Goal: Information Seeking & Learning: Learn about a topic

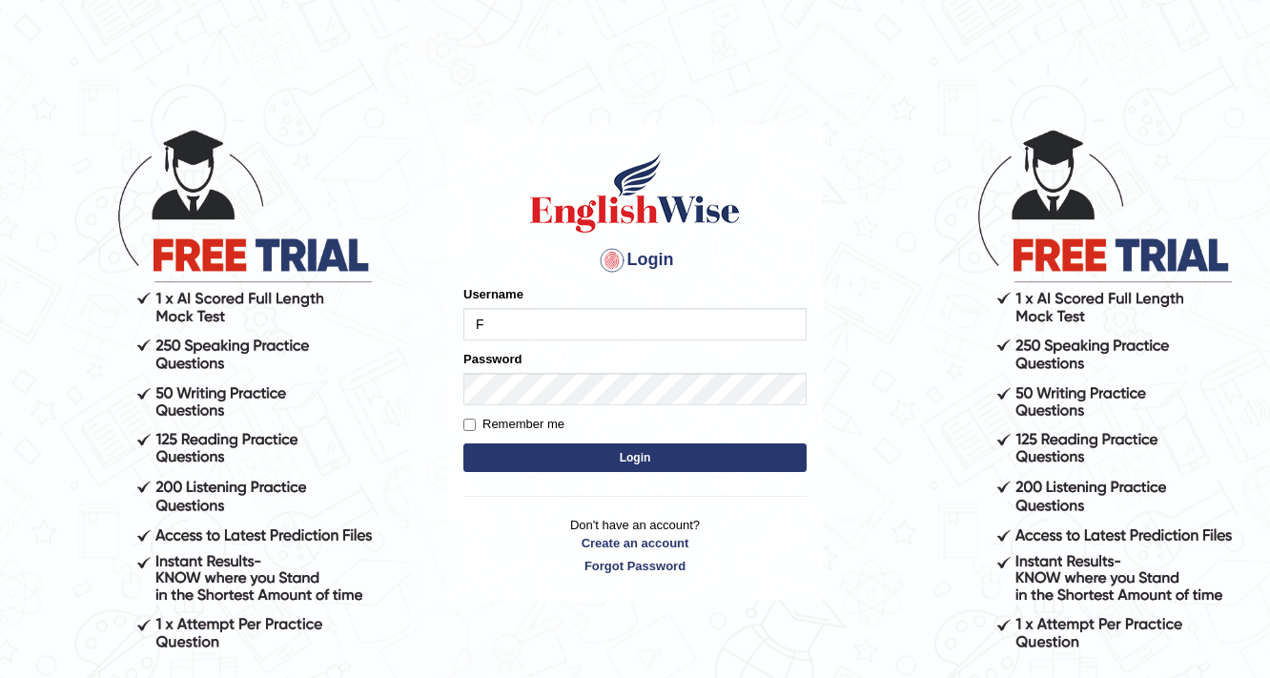
type input "Farzana12"
click at [556, 370] on div "Password" at bounding box center [634, 377] width 343 height 55
click at [529, 462] on button "Login" at bounding box center [634, 457] width 343 height 29
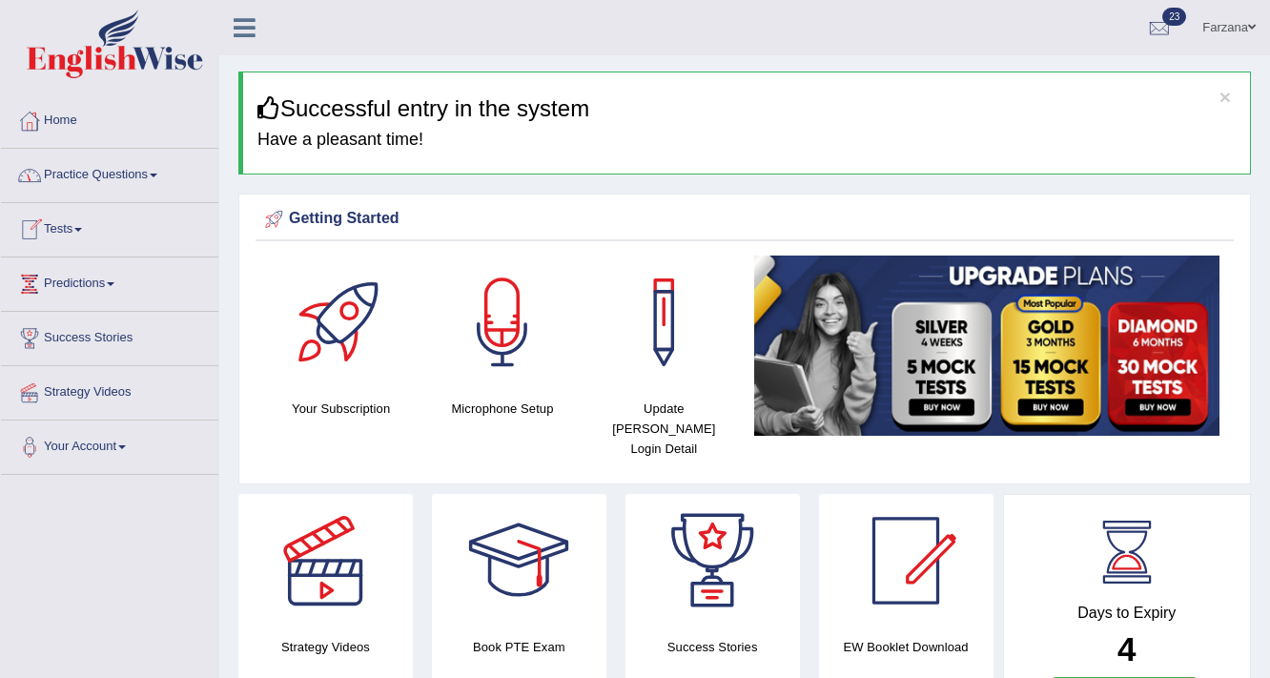
click at [119, 182] on link "Practice Questions" at bounding box center [109, 173] width 217 height 48
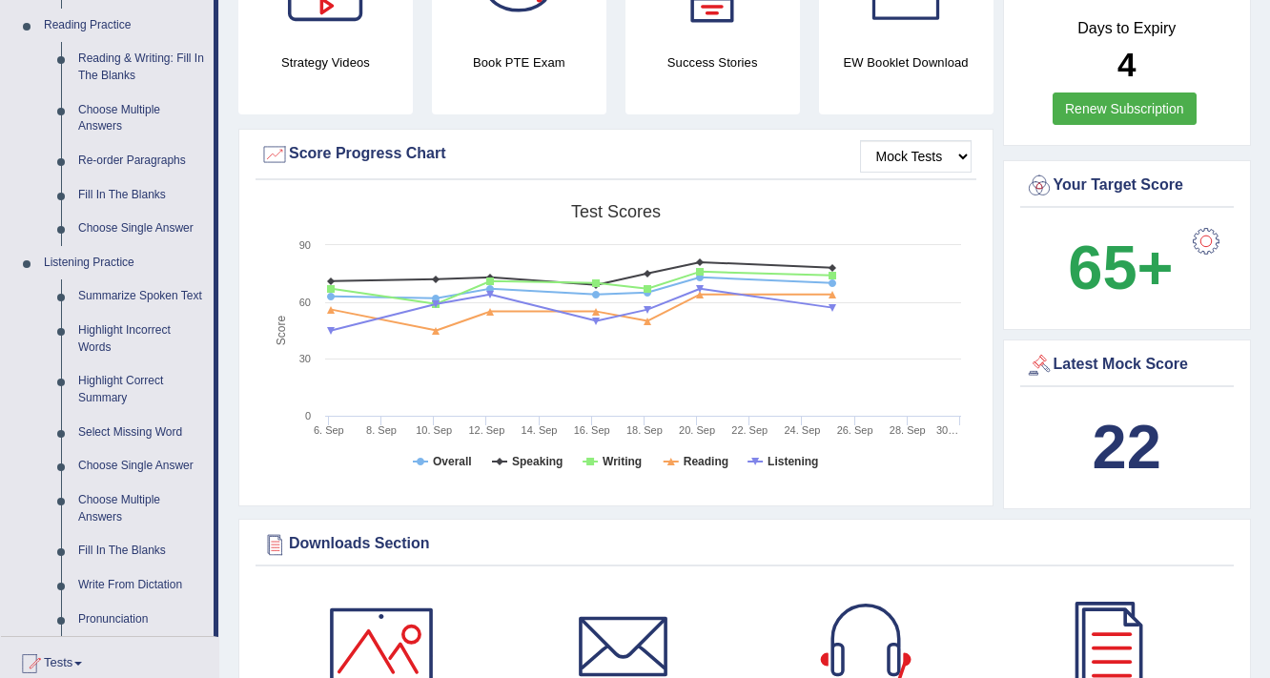
scroll to position [610, 0]
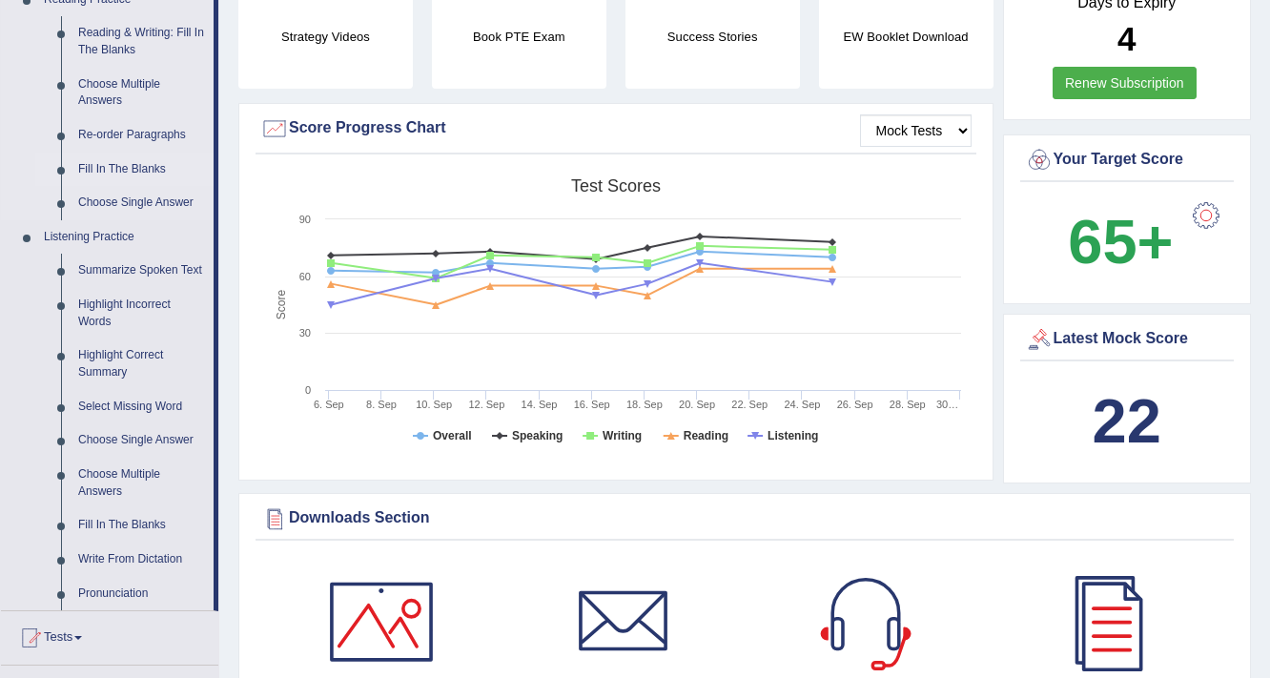
click at [137, 164] on link "Fill In The Blanks" at bounding box center [142, 170] width 144 height 34
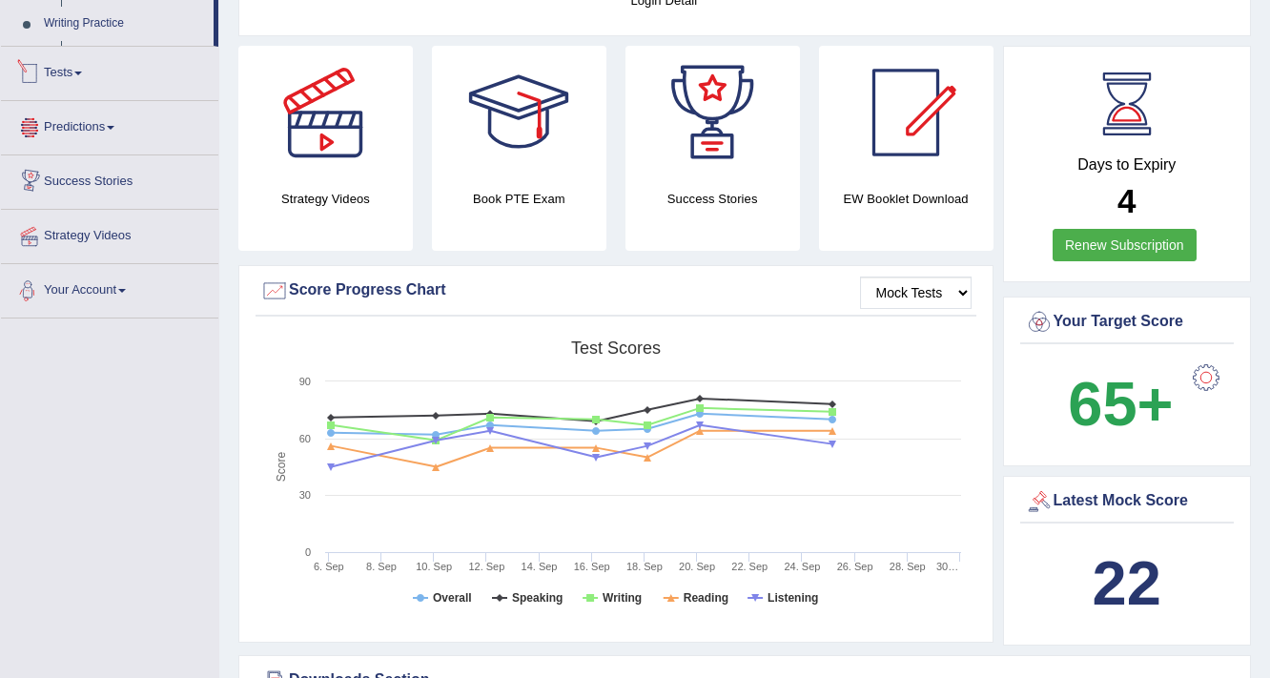
scroll to position [605, 0]
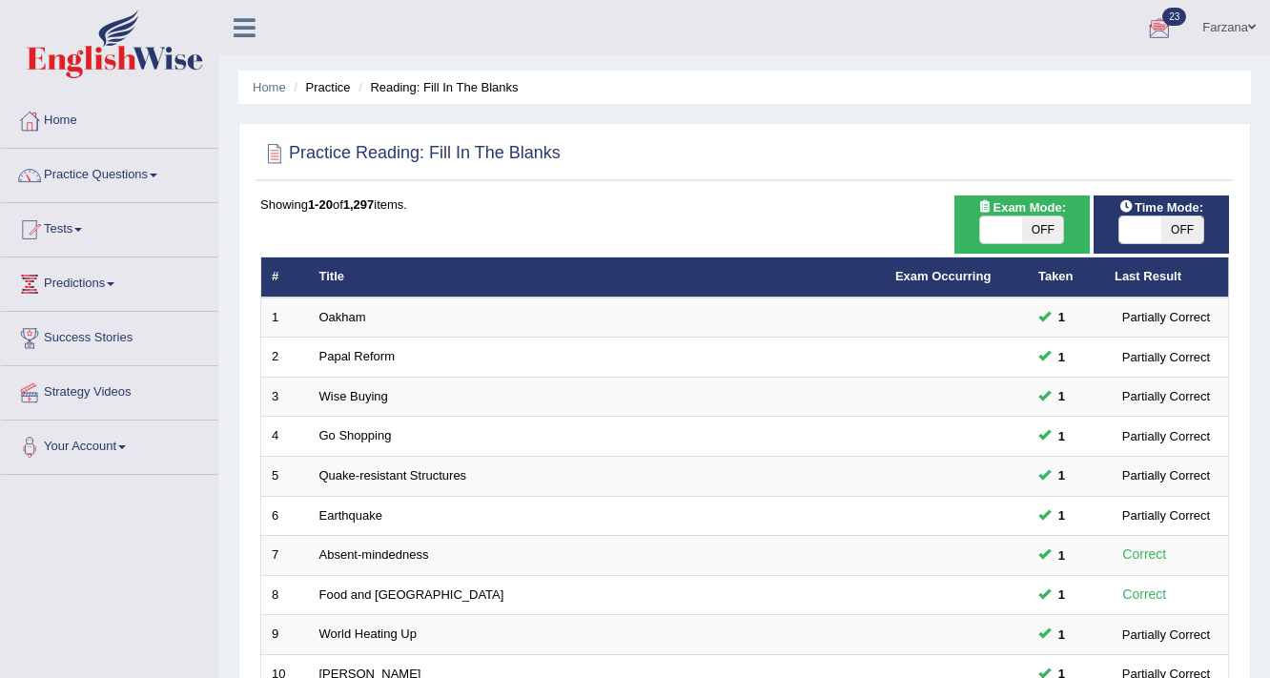
click at [991, 234] on span at bounding box center [1001, 229] width 42 height 27
checkbox input "true"
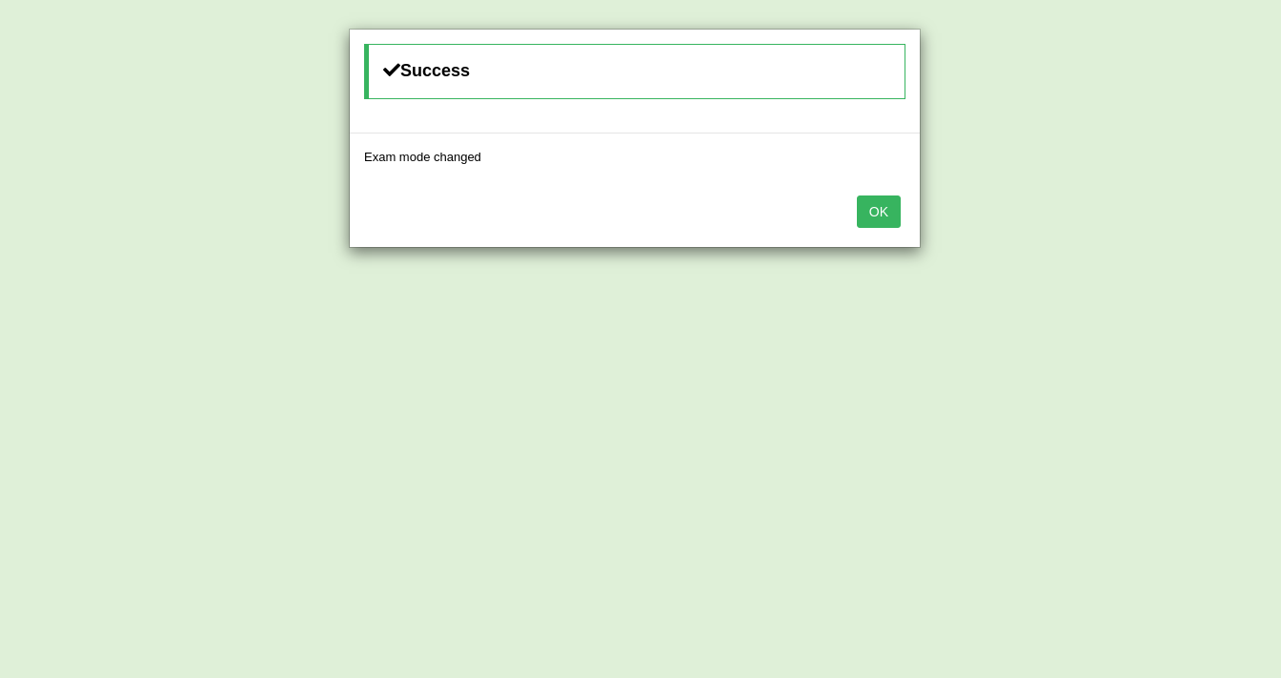
click at [858, 201] on button "OK" at bounding box center [879, 211] width 44 height 32
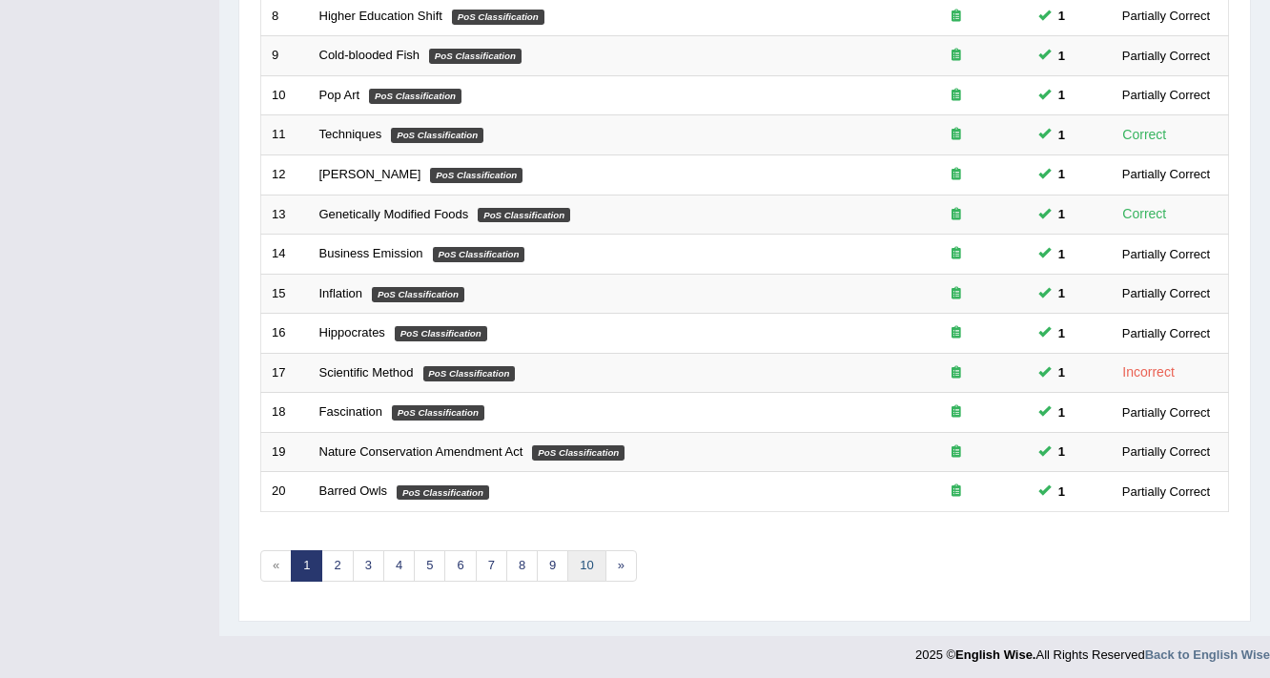
click at [590, 562] on link "10" at bounding box center [586, 565] width 38 height 31
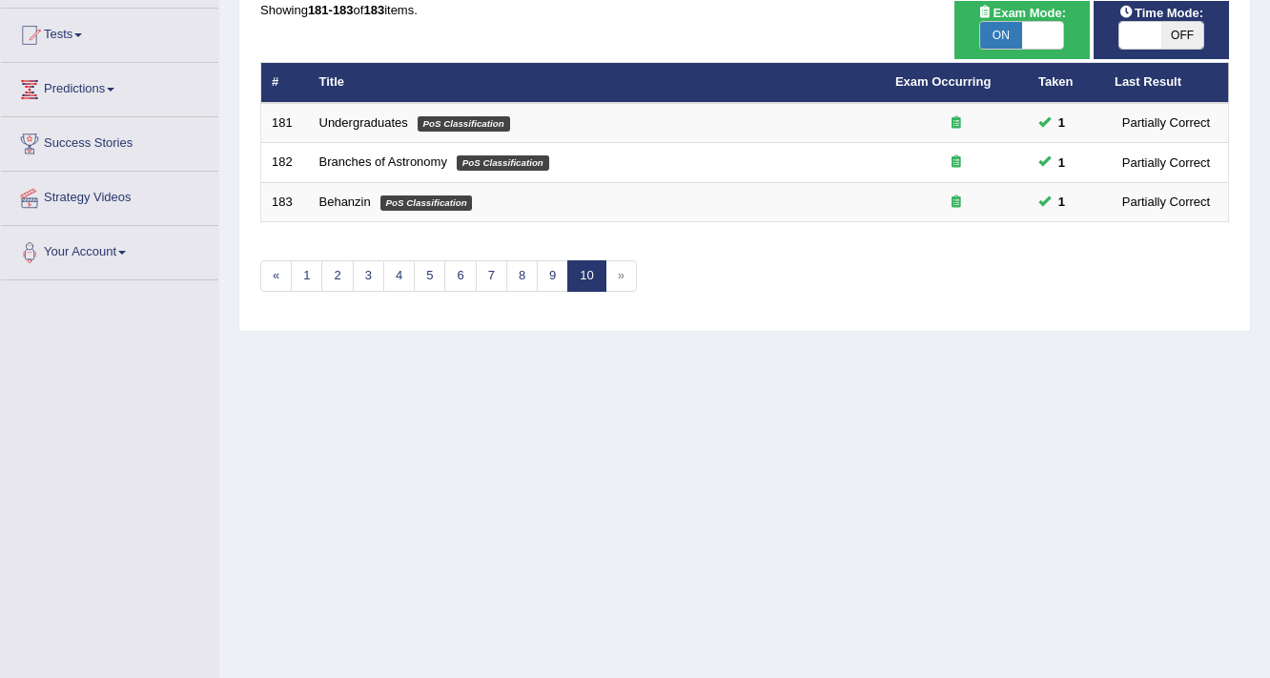
scroll to position [229, 0]
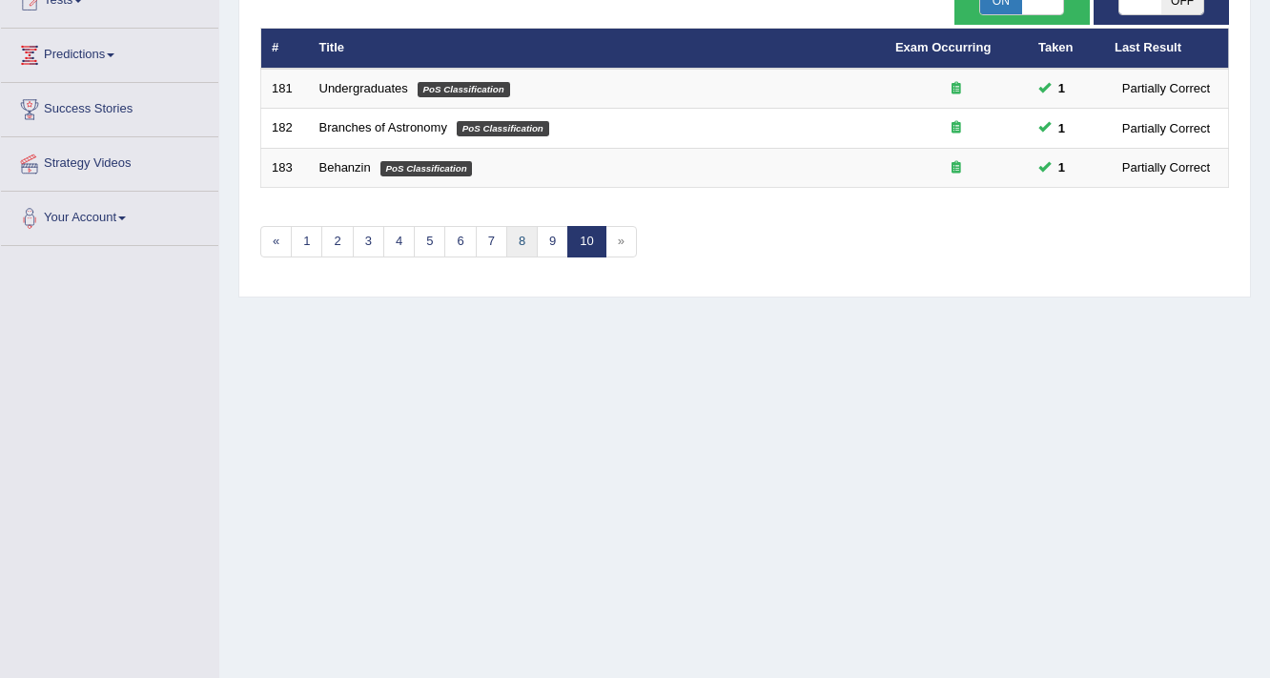
click at [517, 243] on link "8" at bounding box center [521, 241] width 31 height 31
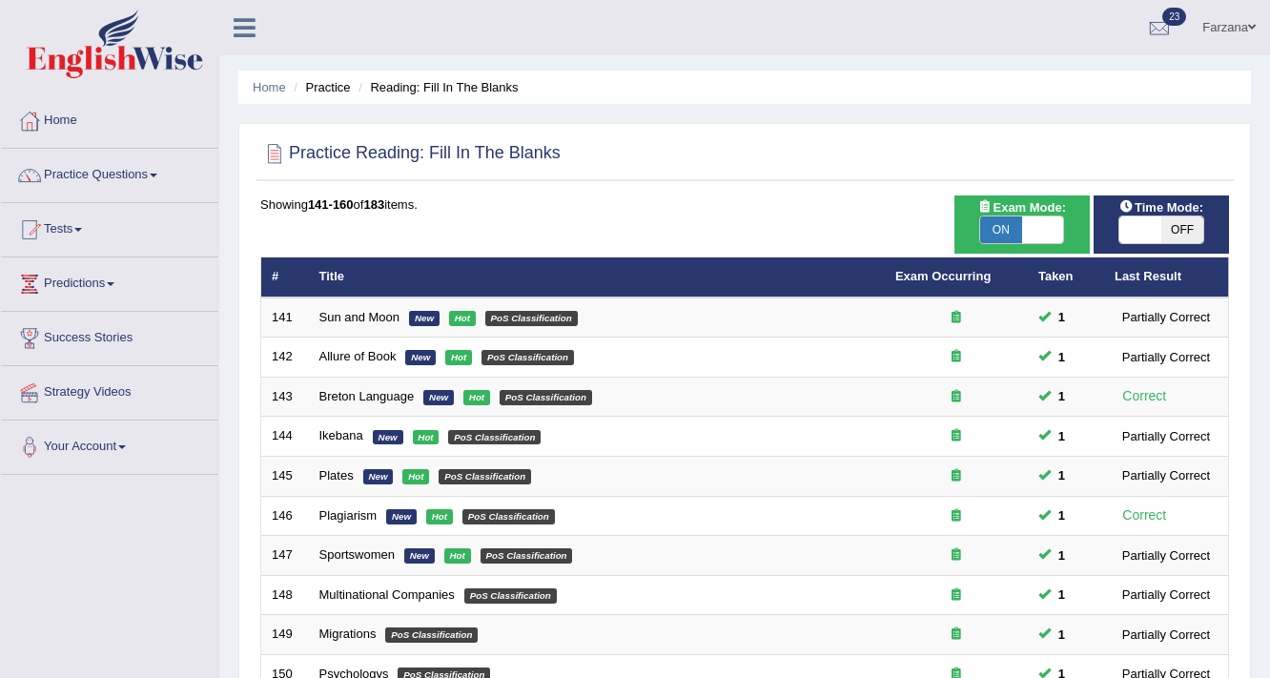
click at [1158, 221] on span at bounding box center [1140, 229] width 42 height 27
checkbox input "true"
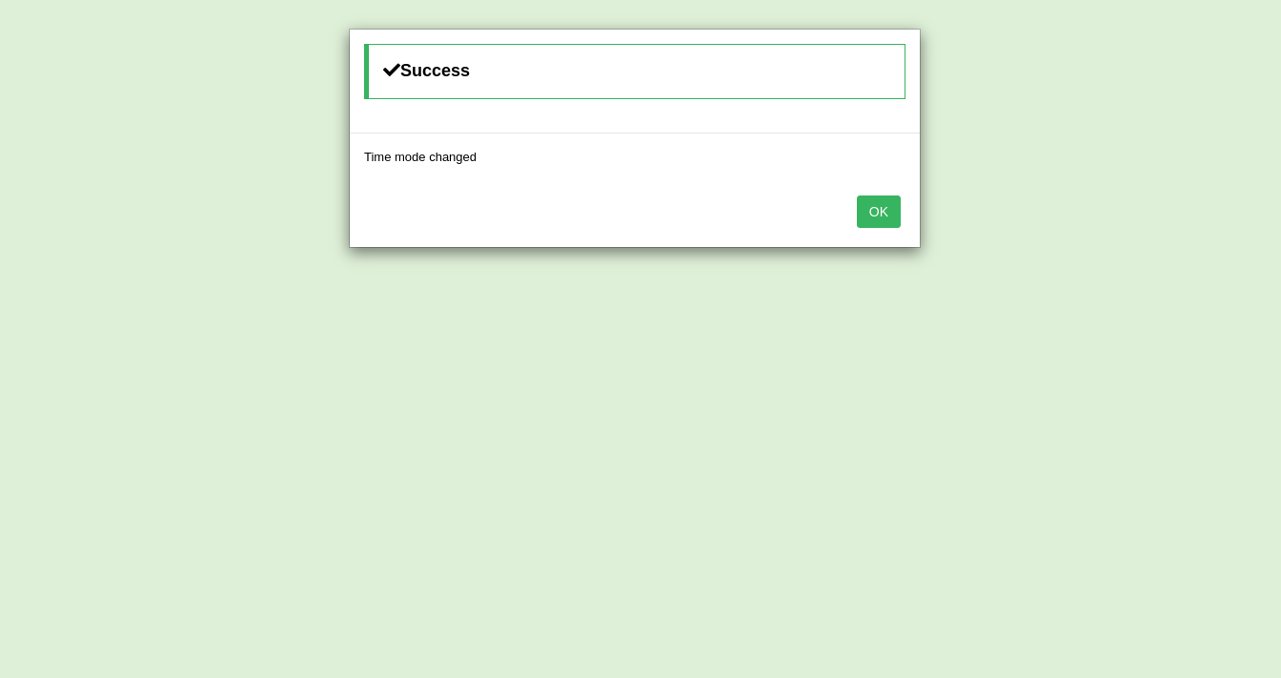
click at [893, 207] on button "OK" at bounding box center [879, 211] width 44 height 32
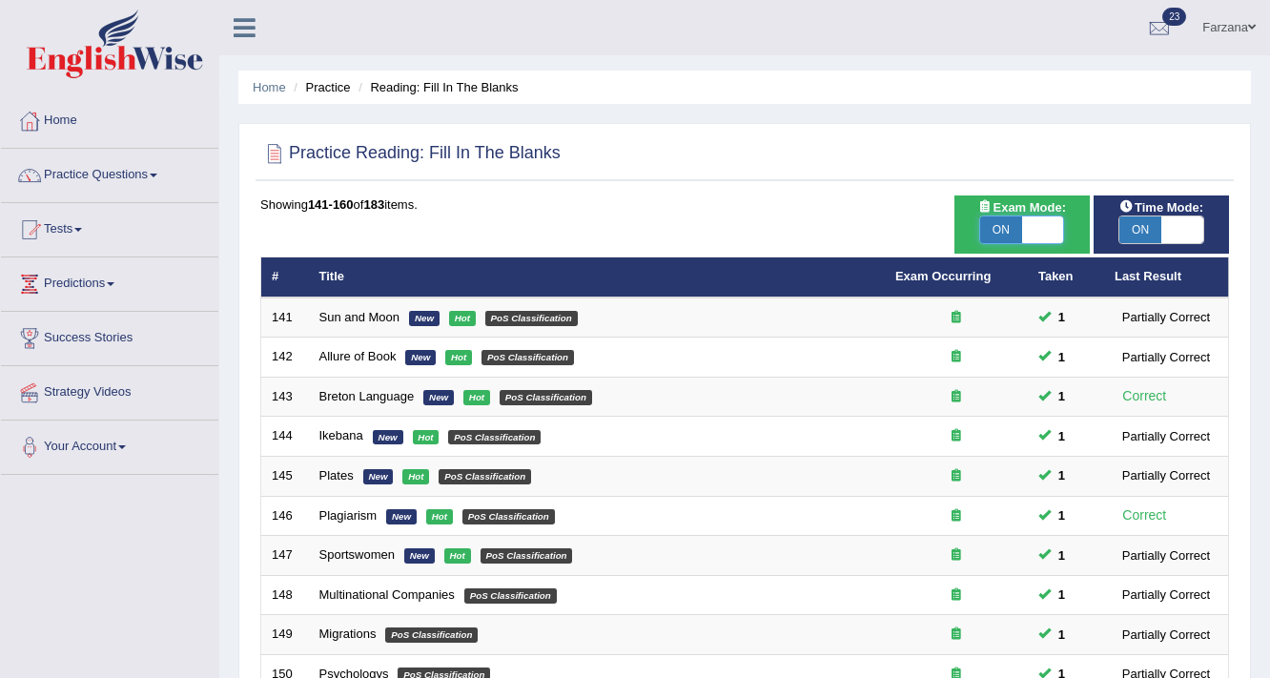
click at [1034, 240] on span at bounding box center [1043, 229] width 42 height 27
checkbox input "false"
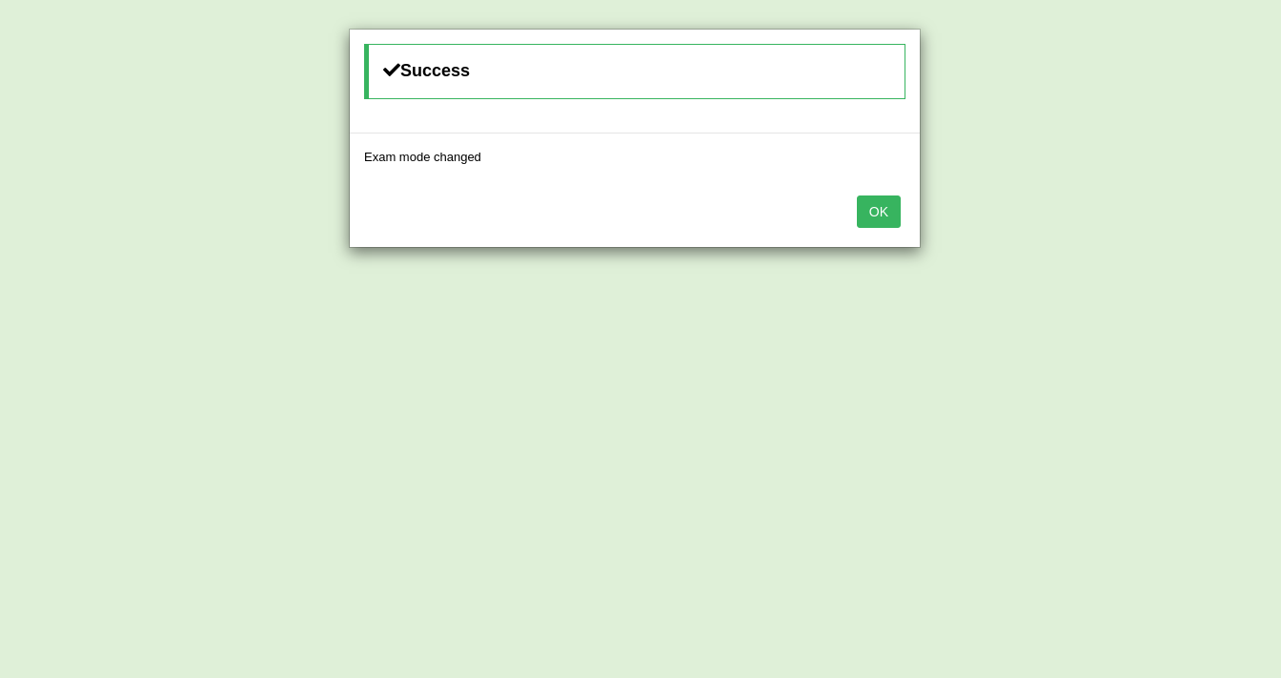
click at [887, 201] on button "OK" at bounding box center [879, 211] width 44 height 32
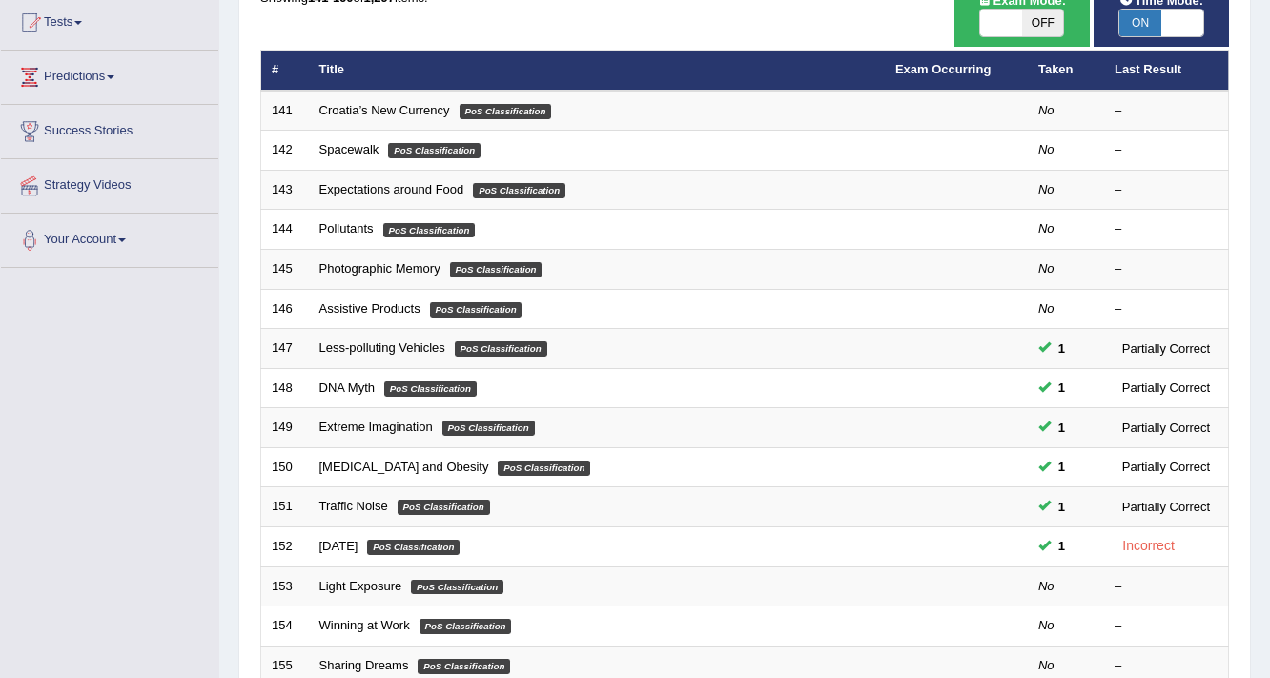
scroll to position [121, 0]
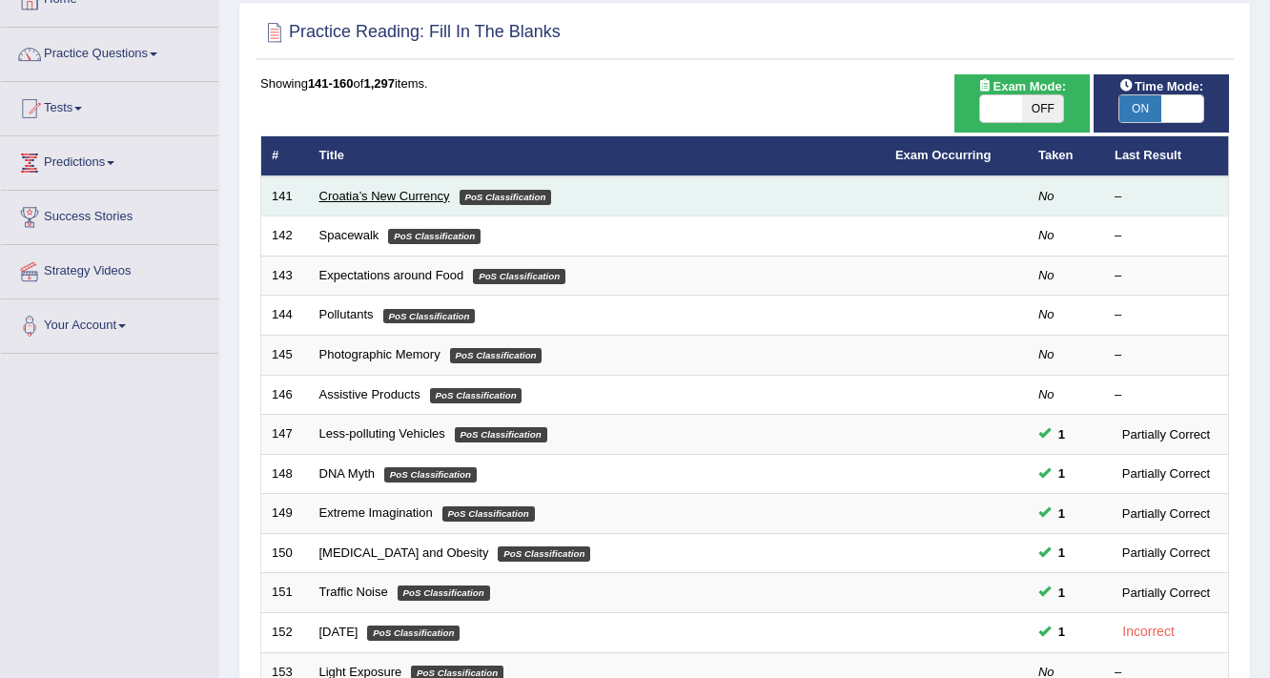
click at [370, 198] on link "Croatia’s New Currency" at bounding box center [384, 196] width 131 height 14
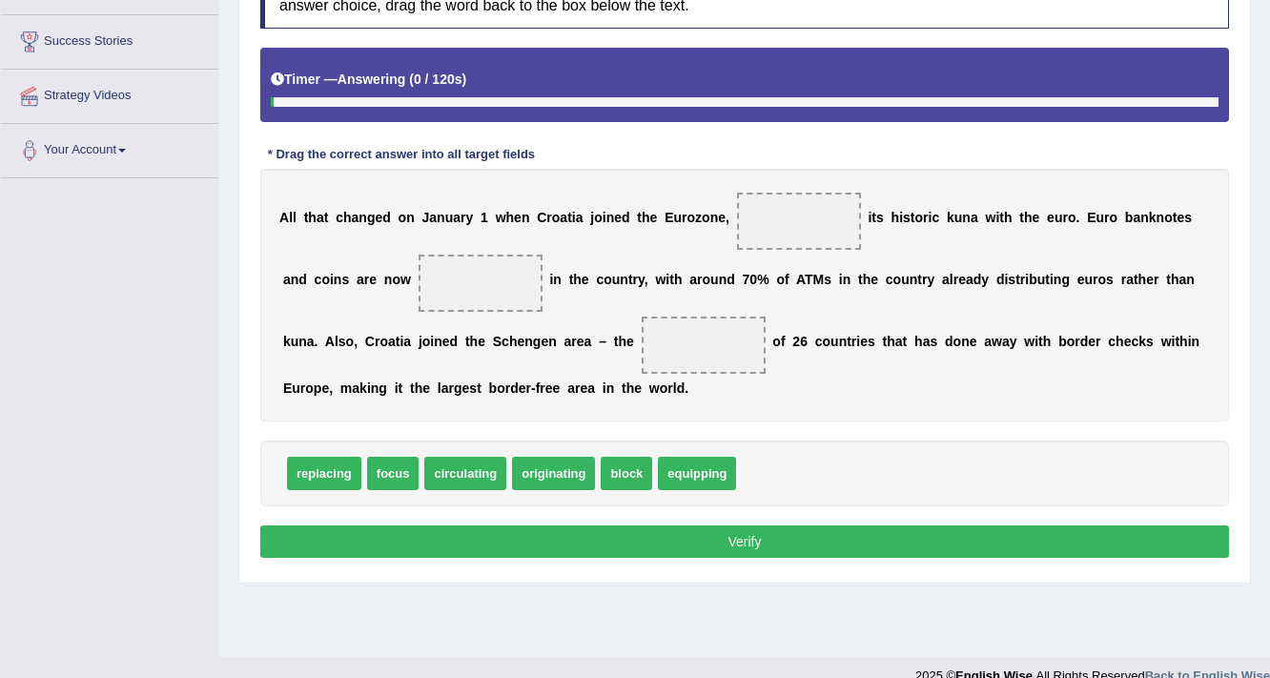
scroll to position [305, 0]
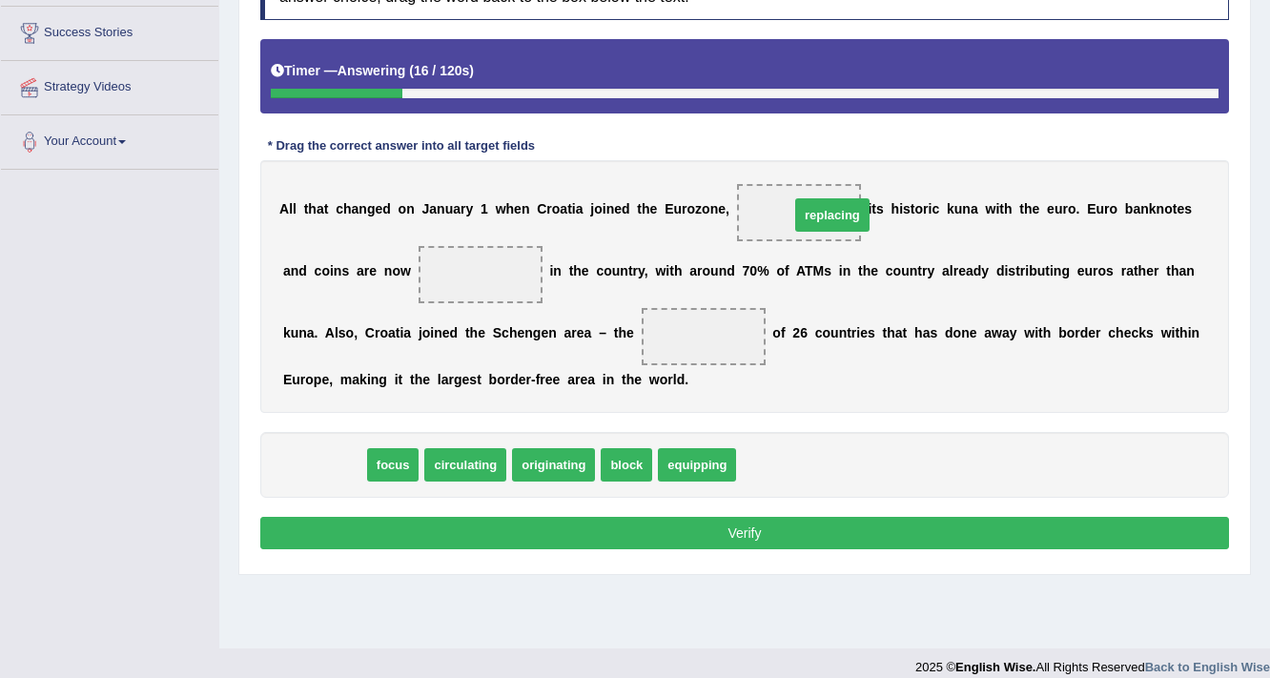
drag, startPoint x: 319, startPoint y: 463, endPoint x: 827, endPoint y: 214, distance: 566.1
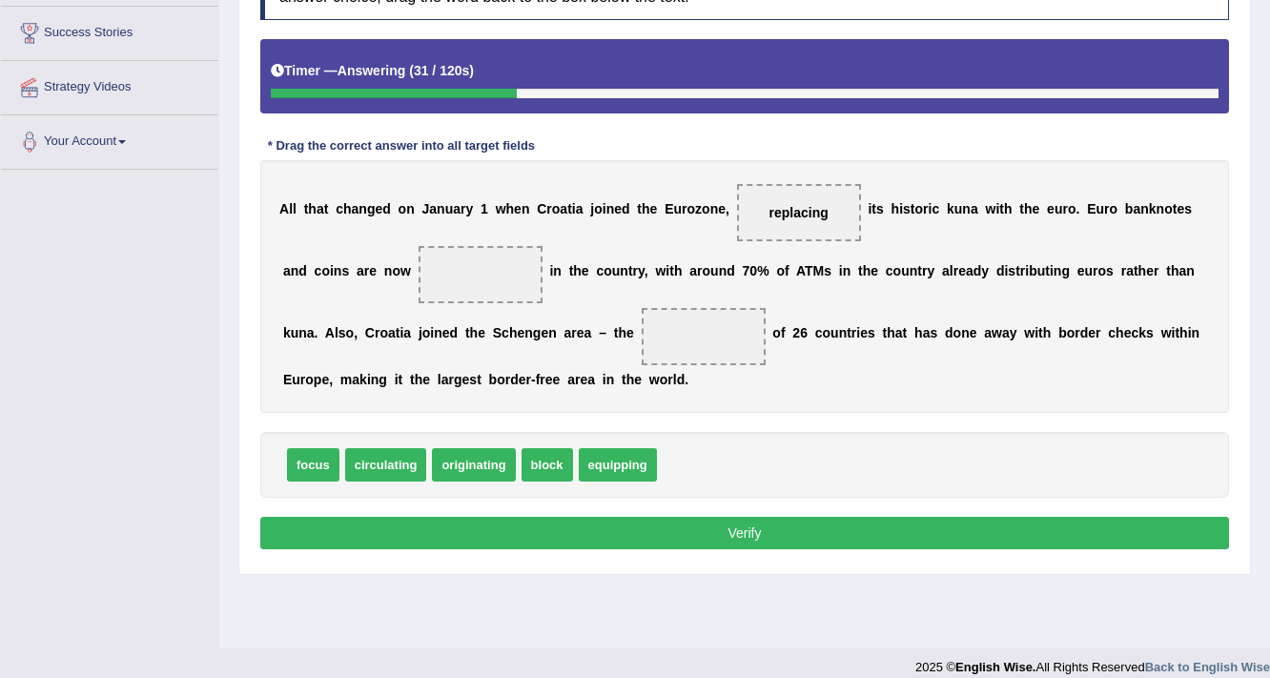
click at [606, 460] on span "equipping" at bounding box center [618, 464] width 78 height 33
click at [445, 314] on div "A l l t h a t c h a n g e d o n J a n u a r y 1 w h e n C r o a t i a j o i n e…" at bounding box center [744, 286] width 968 height 253
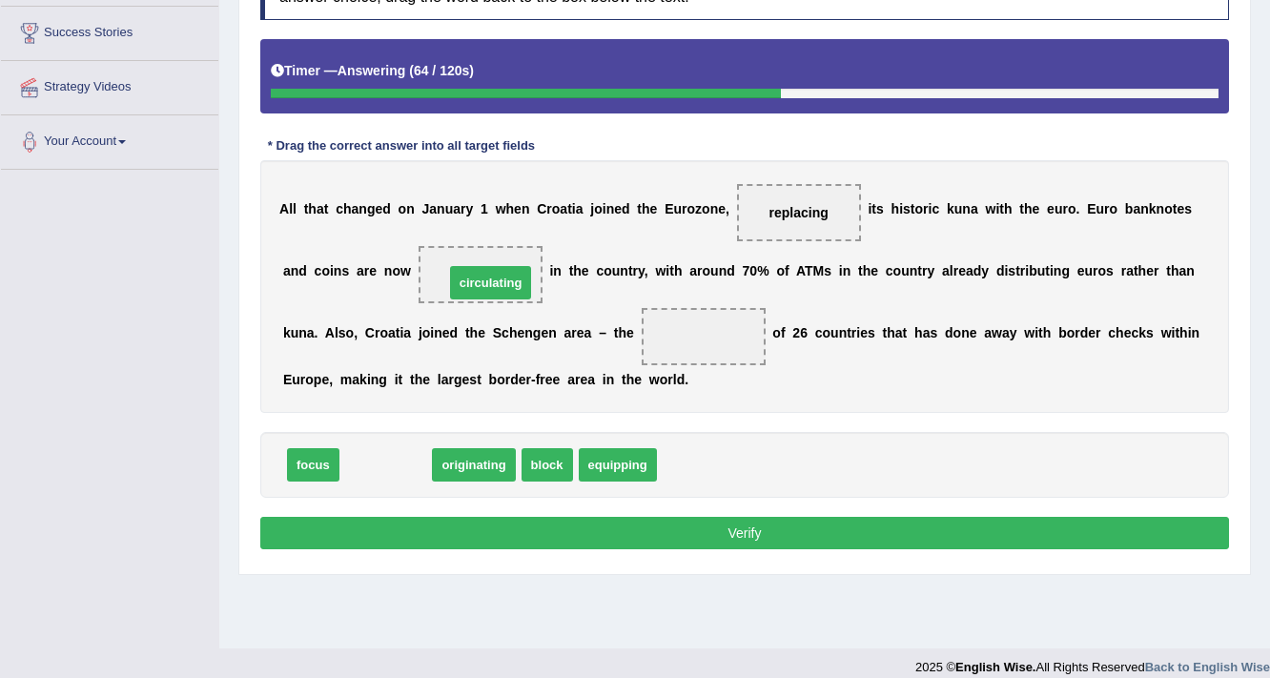
drag, startPoint x: 376, startPoint y: 462, endPoint x: 480, endPoint y: 280, distance: 210.1
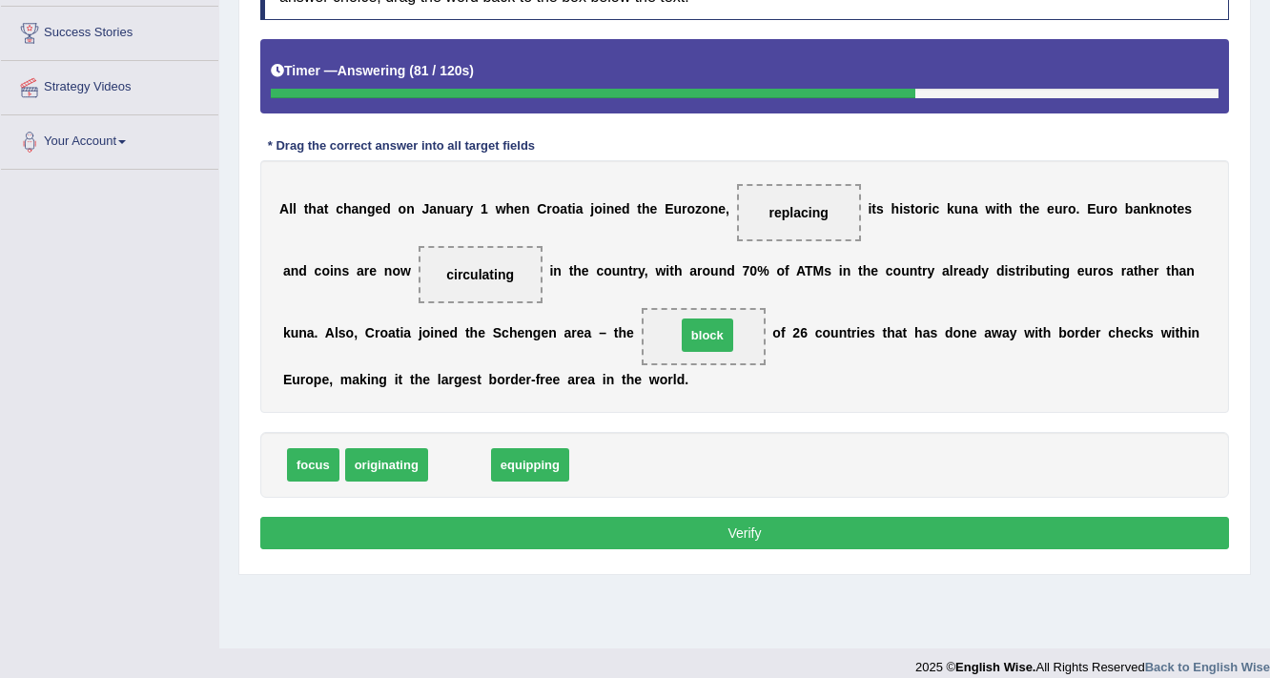
drag, startPoint x: 450, startPoint y: 472, endPoint x: 698, endPoint y: 342, distance: 279.7
click at [703, 536] on button "Verify" at bounding box center [744, 533] width 968 height 32
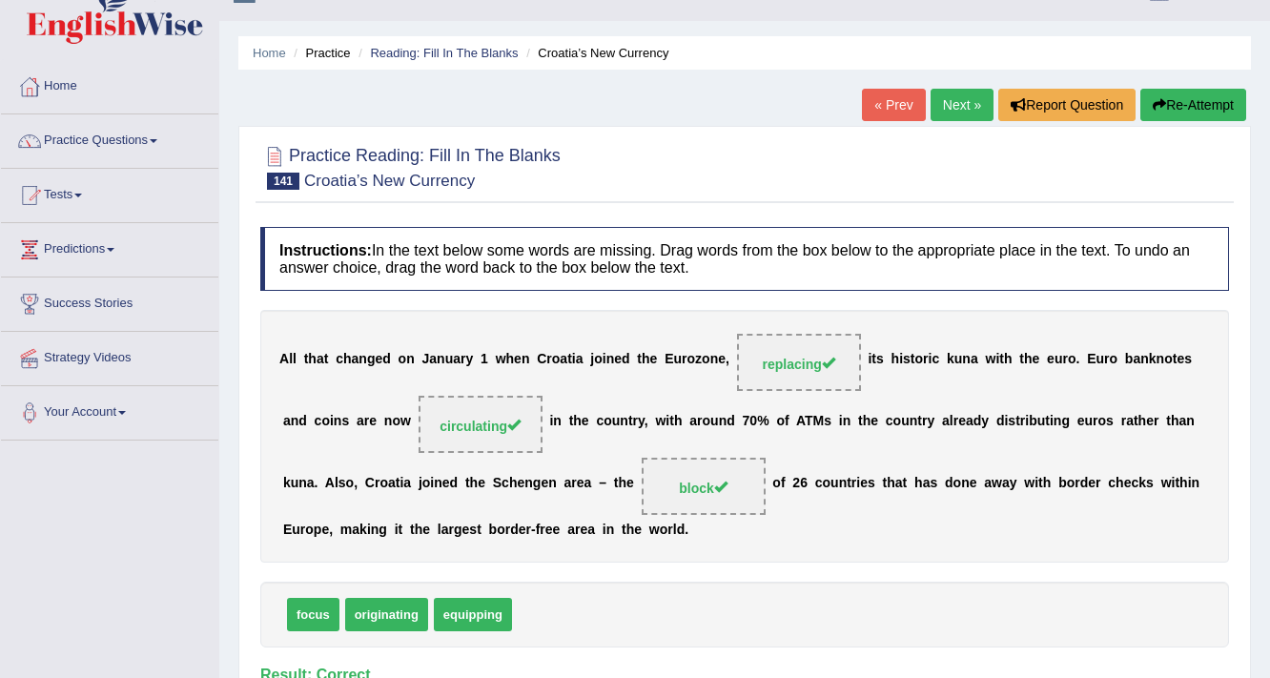
scroll to position [0, 0]
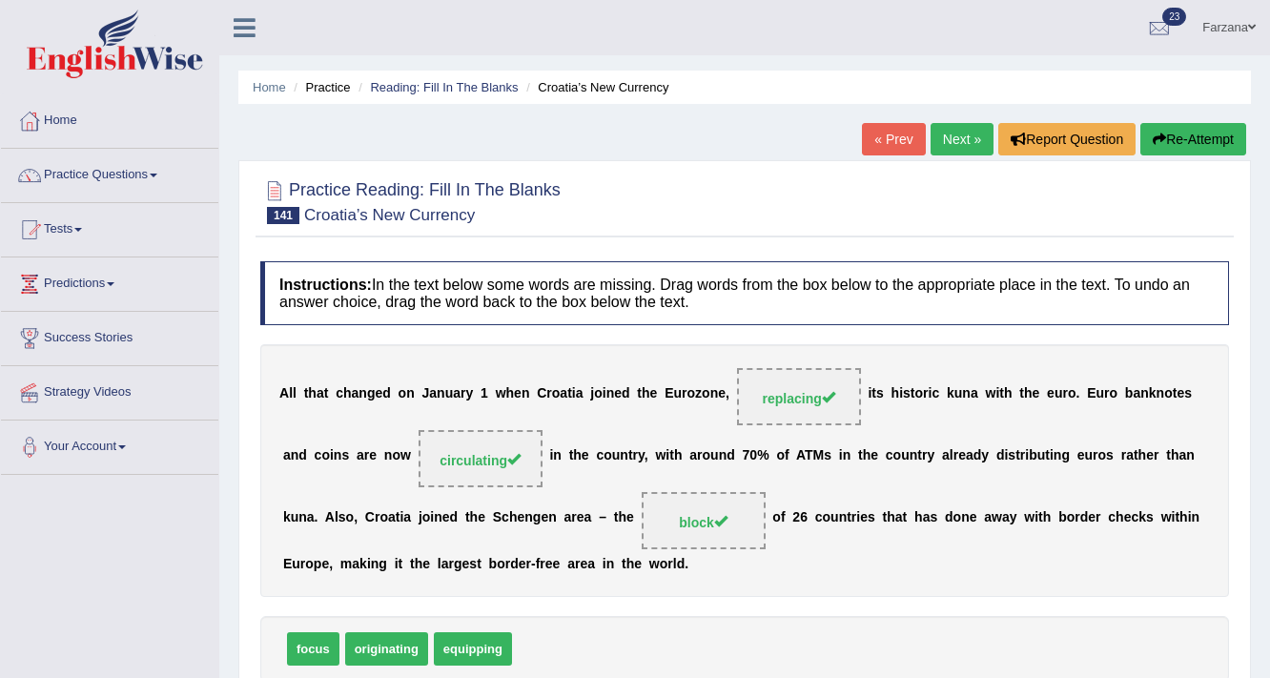
click at [953, 139] on link "Next »" at bounding box center [961, 139] width 63 height 32
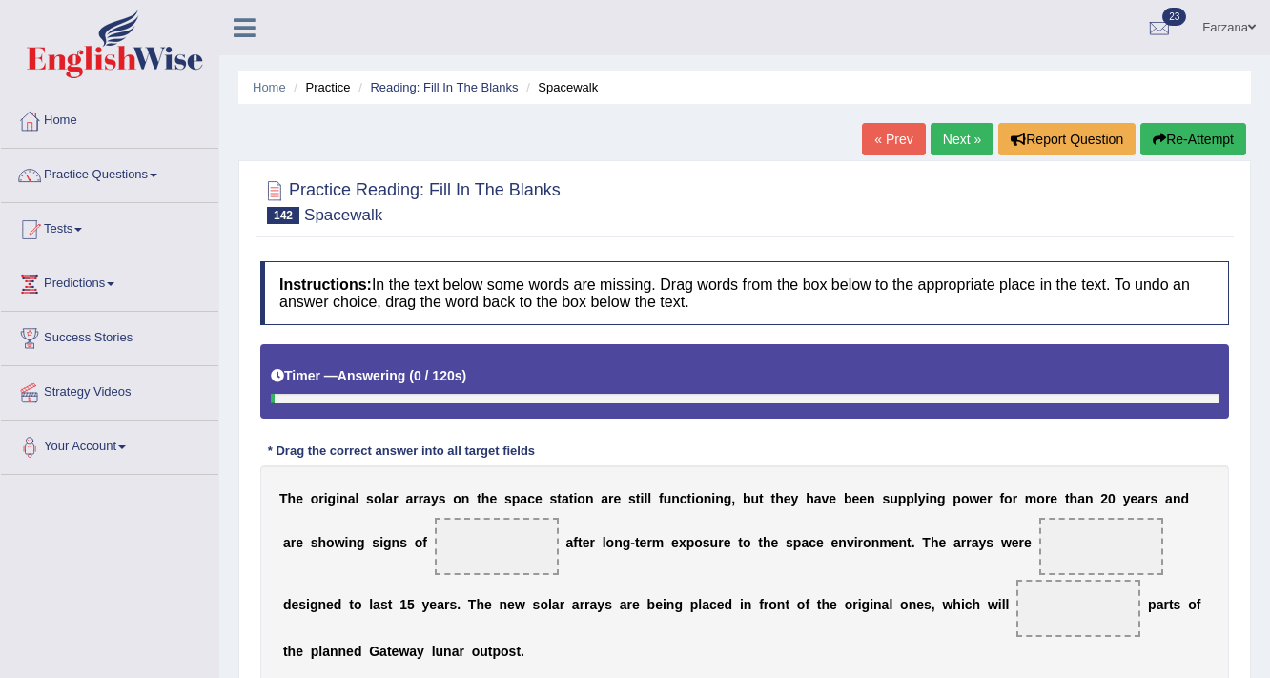
scroll to position [229, 0]
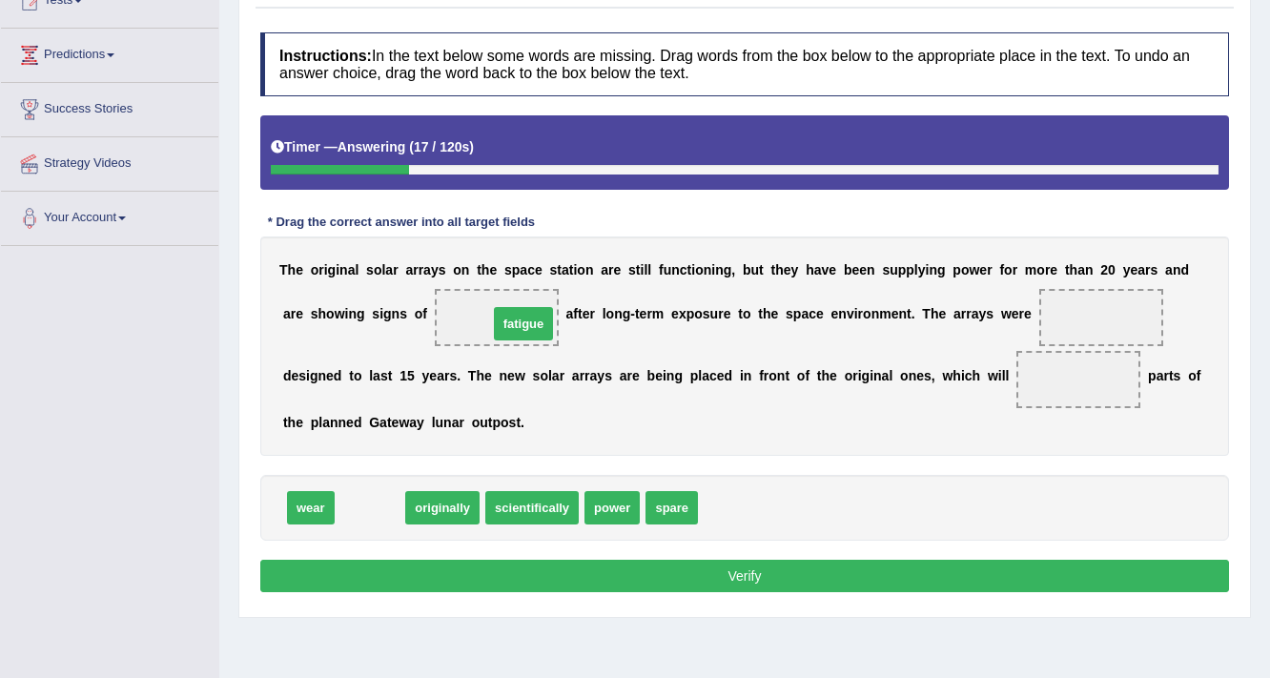
drag, startPoint x: 376, startPoint y: 496, endPoint x: 529, endPoint y: 312, distance: 239.6
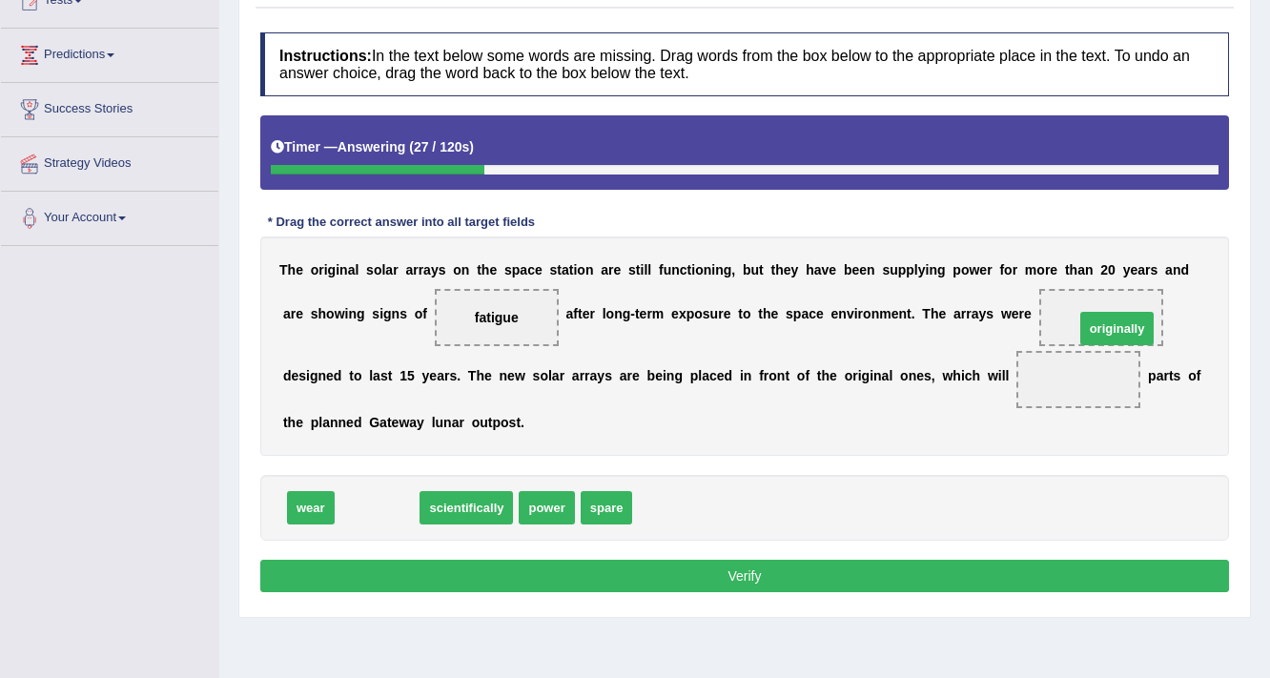
drag, startPoint x: 377, startPoint y: 494, endPoint x: 1117, endPoint y: 315, distance: 761.1
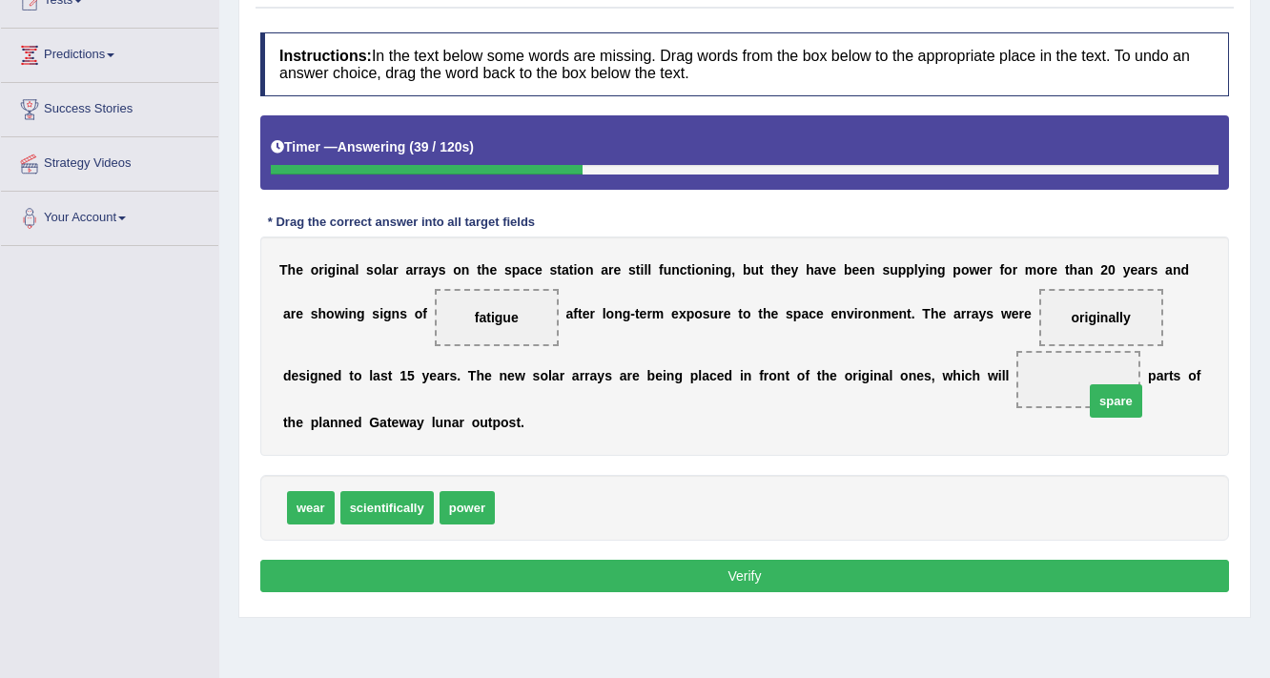
drag, startPoint x: 522, startPoint y: 503, endPoint x: 1095, endPoint y: 392, distance: 583.6
click at [776, 573] on button "Verify" at bounding box center [744, 576] width 968 height 32
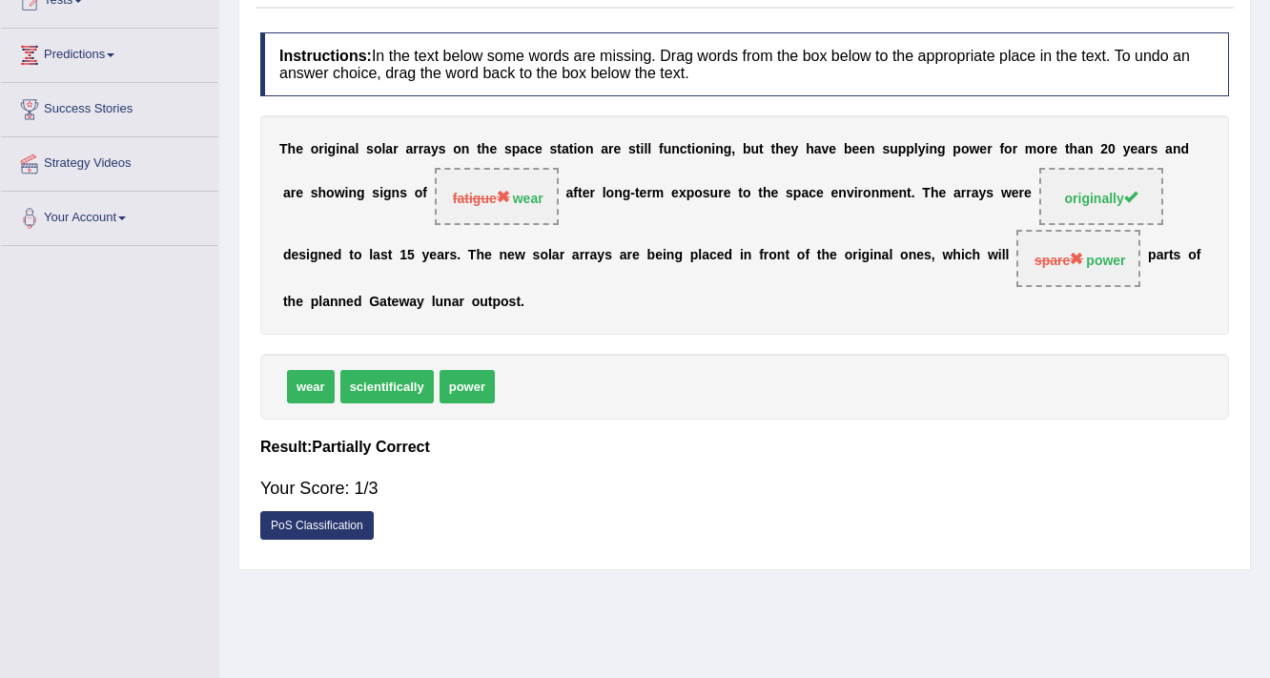
drag, startPoint x: 1113, startPoint y: 442, endPoint x: 490, endPoint y: 38, distance: 743.0
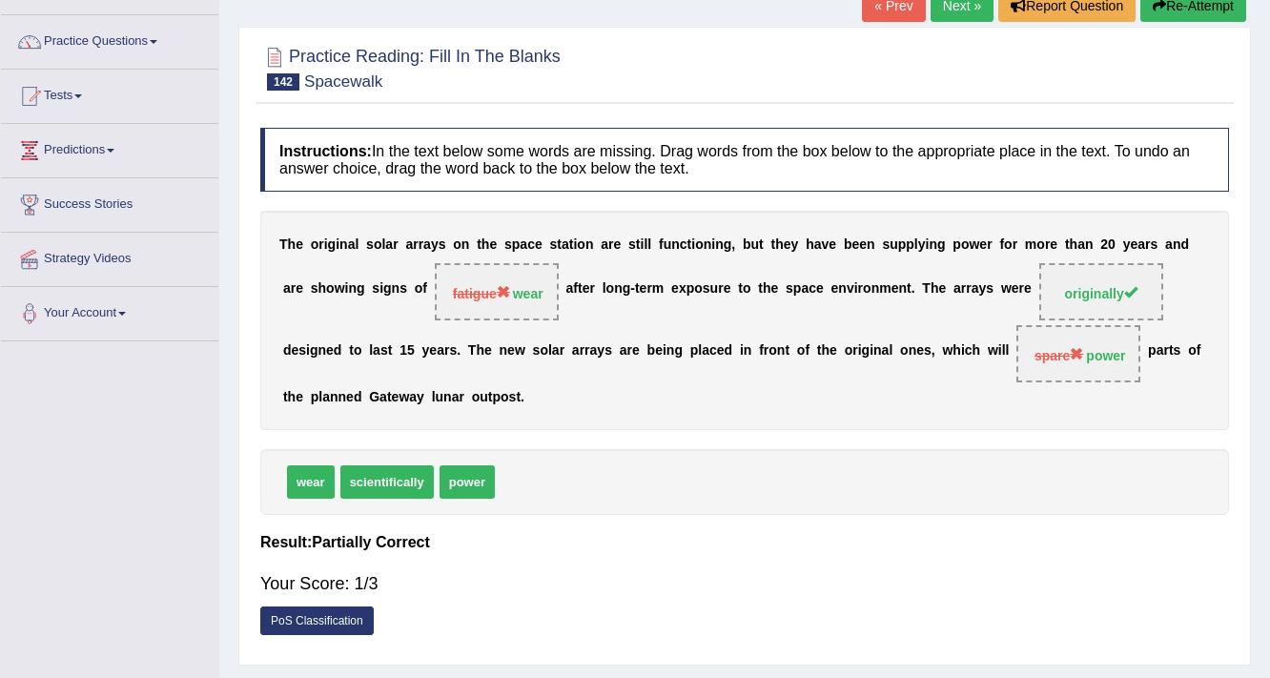
scroll to position [0, 0]
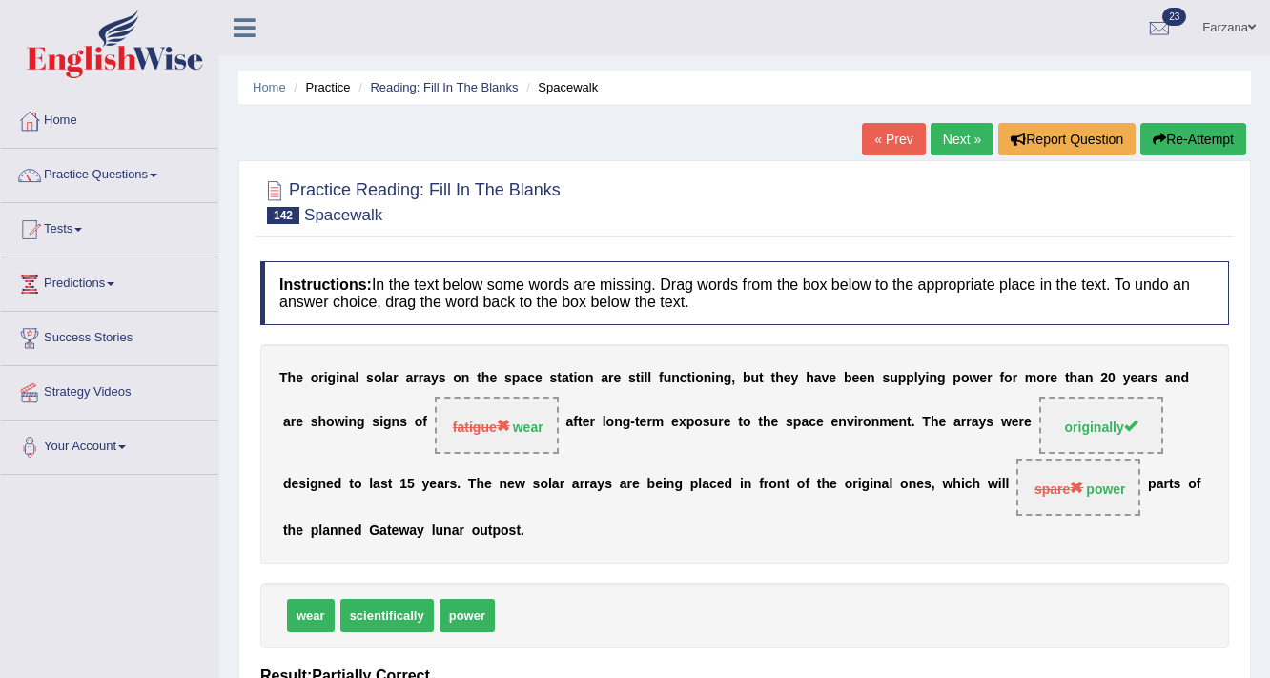
click at [968, 144] on link "Next »" at bounding box center [961, 139] width 63 height 32
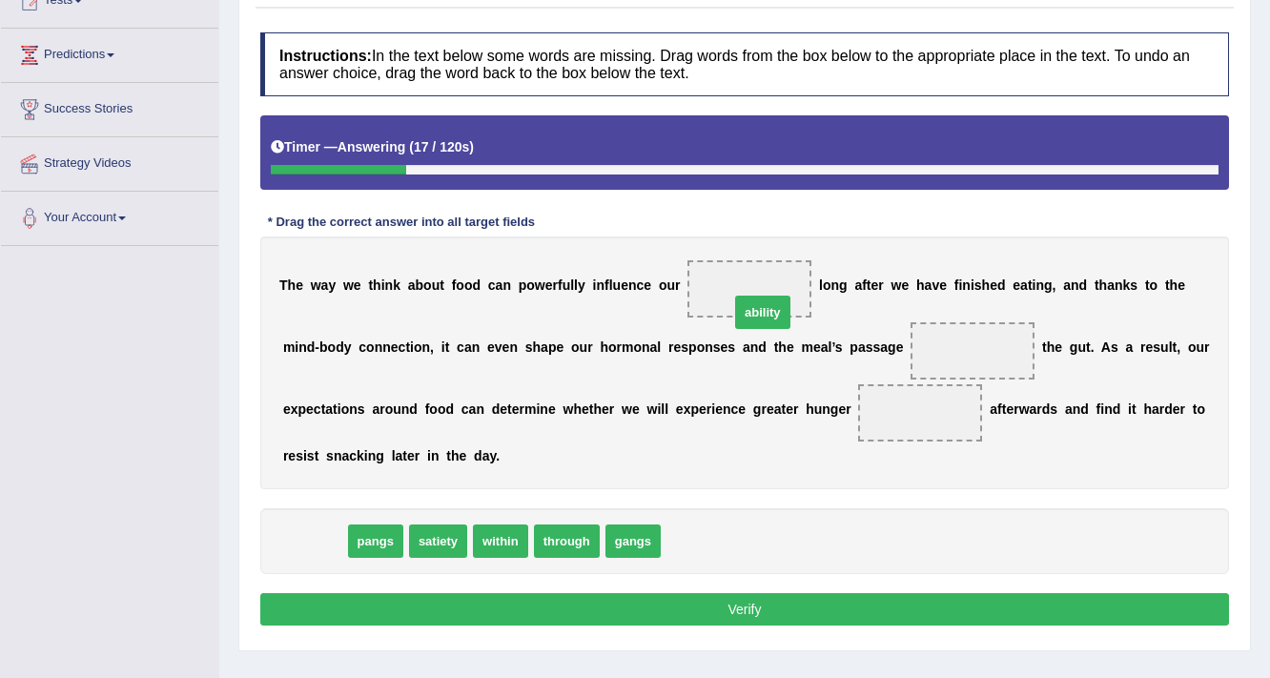
drag, startPoint x: 322, startPoint y: 536, endPoint x: 770, endPoint y: 302, distance: 505.2
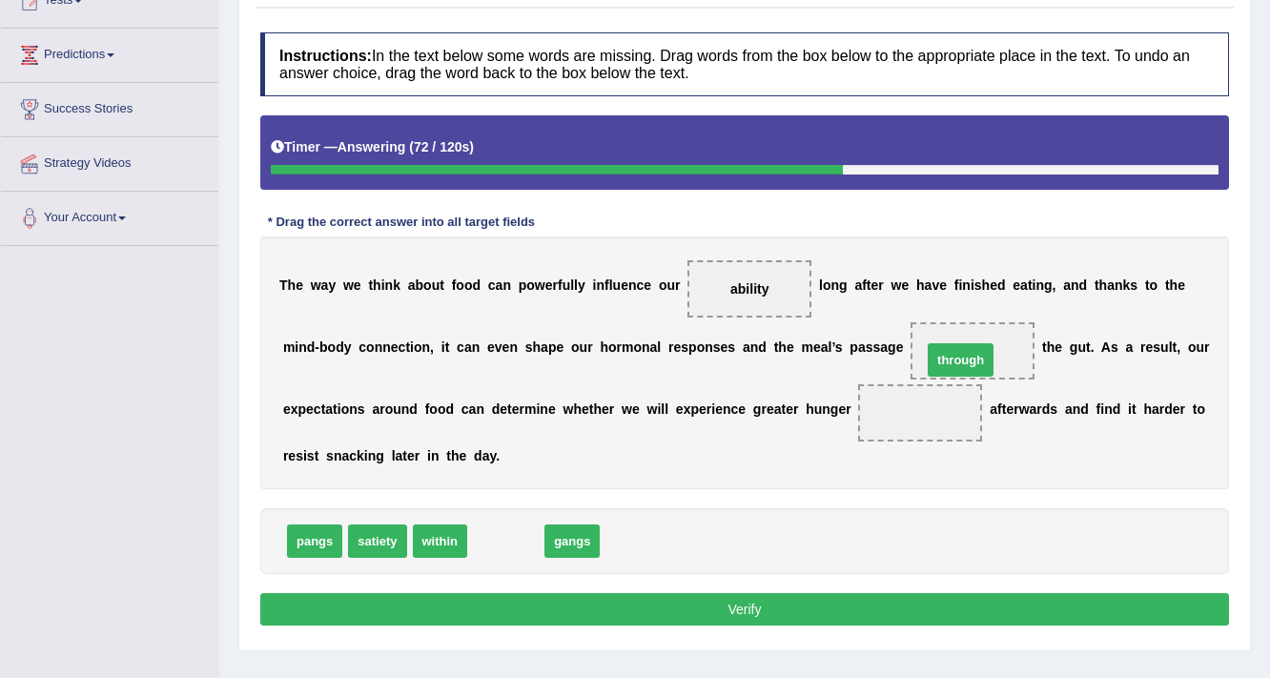
drag, startPoint x: 513, startPoint y: 523, endPoint x: 968, endPoint y: 342, distance: 489.4
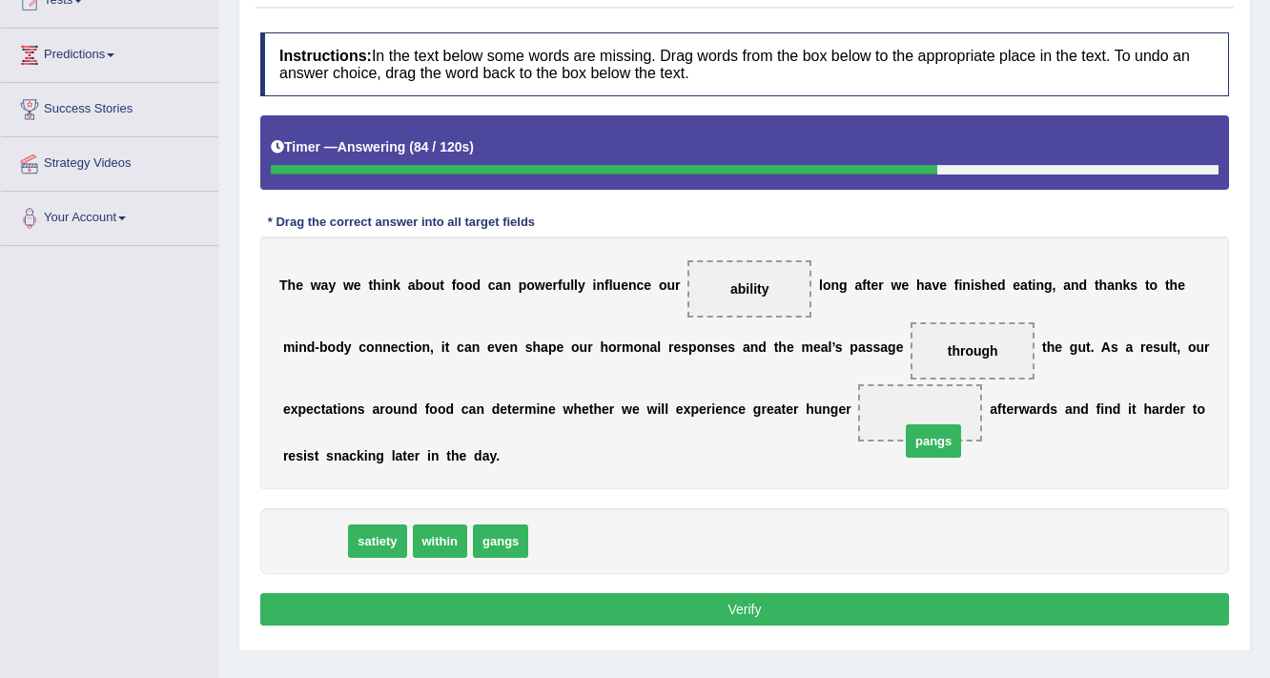
drag, startPoint x: 312, startPoint y: 548, endPoint x: 930, endPoint y: 448, distance: 626.7
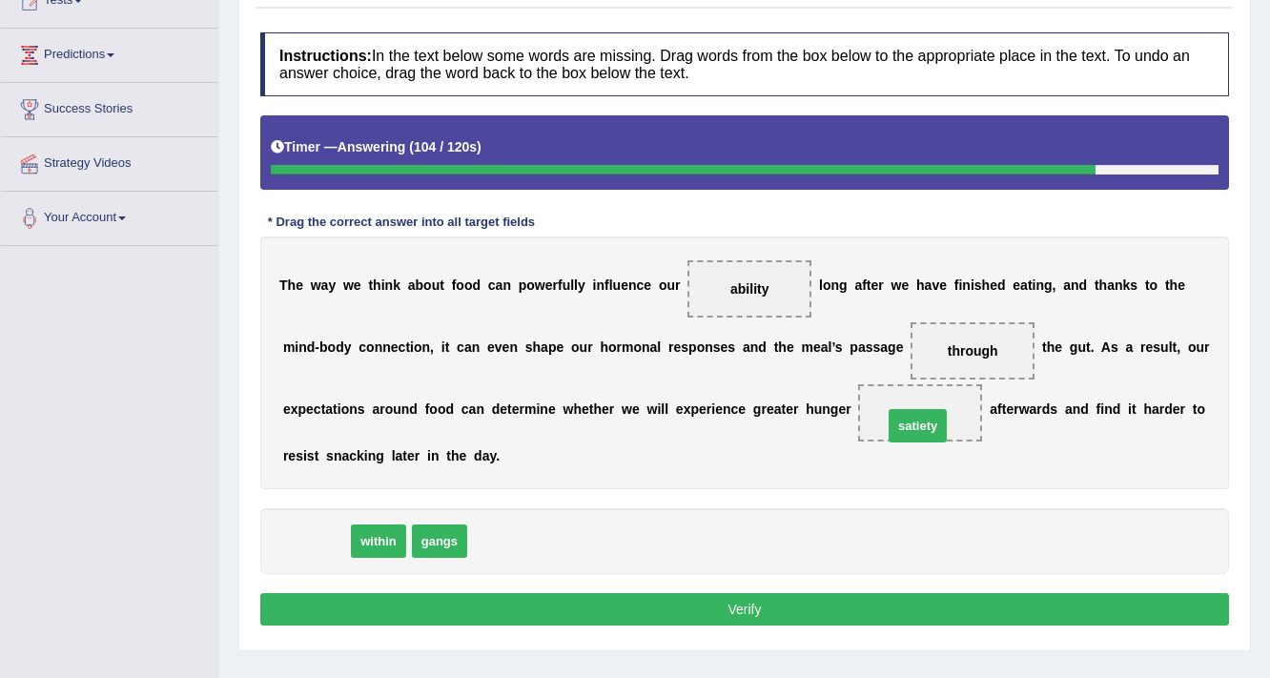
drag, startPoint x: 326, startPoint y: 542, endPoint x: 927, endPoint y: 427, distance: 612.4
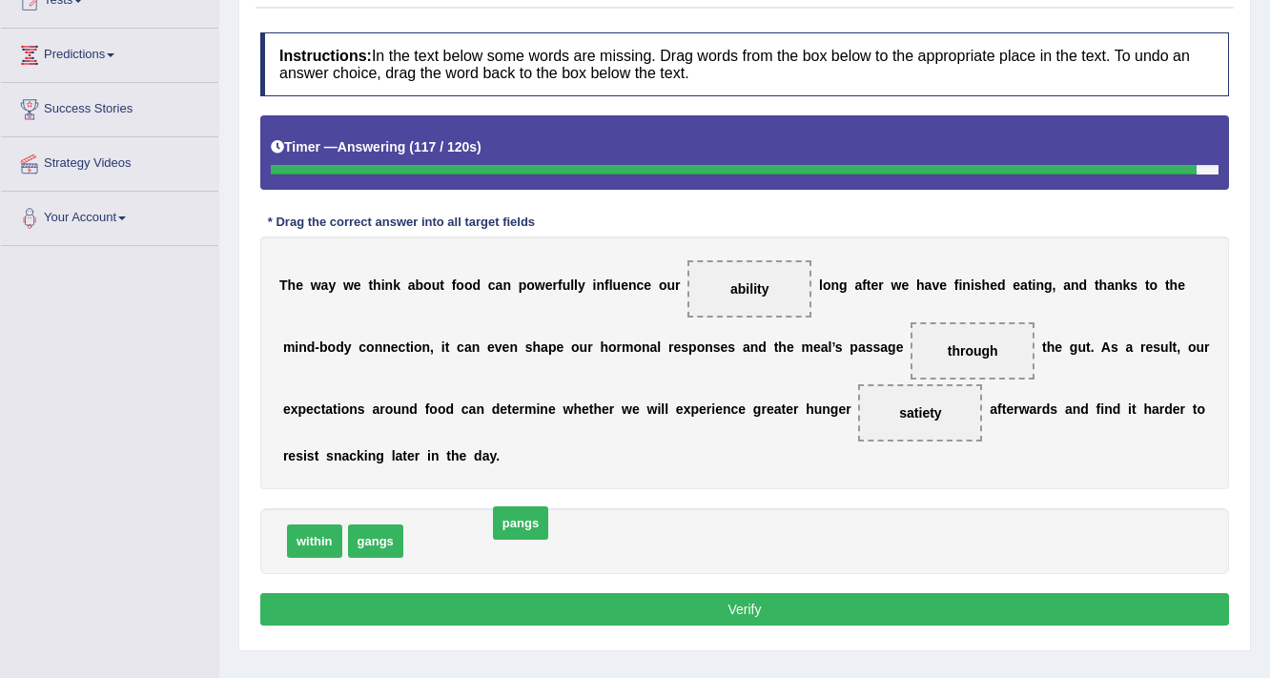
drag, startPoint x: 427, startPoint y: 541, endPoint x: 467, endPoint y: 540, distance: 40.1
click at [435, 607] on button "Verify" at bounding box center [744, 609] width 968 height 32
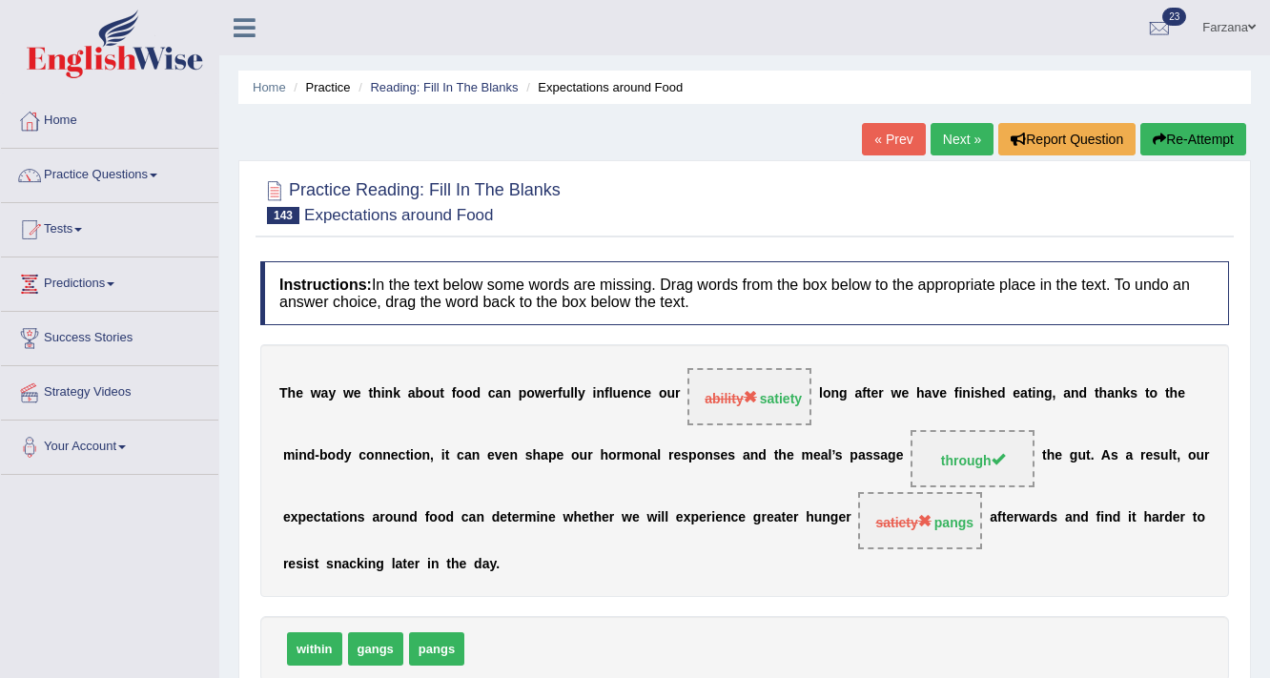
click at [930, 145] on link "Next »" at bounding box center [961, 139] width 63 height 32
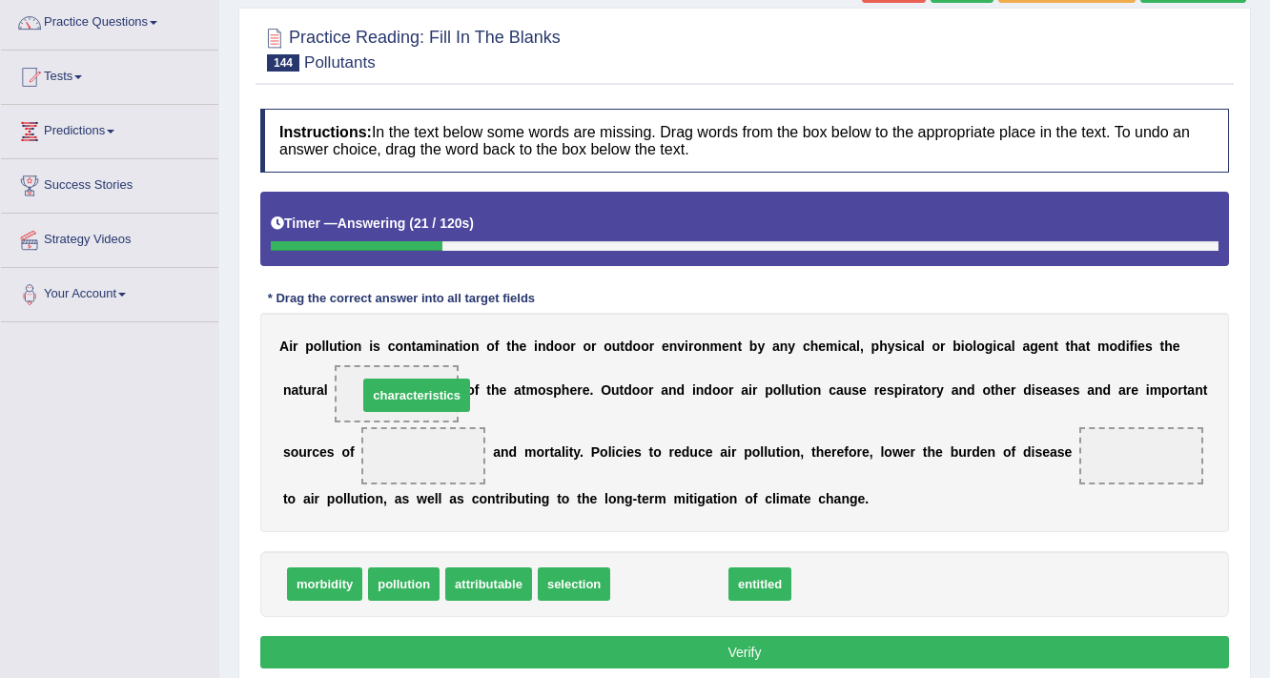
drag, startPoint x: 636, startPoint y: 581, endPoint x: 383, endPoint y: 393, distance: 315.3
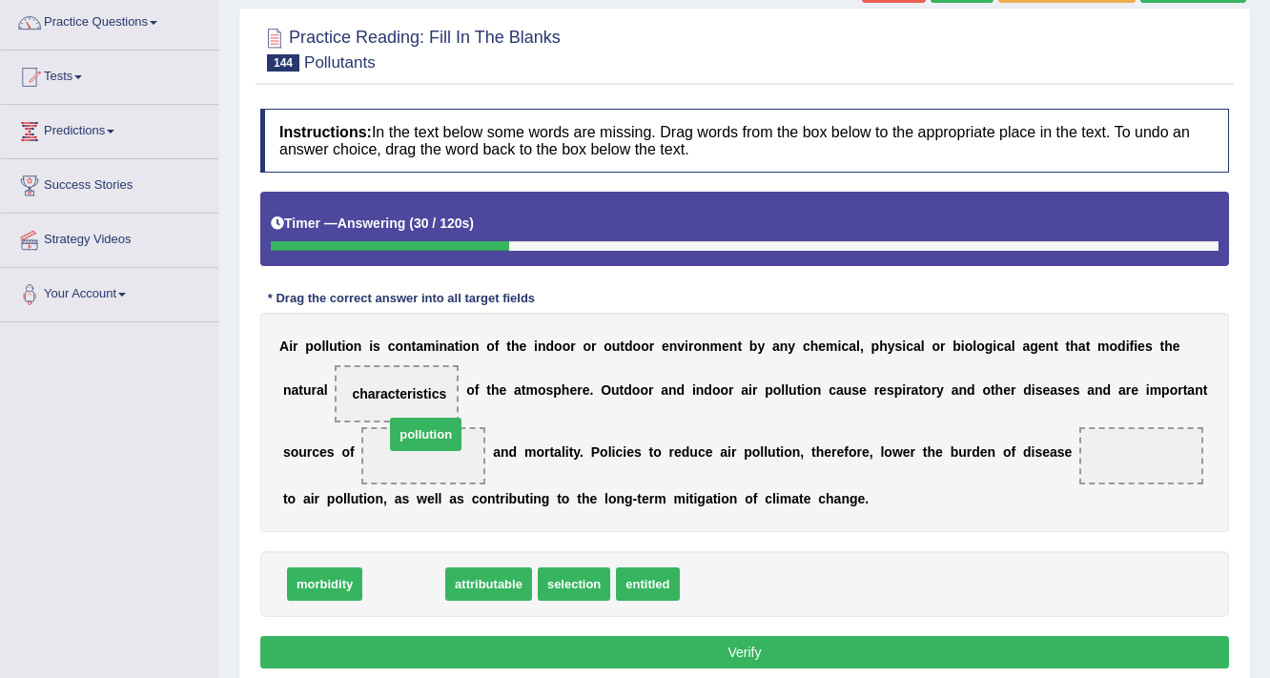
drag, startPoint x: 419, startPoint y: 582, endPoint x: 441, endPoint y: 433, distance: 151.3
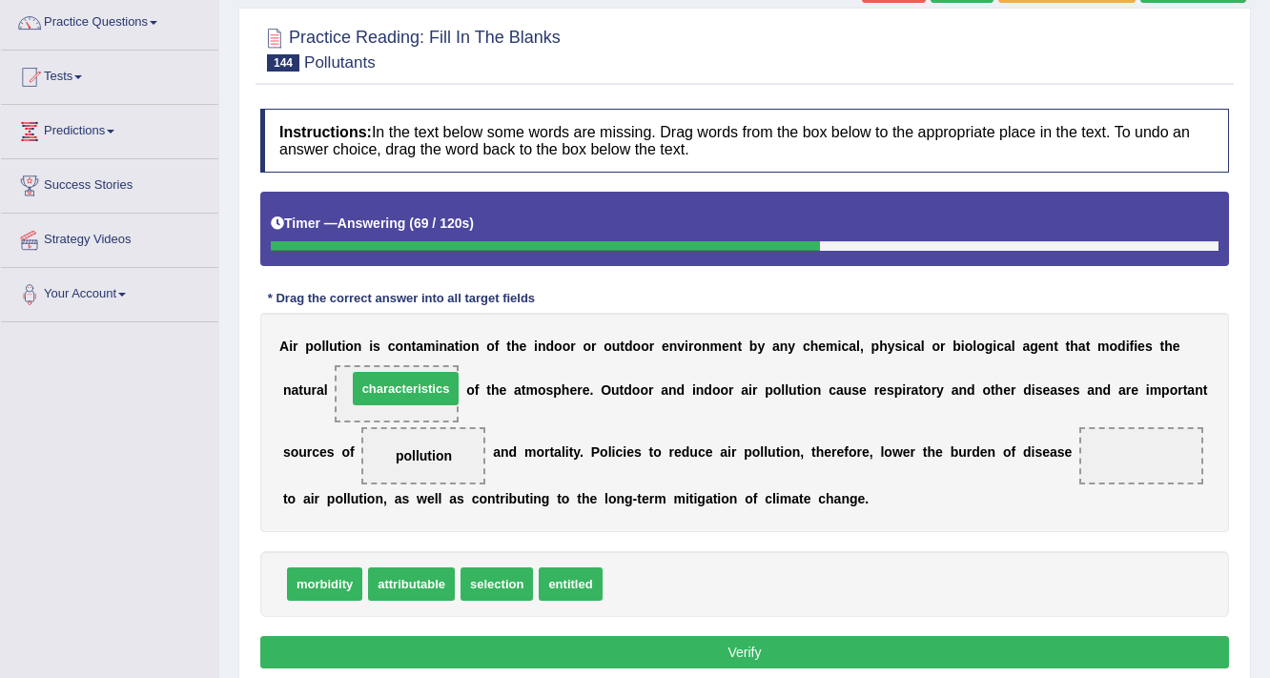
drag, startPoint x: 635, startPoint y: 577, endPoint x: 379, endPoint y: 381, distance: 321.6
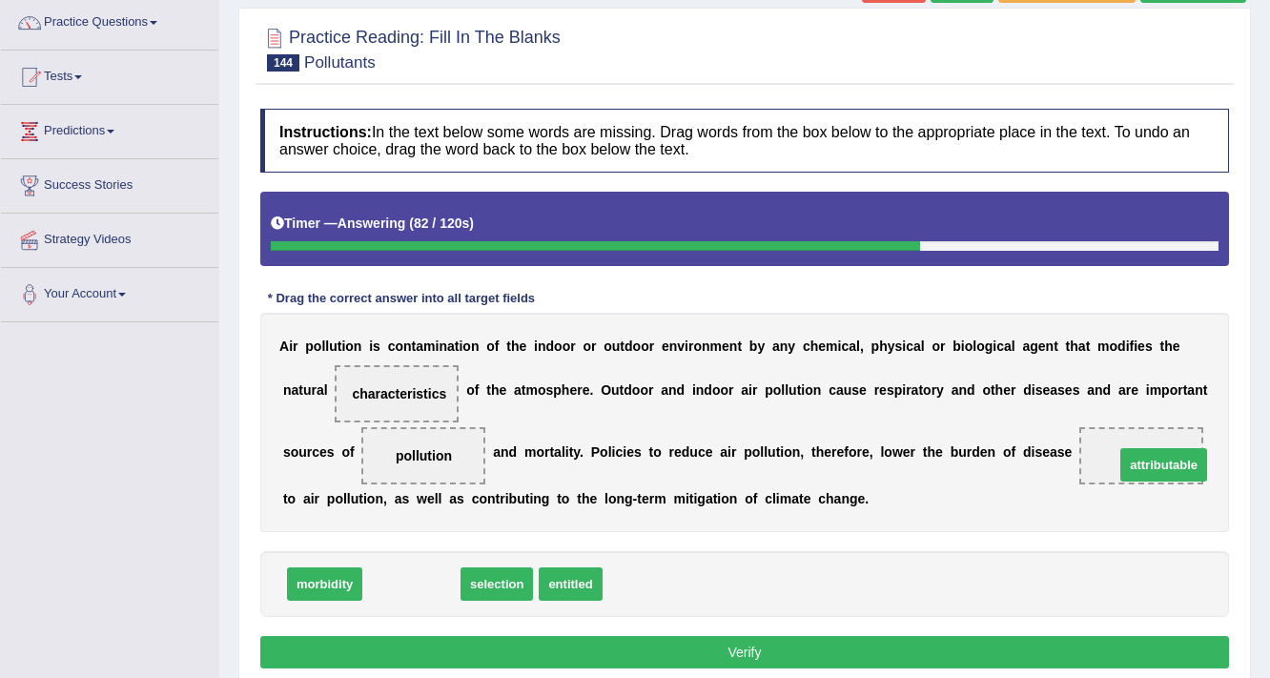
drag, startPoint x: 427, startPoint y: 586, endPoint x: 1179, endPoint y: 467, distance: 761.5
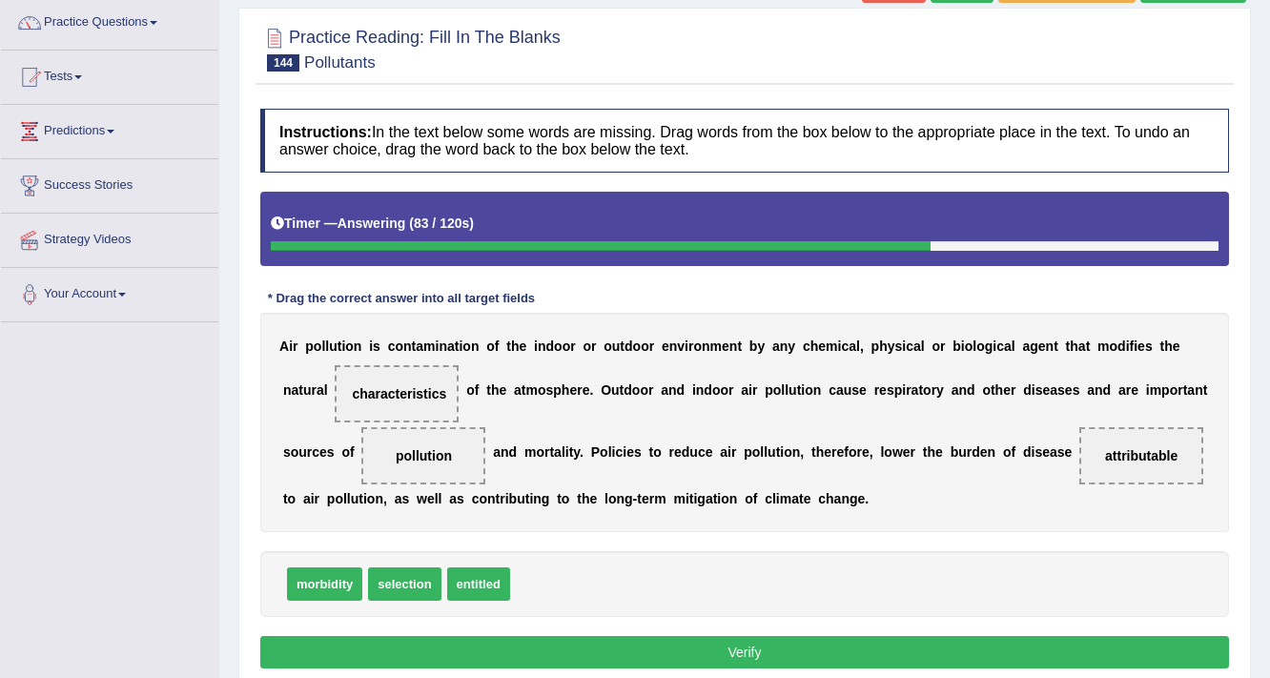
click at [685, 661] on button "Verify" at bounding box center [744, 652] width 968 height 32
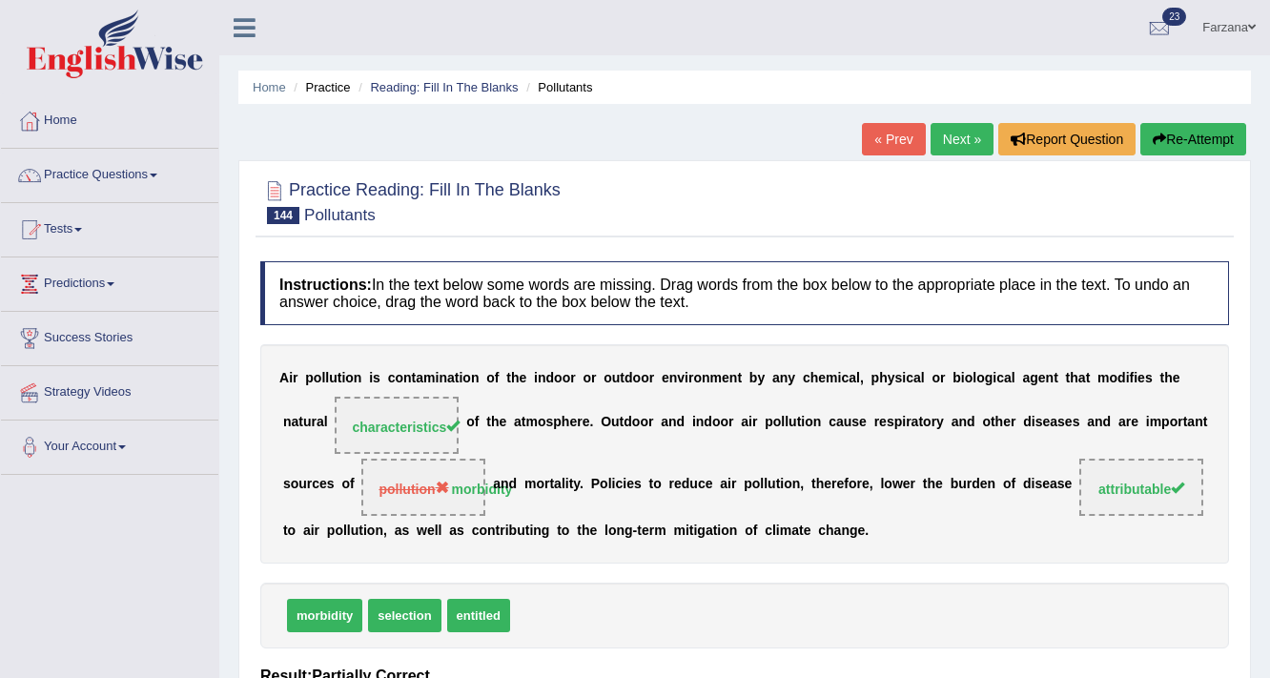
click at [967, 132] on link "Next »" at bounding box center [961, 139] width 63 height 32
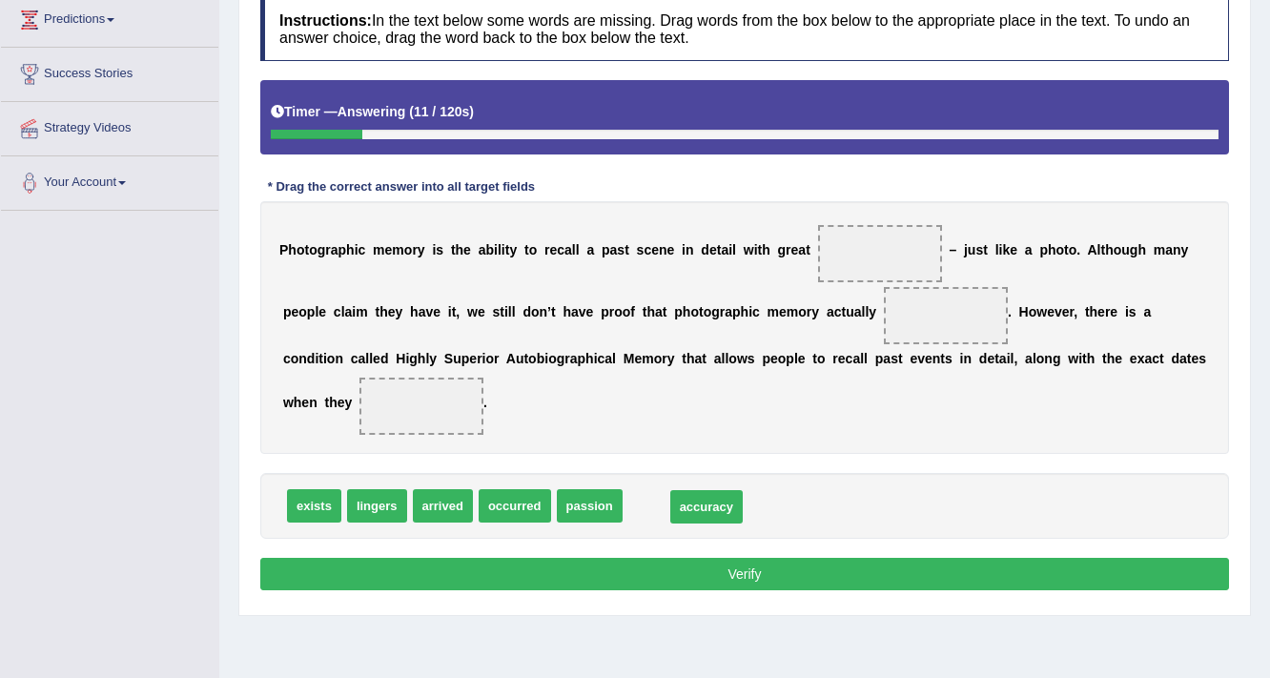
drag, startPoint x: 671, startPoint y: 511, endPoint x: 713, endPoint y: 512, distance: 42.0
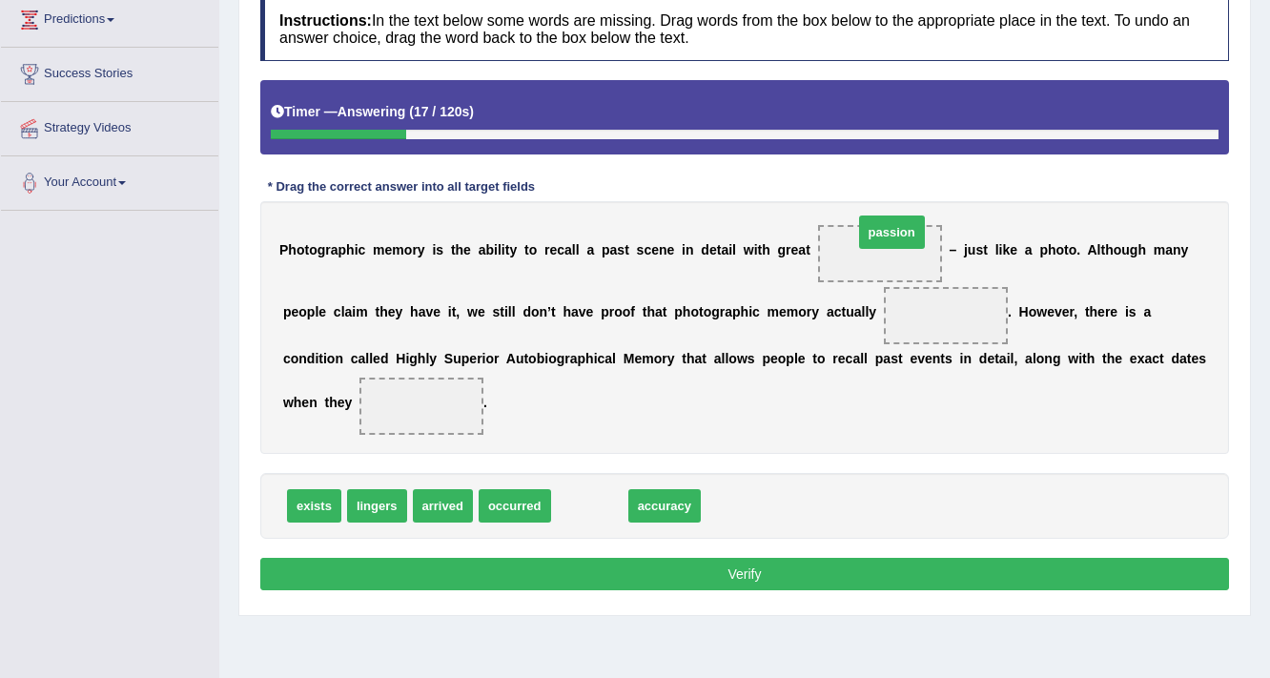
drag, startPoint x: 604, startPoint y: 507, endPoint x: 904, endPoint y: 244, distance: 398.5
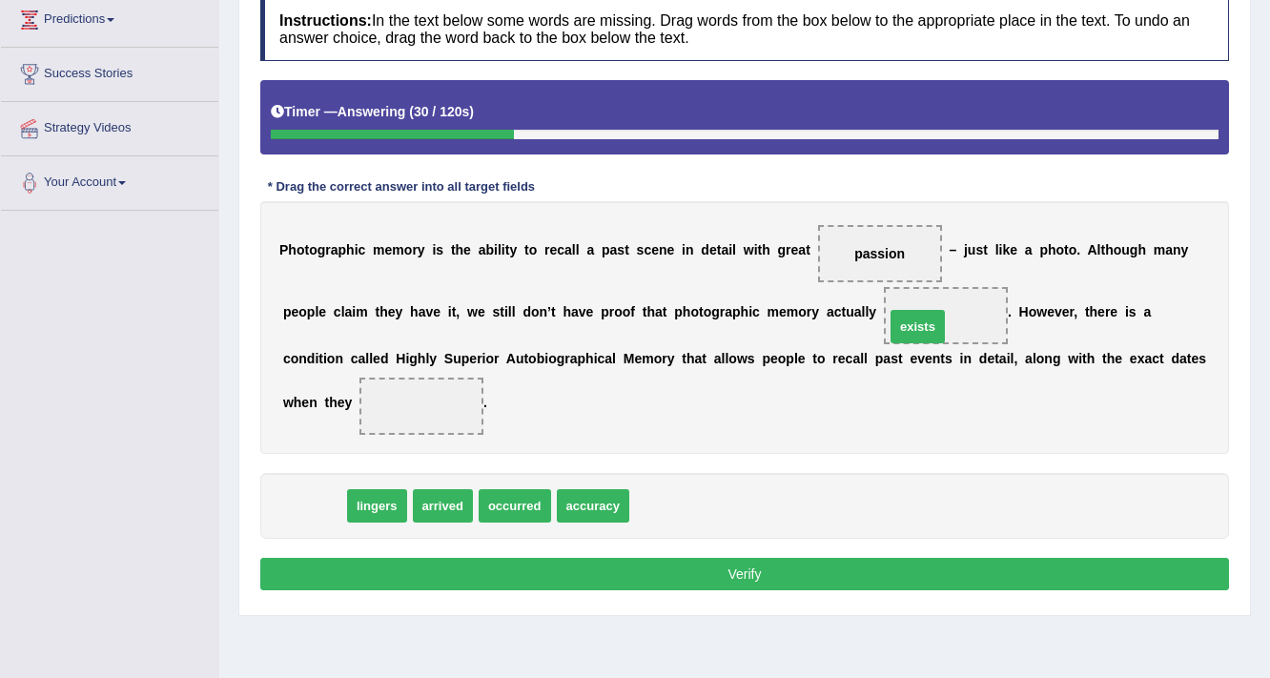
drag, startPoint x: 327, startPoint y: 505, endPoint x: 942, endPoint y: 322, distance: 641.5
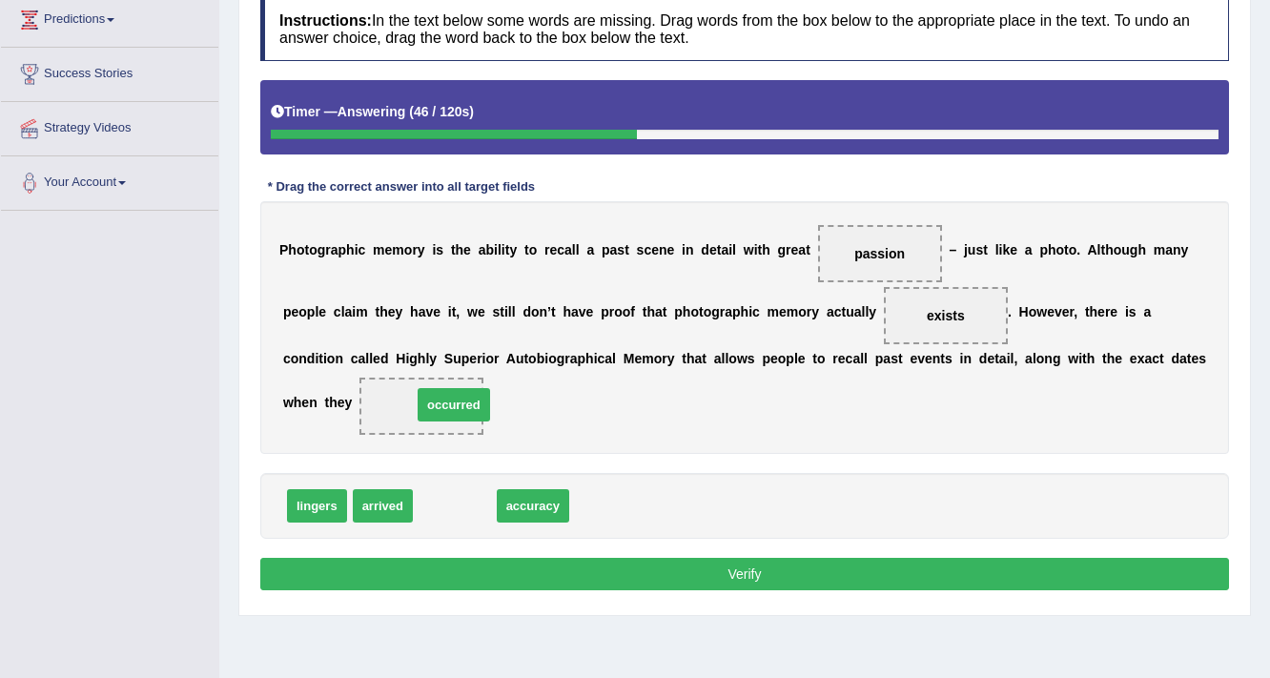
drag, startPoint x: 441, startPoint y: 505, endPoint x: 440, endPoint y: 404, distance: 101.0
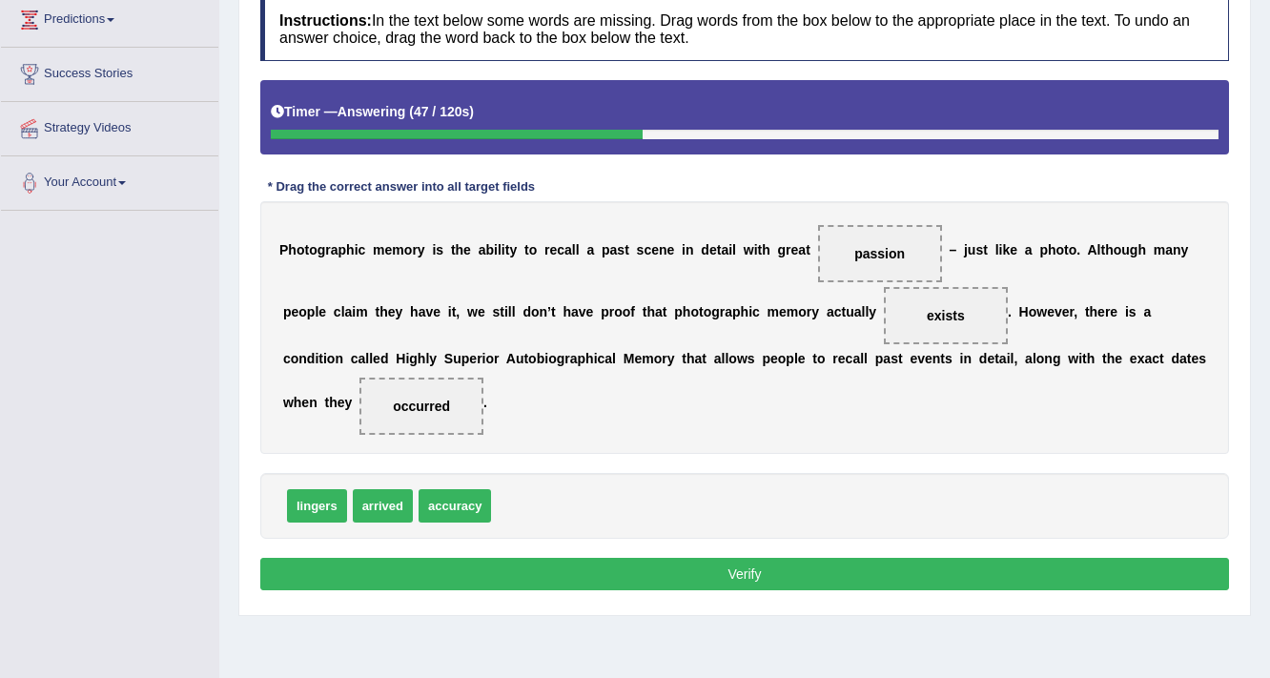
click at [398, 581] on button "Verify" at bounding box center [744, 574] width 968 height 32
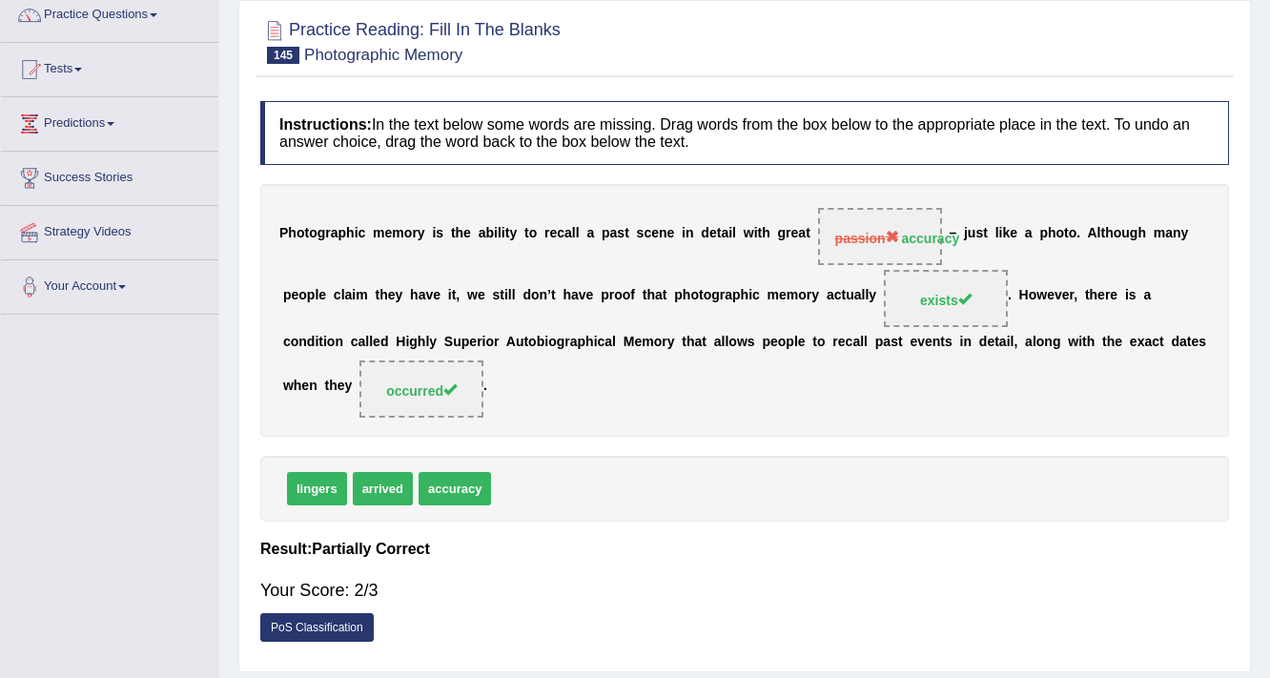
scroll to position [35, 0]
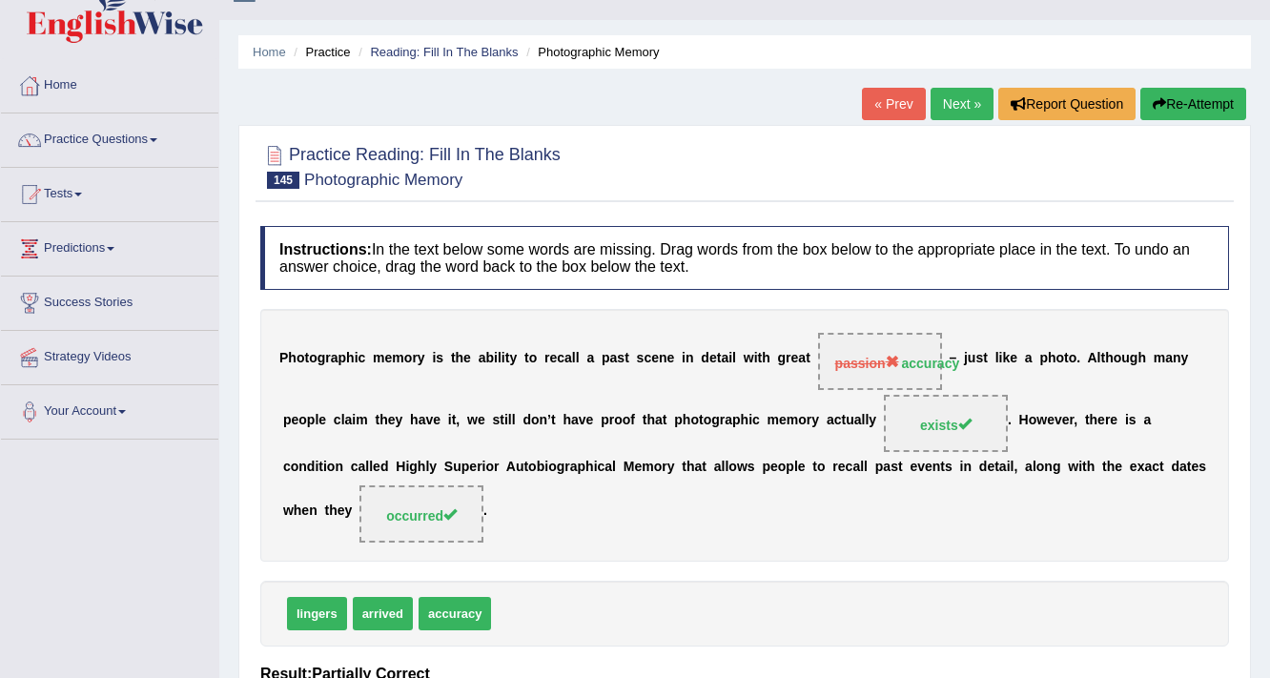
click at [967, 91] on link "Next »" at bounding box center [961, 104] width 63 height 32
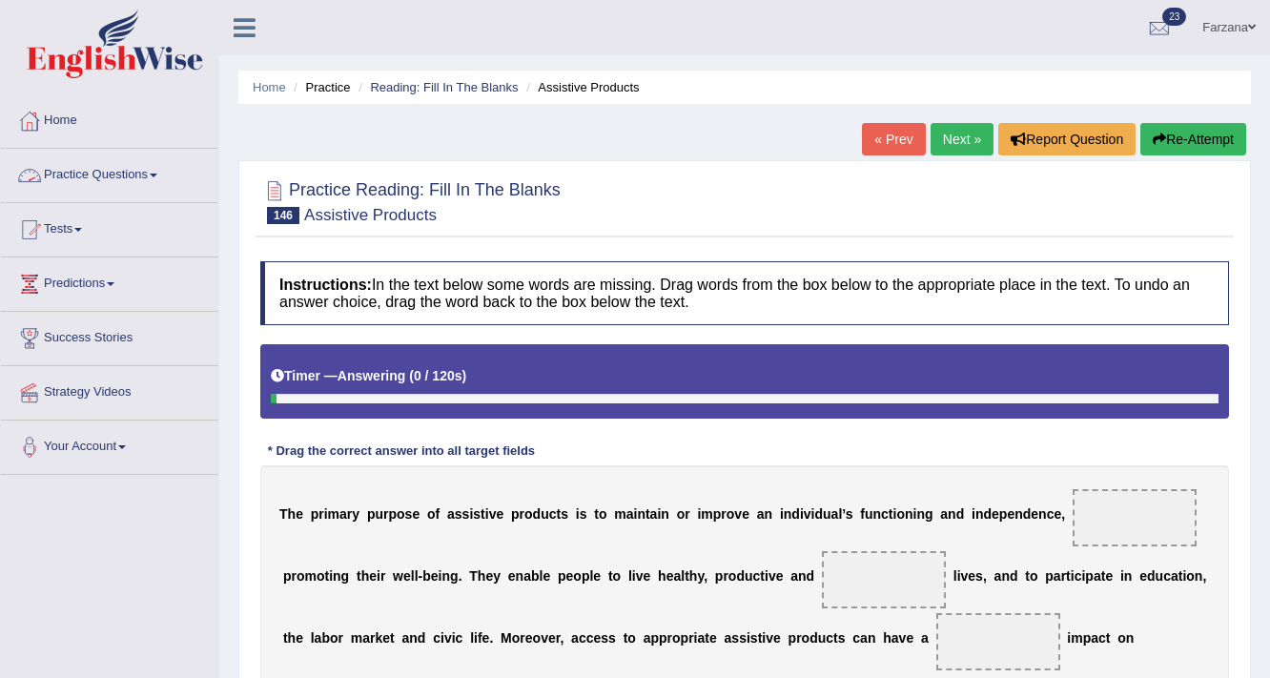
click at [58, 168] on link "Practice Questions" at bounding box center [109, 173] width 217 height 48
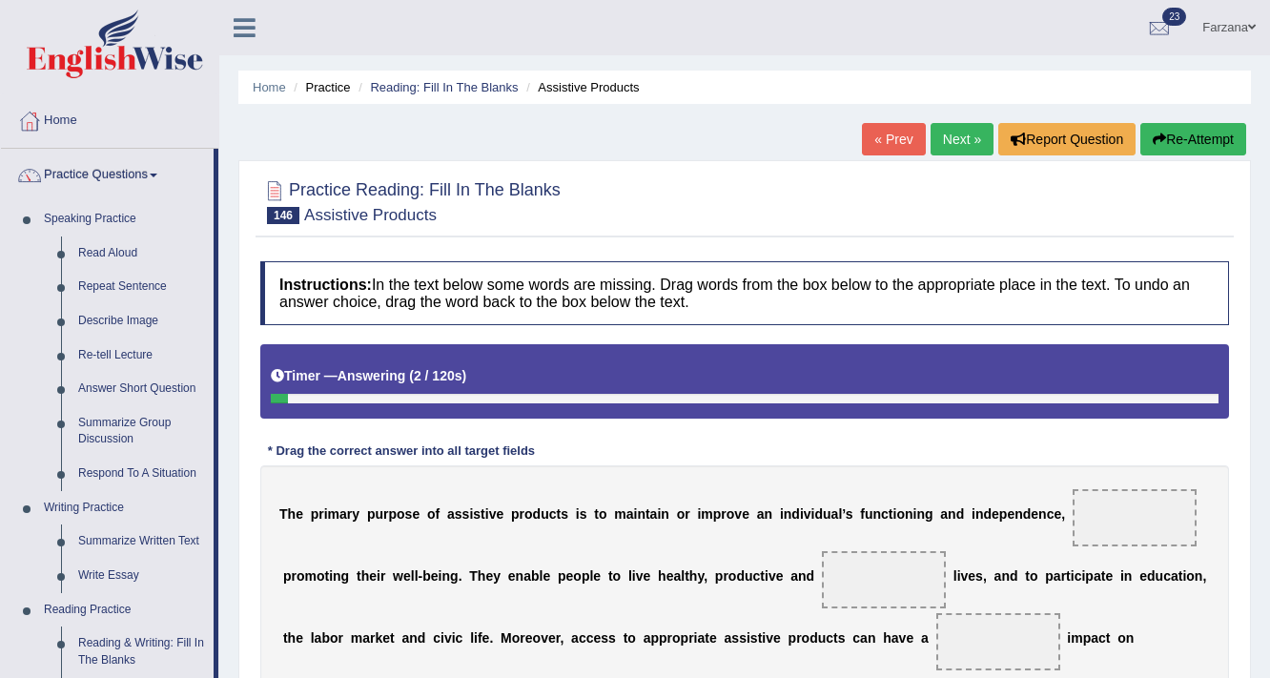
click at [106, 181] on link "Practice Questions" at bounding box center [107, 173] width 213 height 48
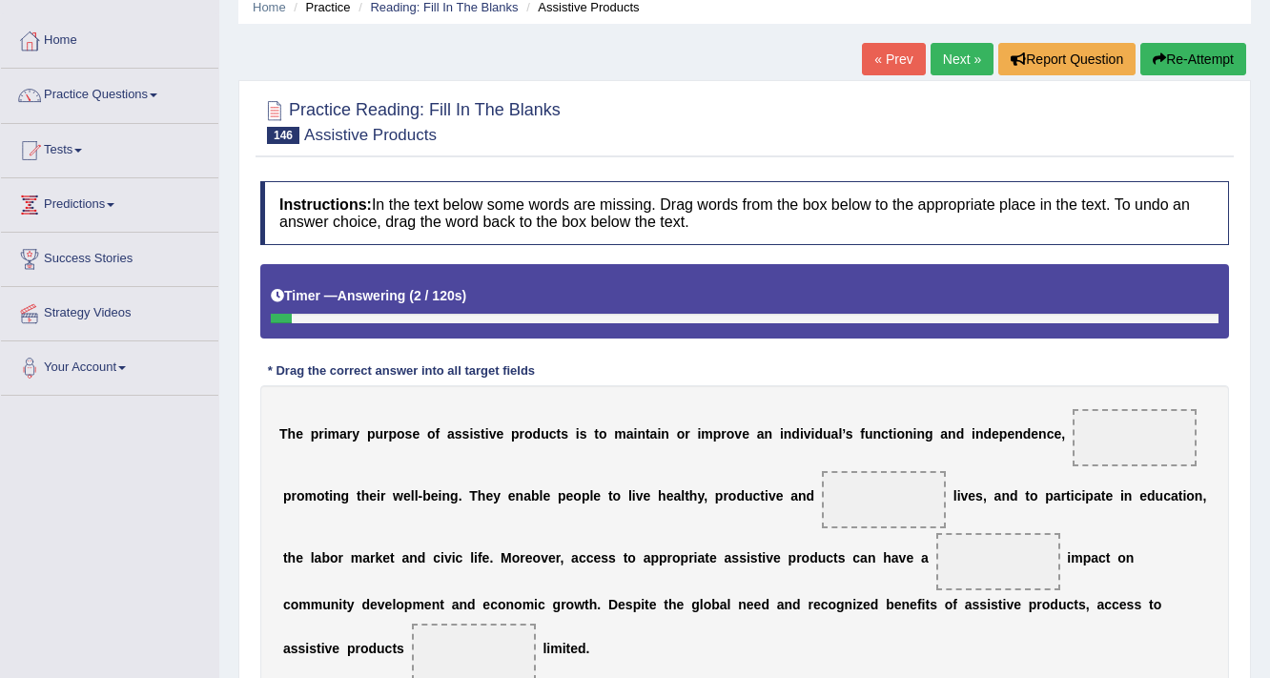
scroll to position [153, 0]
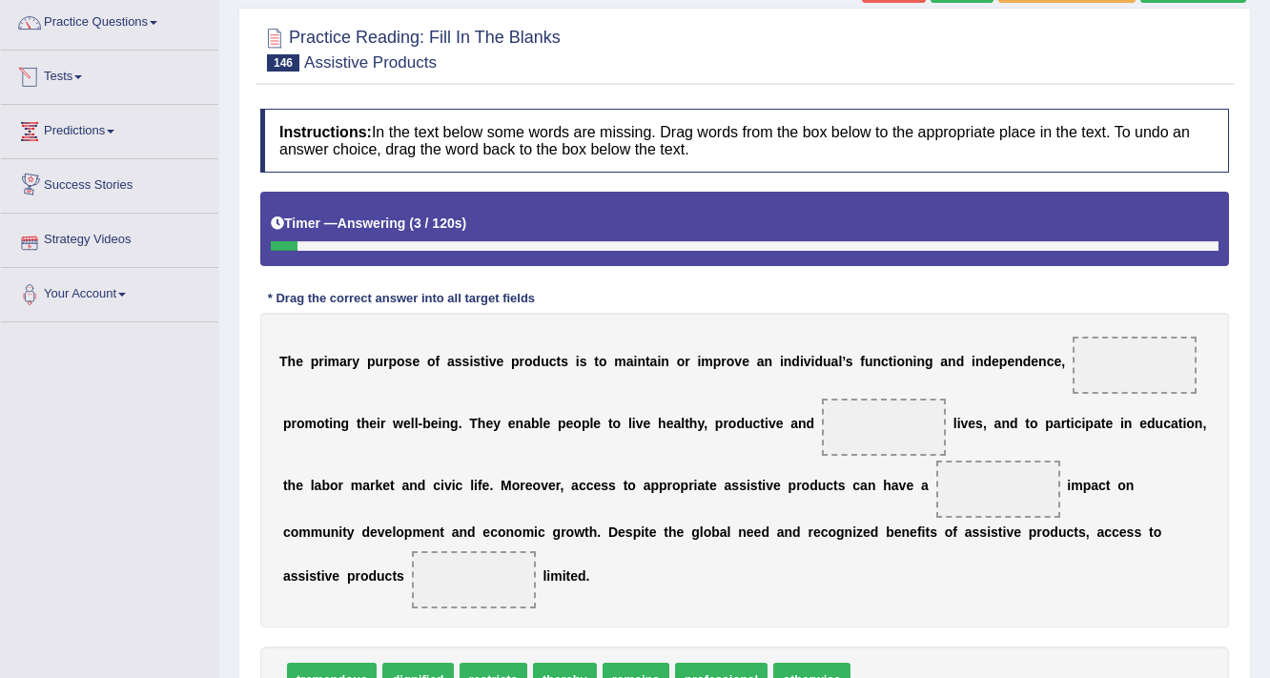
click at [72, 122] on link "Predictions" at bounding box center [109, 129] width 217 height 48
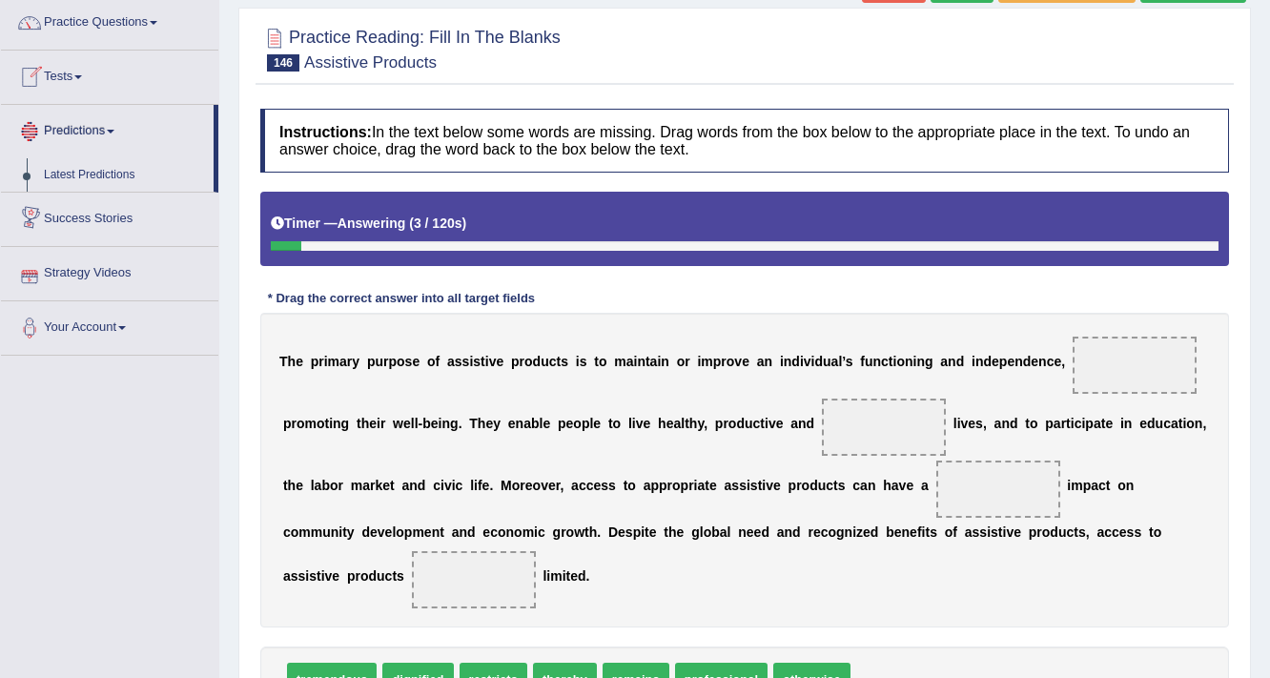
click at [72, 122] on link "Predictions" at bounding box center [107, 129] width 213 height 48
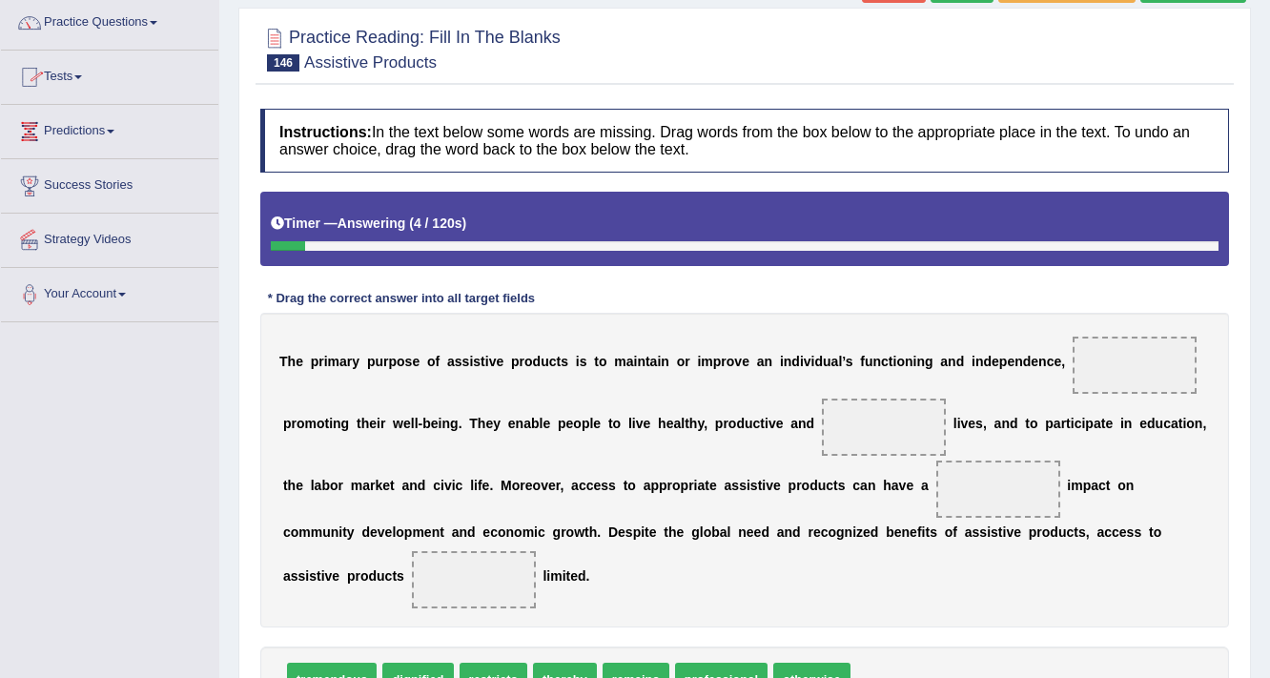
click at [71, 80] on link "Tests" at bounding box center [109, 75] width 217 height 48
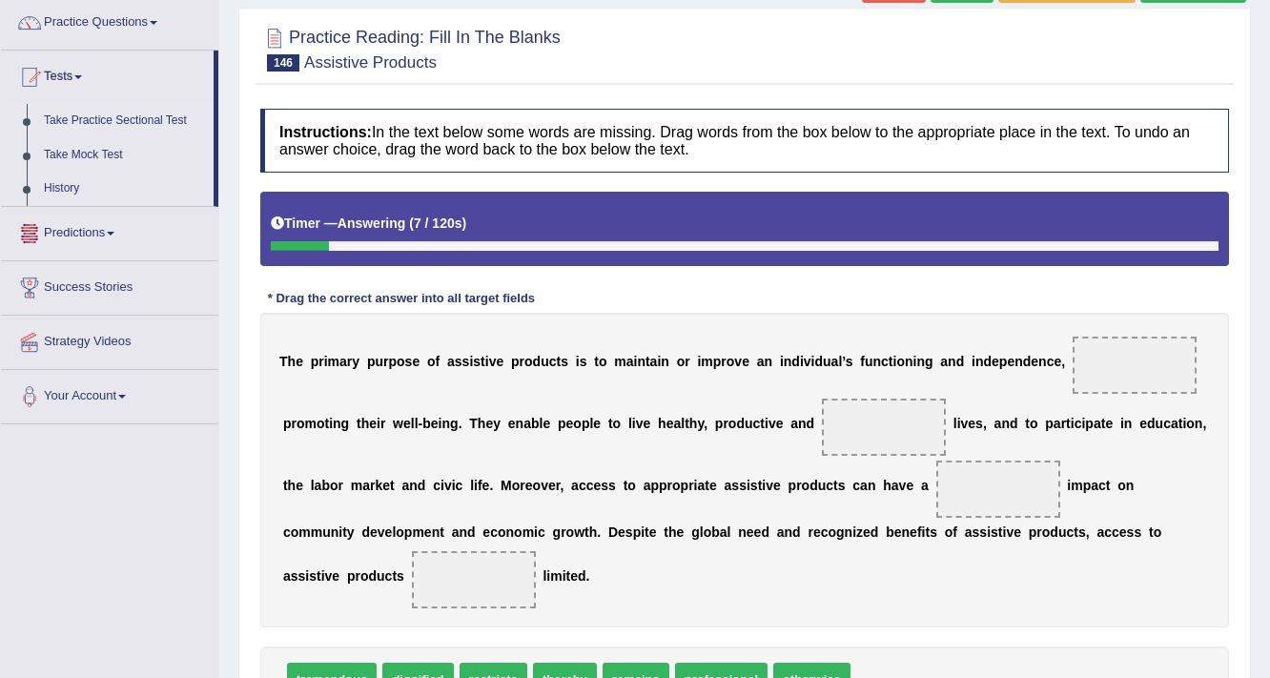
click at [79, 111] on link "Take Practice Sectional Test" at bounding box center [124, 121] width 178 height 34
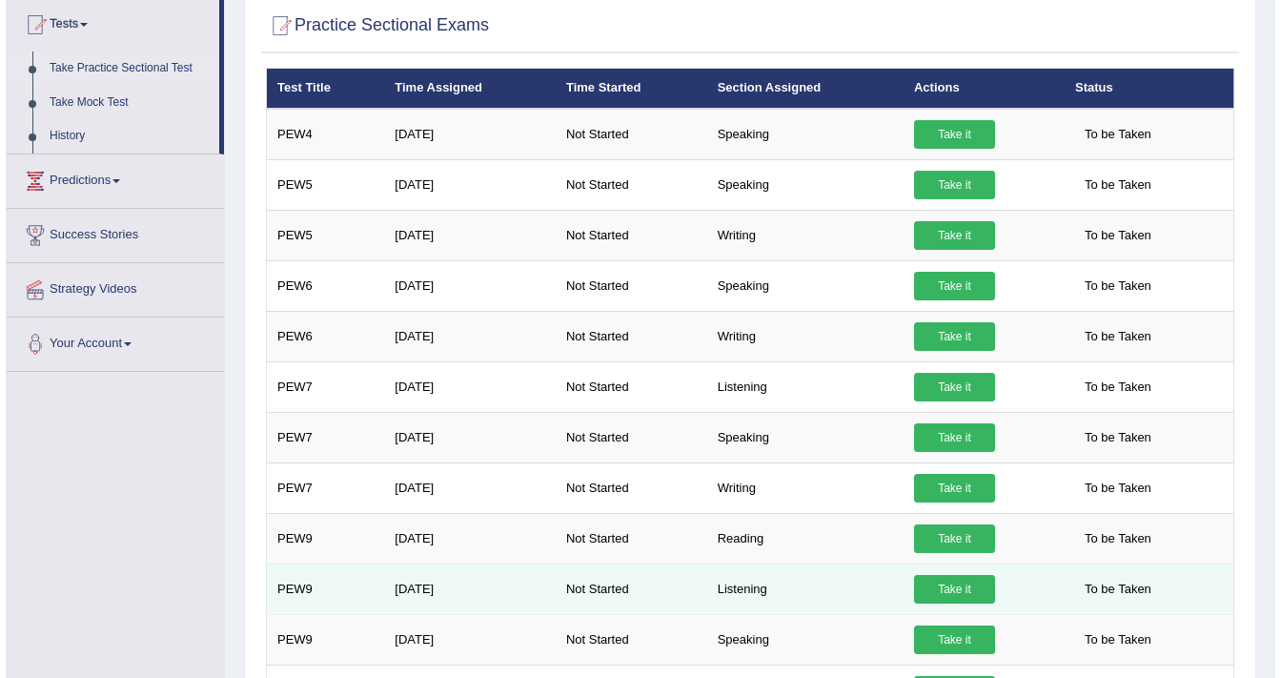
scroll to position [305, 0]
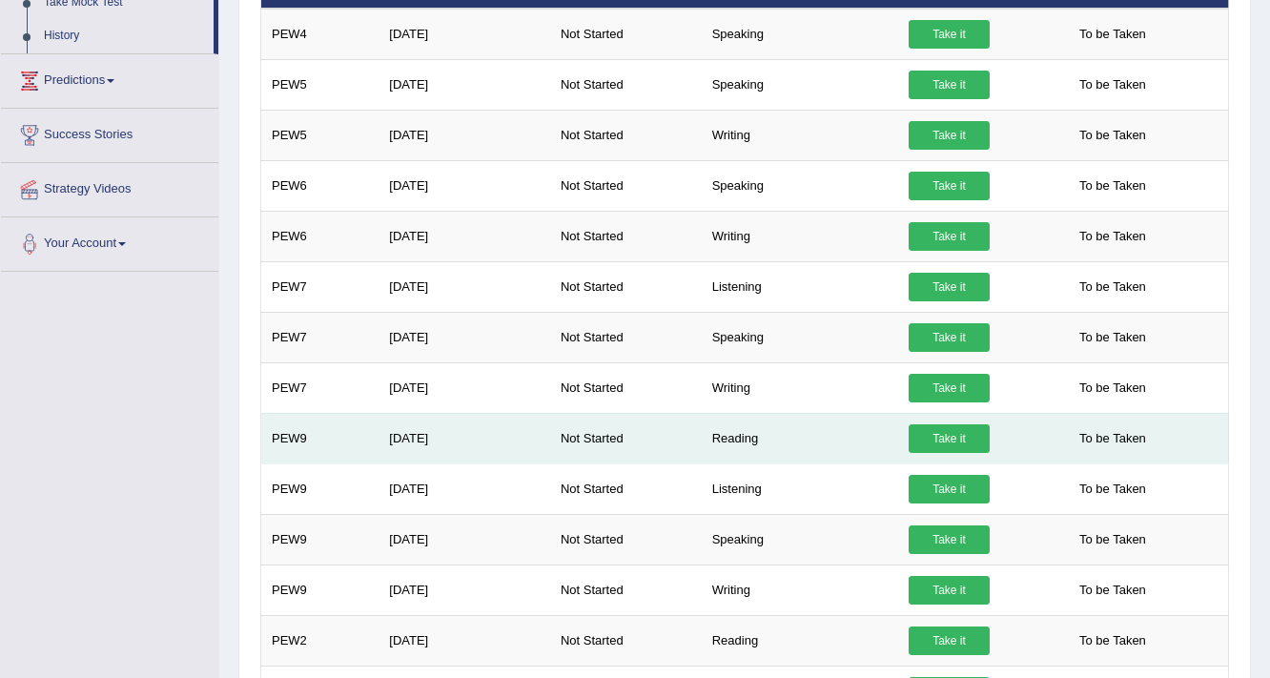
click at [947, 434] on link "Take it" at bounding box center [948, 438] width 81 height 29
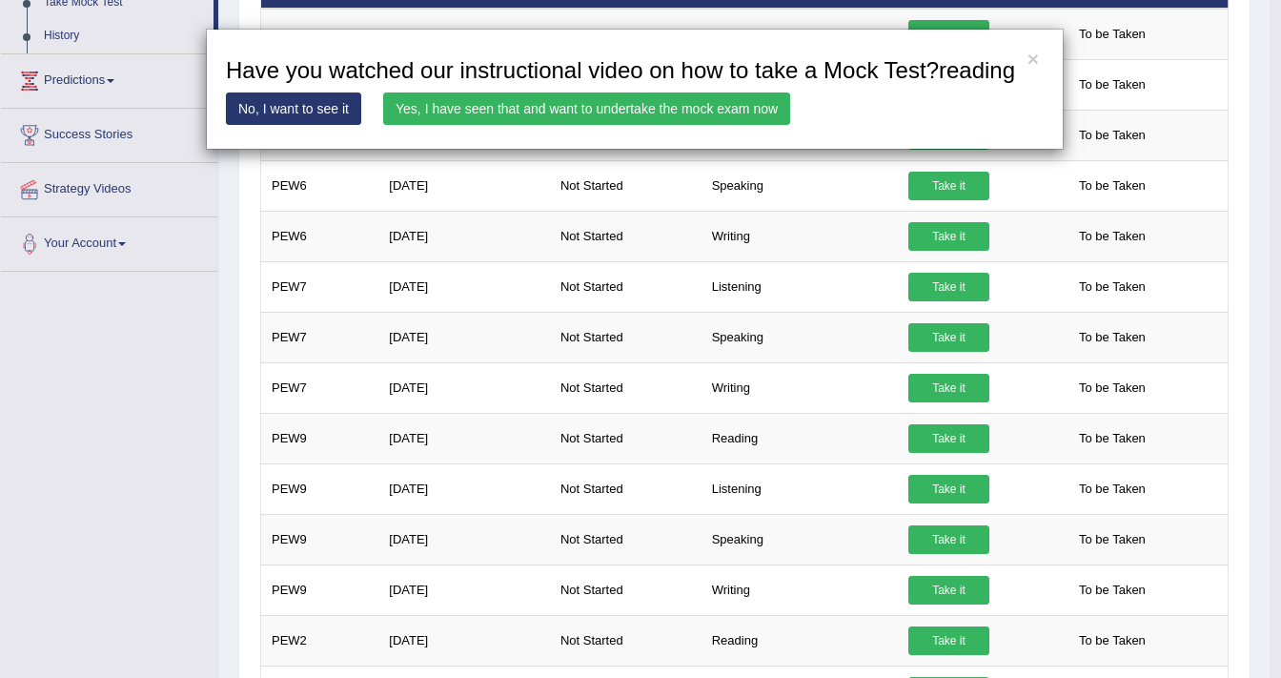
click at [685, 102] on link "Yes, I have seen that and want to undertake the mock exam now" at bounding box center [586, 108] width 407 height 32
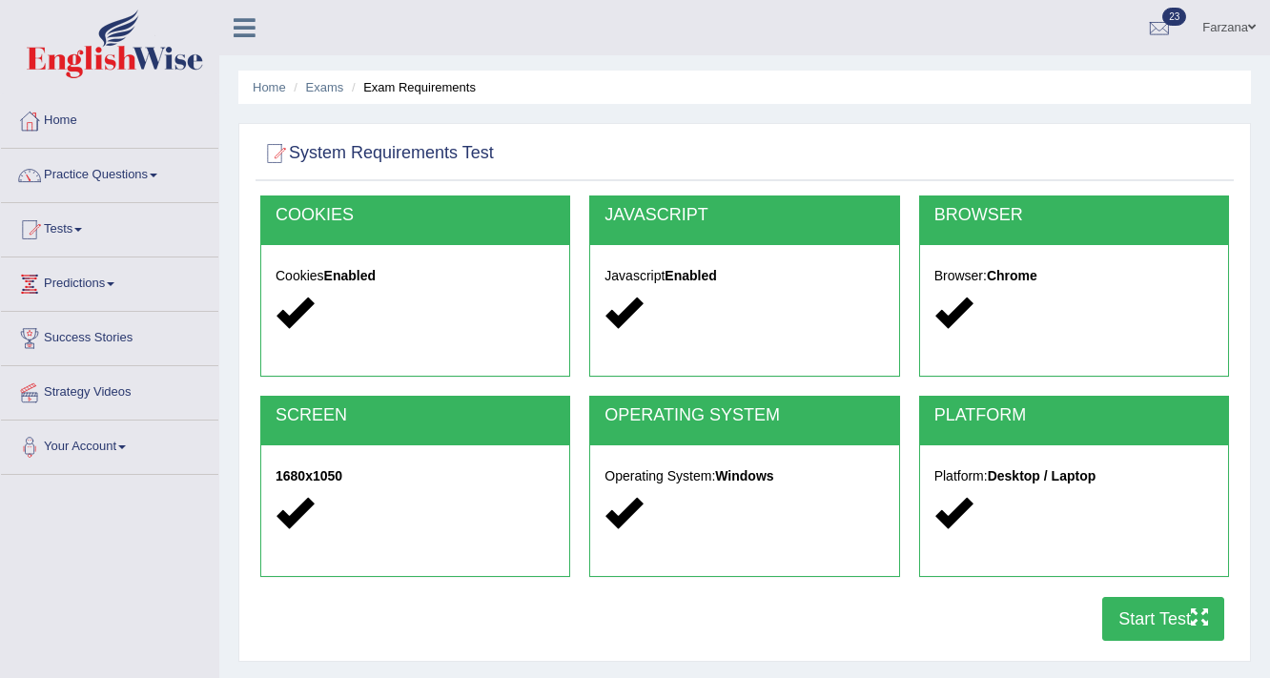
click at [1136, 637] on button "Start Test" at bounding box center [1163, 619] width 122 height 44
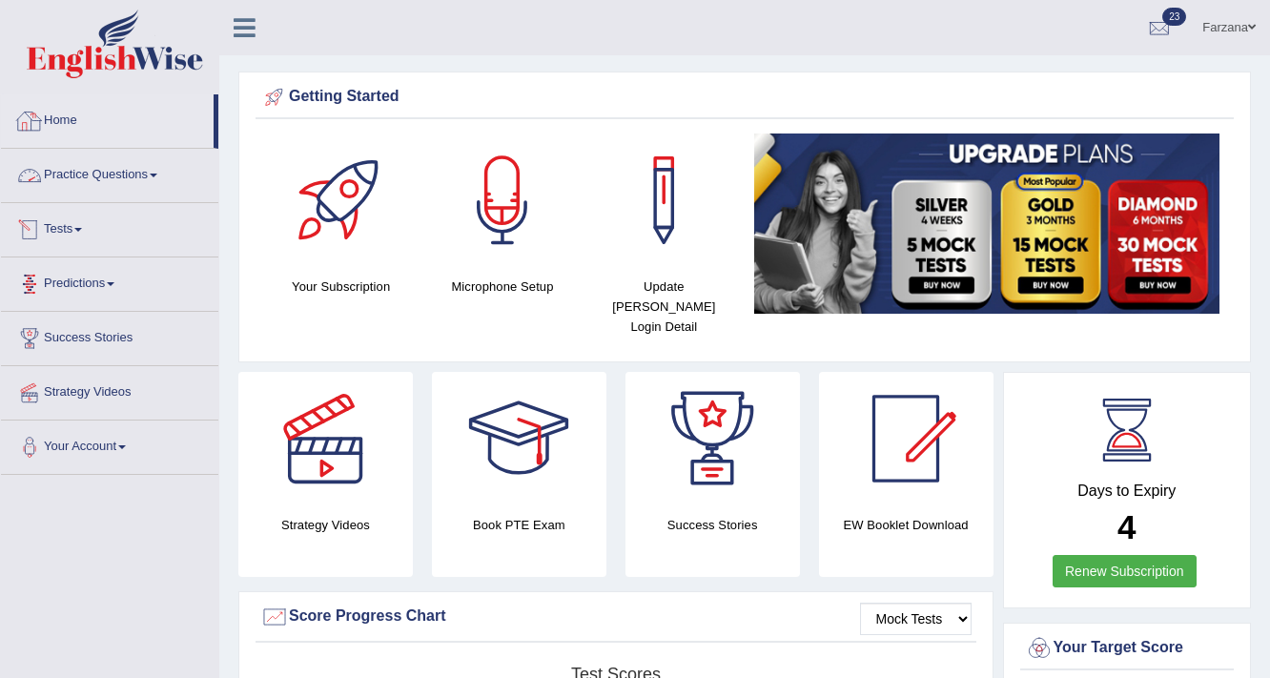
click at [114, 179] on link "Practice Questions" at bounding box center [109, 173] width 217 height 48
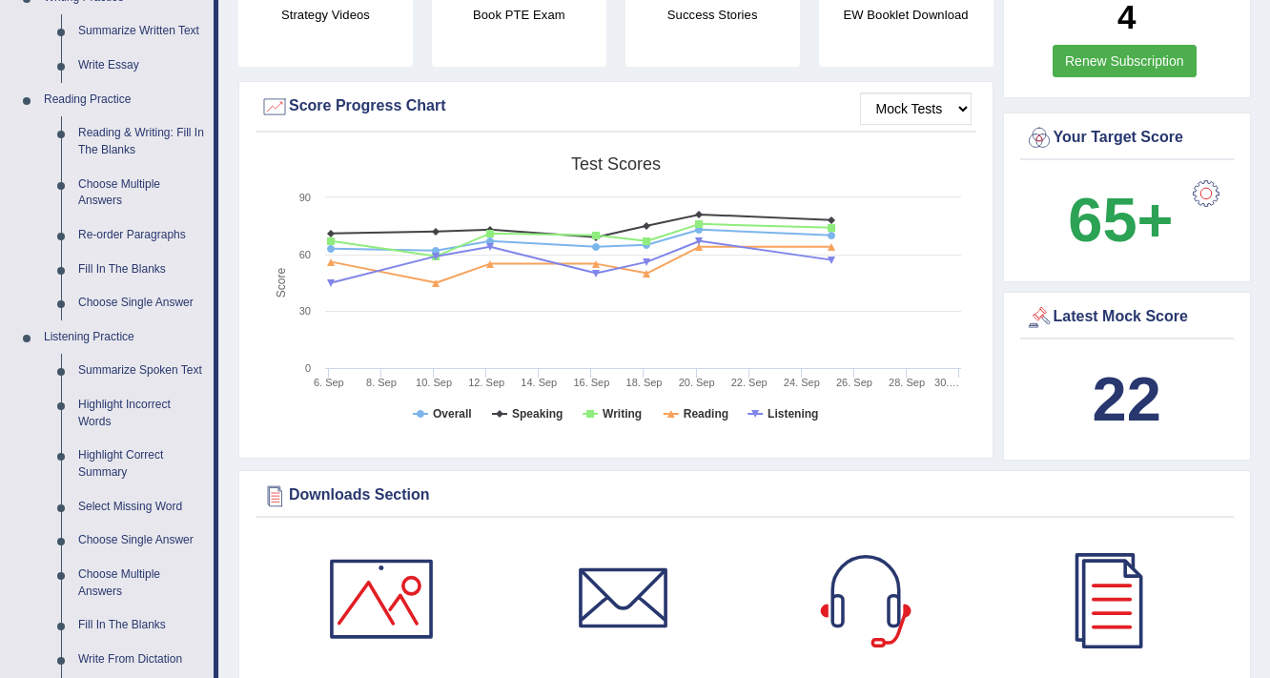
scroll to position [381, 0]
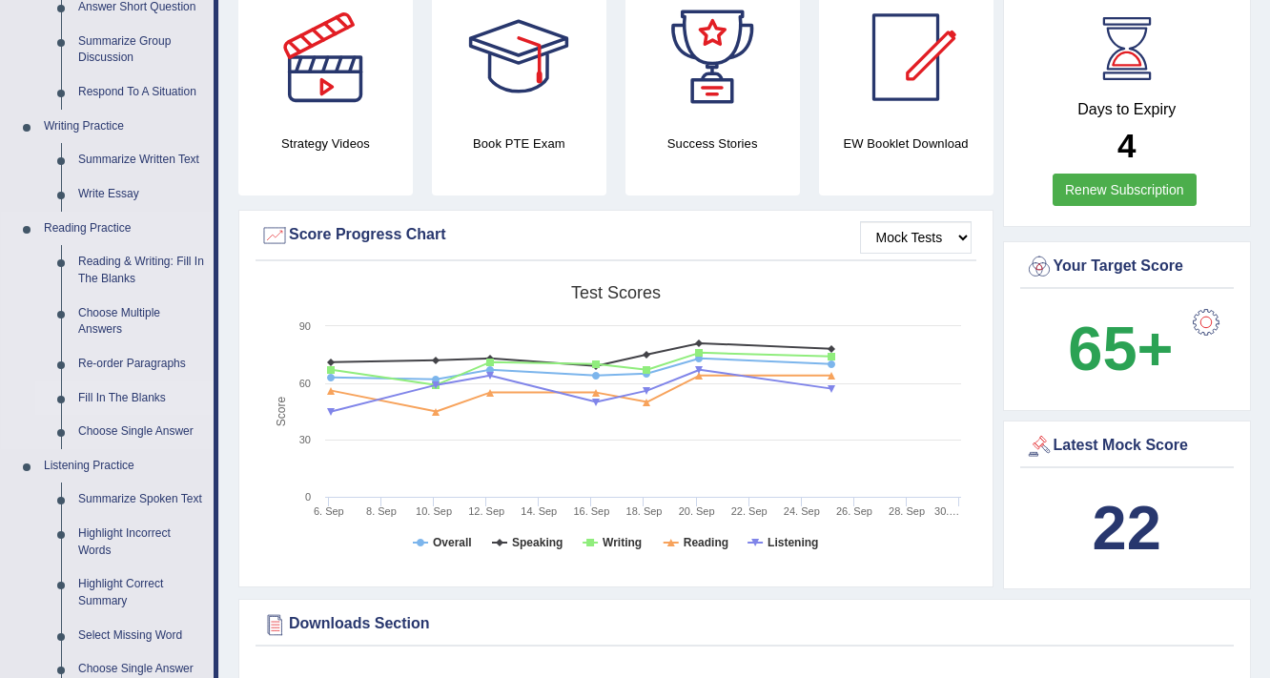
click at [114, 400] on link "Fill In The Blanks" at bounding box center [142, 398] width 144 height 34
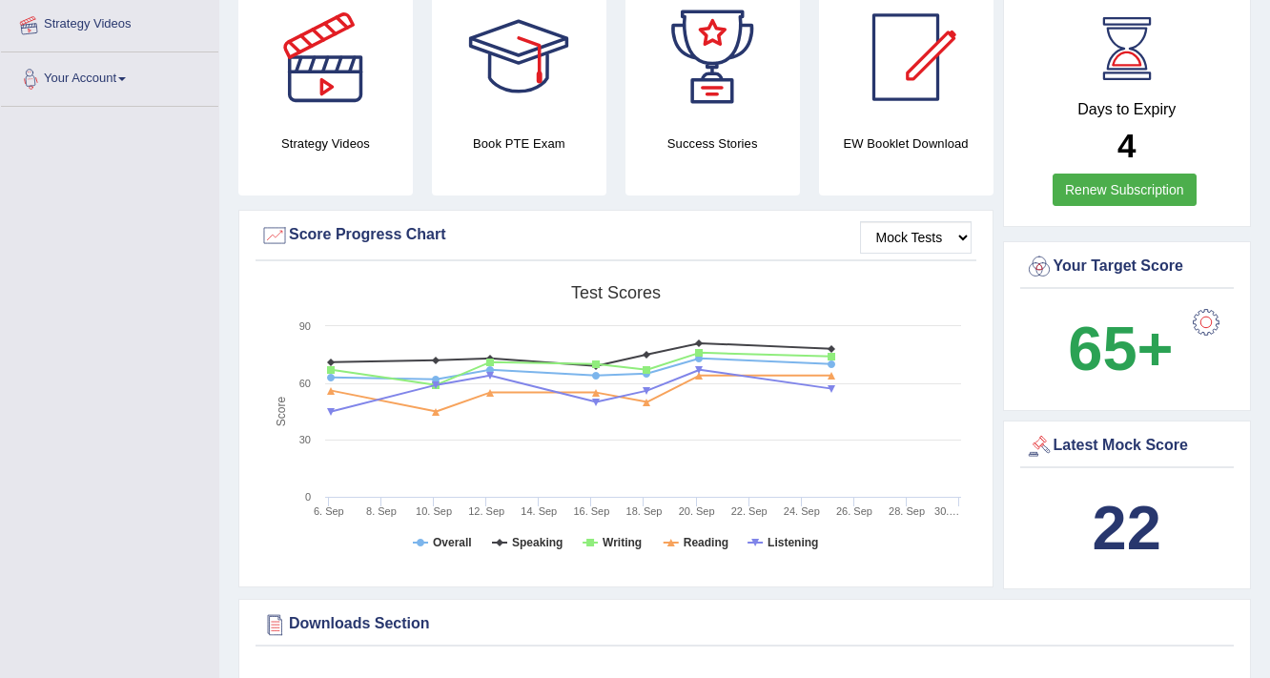
scroll to position [572, 0]
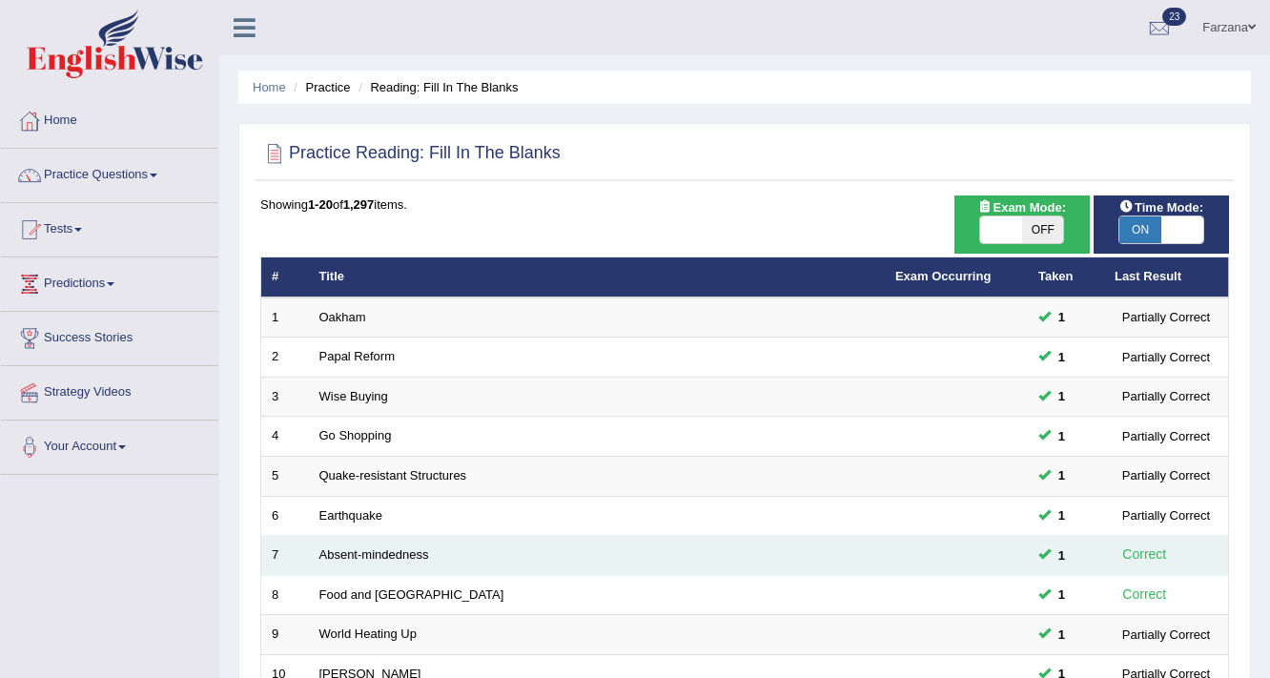
scroll to position [381, 0]
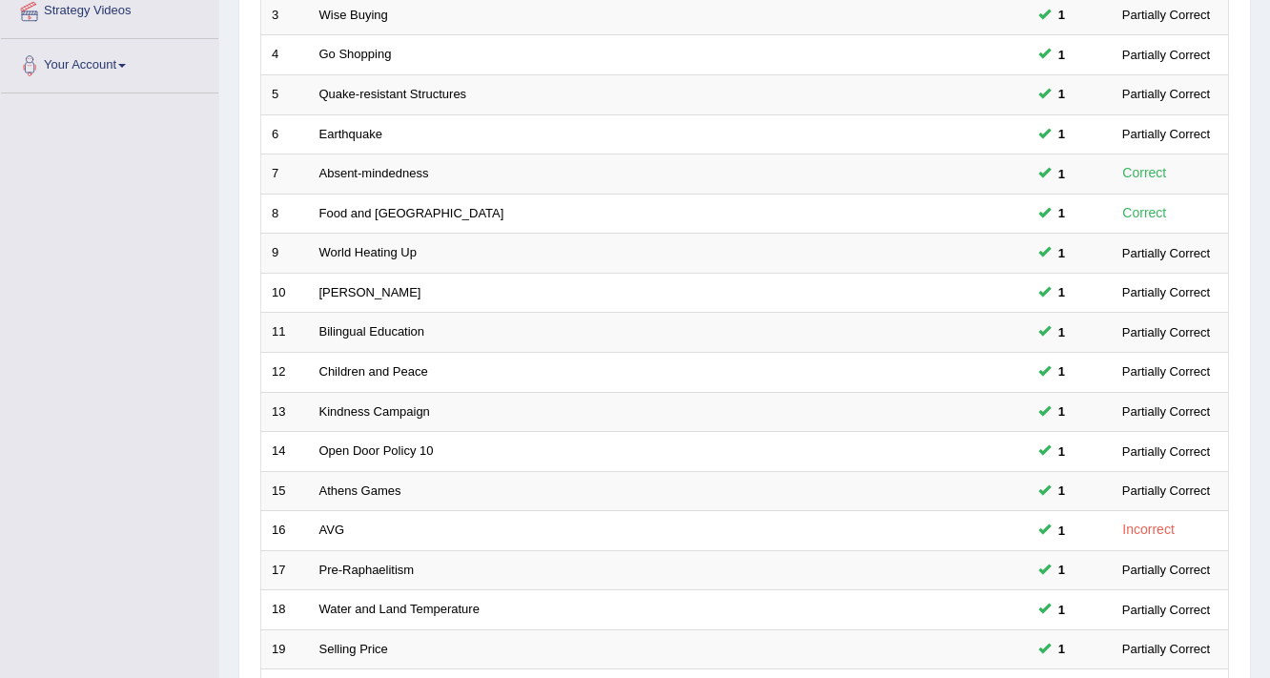
drag, startPoint x: 817, startPoint y: 551, endPoint x: 41, endPoint y: 451, distance: 782.3
click at [41, 451] on div "Toggle navigation Home Practice Questions Speaking Practice Read Aloud Repeat S…" at bounding box center [635, 245] width 1270 height 1253
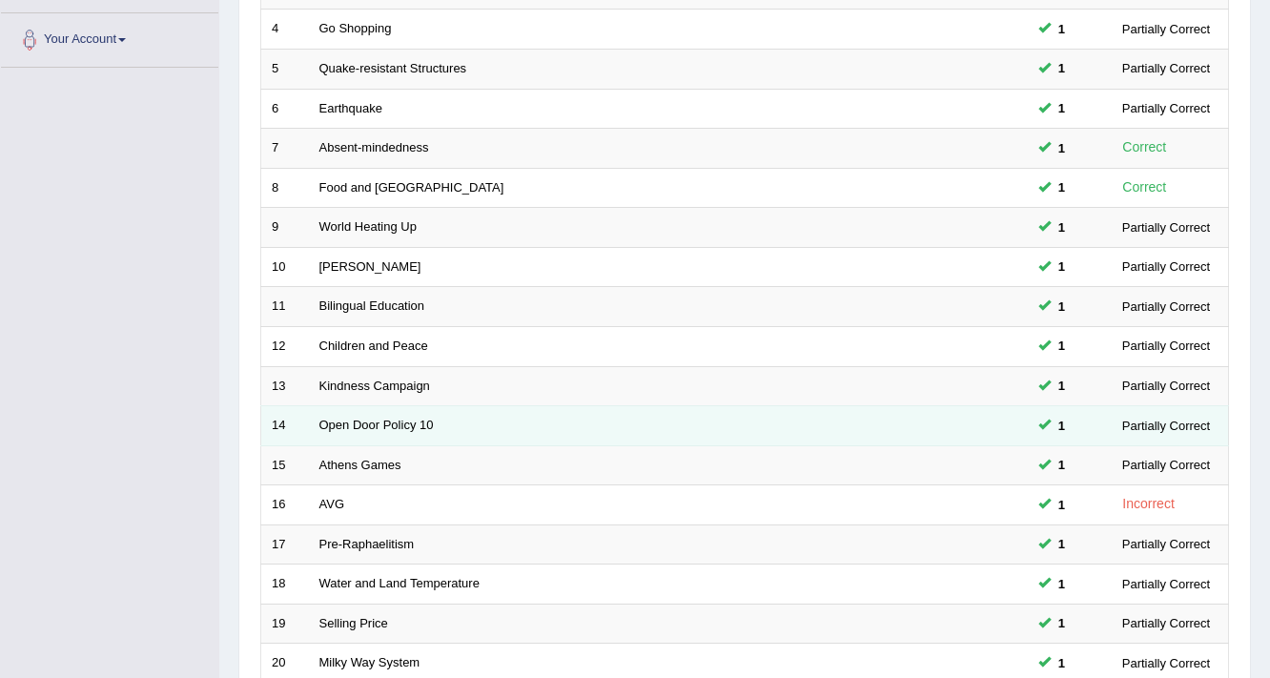
scroll to position [534, 0]
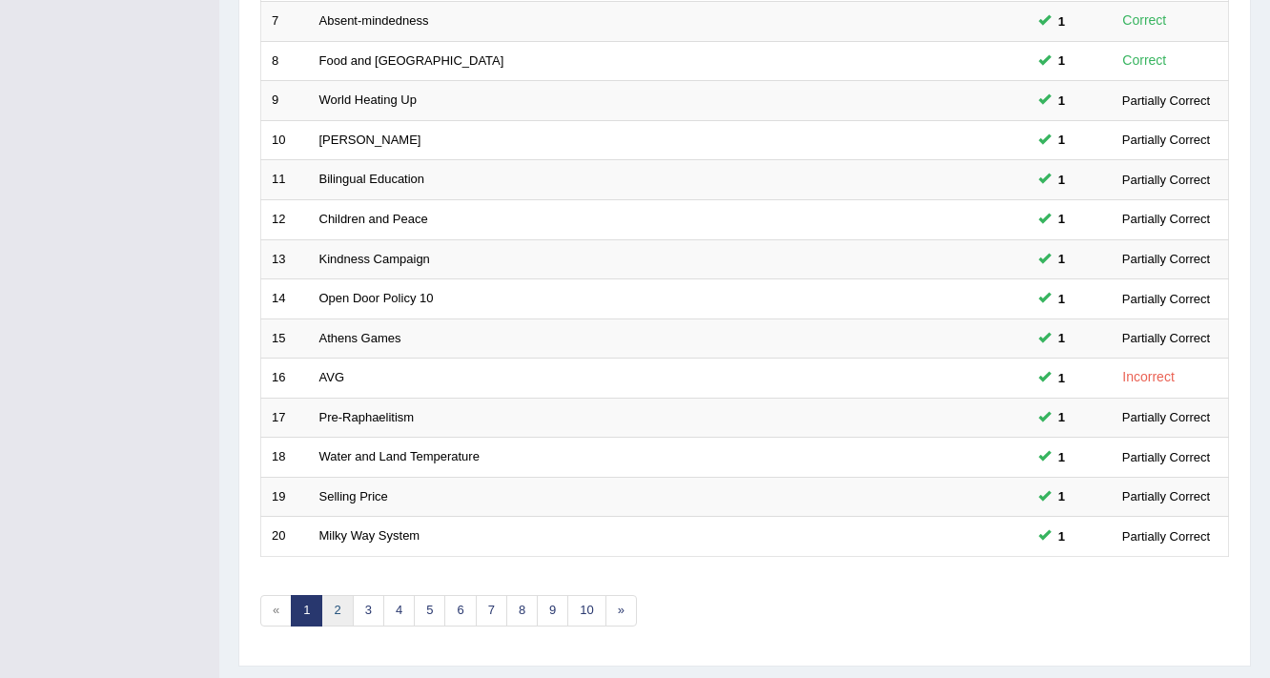
click at [326, 609] on link "2" at bounding box center [336, 610] width 31 height 31
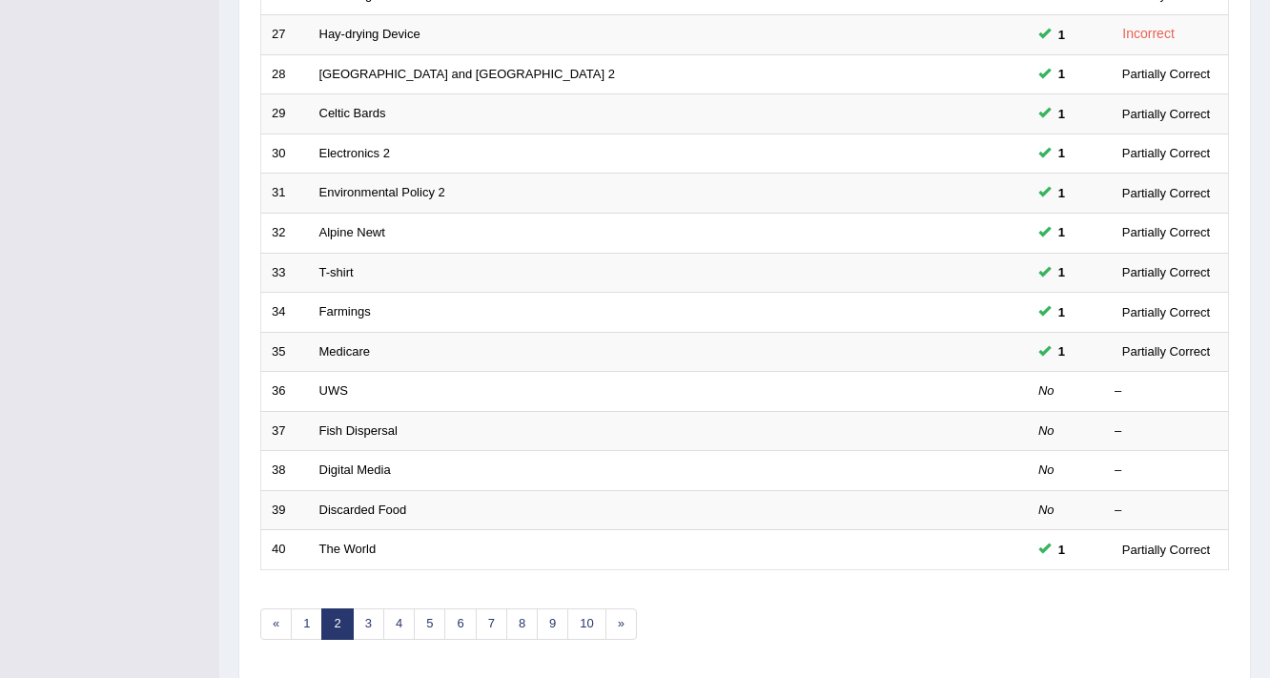
scroll to position [579, 0]
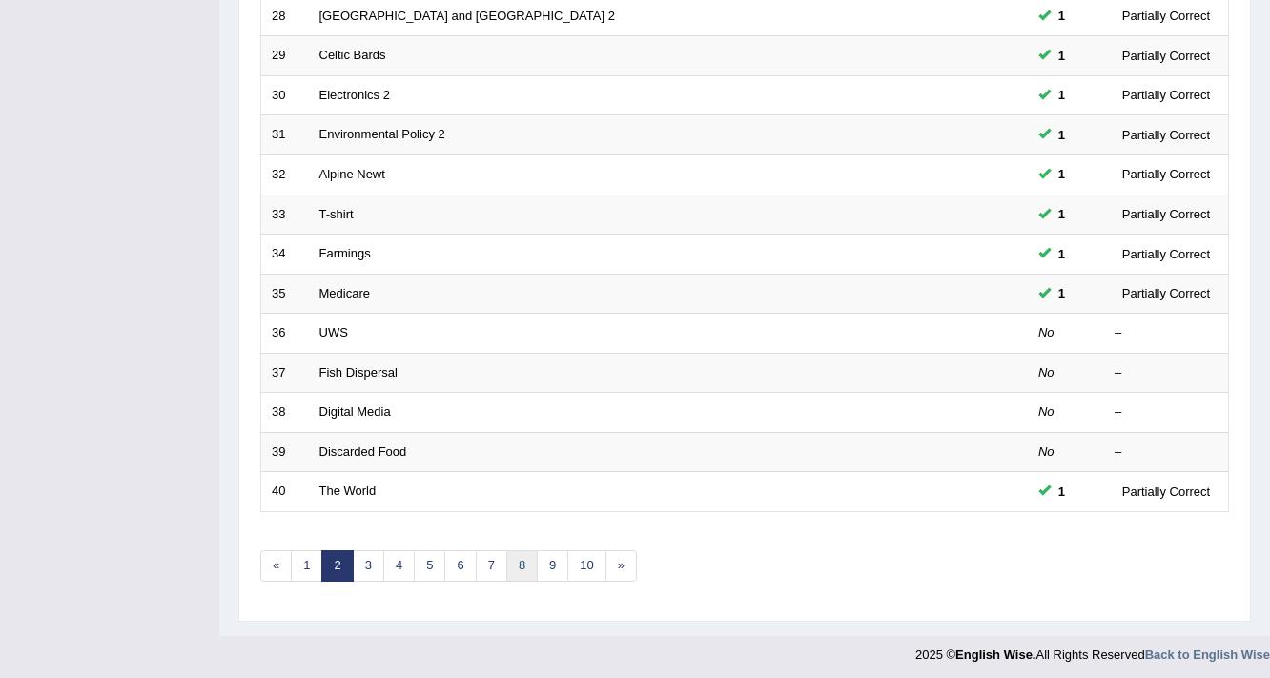
click at [513, 553] on link "8" at bounding box center [521, 565] width 31 height 31
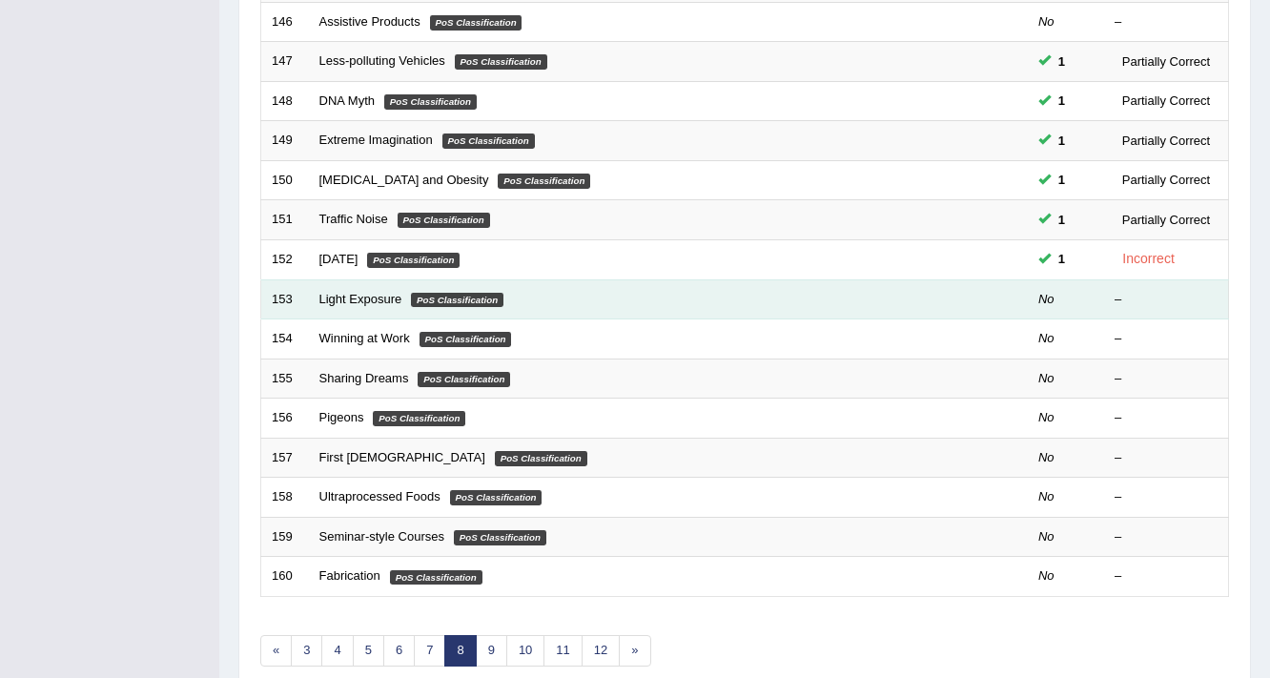
scroll to position [579, 0]
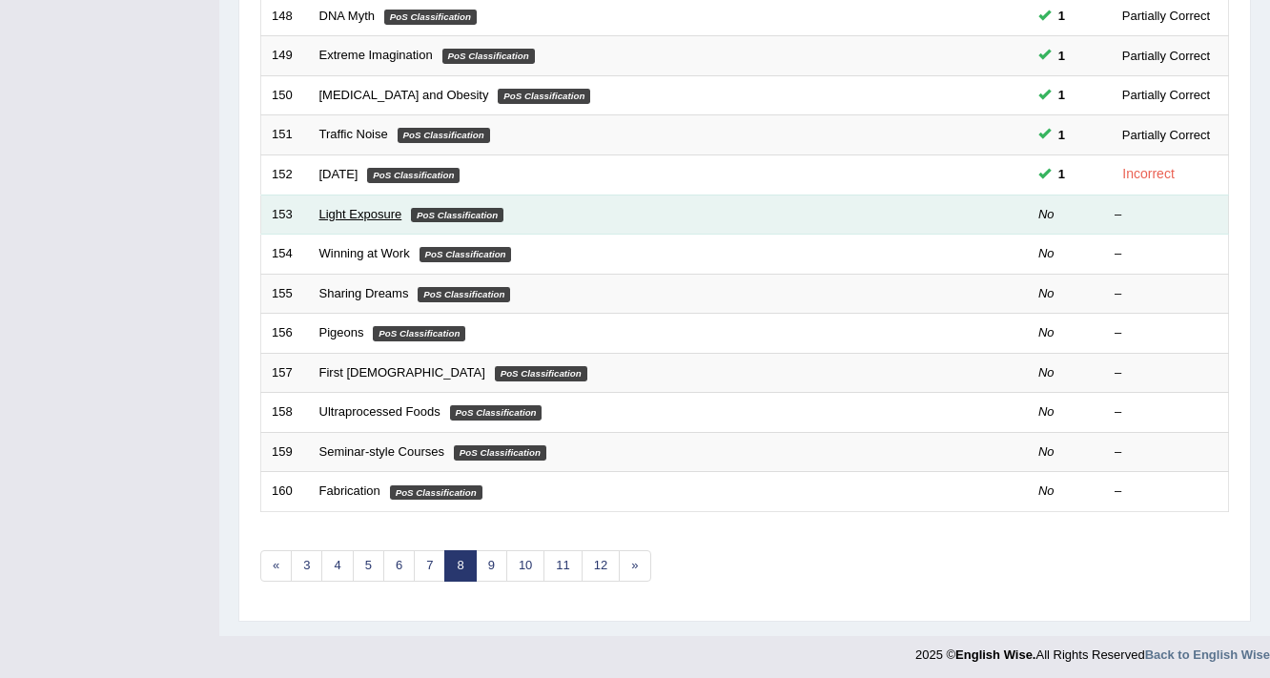
click at [366, 215] on link "Light Exposure" at bounding box center [360, 214] width 83 height 14
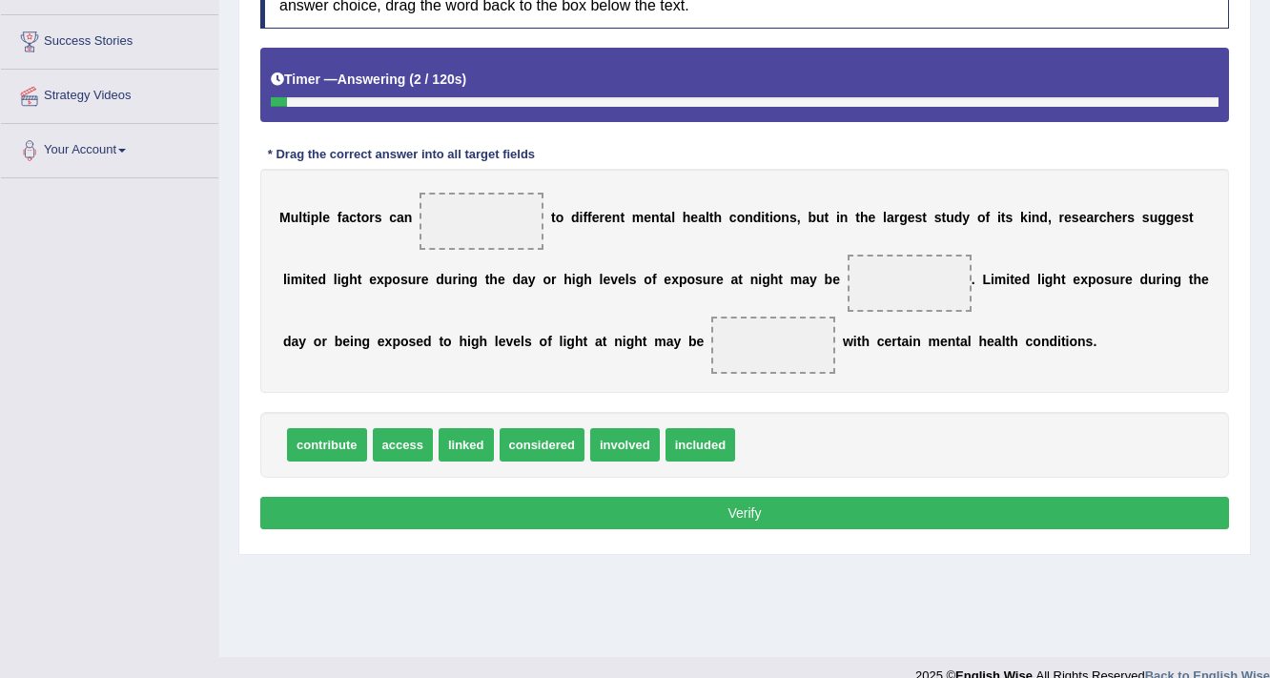
scroll to position [305, 0]
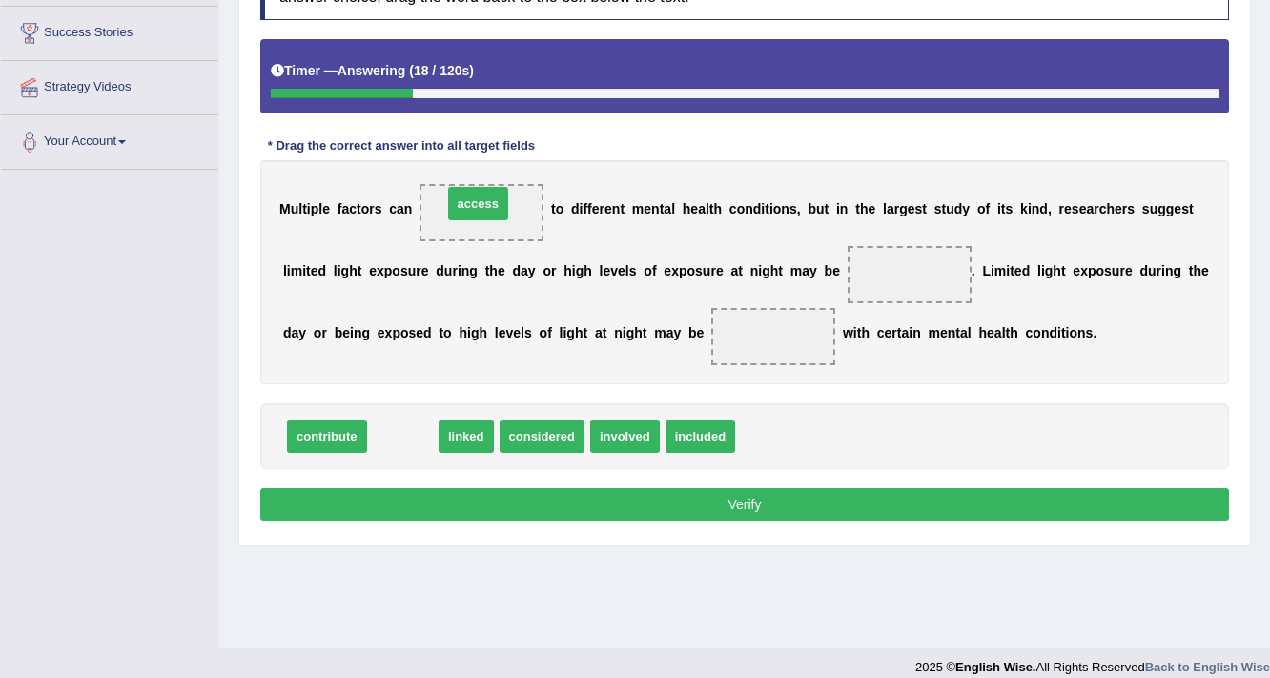
drag, startPoint x: 388, startPoint y: 438, endPoint x: 463, endPoint y: 206, distance: 244.5
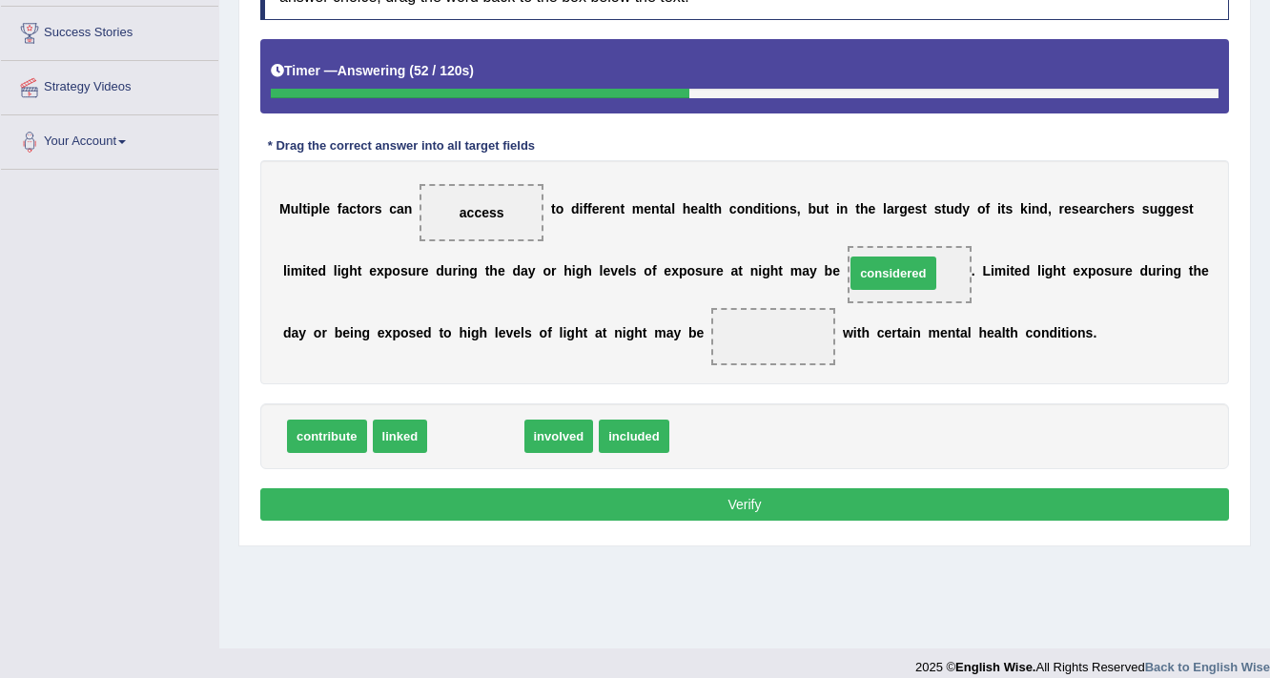
drag, startPoint x: 477, startPoint y: 438, endPoint x: 894, endPoint y: 275, distance: 448.2
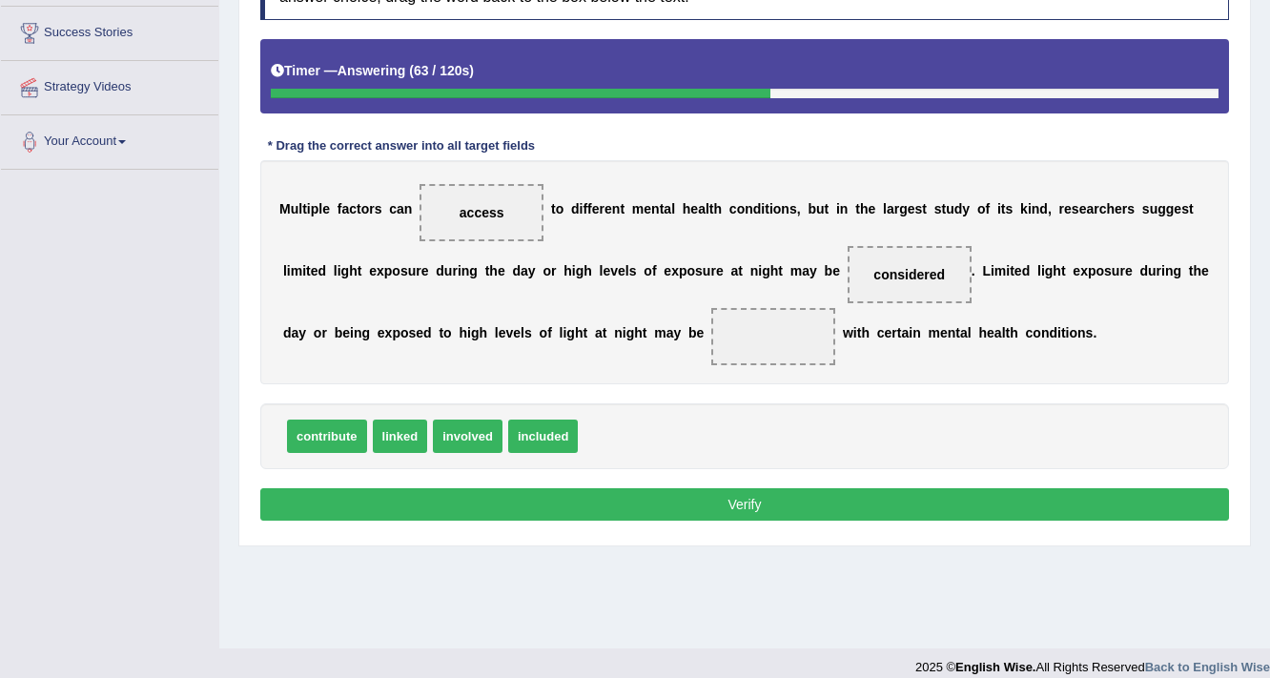
click at [535, 431] on span "included" at bounding box center [543, 435] width 70 height 33
drag, startPoint x: 461, startPoint y: 435, endPoint x: 774, endPoint y: 351, distance: 323.7
click at [744, 508] on button "Verify" at bounding box center [744, 504] width 968 height 32
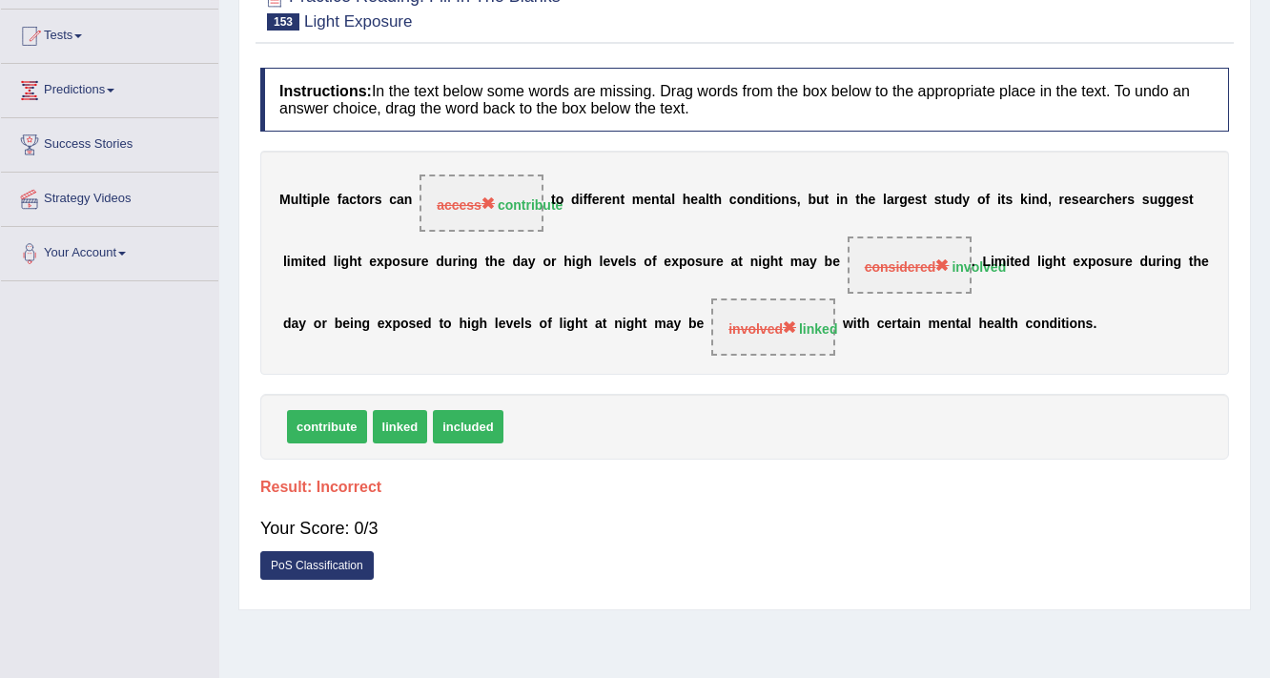
scroll to position [0, 0]
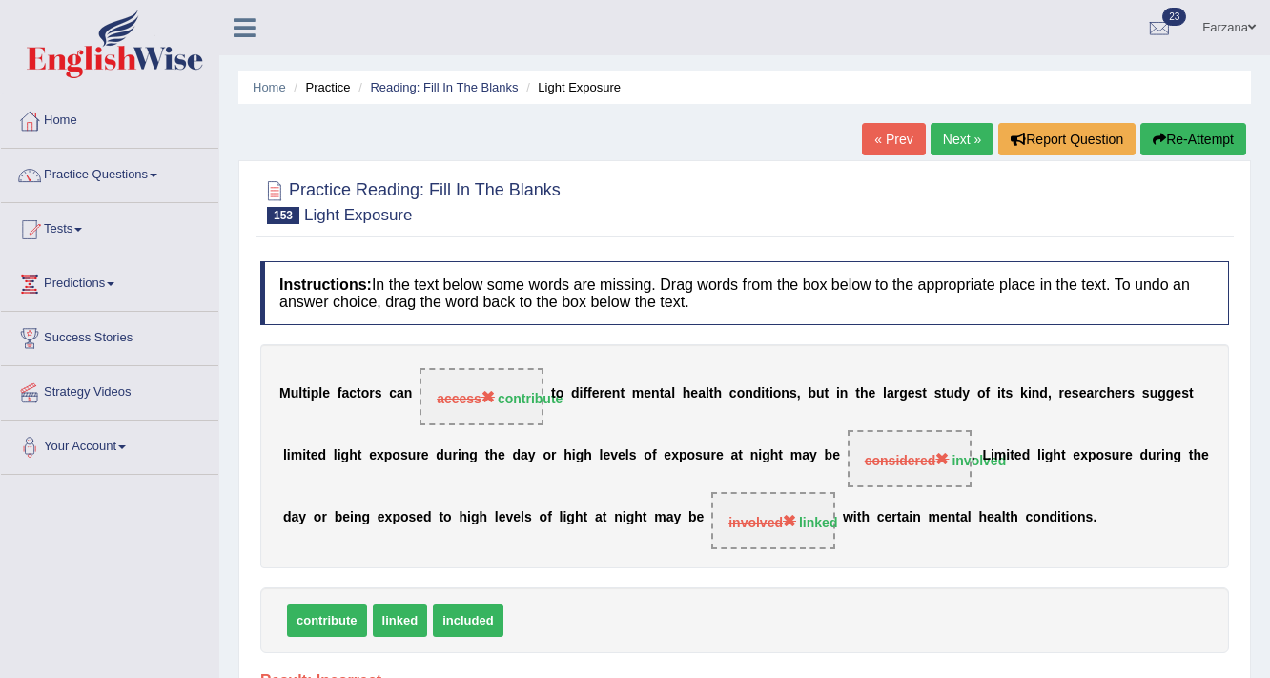
click at [977, 137] on link "Next »" at bounding box center [961, 139] width 63 height 32
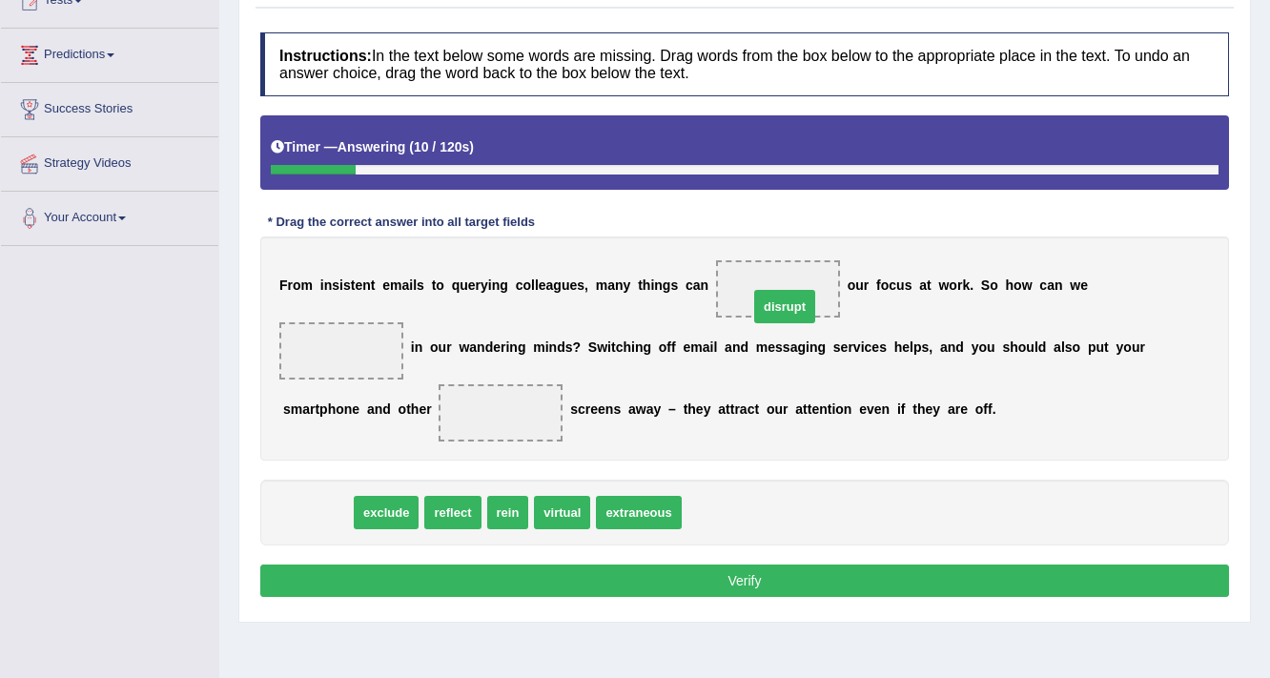
drag, startPoint x: 325, startPoint y: 503, endPoint x: 792, endPoint y: 297, distance: 510.4
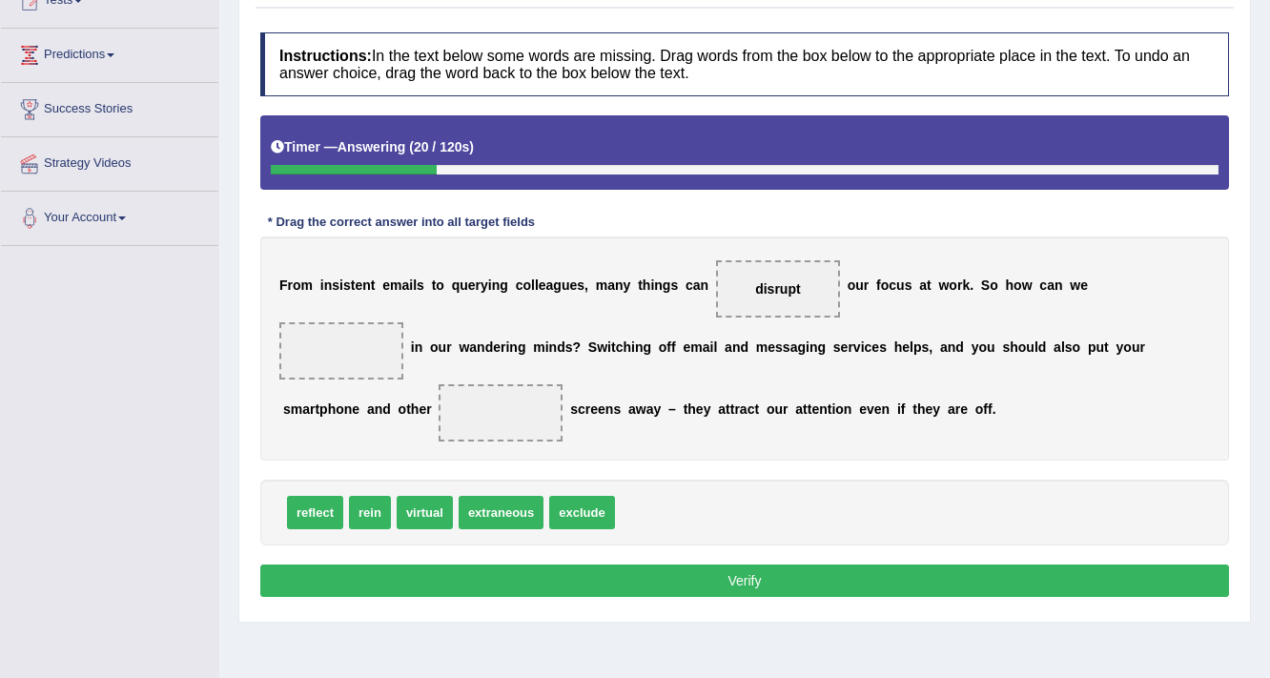
drag, startPoint x: 282, startPoint y: 514, endPoint x: 318, endPoint y: 401, distance: 118.2
click at [318, 401] on div "Instructions: In the text below some words are missing. Drag words from the box…" at bounding box center [744, 317] width 978 height 589
drag, startPoint x: 547, startPoint y: 503, endPoint x: 465, endPoint y: 441, distance: 102.8
click at [387, 400] on div "Instructions: In the text below some words are missing. Drag words from the box…" at bounding box center [744, 317] width 978 height 589
drag, startPoint x: 585, startPoint y: 502, endPoint x: 380, endPoint y: 341, distance: 260.7
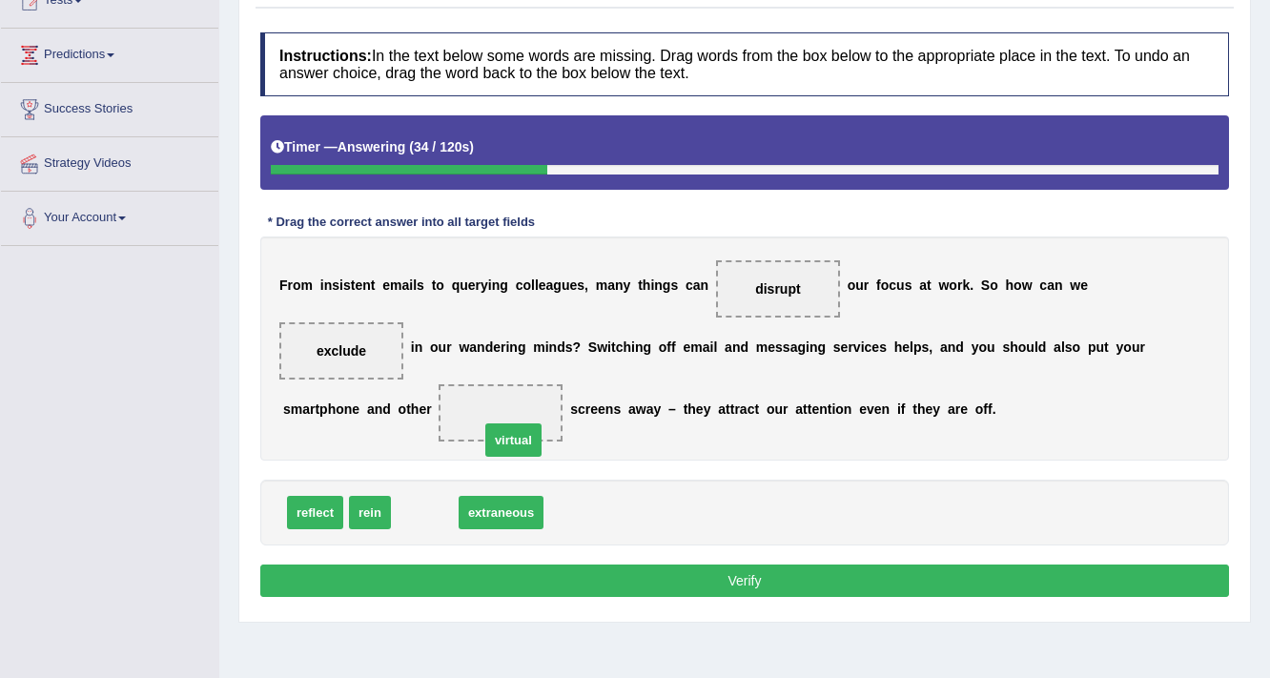
drag, startPoint x: 419, startPoint y: 514, endPoint x: 508, endPoint y: 441, distance: 114.5
click at [419, 570] on button "Verify" at bounding box center [744, 580] width 968 height 32
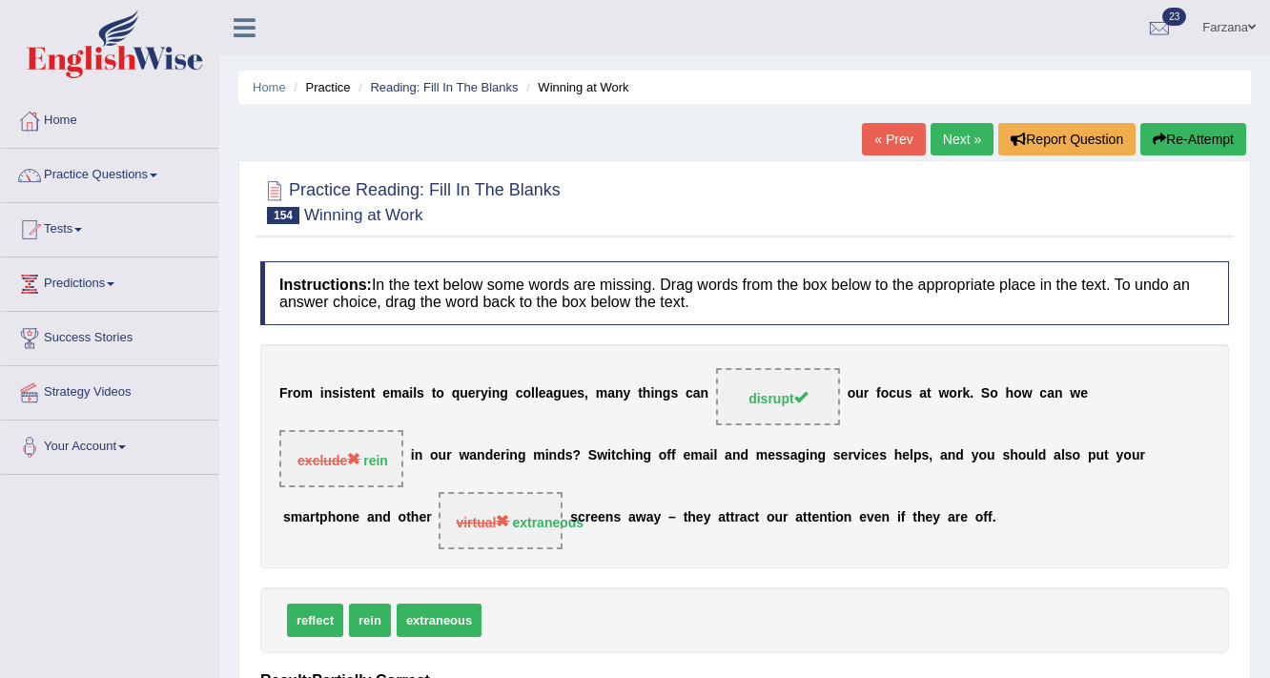
click at [963, 132] on link "Next »" at bounding box center [961, 139] width 63 height 32
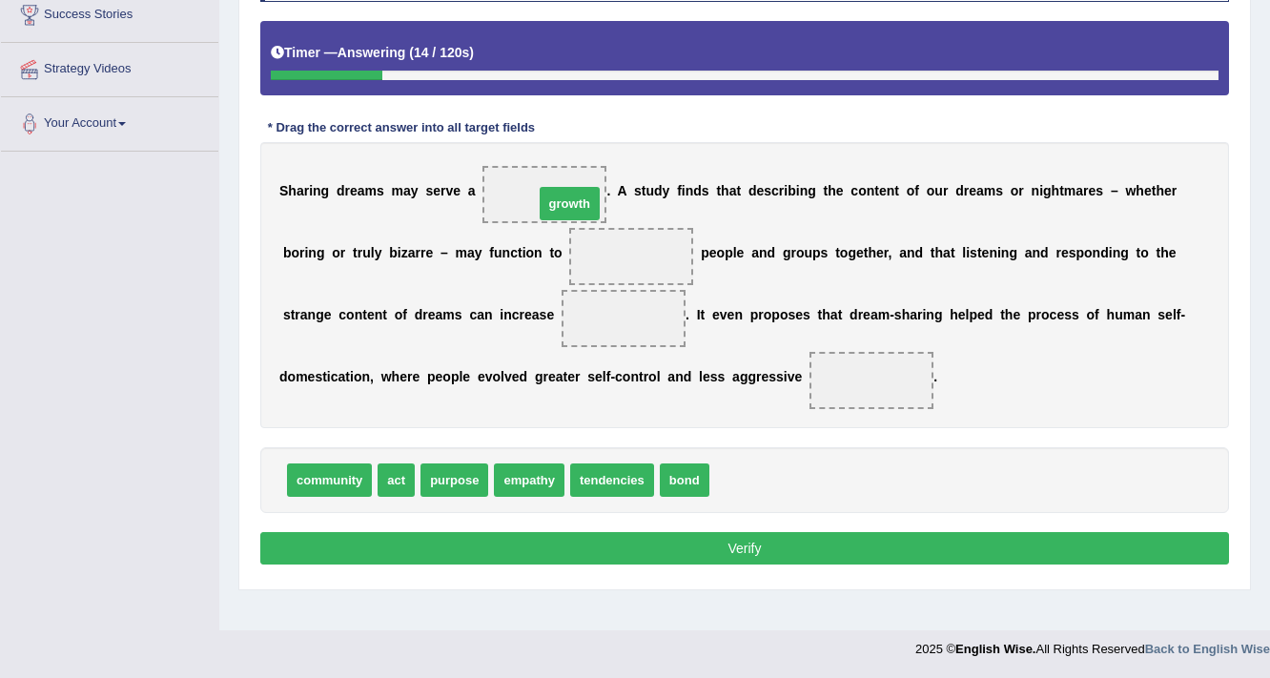
drag, startPoint x: 770, startPoint y: 465, endPoint x: 597, endPoint y: 190, distance: 325.6
click at [679, 480] on span "bond" at bounding box center [685, 479] width 50 height 33
click at [390, 479] on span "act" at bounding box center [395, 479] width 37 height 33
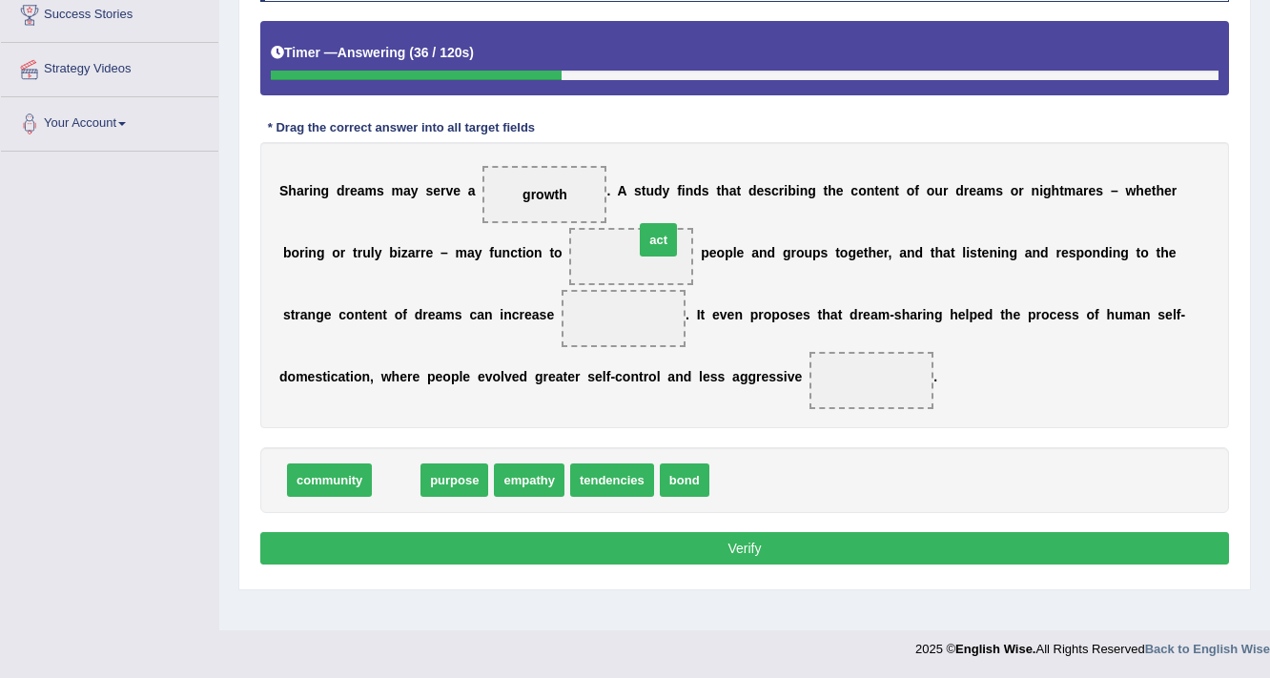
drag, startPoint x: 390, startPoint y: 479, endPoint x: 652, endPoint y: 237, distance: 356.2
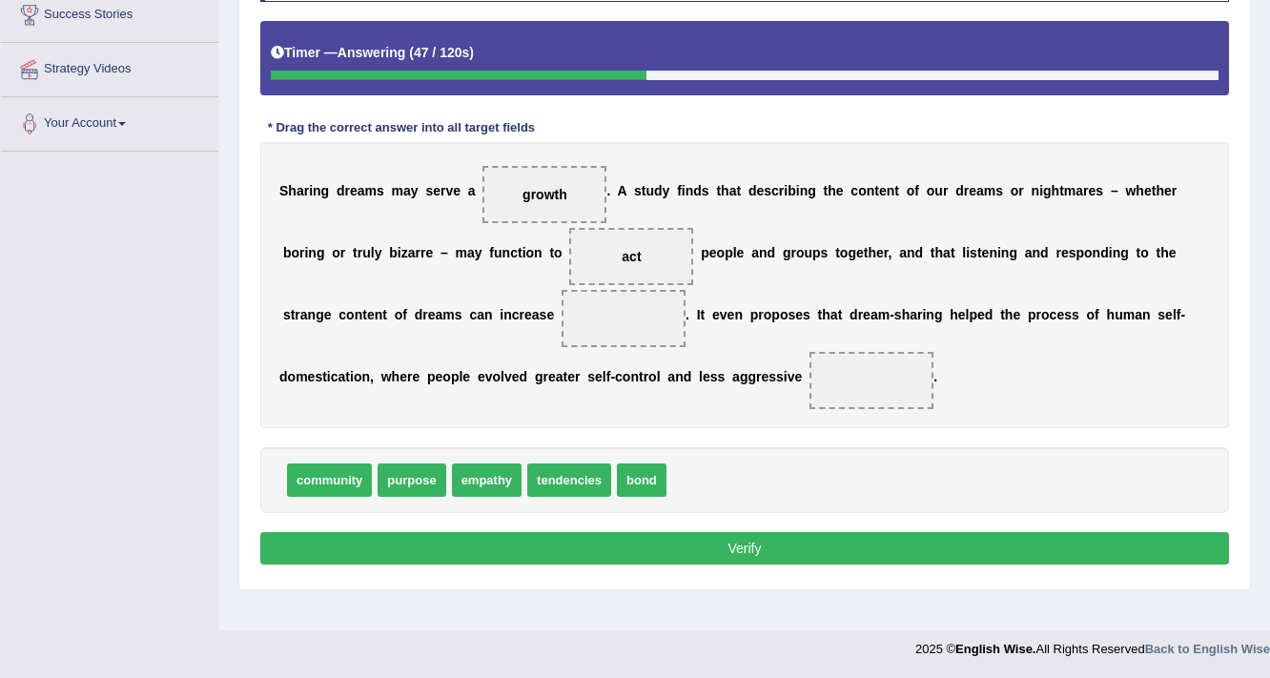
click at [480, 478] on span "empathy" at bounding box center [487, 479] width 70 height 33
drag, startPoint x: 534, startPoint y: 477, endPoint x: 576, endPoint y: 301, distance: 180.3
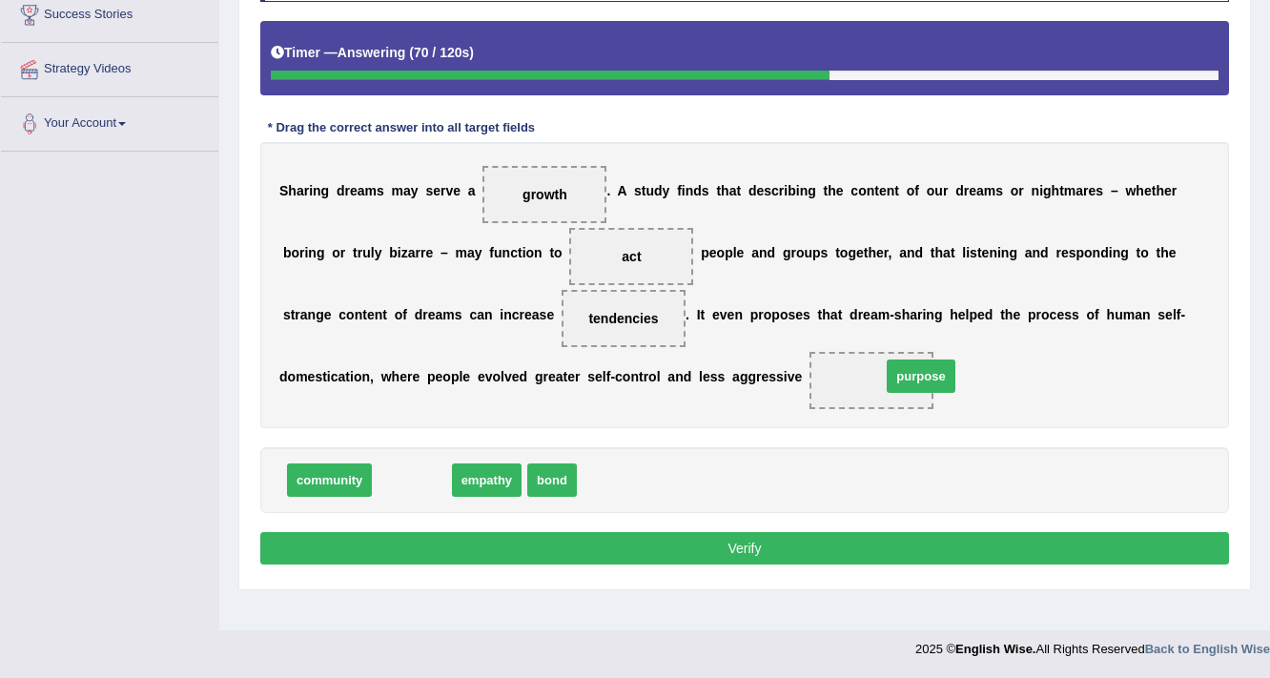
drag, startPoint x: 399, startPoint y: 480, endPoint x: 908, endPoint y: 377, distance: 519.5
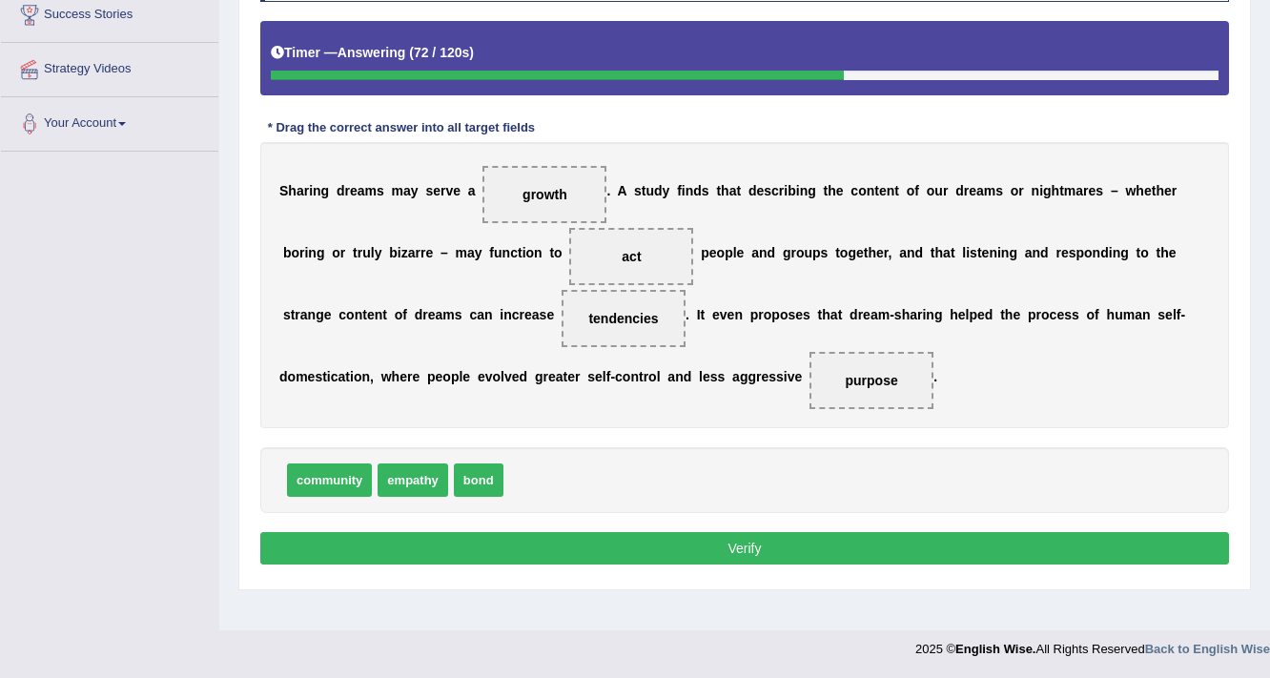
click at [718, 545] on button "Verify" at bounding box center [744, 548] width 968 height 32
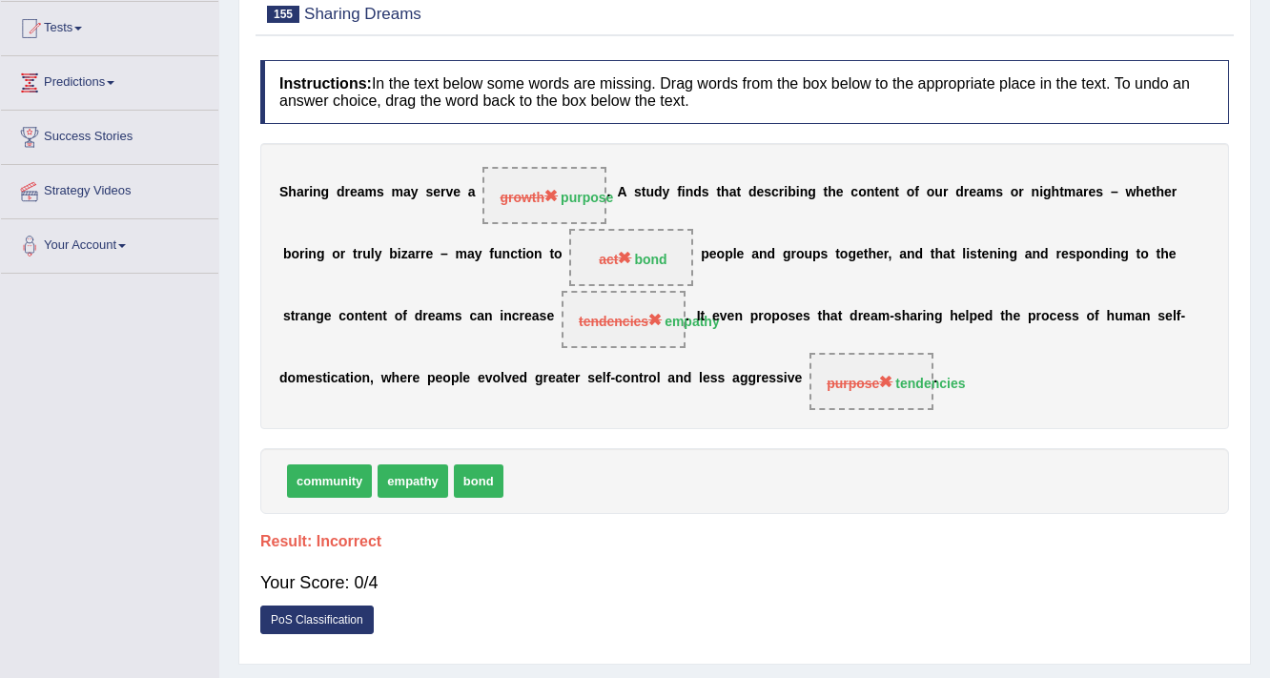
scroll to position [94, 0]
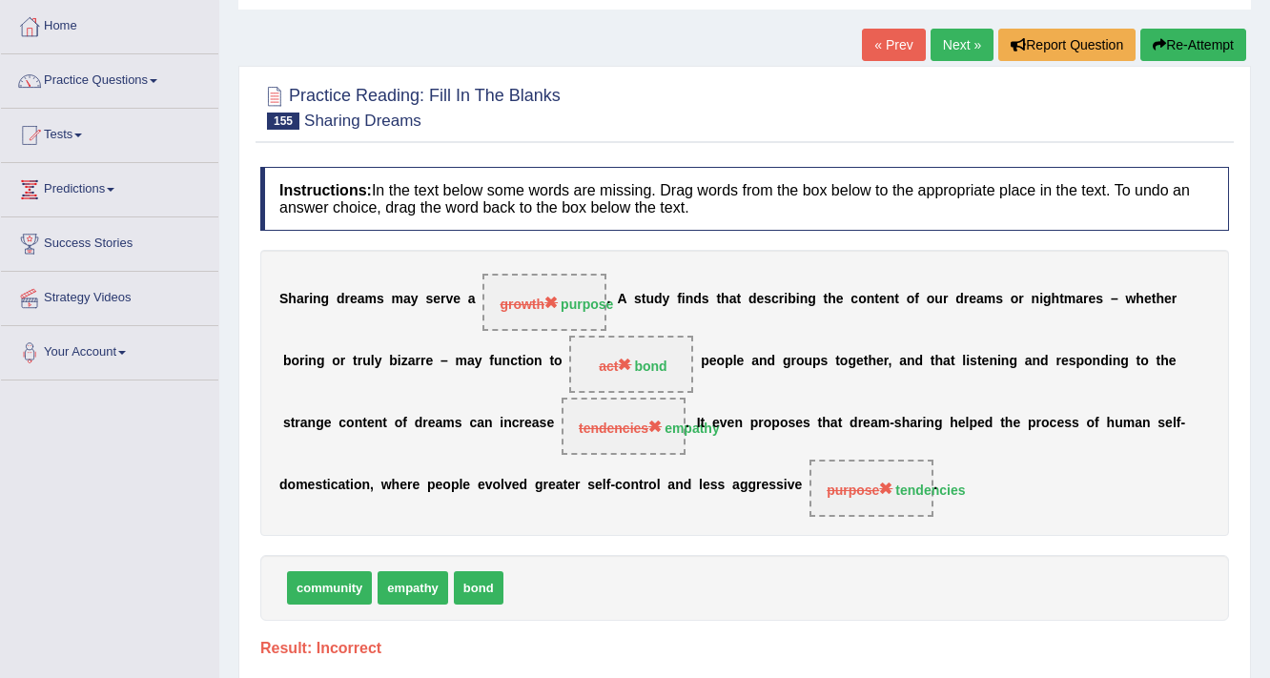
click at [980, 50] on link "Next »" at bounding box center [961, 45] width 63 height 32
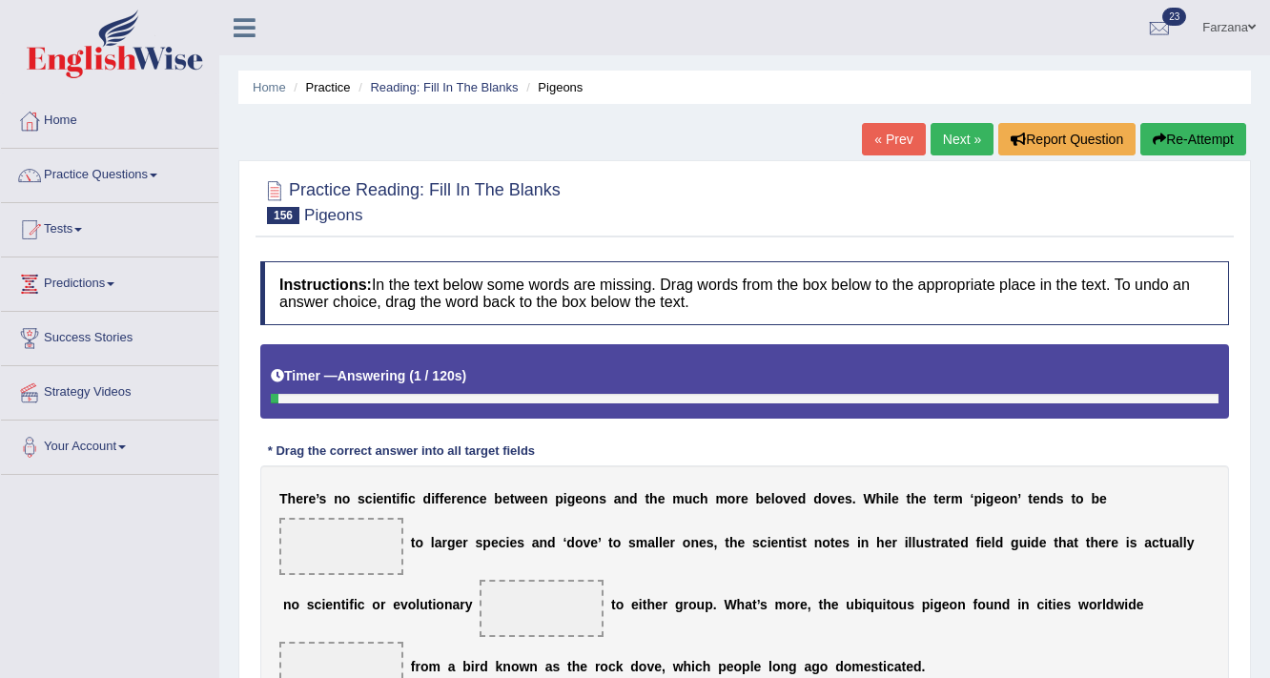
click at [893, 119] on div "Home Practice Reading: Fill In The Blanks Pigeons « Prev Next » Report Question…" at bounding box center [744, 476] width 1050 height 953
click at [893, 132] on link "« Prev" at bounding box center [893, 139] width 63 height 32
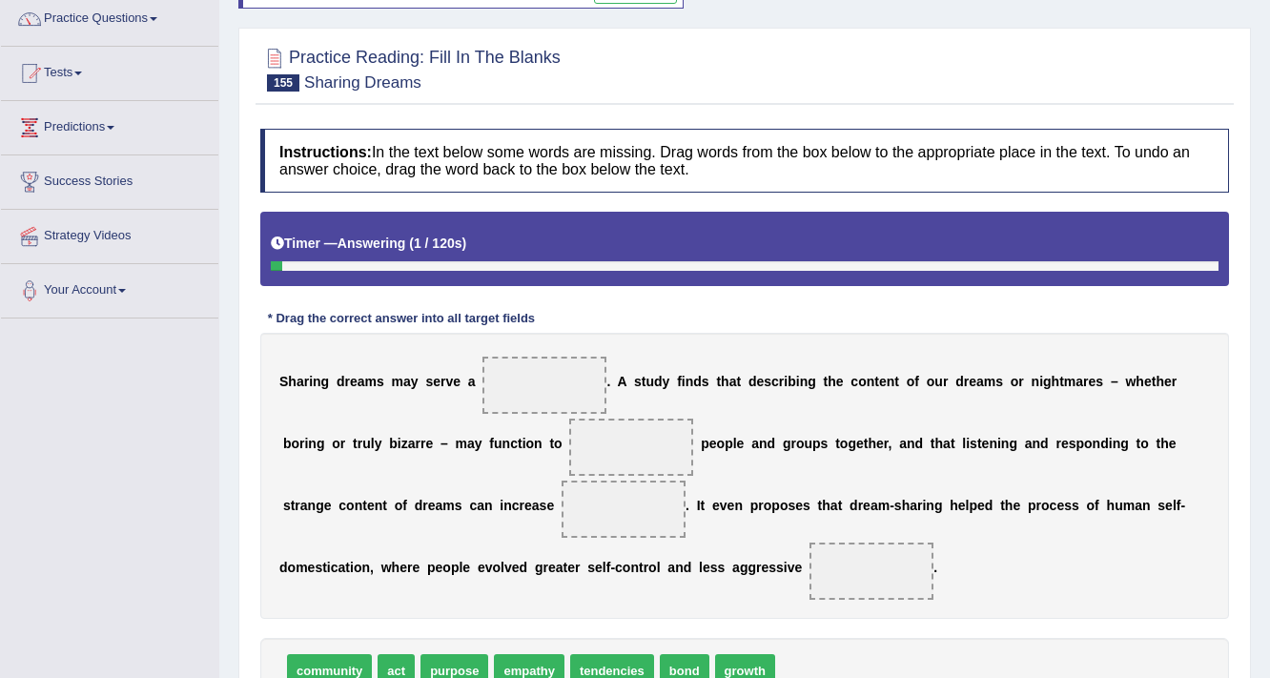
scroll to position [153, 0]
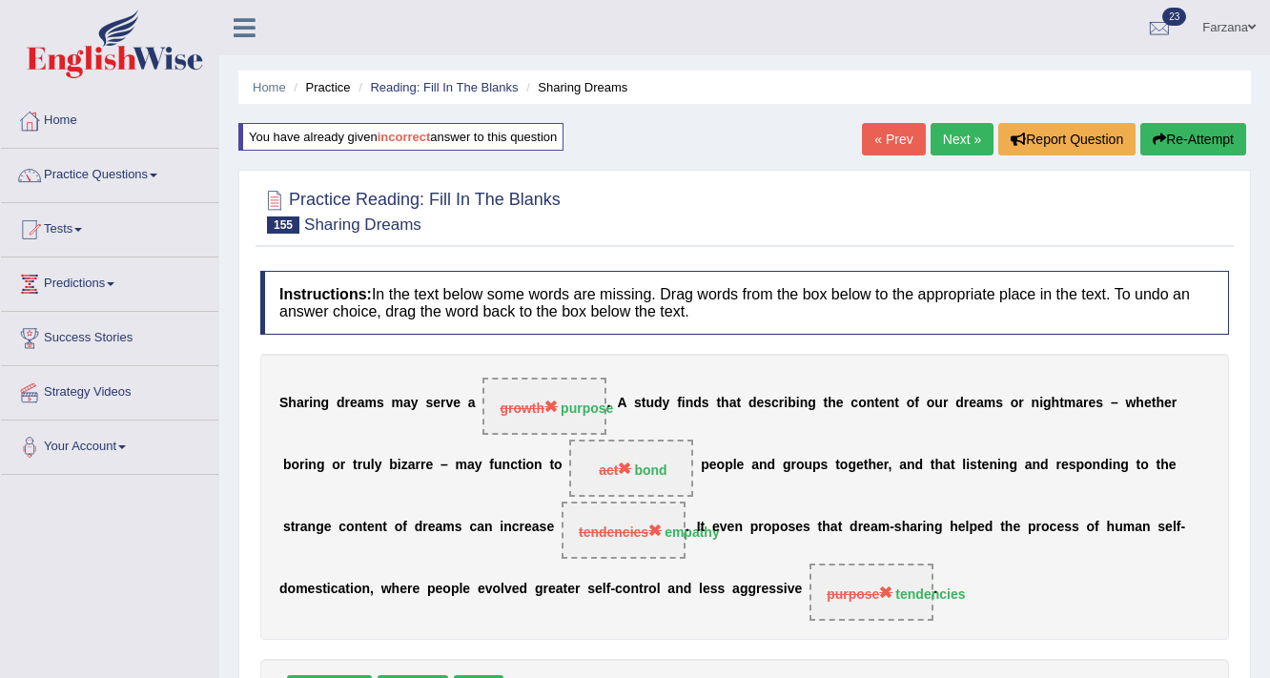
scroll to position [0, 0]
click at [955, 136] on link "Next »" at bounding box center [961, 139] width 63 height 32
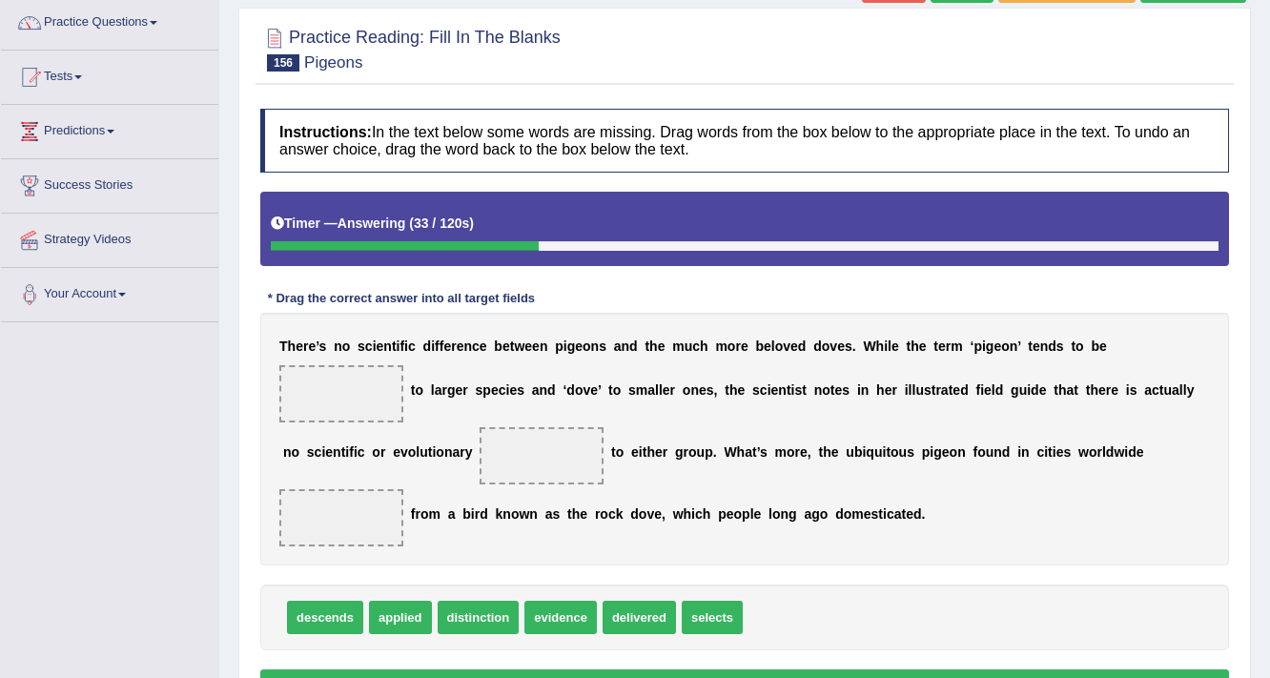
scroll to position [323, 0]
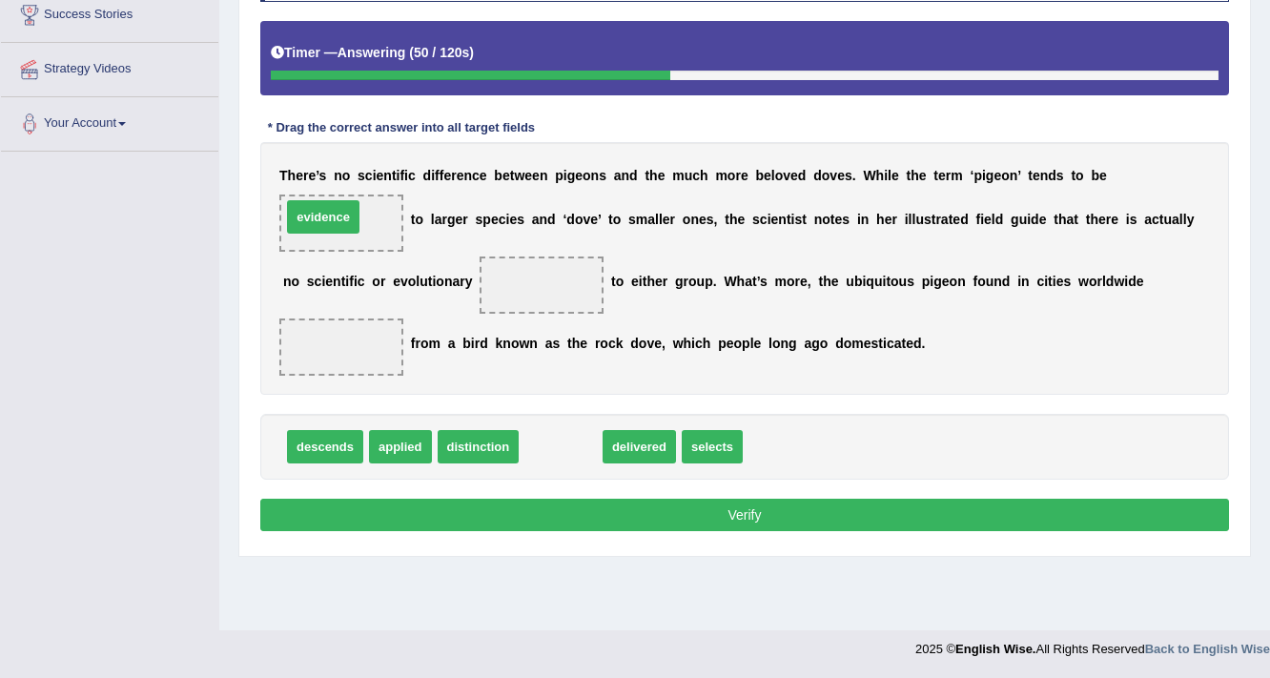
drag, startPoint x: 540, startPoint y: 442, endPoint x: 303, endPoint y: 213, distance: 330.3
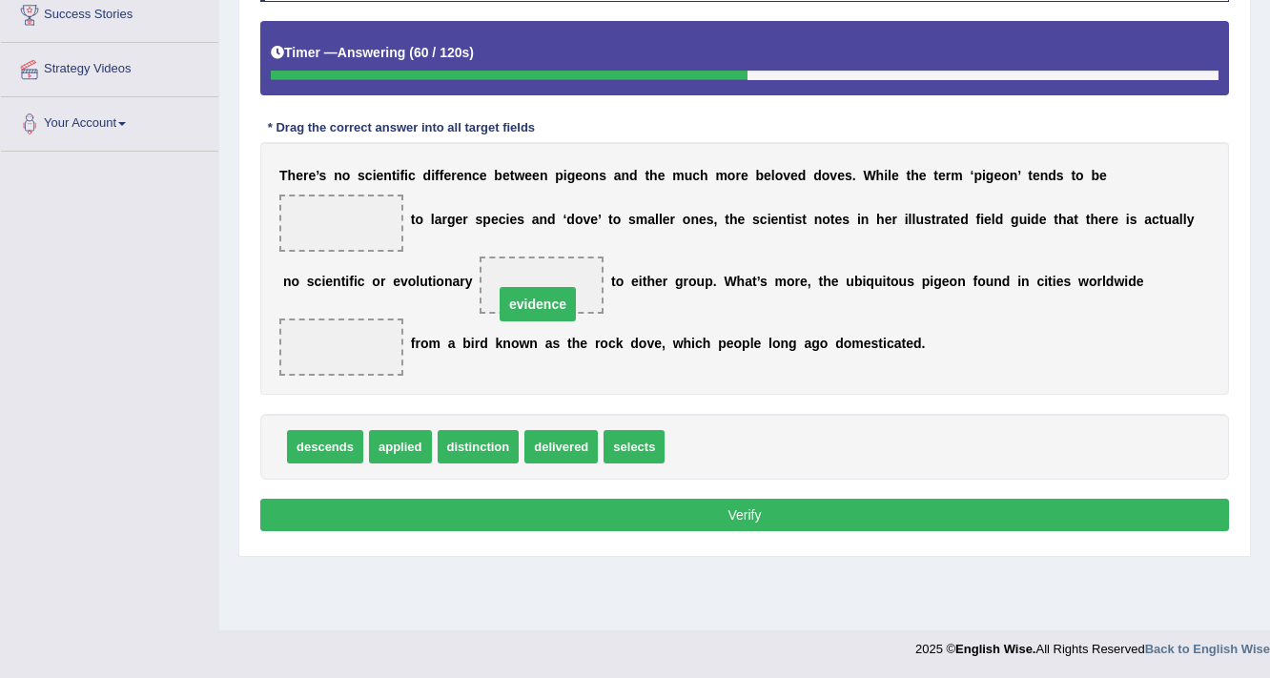
drag, startPoint x: 332, startPoint y: 225, endPoint x: 533, endPoint y: 306, distance: 216.8
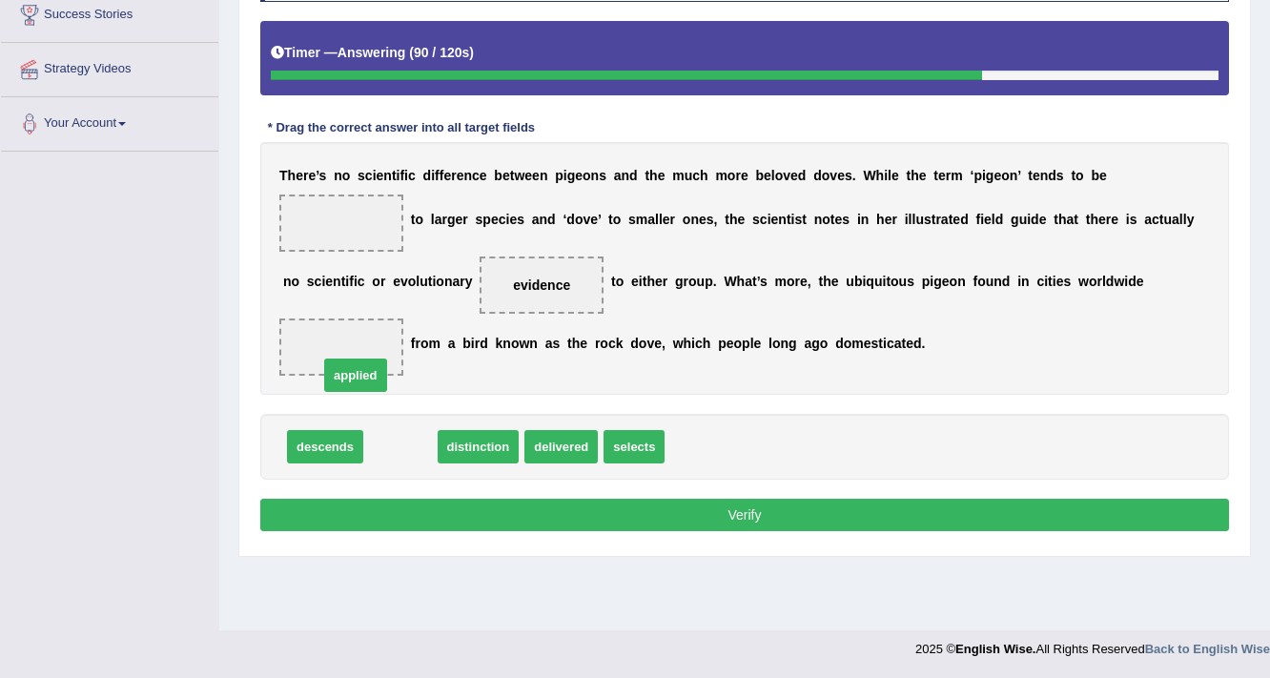
drag, startPoint x: 416, startPoint y: 444, endPoint x: 371, endPoint y: 373, distance: 84.4
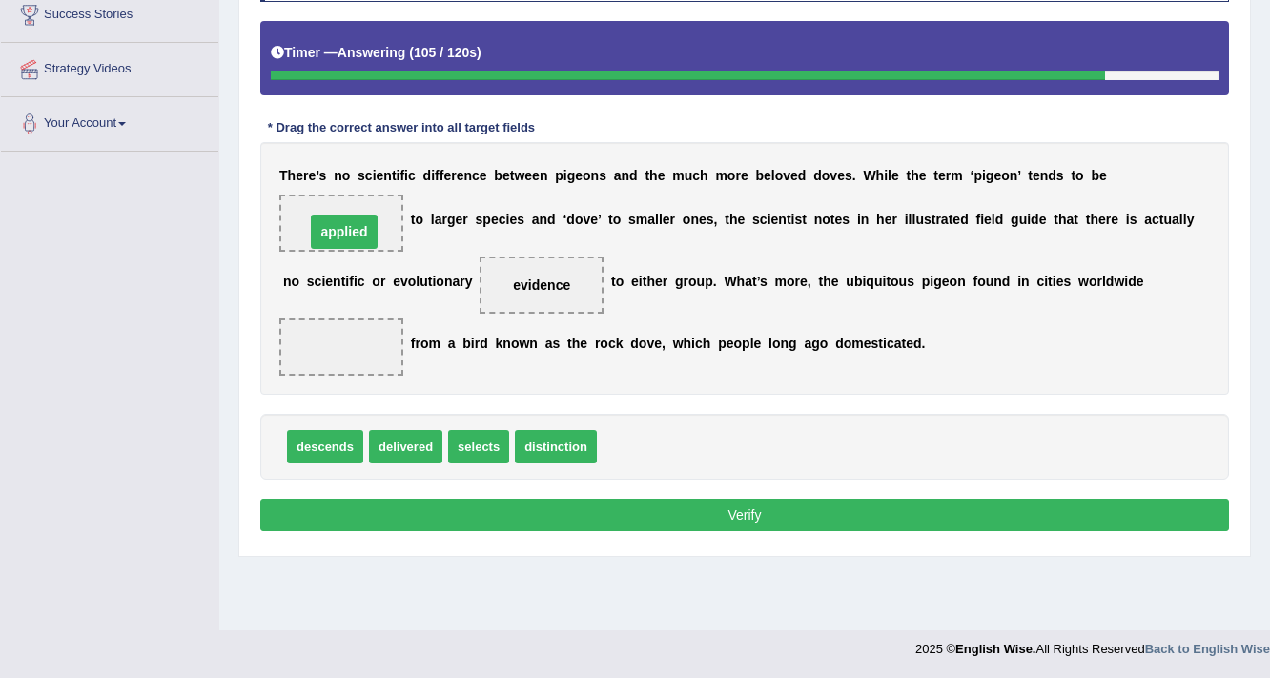
drag, startPoint x: 359, startPoint y: 350, endPoint x: 362, endPoint y: 234, distance: 115.4
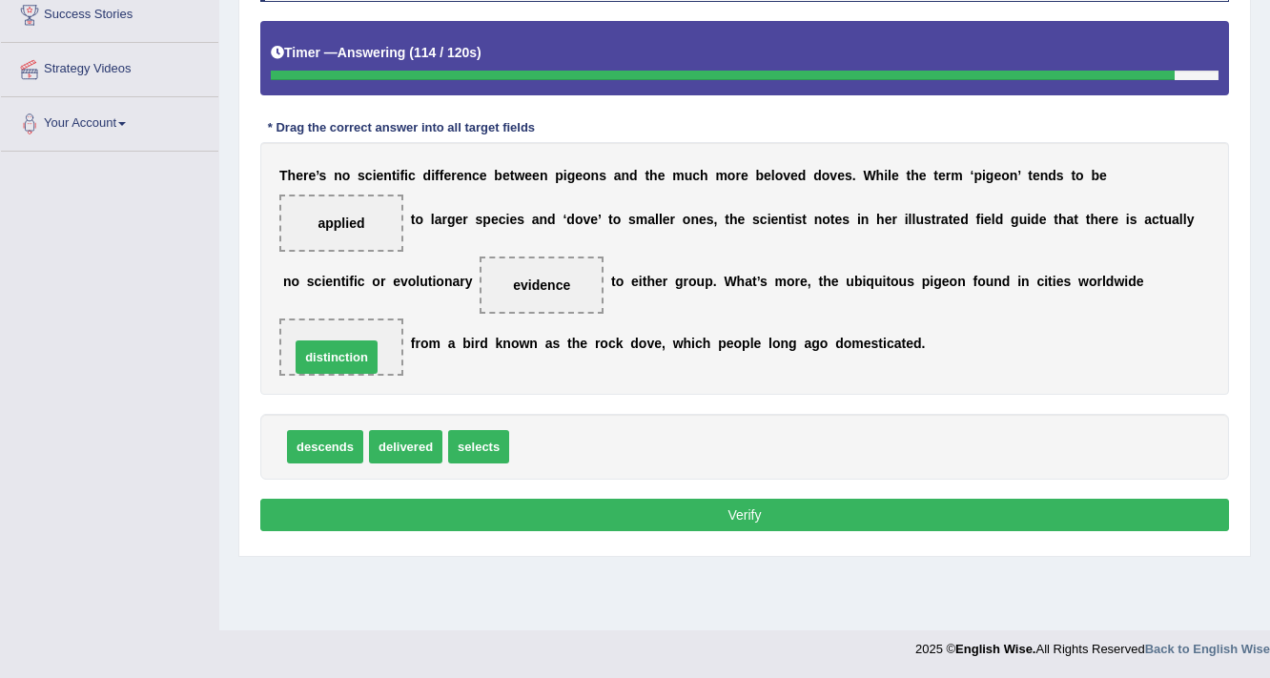
drag, startPoint x: 543, startPoint y: 449, endPoint x: 324, endPoint y: 358, distance: 237.2
click at [475, 511] on button "Verify" at bounding box center [744, 515] width 968 height 32
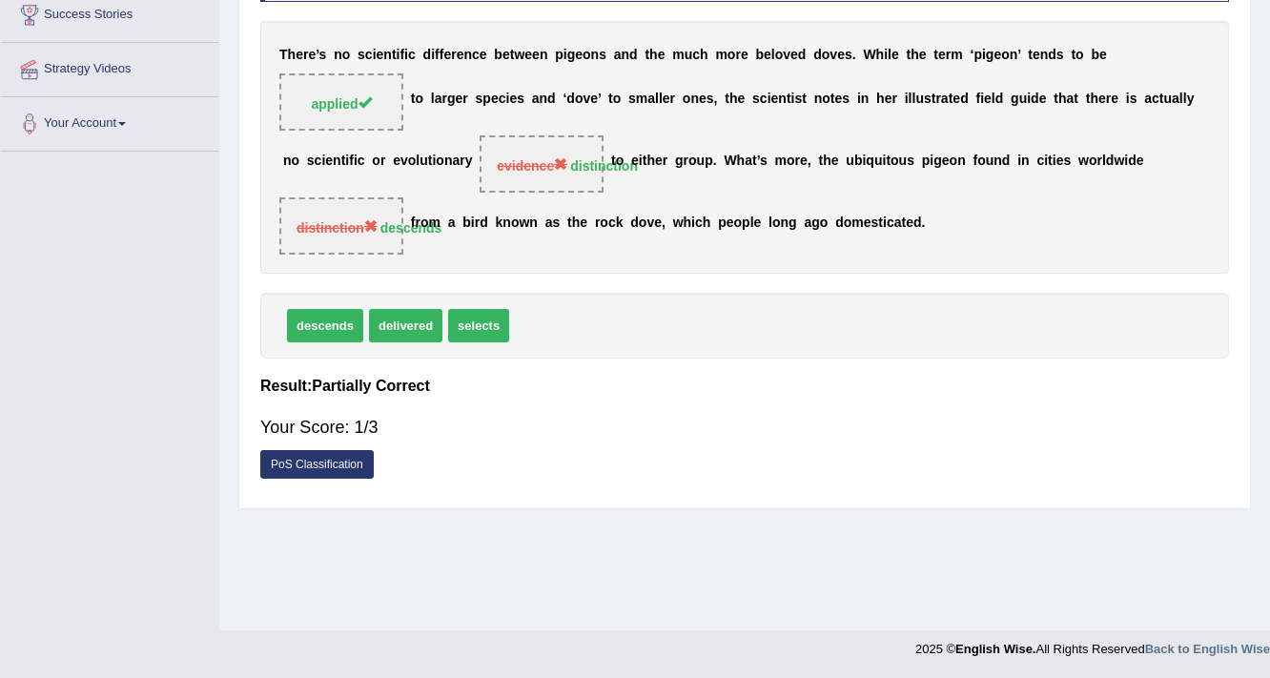
click at [336, 143] on div "T h e r e ’ s n o s c i e n t i f i c d i f f e r e n c e b e t w e e n p i g e…" at bounding box center [744, 147] width 968 height 253
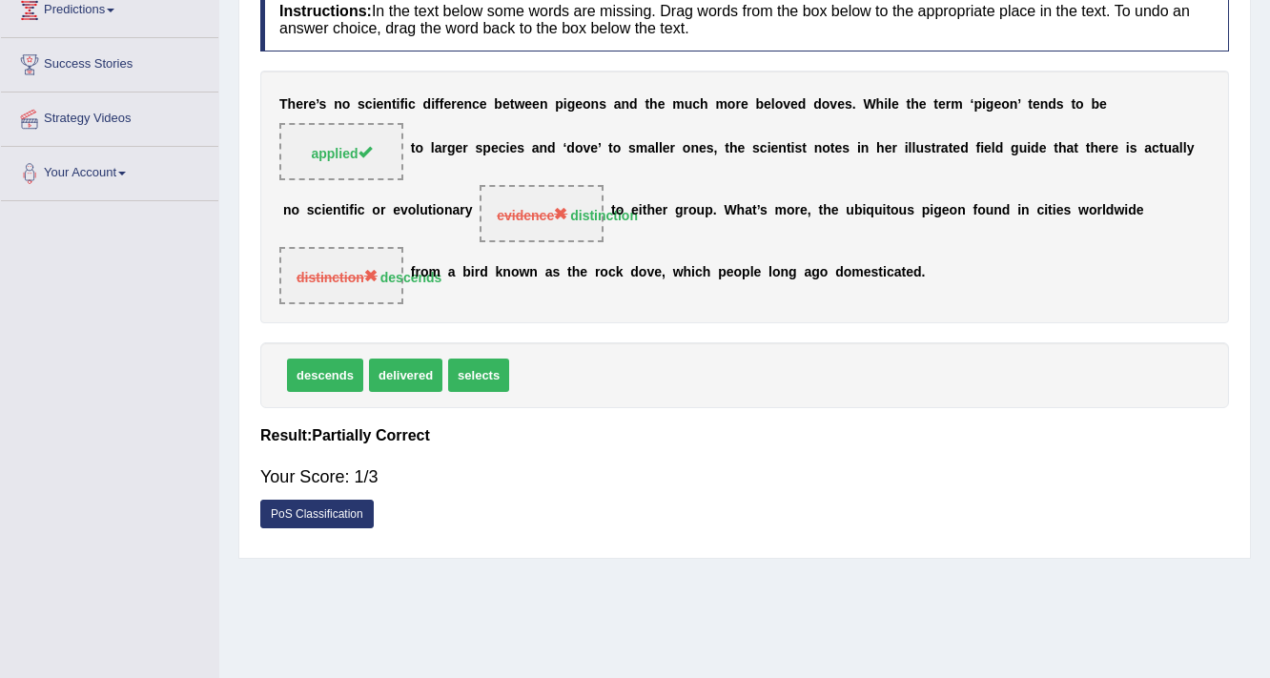
scroll to position [247, 0]
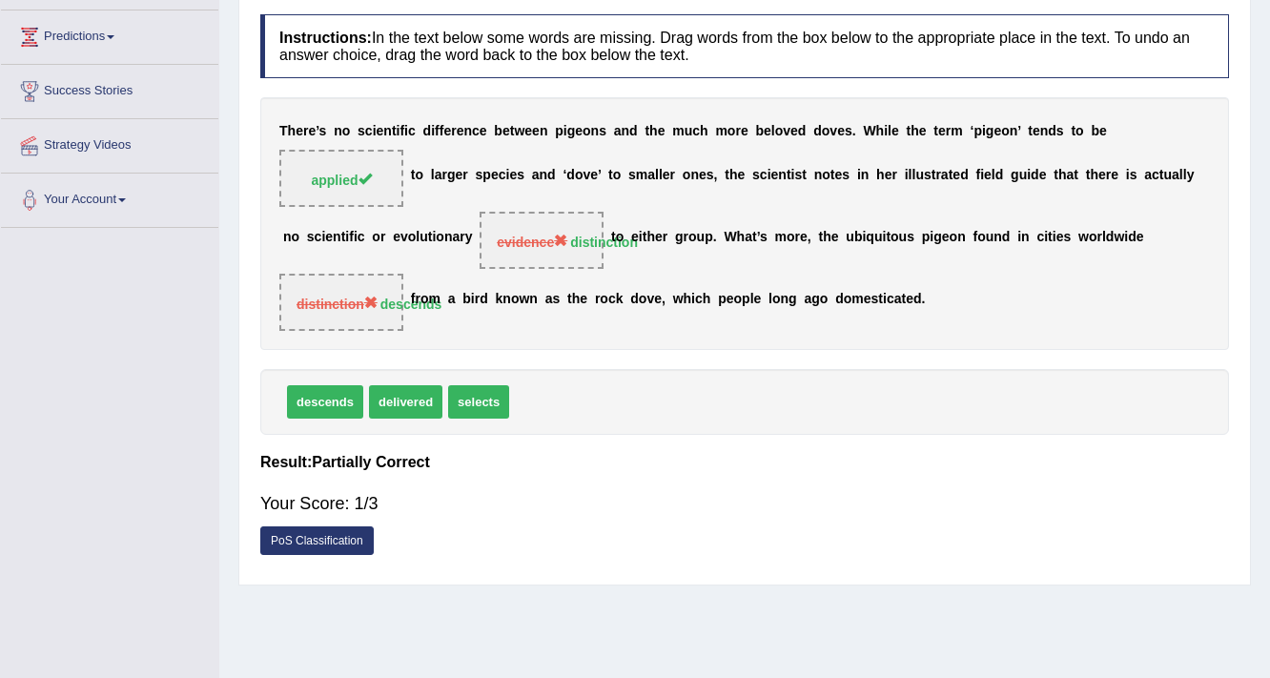
drag, startPoint x: 581, startPoint y: 275, endPoint x: 908, endPoint y: 321, distance: 330.1
click at [903, 322] on div "T h e r e ’ s n o s c i e n t i f i c d i f f e r e n c e b e t w e e n p i g e…" at bounding box center [744, 223] width 968 height 253
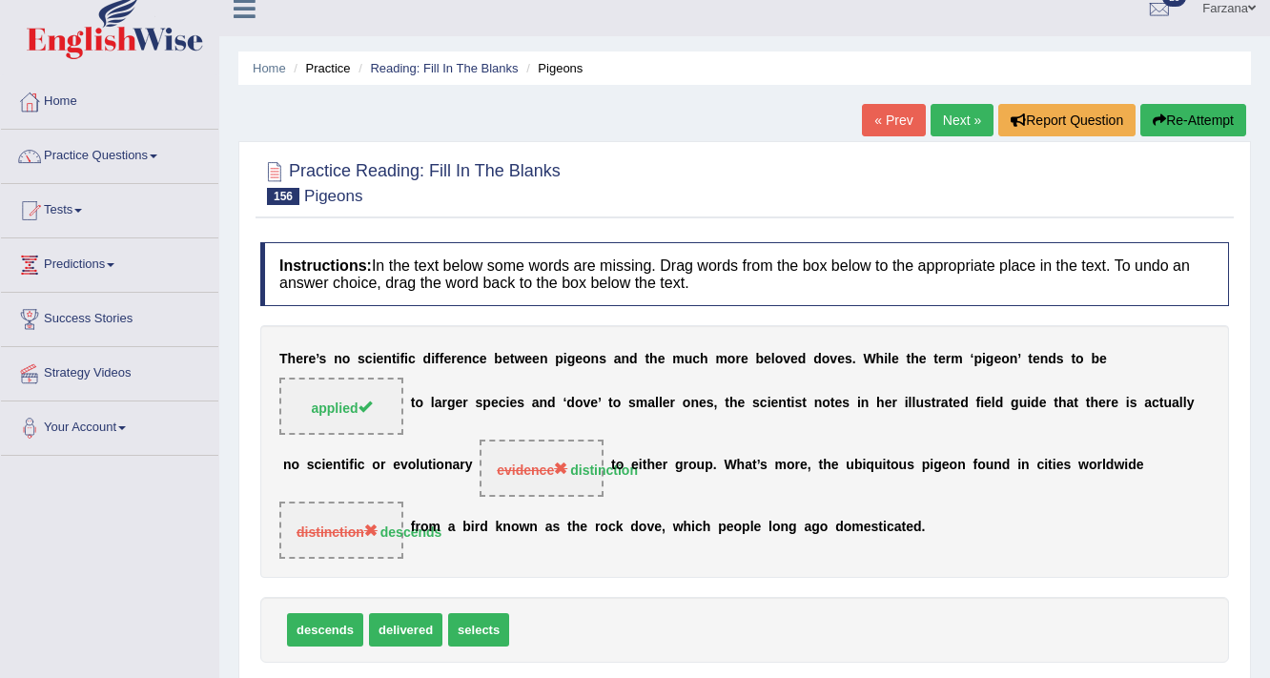
scroll to position [18, 0]
click at [72, 202] on link "Tests" at bounding box center [109, 209] width 217 height 48
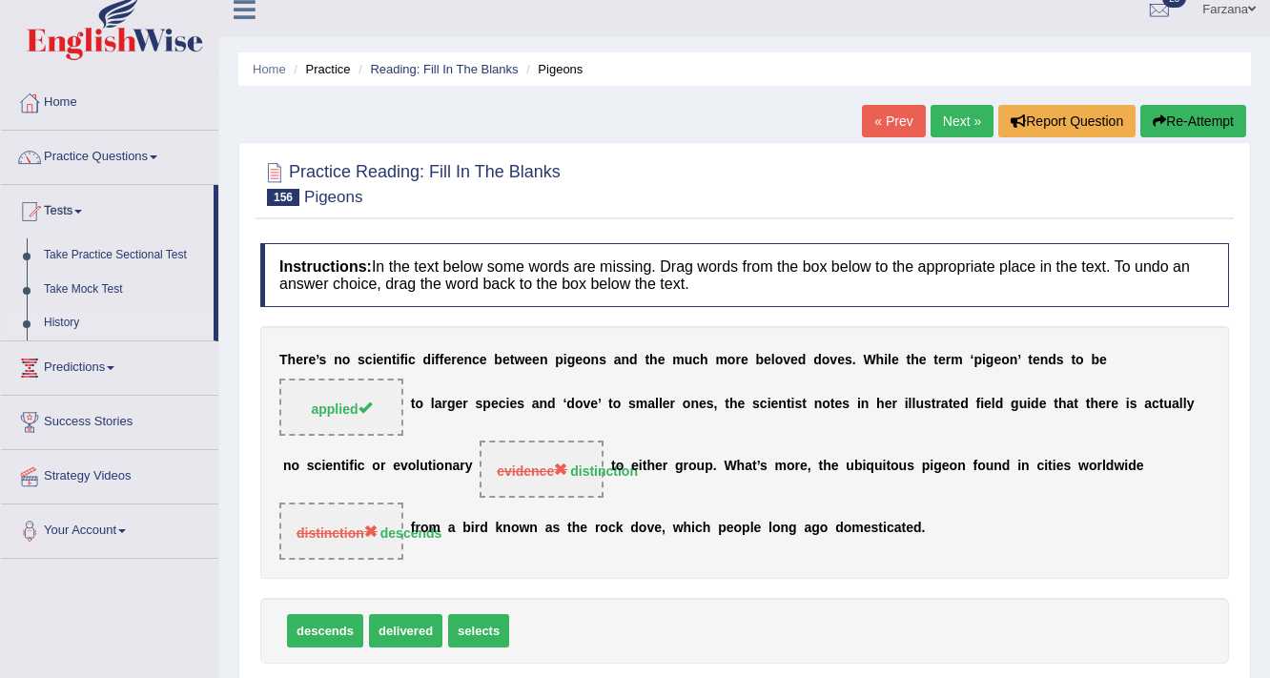
click at [79, 328] on link "History" at bounding box center [124, 323] width 178 height 34
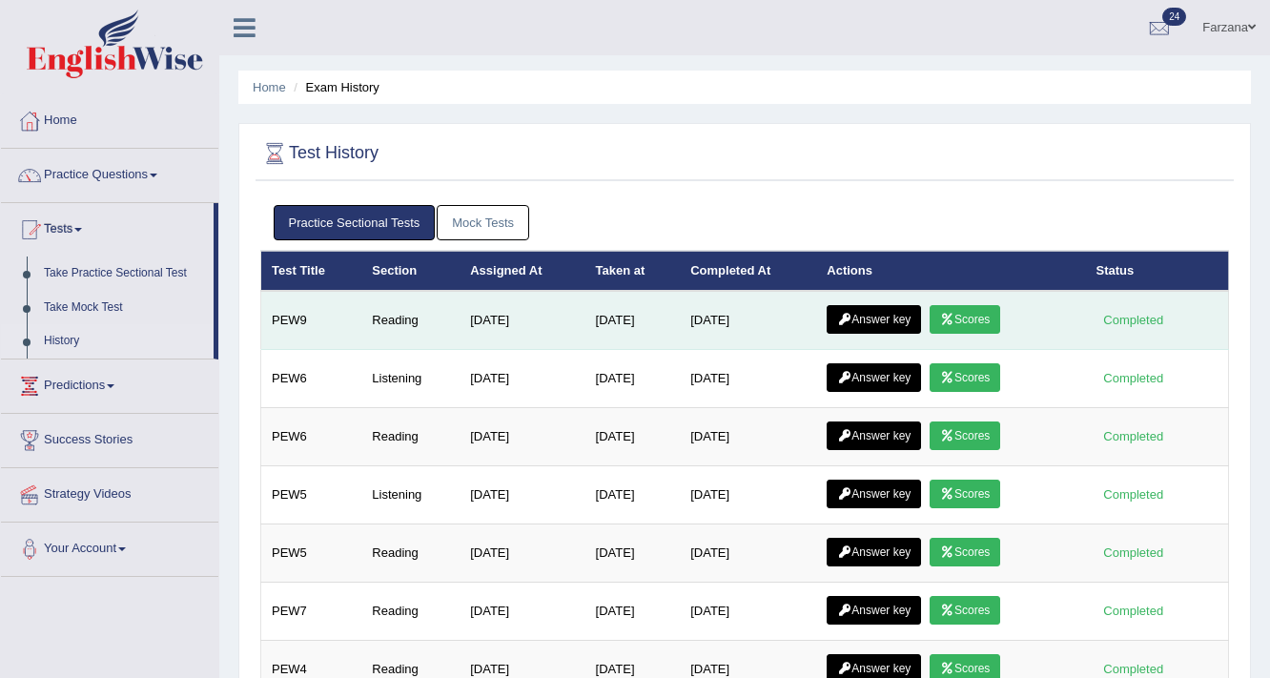
click at [962, 323] on link "Scores" at bounding box center [964, 319] width 71 height 29
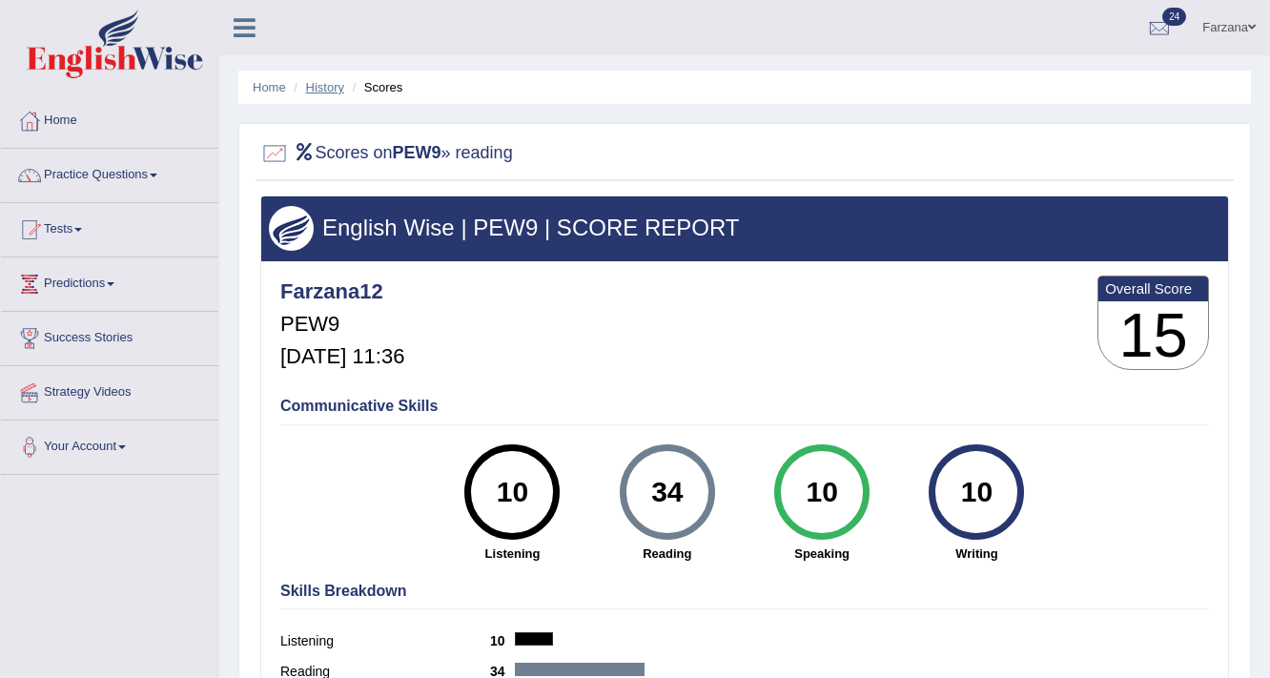
click at [330, 90] on link "History" at bounding box center [325, 87] width 38 height 14
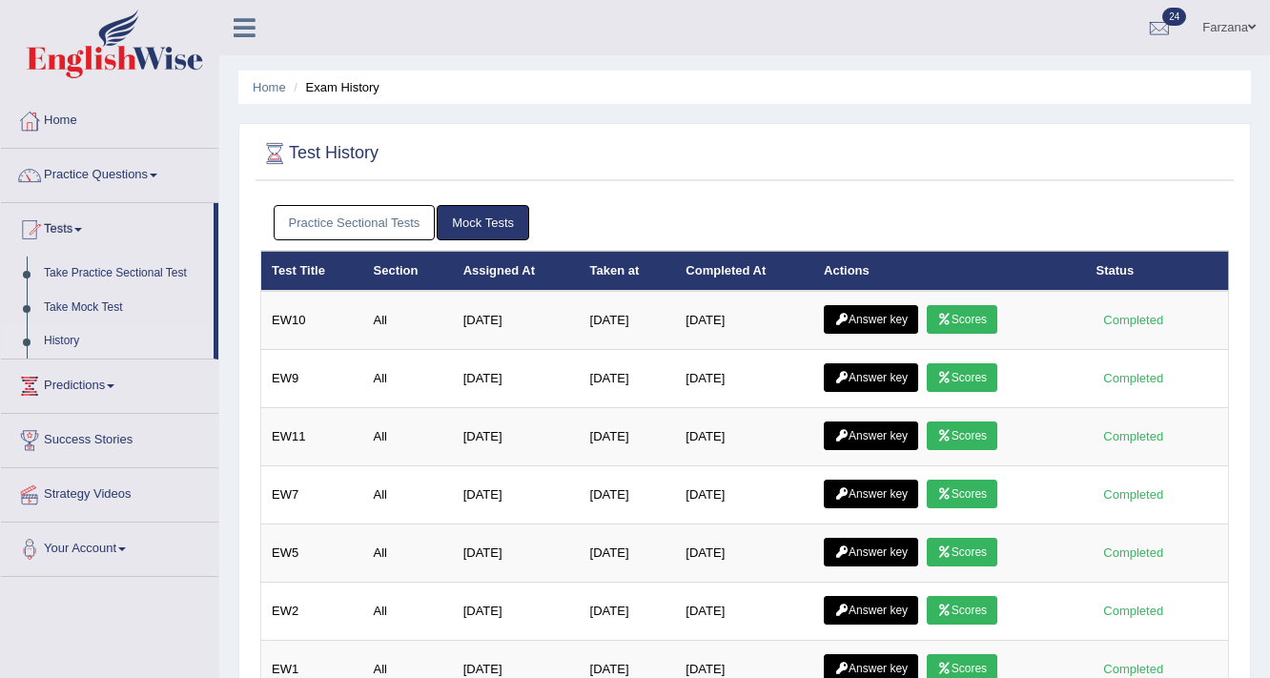
click at [857, 315] on link "Answer key" at bounding box center [871, 319] width 94 height 29
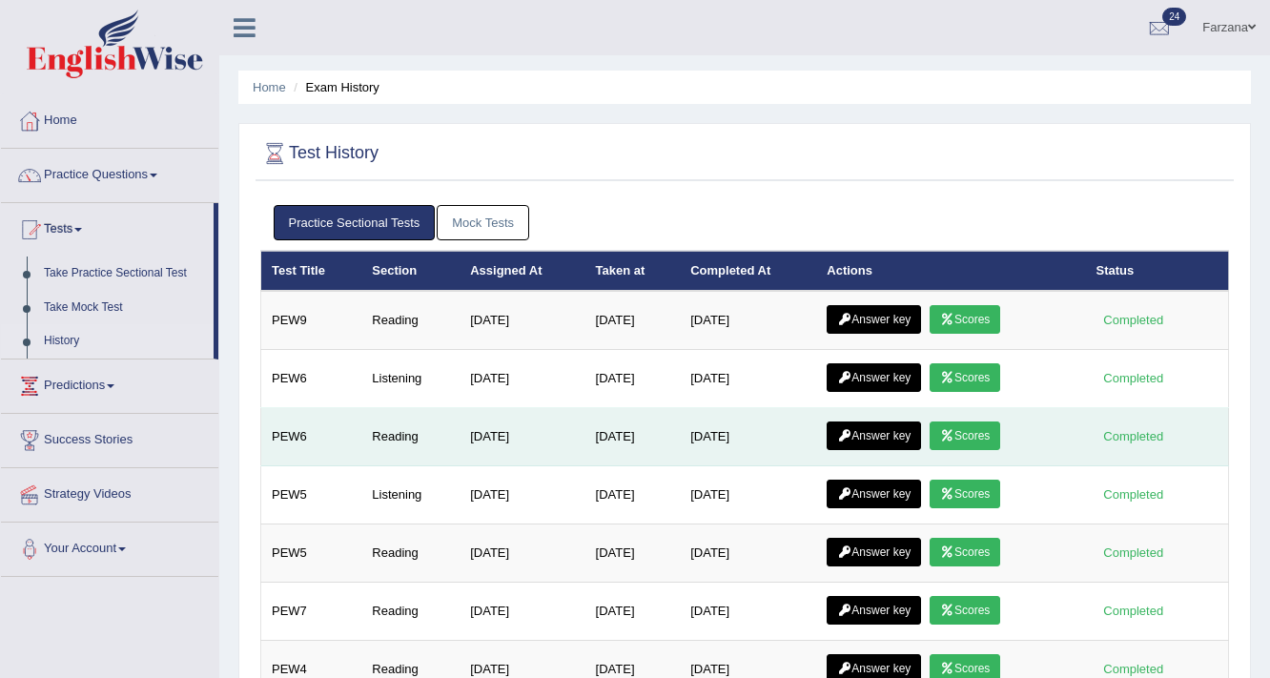
click at [972, 426] on link "Scores" at bounding box center [964, 435] width 71 height 29
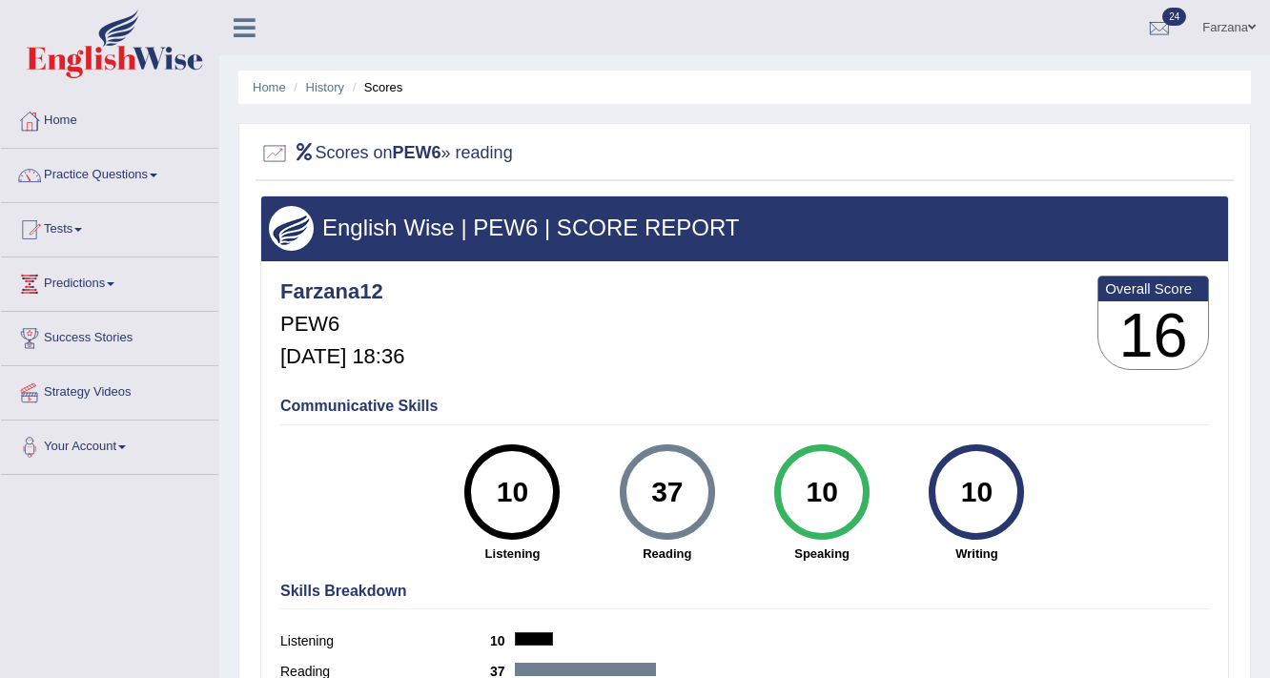
click at [304, 90] on li "History" at bounding box center [316, 87] width 55 height 18
click at [308, 88] on link "History" at bounding box center [325, 87] width 38 height 14
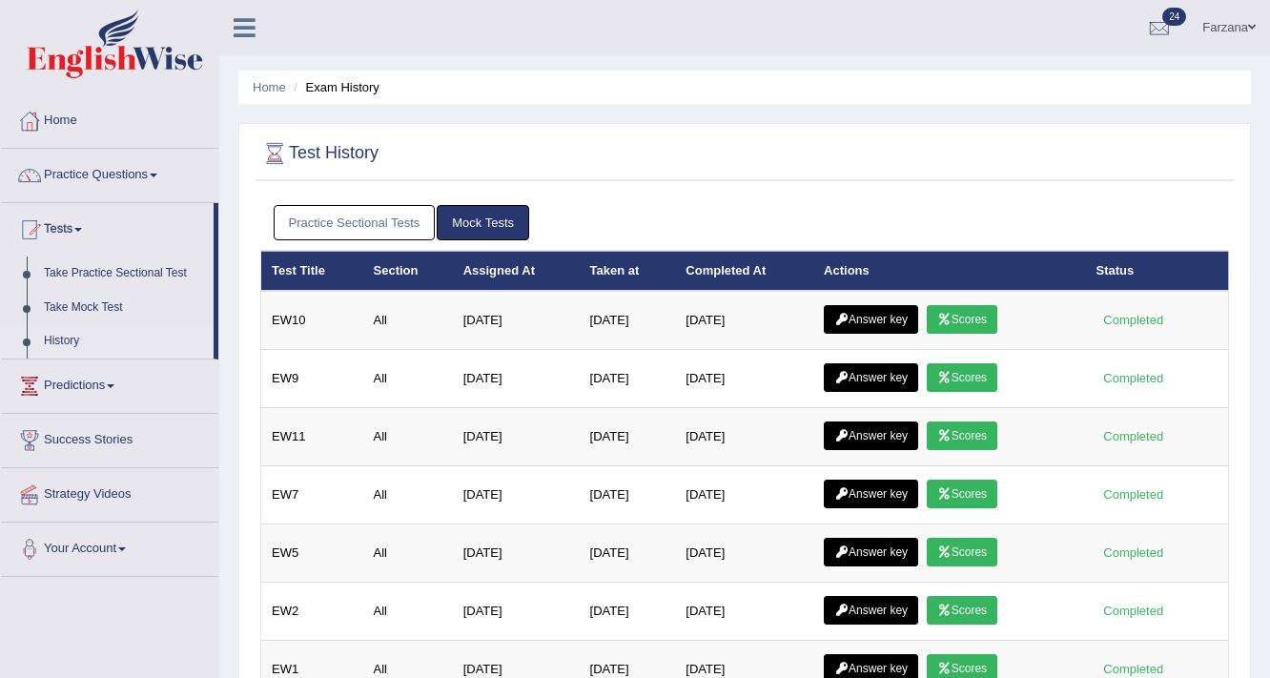
click at [394, 230] on link "Practice Sectional Tests" at bounding box center [355, 222] width 162 height 35
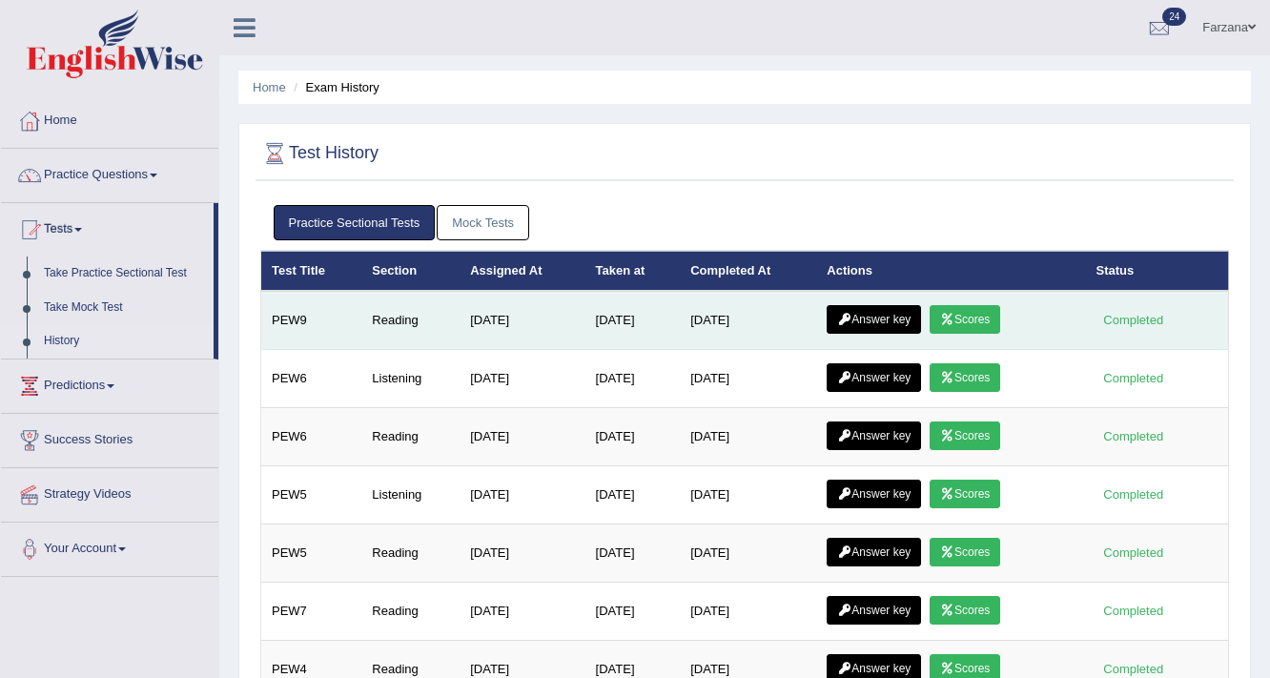
click at [873, 321] on link "Answer key" at bounding box center [873, 319] width 94 height 29
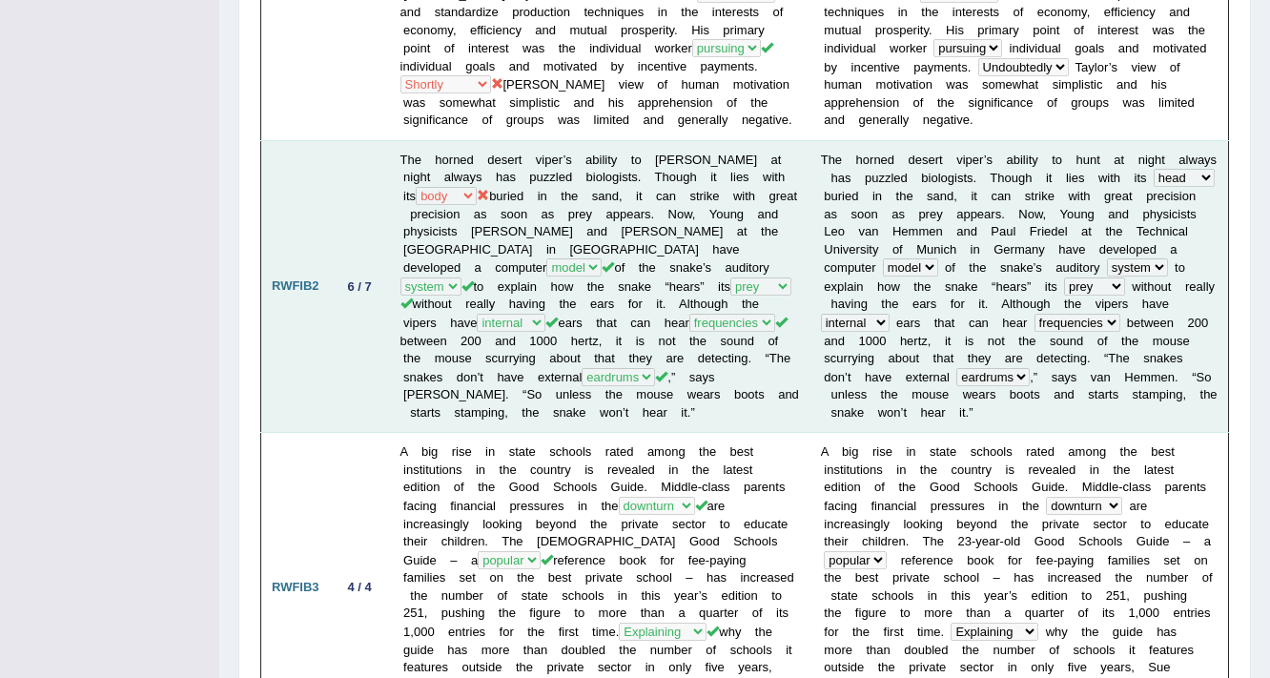
scroll to position [839, 0]
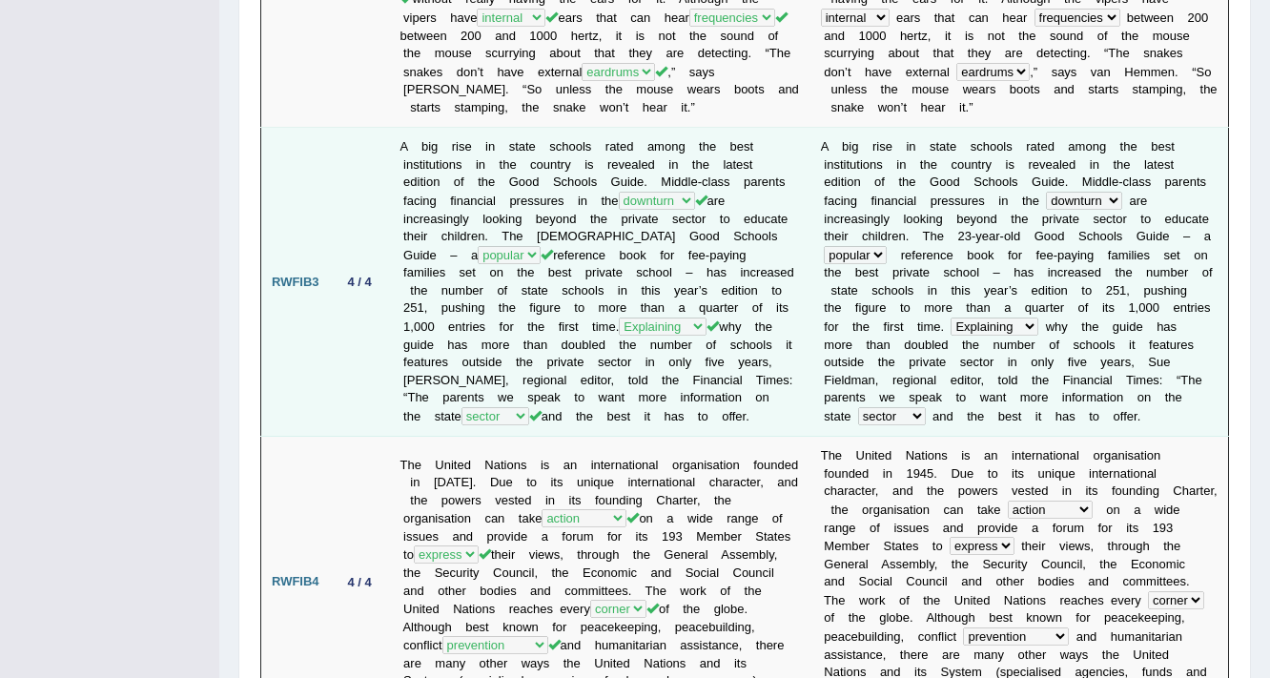
click at [699, 335] on td "A big rise in state schools rated among the best institutions in the country is…" at bounding box center [600, 282] width 420 height 309
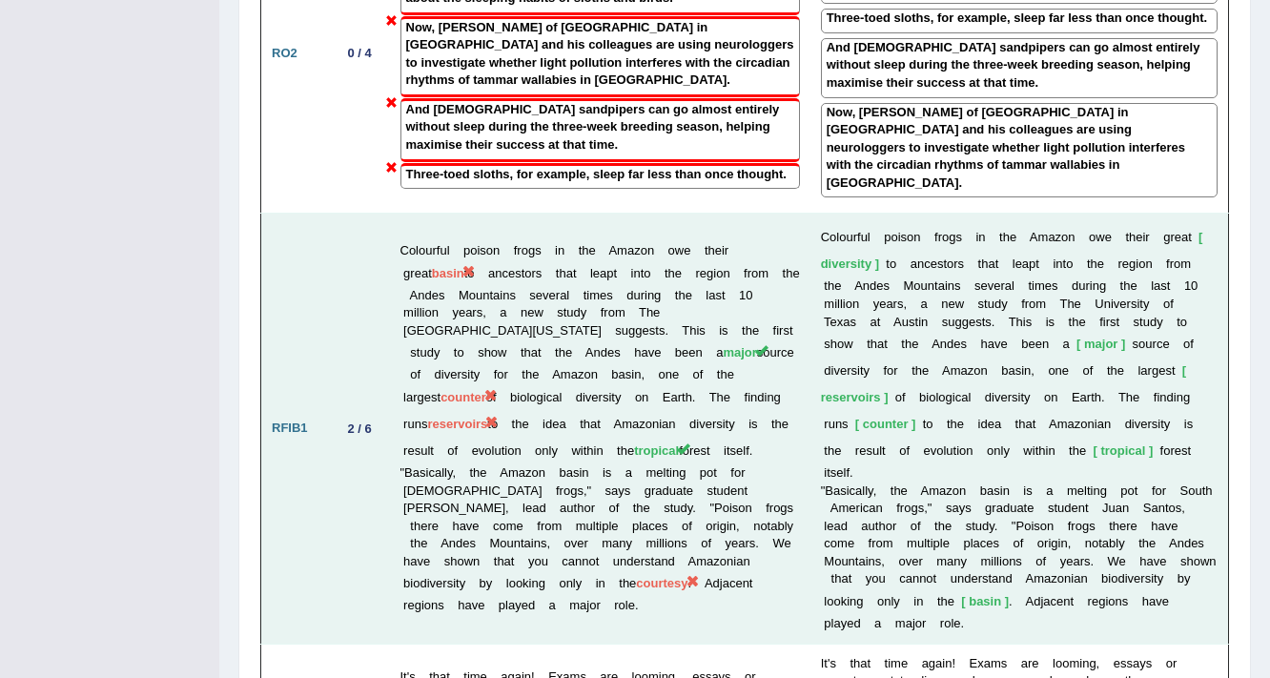
scroll to position [2803, 0]
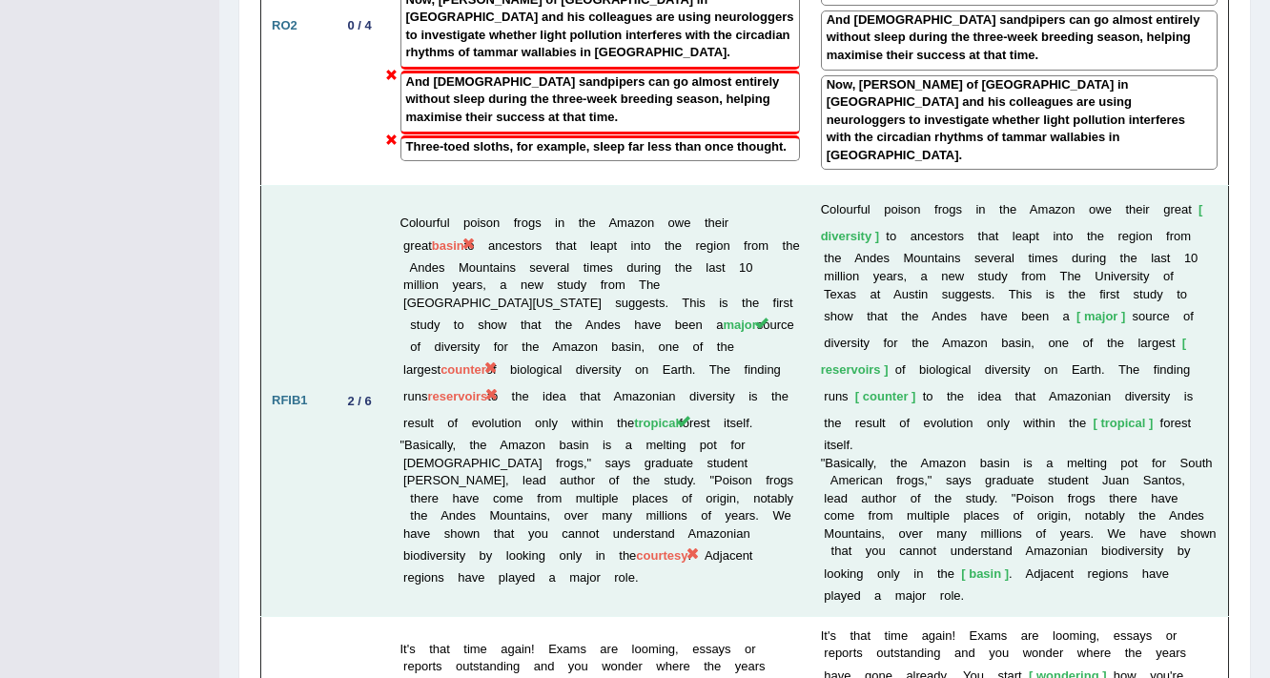
click at [486, 362] on span "counter" at bounding box center [463, 369] width 46 height 14
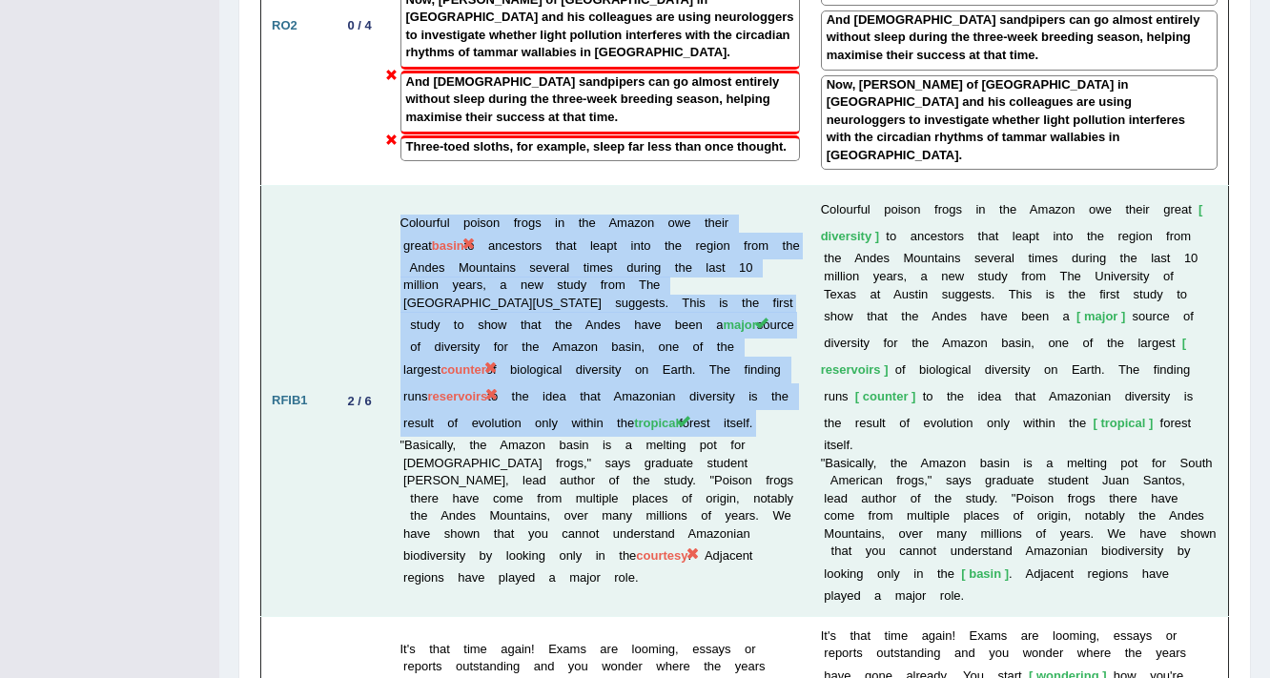
click at [486, 362] on span "counter" at bounding box center [463, 369] width 46 height 14
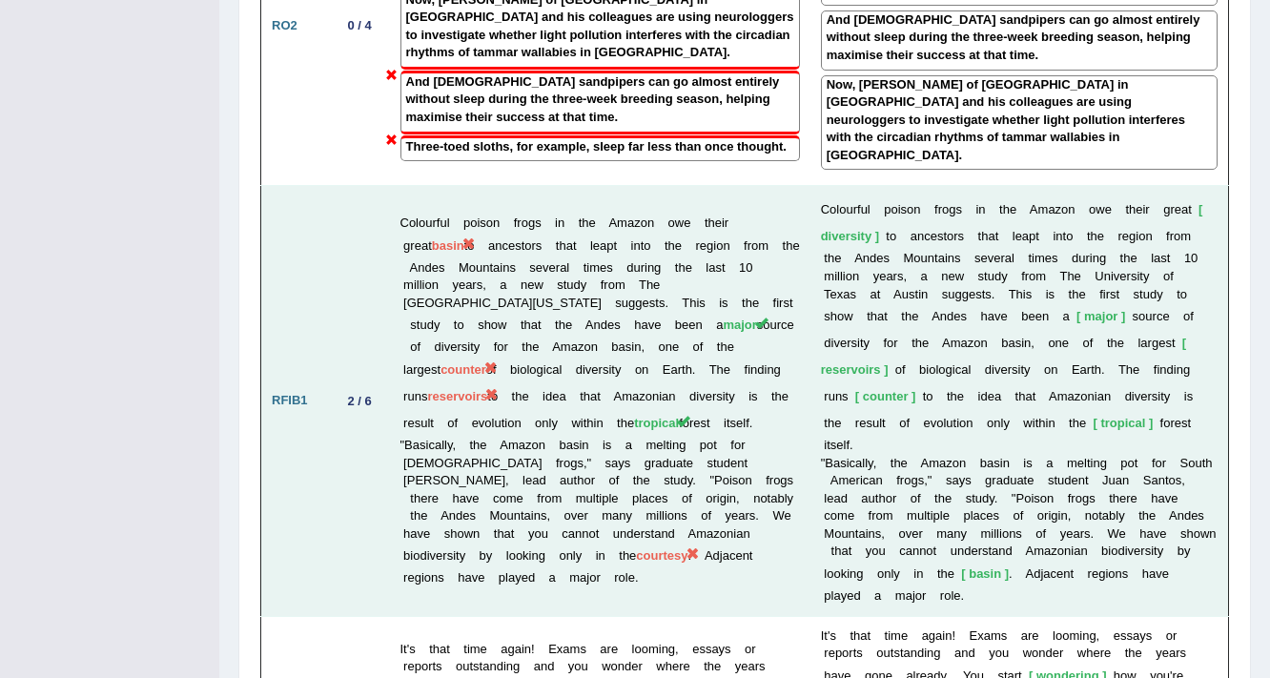
click at [877, 416] on b "u" at bounding box center [875, 423] width 7 height 14
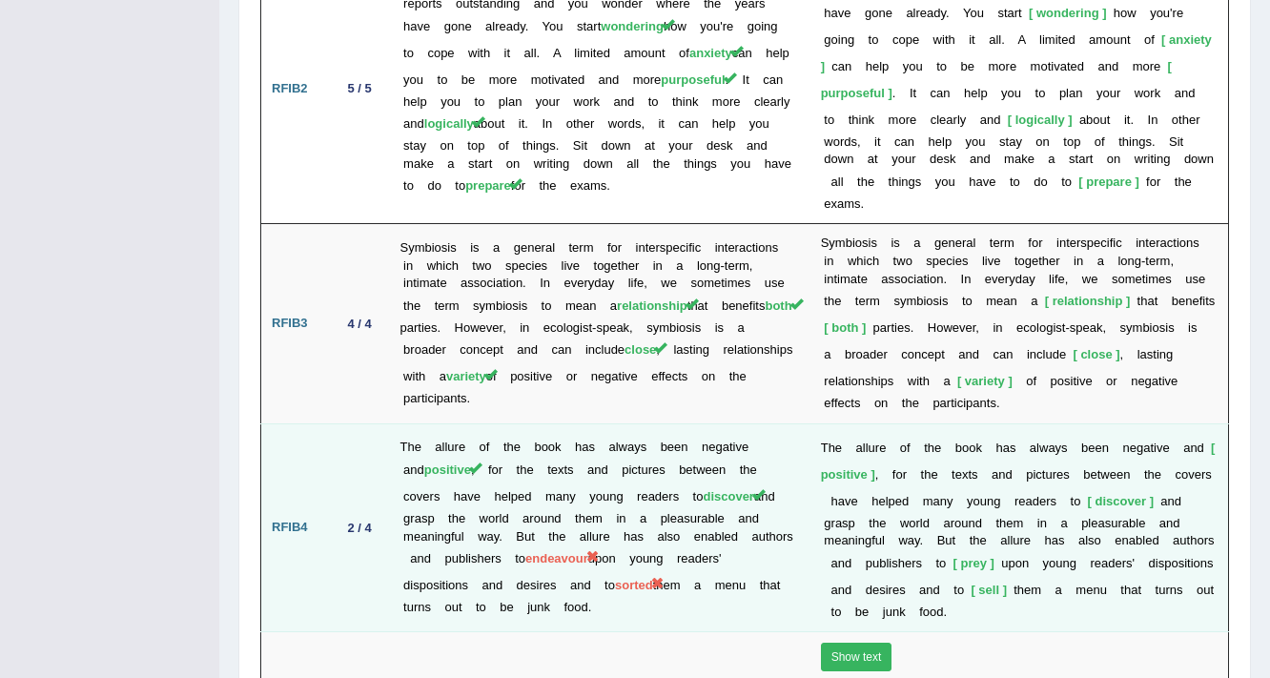
scroll to position [3490, 0]
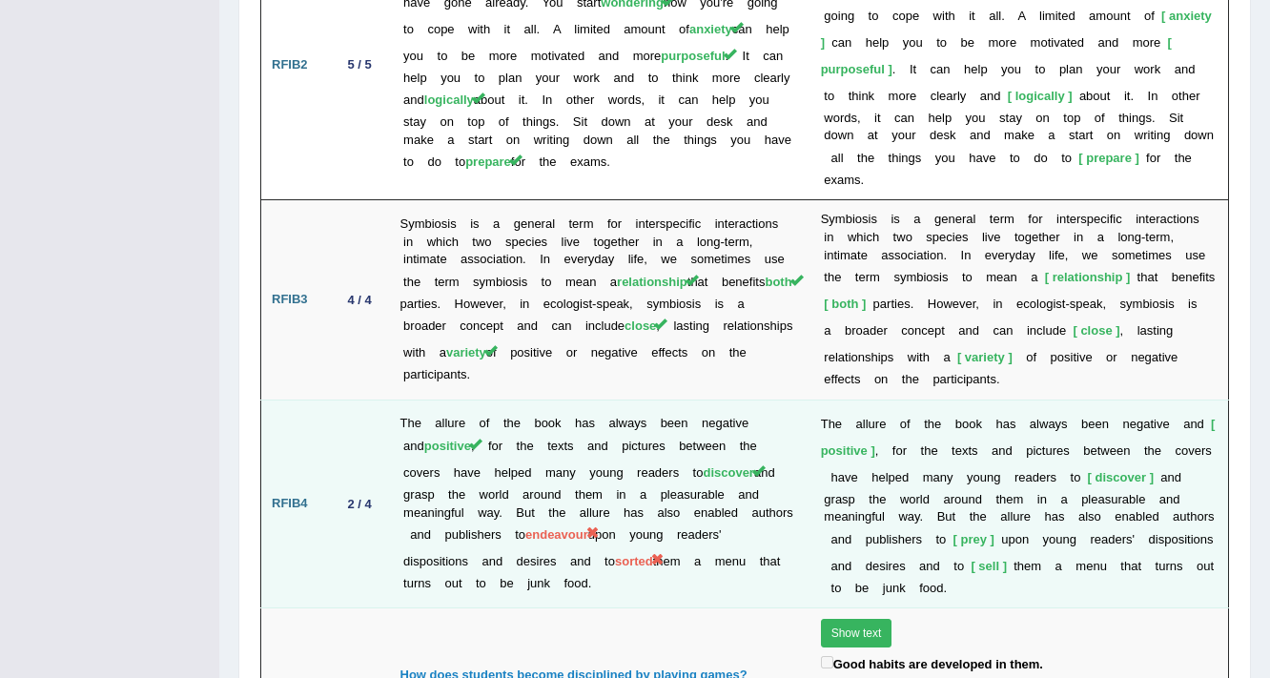
click at [546, 494] on td "The allure of the book has always been negative and positive , for the texts an…" at bounding box center [600, 503] width 420 height 209
click at [581, 541] on td "The allure of the book has always been negative and positive , for the texts an…" at bounding box center [600, 503] width 420 height 209
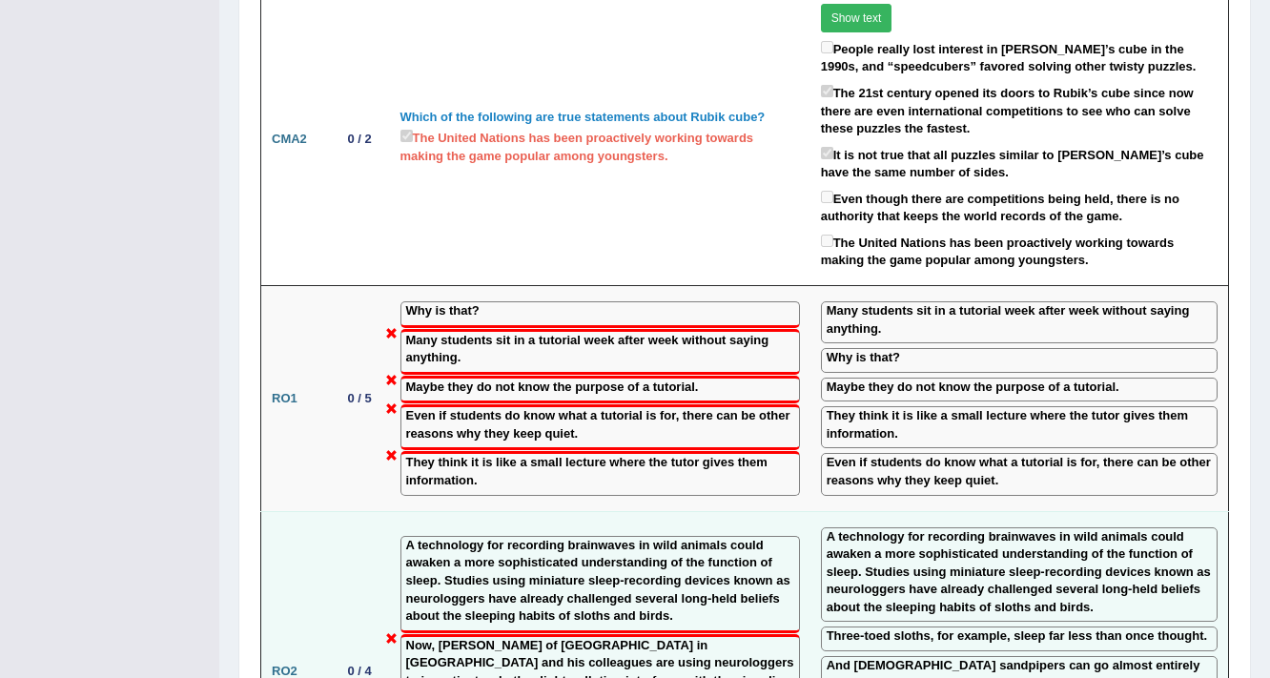
scroll to position [2193, 0]
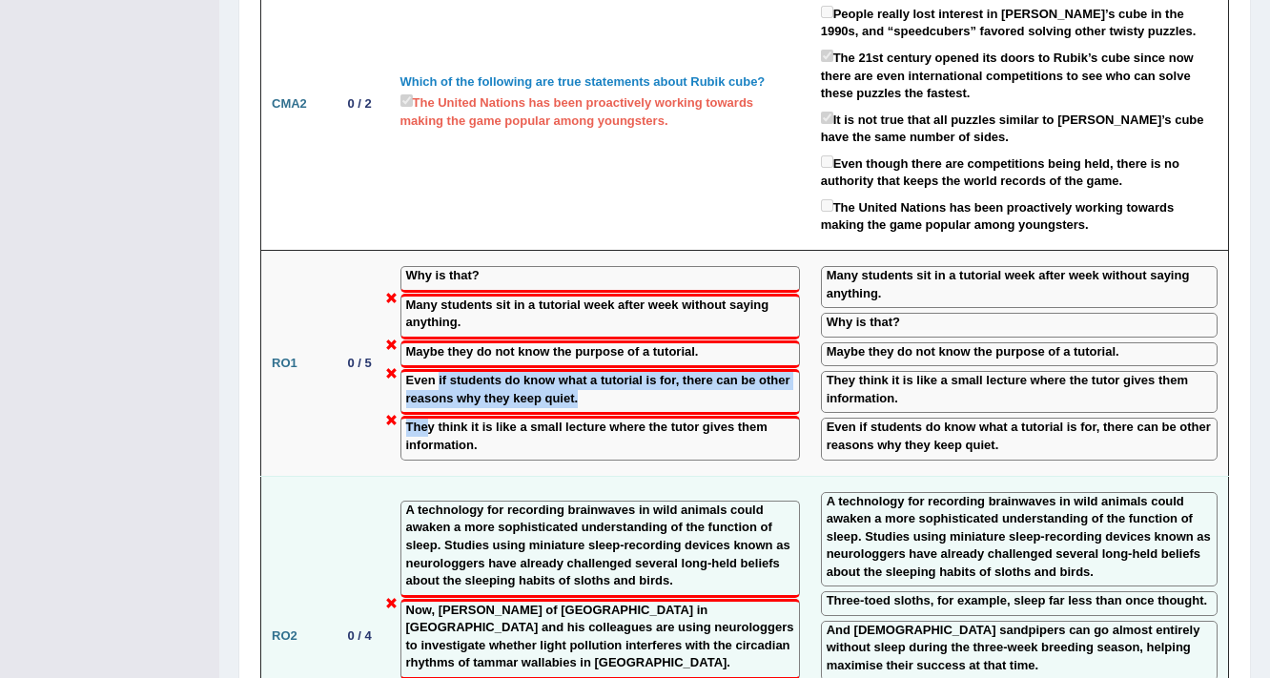
drag, startPoint x: 436, startPoint y: 358, endPoint x: 376, endPoint y: 516, distance: 168.4
click at [423, 396] on td "Why is that? Many students sit in a tutorial week after week without saying any…" at bounding box center [600, 364] width 420 height 226
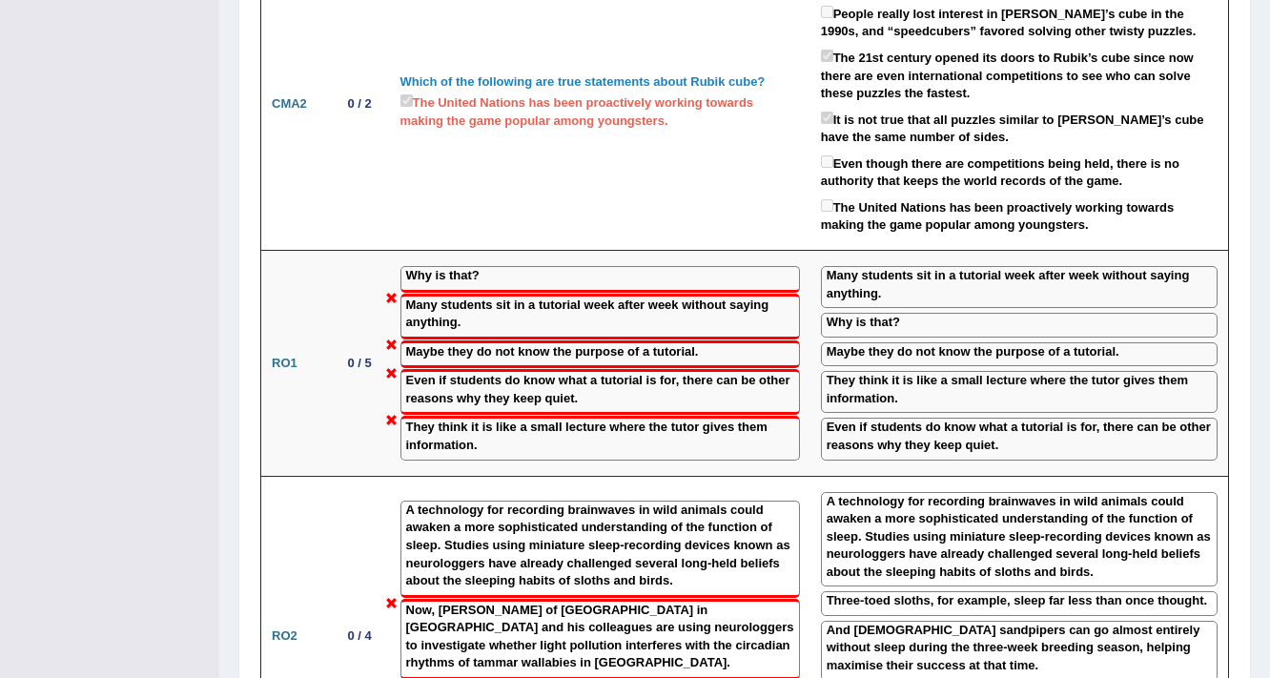
click at [214, 350] on div "Toggle navigation Home Practice Questions Speaking Practice Read Aloud Repeat S…" at bounding box center [635, 69] width 1270 height 4525
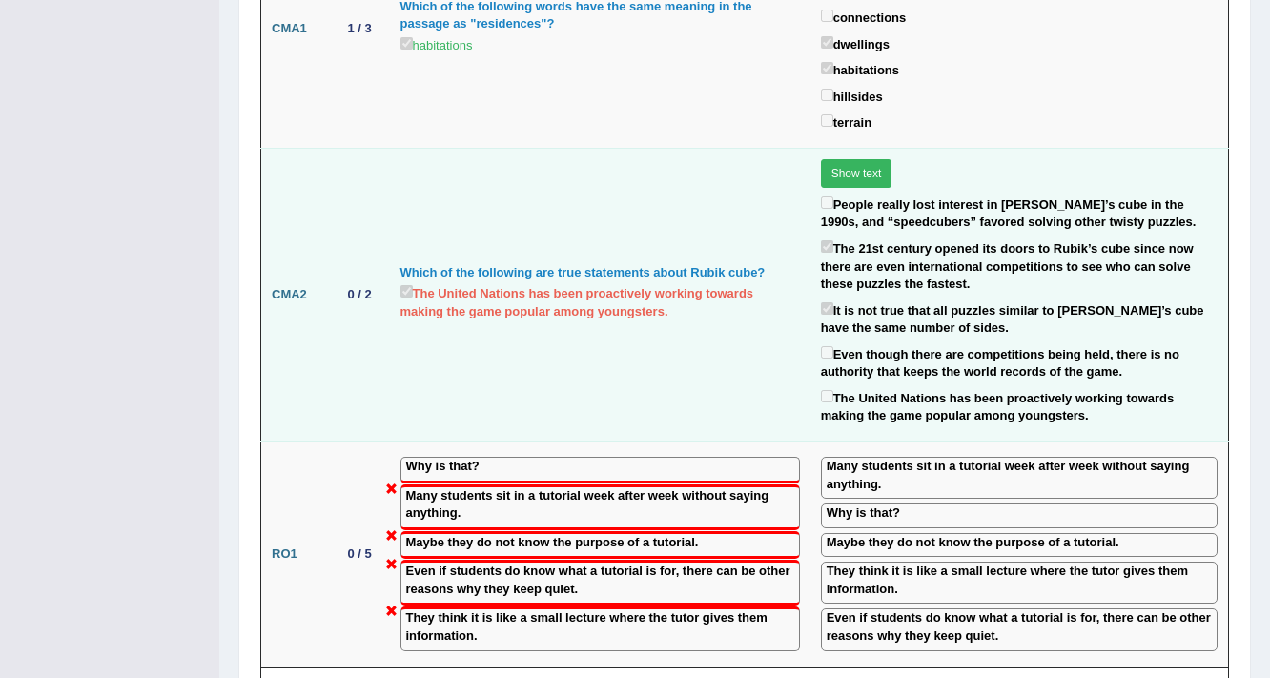
scroll to position [2270, 0]
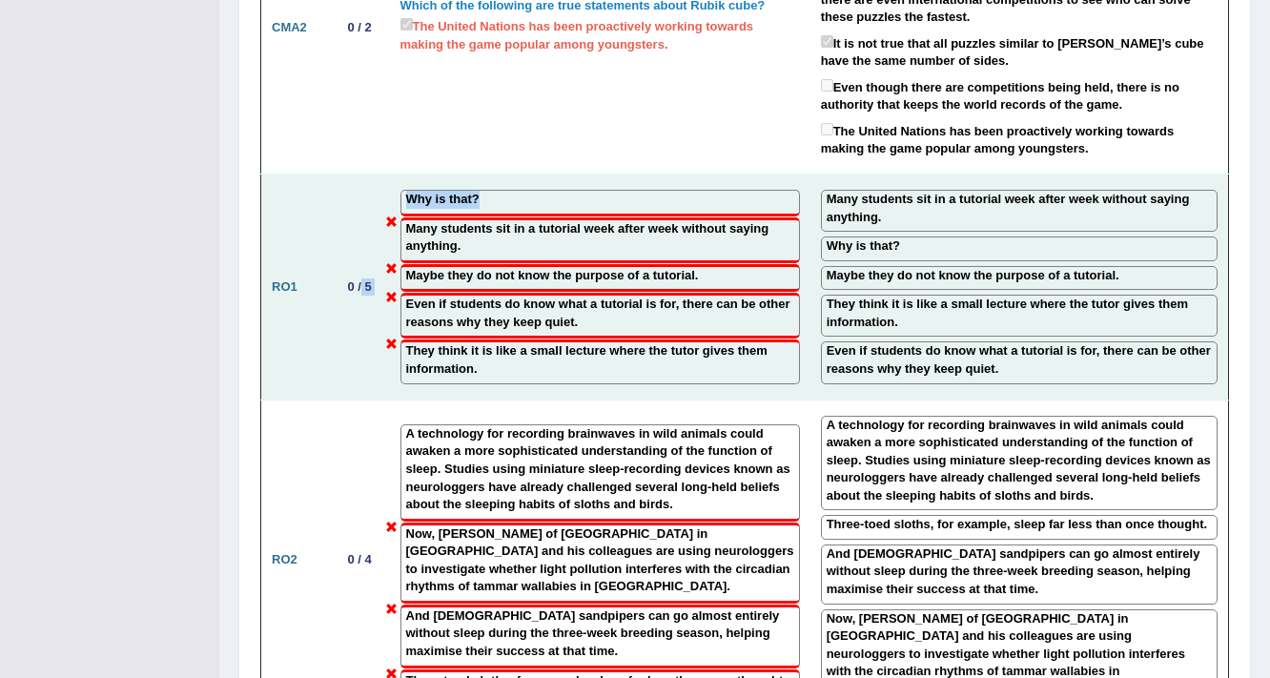
drag, startPoint x: 505, startPoint y: 165, endPoint x: 359, endPoint y: 168, distance: 145.9
click at [359, 174] on tr "RO1 0 / 5 Why is that? Many students sit in a tutorial week after week without …" at bounding box center [745, 287] width 968 height 226
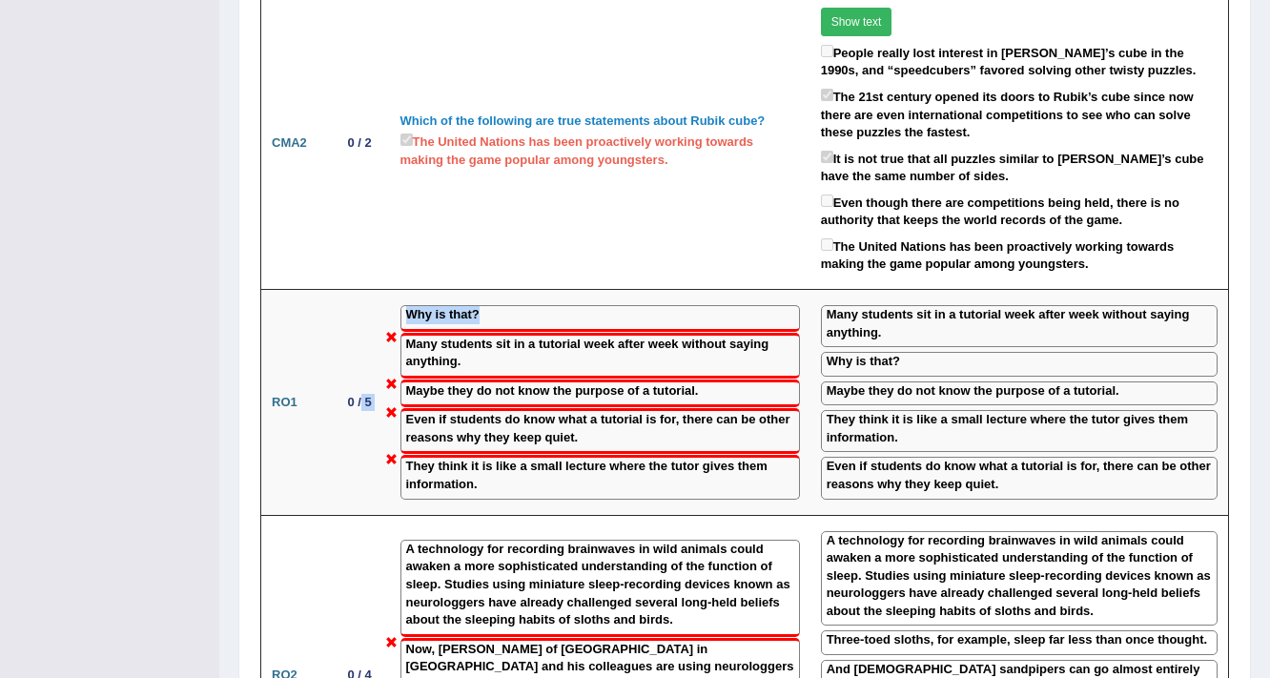
scroll to position [2117, 0]
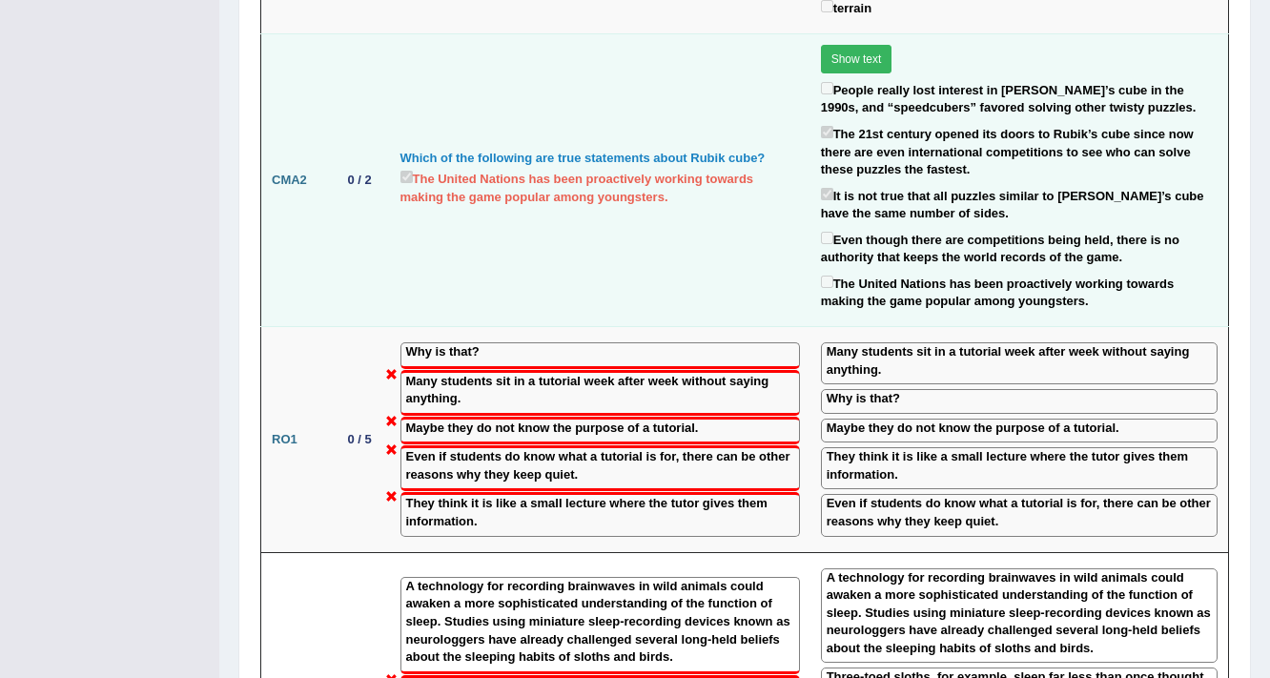
drag, startPoint x: 478, startPoint y: 241, endPoint x: 489, endPoint y: 237, distance: 12.1
click at [489, 237] on td "Which of the following are true statements about Rubik cube? The United Nations…" at bounding box center [600, 179] width 420 height 293
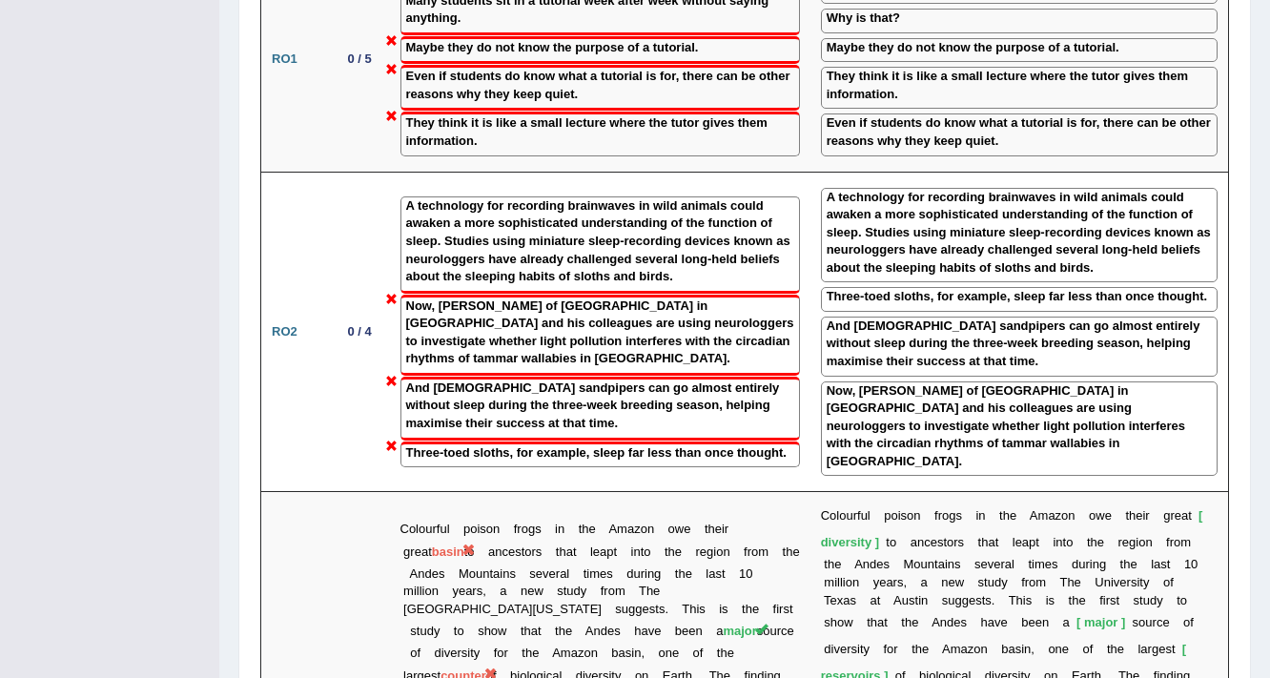
scroll to position [2498, 0]
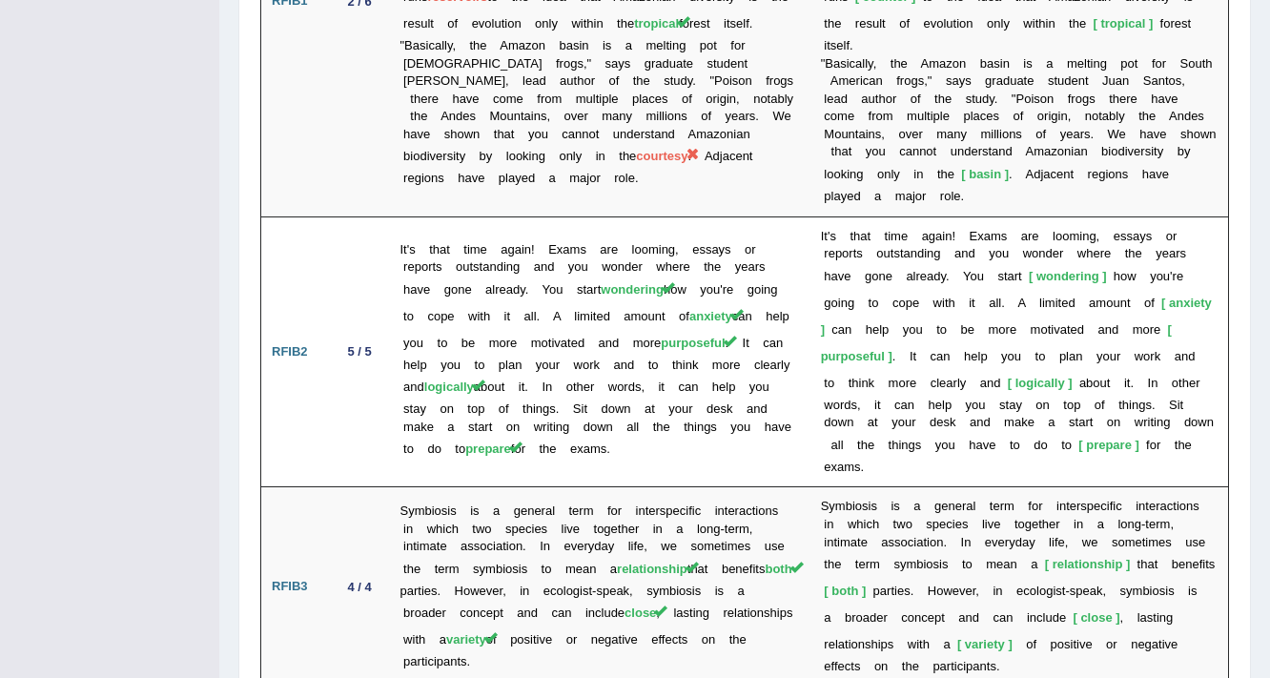
scroll to position [3432, 0]
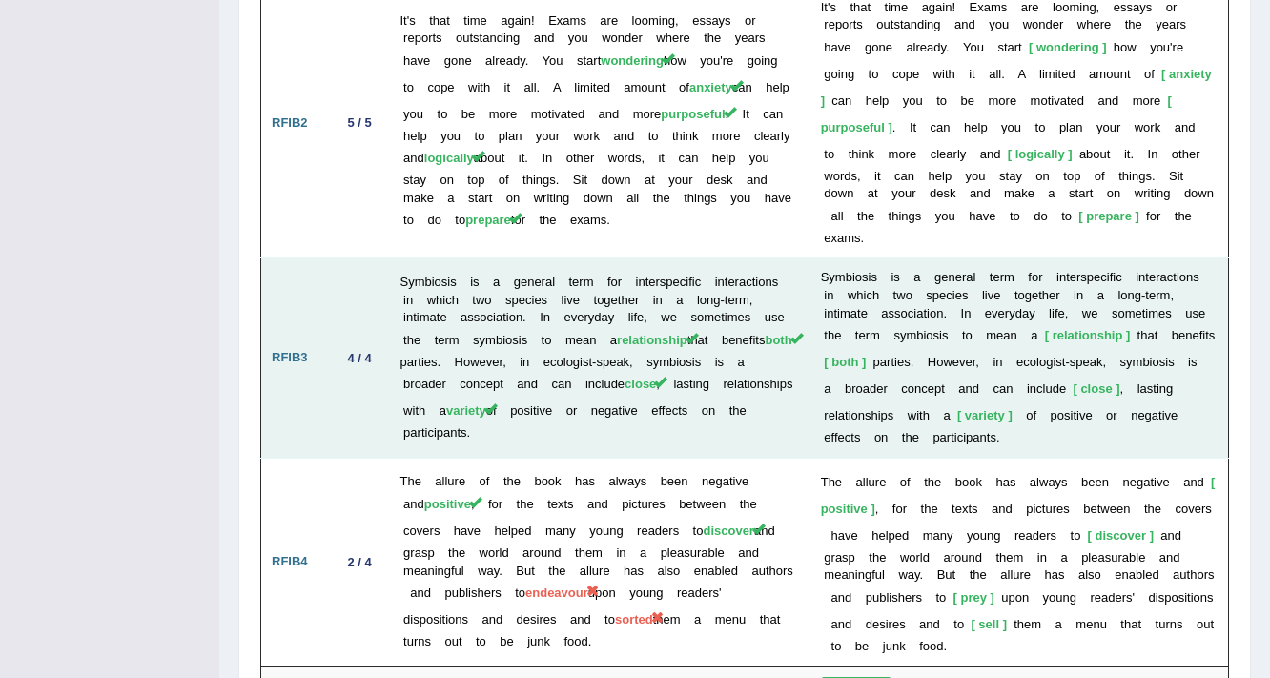
click at [348, 258] on td "4 / 4" at bounding box center [360, 357] width 60 height 199
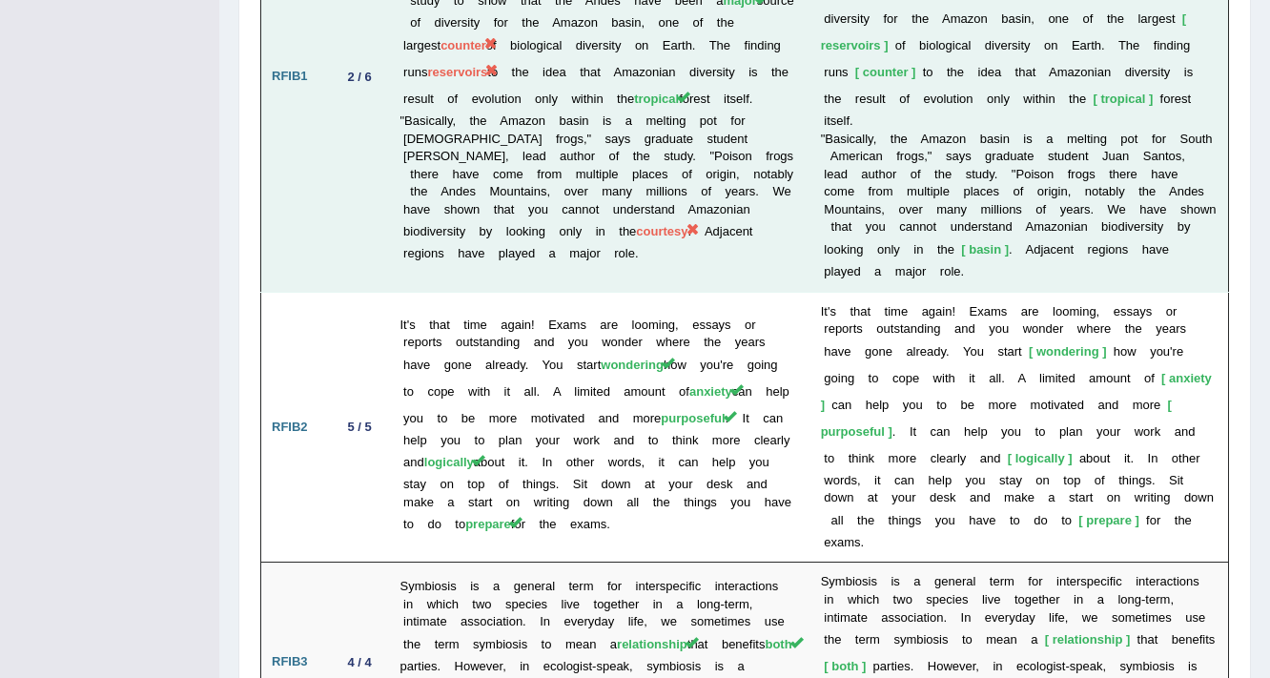
scroll to position [2898, 0]
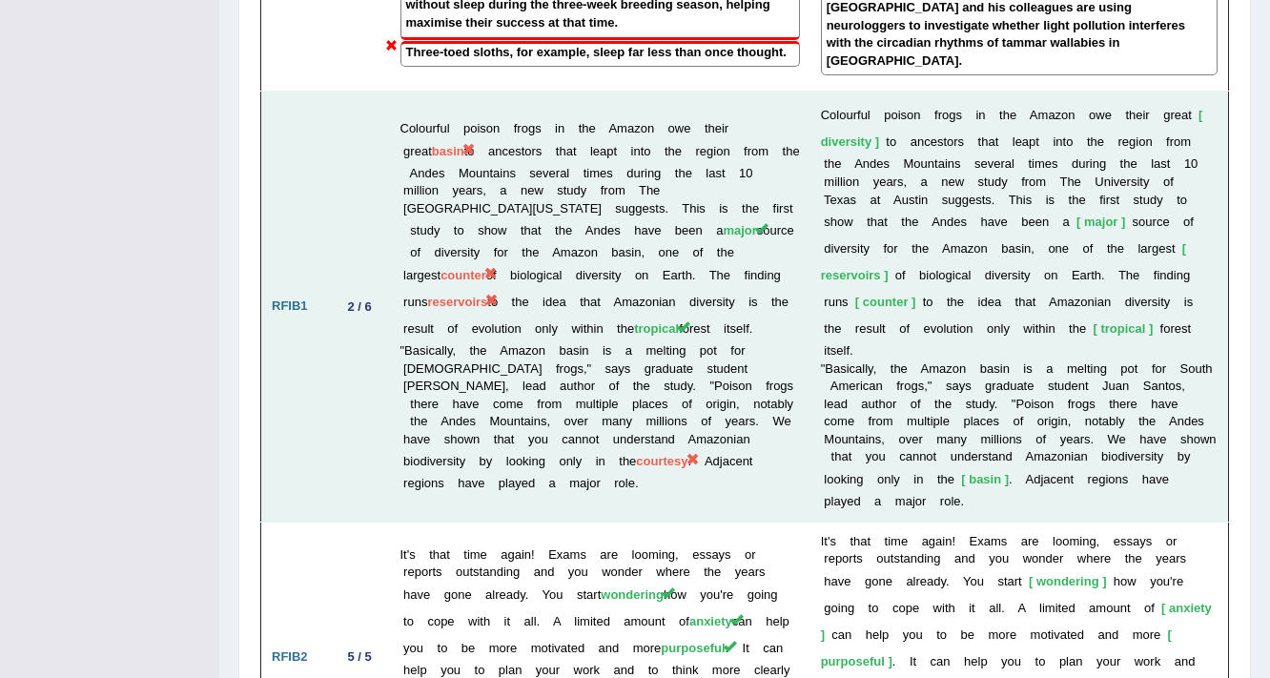
click at [564, 282] on td "Colourful poison frogs in the Amazon owe their great basin to ancestors that le…" at bounding box center [600, 307] width 420 height 430
click at [560, 281] on td "Colourful poison frogs in the Amazon owe their great basin to ancestors that le…" at bounding box center [600, 307] width 420 height 430
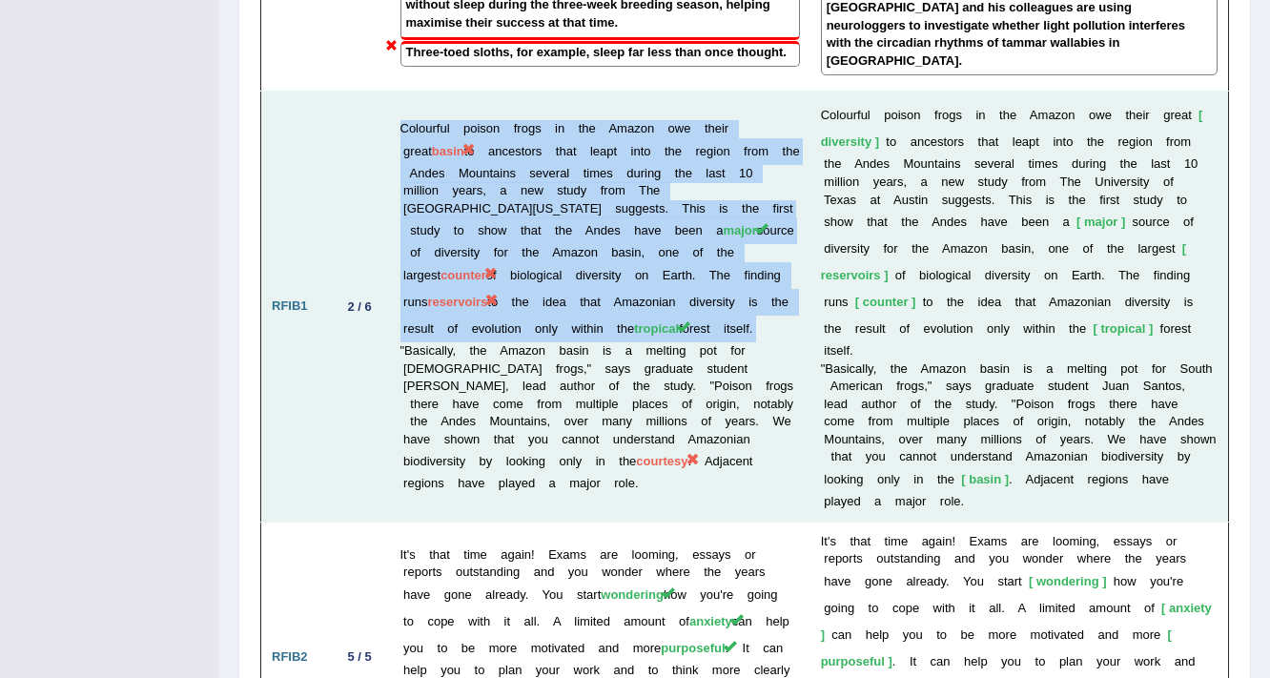
click at [560, 281] on td "Colourful poison frogs in the Amazon owe their great basin to ancestors that le…" at bounding box center [600, 307] width 420 height 430
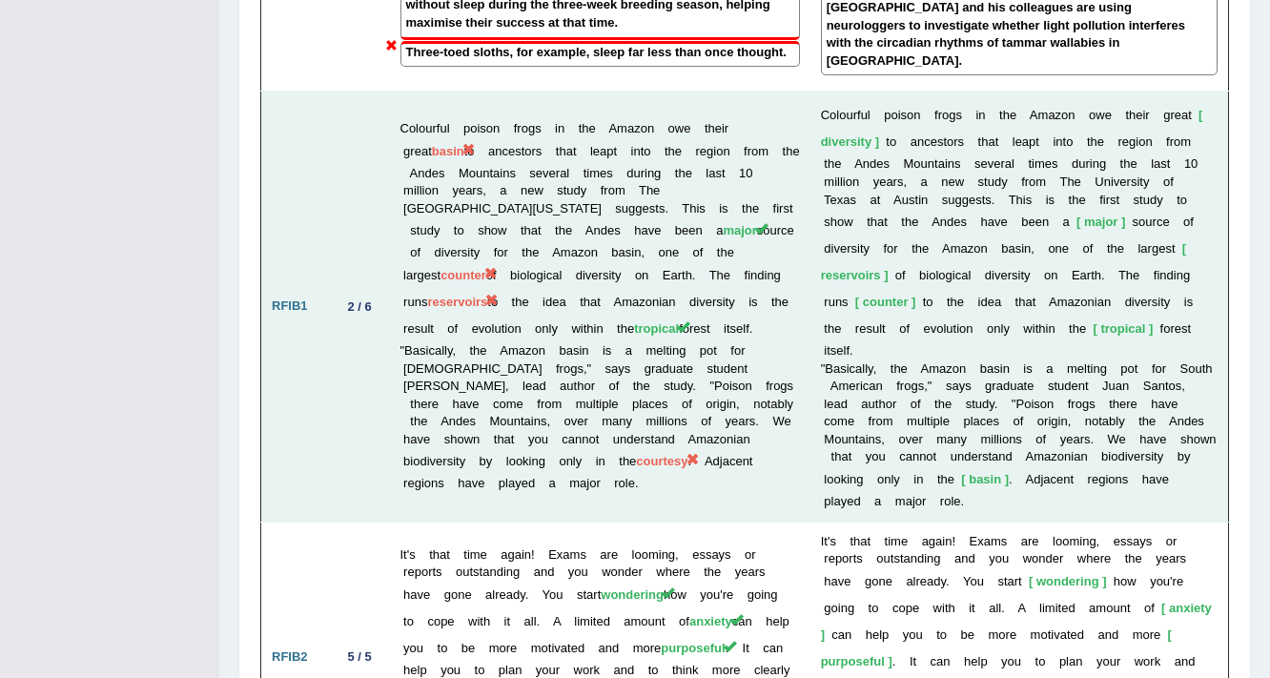
click at [887, 295] on span "counter" at bounding box center [885, 302] width 61 height 14
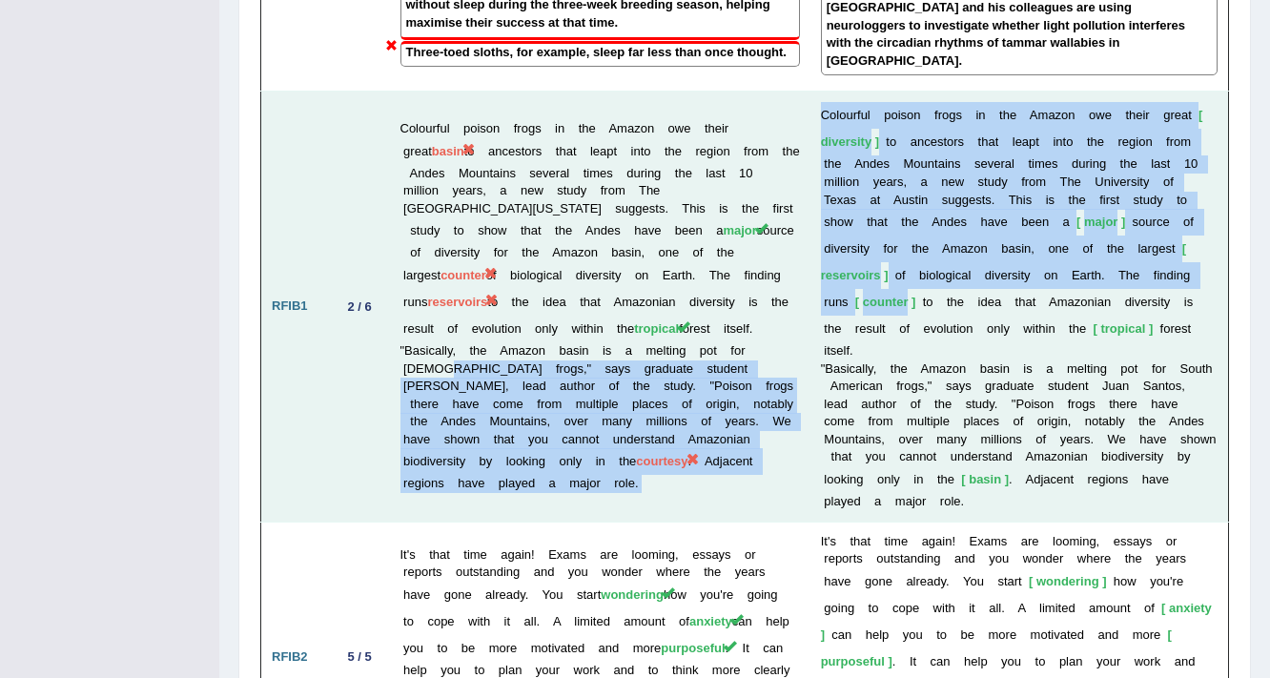
drag, startPoint x: 916, startPoint y: 250, endPoint x: 793, endPoint y: 295, distance: 131.2
click at [793, 295] on tr "RFIB1 2 / 6 Colourful poison frogs in the Amazon owe their great basin to ances…" at bounding box center [745, 307] width 968 height 430
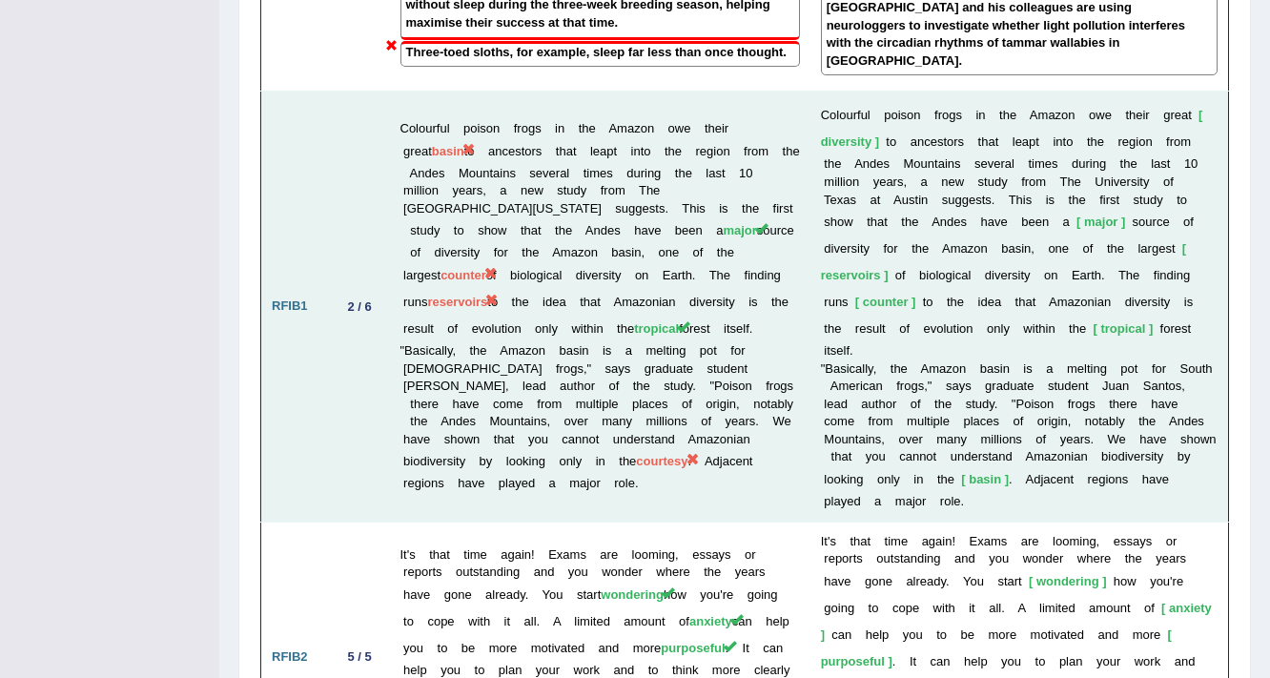
click at [728, 240] on td "Colourful poison frogs in the Amazon owe their great basin to ancestors that le…" at bounding box center [600, 307] width 420 height 430
click at [636, 454] on span "courtesy" at bounding box center [661, 461] width 51 height 14
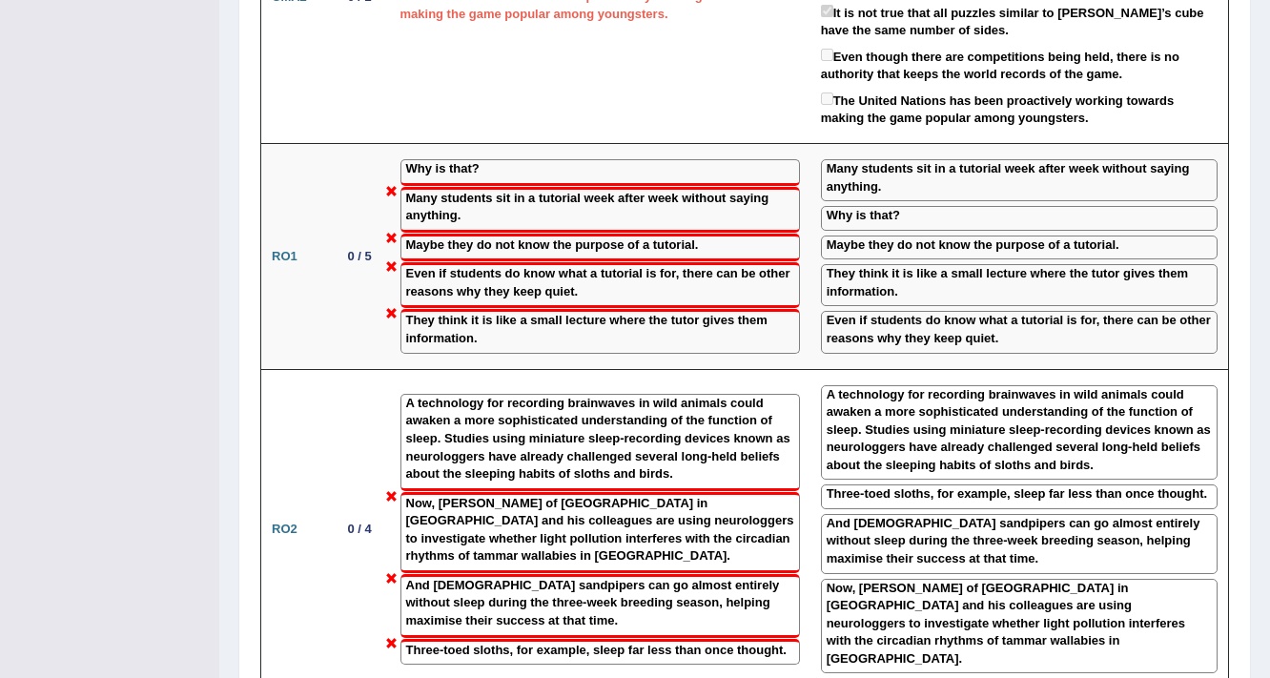
scroll to position [2346, 0]
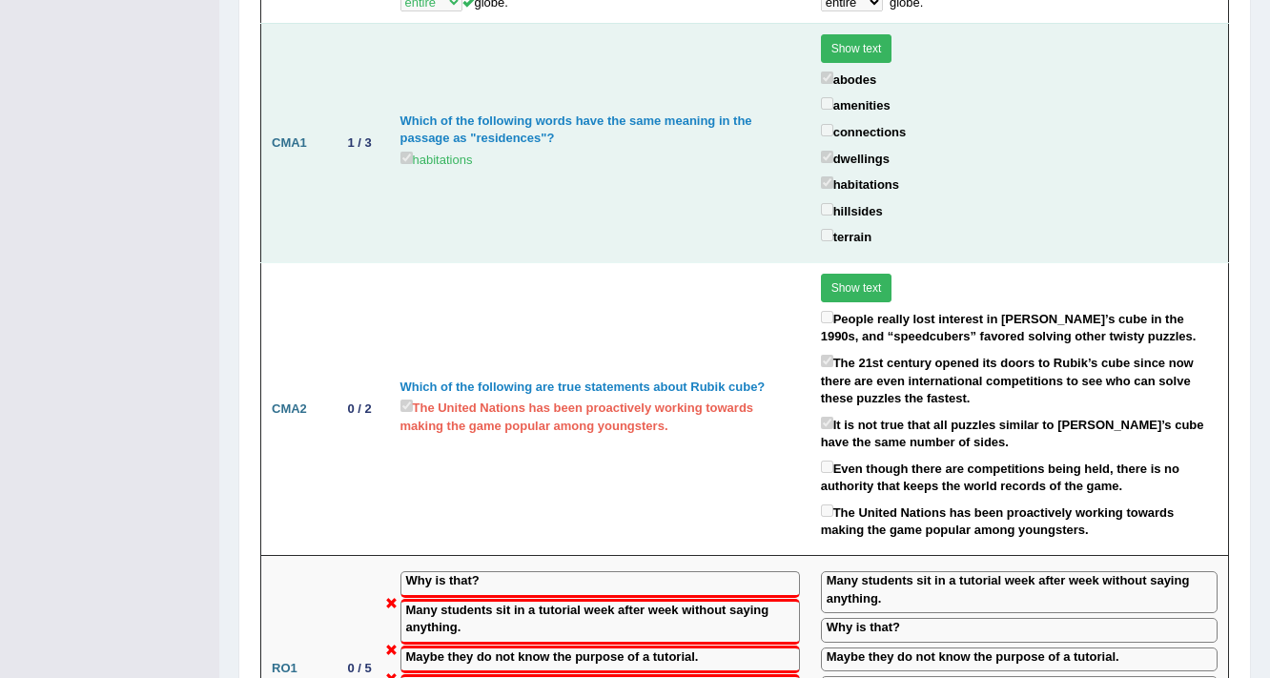
drag, startPoint x: 1152, startPoint y: 180, endPoint x: 1144, endPoint y: 186, distance: 10.3
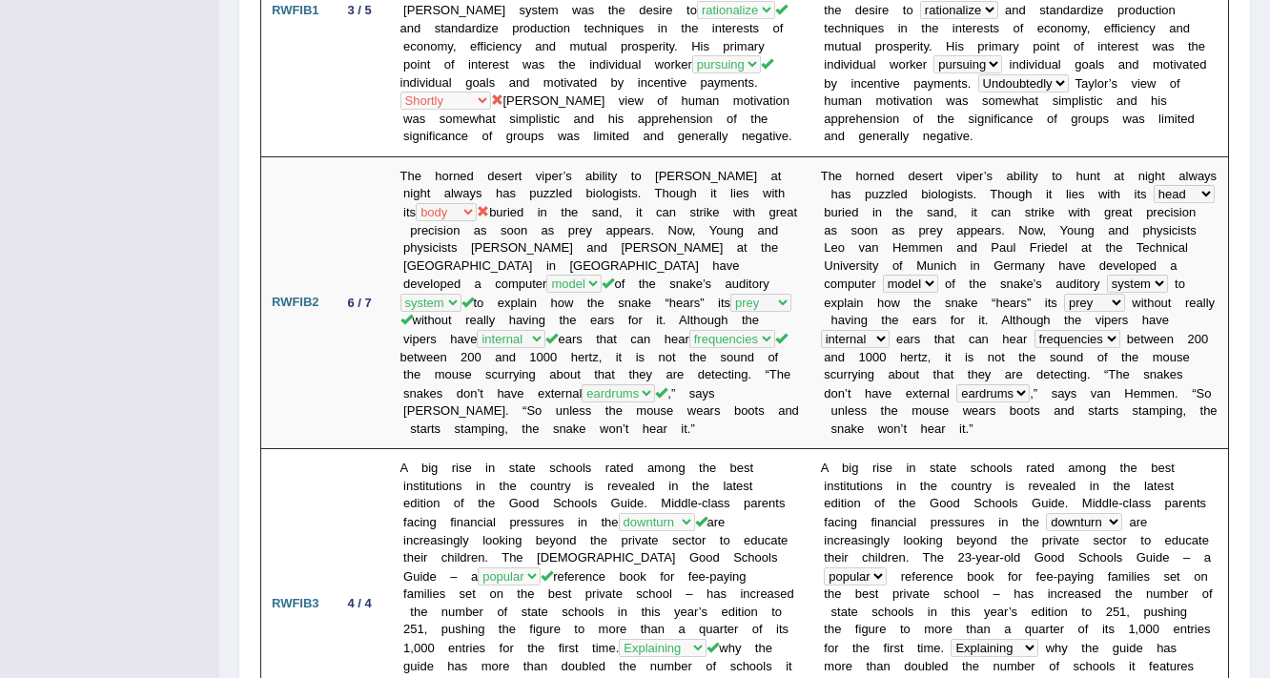
scroll to position [60, 0]
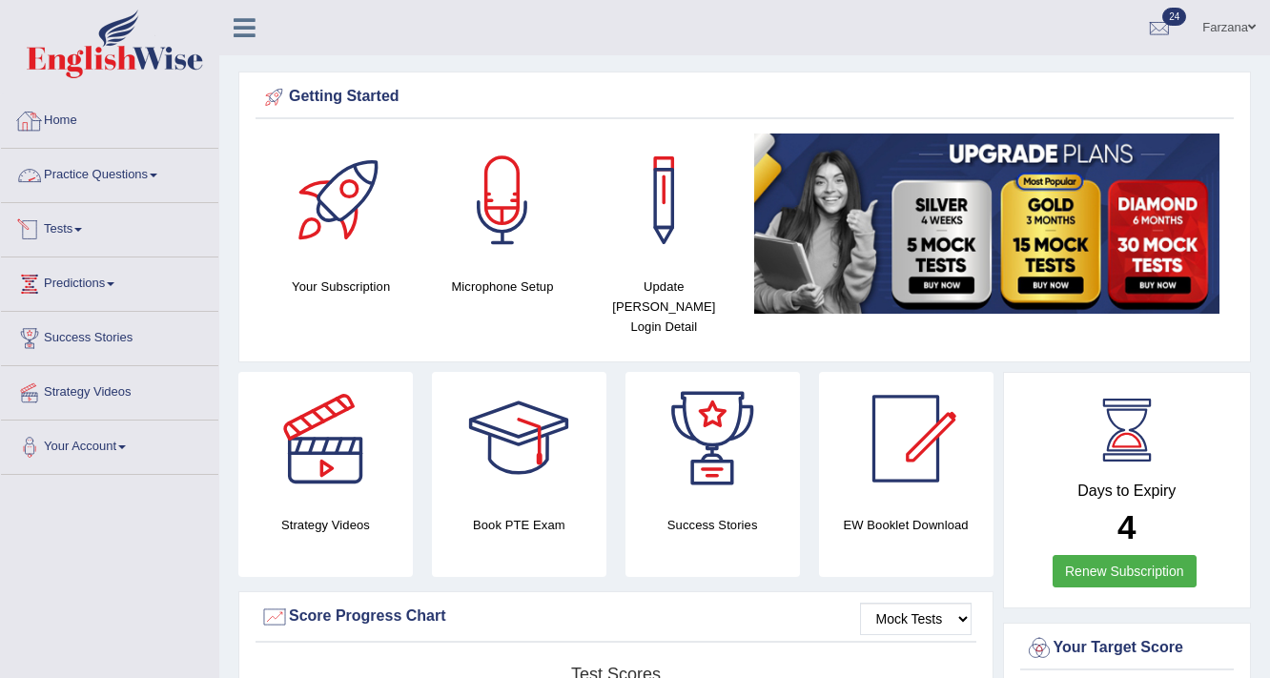
click at [92, 164] on link "Practice Questions" at bounding box center [109, 173] width 217 height 48
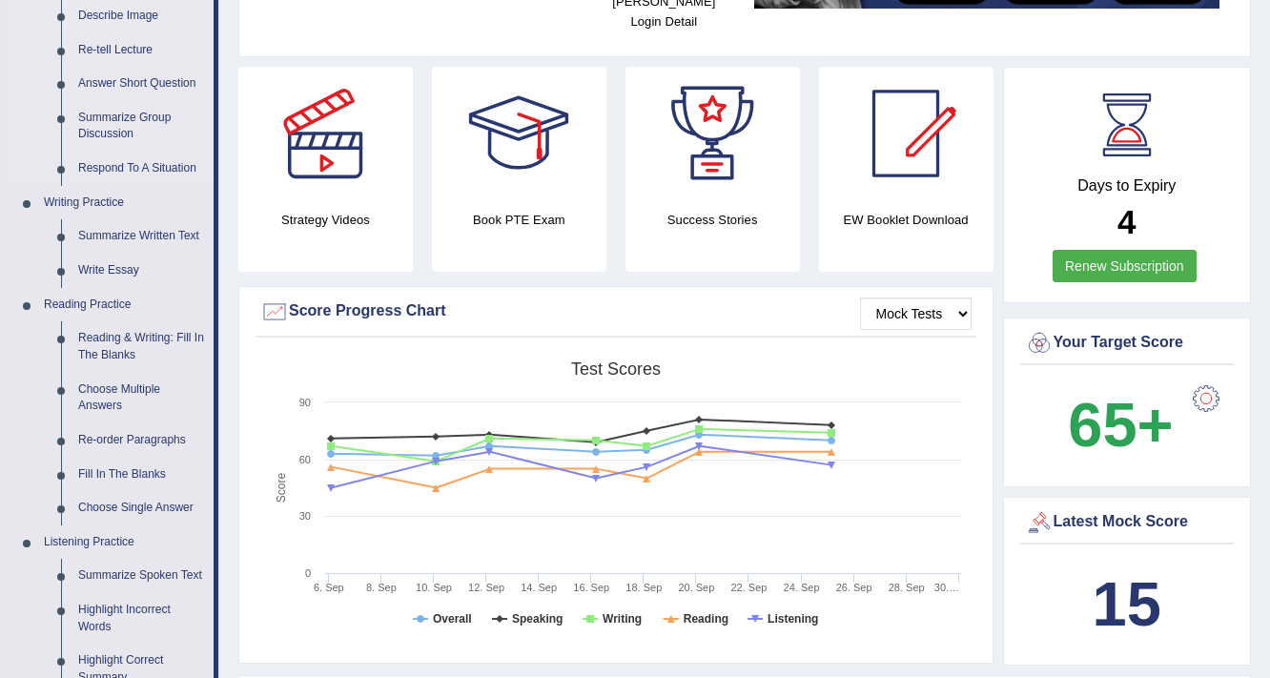
scroll to position [534, 0]
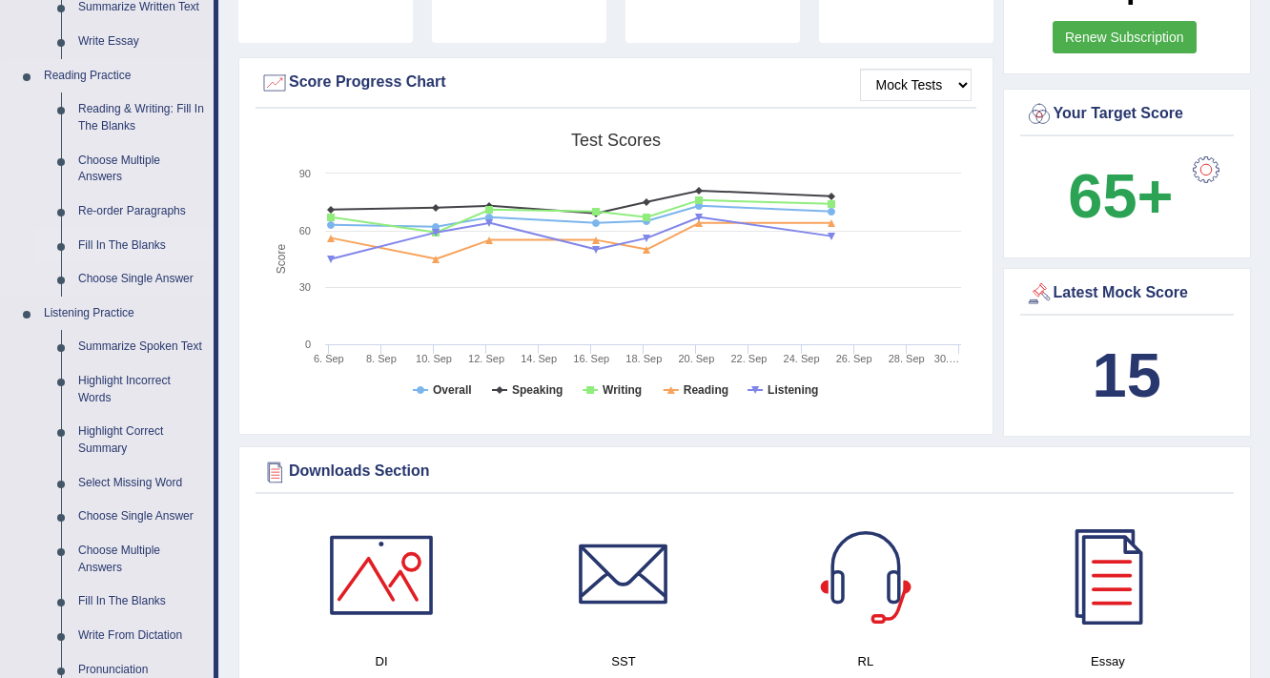
click at [108, 234] on link "Fill In The Blanks" at bounding box center [142, 246] width 144 height 34
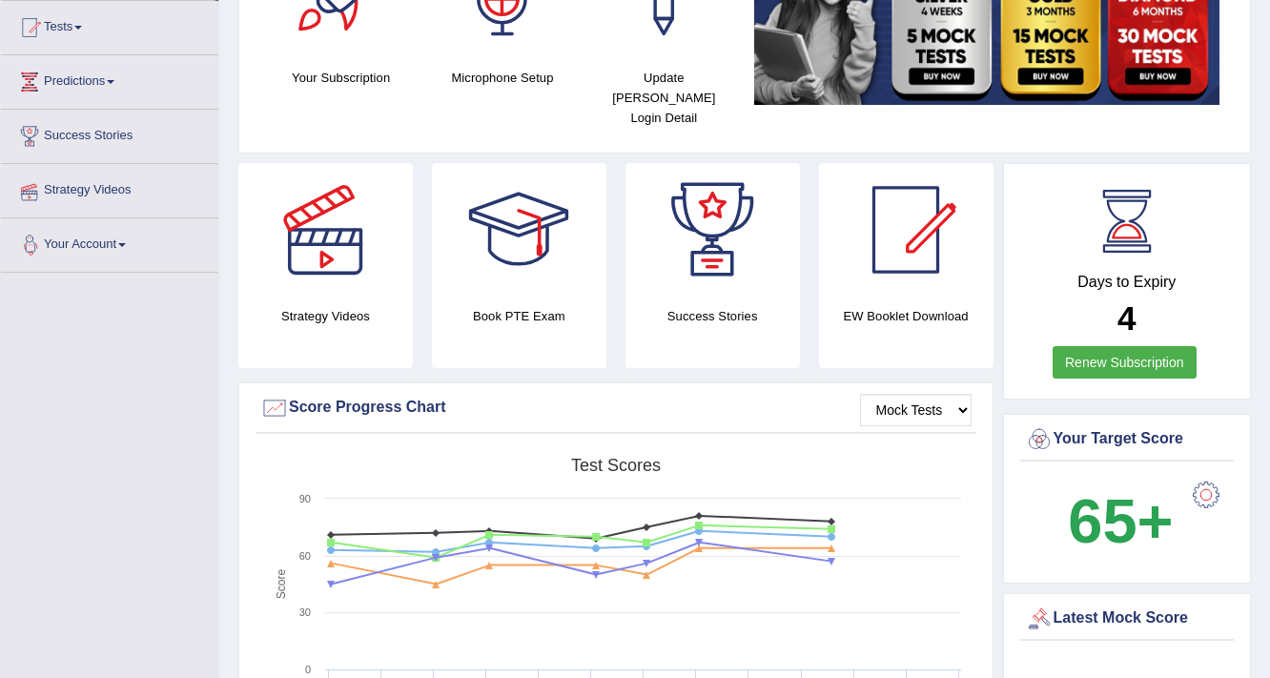
scroll to position [246, 0]
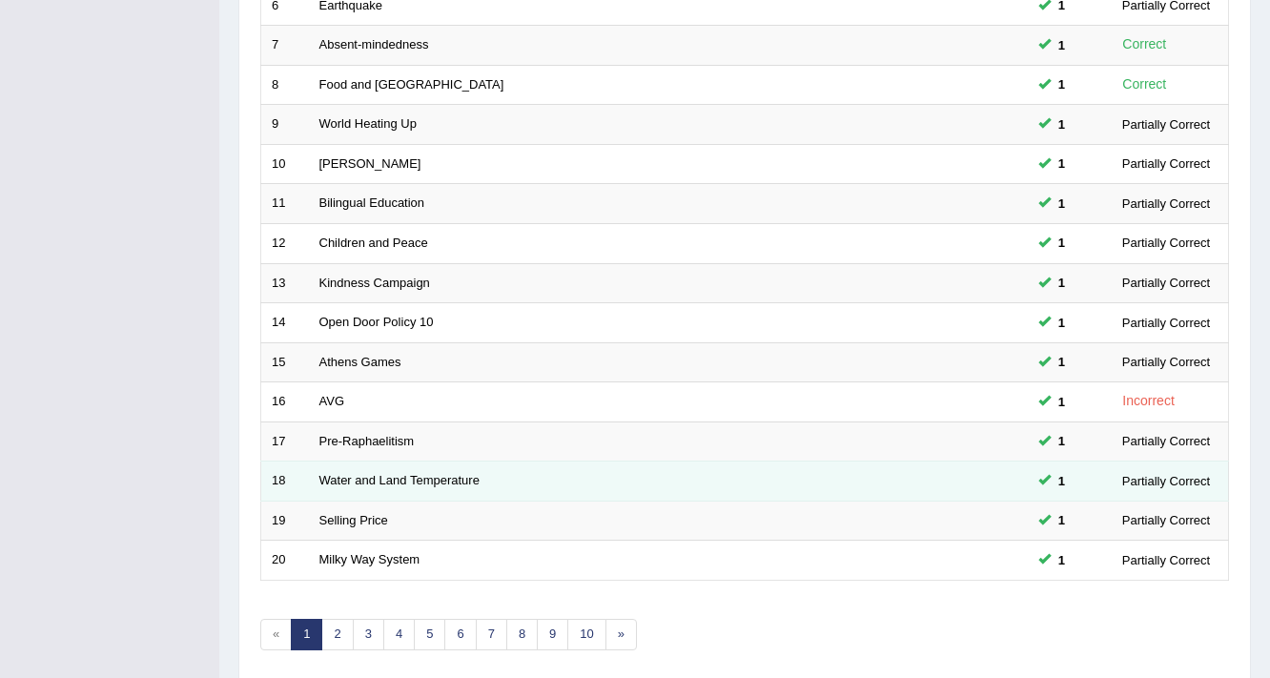
scroll to position [579, 0]
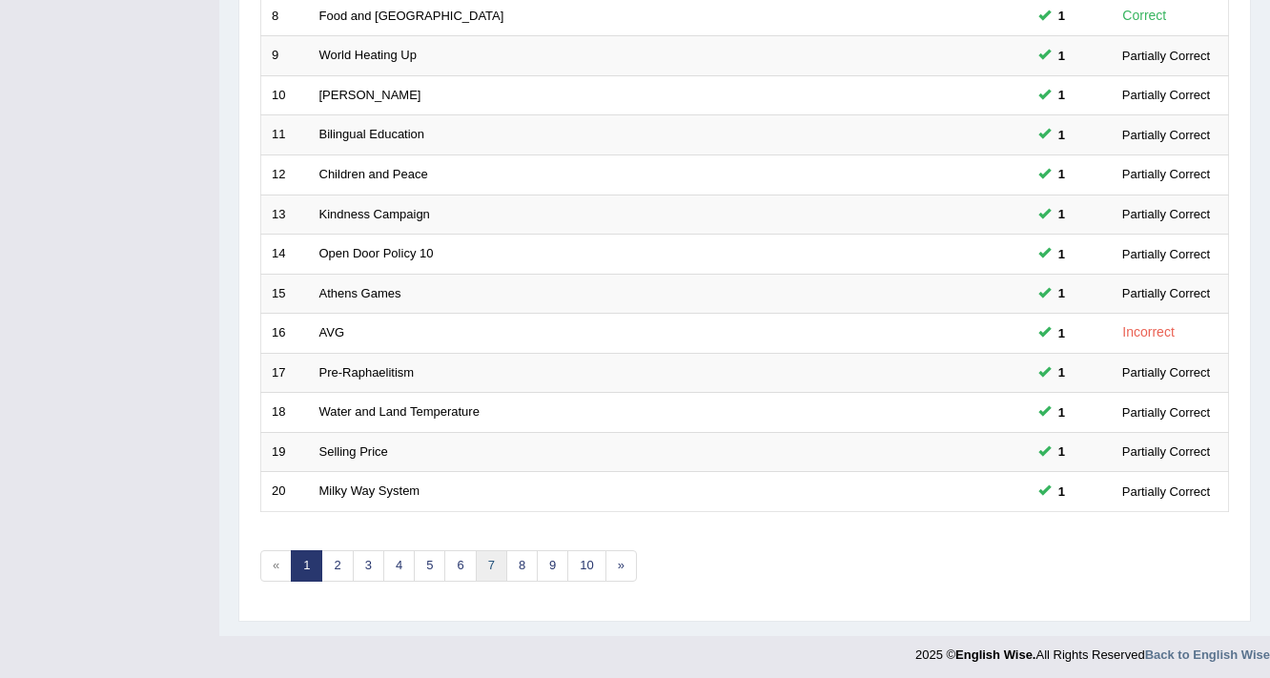
click at [489, 564] on link "7" at bounding box center [491, 565] width 31 height 31
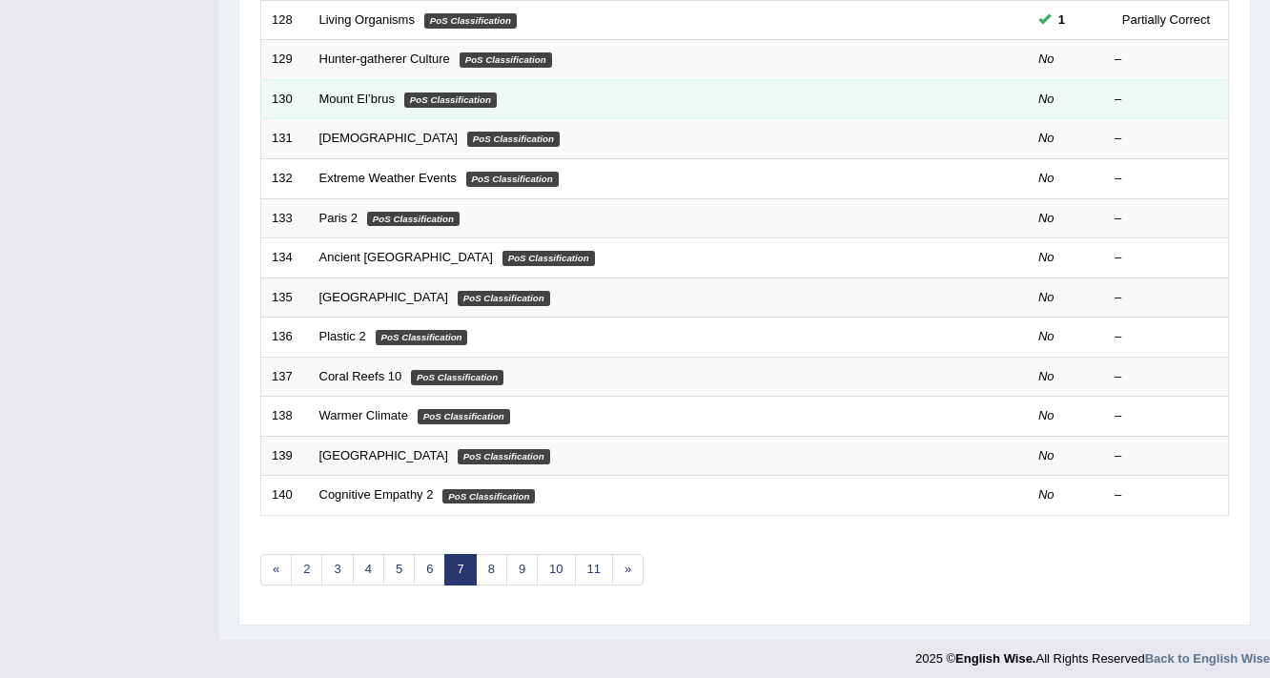
scroll to position [579, 0]
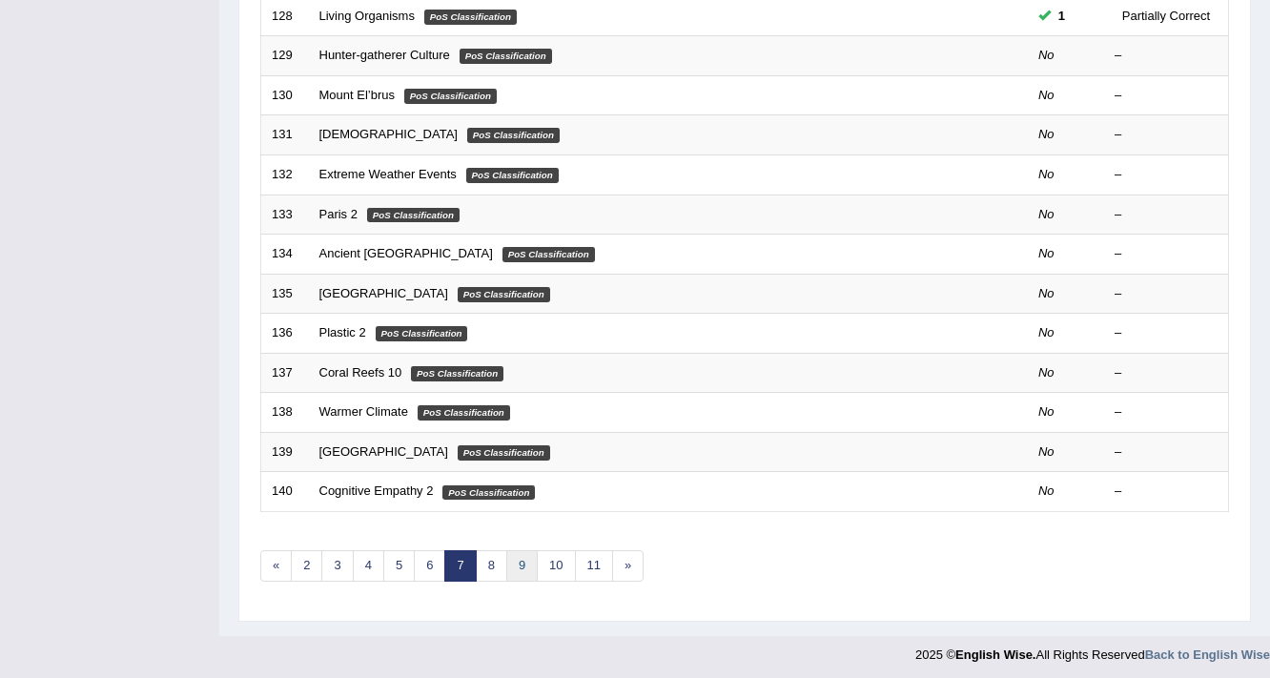
click at [520, 560] on link "9" at bounding box center [521, 565] width 31 height 31
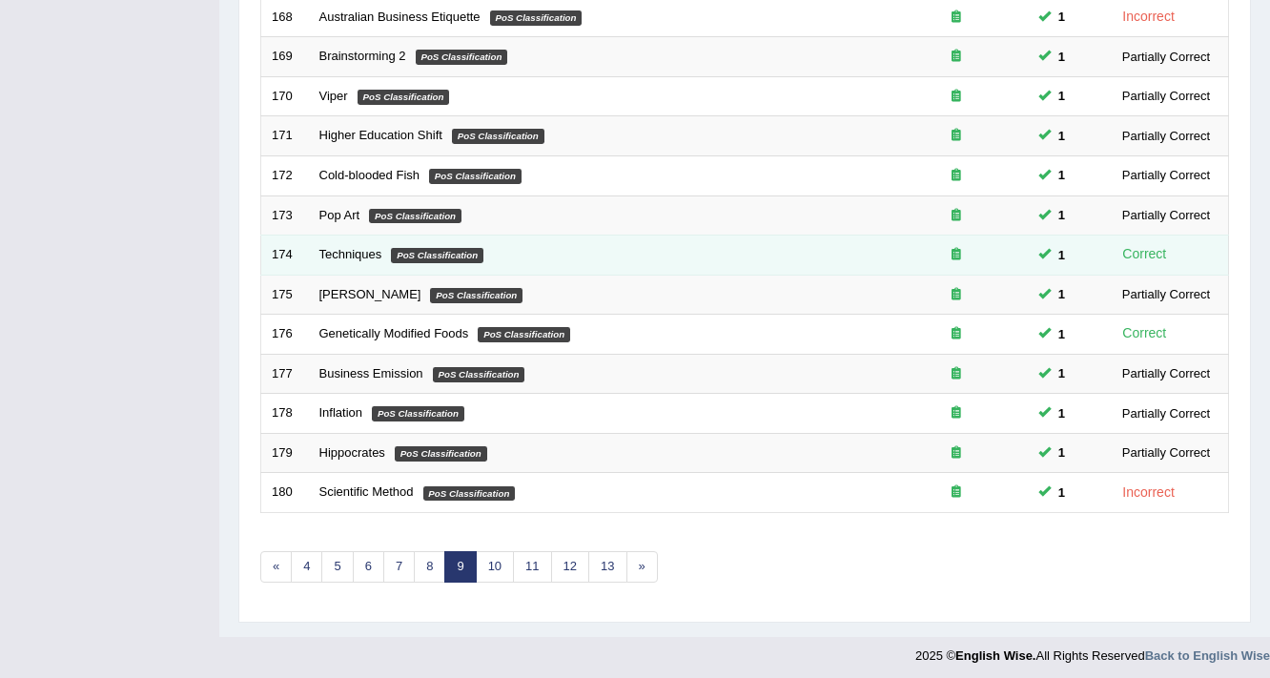
scroll to position [579, 0]
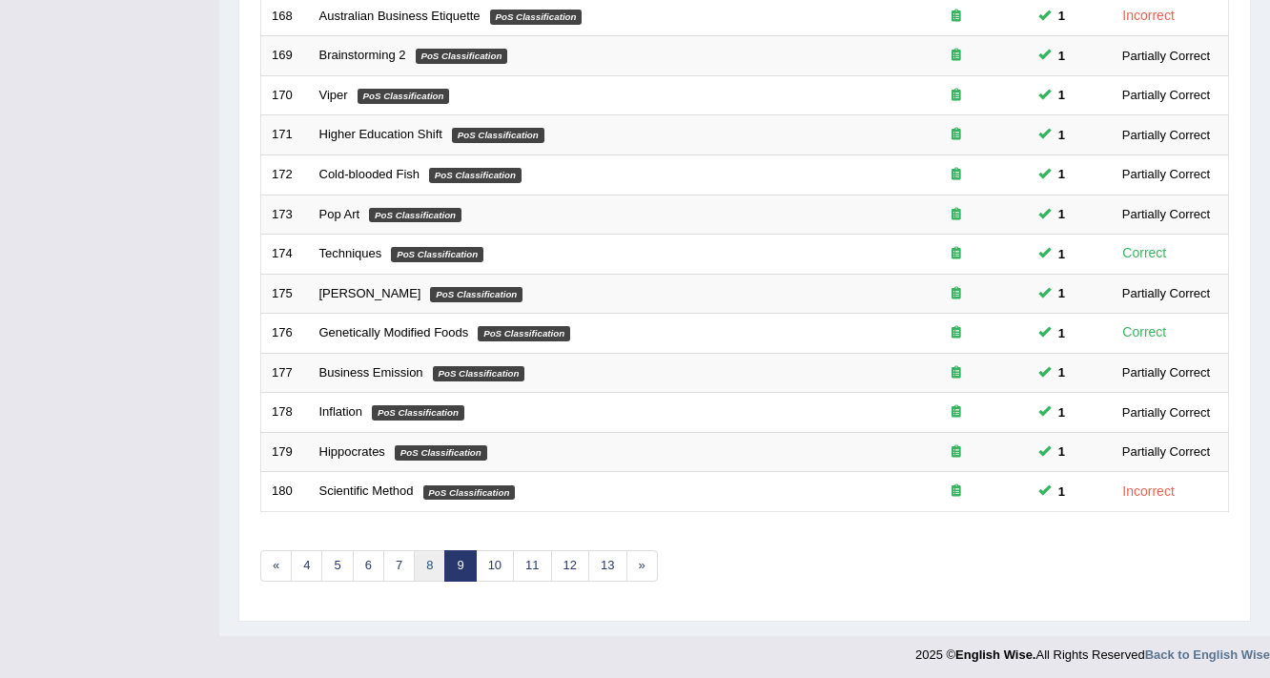
click at [417, 557] on link "8" at bounding box center [429, 565] width 31 height 31
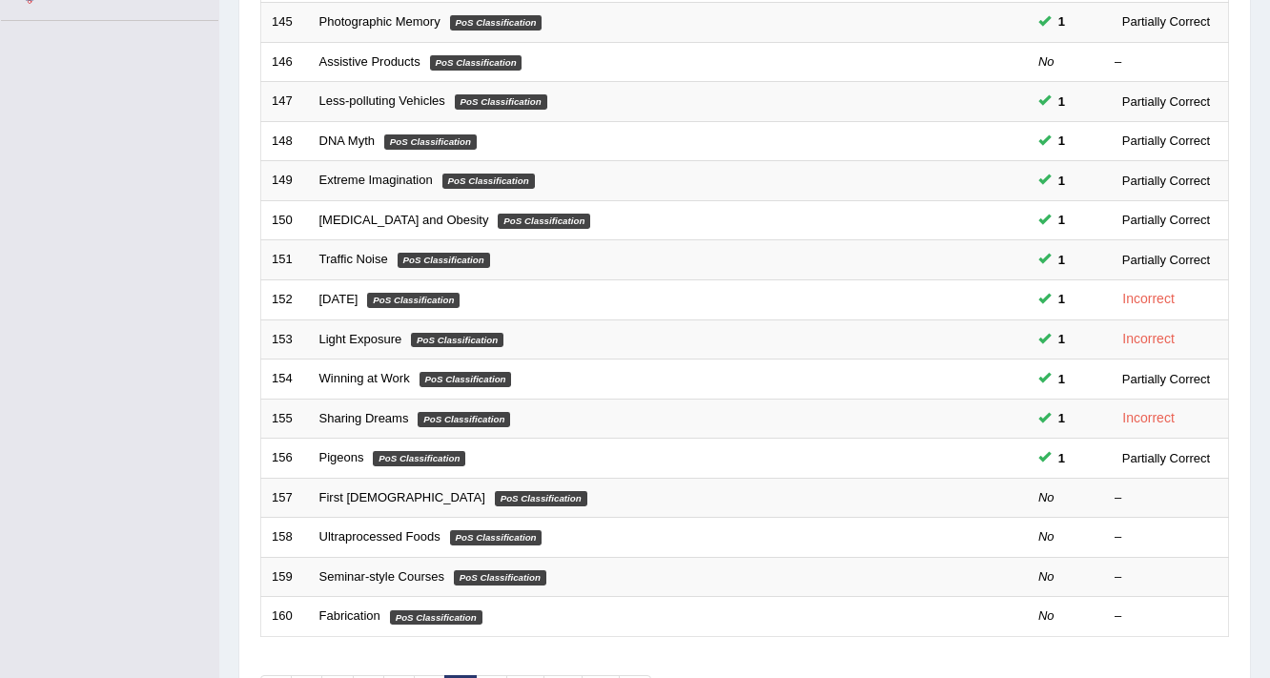
scroll to position [458, 0]
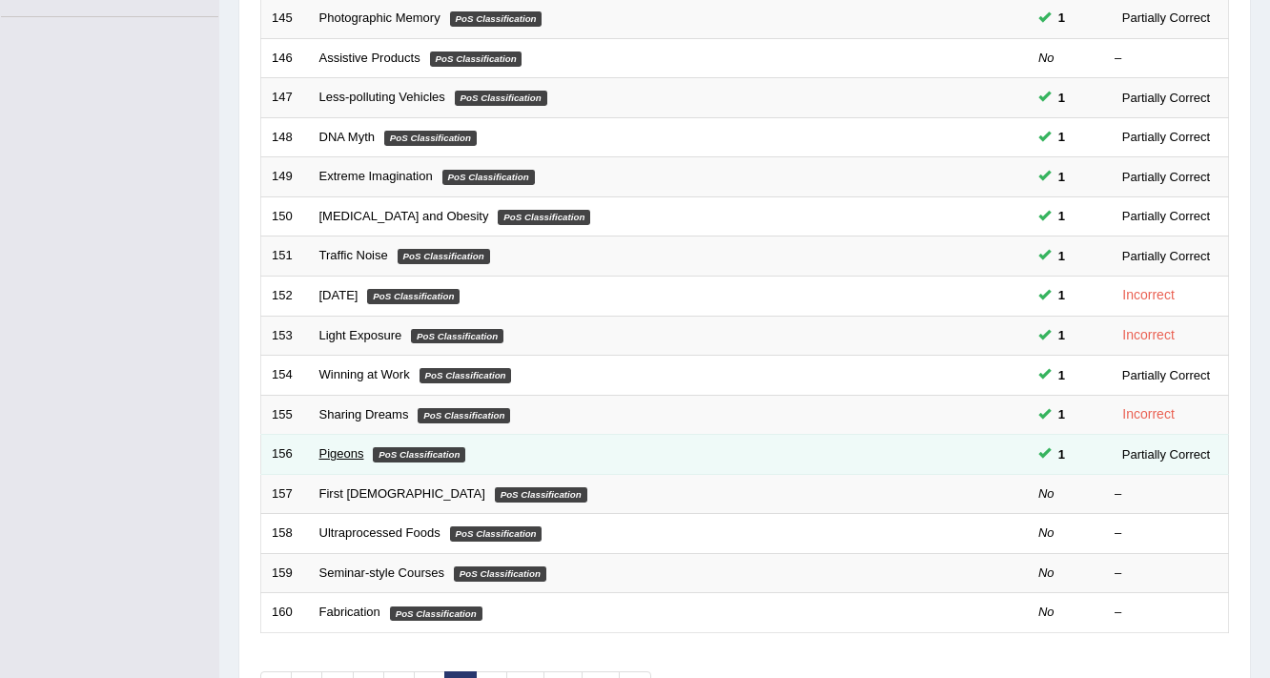
click at [329, 450] on link "Pigeons" at bounding box center [341, 453] width 45 height 14
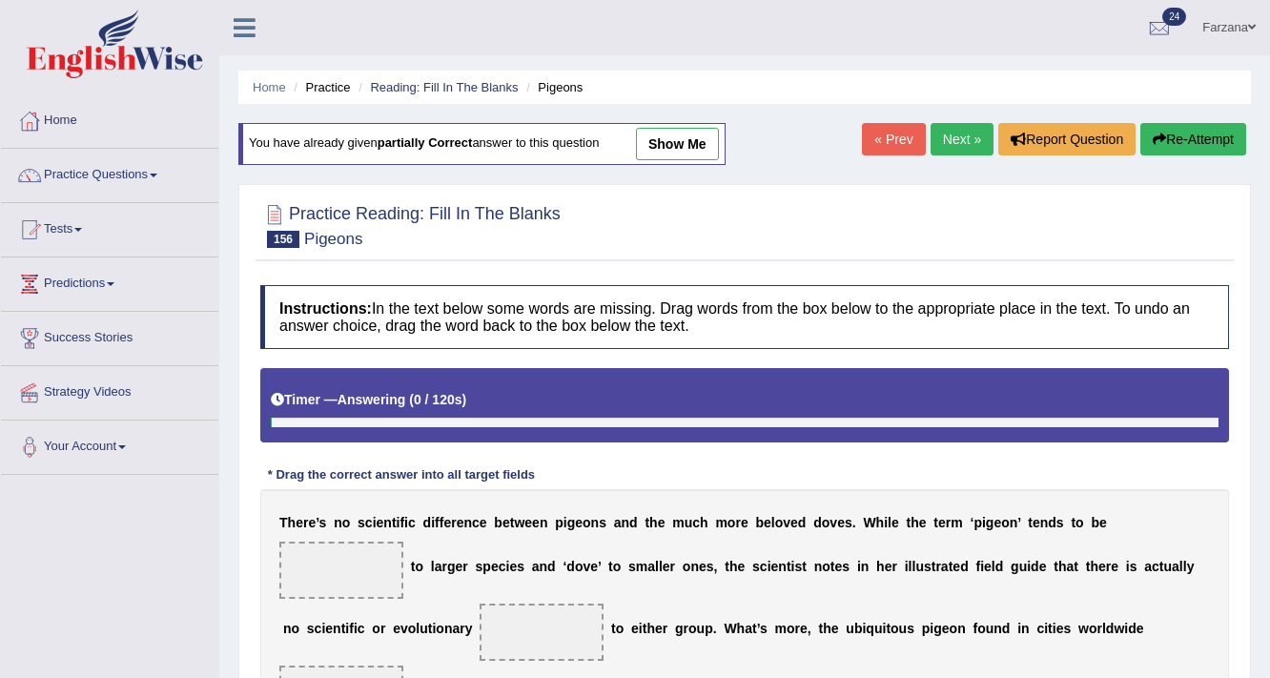
click at [695, 150] on link "show me" at bounding box center [677, 144] width 83 height 32
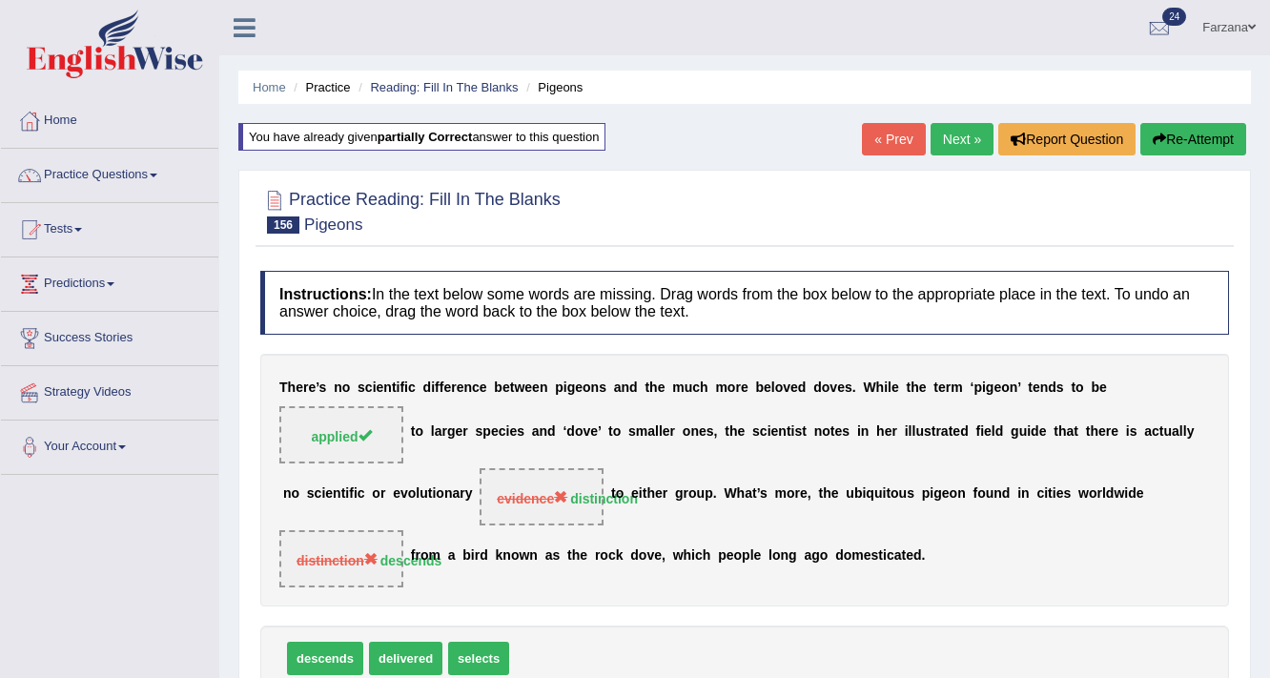
click at [755, 196] on div "Practice Reading: Fill In The Blanks 156 Pigeons" at bounding box center [744, 213] width 978 height 67
click at [755, 196] on div at bounding box center [744, 210] width 968 height 58
click at [747, 196] on div at bounding box center [744, 210] width 968 height 58
click at [749, 198] on div at bounding box center [744, 210] width 968 height 58
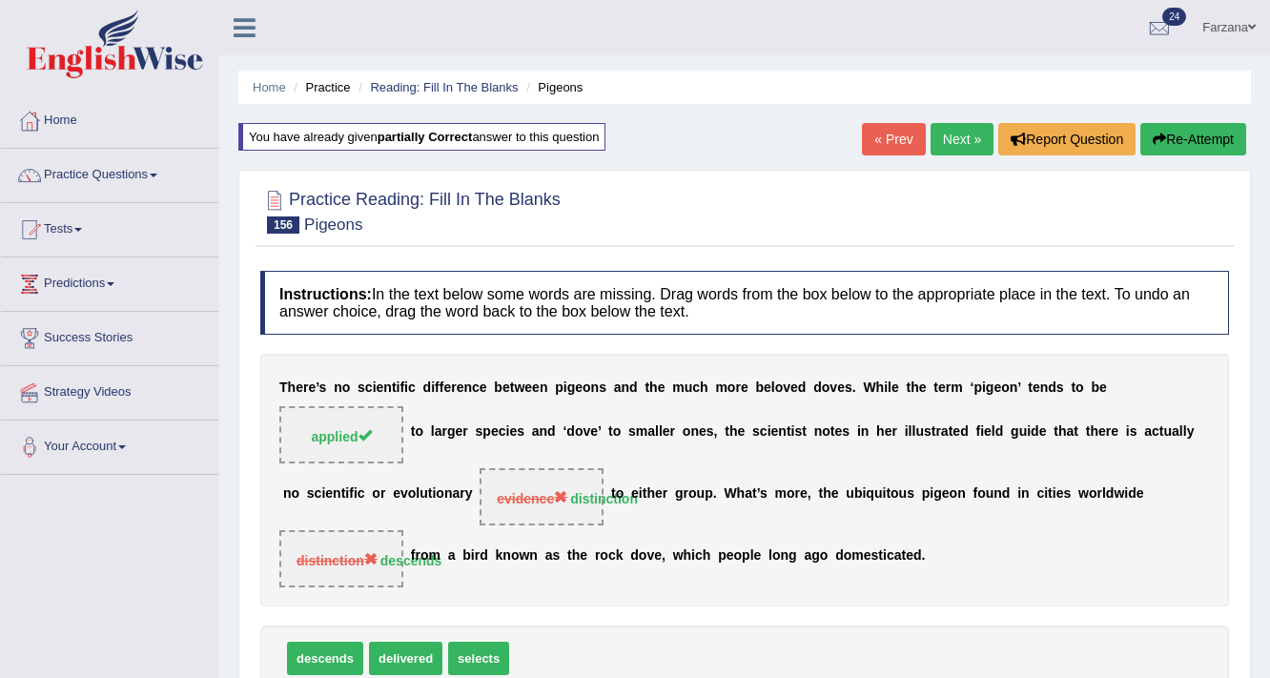
drag, startPoint x: 469, startPoint y: 427, endPoint x: 458, endPoint y: 431, distance: 12.1
click at [458, 431] on div "T h e r e ’ s n o s c i e n t i f i c d i f f e r e n c e b e t w e e n p i g e…" at bounding box center [744, 480] width 968 height 253
click at [456, 435] on b "e" at bounding box center [460, 431] width 8 height 15
click at [350, 451] on div "T h e r e ’ s n o s c i e n t i f i c d i f f e r e n c e b e t w e e n p i g e…" at bounding box center [744, 480] width 968 height 253
click at [194, 460] on link "Your Account" at bounding box center [109, 444] width 217 height 48
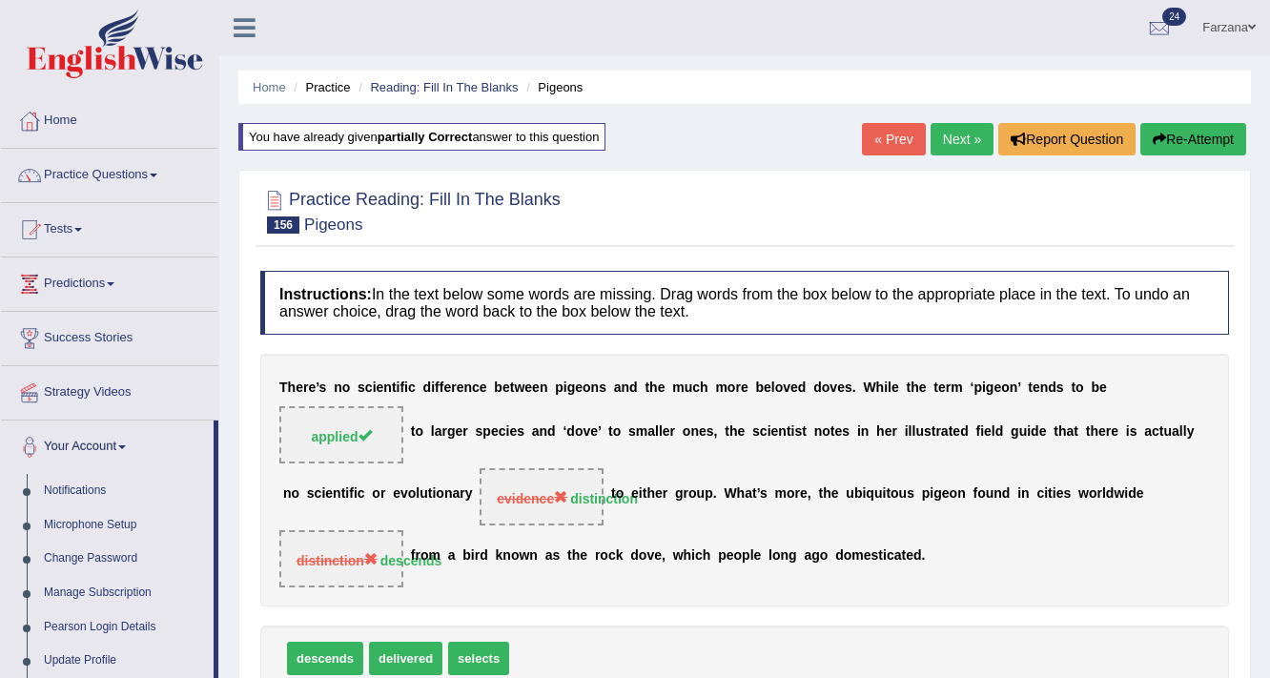
click at [190, 439] on link "Your Account" at bounding box center [107, 444] width 213 height 48
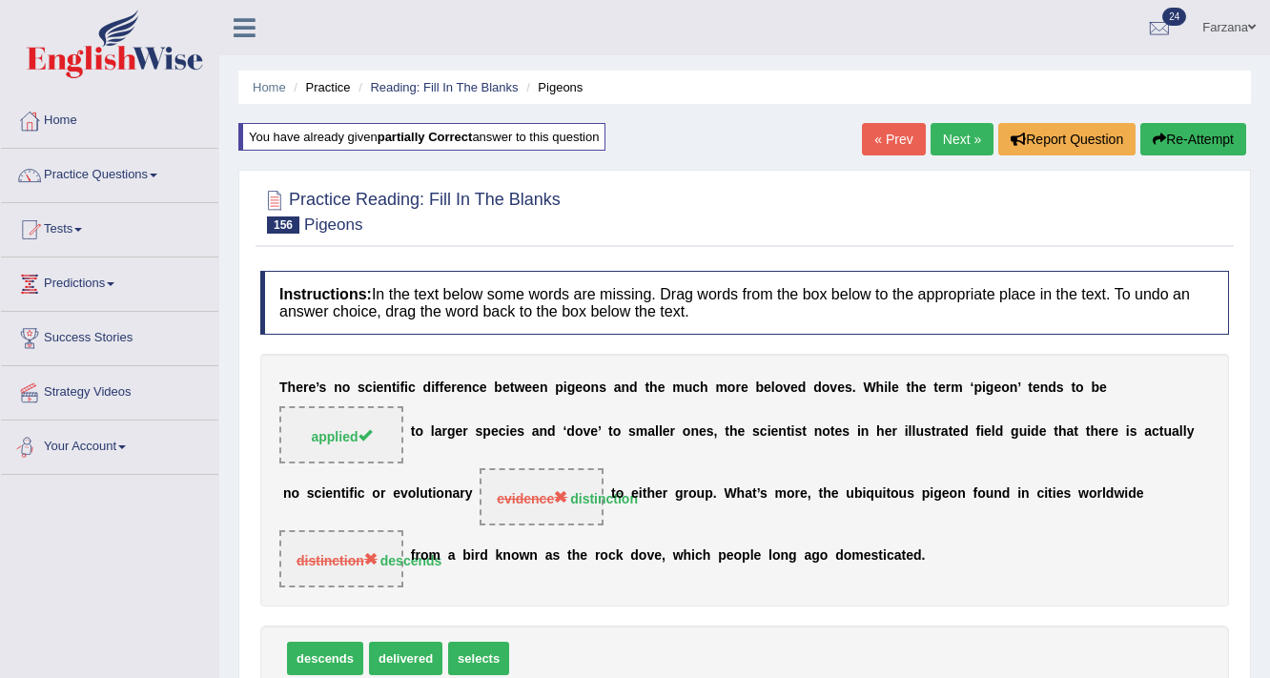
click at [47, 466] on li "Your Account Notifications Microphone Setup Change Password Manage Subscription…" at bounding box center [109, 447] width 217 height 54
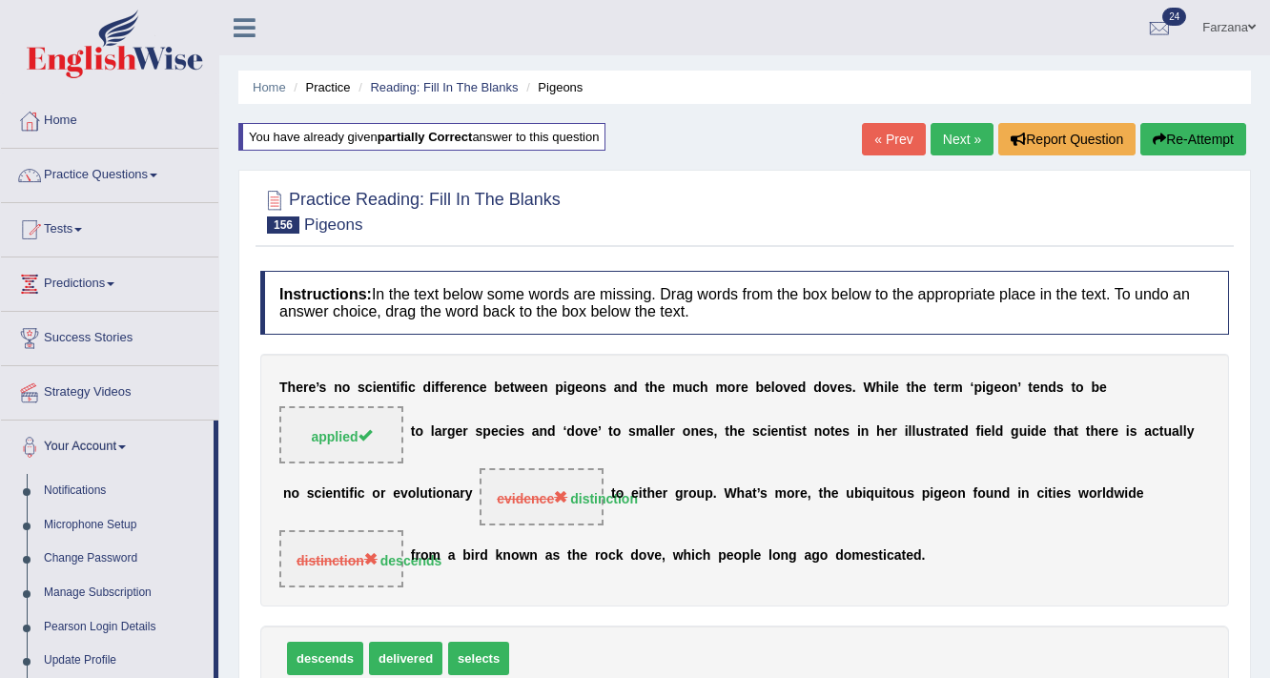
click at [965, 141] on link "Next »" at bounding box center [961, 139] width 63 height 32
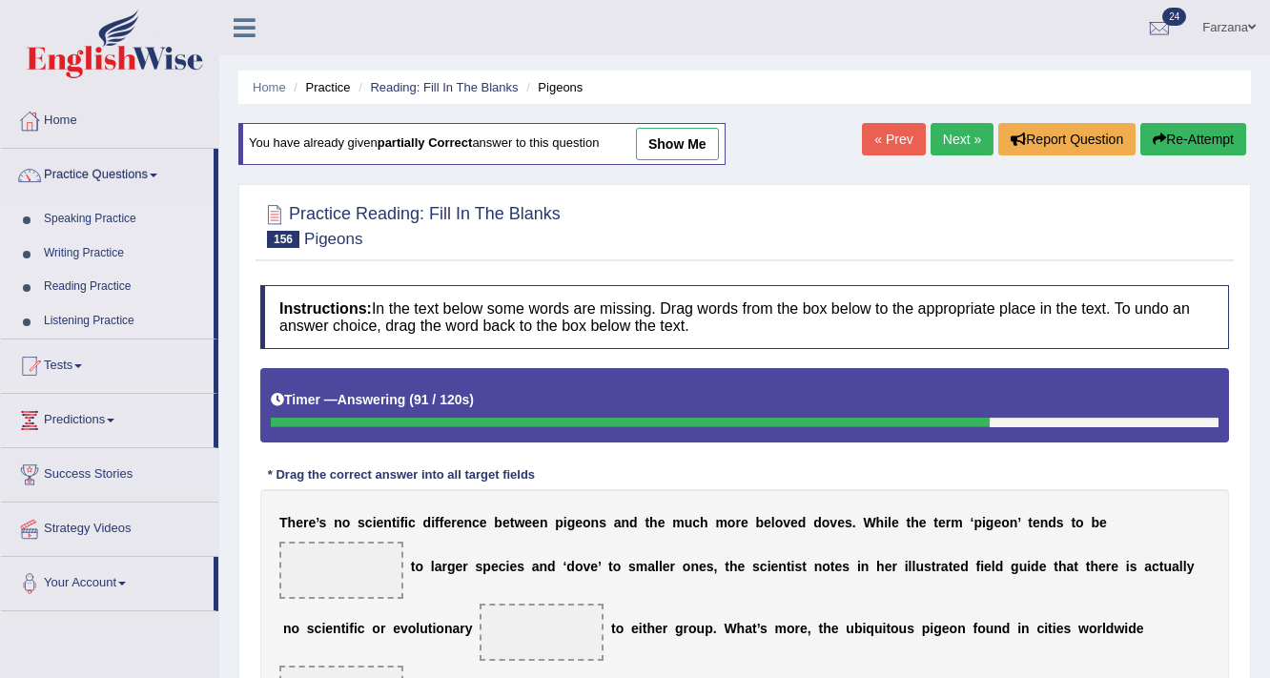
click at [839, 276] on div "Instructions: In the text below some words are missing. Drag words from the box…" at bounding box center [744, 584] width 978 height 618
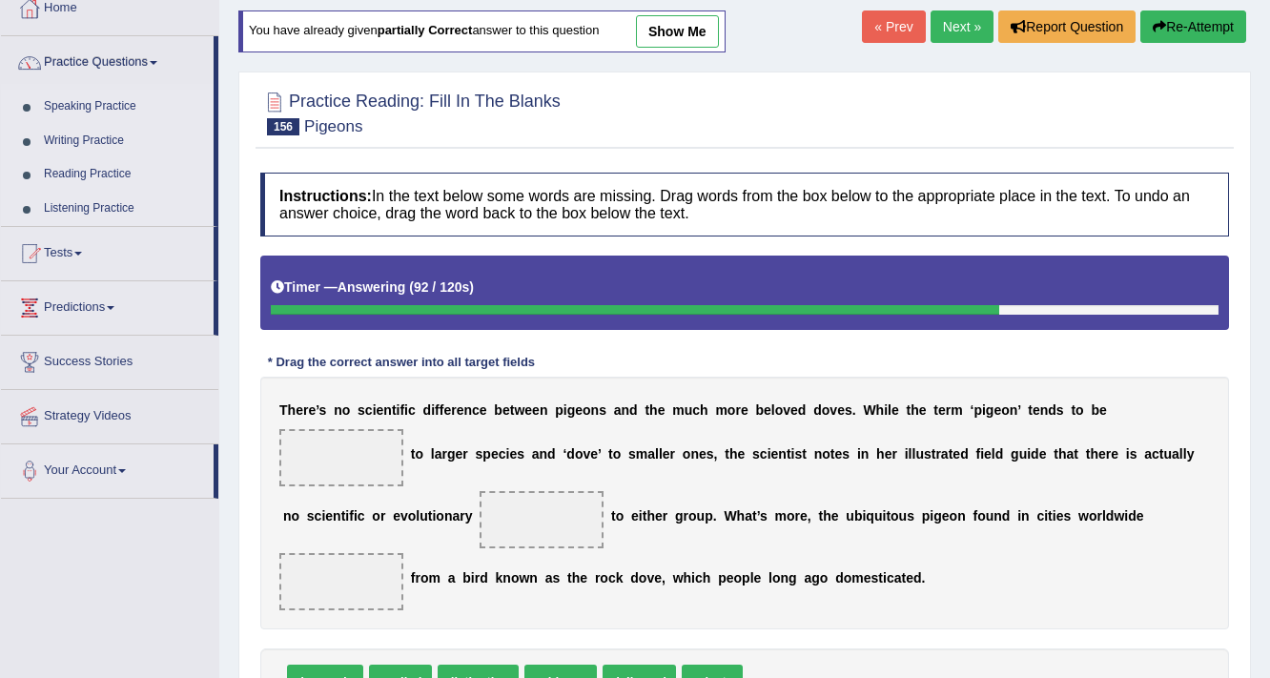
scroll to position [76, 0]
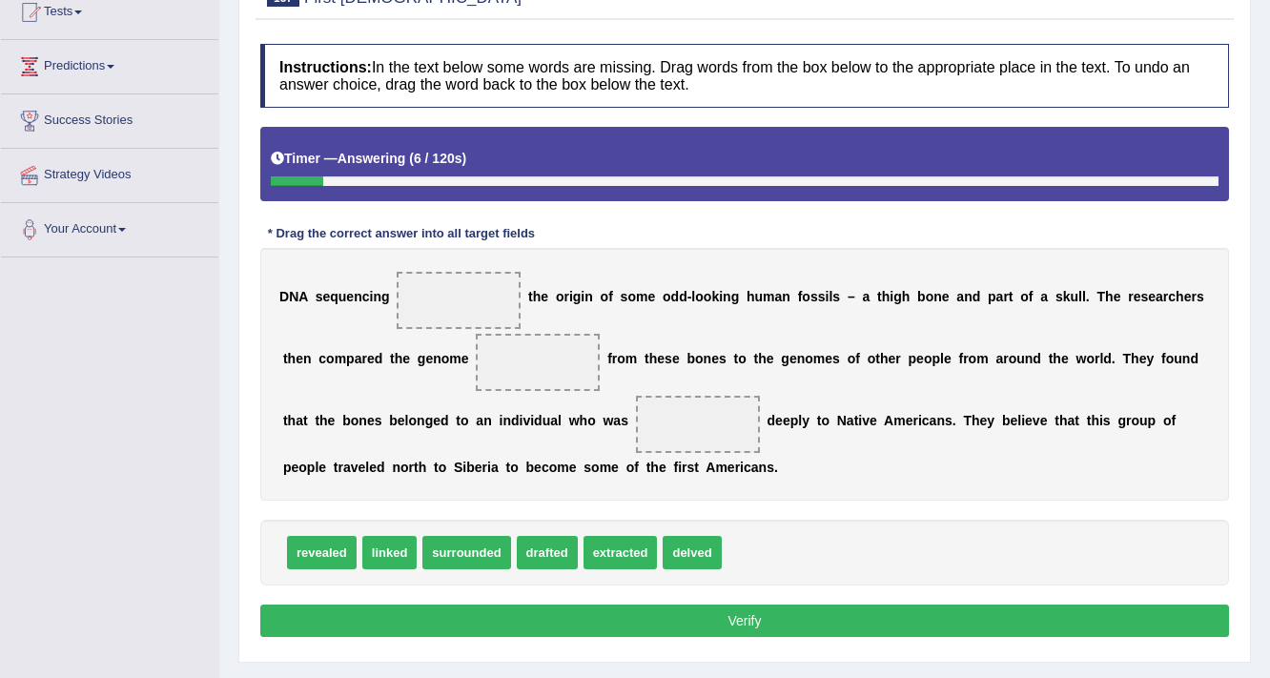
scroll to position [305, 0]
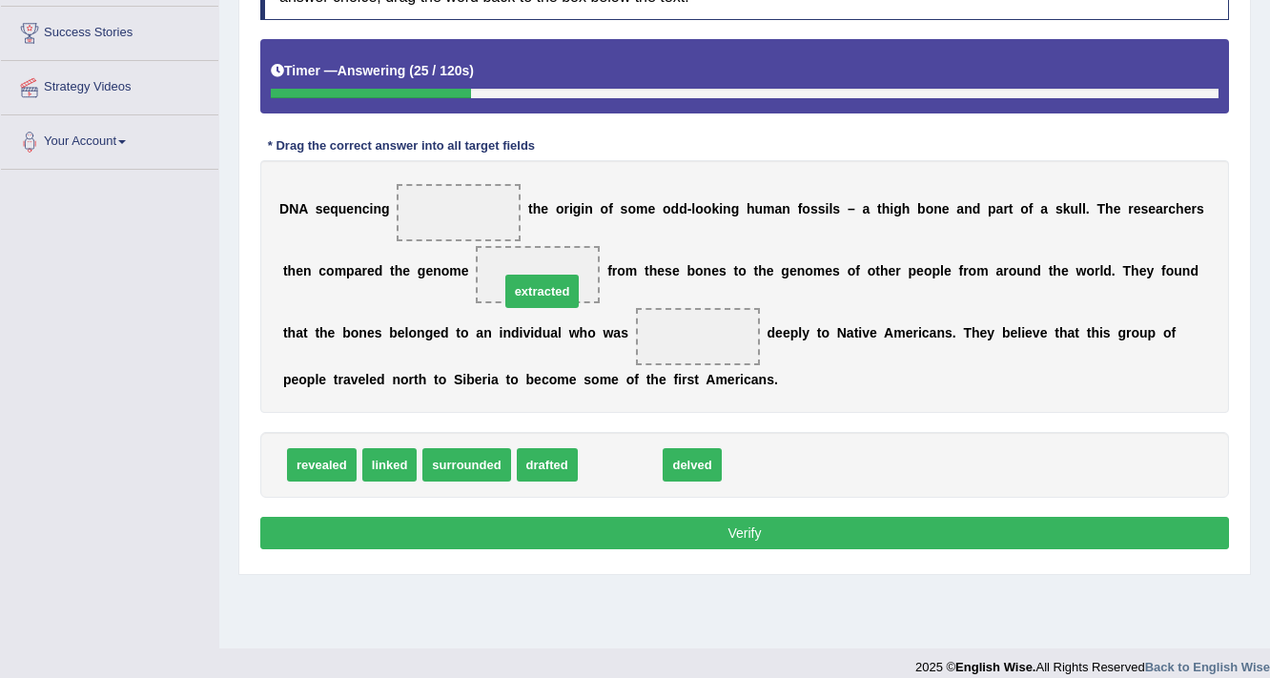
drag, startPoint x: 604, startPoint y: 450, endPoint x: 526, endPoint y: 276, distance: 190.3
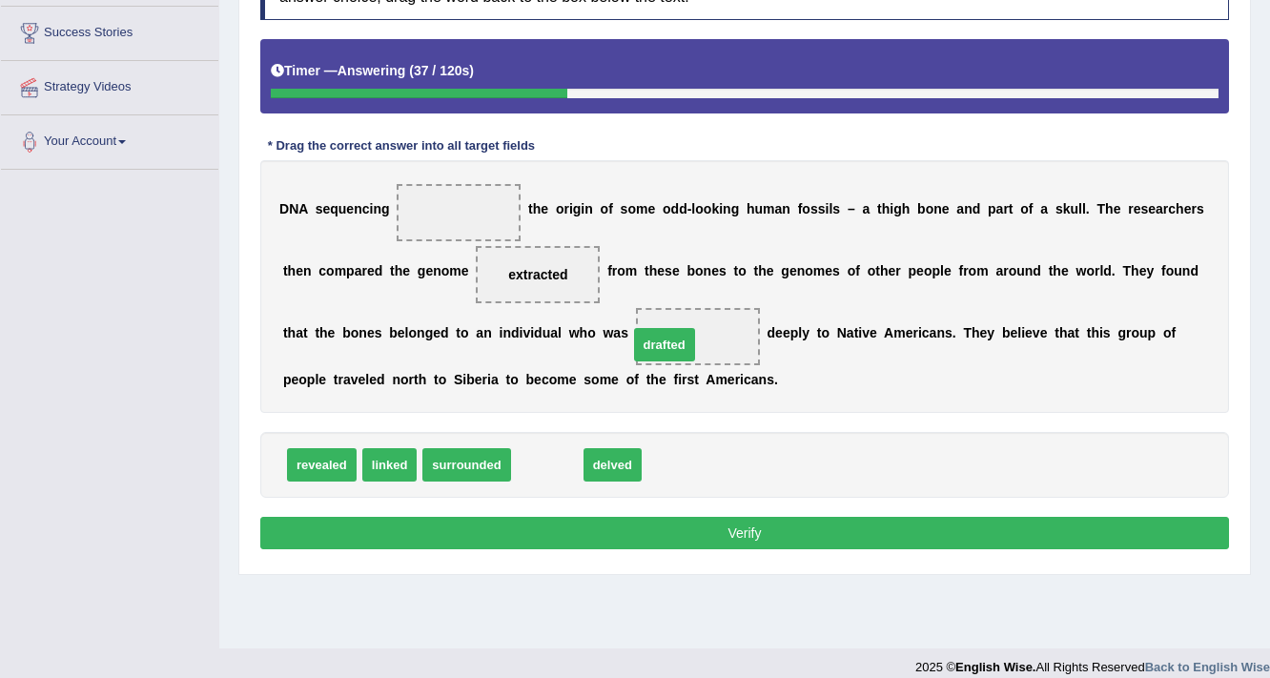
drag, startPoint x: 539, startPoint y: 458, endPoint x: 656, endPoint y: 337, distance: 167.8
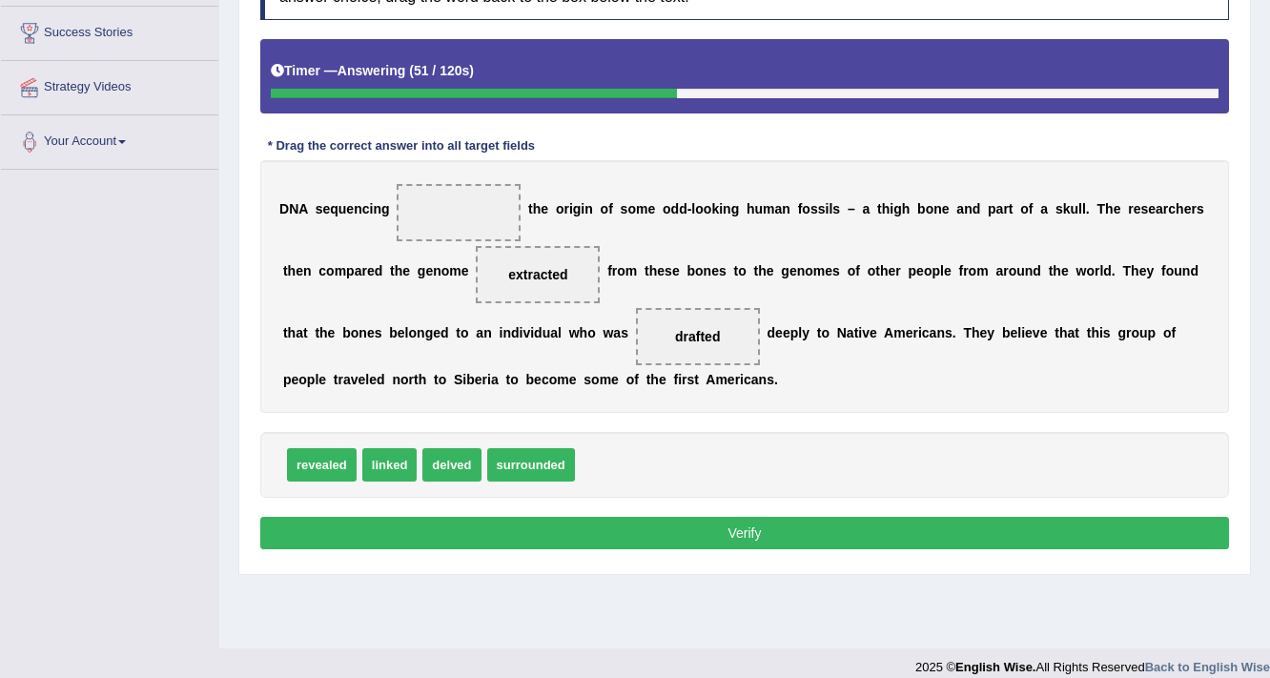
click at [450, 464] on span "delved" at bounding box center [451, 464] width 58 height 33
drag, startPoint x: 454, startPoint y: 458, endPoint x: 457, endPoint y: 191, distance: 266.9
click at [477, 541] on button "Verify" at bounding box center [744, 533] width 968 height 32
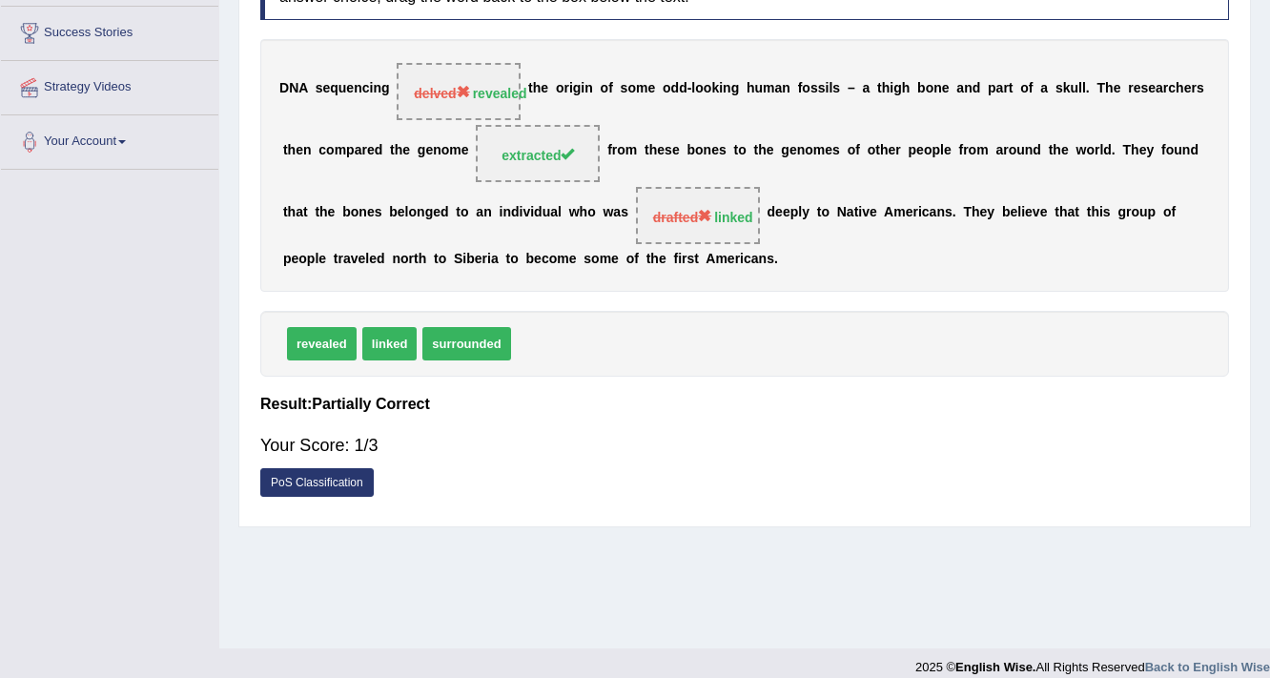
click at [892, 437] on div "Your Score: 1/3" at bounding box center [744, 445] width 968 height 46
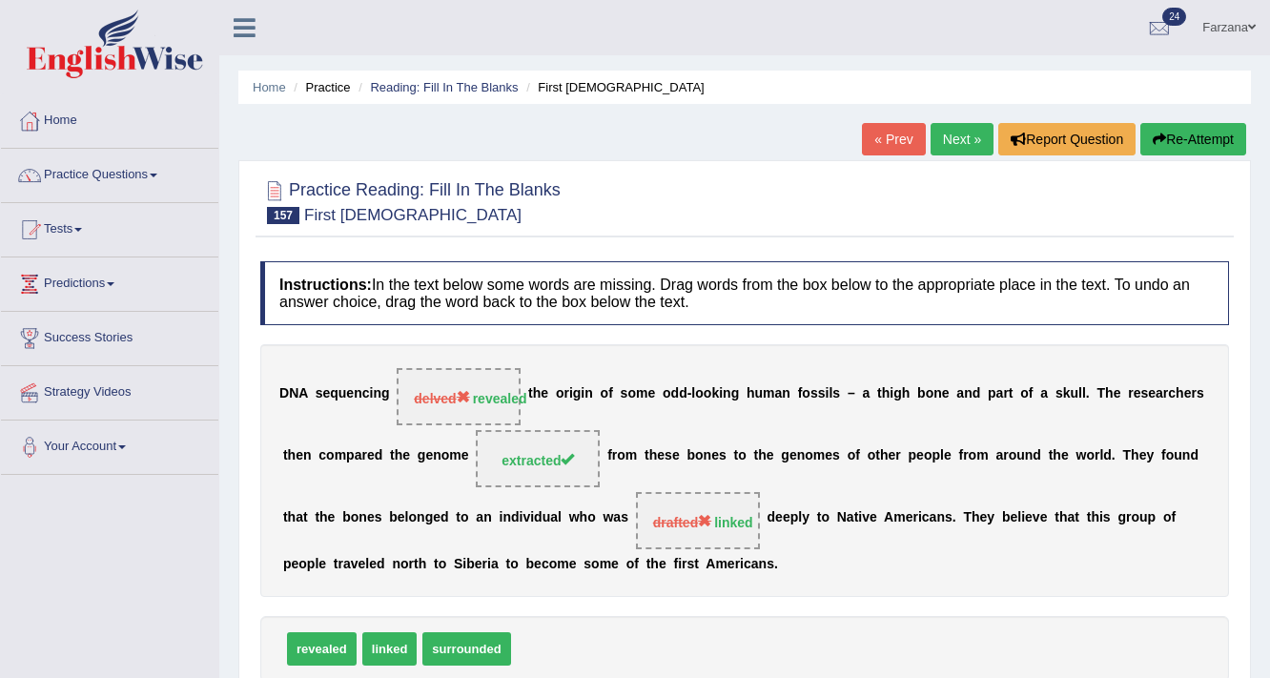
click at [930, 116] on div "Home Practice Reading: Fill In The Blanks First Americans « Prev Next » Report …" at bounding box center [744, 476] width 1050 height 953
click at [930, 133] on link "Next »" at bounding box center [961, 139] width 63 height 32
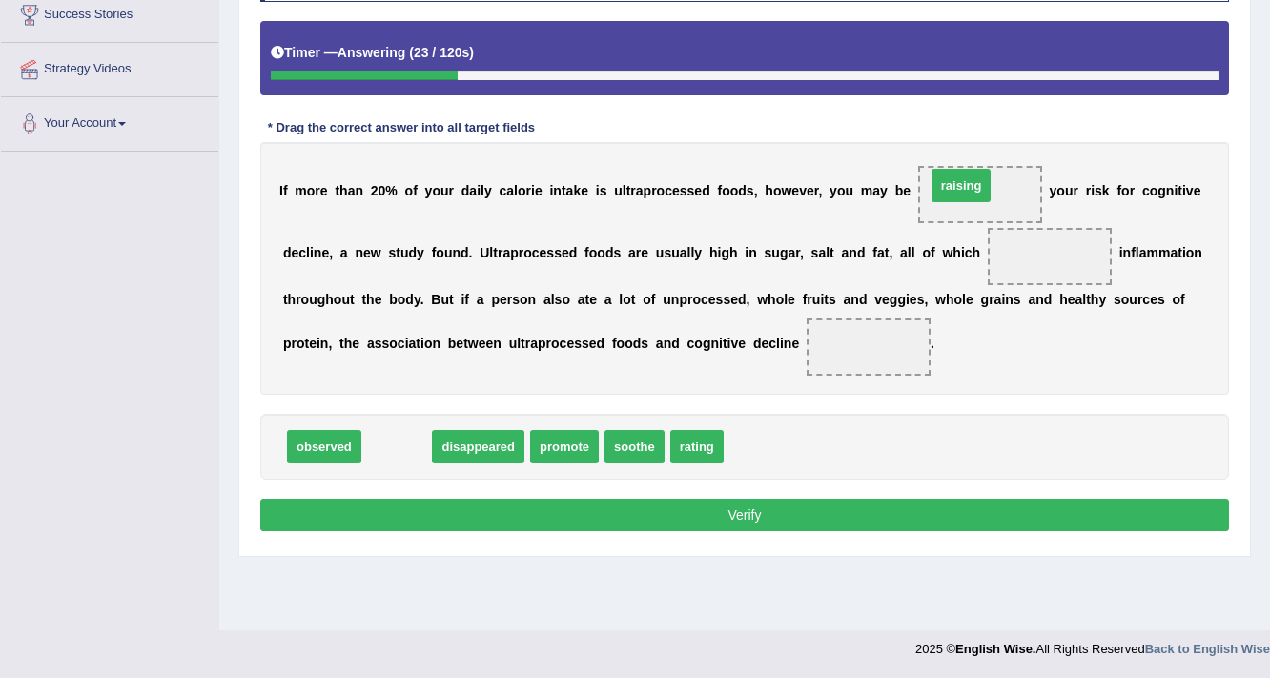
drag, startPoint x: 383, startPoint y: 450, endPoint x: 947, endPoint y: 190, distance: 621.4
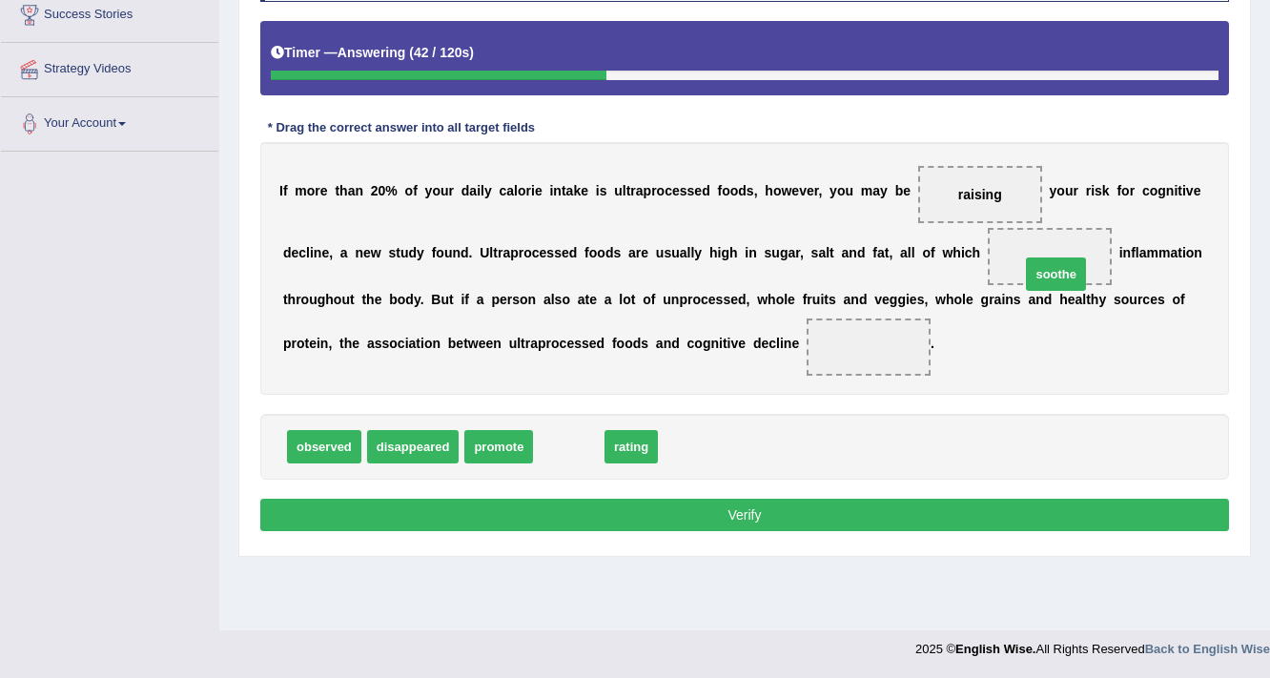
drag, startPoint x: 576, startPoint y: 440, endPoint x: 1051, endPoint y: 267, distance: 506.3
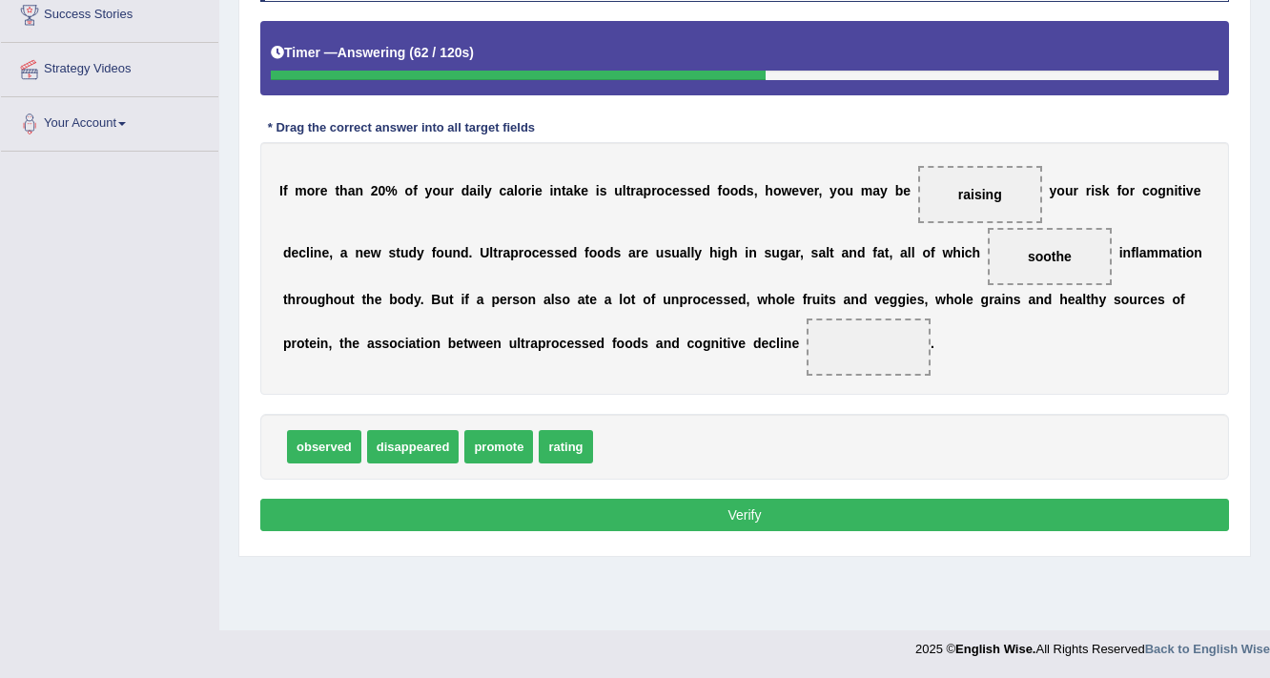
click at [551, 450] on span "rating" at bounding box center [565, 446] width 53 height 33
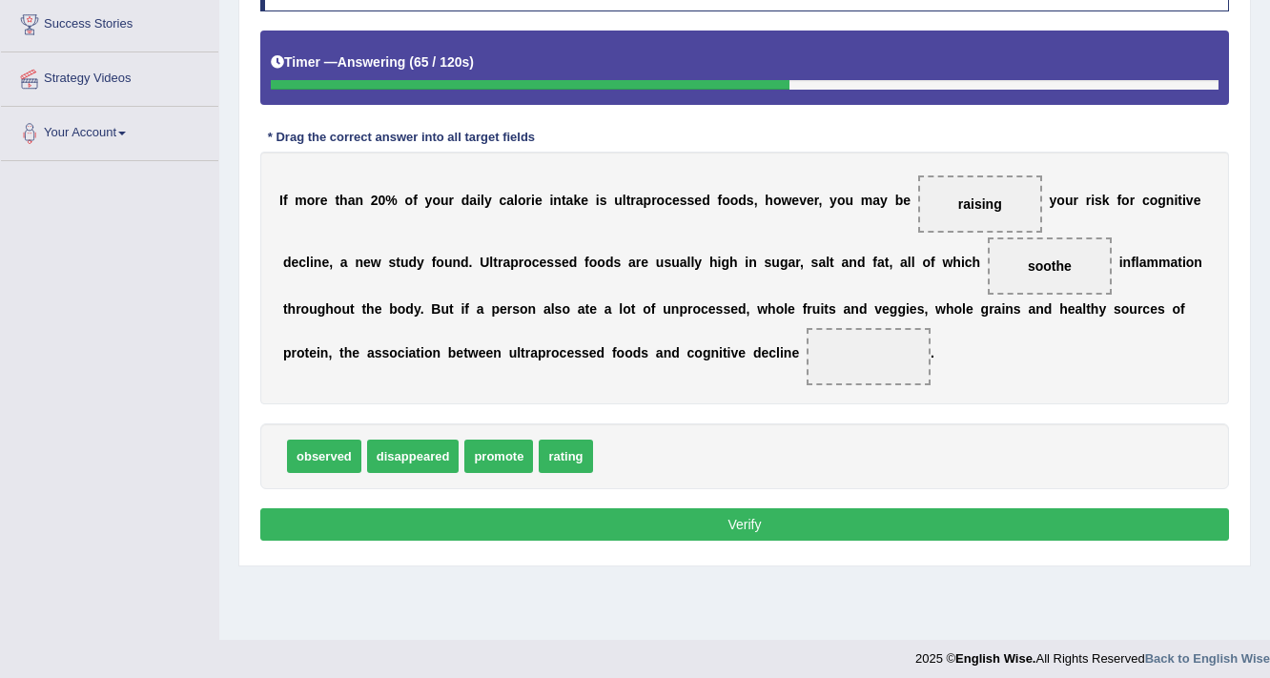
scroll to position [310, 0]
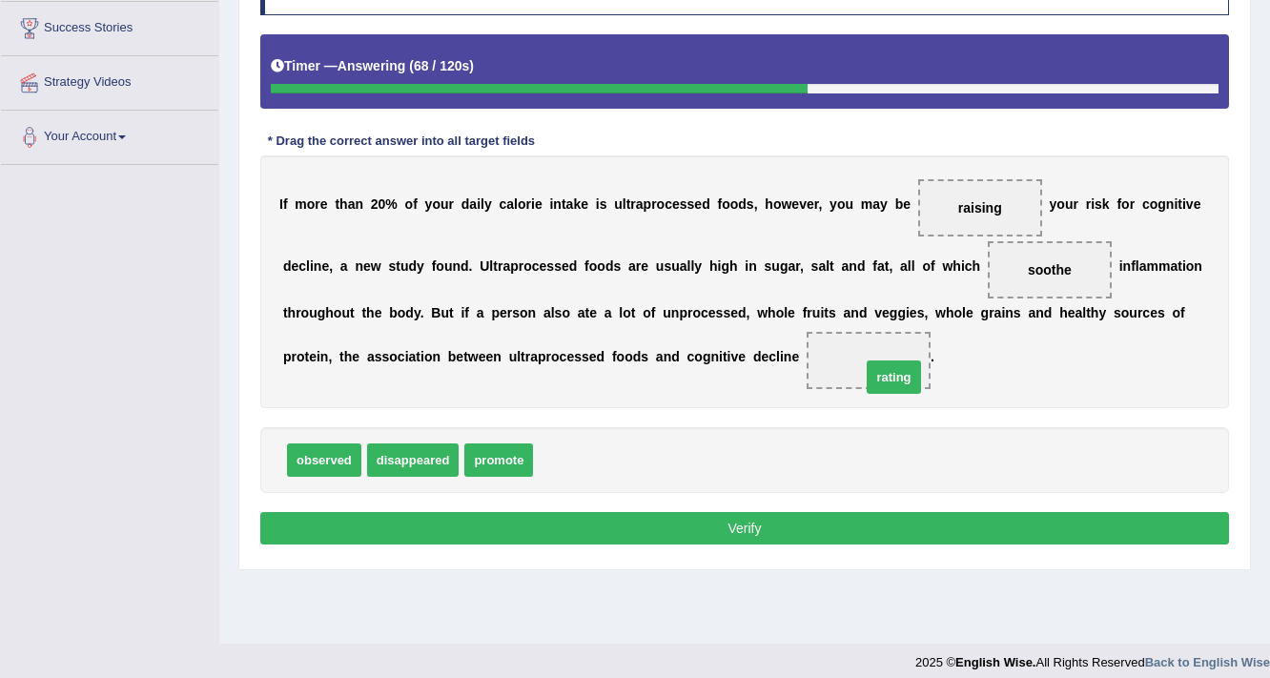
drag, startPoint x: 560, startPoint y: 451, endPoint x: 888, endPoint y: 368, distance: 338.2
click at [918, 524] on button "Verify" at bounding box center [744, 528] width 968 height 32
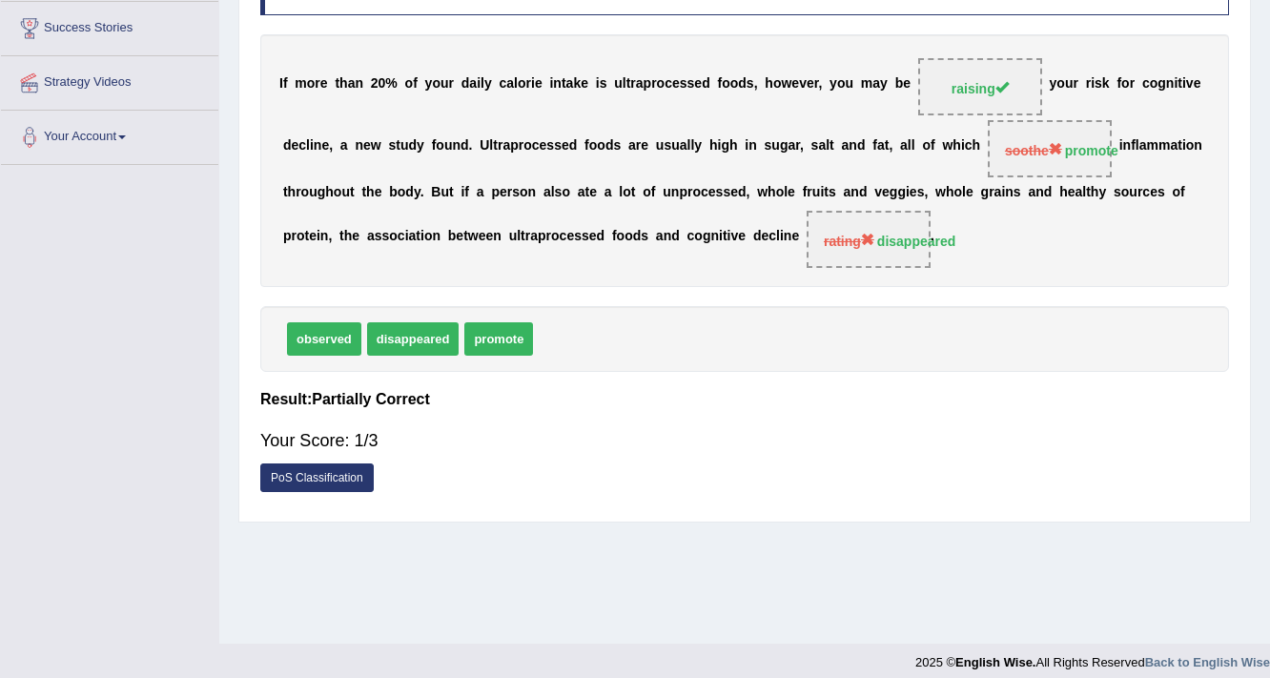
click at [324, 236] on b "n" at bounding box center [324, 236] width 9 height 15
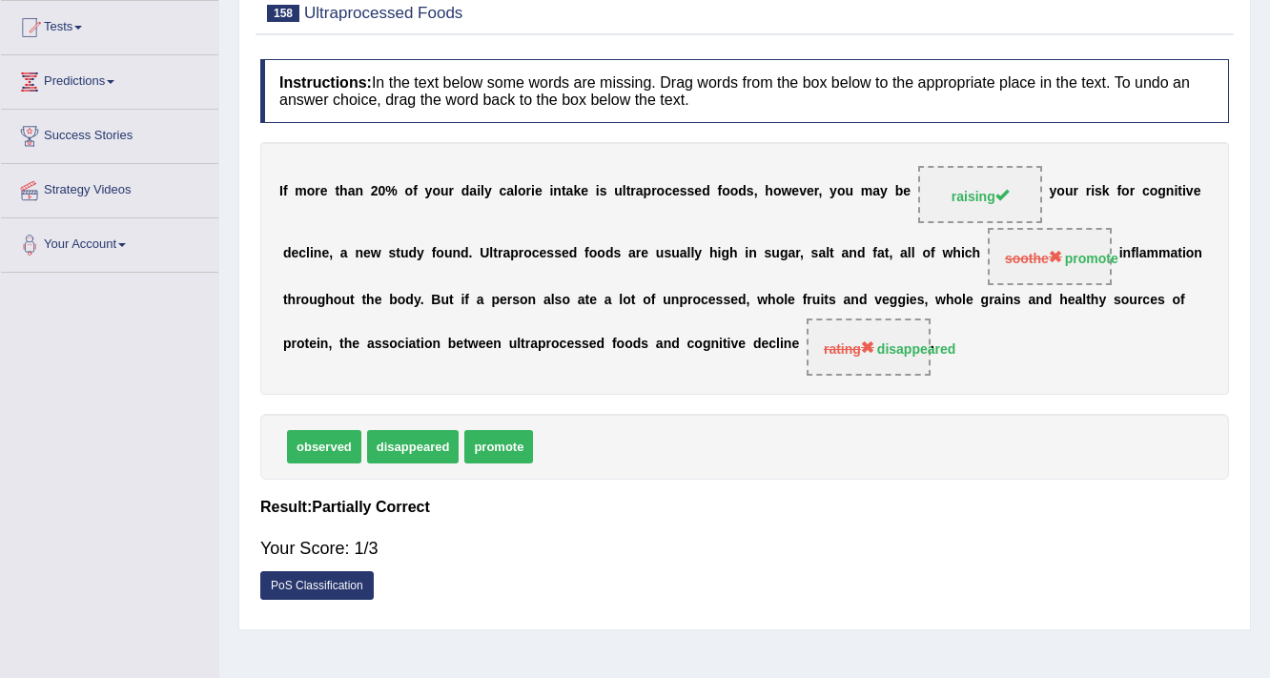
scroll to position [81, 0]
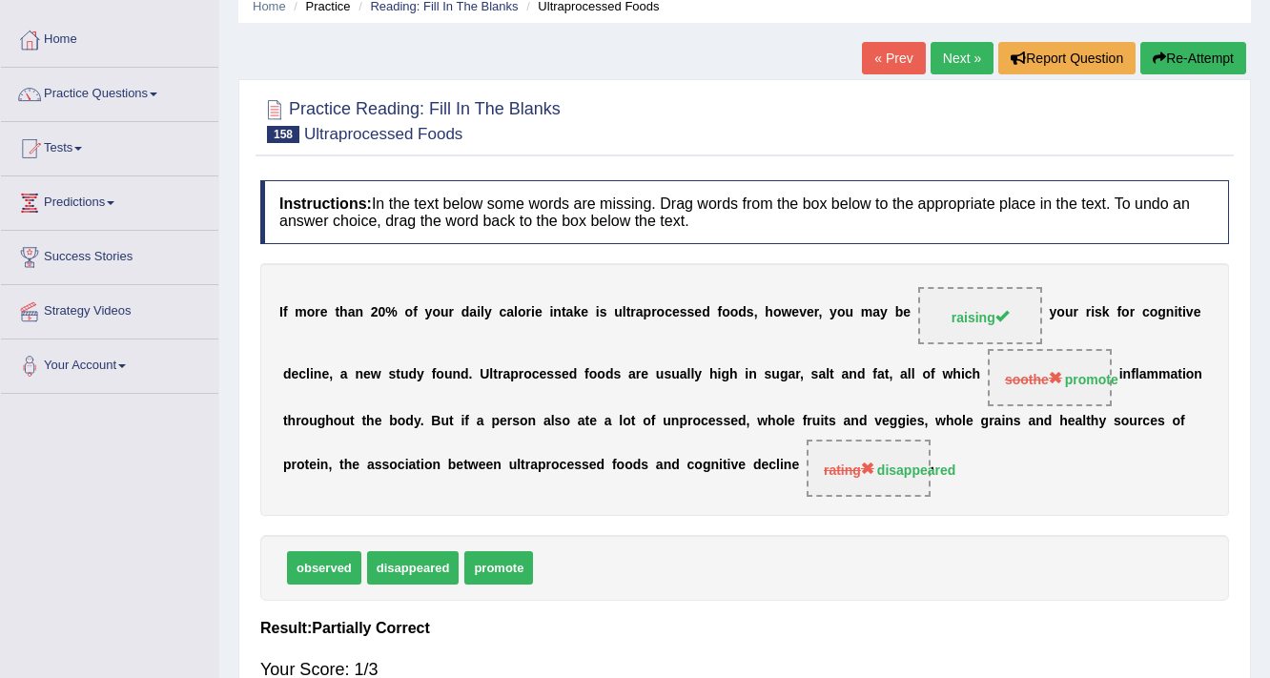
click at [943, 65] on link "Next »" at bounding box center [961, 58] width 63 height 32
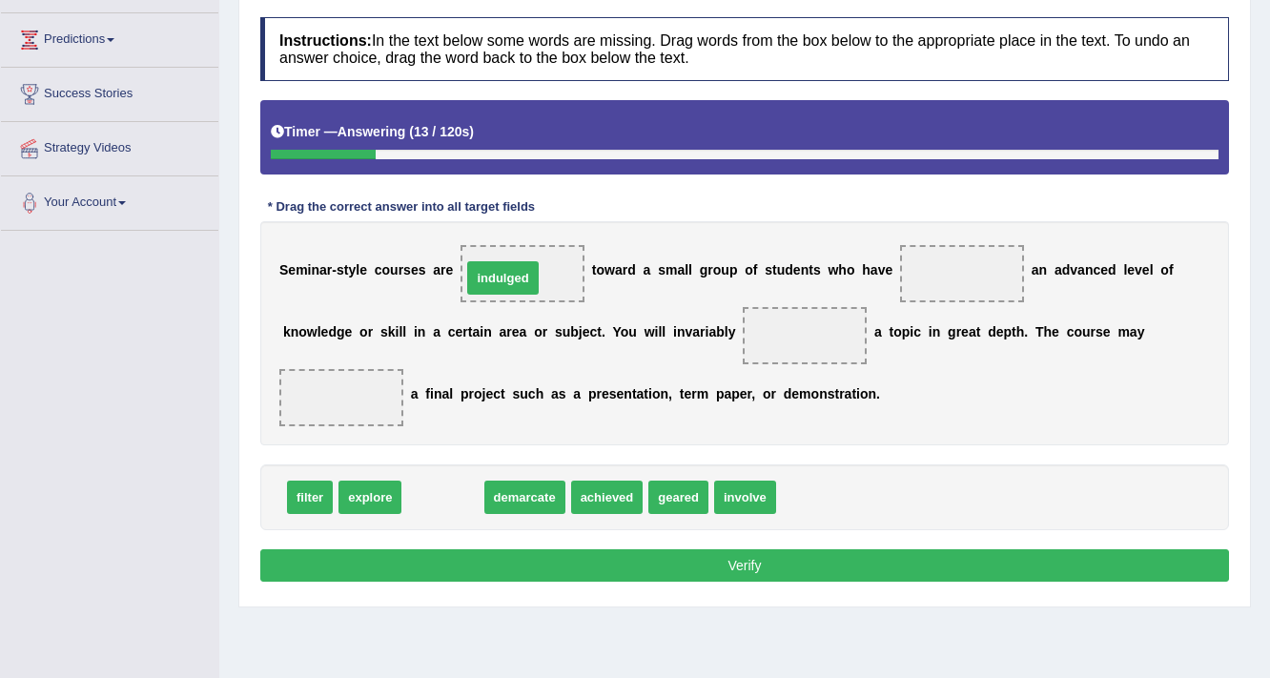
drag, startPoint x: 443, startPoint y: 498, endPoint x: 503, endPoint y: 278, distance: 227.3
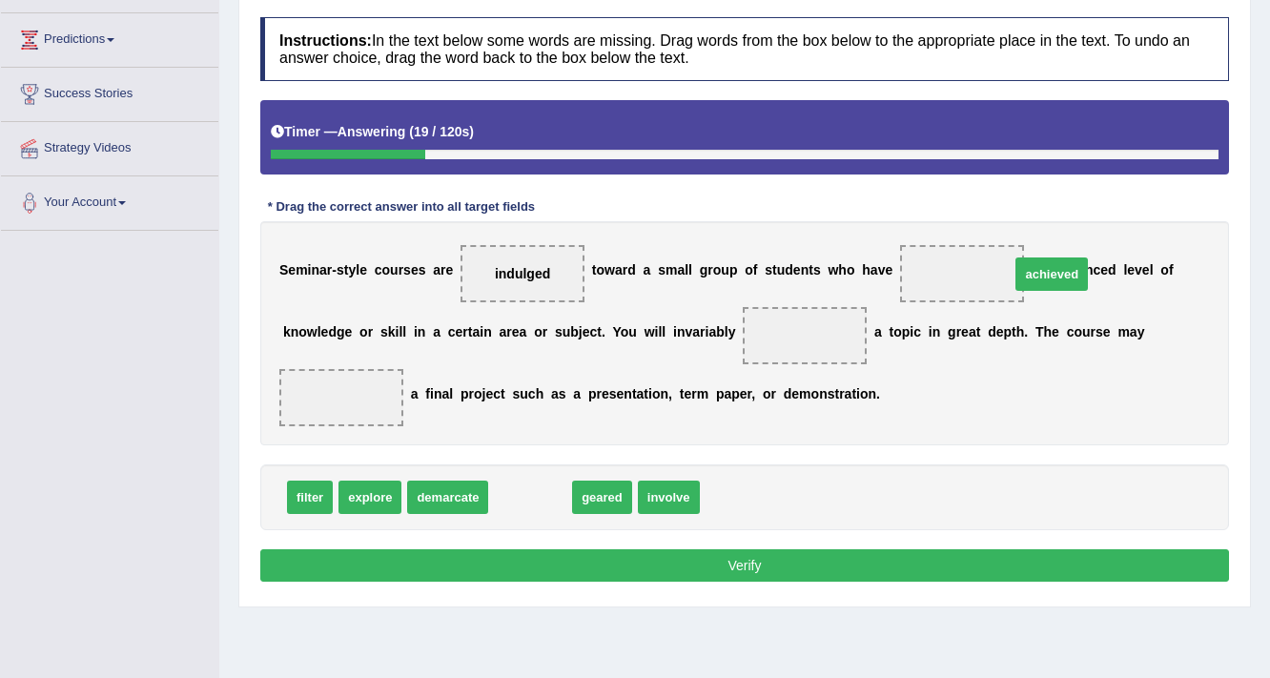
drag, startPoint x: 532, startPoint y: 496, endPoint x: 1053, endPoint y: 273, distance: 567.1
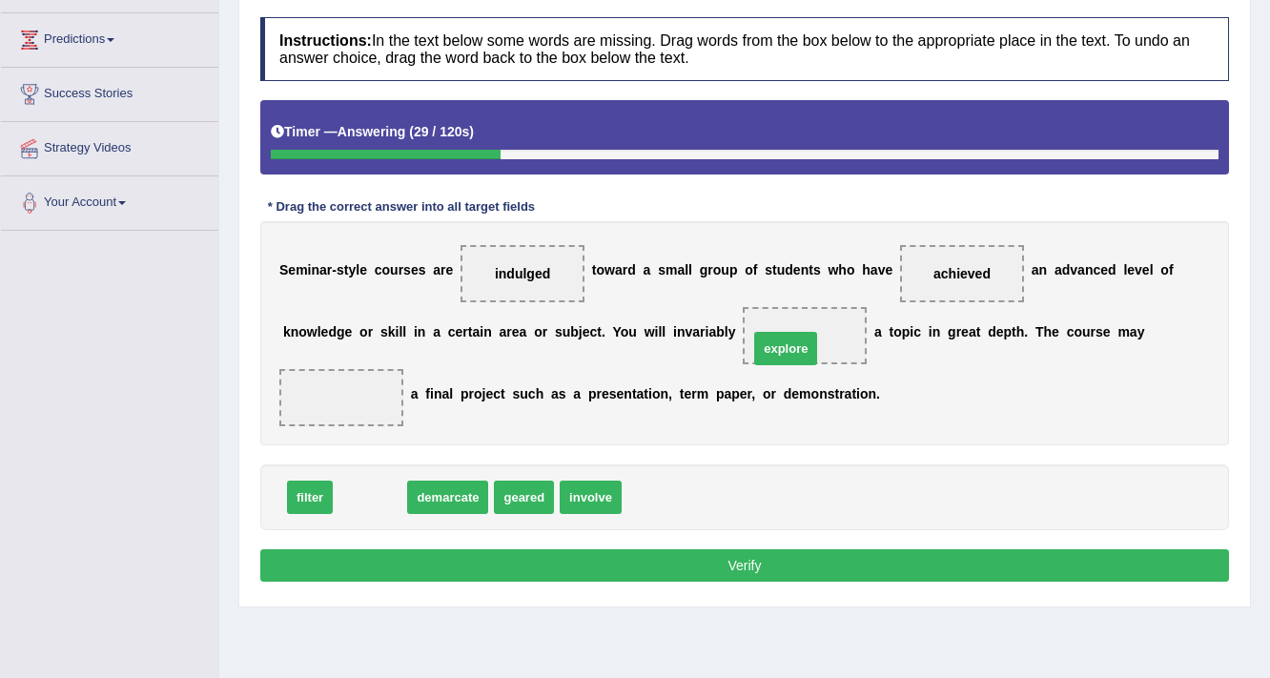
drag, startPoint x: 385, startPoint y: 504, endPoint x: 801, endPoint y: 356, distance: 441.4
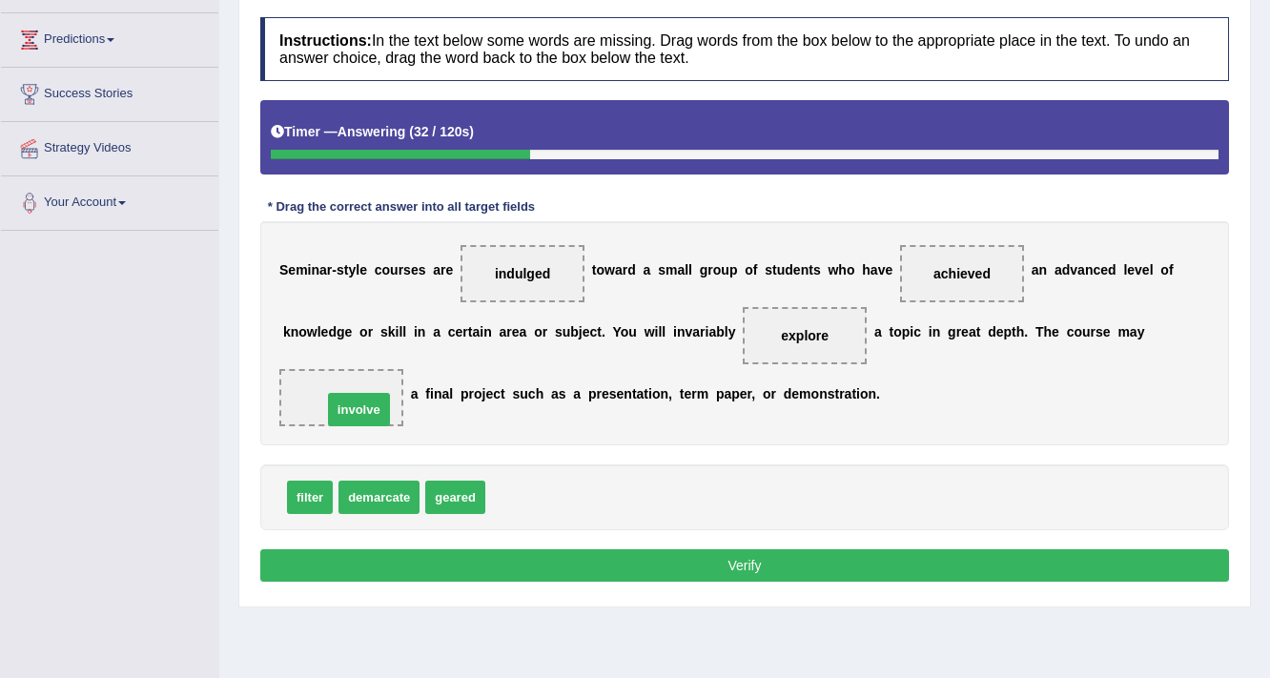
drag, startPoint x: 526, startPoint y: 499, endPoint x: 363, endPoint y: 412, distance: 185.1
click at [349, 553] on button "Verify" at bounding box center [744, 565] width 968 height 32
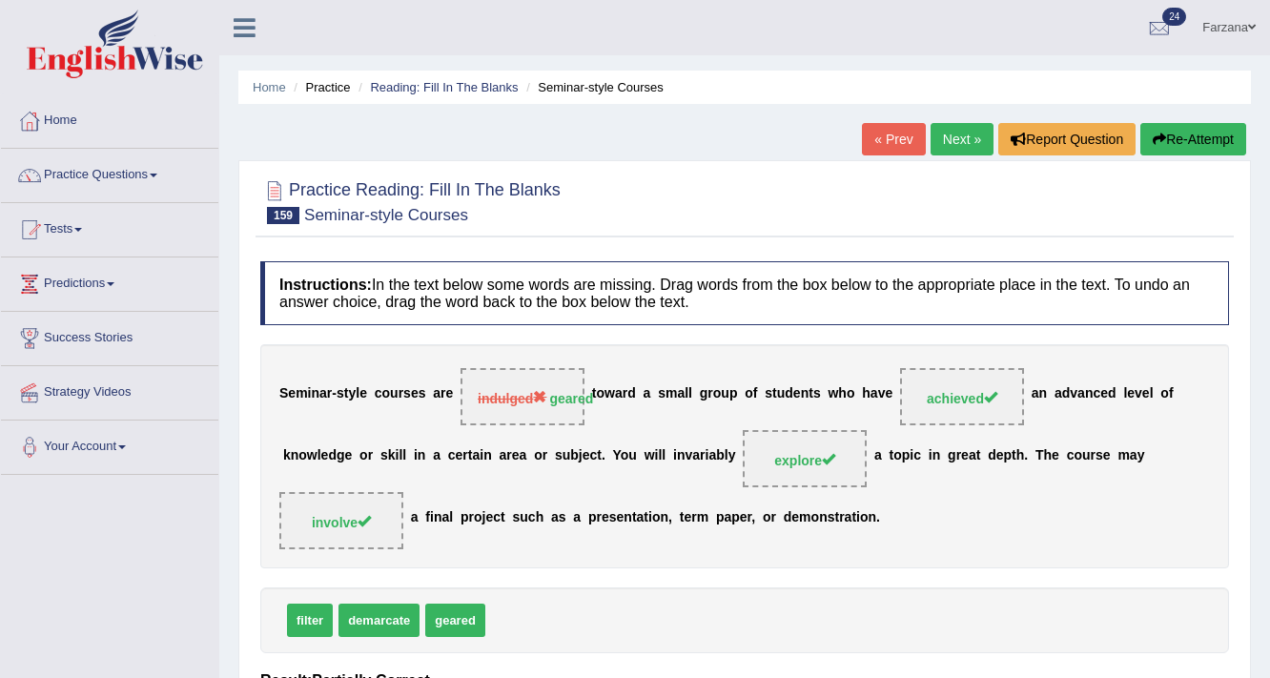
click at [957, 139] on link "Next »" at bounding box center [961, 139] width 63 height 32
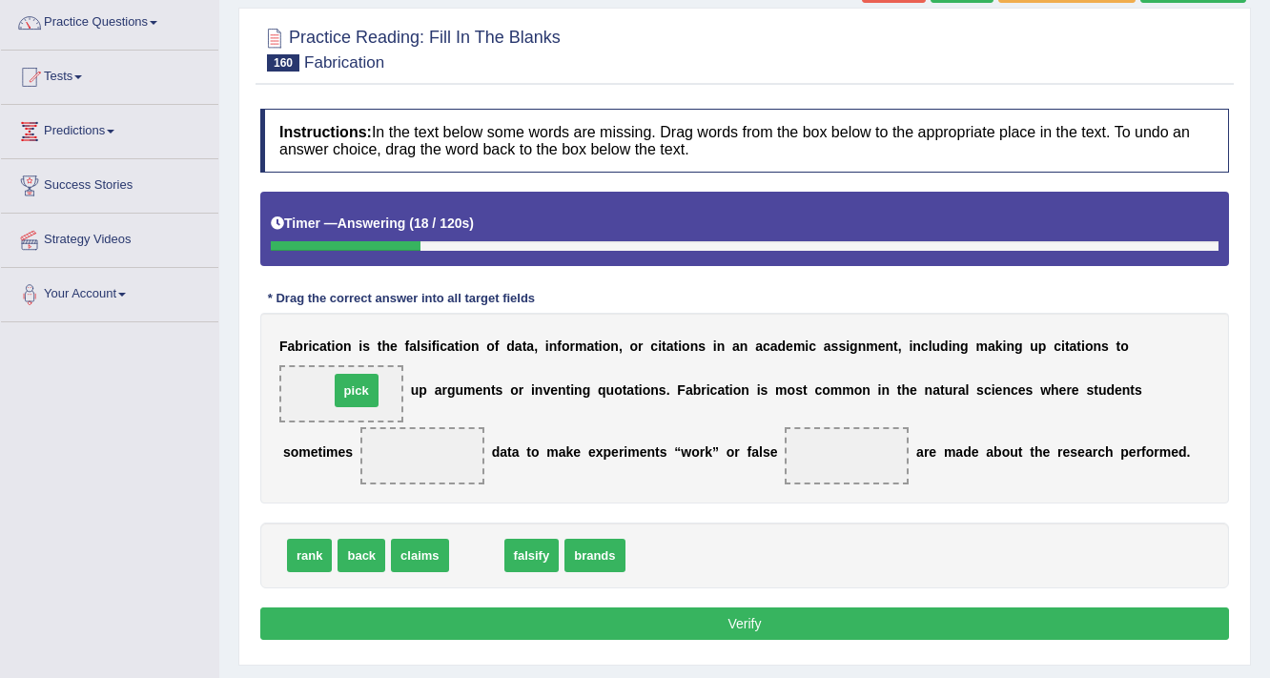
drag, startPoint x: 471, startPoint y: 545, endPoint x: 348, endPoint y: 380, distance: 205.7
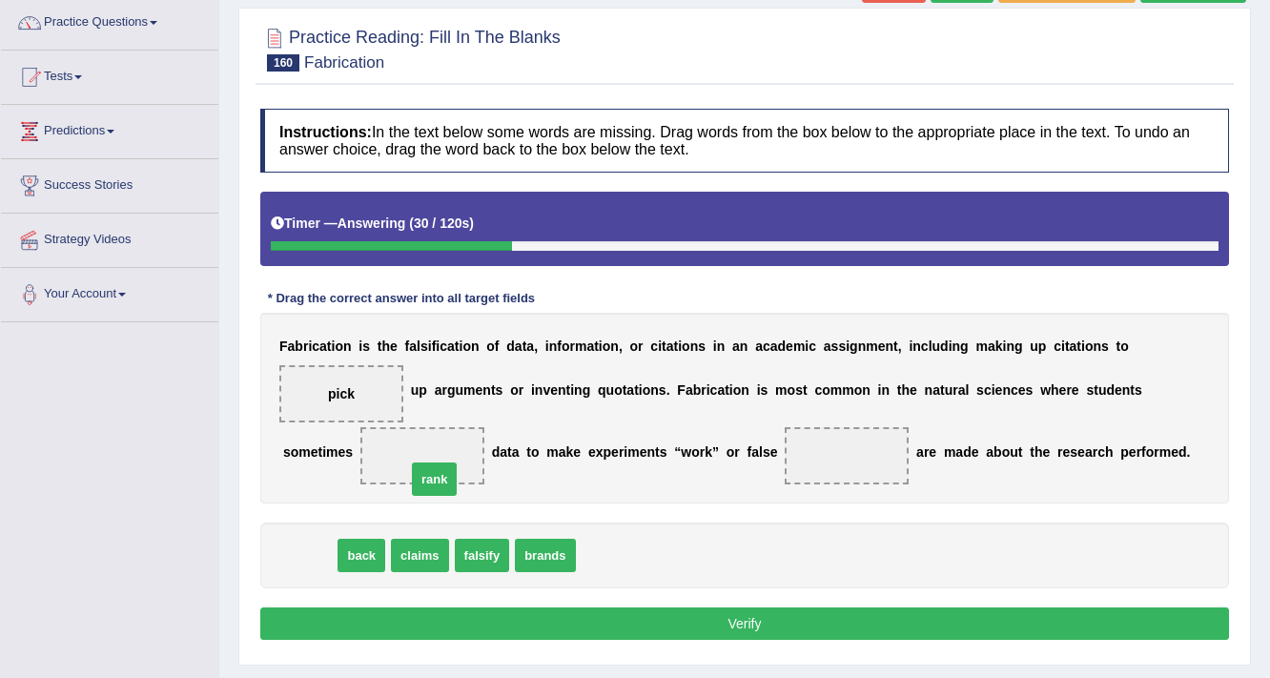
drag, startPoint x: 323, startPoint y: 557, endPoint x: 448, endPoint y: 480, distance: 146.3
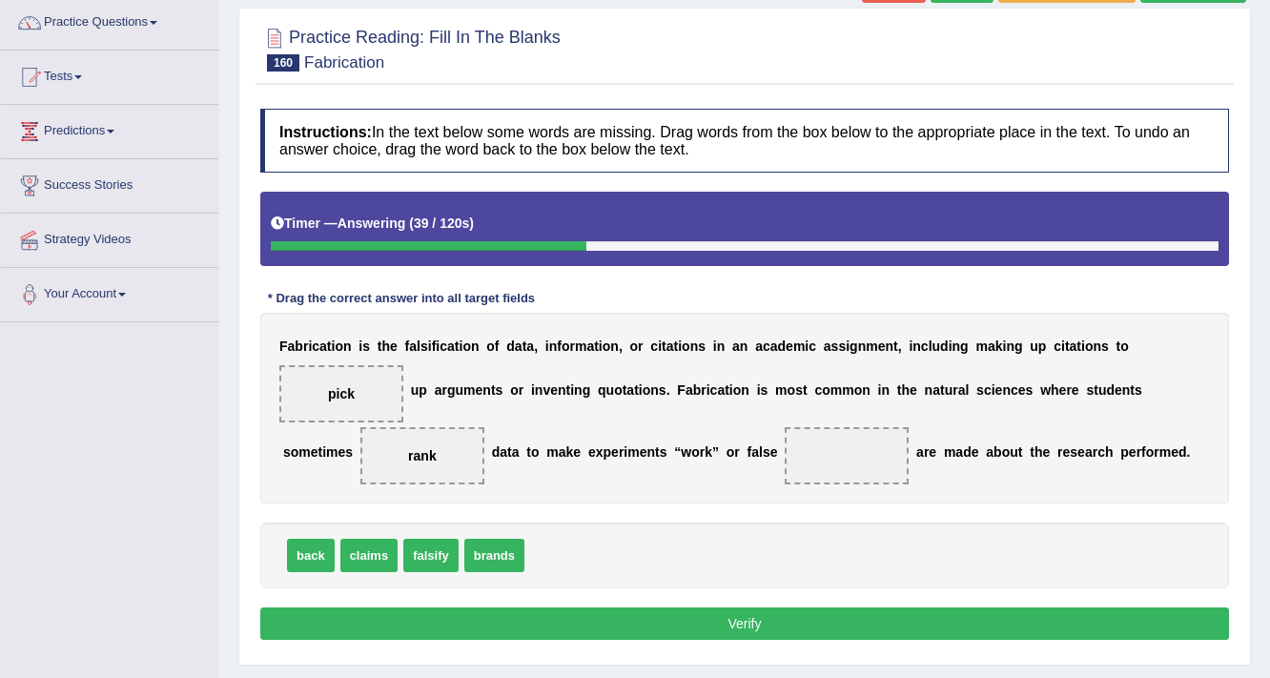
drag, startPoint x: 494, startPoint y: 571, endPoint x: 522, endPoint y: 479, distance: 95.9
click at [784, 461] on div "Instructions: In the text below some words are missing. Drag words from the box…" at bounding box center [744, 377] width 978 height 556
drag, startPoint x: 511, startPoint y: 558, endPoint x: 770, endPoint y: 552, distance: 259.3
drag, startPoint x: 359, startPoint y: 556, endPoint x: 859, endPoint y: 476, distance: 505.9
click at [803, 608] on button "Verify" at bounding box center [744, 623] width 968 height 32
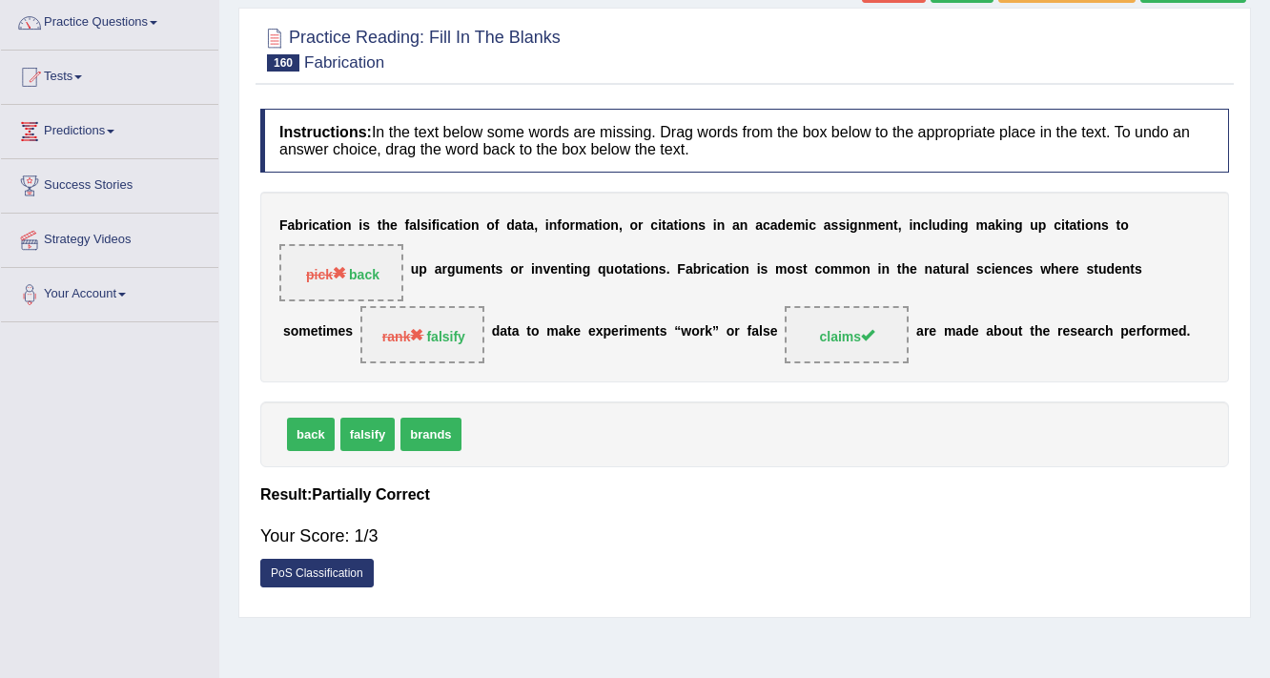
click at [852, 330] on span "claims" at bounding box center [847, 336] width 55 height 15
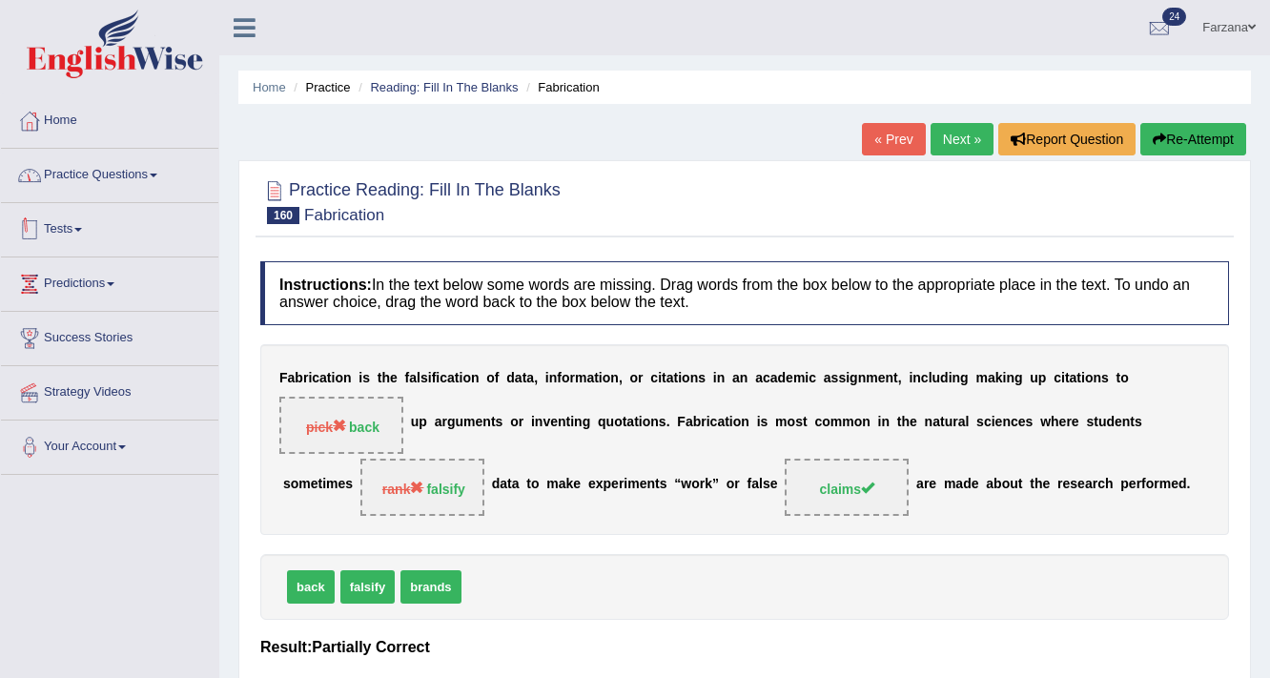
click at [145, 166] on link "Practice Questions" at bounding box center [109, 173] width 217 height 48
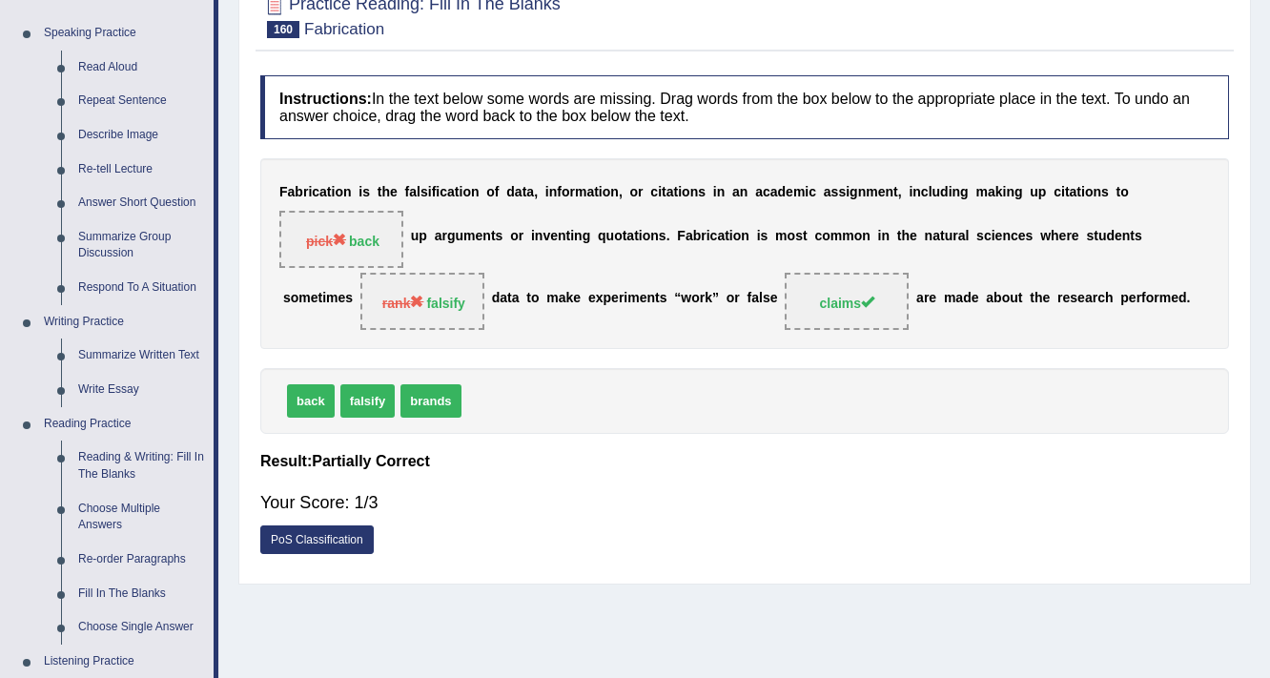
scroll to position [229, 0]
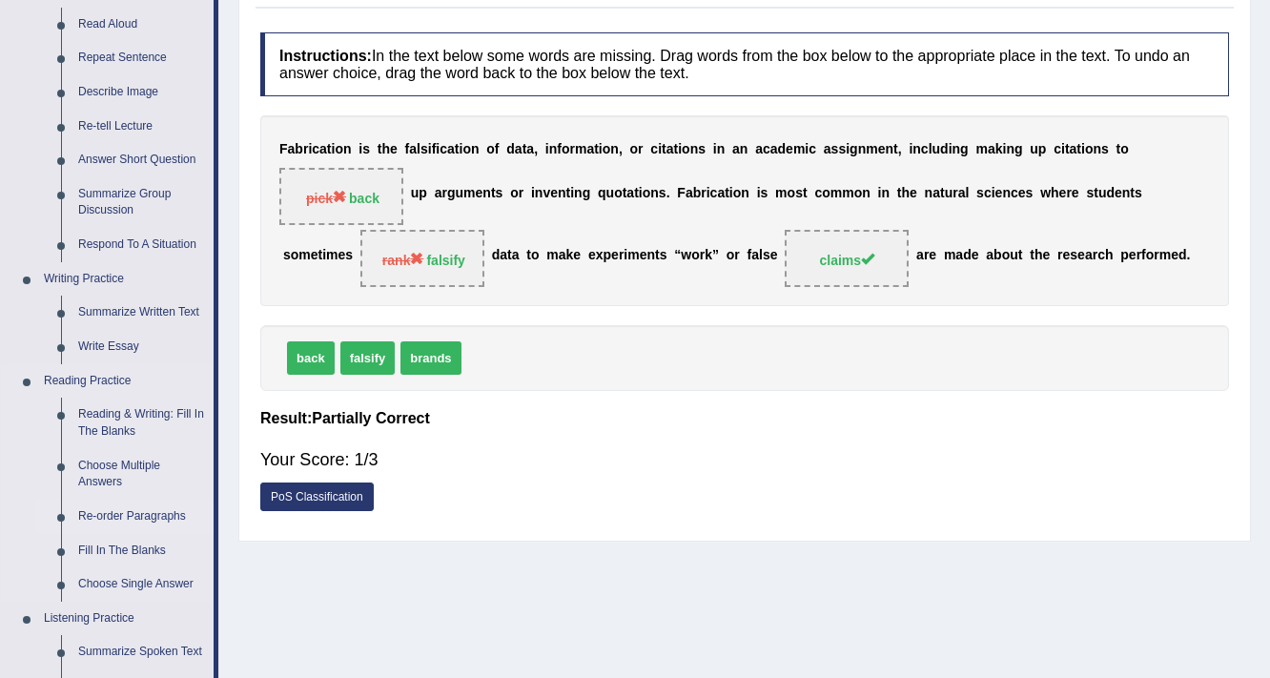
click at [141, 515] on link "Re-order Paragraphs" at bounding box center [142, 516] width 144 height 34
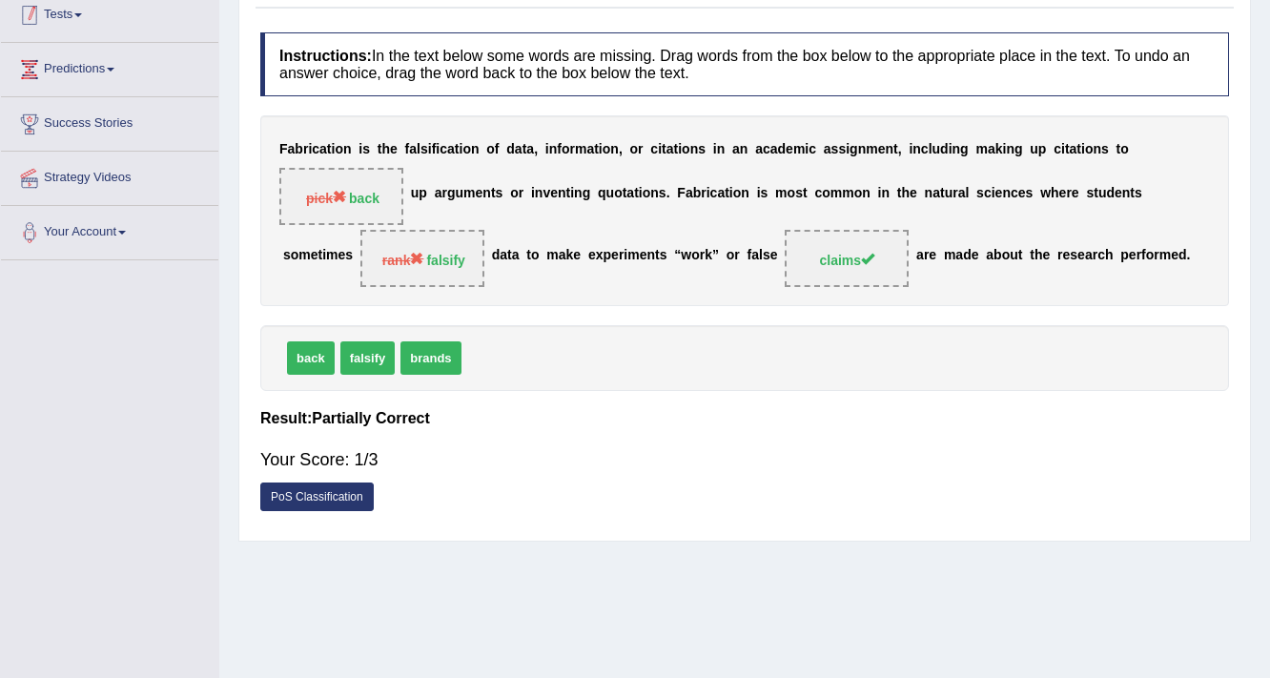
scroll to position [278, 0]
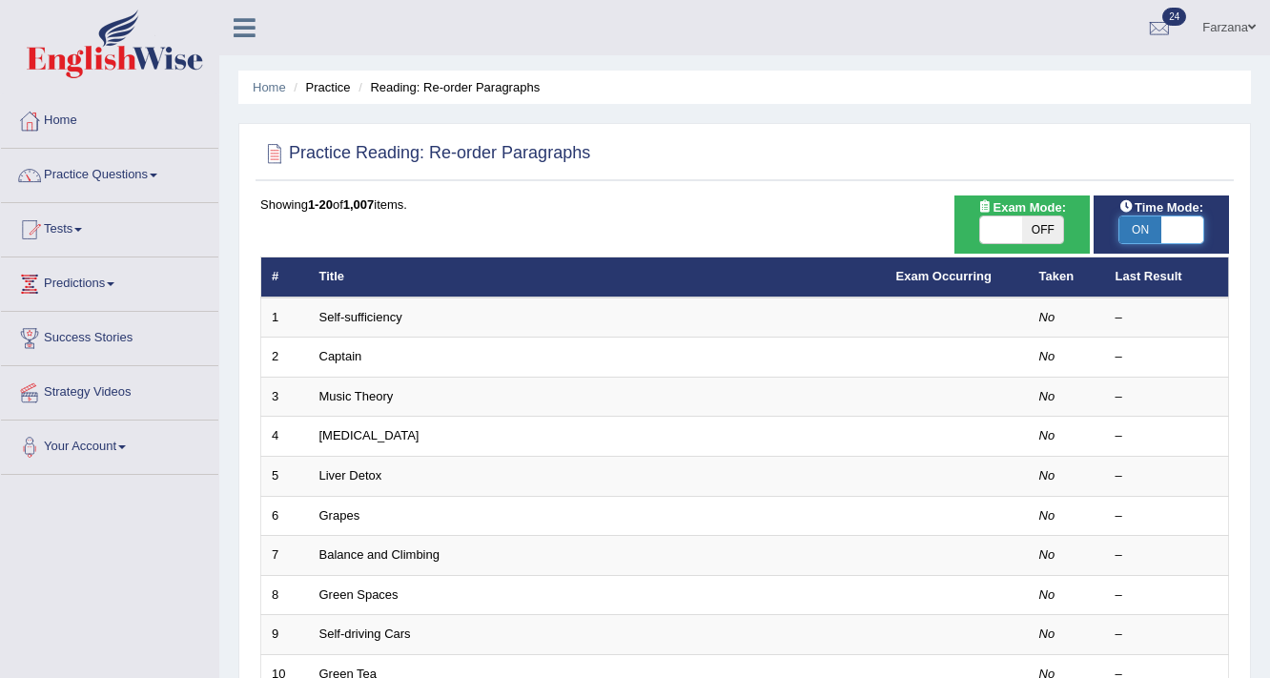
click at [1186, 234] on span at bounding box center [1182, 229] width 42 height 27
checkbox input "false"
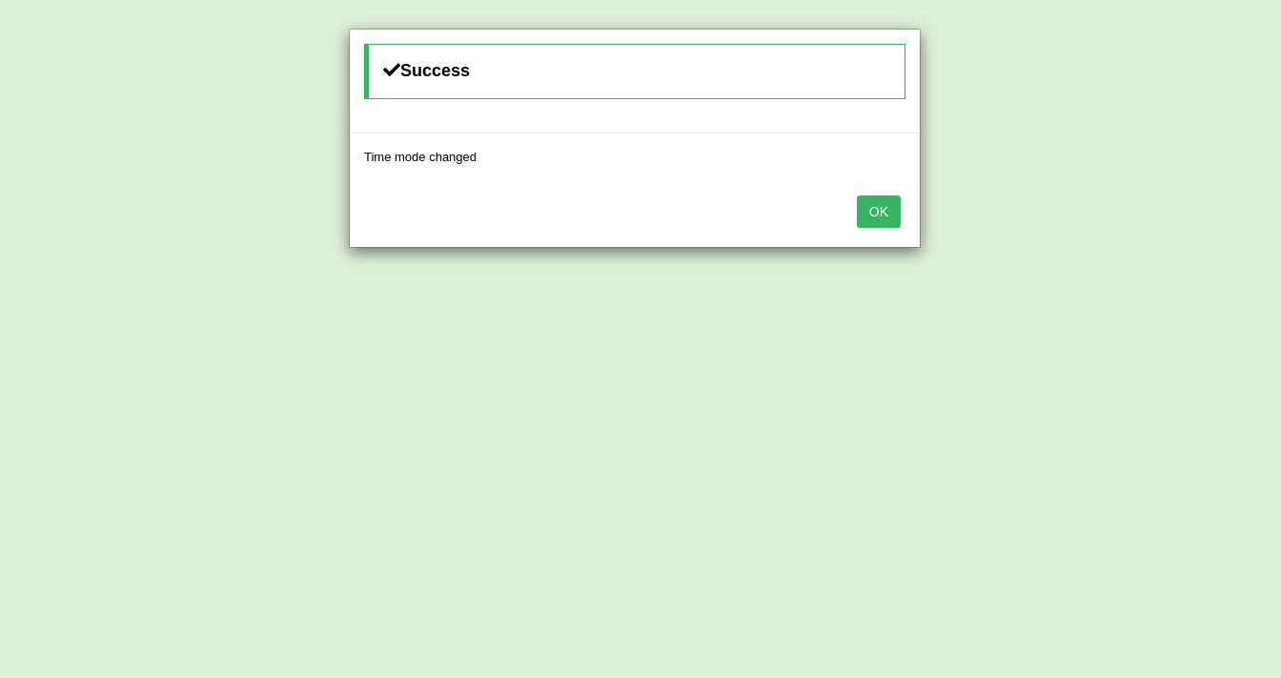
click at [863, 218] on button "OK" at bounding box center [879, 211] width 44 height 32
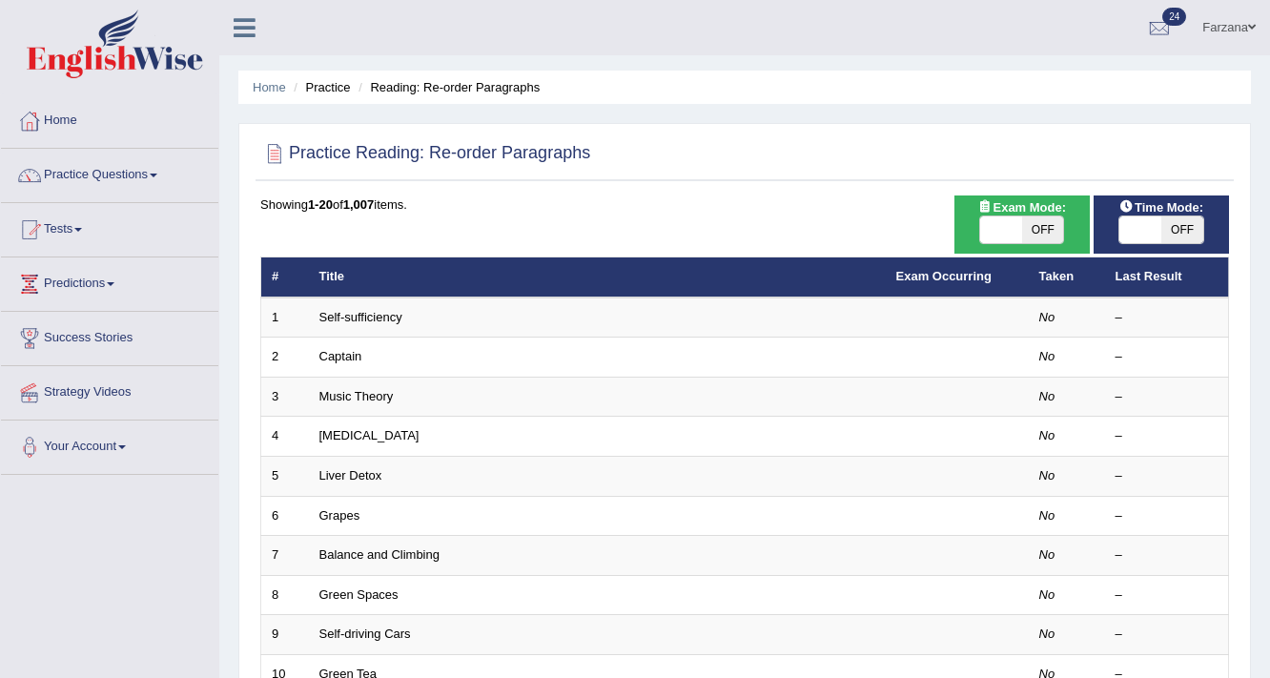
click at [1044, 229] on span "OFF" at bounding box center [1043, 229] width 42 height 27
checkbox input "true"
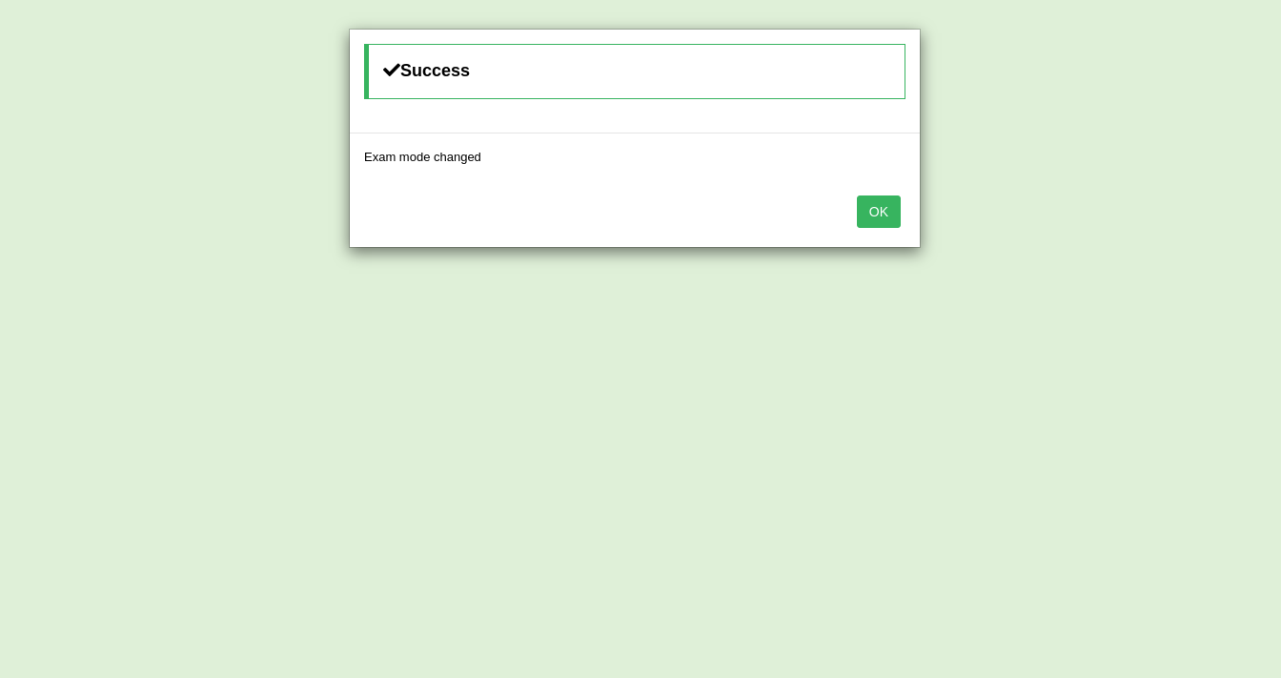
click at [860, 214] on button "OK" at bounding box center [879, 211] width 44 height 32
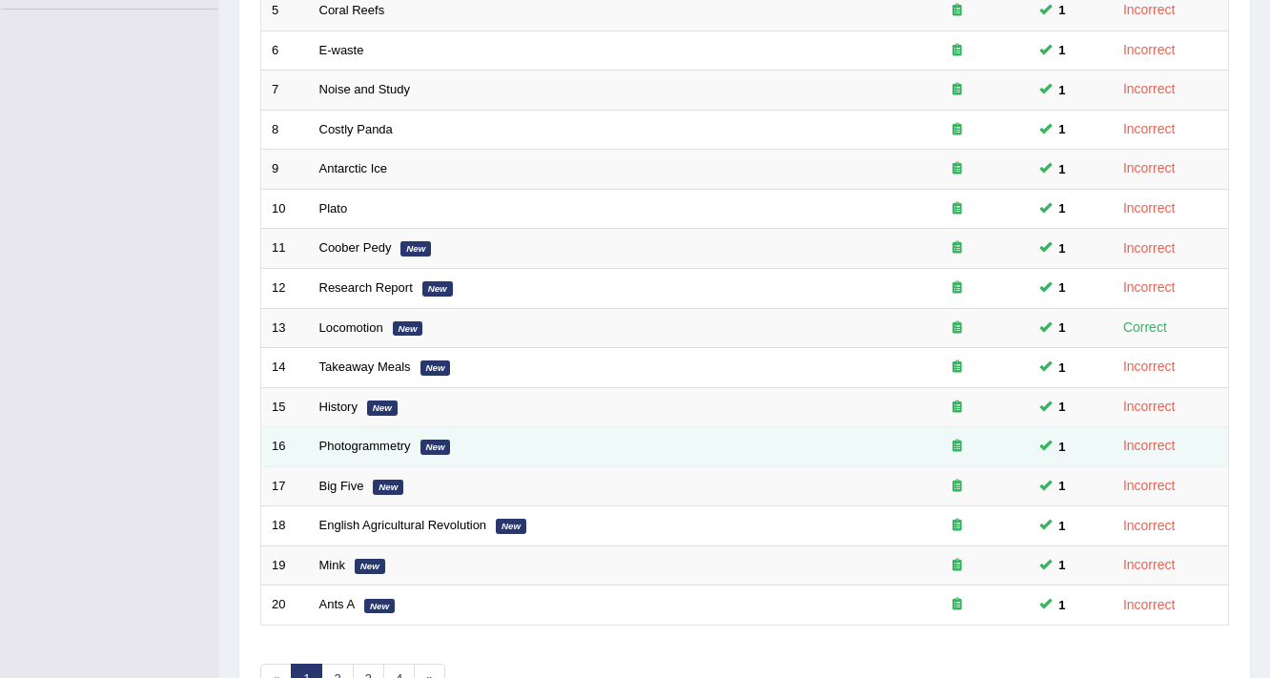
scroll to position [579, 0]
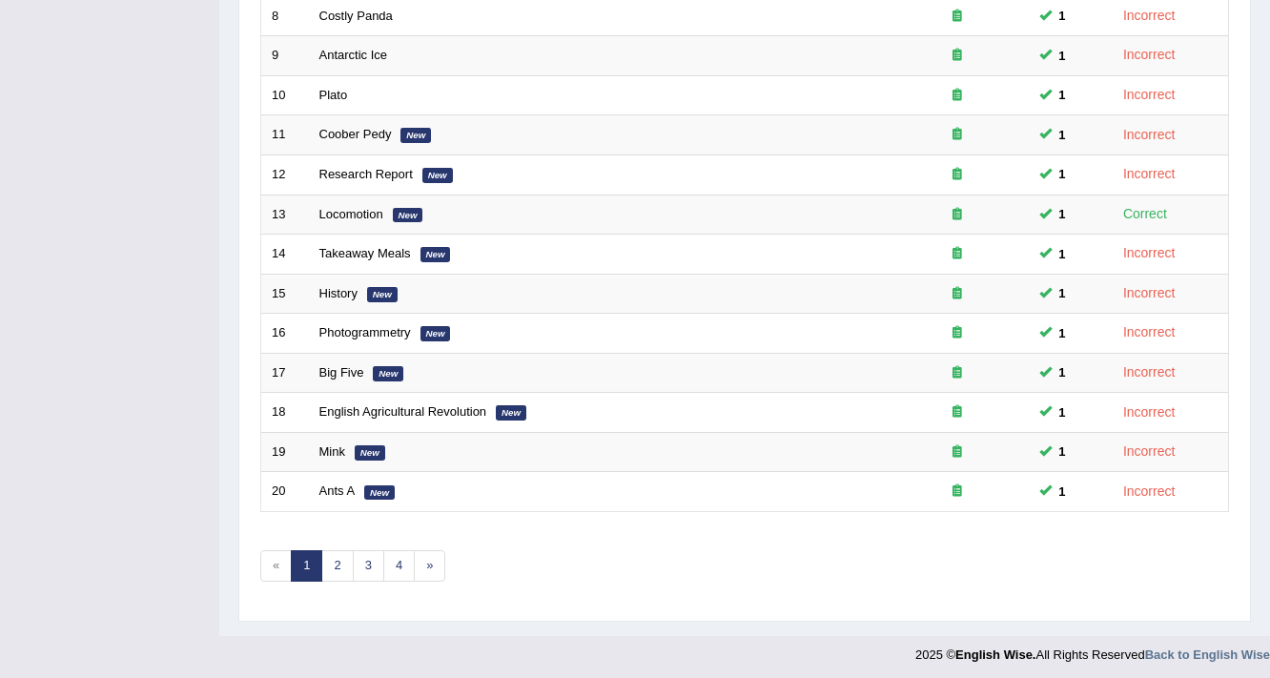
click at [389, 542] on div "Showing 1-20 of 75 items. # Title Exam Occurring Taken Last Result 1 Hip Pop 1 …" at bounding box center [744, 111] width 968 height 988
click at [393, 551] on link "4" at bounding box center [398, 565] width 31 height 31
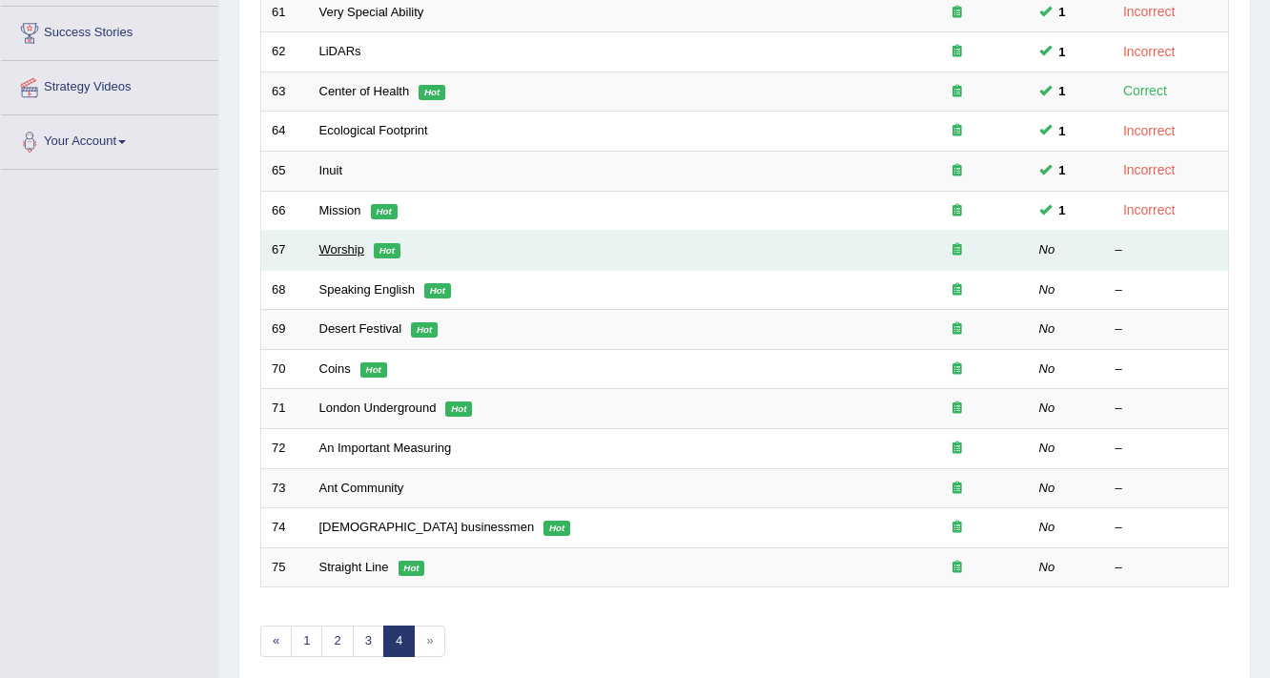
click at [356, 242] on link "Worship" at bounding box center [341, 249] width 45 height 14
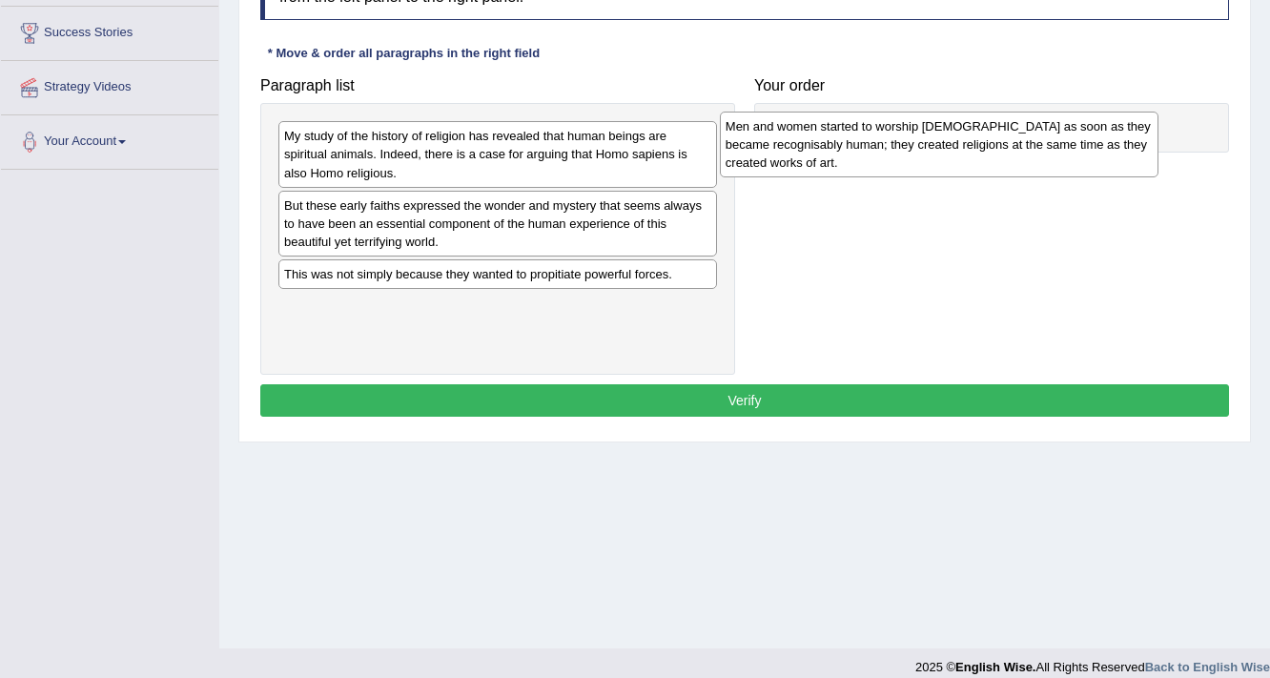
drag, startPoint x: 420, startPoint y: 351, endPoint x: 862, endPoint y: 172, distance: 476.3
click at [862, 172] on div "Men and women started to worship [DEMOGRAPHIC_DATA] as soon as they became reco…" at bounding box center [939, 145] width 439 height 66
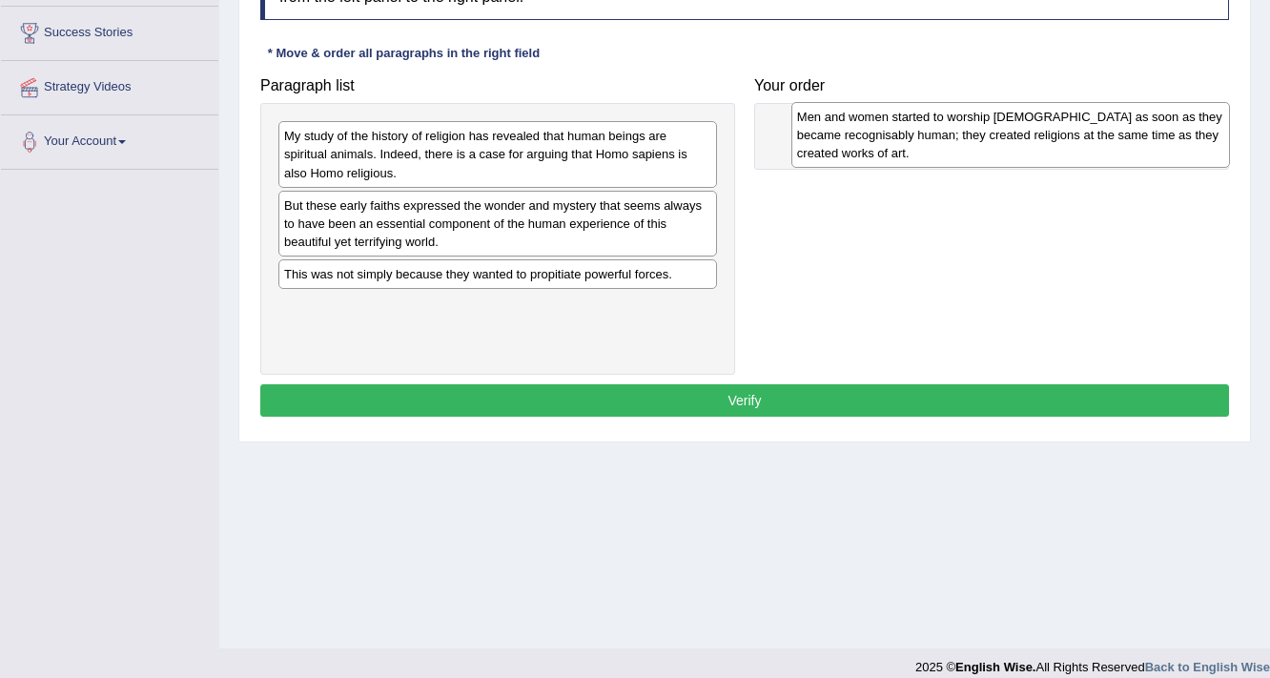
drag, startPoint x: 493, startPoint y: 340, endPoint x: 1006, endPoint y: 152, distance: 546.5
click at [1006, 152] on div "Men and women started to worship [DEMOGRAPHIC_DATA] as soon as they became reco…" at bounding box center [1010, 135] width 439 height 66
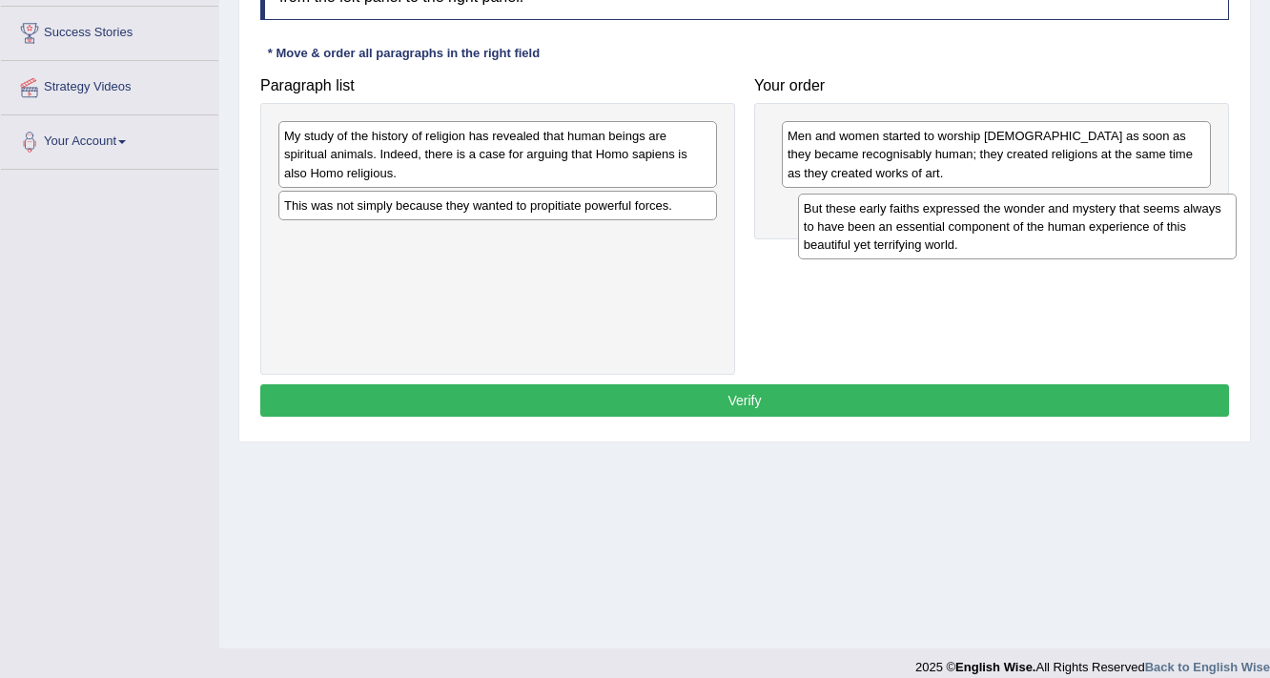
drag, startPoint x: 385, startPoint y: 229, endPoint x: 905, endPoint y: 233, distance: 519.5
click at [905, 233] on div "But these early faiths expressed the wonder and mystery that seems always to ha…" at bounding box center [1017, 227] width 439 height 66
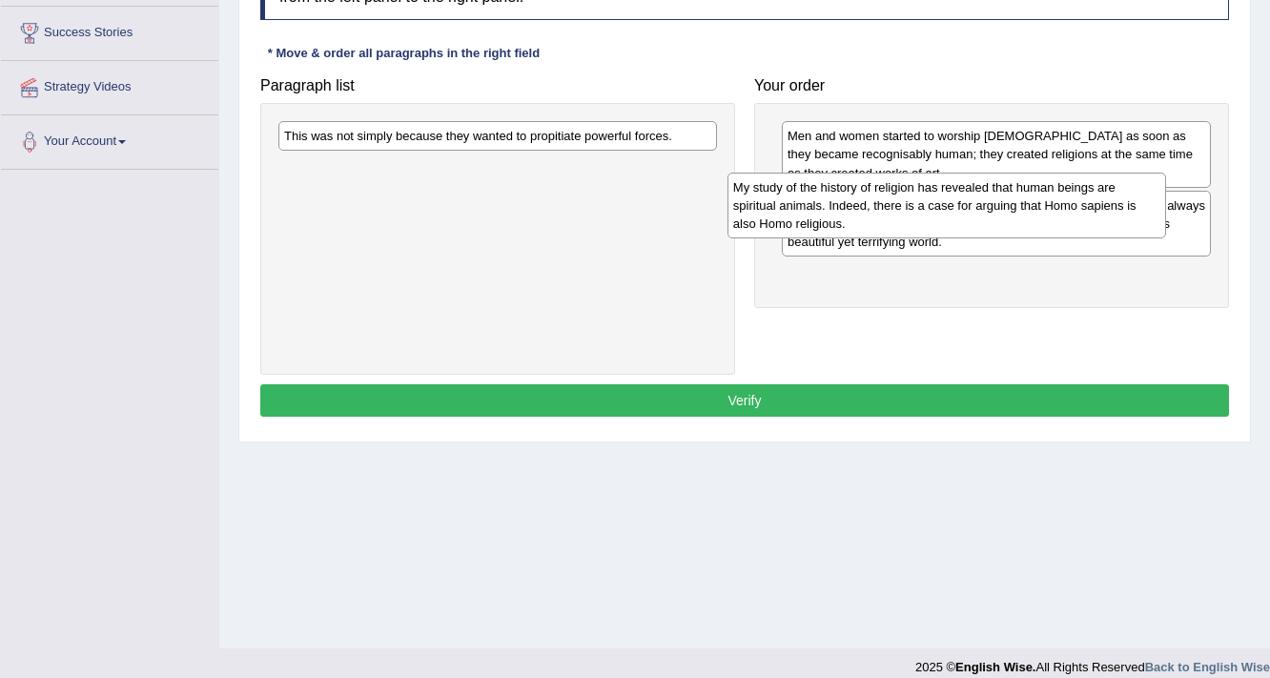
drag, startPoint x: 321, startPoint y: 148, endPoint x: 770, endPoint y: 199, distance: 451.9
click at [770, 199] on div "My study of the history of religion has revealed that human beings are spiritua…" at bounding box center [946, 206] width 439 height 66
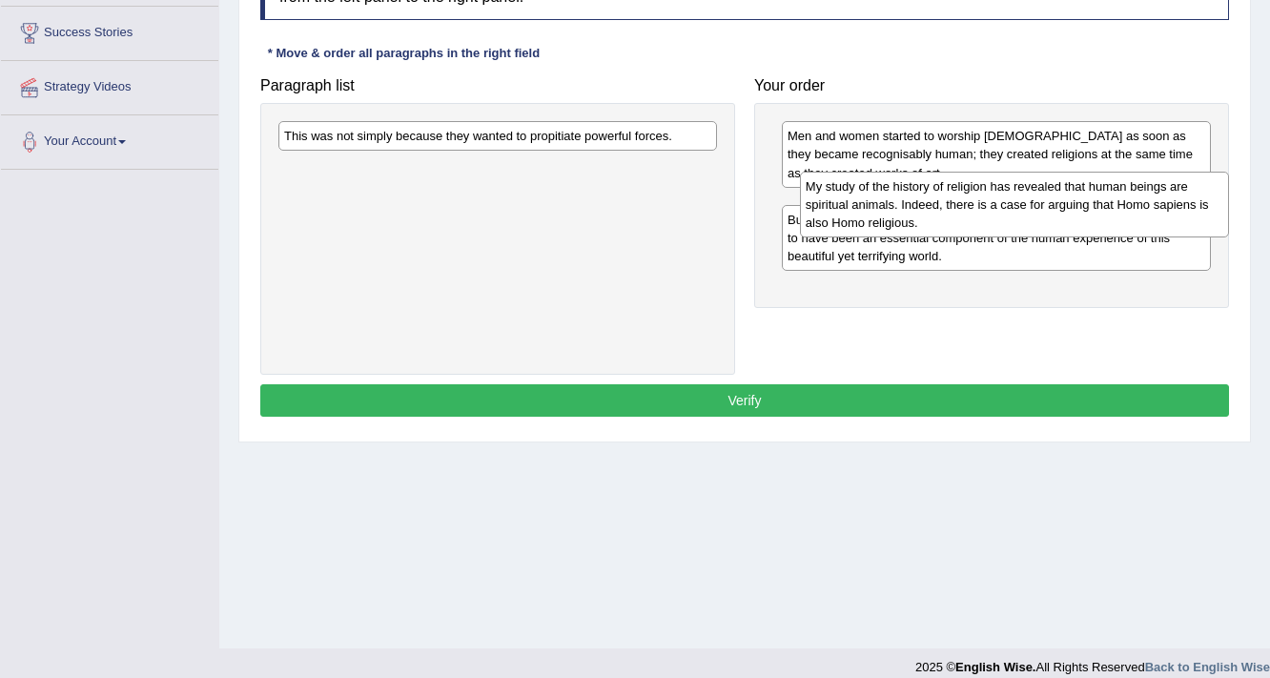
drag, startPoint x: 782, startPoint y: 275, endPoint x: 800, endPoint y: 188, distance: 88.6
click at [800, 188] on div "My study of the history of religion has revealed that human beings are spiritua…" at bounding box center [1015, 205] width 430 height 66
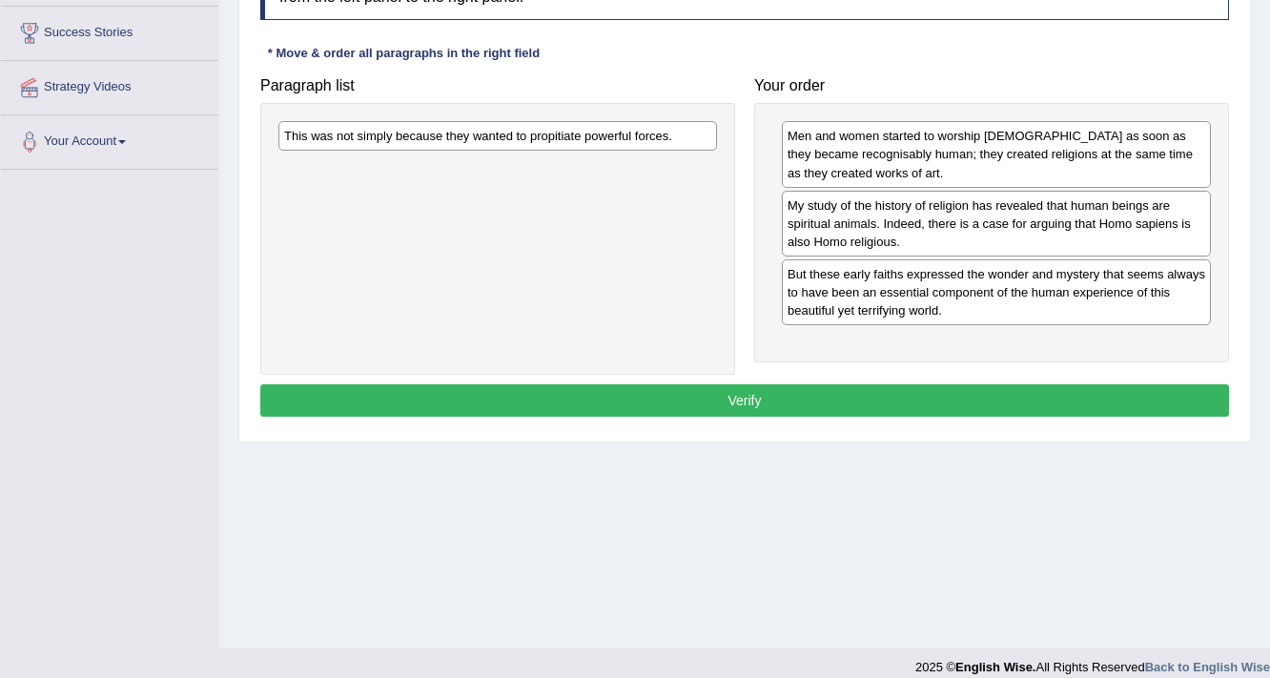
drag, startPoint x: 462, startPoint y: 112, endPoint x: 468, endPoint y: 127, distance: 16.3
click at [468, 127] on div "This was not simply because they wanted to propitiate powerful forces." at bounding box center [497, 239] width 475 height 272
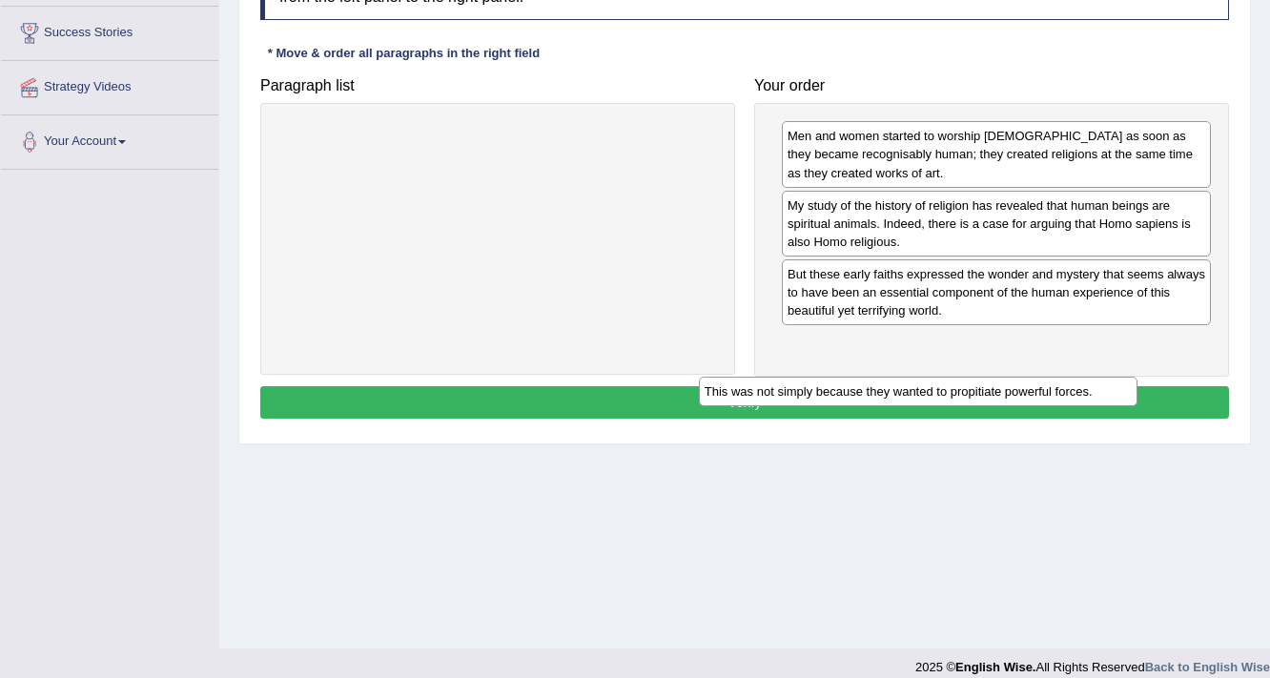
drag, startPoint x: 468, startPoint y: 127, endPoint x: 889, endPoint y: 382, distance: 492.7
click at [889, 382] on div "This was not simply because they wanted to propitiate powerful forces." at bounding box center [918, 392] width 439 height 30
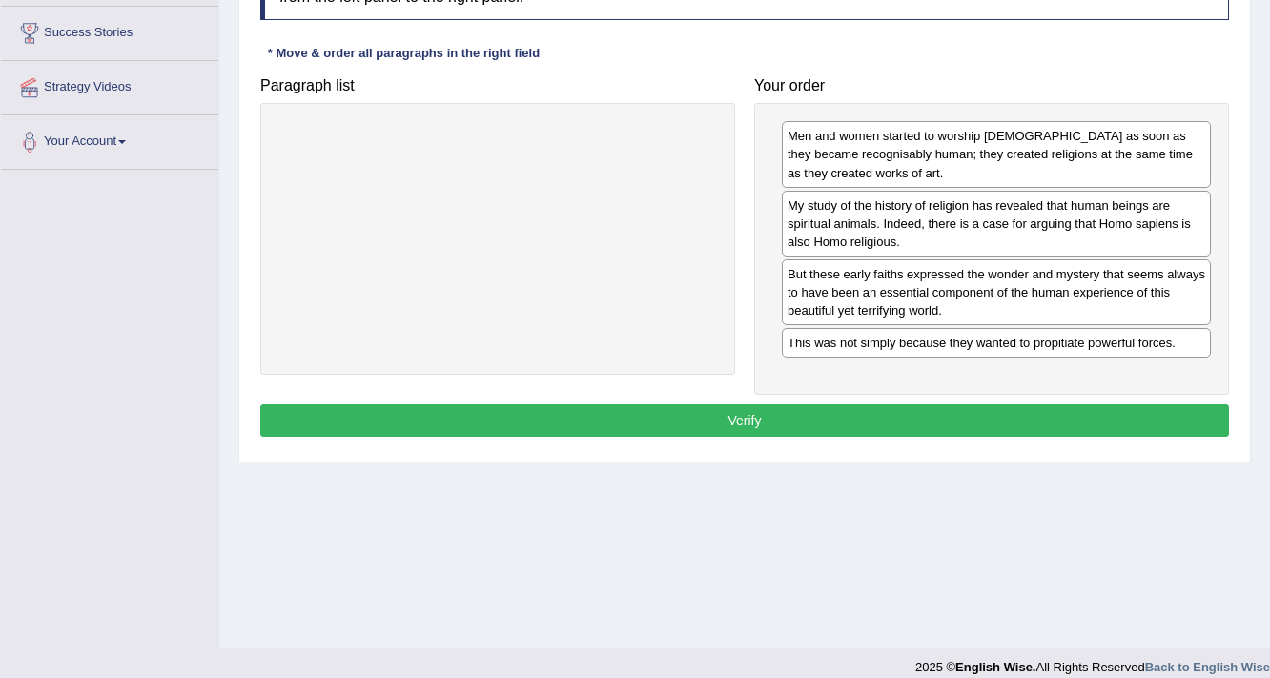
click at [848, 416] on button "Verify" at bounding box center [744, 420] width 968 height 32
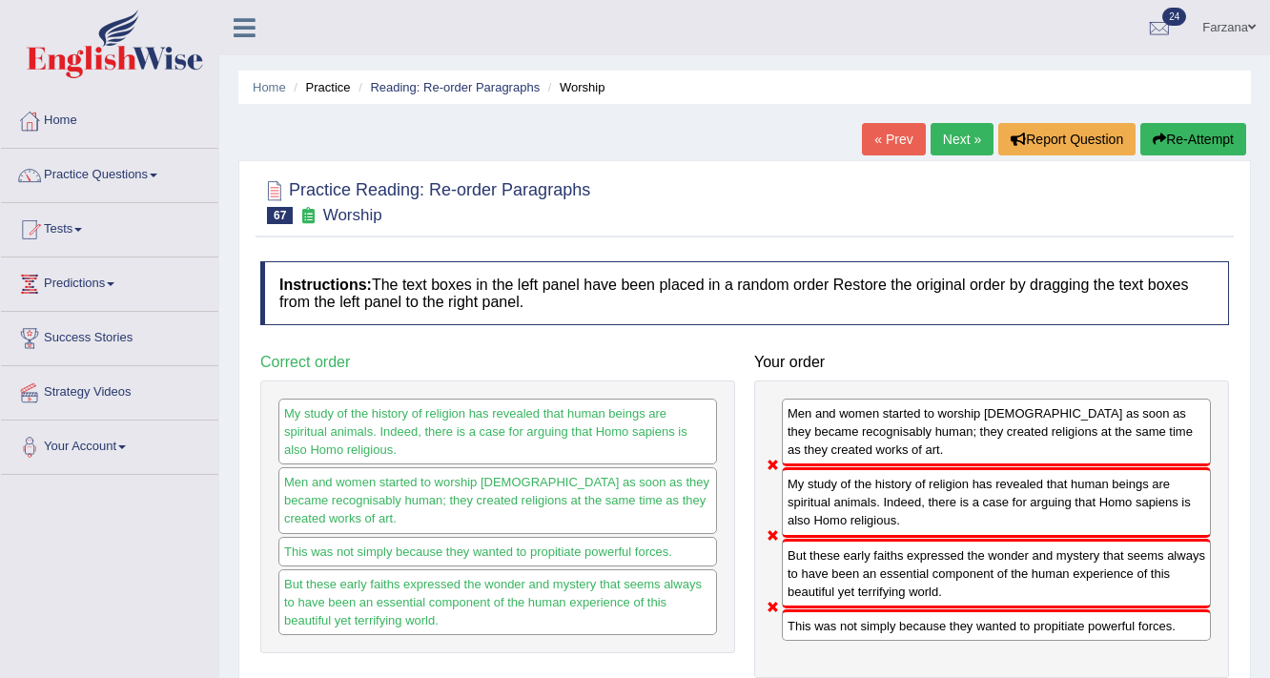
click at [958, 141] on link "Next »" at bounding box center [961, 139] width 63 height 32
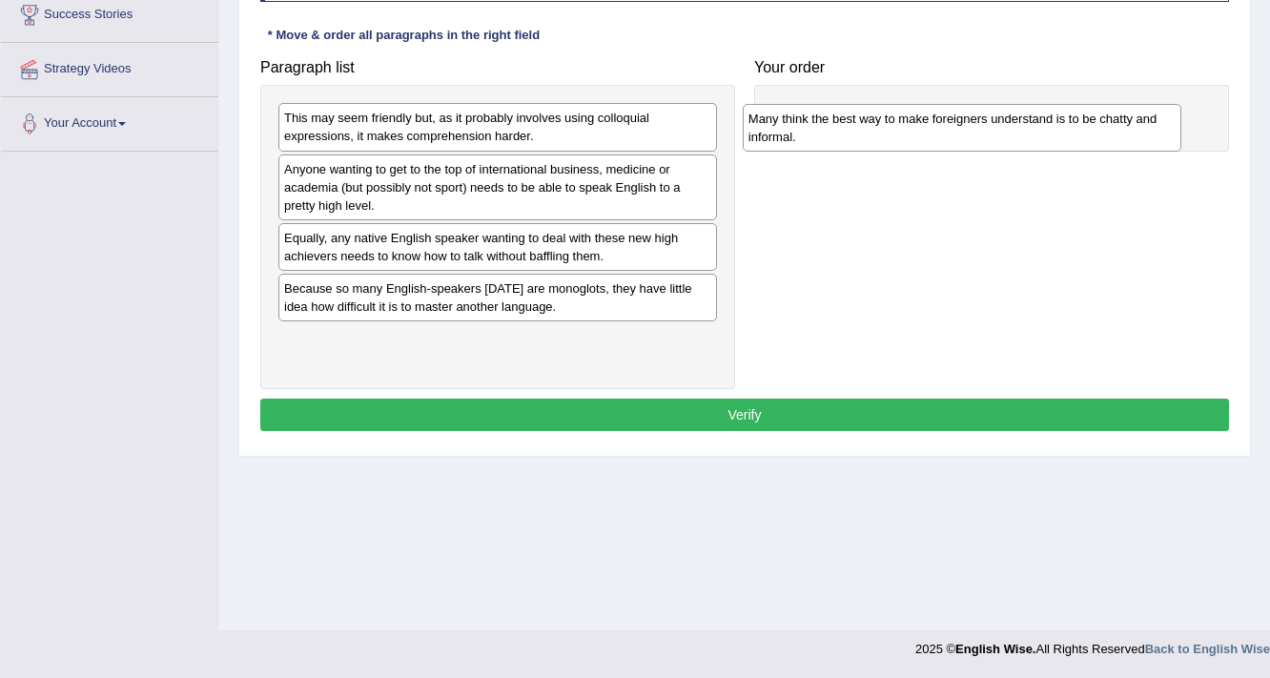
drag, startPoint x: 377, startPoint y: 306, endPoint x: 841, endPoint y: 137, distance: 493.9
click at [841, 137] on div "Many think the best way to make foreigners understand is to be chatty and infor…" at bounding box center [962, 128] width 439 height 48
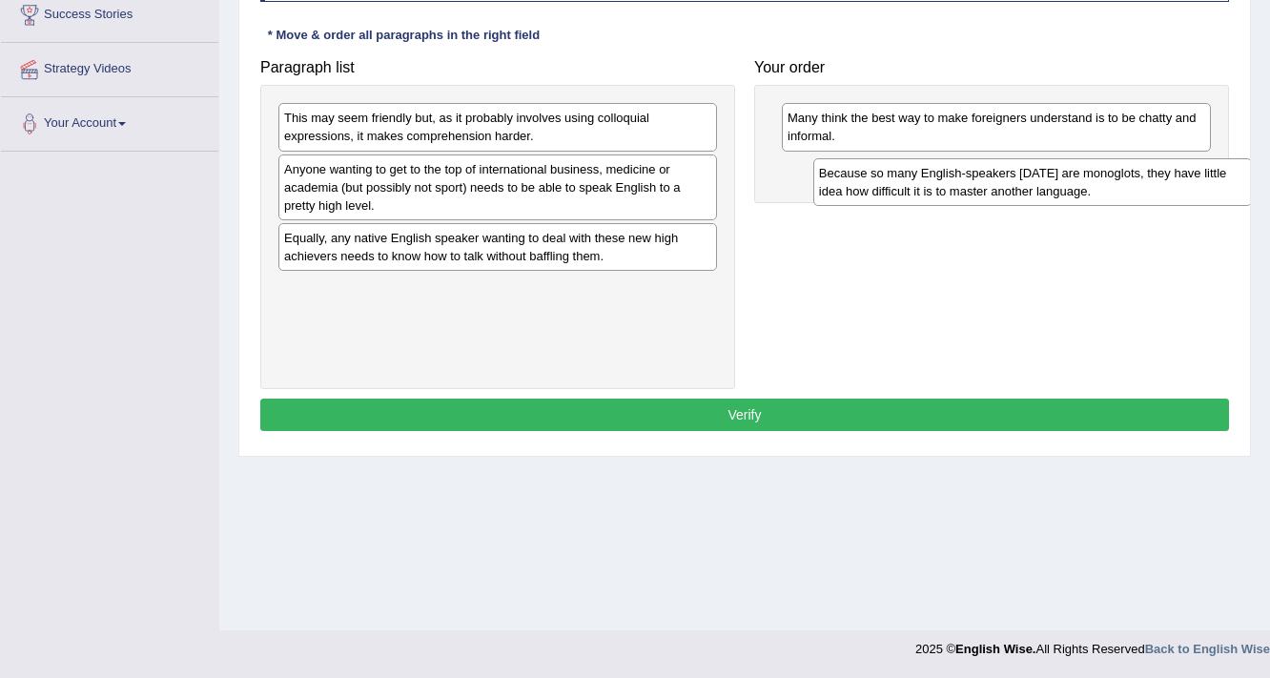
drag, startPoint x: 838, startPoint y: 278, endPoint x: 911, endPoint y: 179, distance: 123.3
click at [911, 179] on div "Because so many English-speakers [DATE] are monoglots, they have little idea ho…" at bounding box center [1032, 182] width 439 height 48
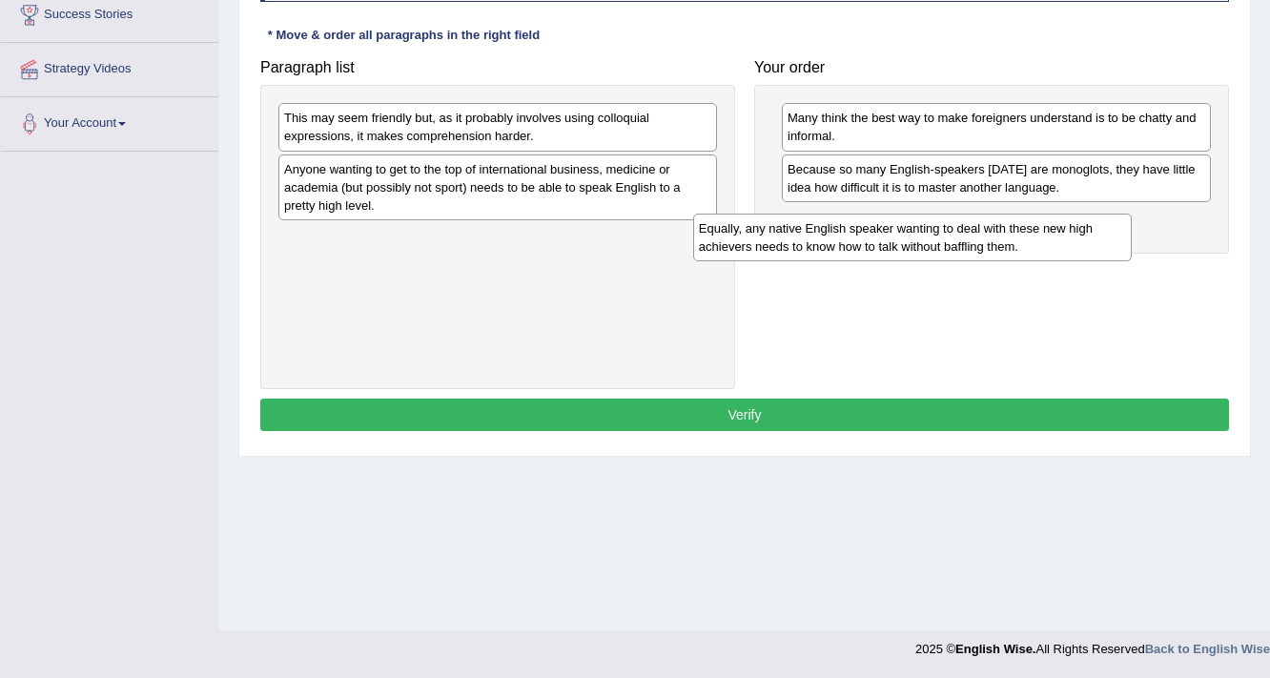
drag, startPoint x: 377, startPoint y: 254, endPoint x: 792, endPoint y: 245, distance: 414.7
click at [792, 245] on div "Equally, any native English speaker wanting to deal with these new high achieve…" at bounding box center [912, 238] width 439 height 48
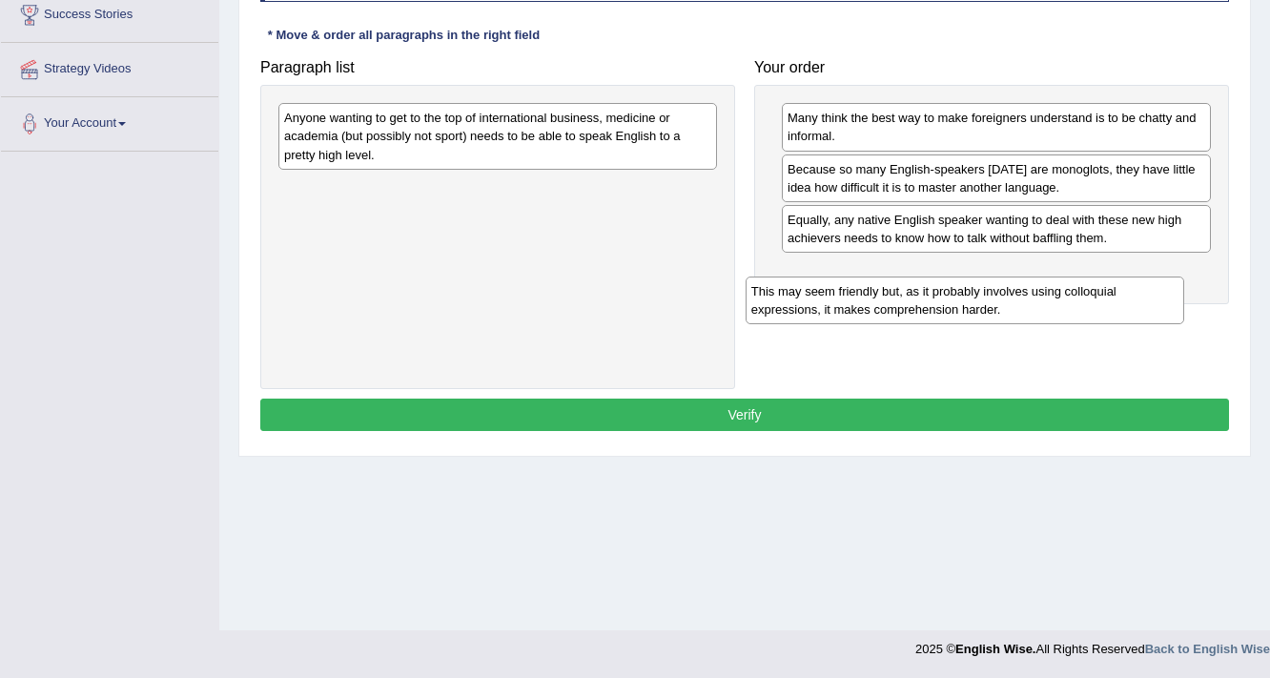
drag, startPoint x: 484, startPoint y: 137, endPoint x: 951, endPoint y: 311, distance: 498.3
click at [951, 311] on div "This may seem friendly but, as it probably involves using colloquial expression…" at bounding box center [964, 300] width 439 height 48
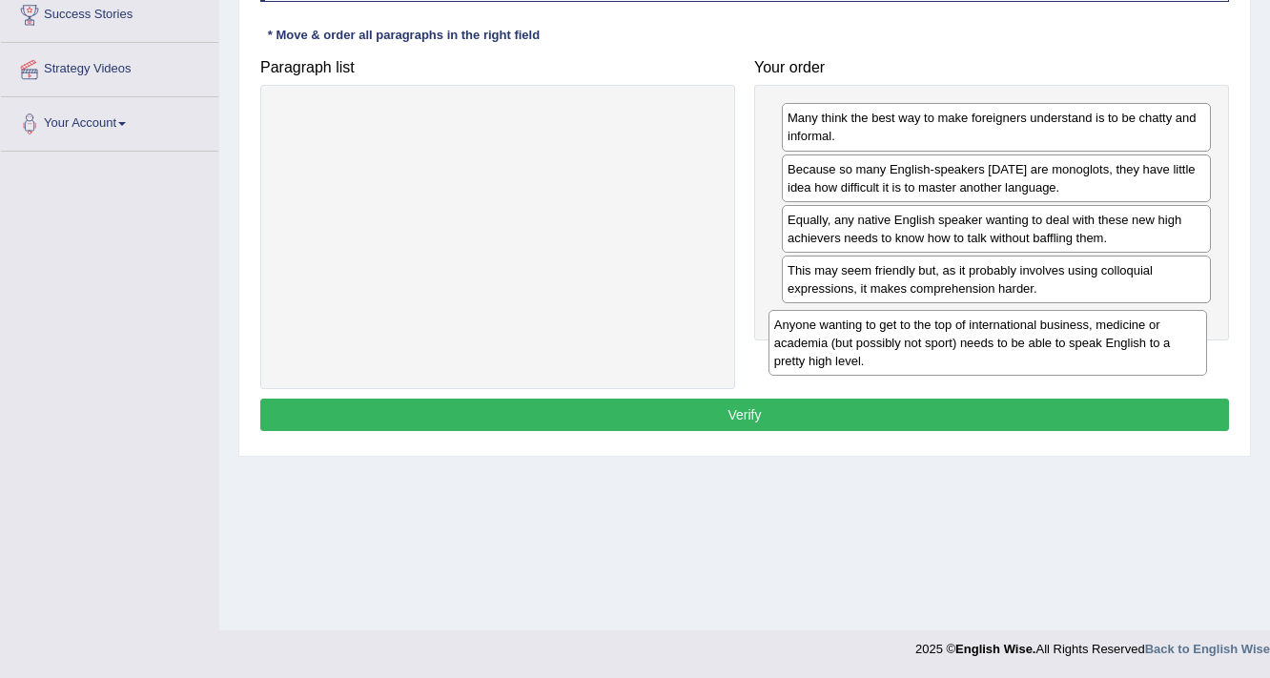
drag, startPoint x: 559, startPoint y: 119, endPoint x: 1049, endPoint y: 316, distance: 528.2
click at [1049, 316] on div "Anyone wanting to get to the top of international business, medicine or academi…" at bounding box center [987, 343] width 439 height 66
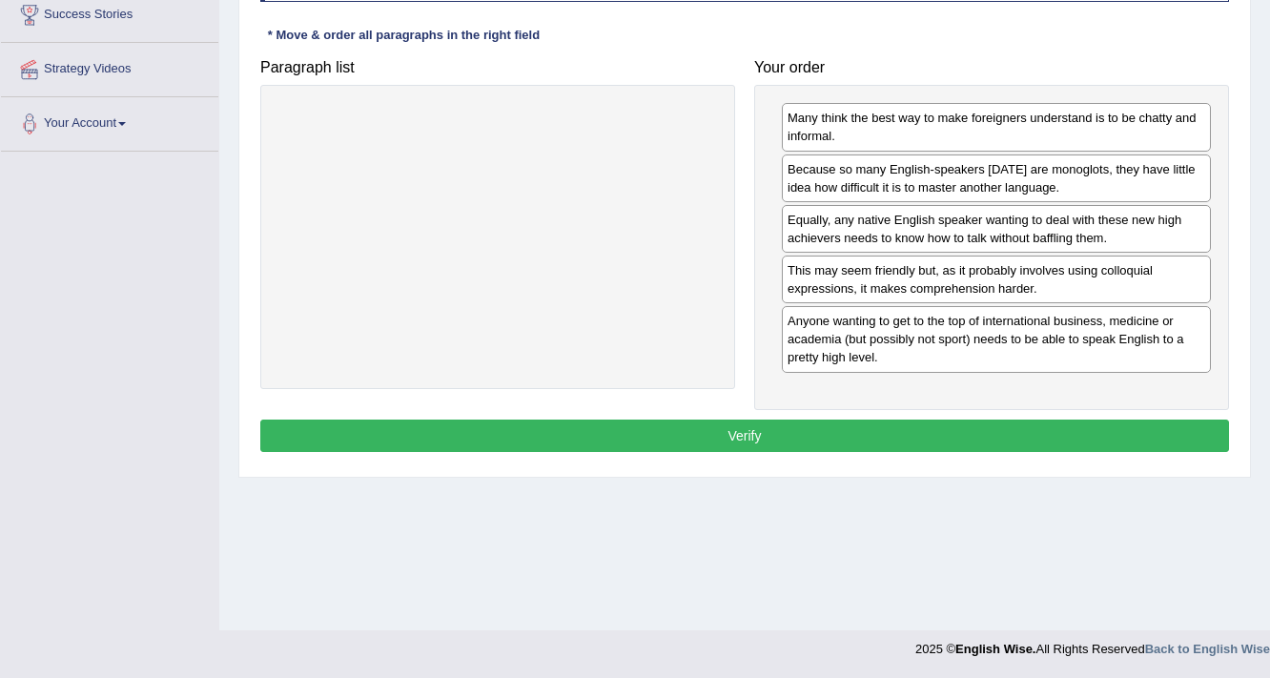
click at [995, 425] on button "Verify" at bounding box center [744, 435] width 968 height 32
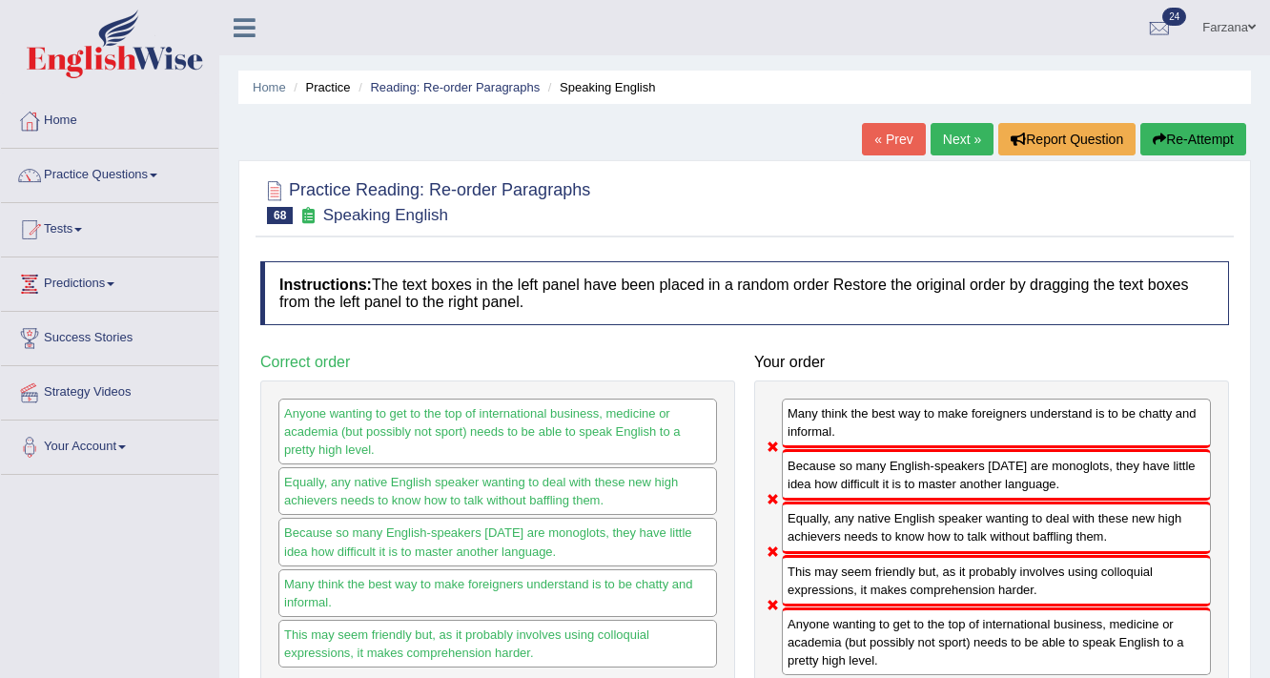
click at [967, 142] on link "Next »" at bounding box center [961, 139] width 63 height 32
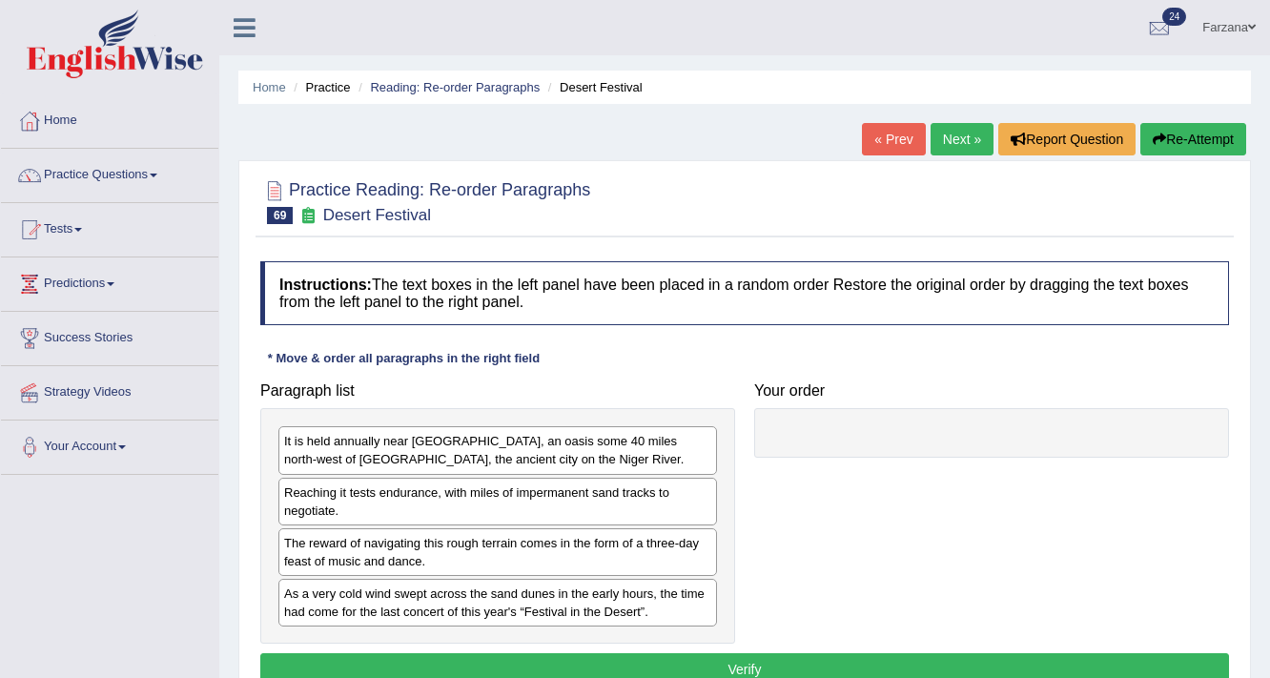
click at [424, 282] on div "Practice Reading: Re-order Paragraphs 69 Desert Festival Instructions: The text…" at bounding box center [744, 435] width 1012 height 551
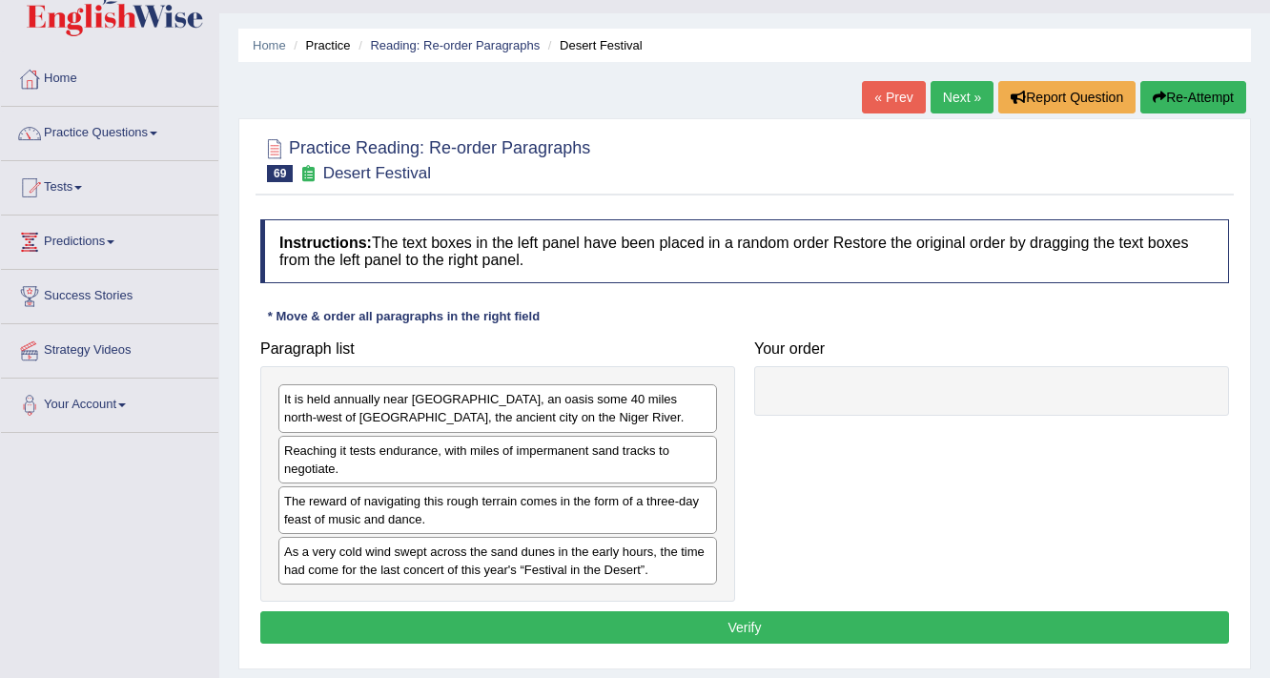
scroll to position [153, 0]
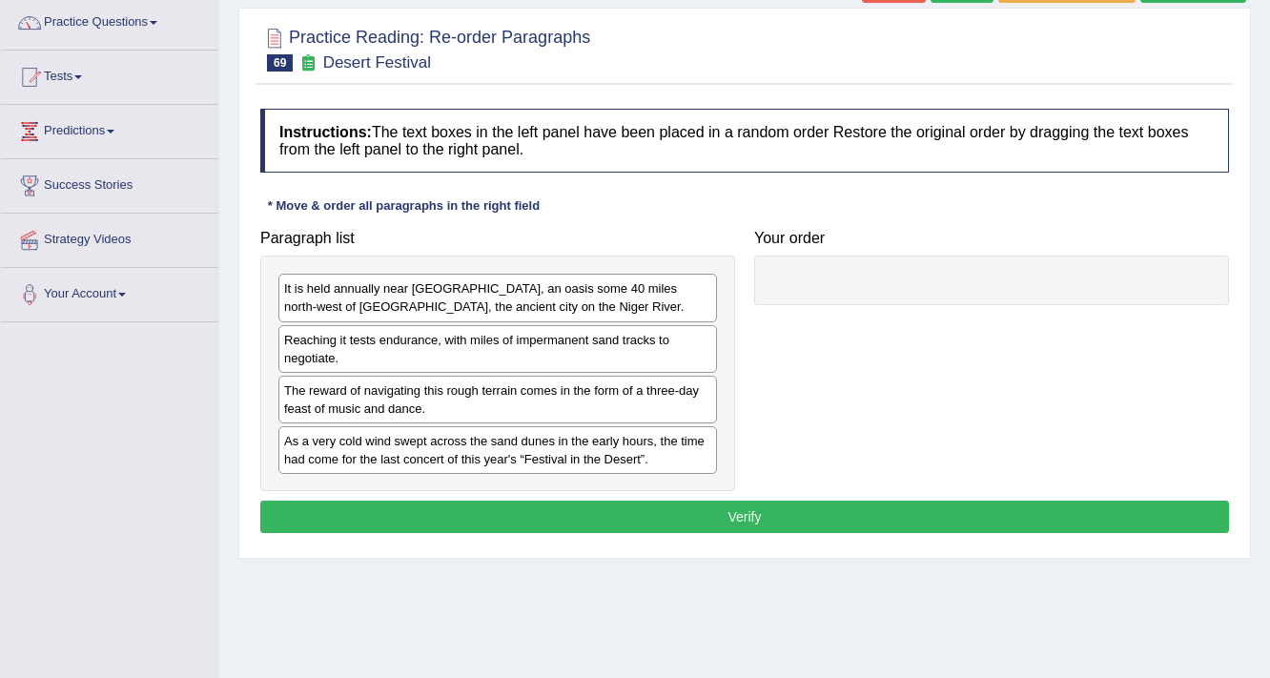
click at [802, 242] on h4 "Your order" at bounding box center [991, 238] width 475 height 17
drag, startPoint x: 798, startPoint y: 283, endPoint x: 794, endPoint y: 322, distance: 39.3
click at [794, 322] on div "Paragraph list It is held annually near [GEOGRAPHIC_DATA], an oasis some 40 mil…" at bounding box center [745, 355] width 988 height 271
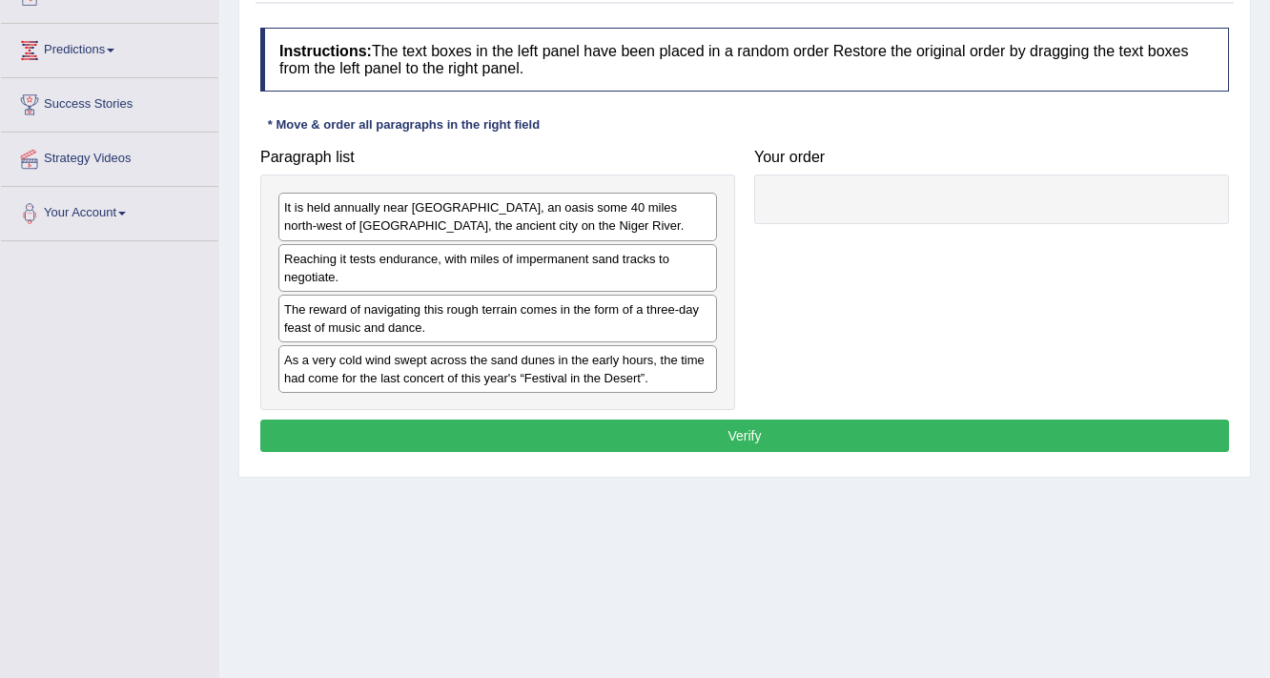
scroll to position [229, 0]
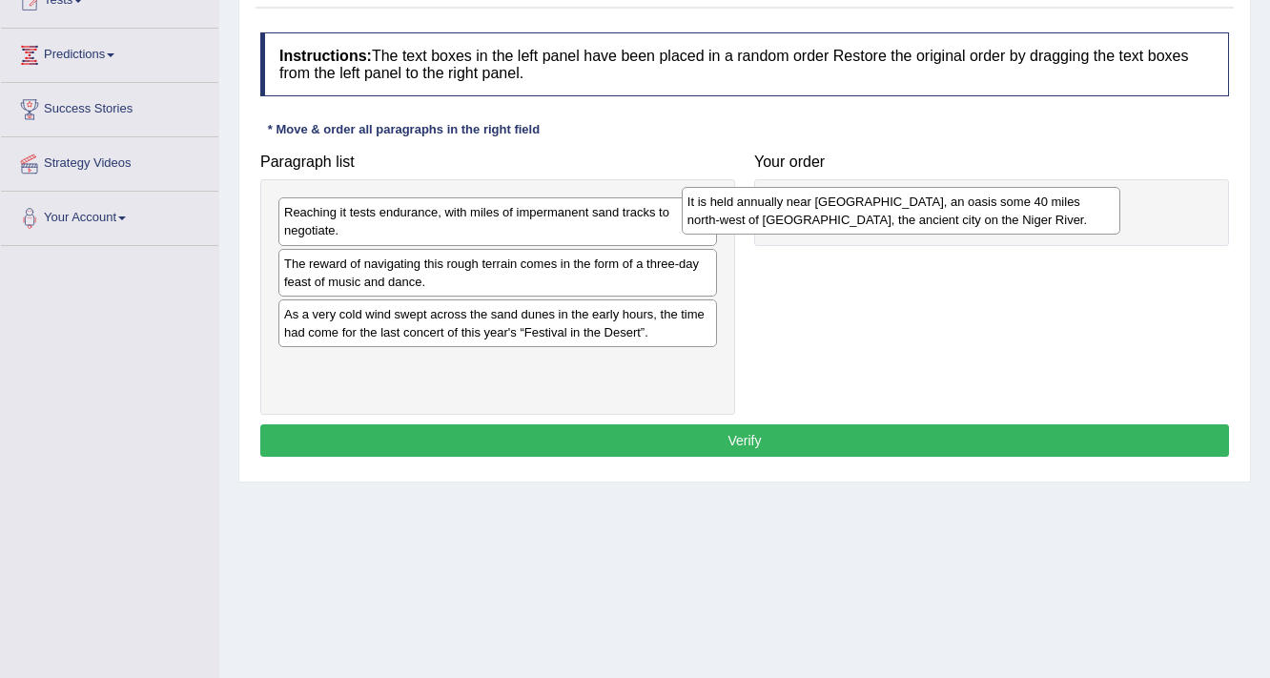
drag, startPoint x: 385, startPoint y: 221, endPoint x: 789, endPoint y: 210, distance: 404.3
click at [789, 210] on div "It is held annually near [GEOGRAPHIC_DATA], an oasis some 40 miles north-west o…" at bounding box center [901, 211] width 439 height 48
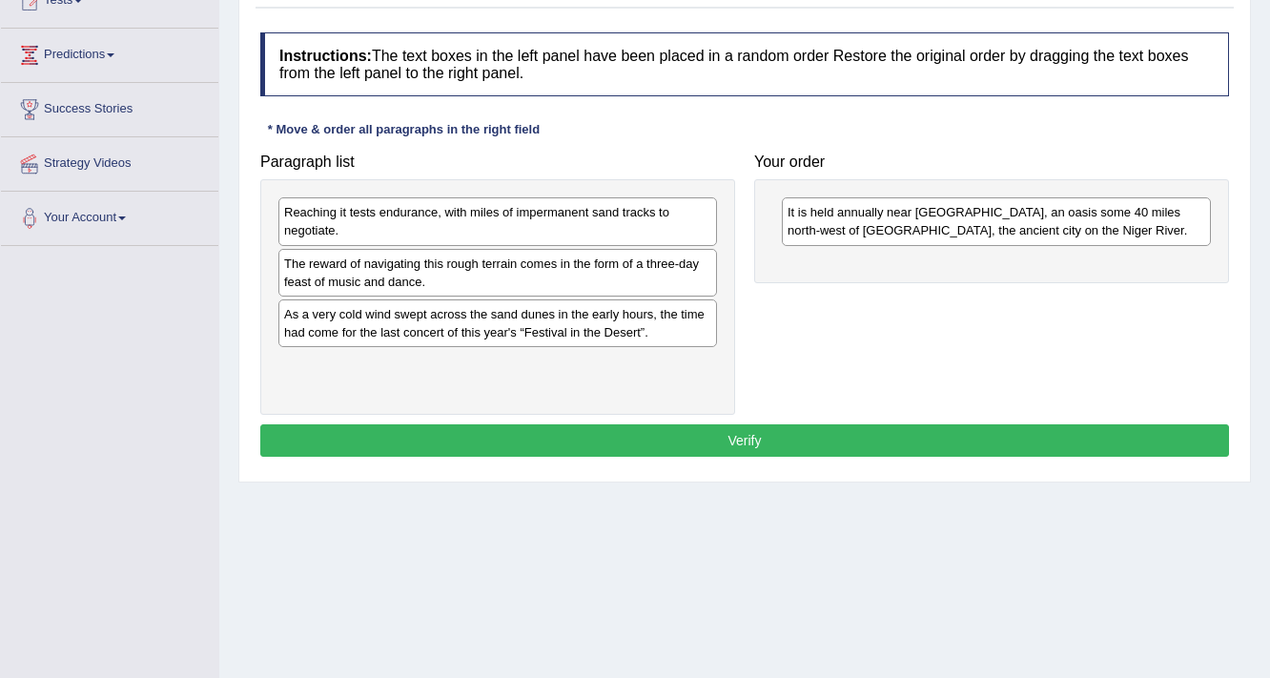
click at [431, 224] on div "Reaching it tests endurance, with miles of impermanent sand tracks to negotiate." at bounding box center [497, 221] width 438 height 48
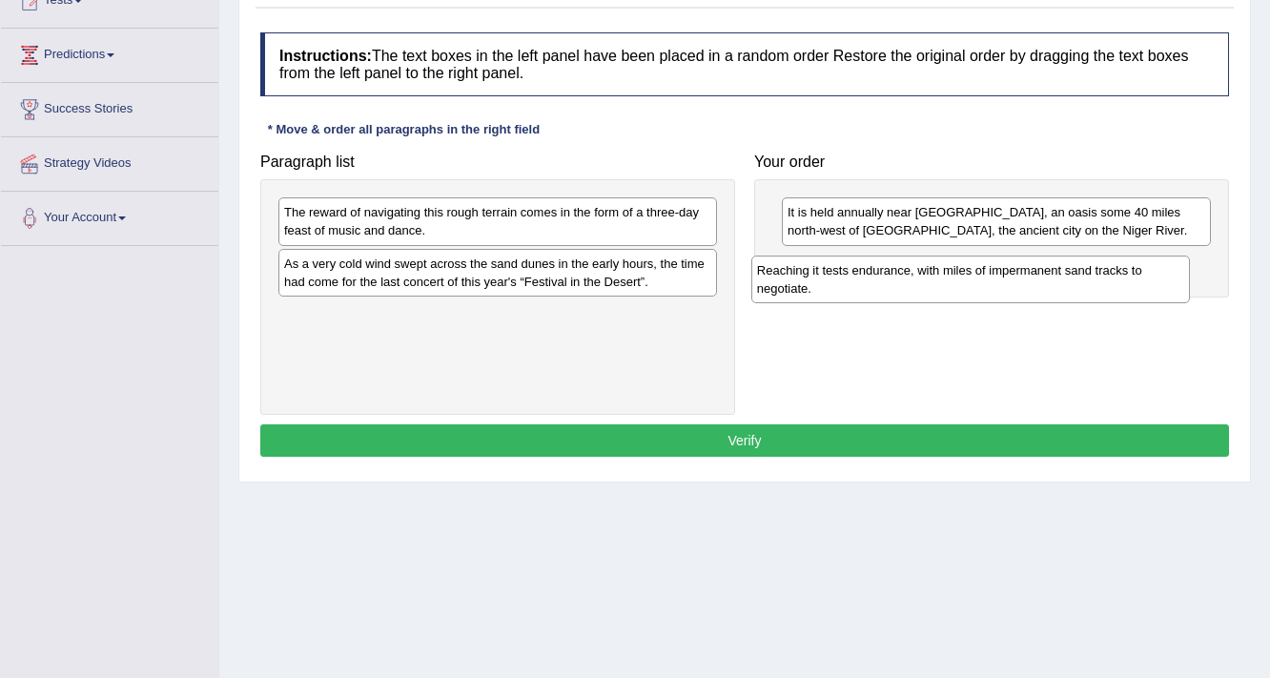
drag, startPoint x: 431, startPoint y: 224, endPoint x: 904, endPoint y: 282, distance: 476.4
click at [904, 282] on div "Reaching it tests endurance, with miles of impermanent sand tracks to negotiate." at bounding box center [970, 279] width 439 height 48
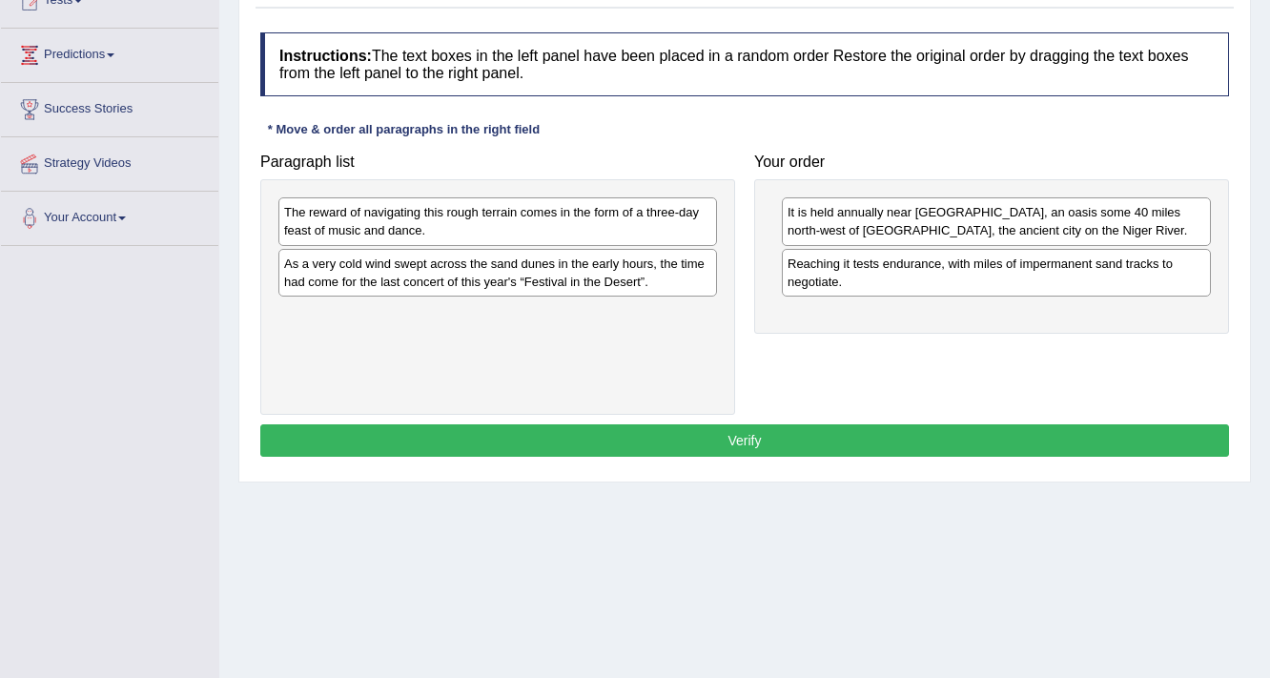
click at [468, 448] on button "Verify" at bounding box center [744, 440] width 968 height 32
click at [479, 249] on div "As a very cold wind swept across the sand dunes in the early hours, the time ha…" at bounding box center [497, 273] width 438 height 48
click at [459, 255] on div "As a very cold wind swept across the sand dunes in the early hours, the time ha…" at bounding box center [497, 273] width 438 height 48
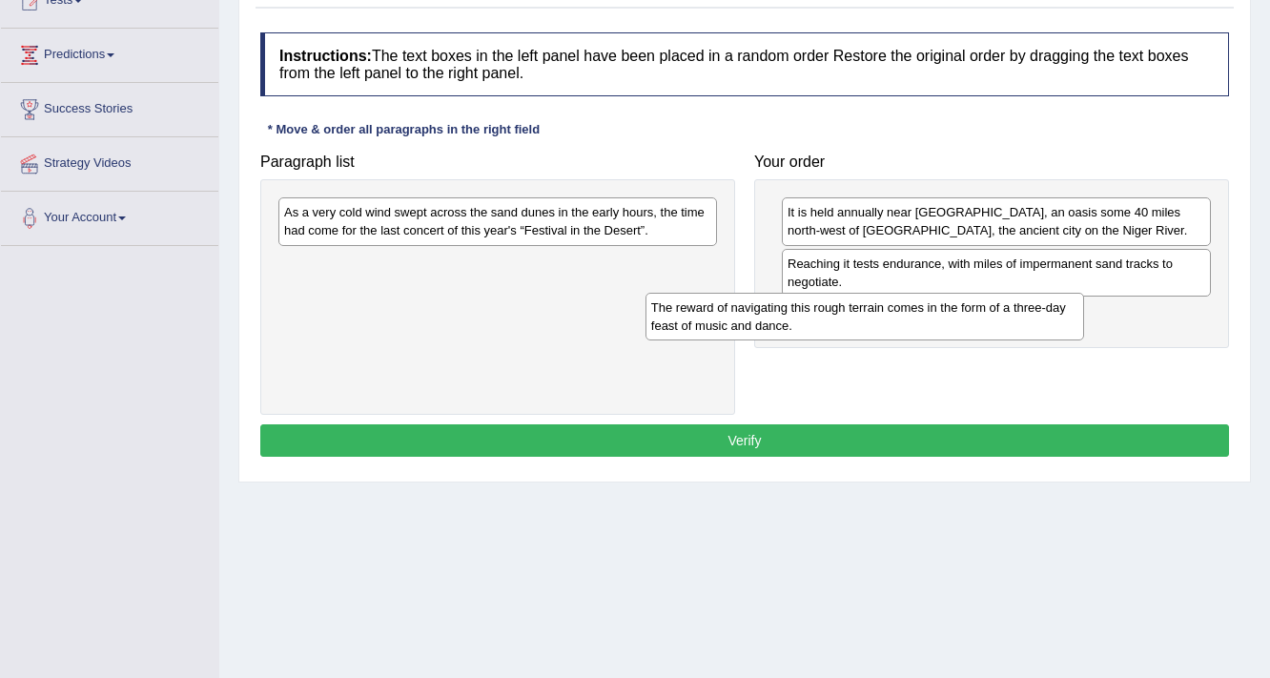
drag, startPoint x: 434, startPoint y: 210, endPoint x: 839, endPoint y: 324, distance: 421.0
click at [839, 324] on div "The reward of navigating this rough terrain comes in the form of a three-day fe…" at bounding box center [864, 317] width 439 height 48
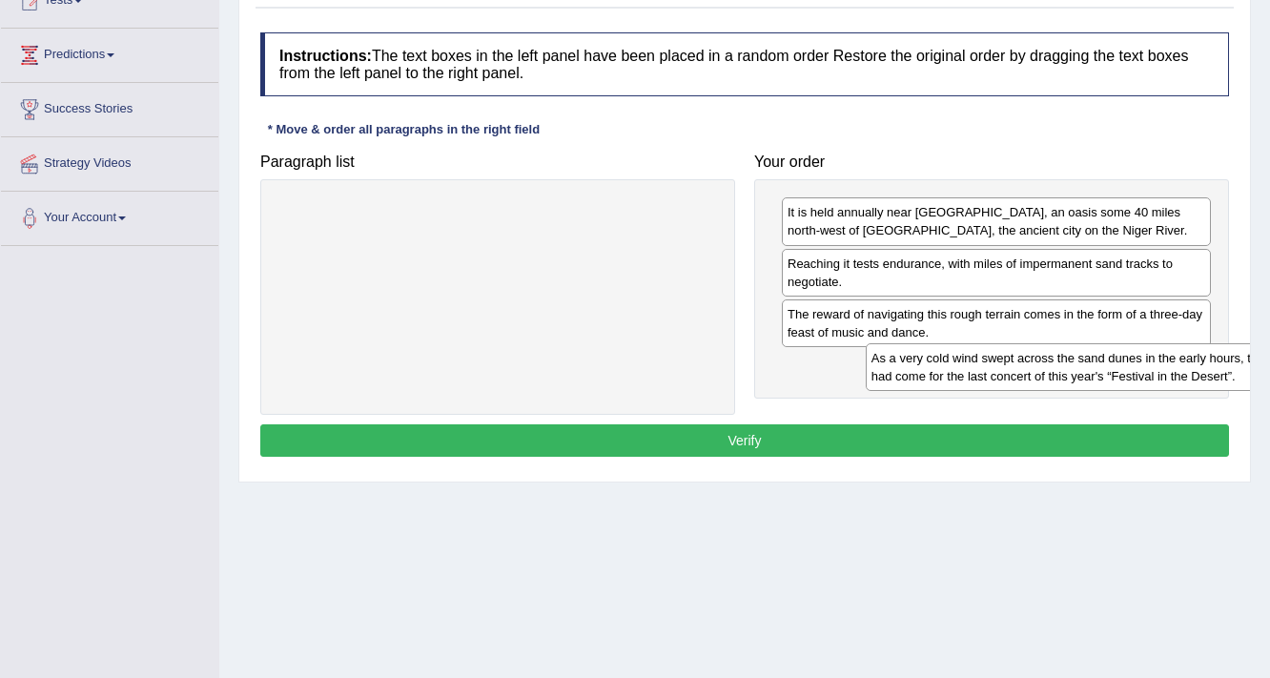
drag, startPoint x: 319, startPoint y: 210, endPoint x: 886, endPoint y: 360, distance: 585.9
click at [900, 357] on div "As a very cold wind swept across the sand dunes in the early hours, the time ha…" at bounding box center [1085, 367] width 439 height 48
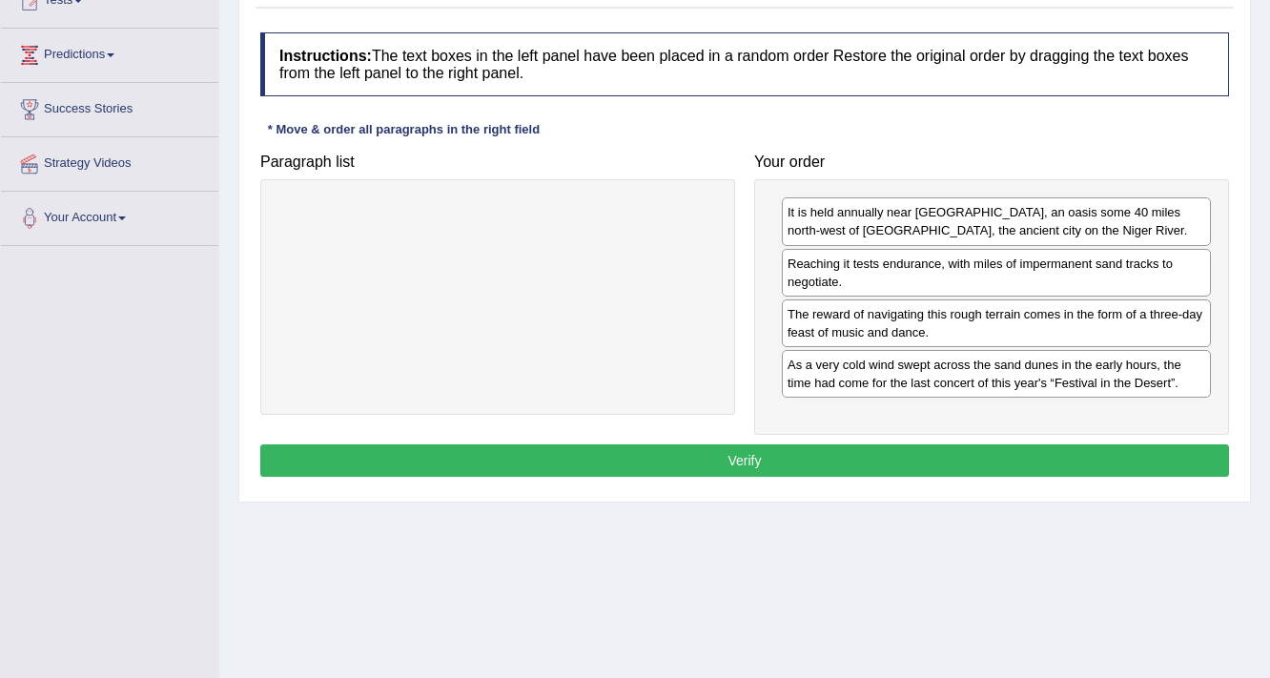
click at [758, 444] on button "Verify" at bounding box center [744, 460] width 968 height 32
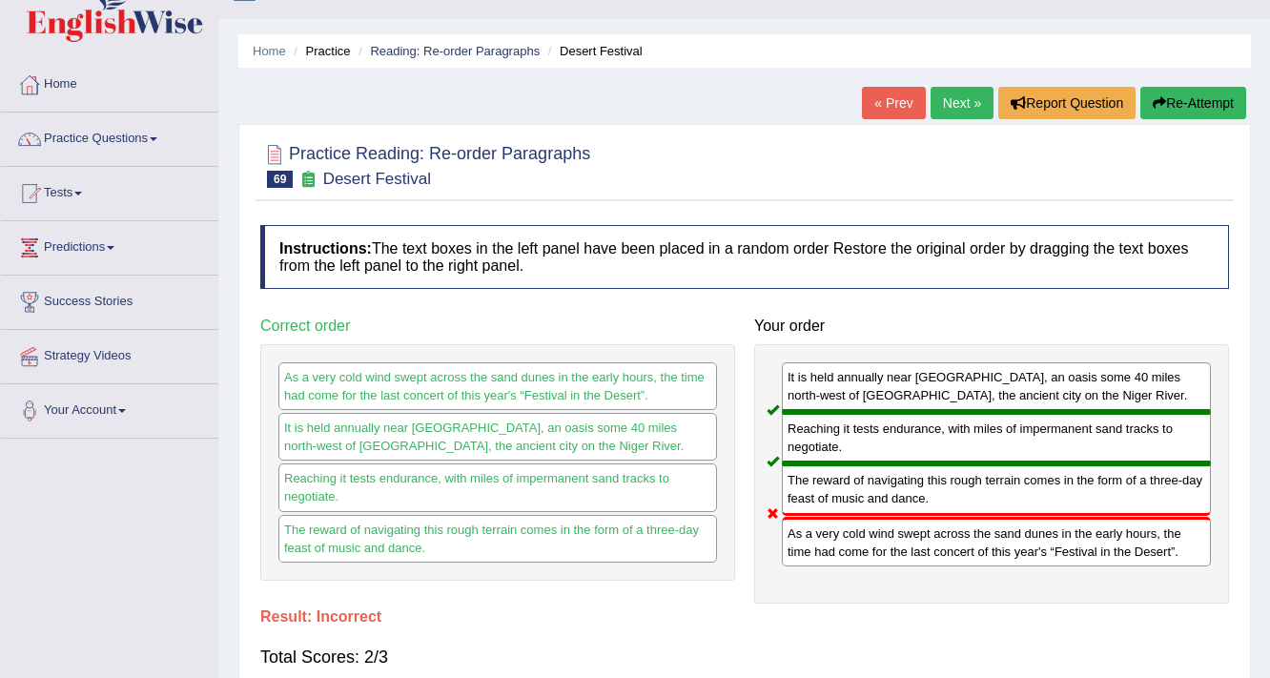
scroll to position [0, 0]
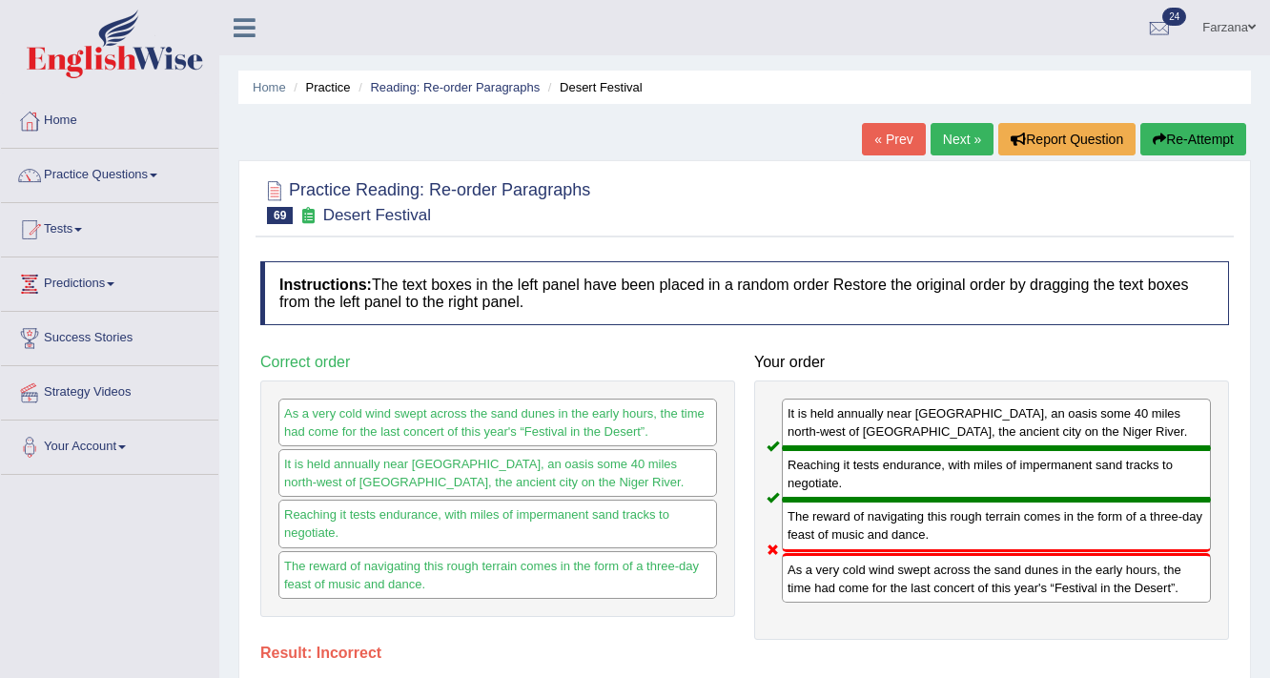
click at [970, 142] on link "Next »" at bounding box center [961, 139] width 63 height 32
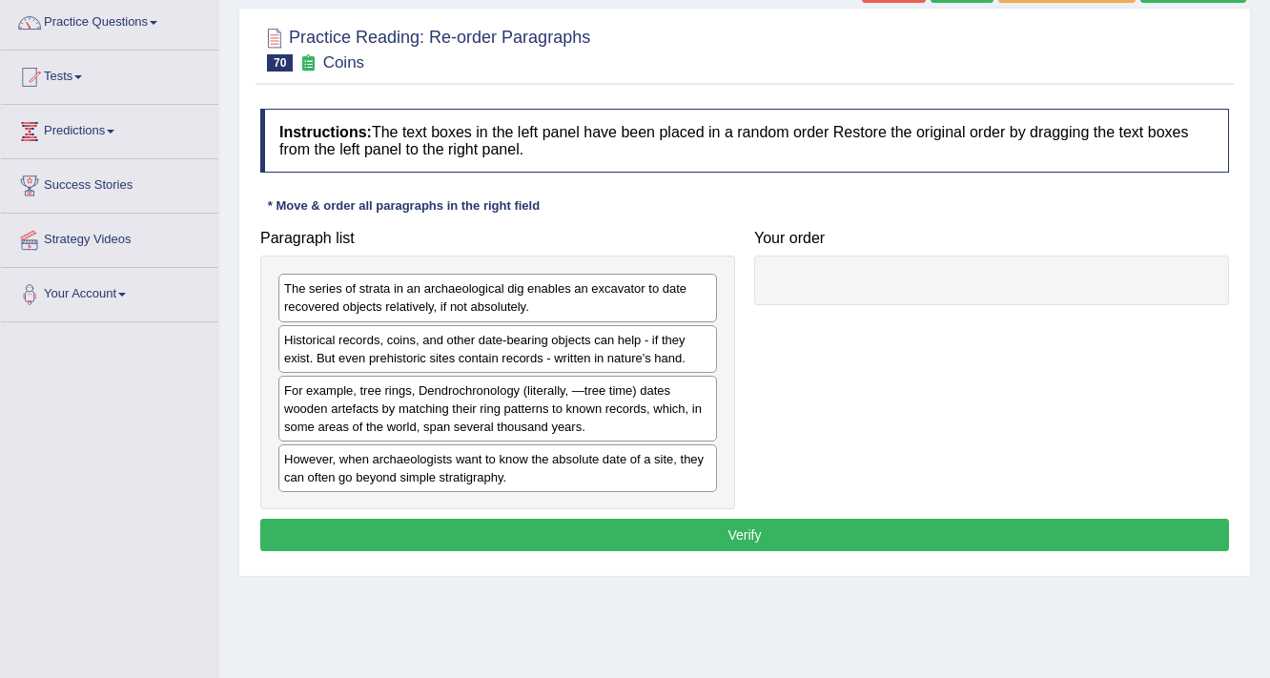
scroll to position [153, 0]
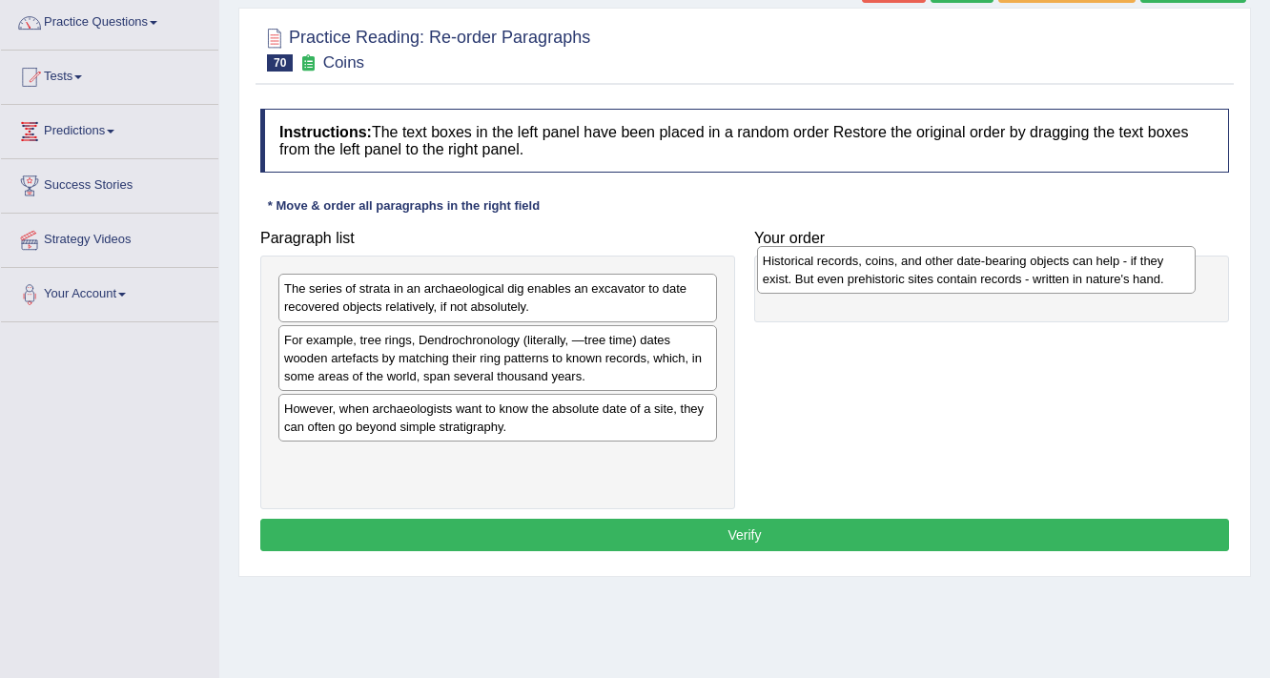
drag, startPoint x: 495, startPoint y: 351, endPoint x: 973, endPoint y: 273, distance: 484.9
click at [973, 273] on div "Historical records, coins, and other date-bearing objects can help - if they ex…" at bounding box center [976, 270] width 439 height 48
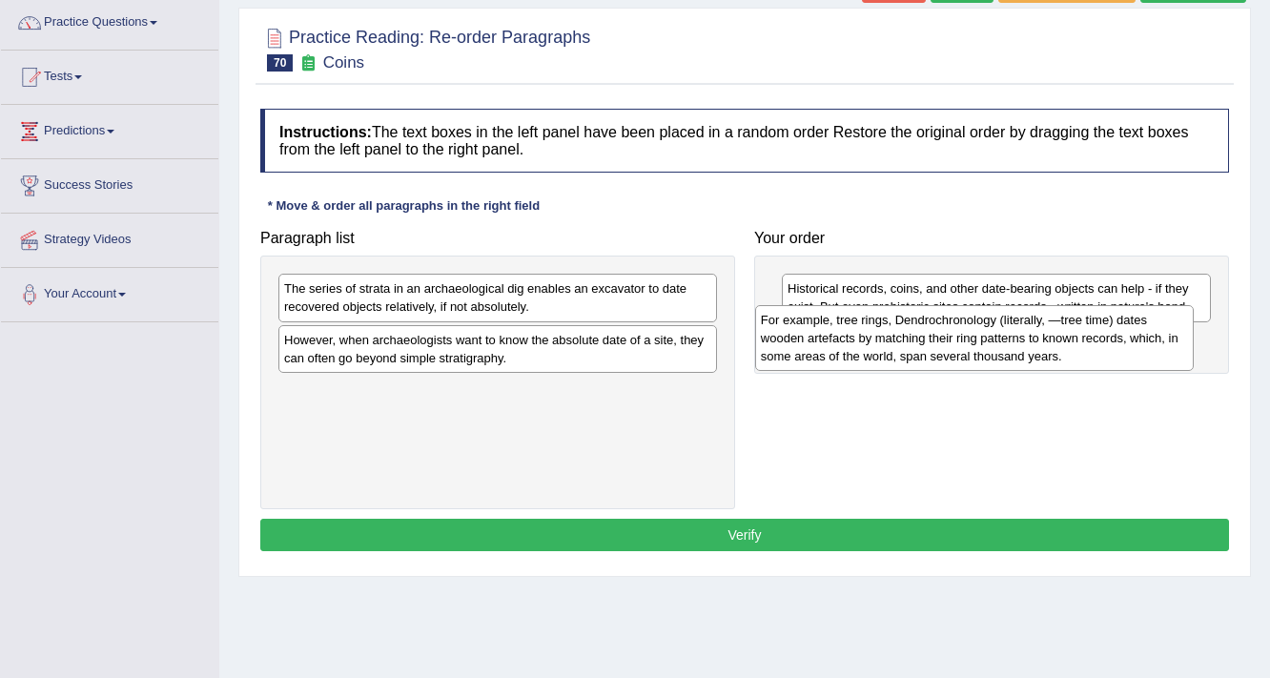
drag, startPoint x: 344, startPoint y: 368, endPoint x: 821, endPoint y: 349, distance: 477.0
click at [821, 349] on div "For example, tree rings, Dendrochronology (literally, ―tree time) dates wooden …" at bounding box center [974, 338] width 439 height 66
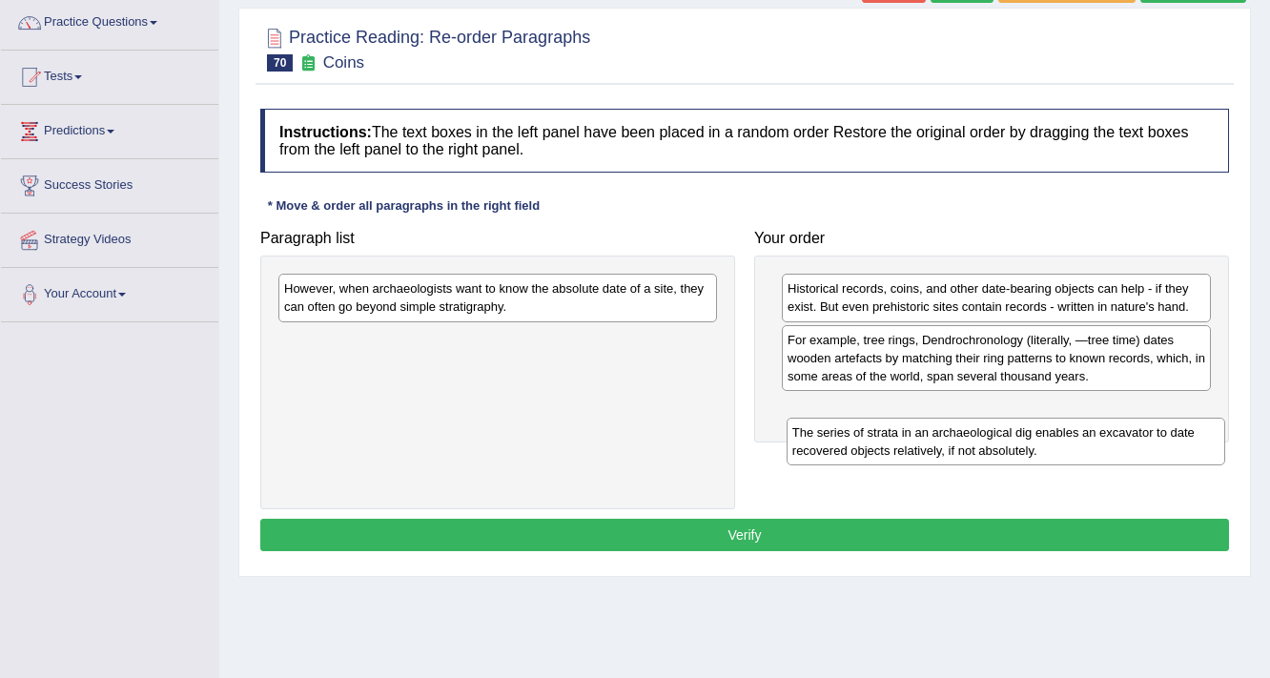
drag, startPoint x: 407, startPoint y: 278, endPoint x: 915, endPoint y: 422, distance: 528.1
click at [915, 422] on div "The series of strata in an archaeological dig enables an excavator to date reco…" at bounding box center [1005, 442] width 439 height 48
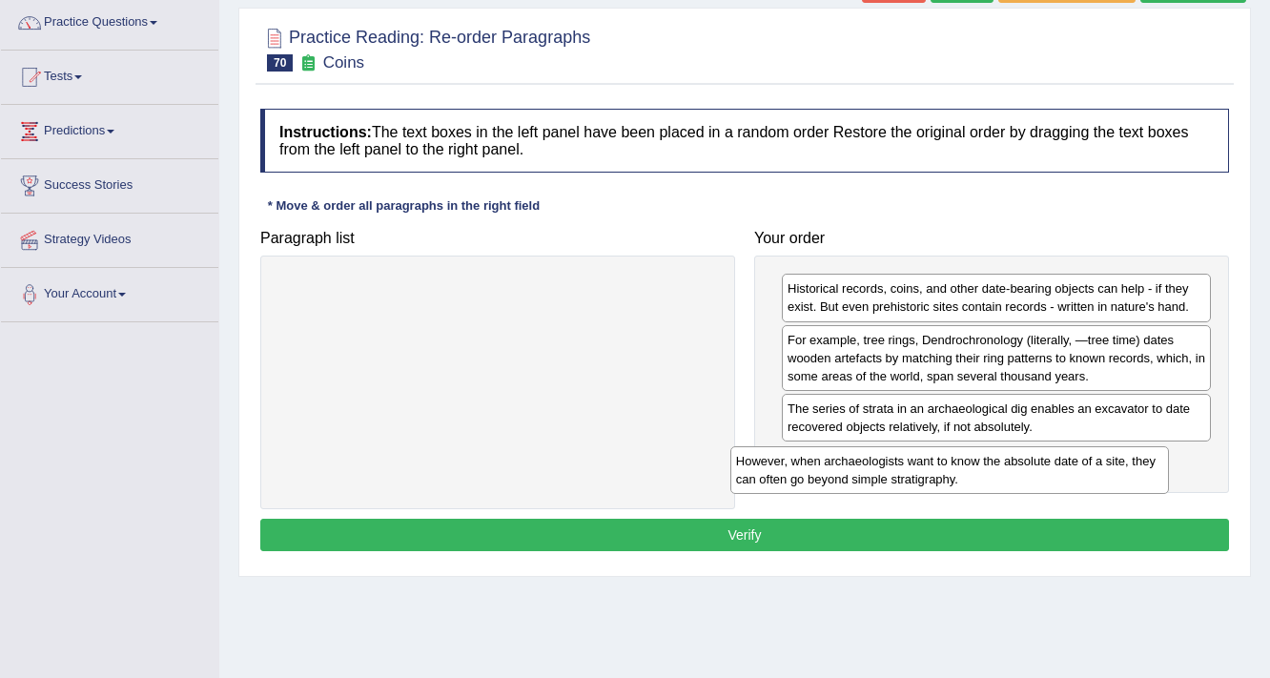
drag, startPoint x: 577, startPoint y: 312, endPoint x: 1029, endPoint y: 484, distance: 483.6
click at [1029, 484] on div "However, when archaeologists want to know the absolute date of a site, they can…" at bounding box center [949, 470] width 439 height 48
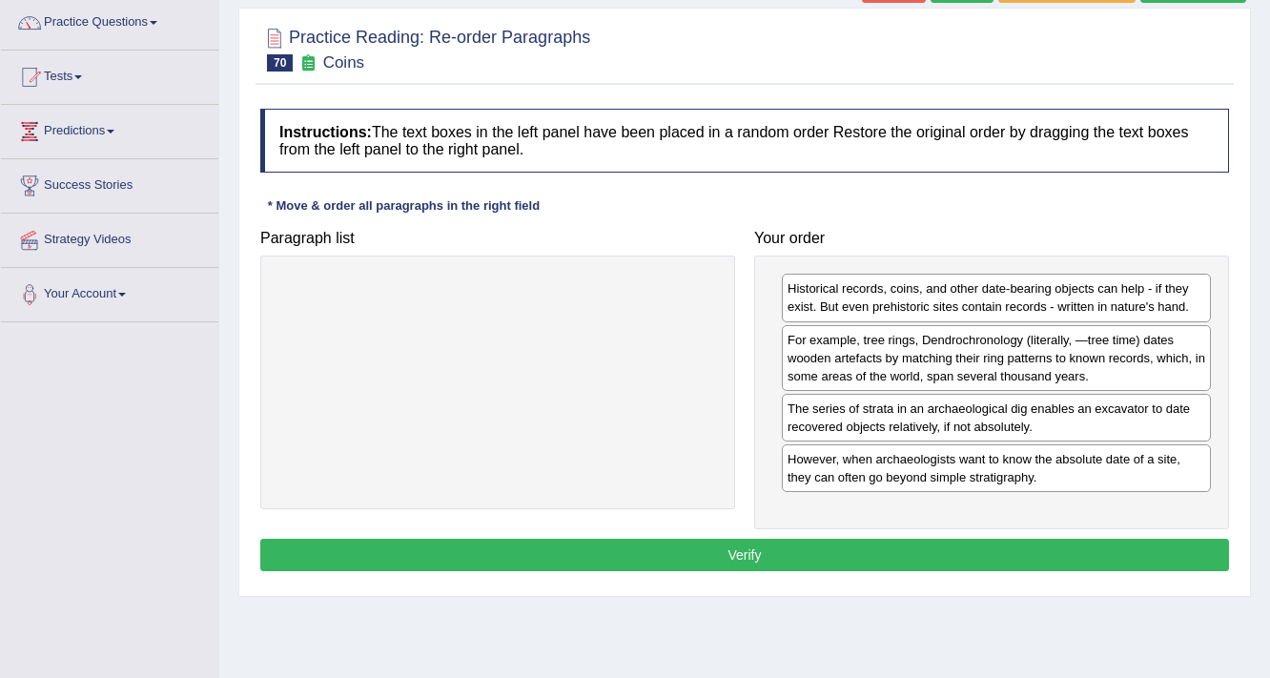
click at [976, 564] on button "Verify" at bounding box center [744, 555] width 968 height 32
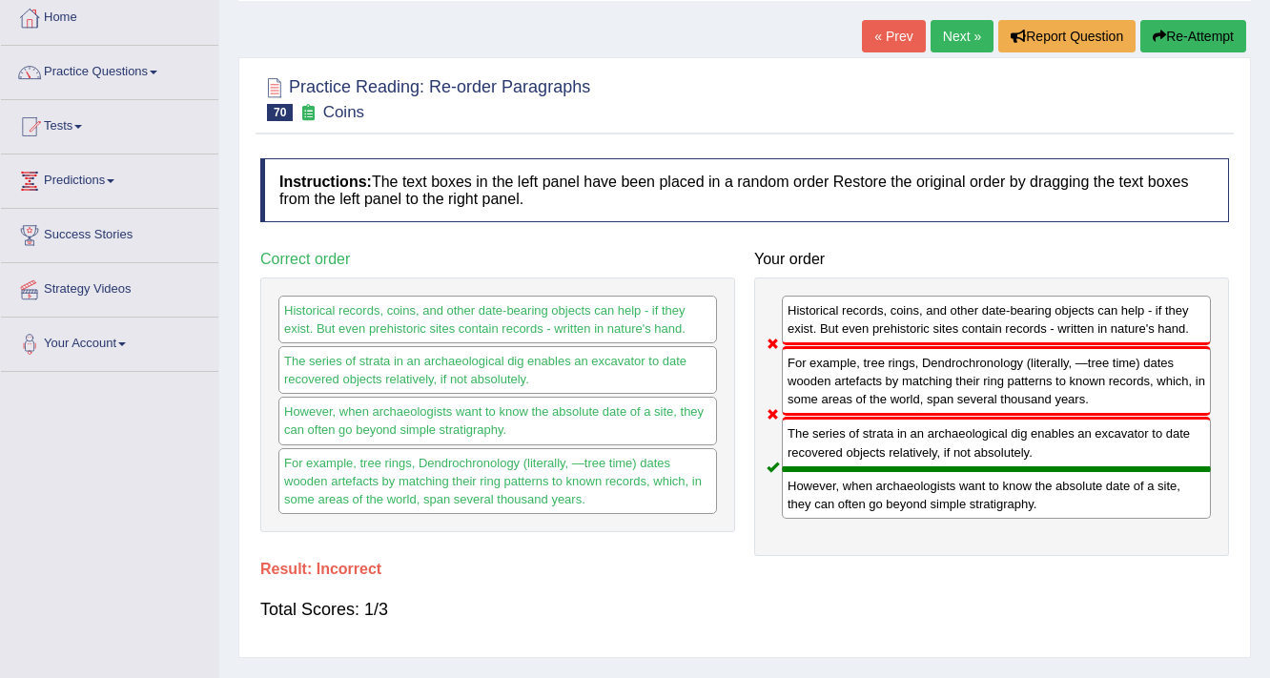
scroll to position [76, 0]
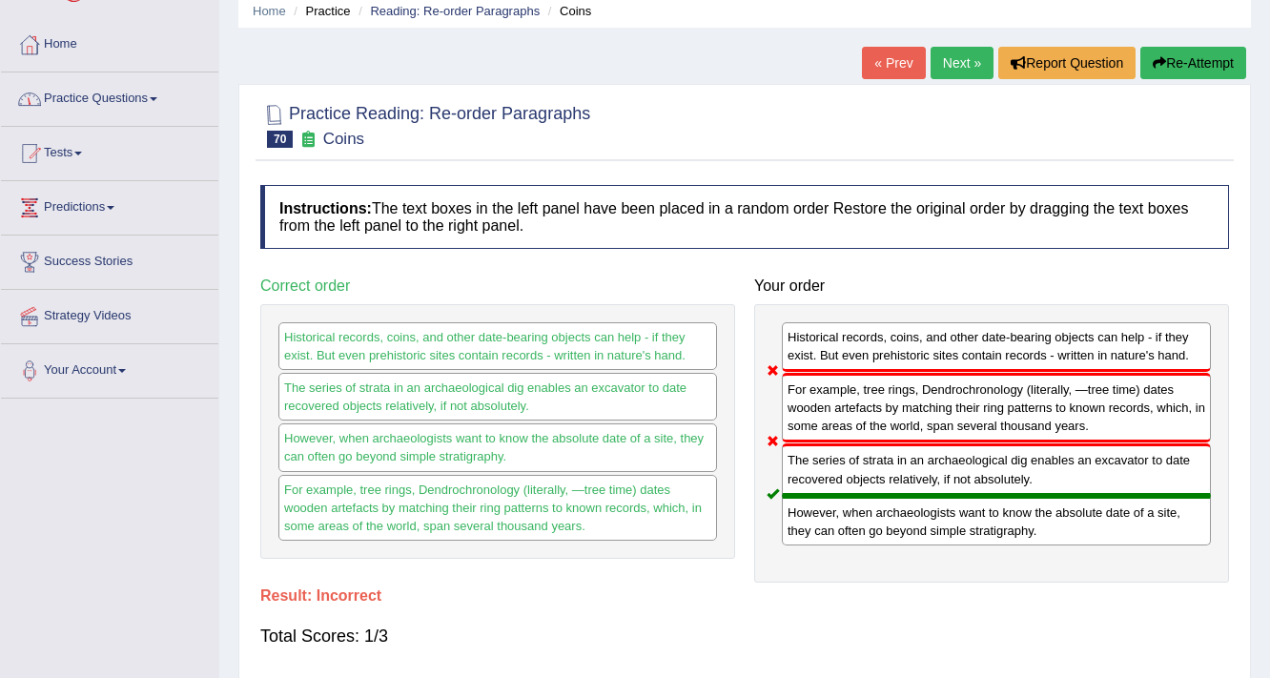
click at [160, 100] on link "Practice Questions" at bounding box center [109, 96] width 217 height 48
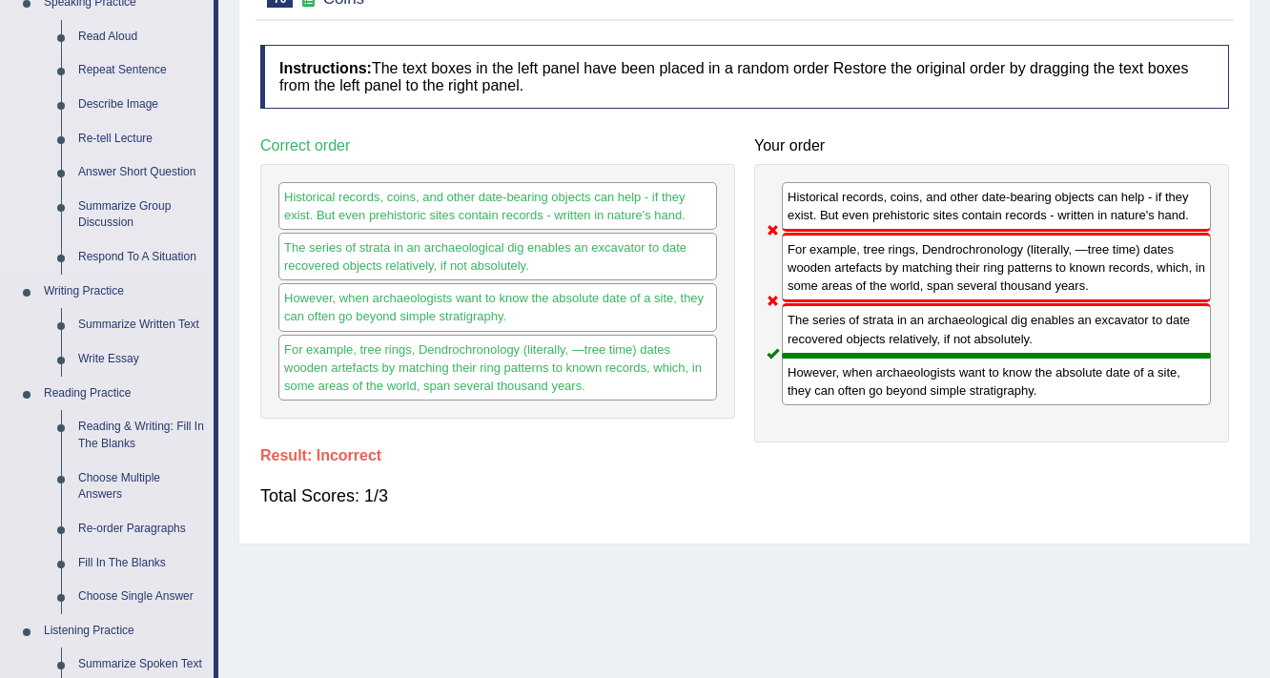
scroll to position [229, 0]
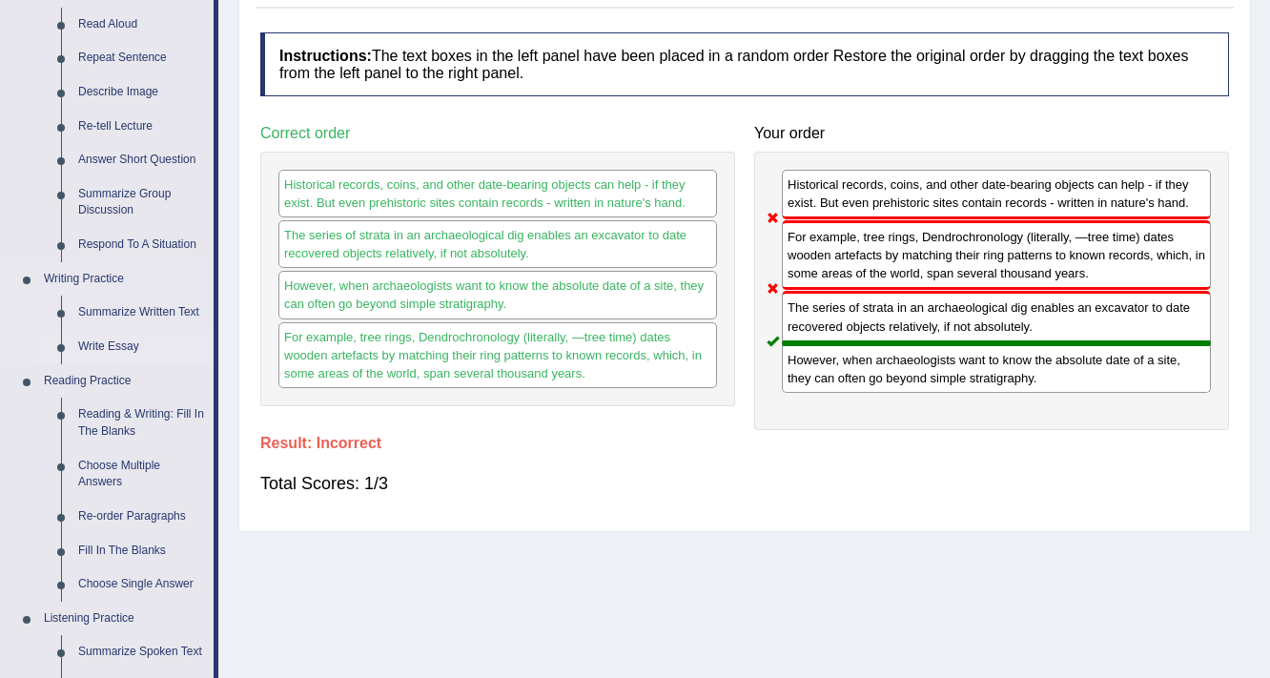
click at [136, 340] on link "Write Essay" at bounding box center [142, 347] width 144 height 34
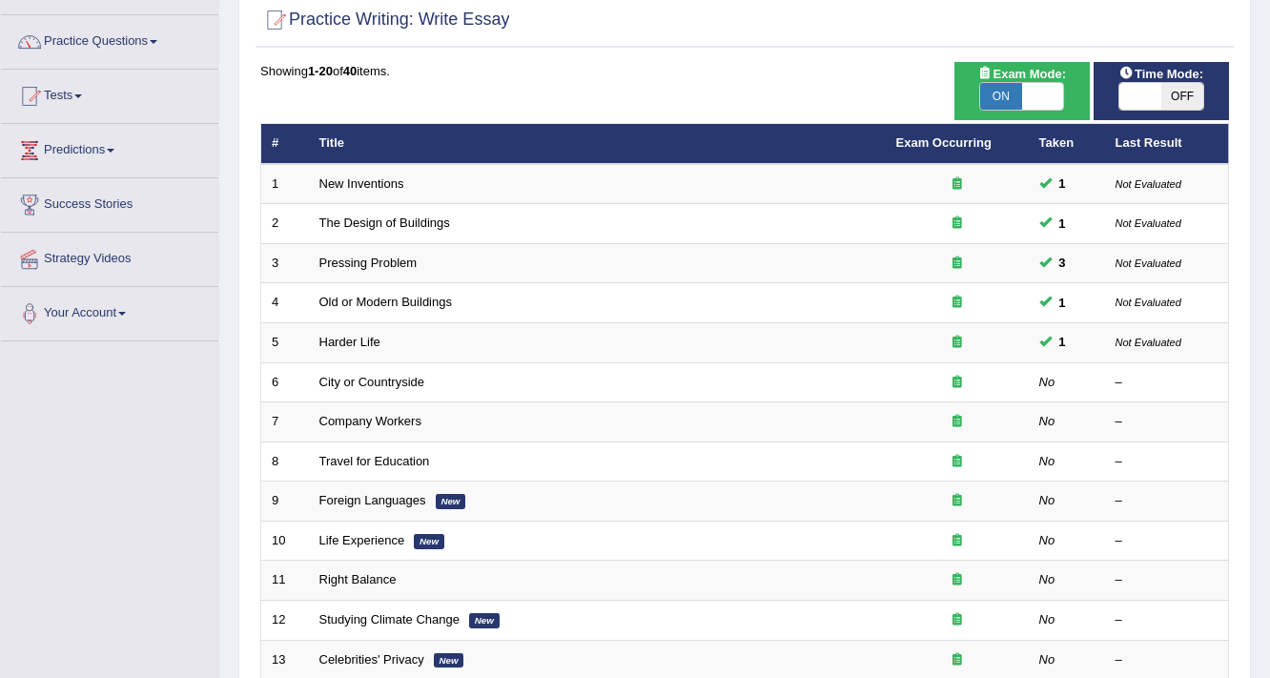
scroll to position [153, 0]
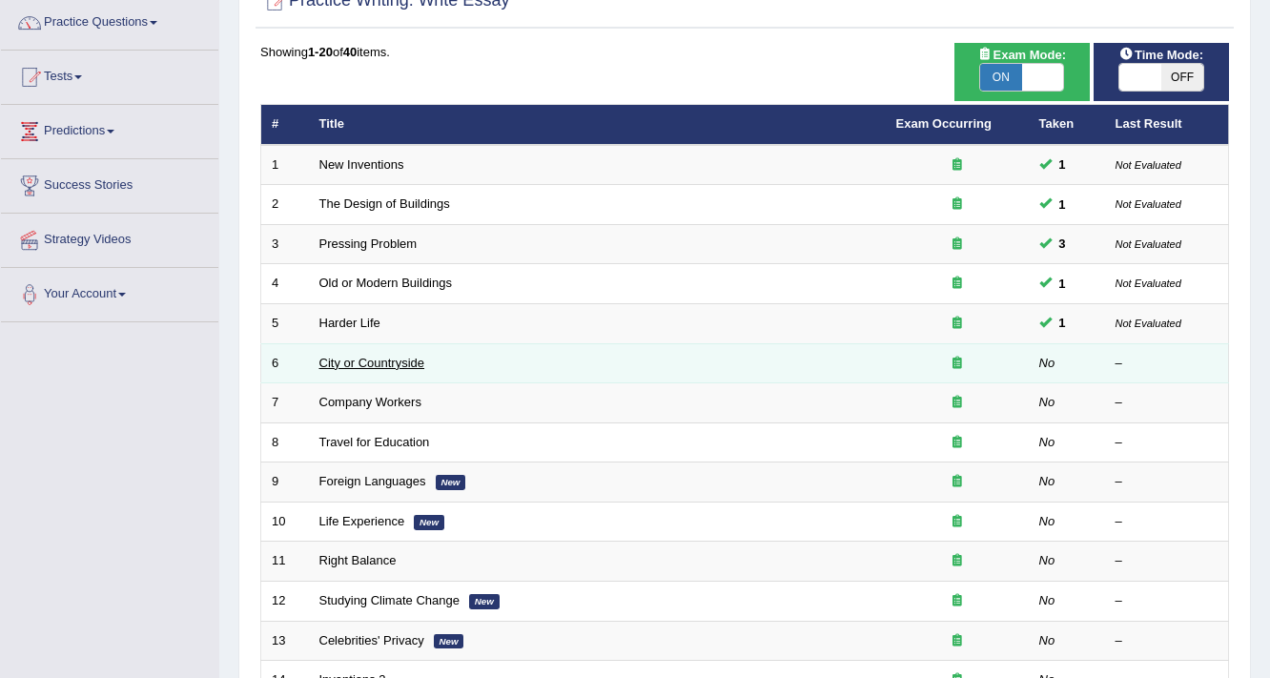
click at [339, 356] on link "City or Countryside" at bounding box center [372, 363] width 106 height 14
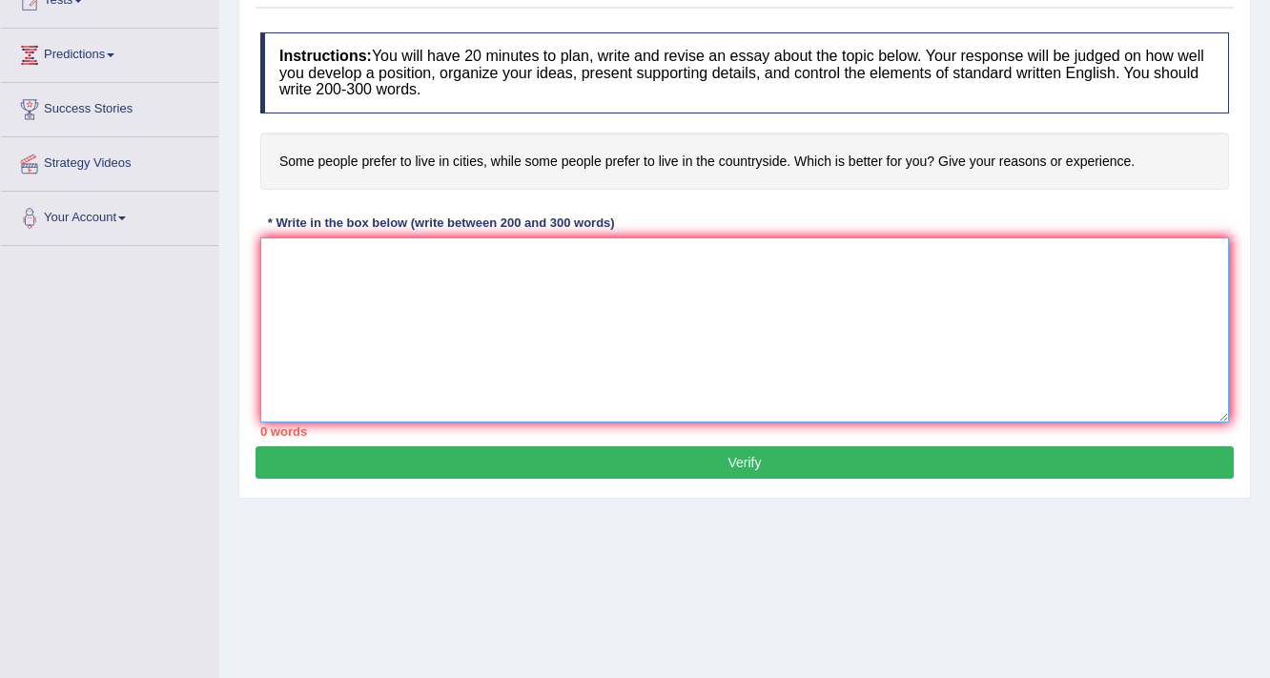
click at [295, 291] on textarea at bounding box center [744, 329] width 968 height 185
click at [336, 313] on textarea at bounding box center [744, 329] width 968 height 185
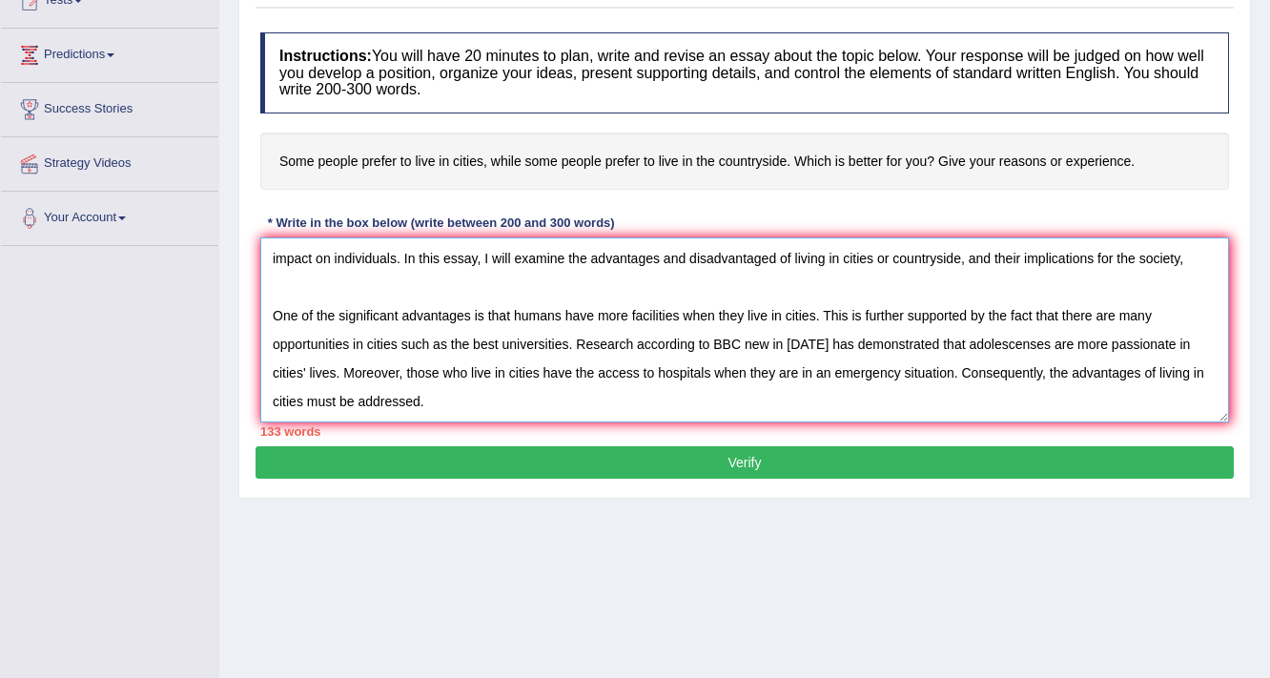
scroll to position [72, 0]
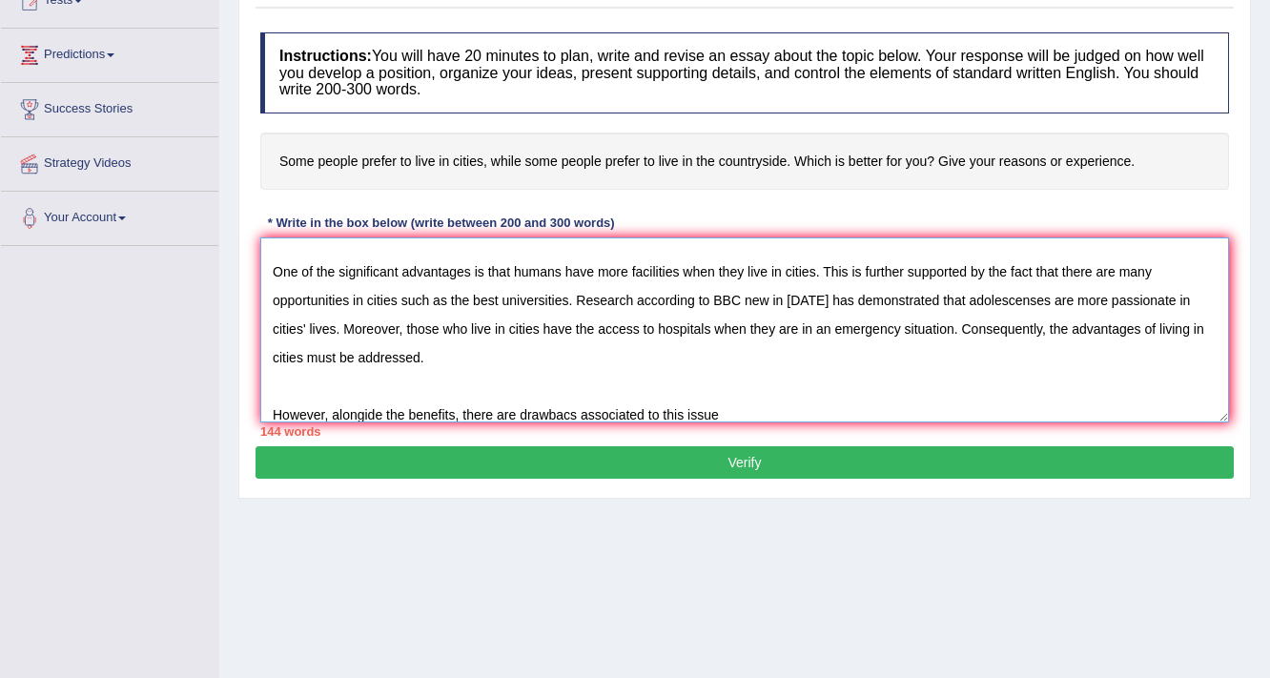
click at [564, 412] on textarea "The increasing influence of this that people prefer to live in cities while som…" at bounding box center [744, 329] width 968 height 185
click at [569, 411] on textarea "The increasing influence of this that people prefer to live in cities while som…" at bounding box center [744, 329] width 968 height 185
click at [759, 400] on textarea "The increasing influence of this that people prefer to live in cities while som…" at bounding box center [744, 329] width 968 height 185
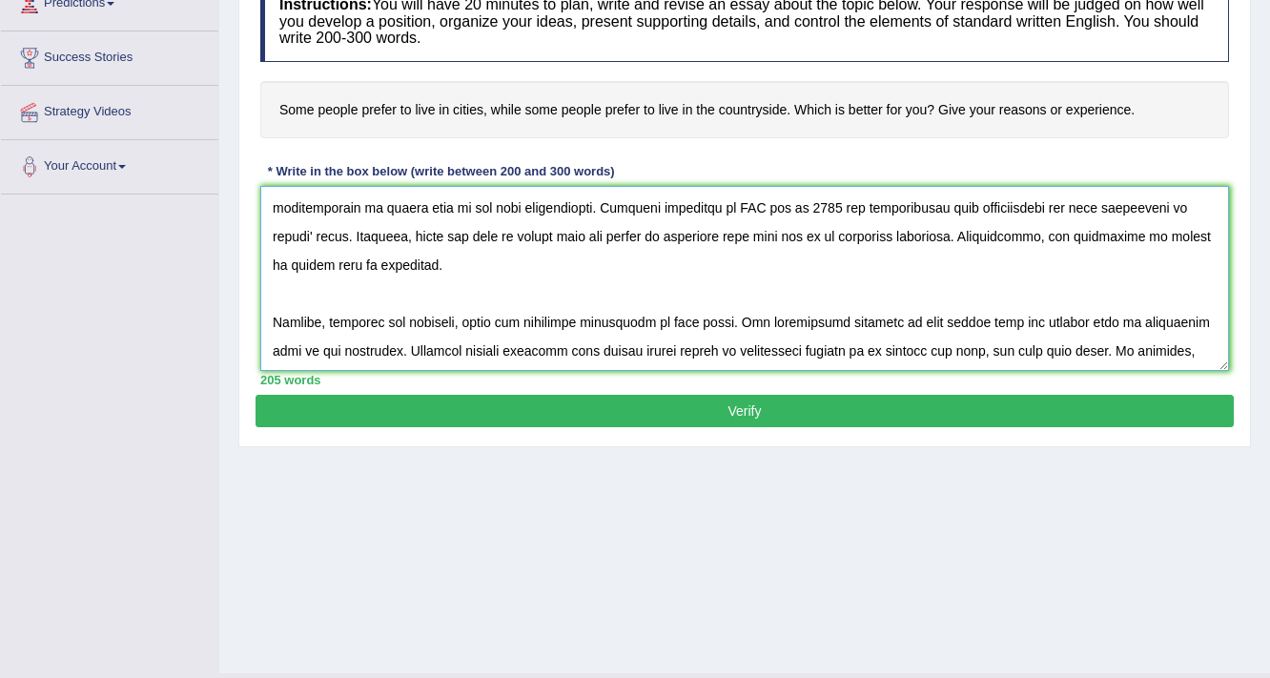
scroll to position [305, 0]
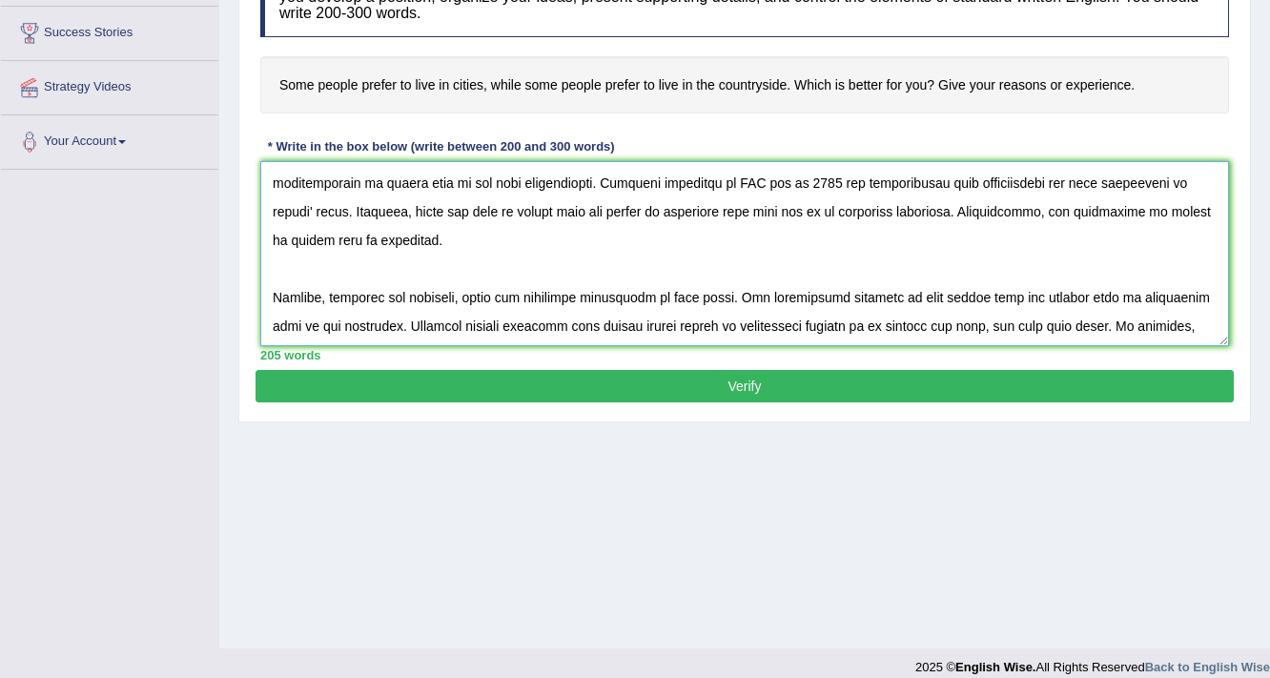
click at [883, 298] on textarea at bounding box center [744, 253] width 968 height 185
click at [1053, 319] on textarea at bounding box center [744, 253] width 968 height 185
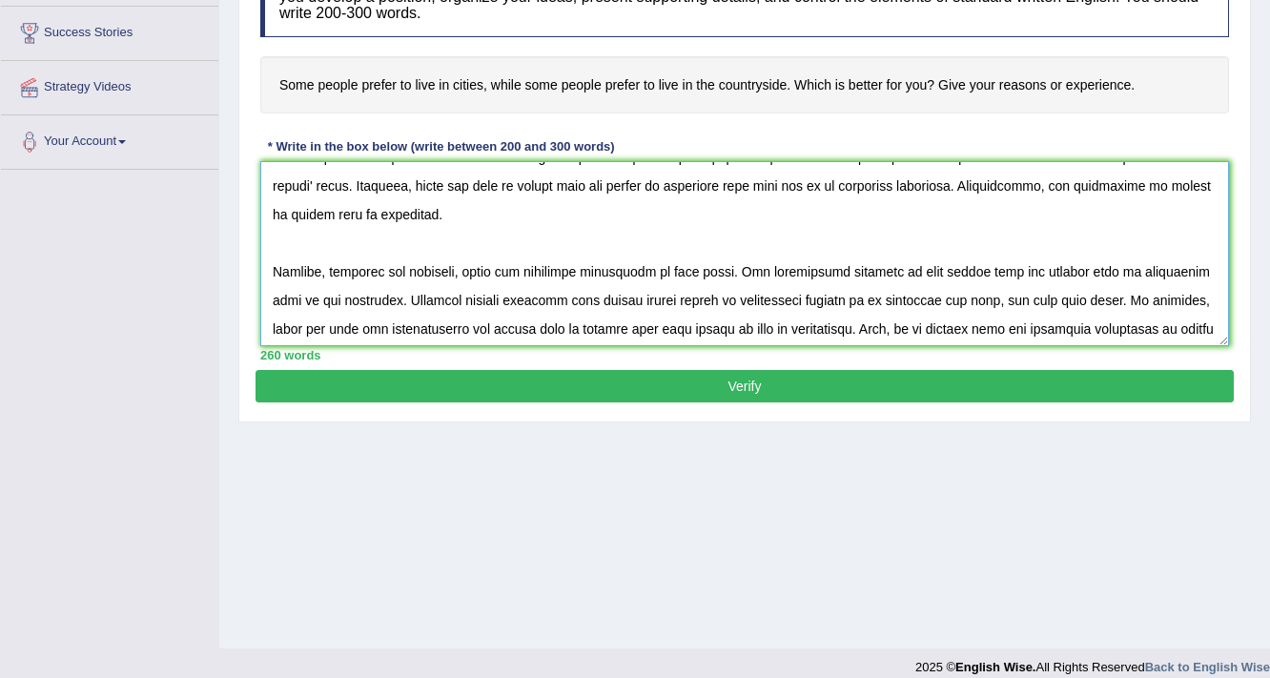
scroll to position [92, 0]
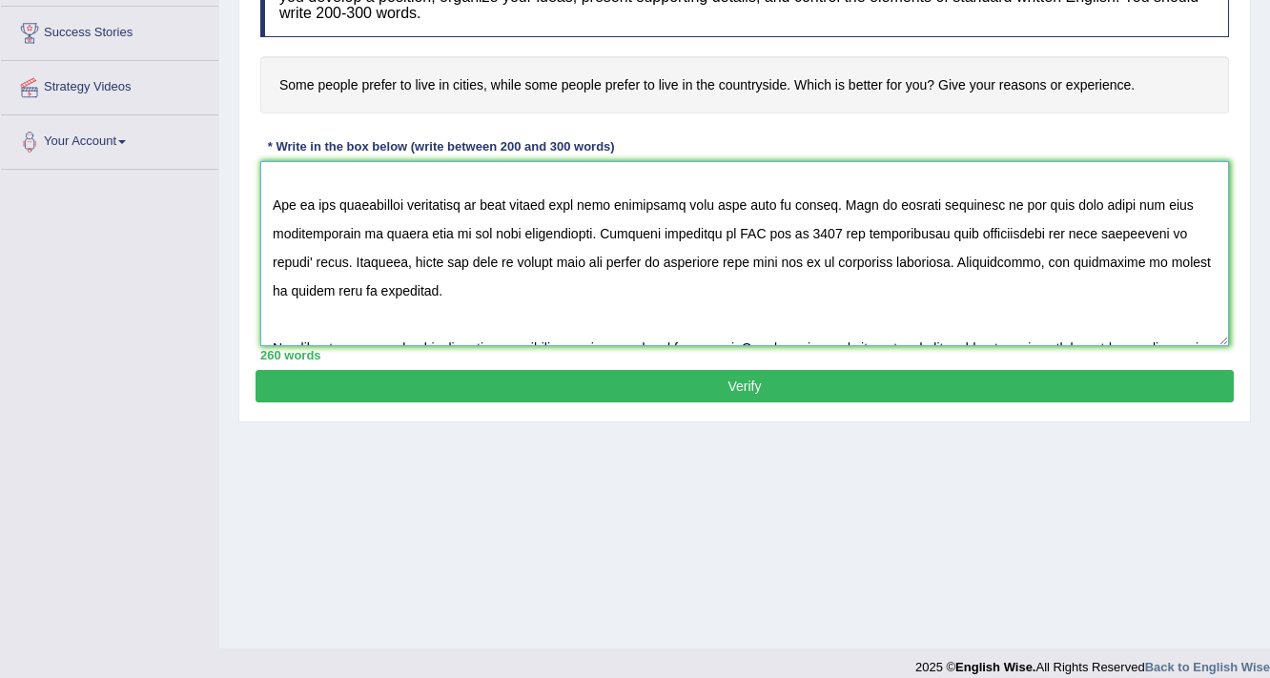
type textarea "The increasing influence of this that people prefer to live in cities while som…"
click at [497, 378] on button "Verify" at bounding box center [744, 386] width 978 height 32
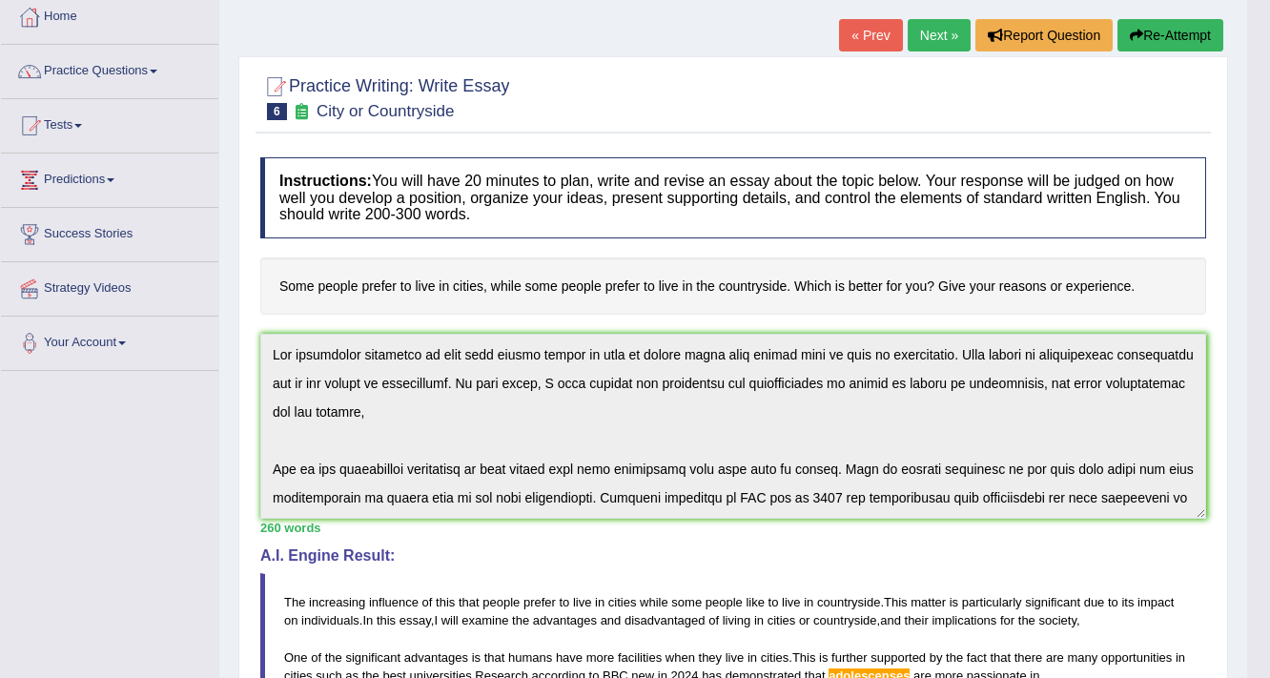
scroll to position [229, 0]
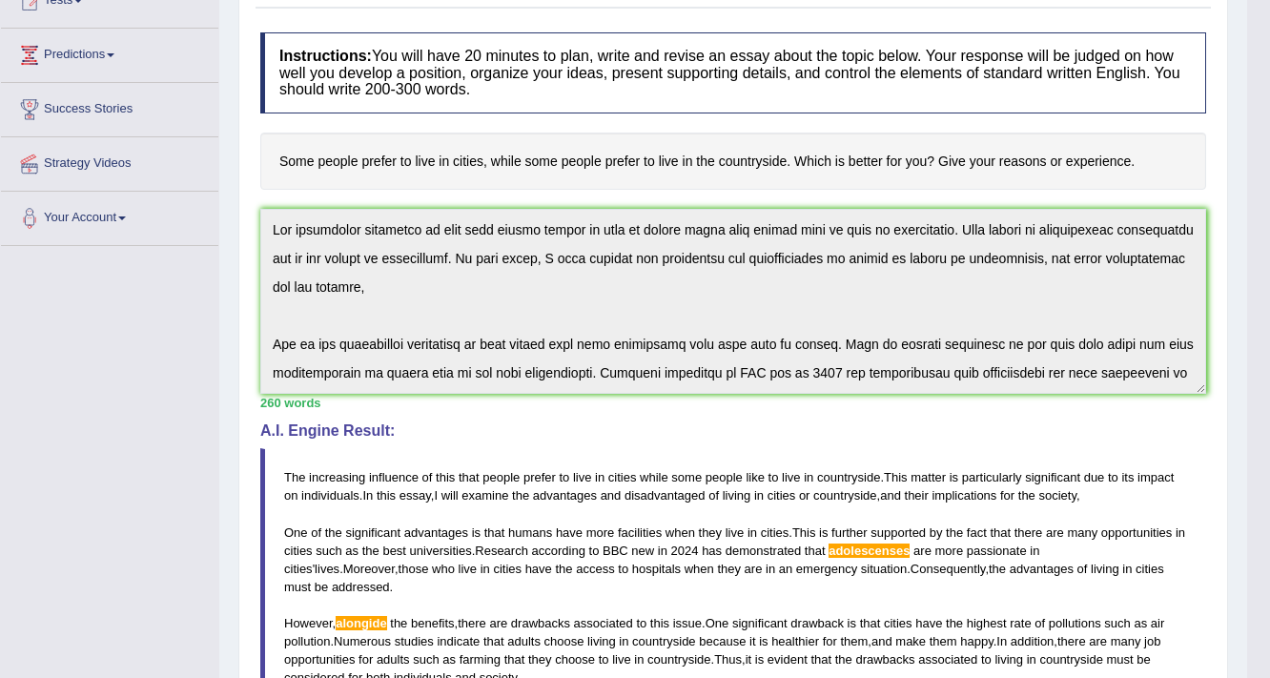
click at [259, 227] on div "Instructions: You will have 20 minutes to plan, write and revise an essay about…" at bounding box center [732, 483] width 955 height 921
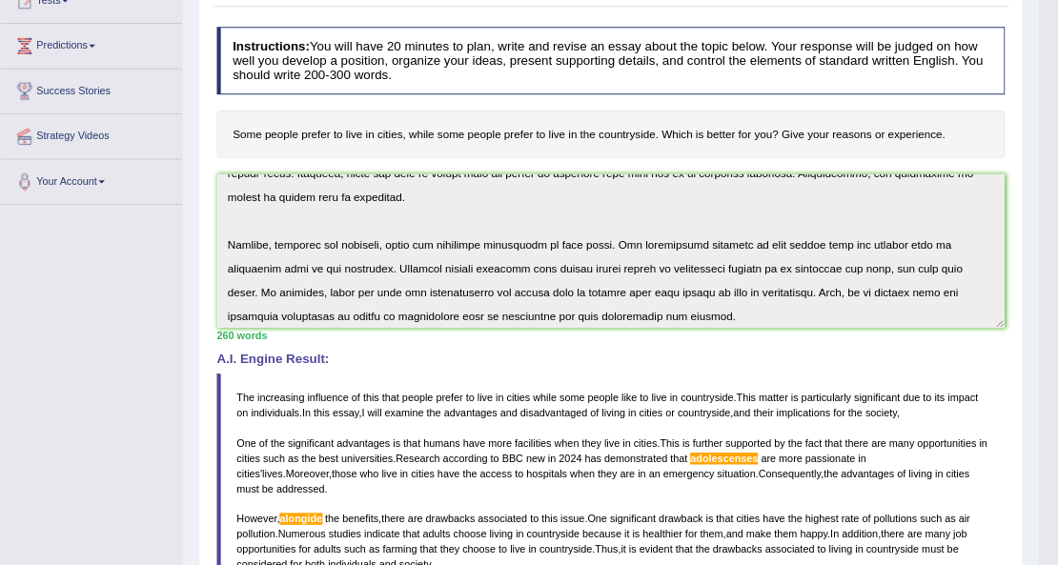
scroll to position [286, 0]
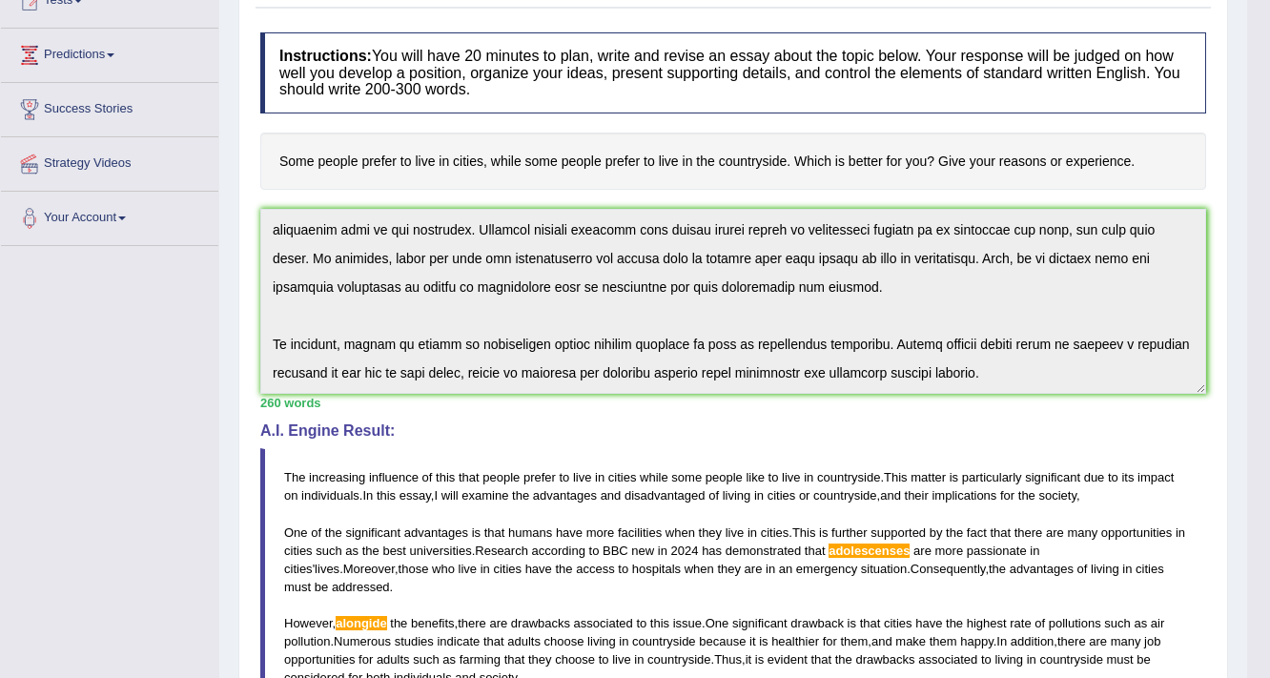
drag, startPoint x: 255, startPoint y: 229, endPoint x: 1026, endPoint y: 418, distance: 793.2
click at [1026, 418] on div "Instructions: You will have 20 minutes to plan, write and revise an essay about…" at bounding box center [732, 483] width 955 height 921
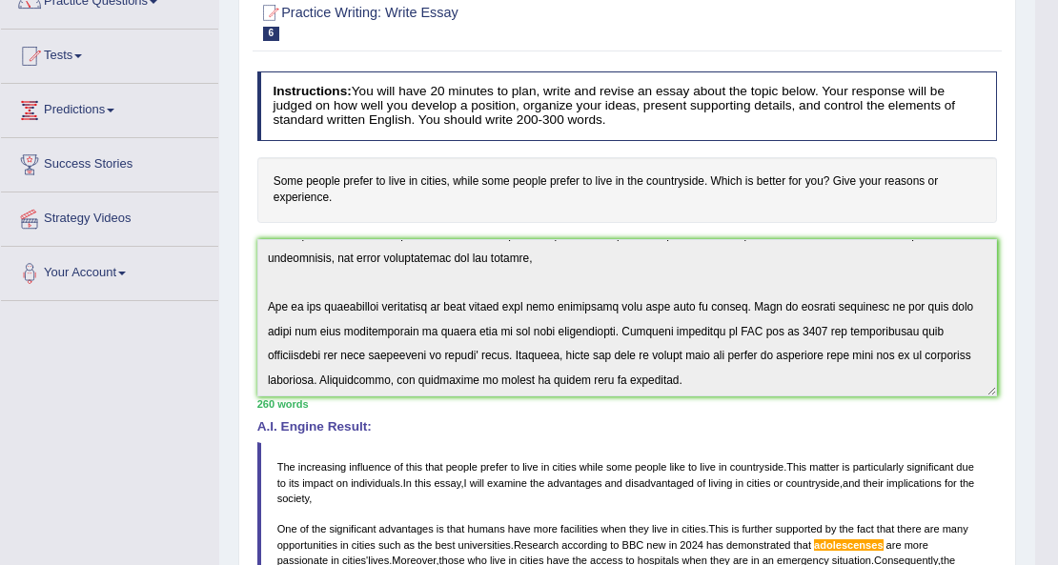
scroll to position [0, 0]
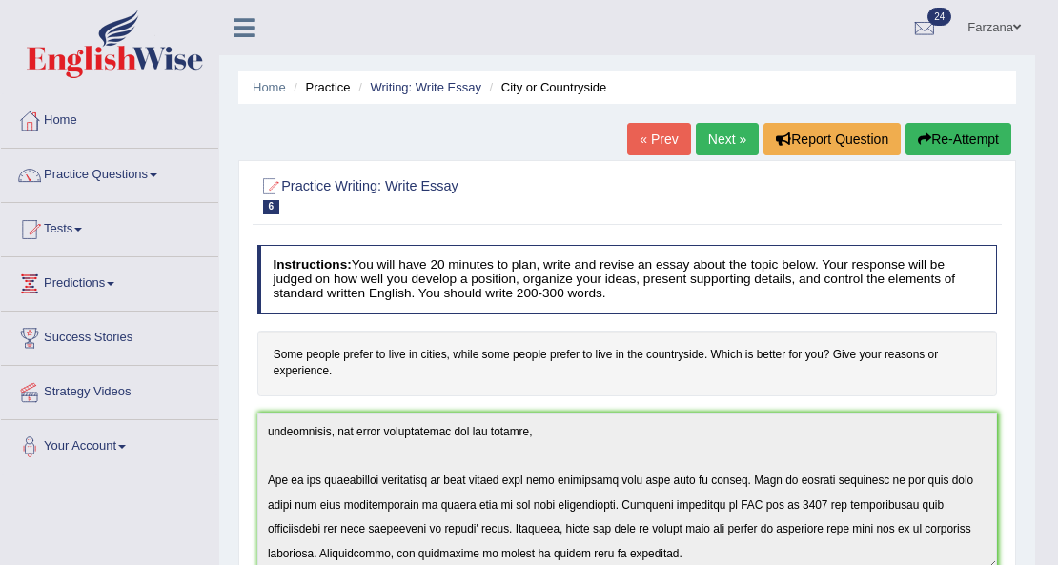
click at [990, 135] on button "Re-Attempt" at bounding box center [959, 139] width 106 height 32
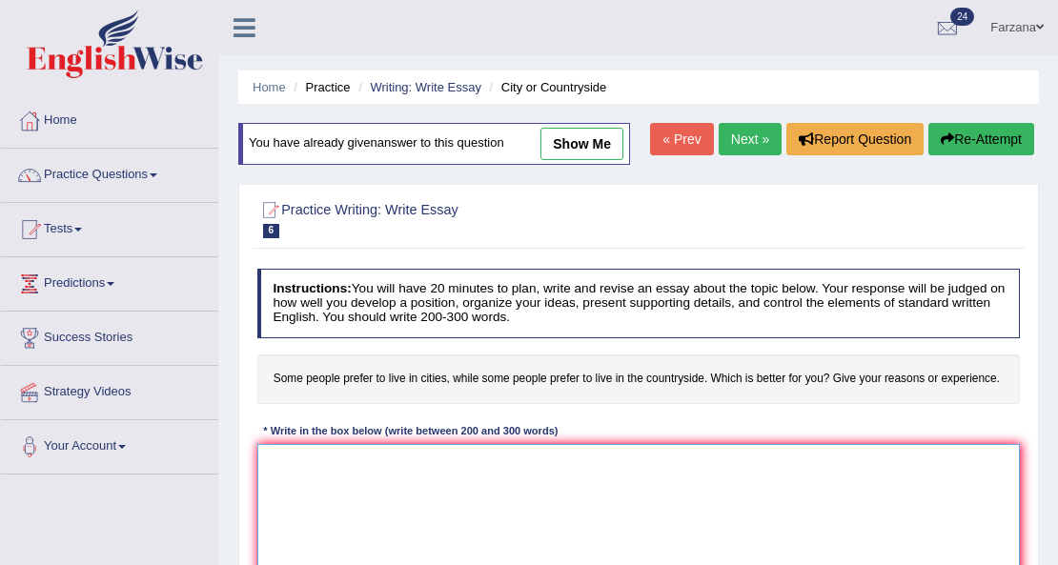
click at [556, 530] on textarea at bounding box center [639, 522] width 764 height 157
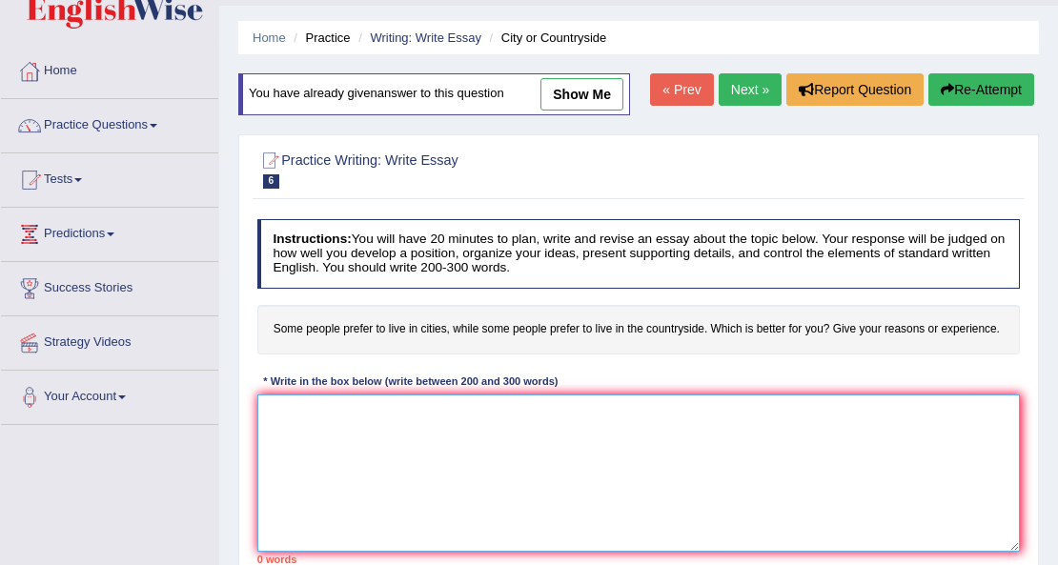
scroll to position [191, 0]
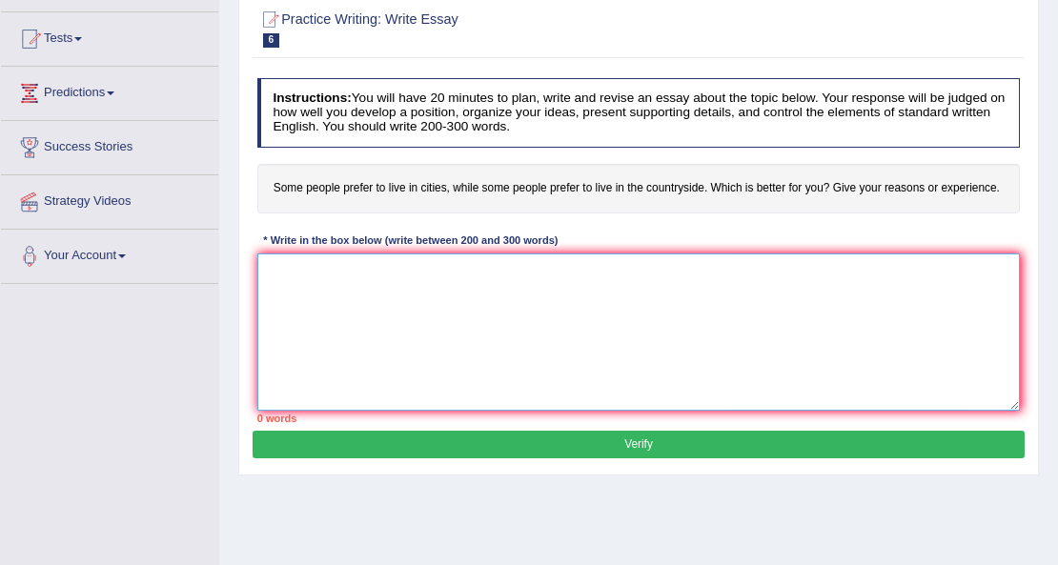
paste textarea "he increasing influence of this that people prefer to live in cities while some…"
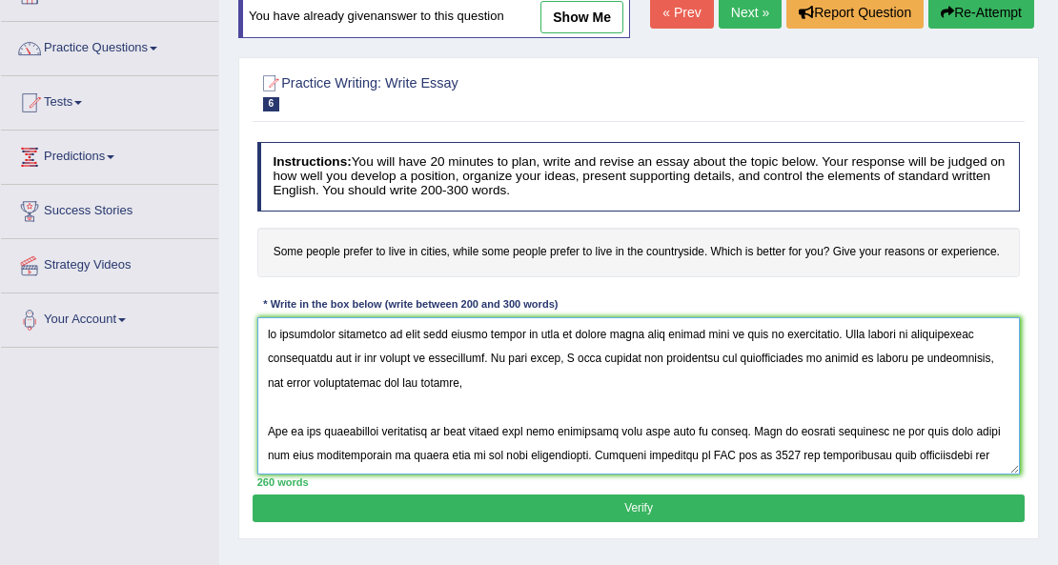
scroll to position [63, 0]
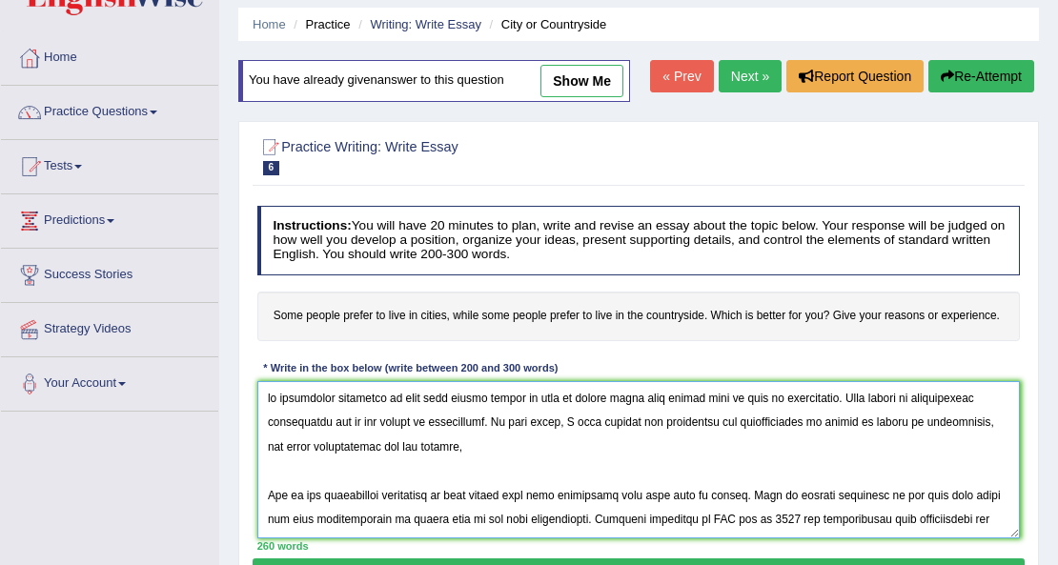
drag, startPoint x: 262, startPoint y: 379, endPoint x: 279, endPoint y: 427, distance: 50.7
click at [261, 385] on textarea at bounding box center [639, 459] width 764 height 157
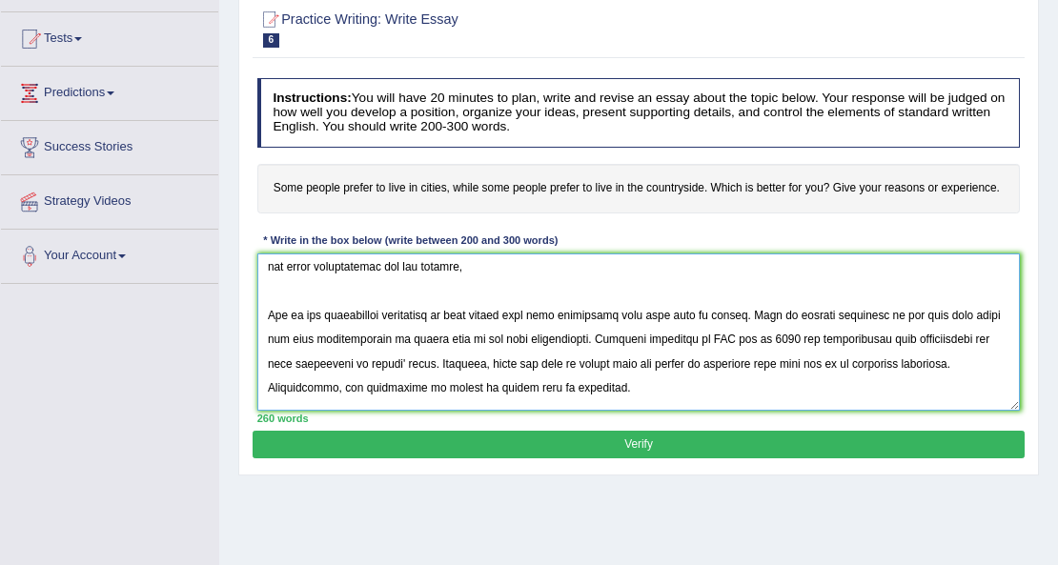
scroll to position [136, 0]
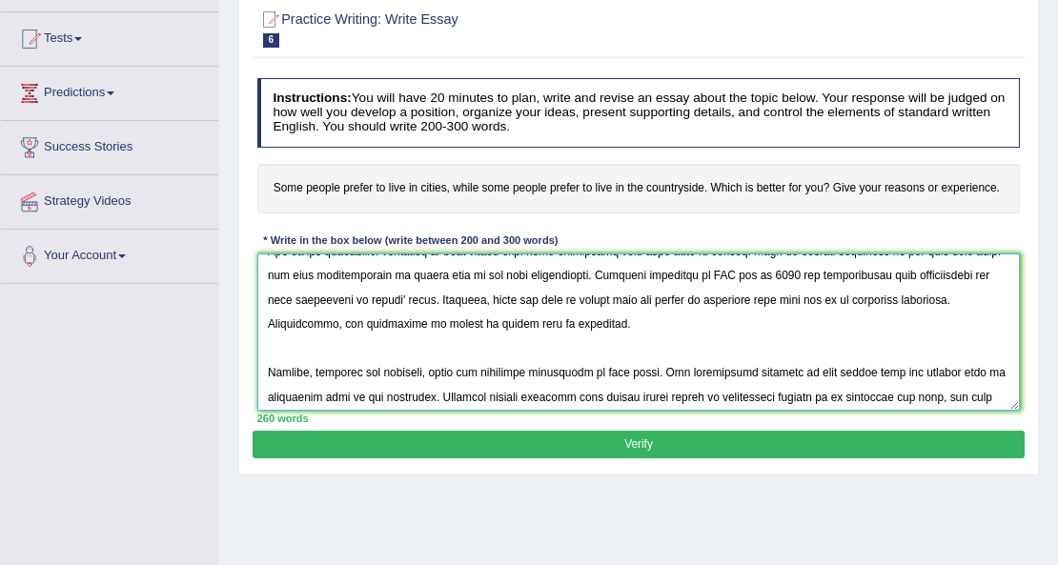
click at [936, 278] on textarea at bounding box center [639, 332] width 764 height 157
click at [341, 364] on textarea at bounding box center [639, 332] width 764 height 157
click at [344, 367] on textarea at bounding box center [639, 332] width 764 height 157
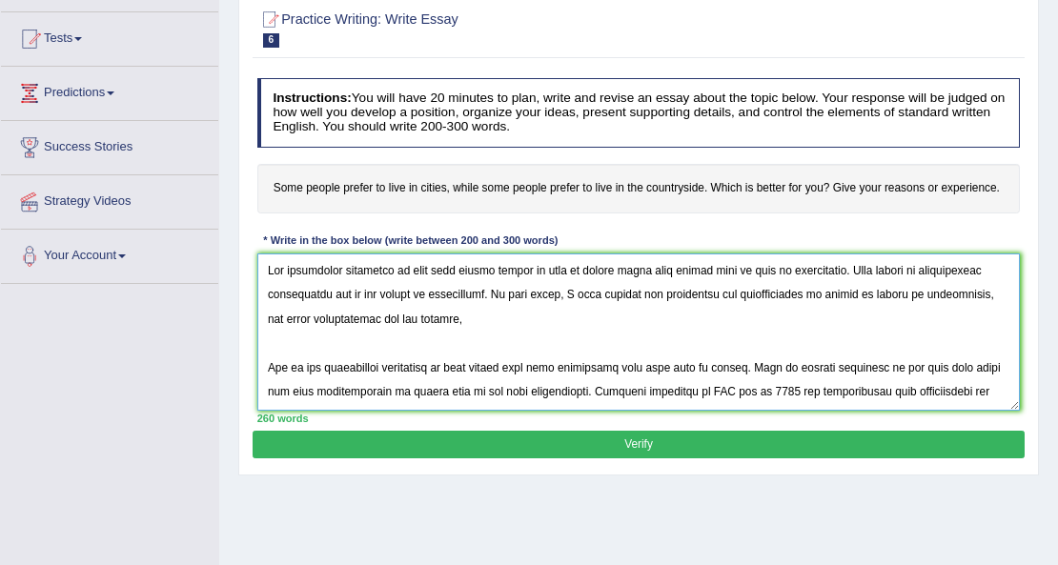
scroll to position [74, 0]
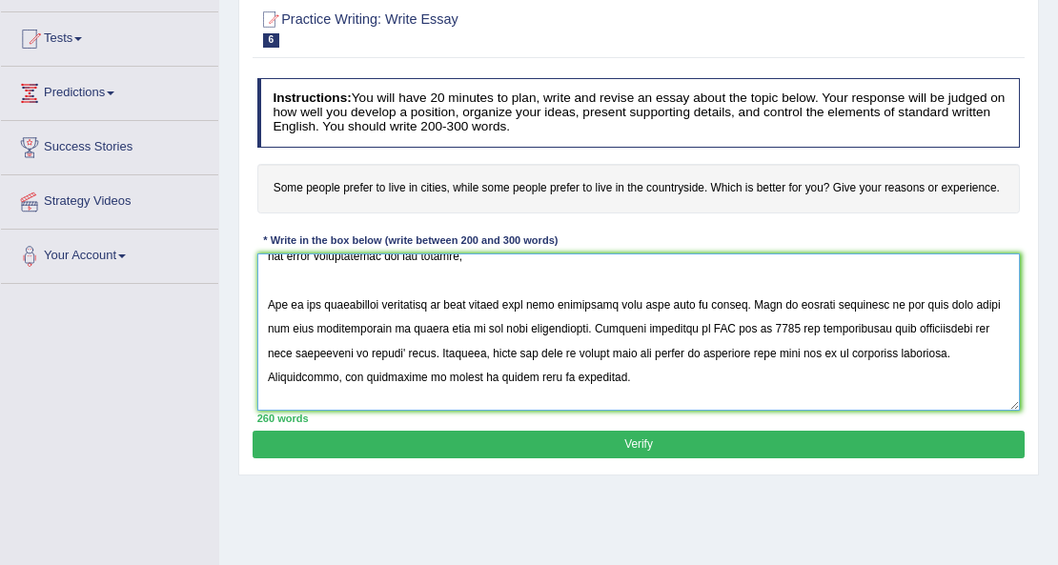
click at [448, 360] on textarea at bounding box center [639, 332] width 764 height 157
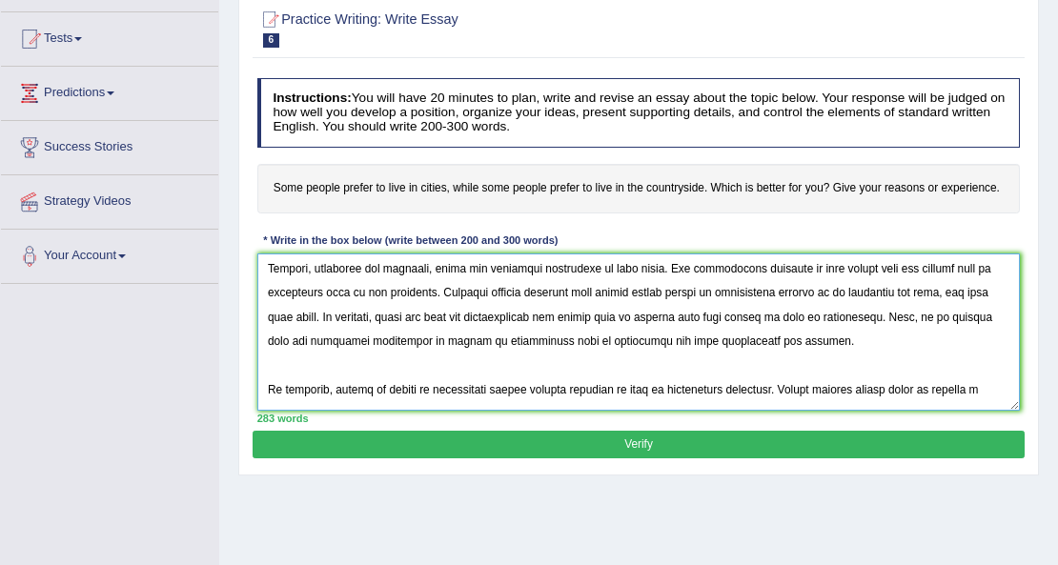
scroll to position [315, 0]
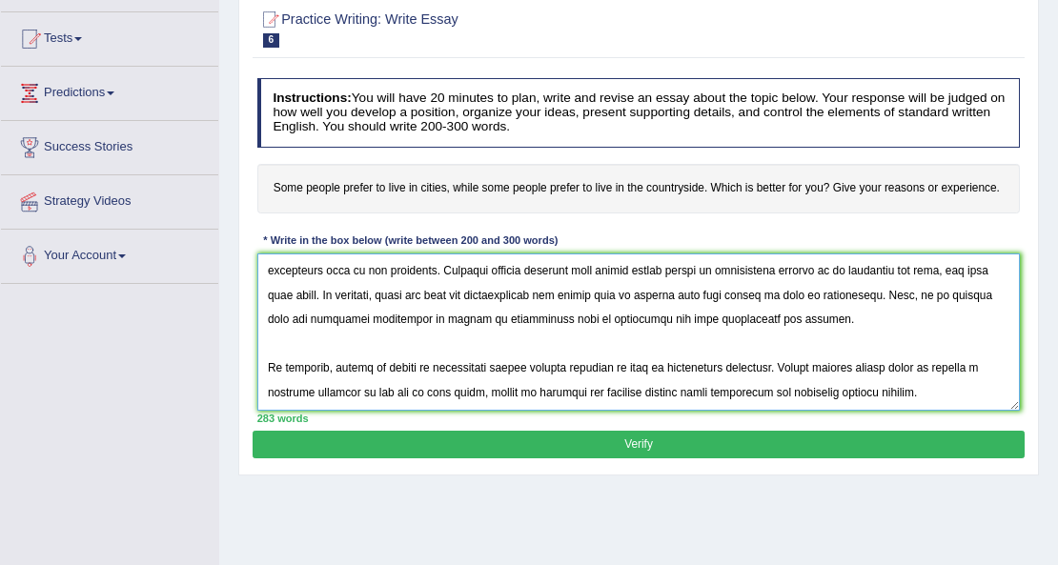
click at [764, 318] on textarea at bounding box center [639, 332] width 764 height 157
click at [850, 291] on textarea at bounding box center [639, 332] width 764 height 157
type textarea "The increasing influence of this that people prefer to live in cities while som…"
click at [736, 447] on button "Verify" at bounding box center [638, 445] width 771 height 28
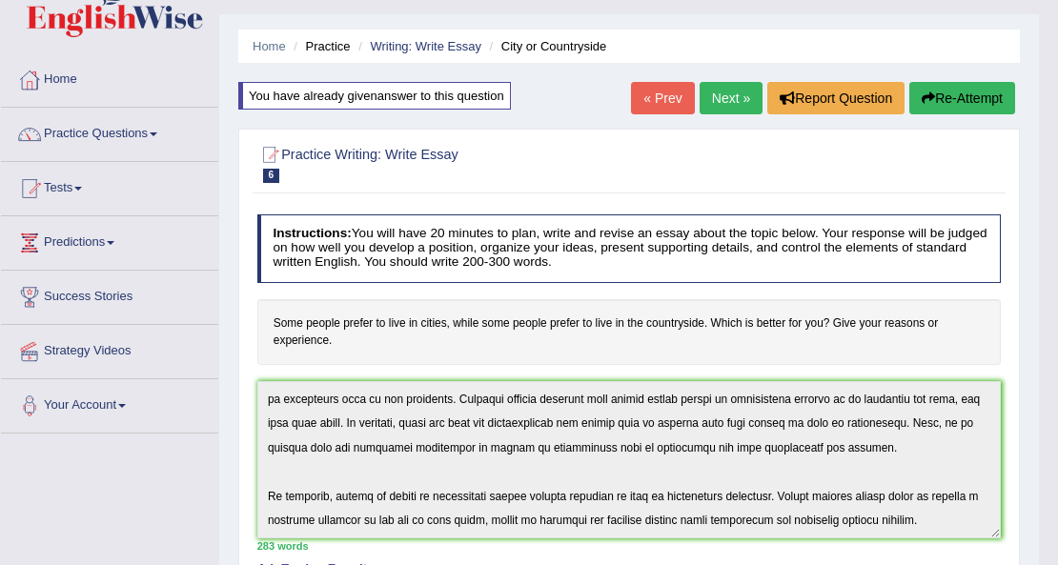
scroll to position [63, 0]
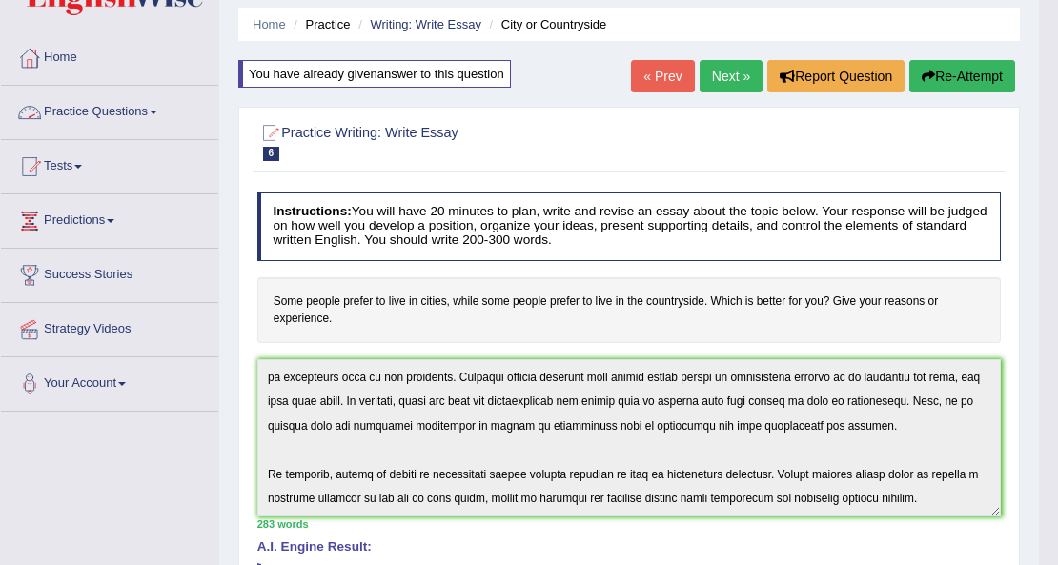
click at [106, 117] on link "Practice Questions" at bounding box center [109, 110] width 217 height 48
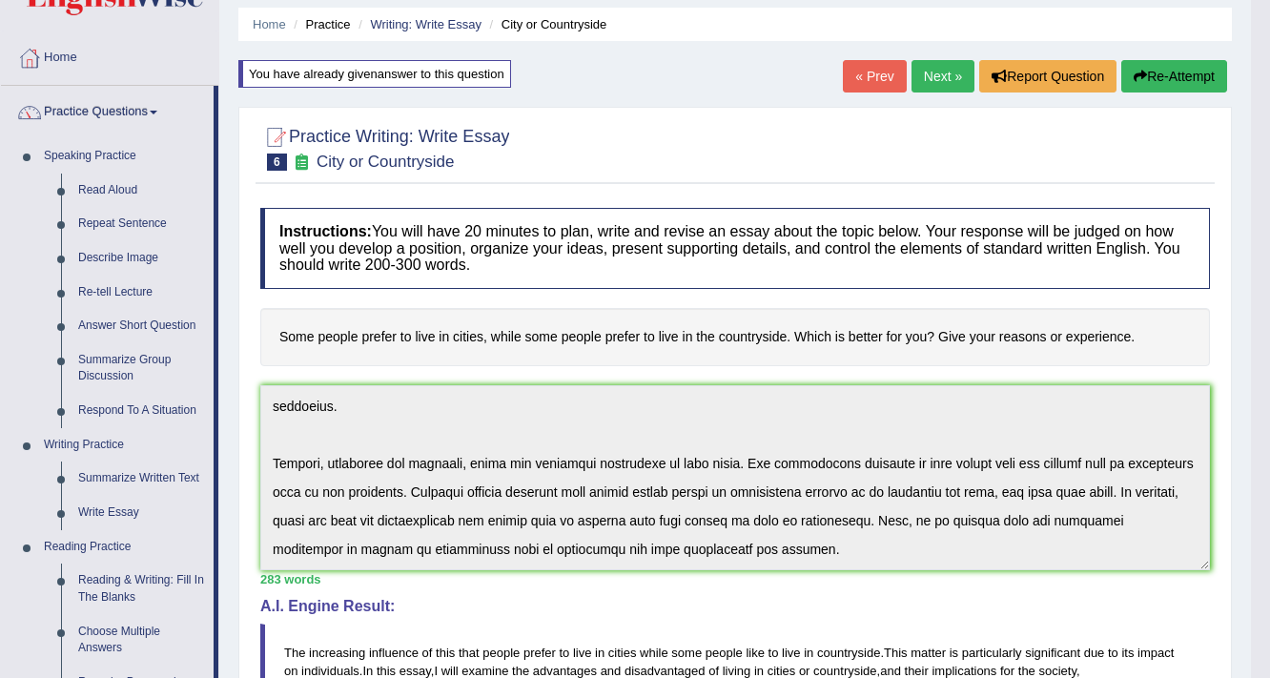
scroll to position [229, 0]
click at [673, 131] on div at bounding box center [734, 147] width 949 height 58
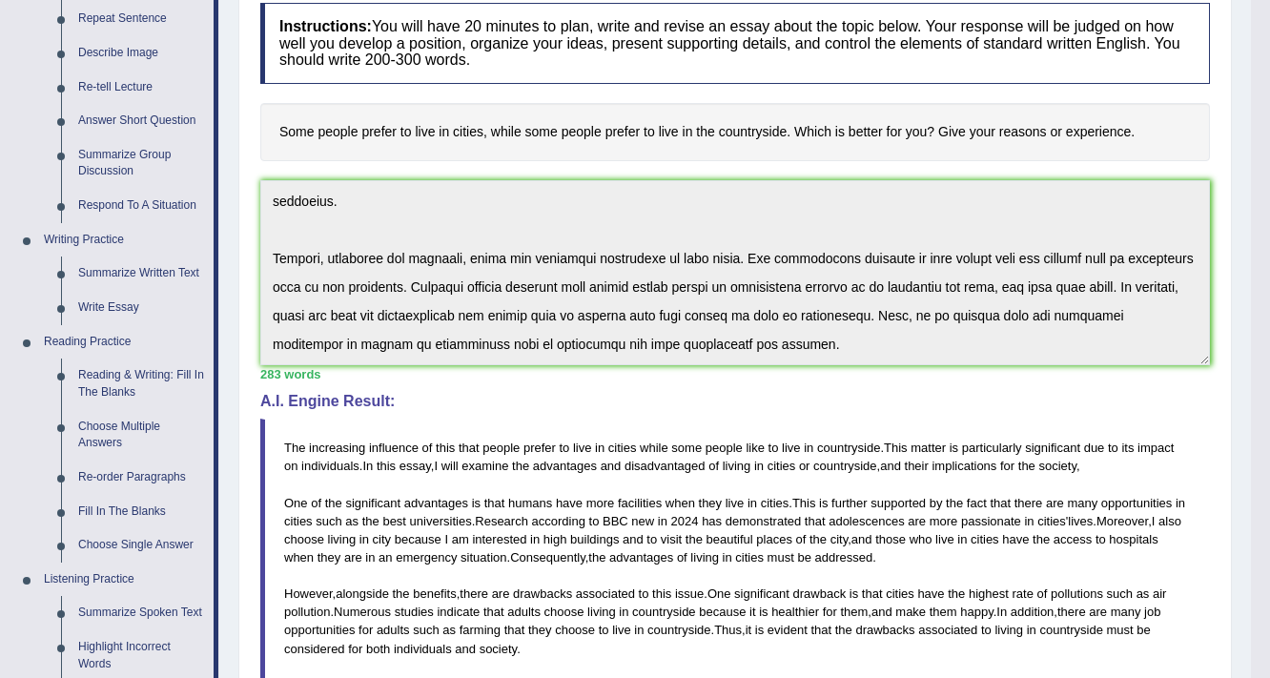
scroll to position [292, 0]
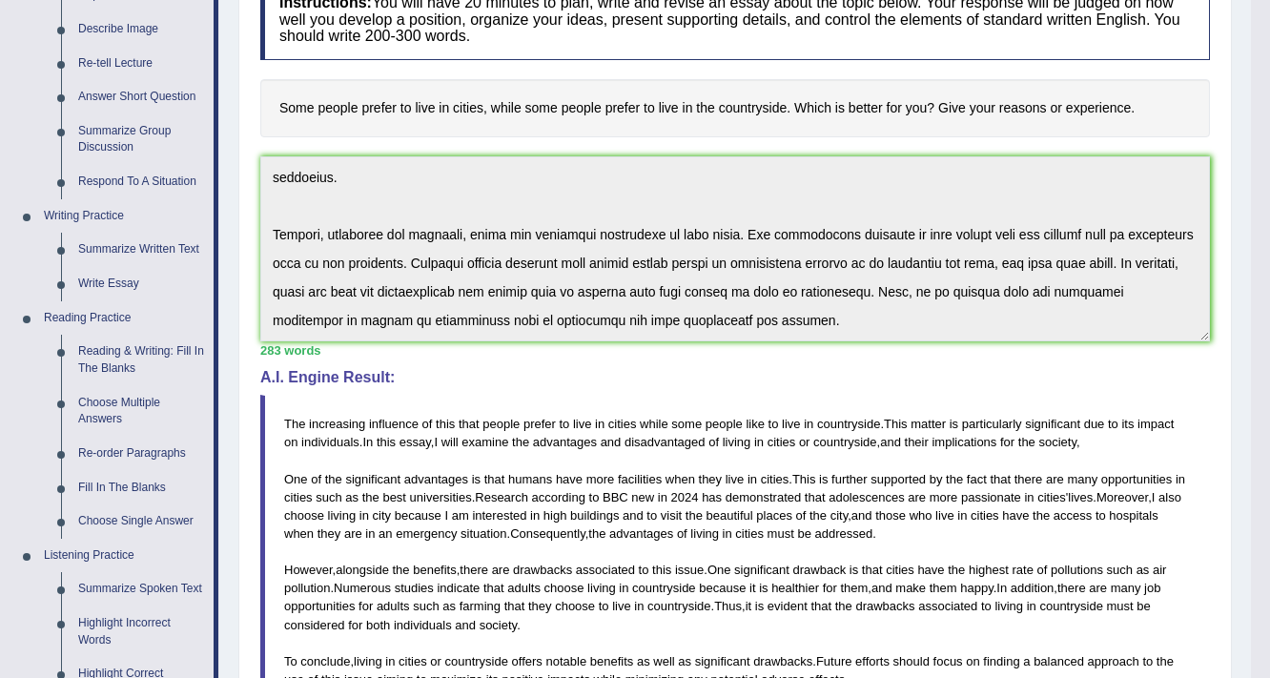
click at [637, 376] on h4 "A.I. Engine Result:" at bounding box center [734, 377] width 949 height 17
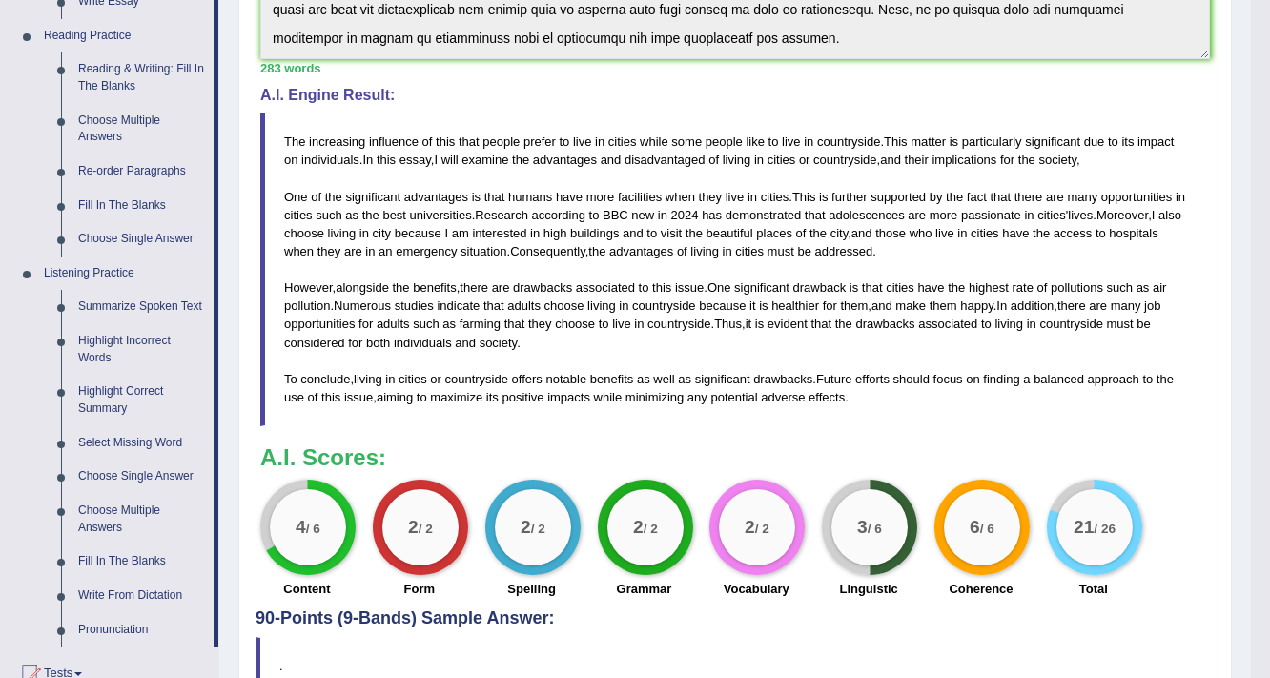
scroll to position [610, 0]
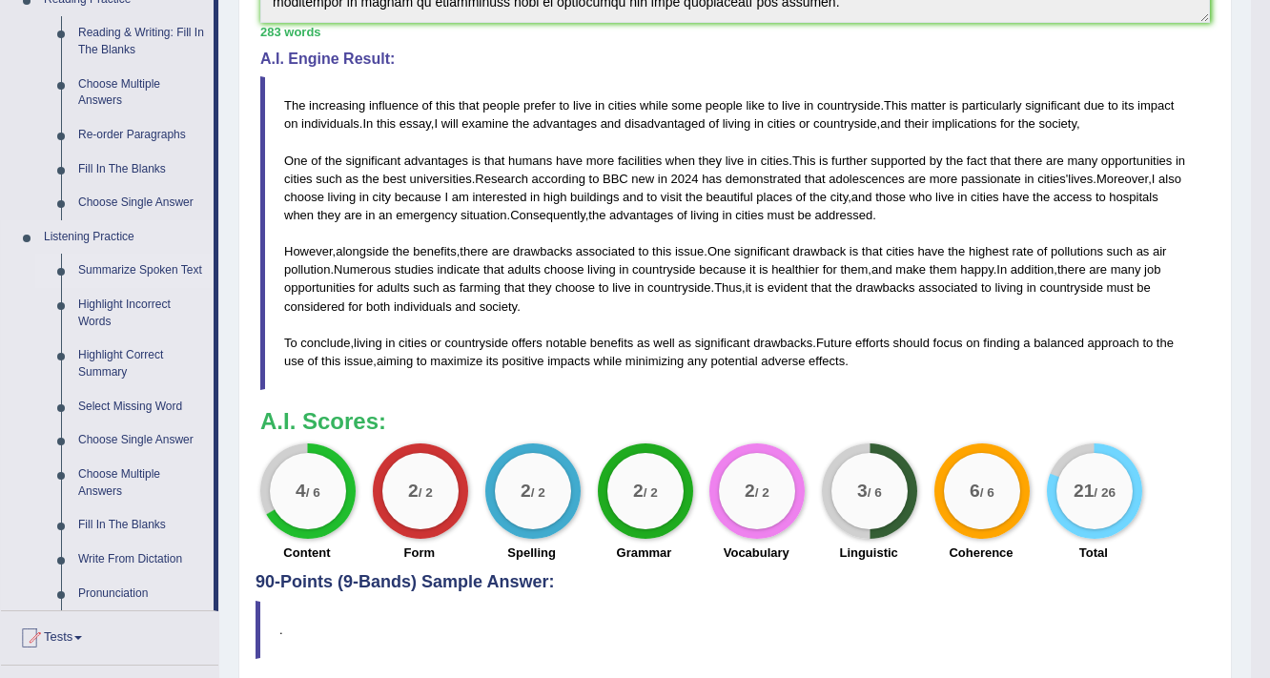
click at [141, 269] on link "Summarize Spoken Text" at bounding box center [142, 271] width 144 height 34
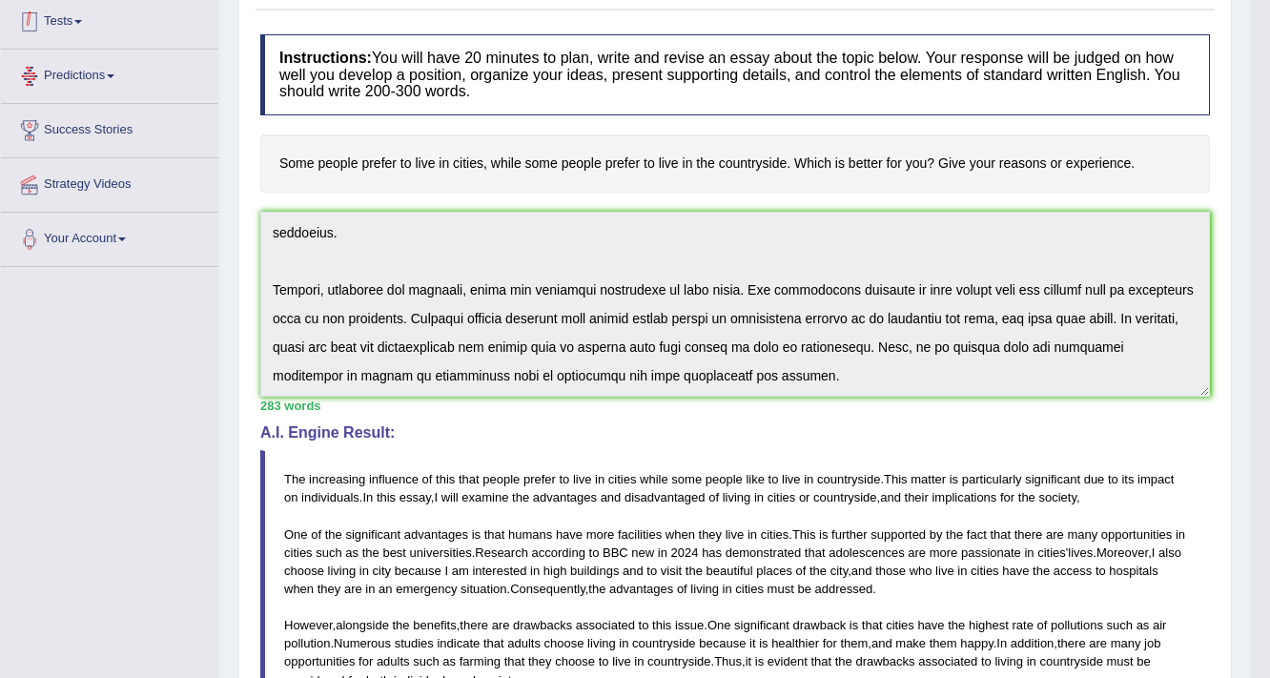
scroll to position [442, 0]
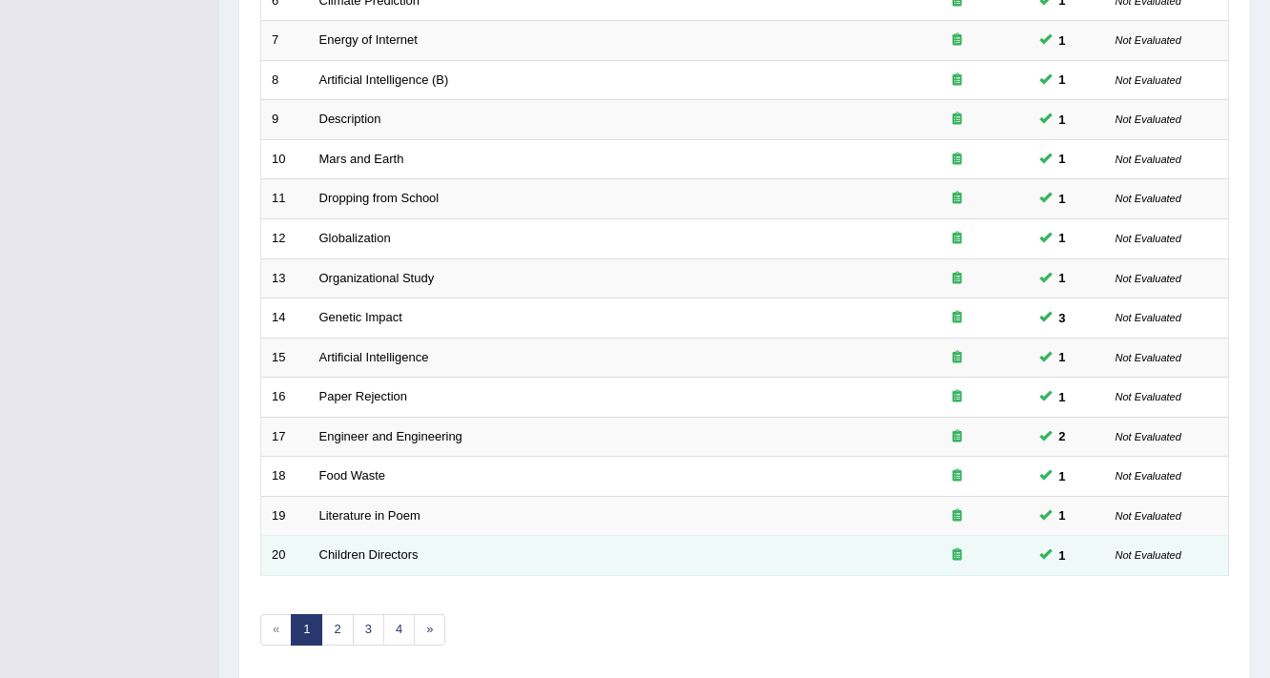
scroll to position [579, 0]
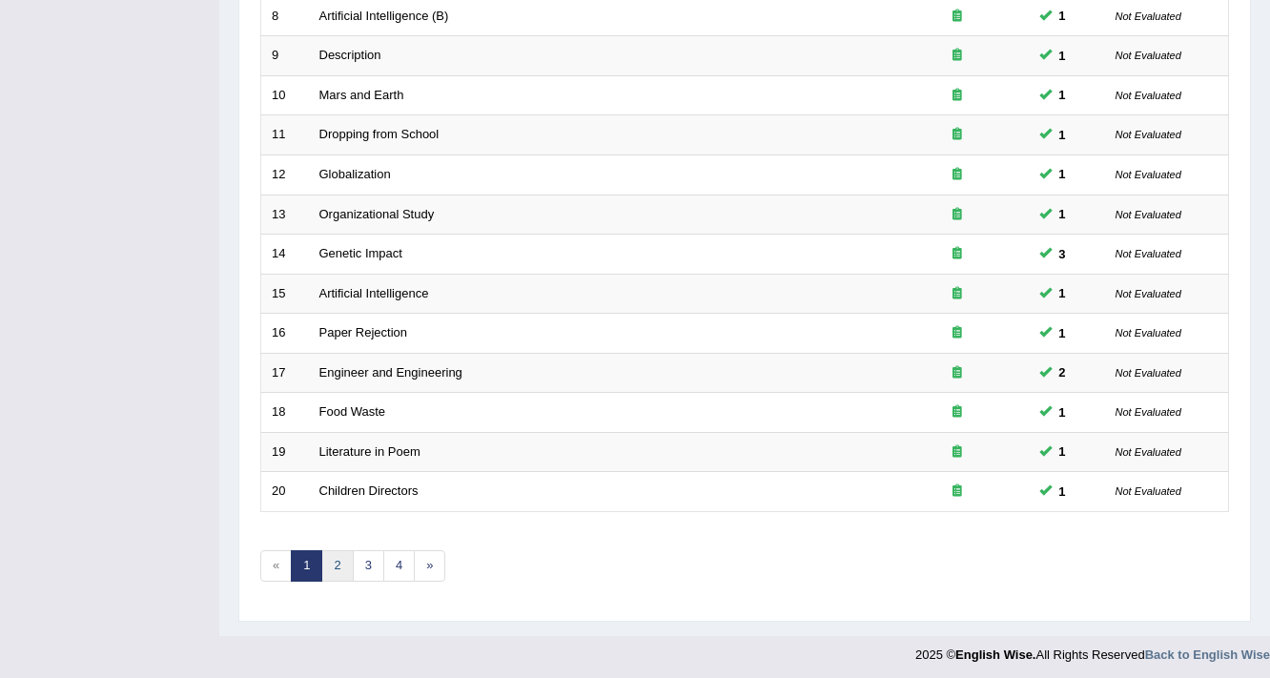
click at [335, 564] on link "2" at bounding box center [336, 565] width 31 height 31
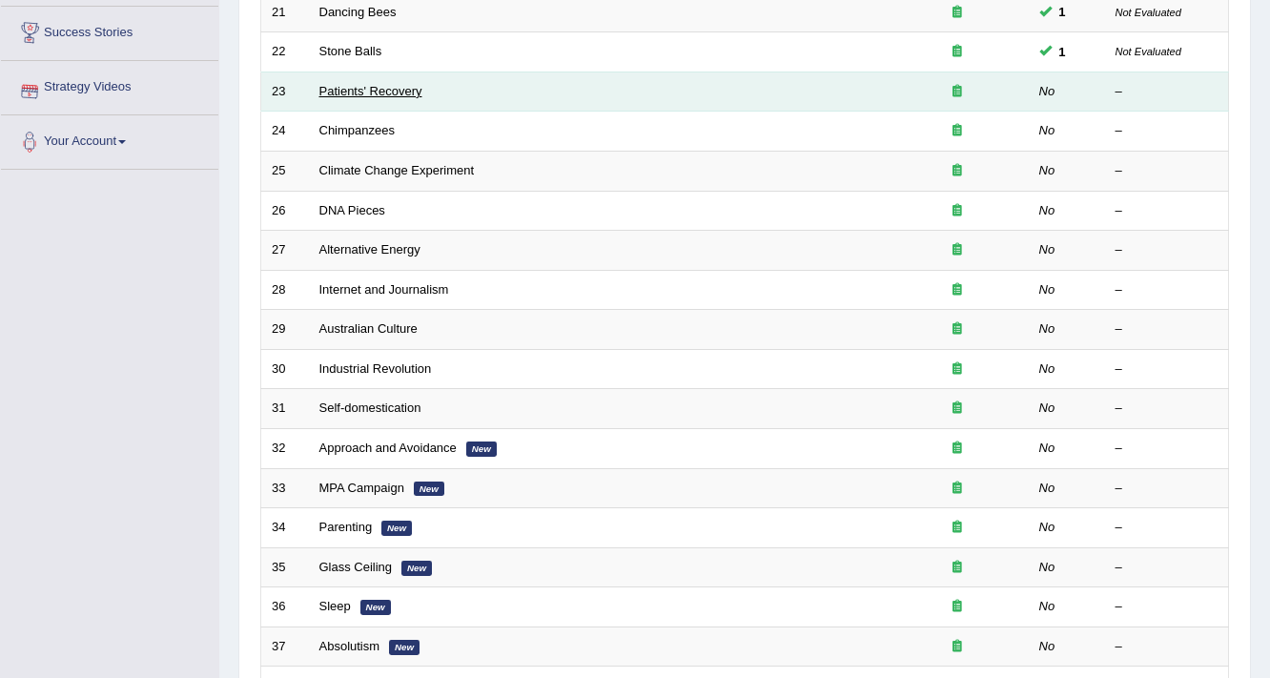
click at [389, 87] on link "Patients' Recovery" at bounding box center [370, 91] width 103 height 14
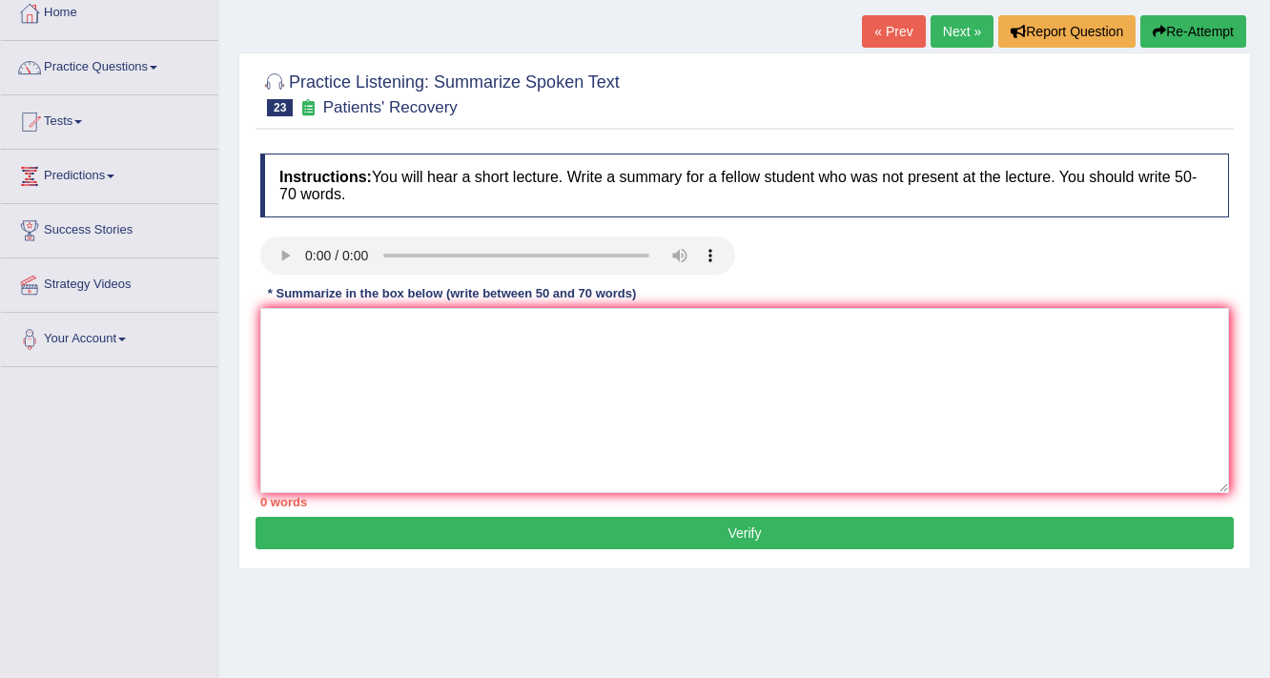
scroll to position [305, 0]
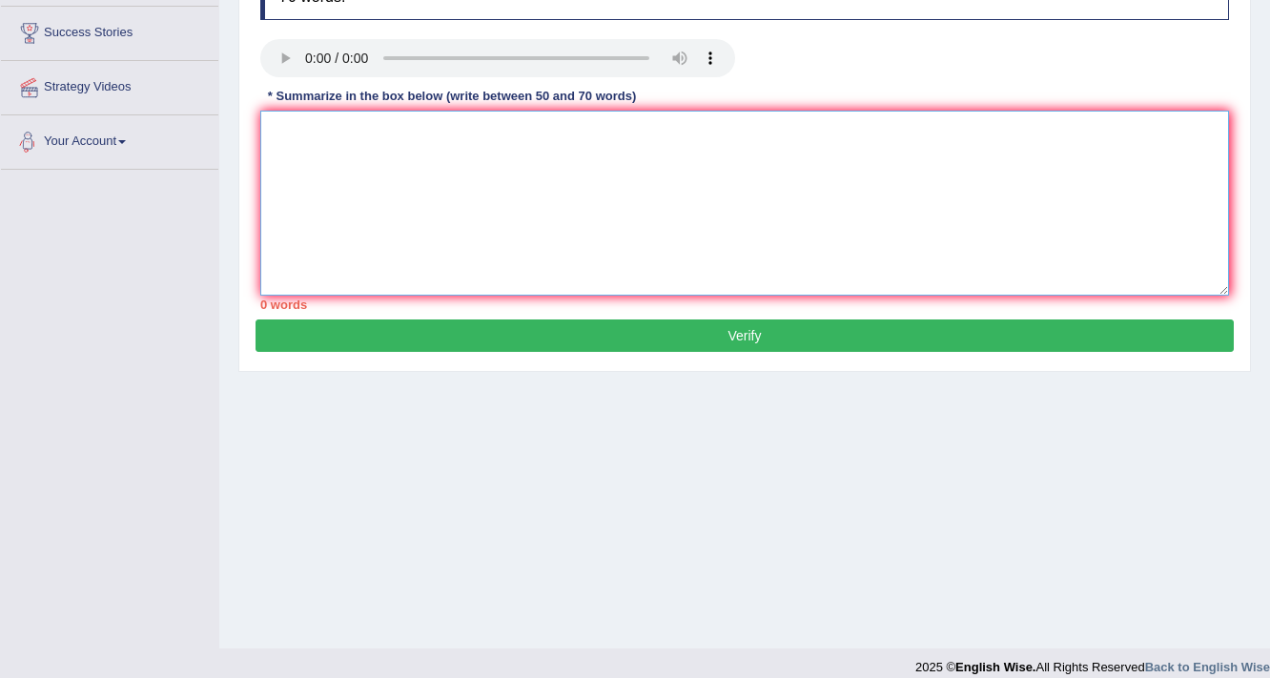
click at [352, 114] on textarea at bounding box center [744, 203] width 968 height 185
drag, startPoint x: 466, startPoint y: 118, endPoint x: 483, endPoint y: 134, distance: 23.6
drag, startPoint x: 483, startPoint y: 134, endPoint x: 428, endPoint y: 151, distance: 57.6
click at [428, 151] on textarea "The speaker provided a comprehensive overview of patient" at bounding box center [744, 203] width 968 height 185
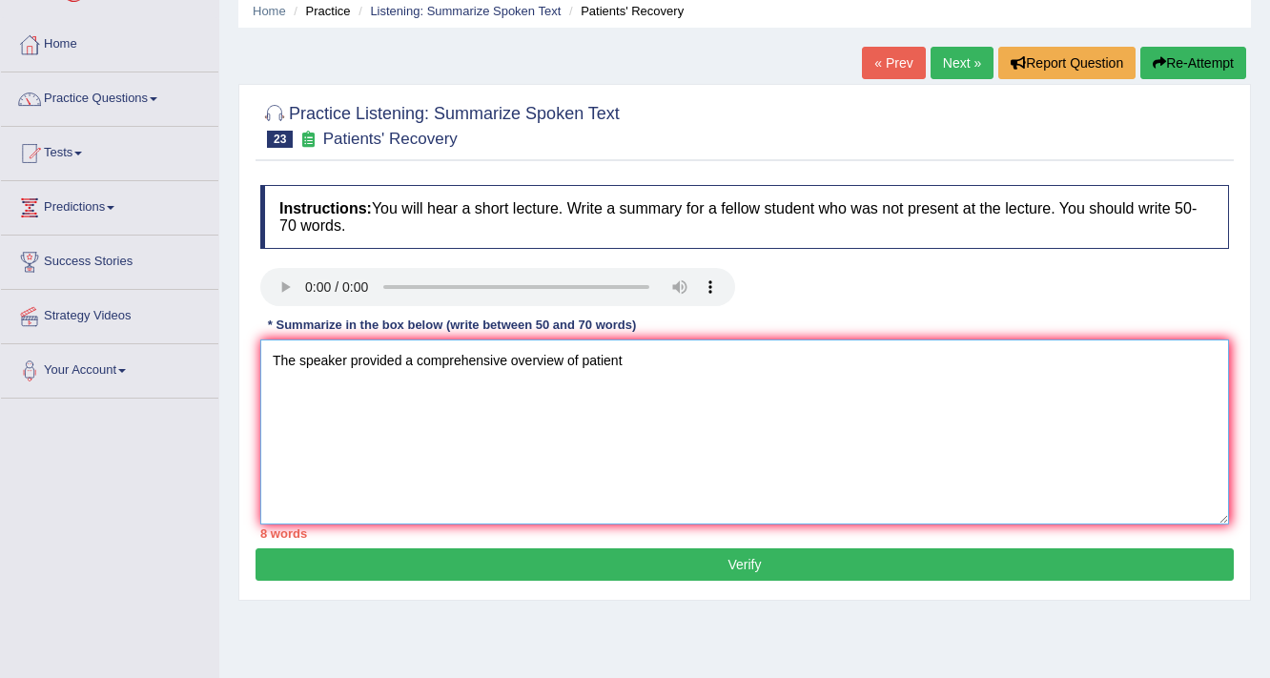
scroll to position [229, 0]
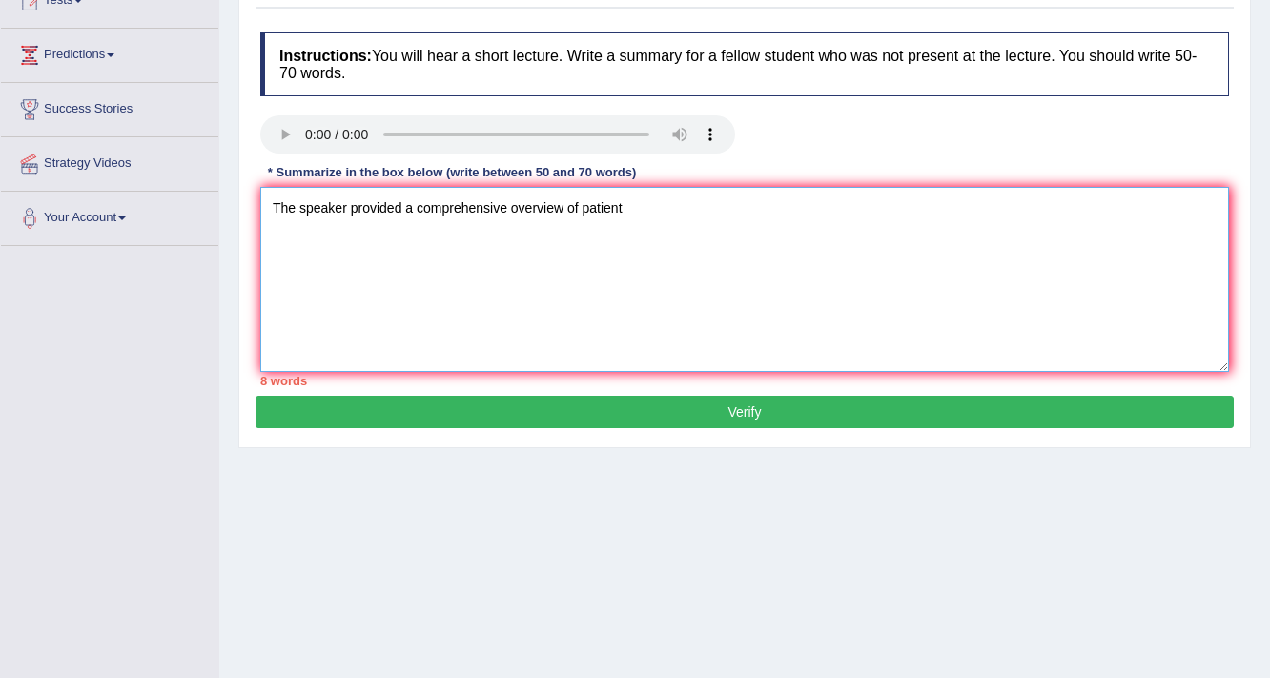
click at [672, 207] on textarea "The speaker provided a comprehensive overview of patient" at bounding box center [744, 279] width 968 height 185
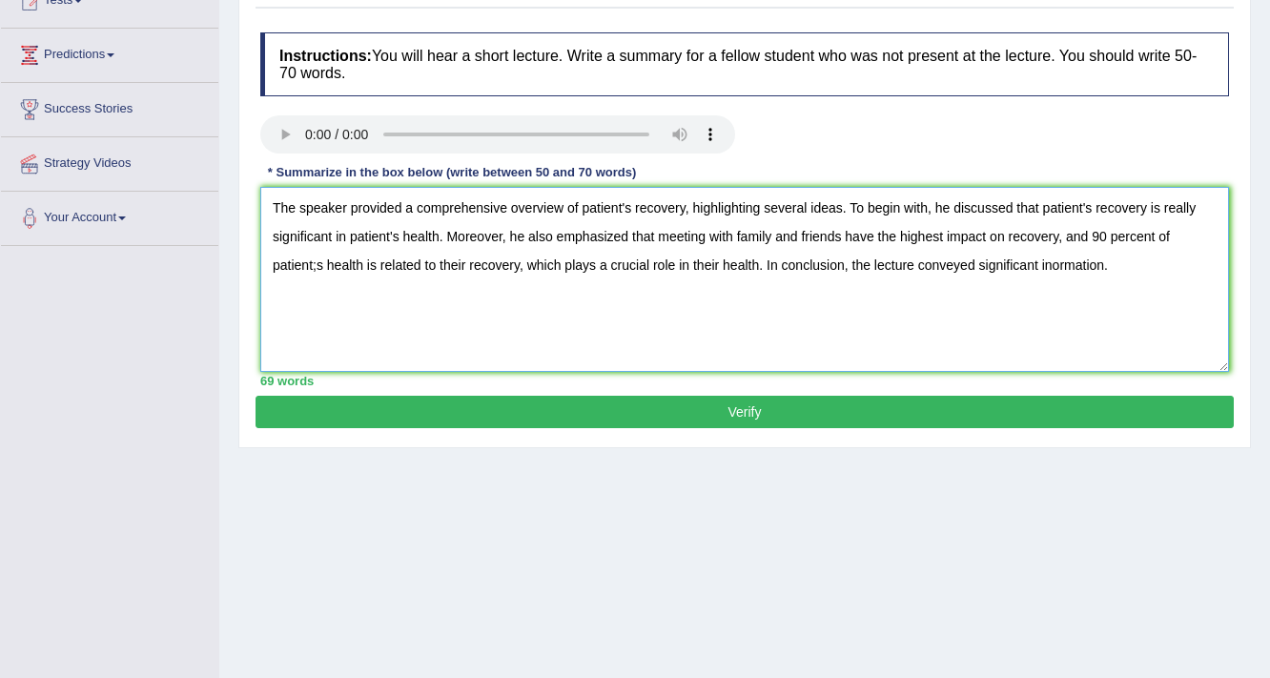
type textarea "The speaker provided a comprehensive overview of patient's recovery, highlighti…"
drag, startPoint x: 294, startPoint y: 416, endPoint x: 311, endPoint y: 431, distance: 23.0
click at [311, 431] on div "Practice Listening: Summarize Spoken Text 23 Patients' Recovery Instructions: Y…" at bounding box center [744, 189] width 1012 height 517
click at [345, 426] on div "Practice Listening: Summarize Spoken Text 23 Patients' Recovery Instructions: Y…" at bounding box center [744, 189] width 1012 height 517
click at [339, 405] on button "Verify" at bounding box center [744, 412] width 978 height 32
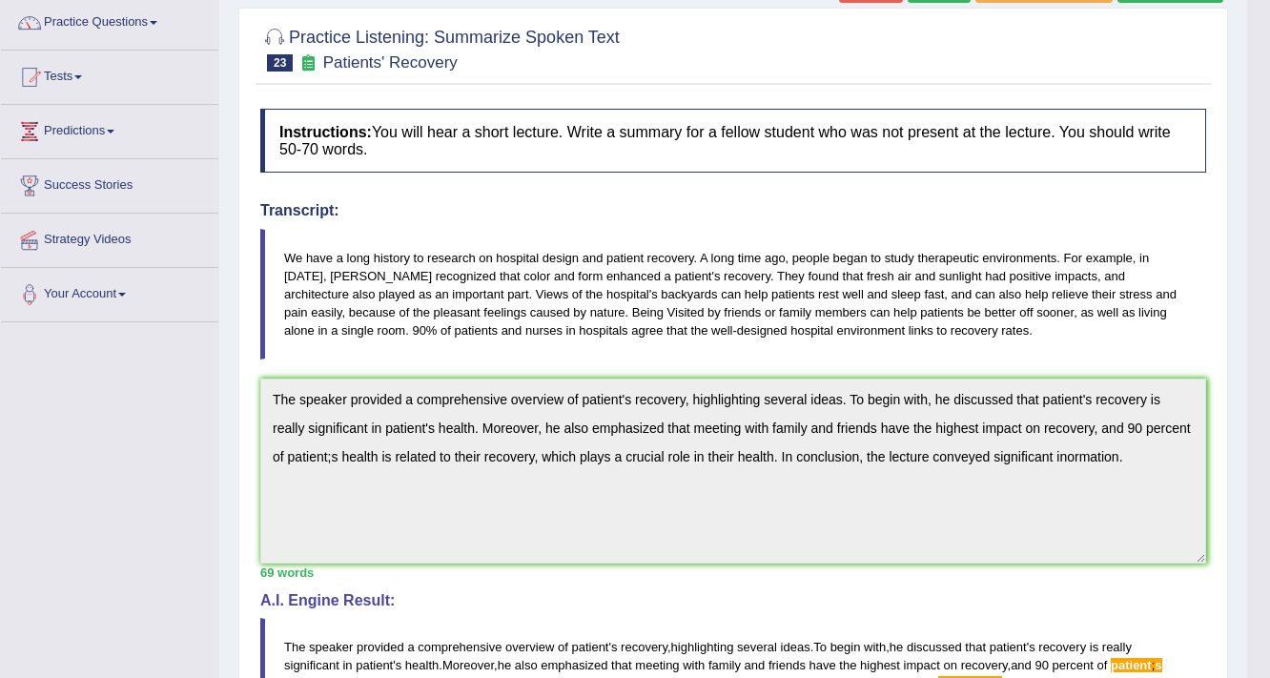
scroll to position [381, 0]
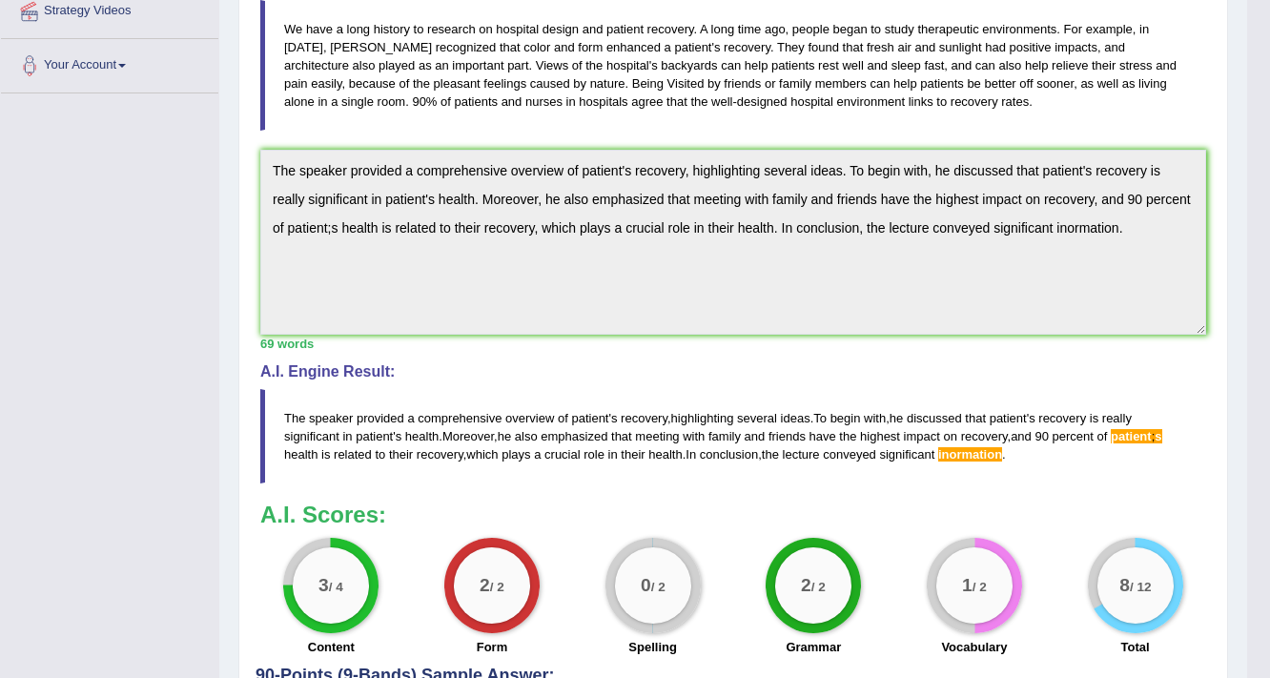
drag, startPoint x: 1111, startPoint y: 602, endPoint x: 1088, endPoint y: 603, distance: 22.9
click at [1111, 602] on div "8 / 12" at bounding box center [1135, 585] width 76 height 76
drag, startPoint x: 641, startPoint y: 610, endPoint x: 602, endPoint y: 616, distance: 38.6
click at [602, 616] on div "0 / 2 Spelling" at bounding box center [652, 599] width 161 height 123
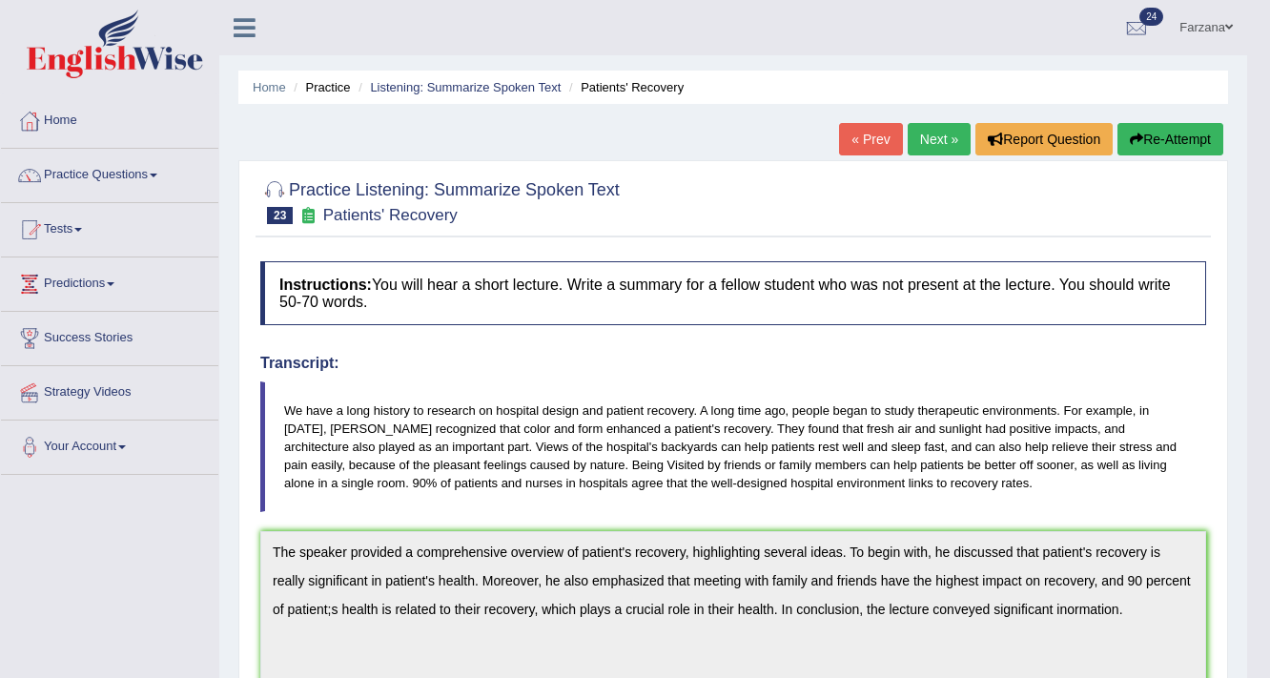
scroll to position [0, 0]
click at [112, 172] on link "Practice Questions" at bounding box center [109, 173] width 217 height 48
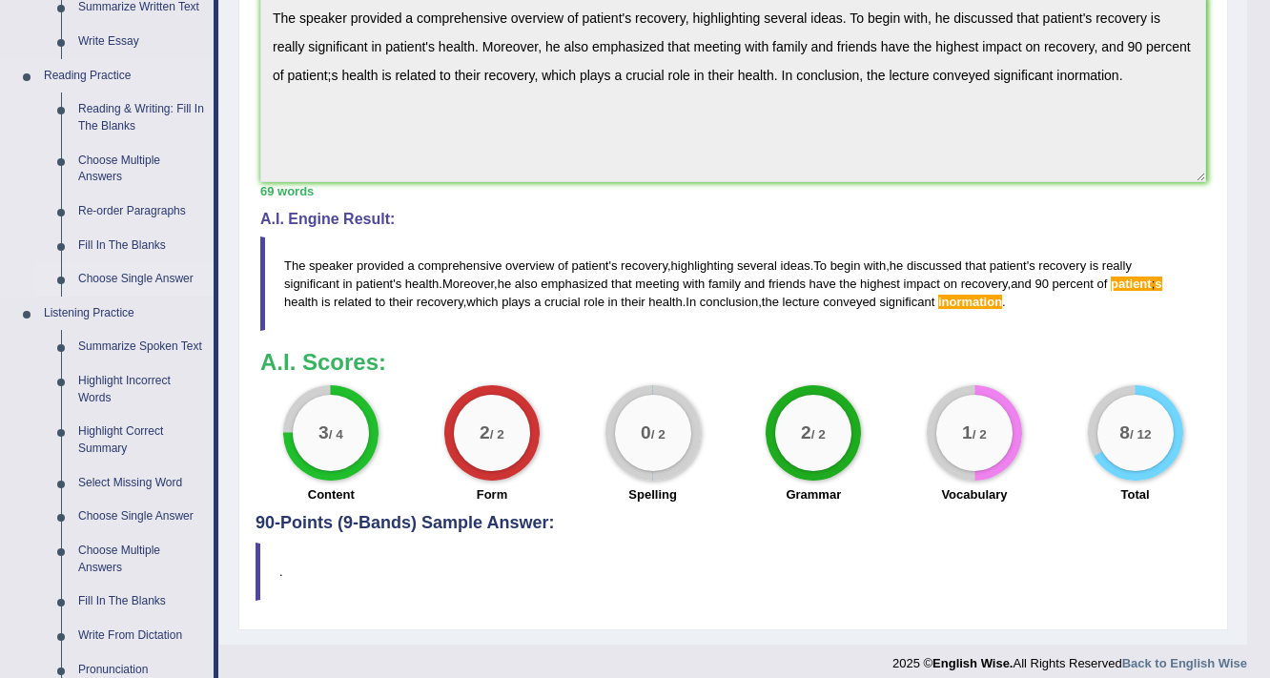
scroll to position [610, 0]
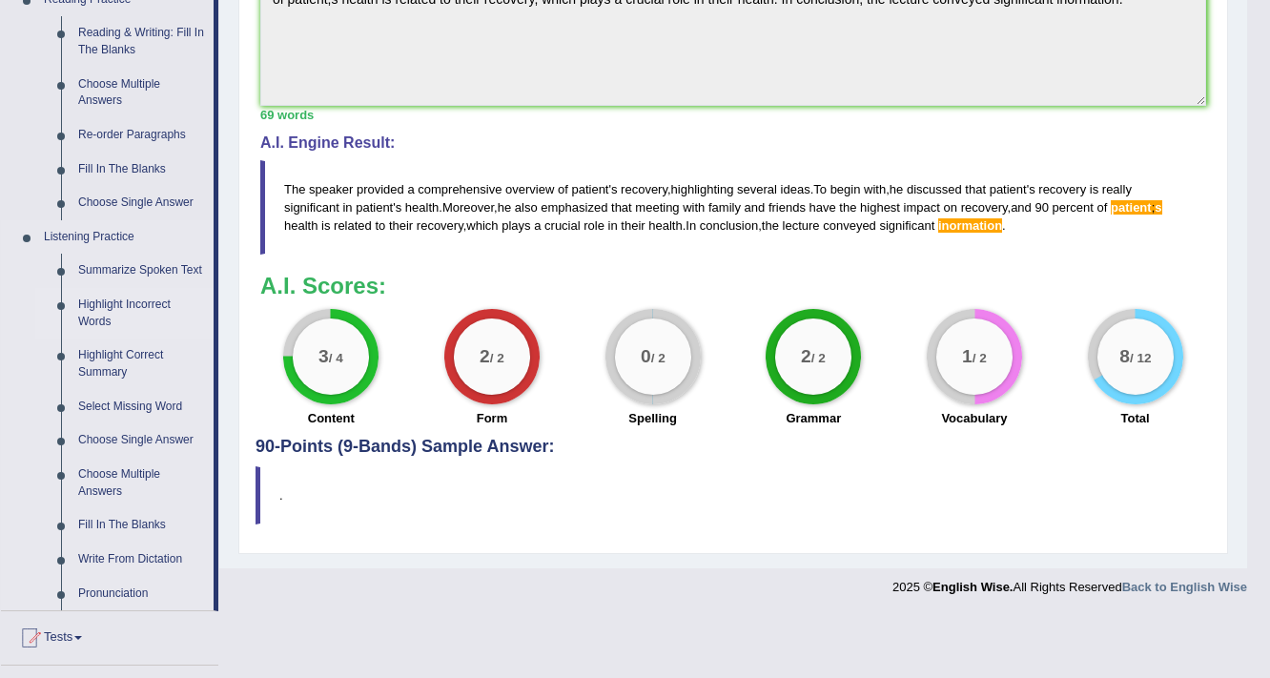
click at [125, 311] on link "Highlight Incorrect Words" at bounding box center [142, 313] width 144 height 51
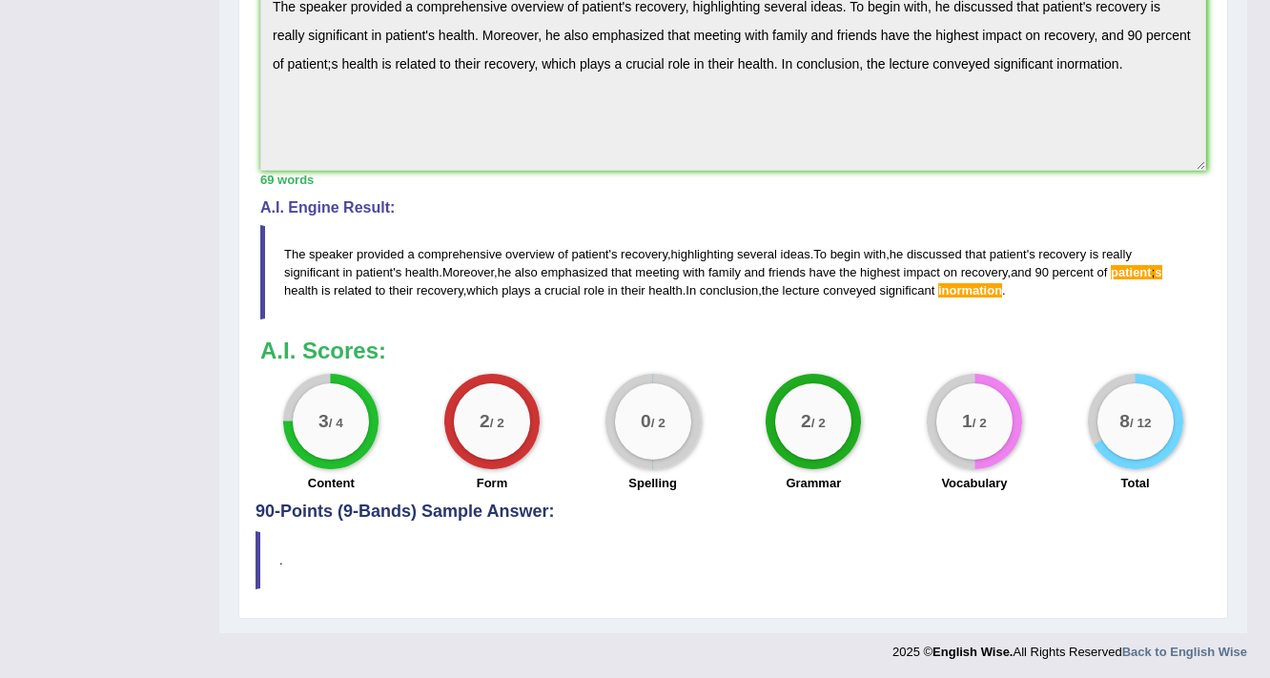
scroll to position [309, 0]
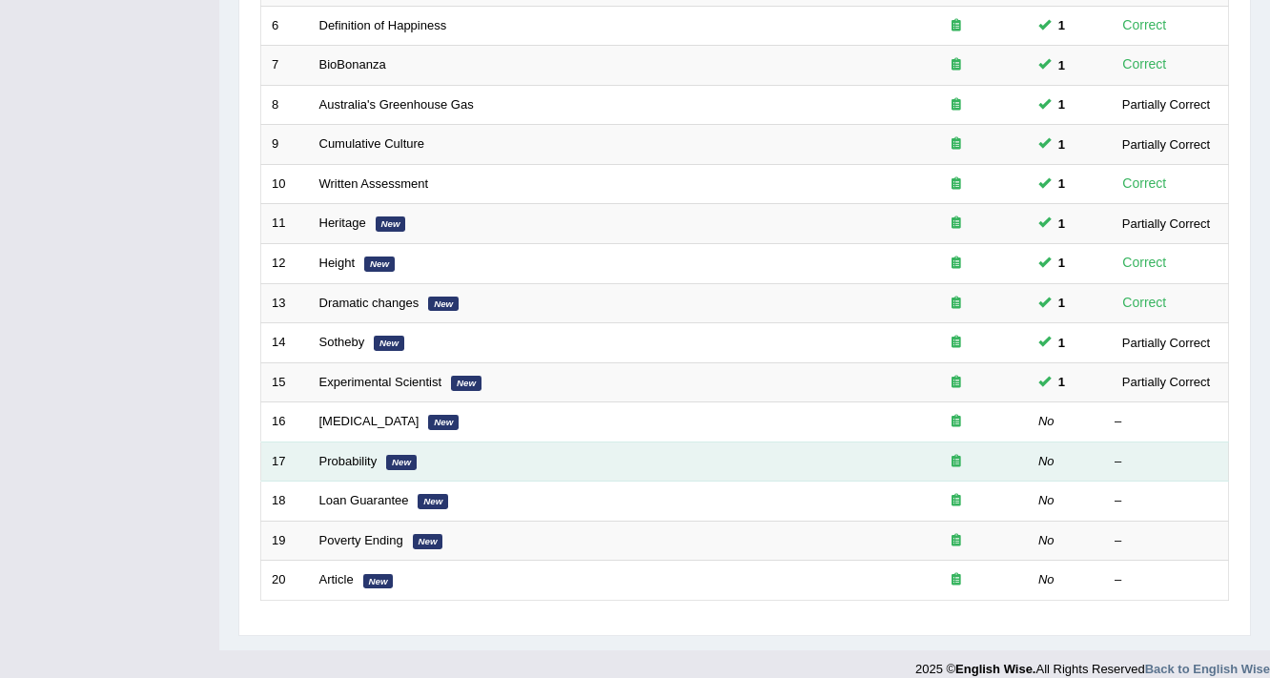
scroll to position [504, 0]
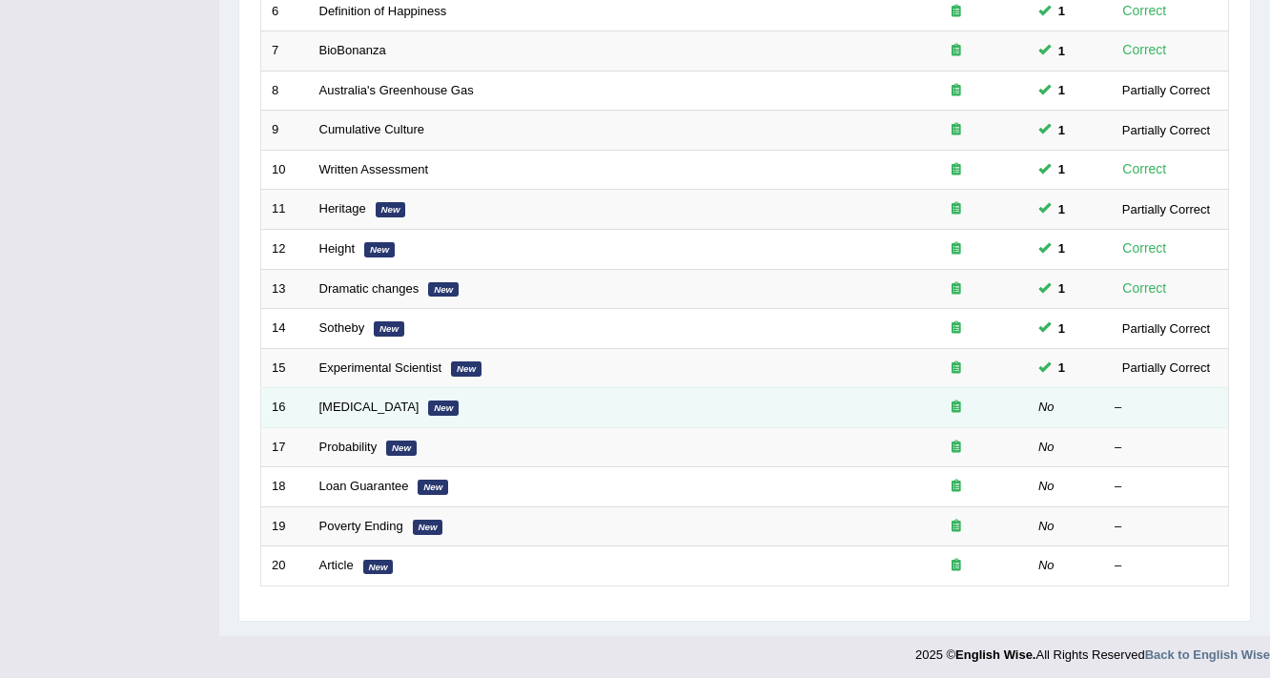
click at [311, 404] on td "[MEDICAL_DATA] New" at bounding box center [597, 408] width 576 height 40
click at [316, 403] on td "[MEDICAL_DATA] New" at bounding box center [597, 408] width 576 height 40
click at [319, 401] on link "[MEDICAL_DATA]" at bounding box center [369, 406] width 100 height 14
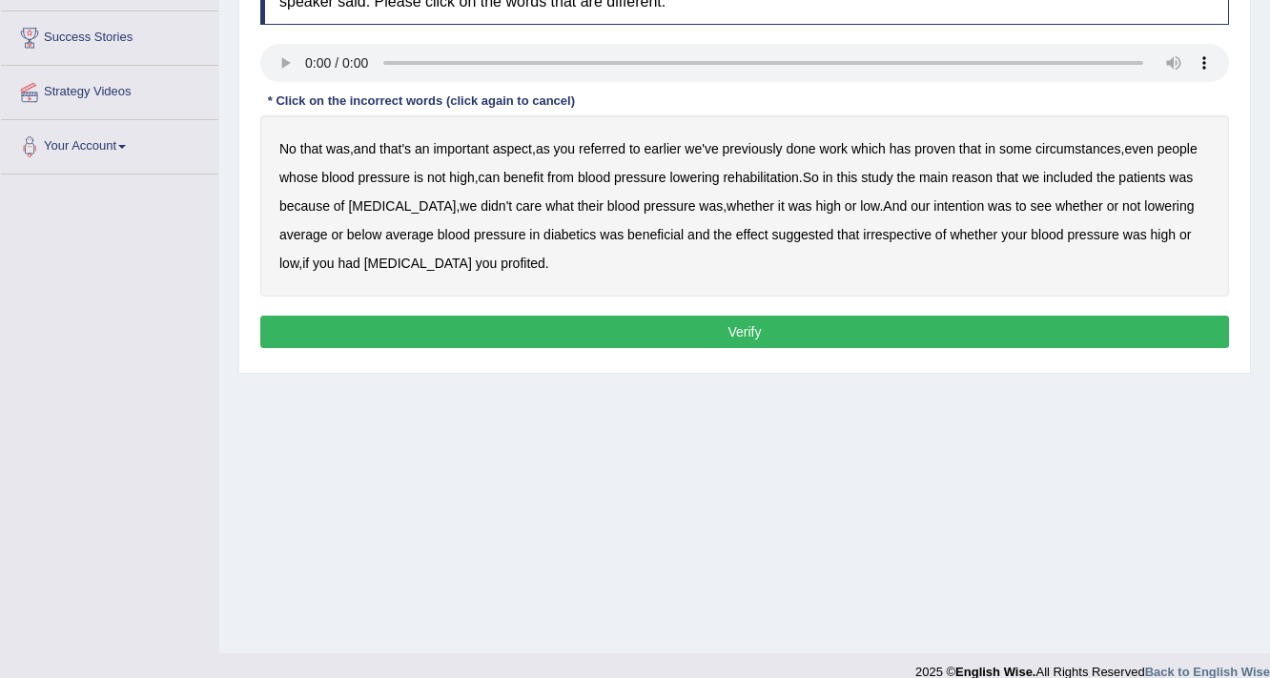
scroll to position [305, 0]
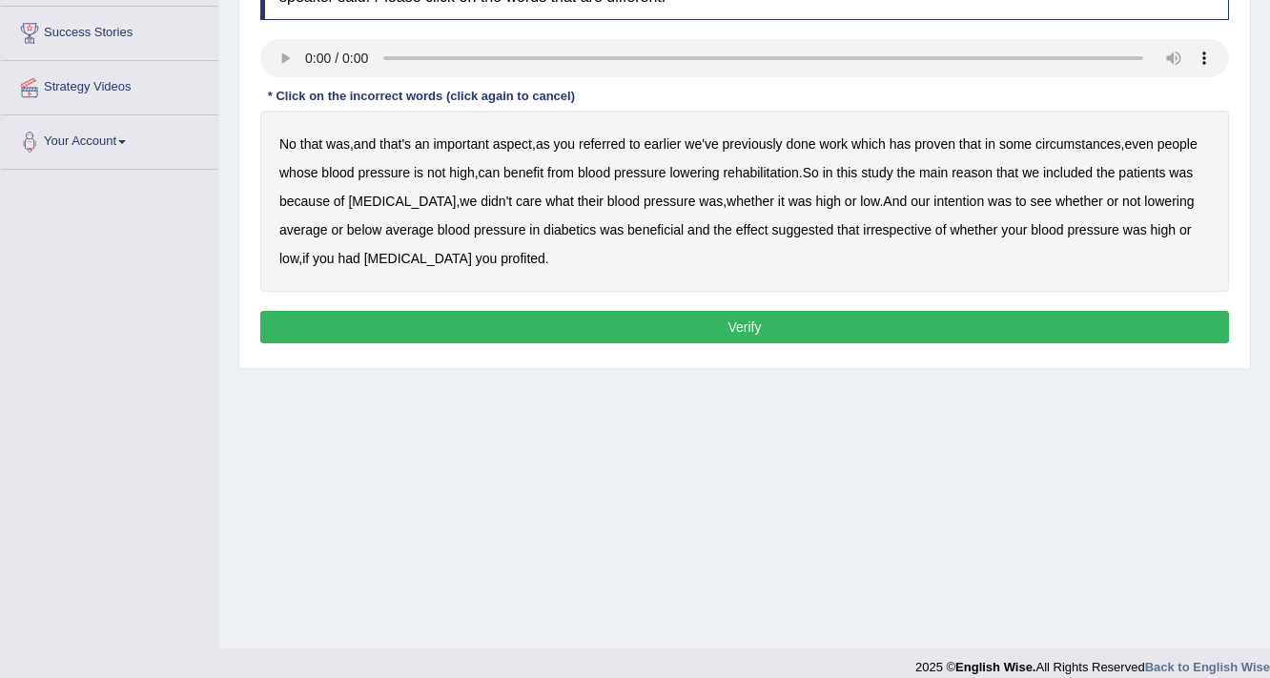
click at [625, 139] on b "referred" at bounding box center [602, 143] width 47 height 15
click at [1068, 146] on b "circumstances" at bounding box center [1077, 143] width 85 height 15
click at [788, 173] on b "rehabilitation" at bounding box center [760, 172] width 75 height 15
click at [984, 203] on b "intention" at bounding box center [958, 201] width 51 height 15
click at [768, 228] on b "effect" at bounding box center [752, 229] width 32 height 15
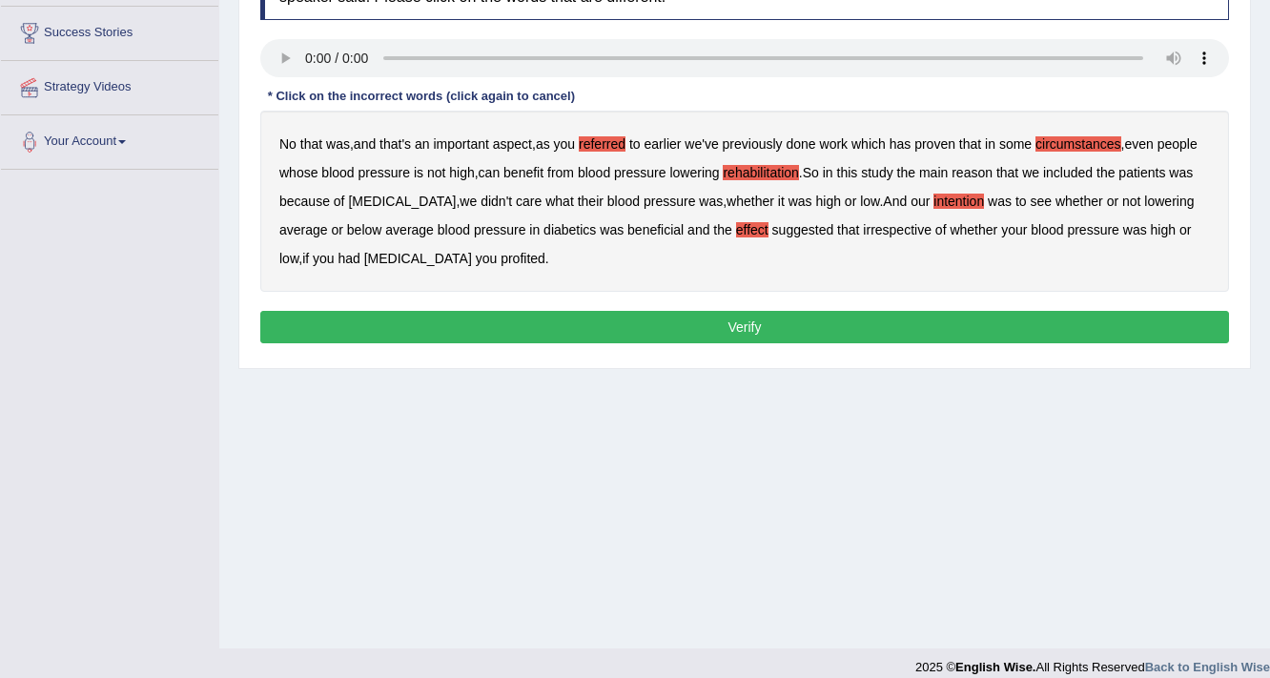
click at [506, 267] on div "No that was , and that's an important aspect , as you referred to earlier we've…" at bounding box center [744, 201] width 968 height 181
click at [506, 265] on div "No that was , and that's an important aspect , as you referred to earlier we've…" at bounding box center [744, 201] width 968 height 181
click at [508, 241] on div "No that was , and that's an important aspect , as you referred to earlier we've…" at bounding box center [744, 201] width 968 height 181
click at [508, 256] on b "profited" at bounding box center [522, 258] width 45 height 15
click at [481, 344] on div "Instructions: You will hear a recording. Below is a transcription of the record…" at bounding box center [744, 153] width 978 height 412
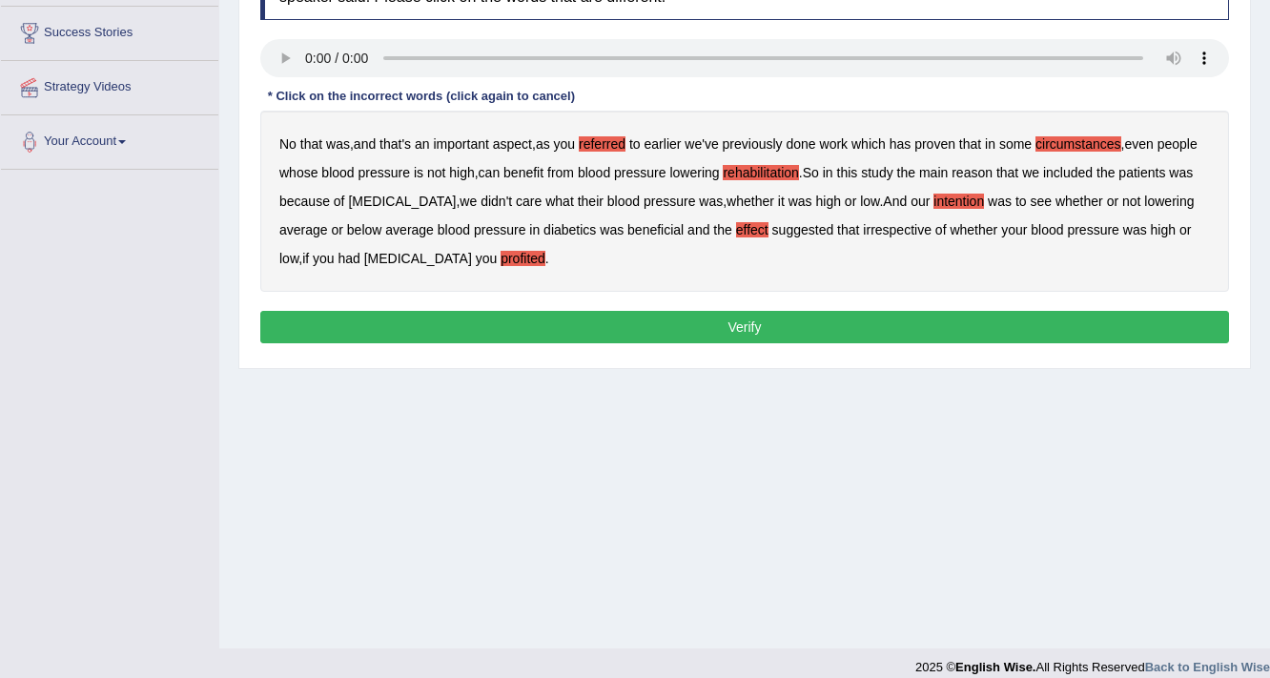
click at [484, 334] on button "Verify" at bounding box center [744, 327] width 968 height 32
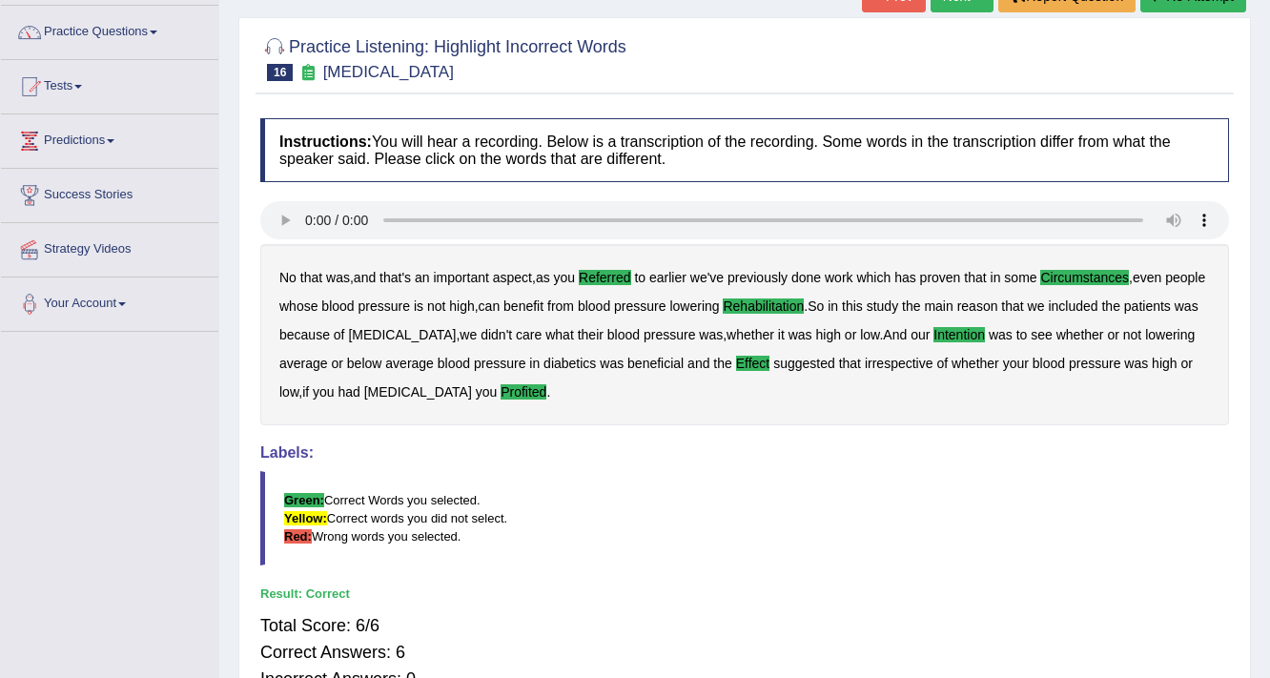
scroll to position [0, 0]
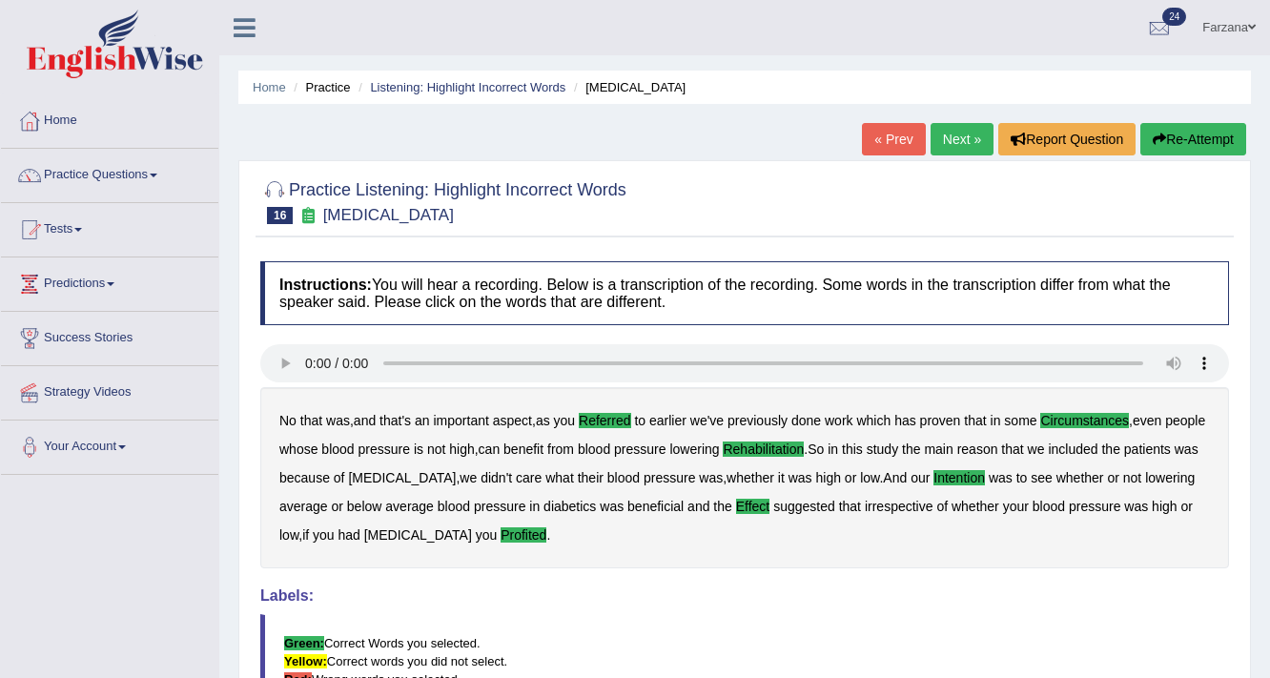
click at [959, 149] on link "Next »" at bounding box center [961, 139] width 63 height 32
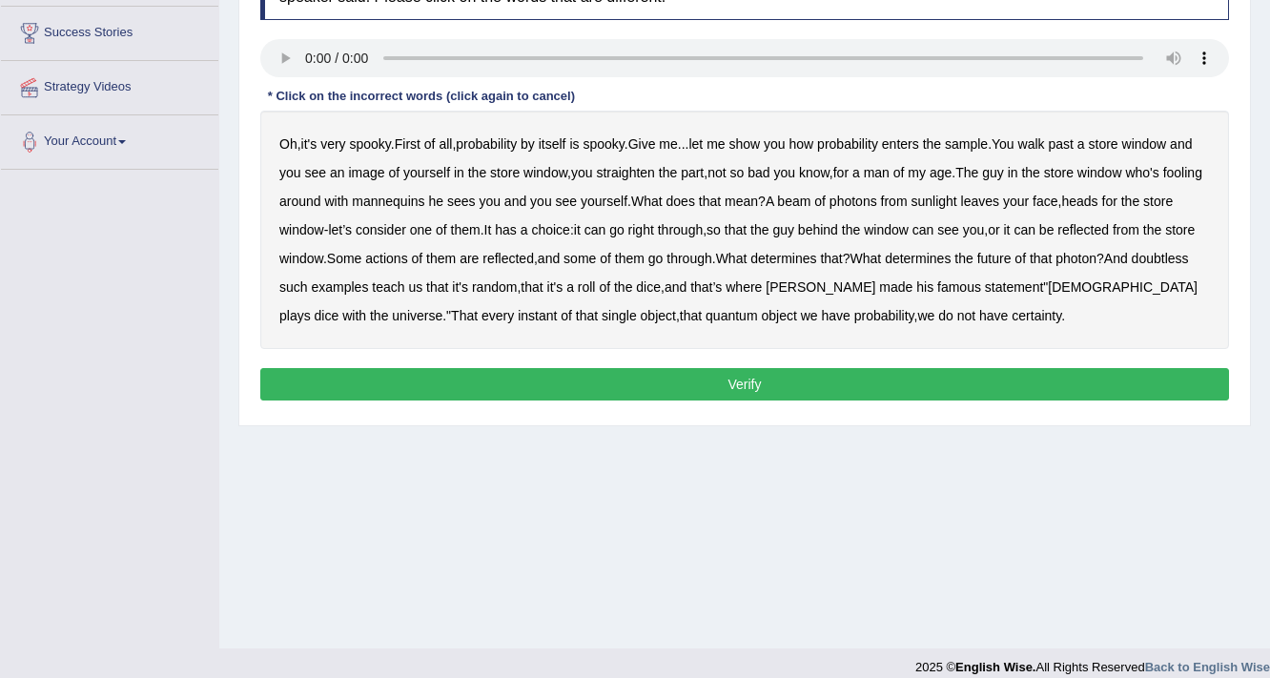
click at [972, 140] on b "sample" at bounding box center [966, 143] width 43 height 15
click at [810, 194] on b "beam" at bounding box center [793, 201] width 33 height 15
click at [407, 259] on b "actions" at bounding box center [386, 258] width 42 height 15
click at [1131, 266] on b "doubtless" at bounding box center [1159, 258] width 57 height 15
click at [709, 369] on button "Verify" at bounding box center [744, 384] width 968 height 32
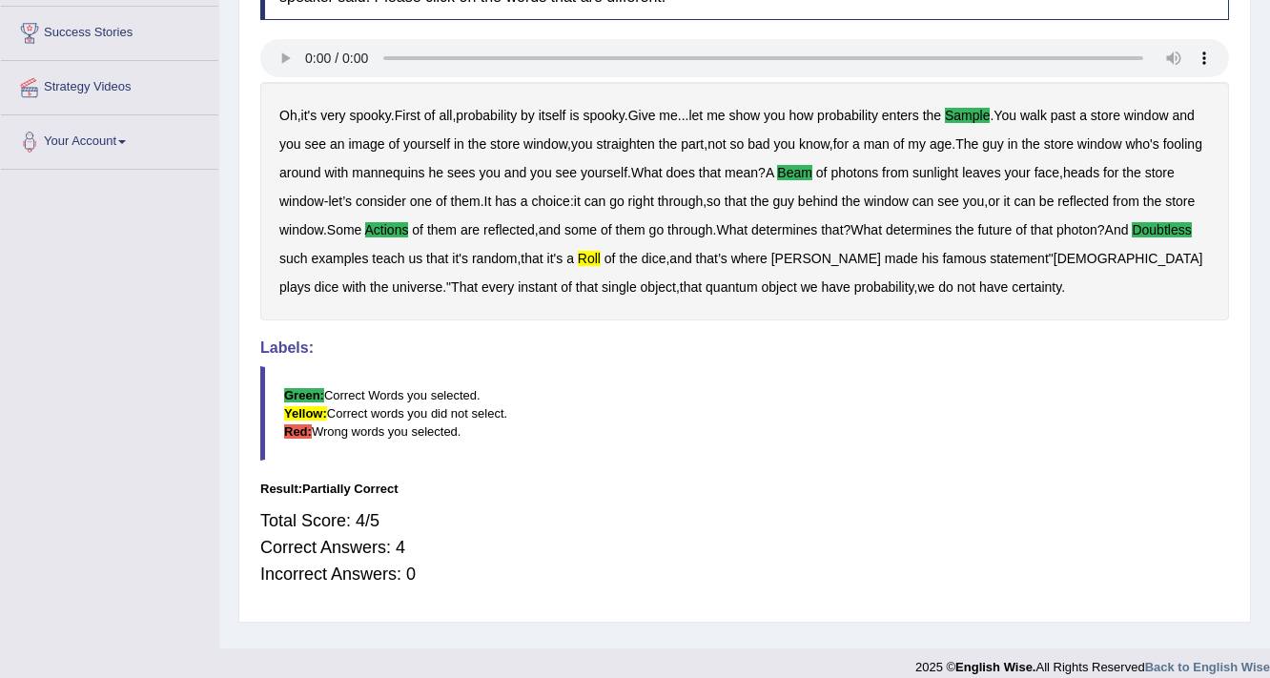
click at [601, 257] on b "roll" at bounding box center [589, 258] width 23 height 15
click at [660, 265] on div "Oh , it's very spooky . First of all , probability by itself is spooky . Give m…" at bounding box center [744, 201] width 968 height 238
click at [601, 259] on b "roll" at bounding box center [589, 258] width 23 height 15
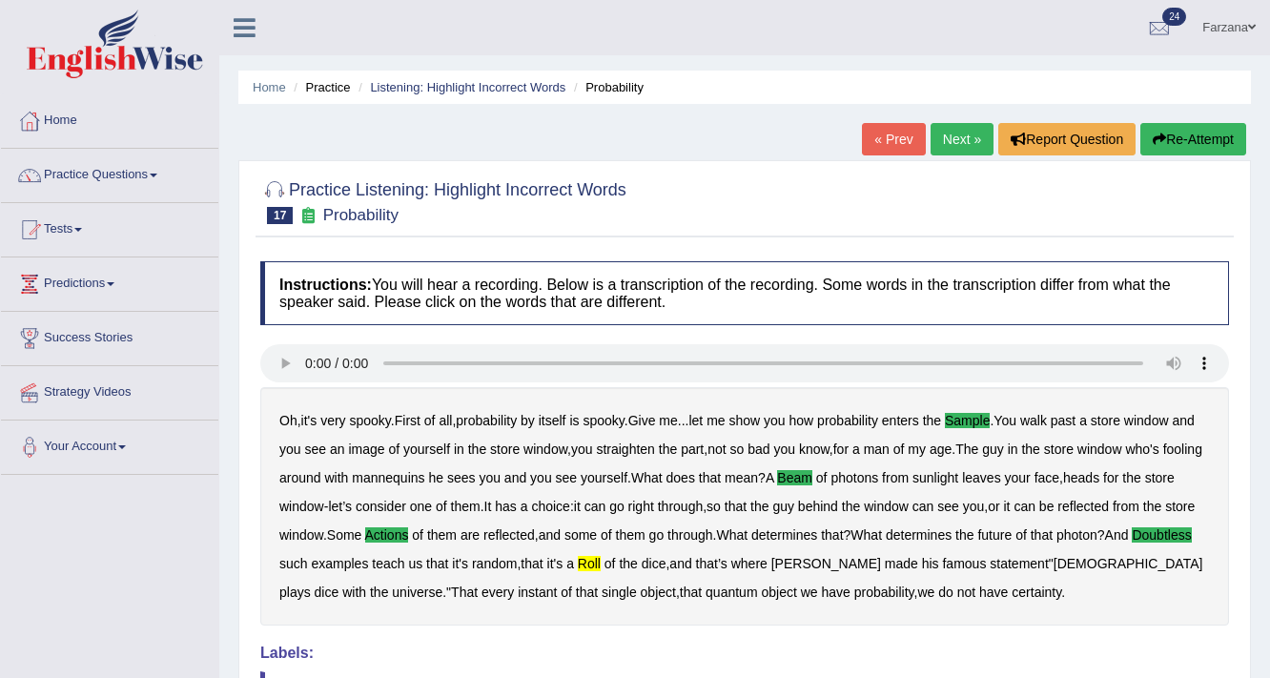
click at [972, 413] on b "sample" at bounding box center [967, 420] width 45 height 15
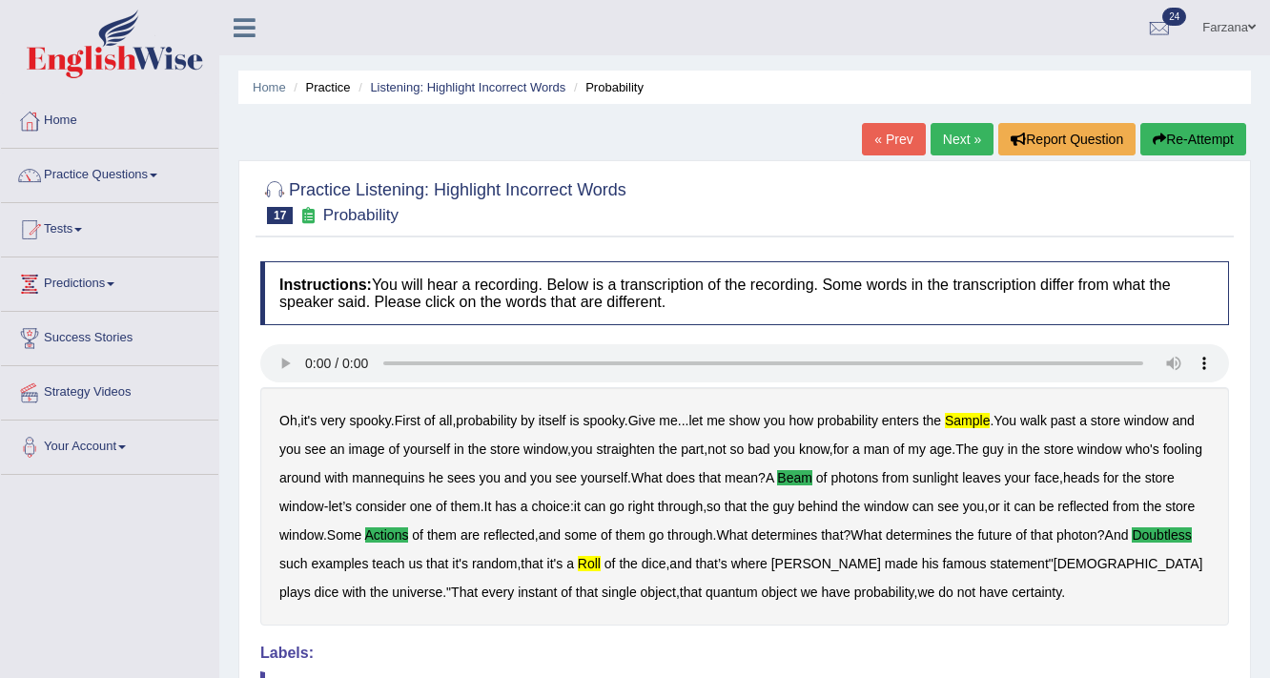
click at [972, 413] on b "sample" at bounding box center [967, 420] width 45 height 15
click at [905, 442] on b "of" at bounding box center [898, 448] width 11 height 15
click at [860, 452] on b "a" at bounding box center [856, 448] width 8 height 15
click at [725, 442] on b "not" at bounding box center [716, 448] width 18 height 15
drag, startPoint x: 709, startPoint y: 449, endPoint x: 779, endPoint y: 435, distance: 71.0
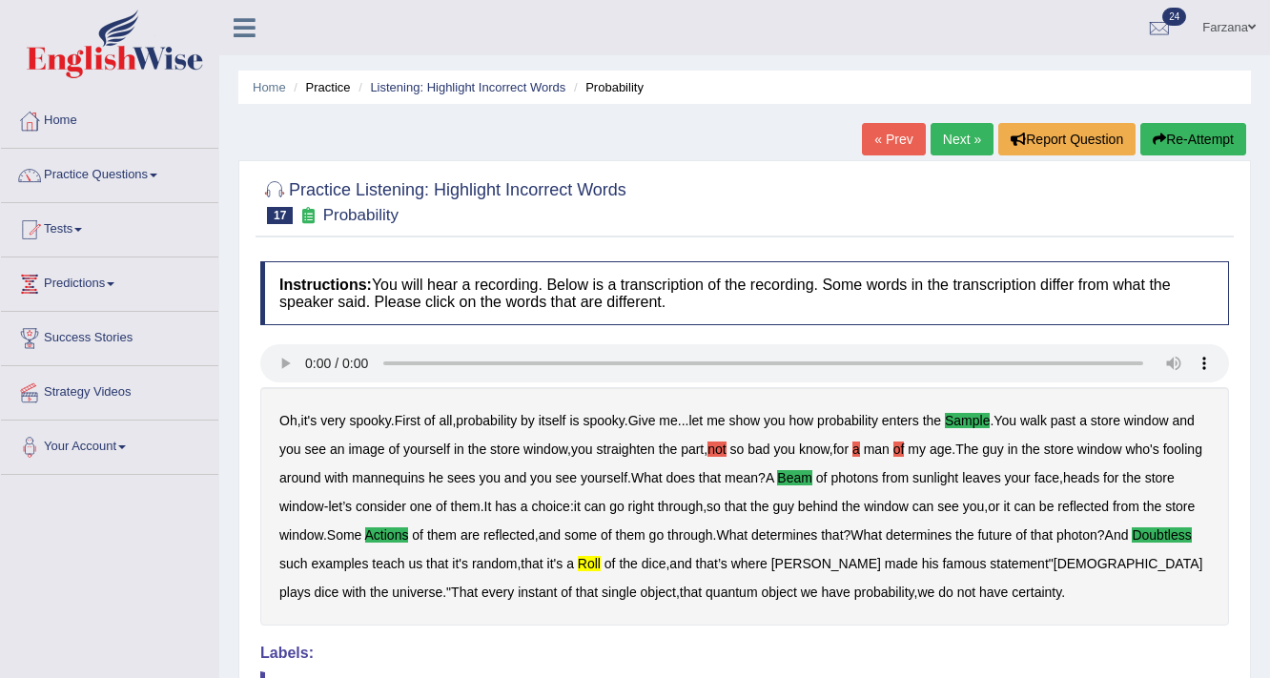
click at [709, 450] on div "Oh , it's very spooky . First of all , probability by itself is spooky . Give m…" at bounding box center [744, 506] width 968 height 238
drag, startPoint x: 933, startPoint y: 447, endPoint x: 914, endPoint y: 458, distance: 21.8
click at [905, 447] on b "of" at bounding box center [898, 448] width 11 height 15
click at [860, 451] on b "a" at bounding box center [856, 448] width 8 height 15
click at [725, 450] on b "not" at bounding box center [716, 448] width 18 height 15
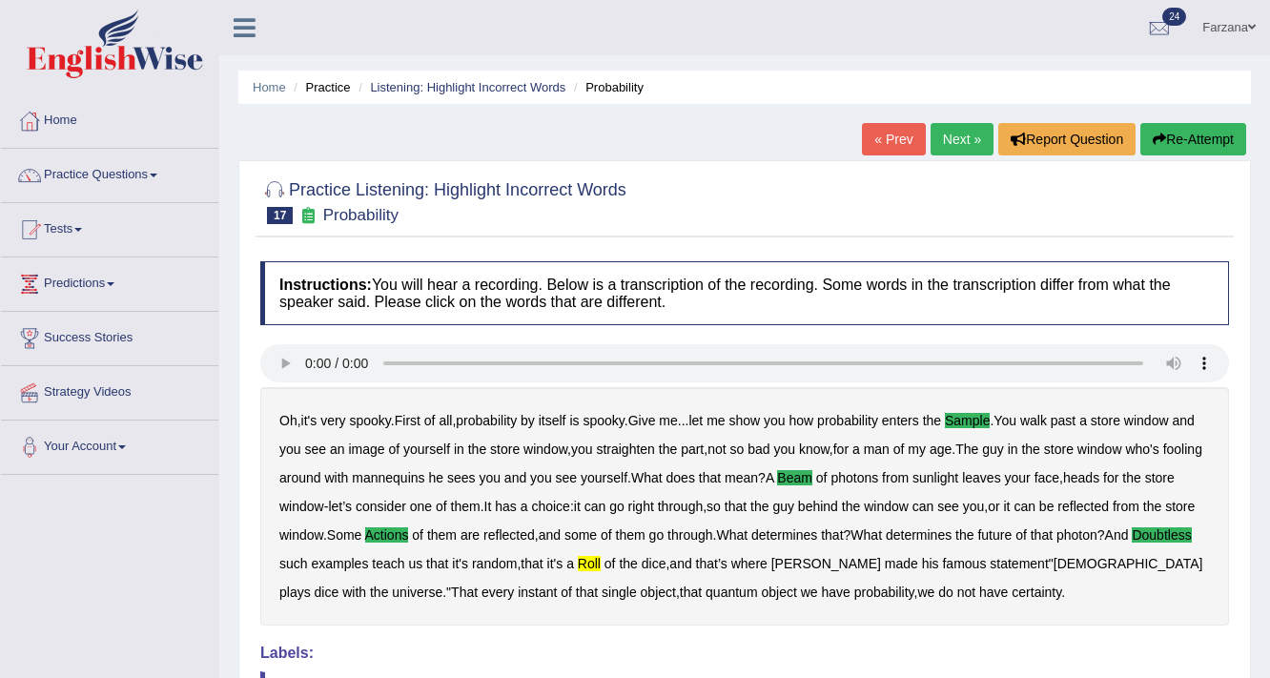
drag, startPoint x: 976, startPoint y: 111, endPoint x: 980, endPoint y: 123, distance: 13.0
click at [980, 112] on div "Home Practice Listening: Highlight Incorrect Words Probability « Prev Next » Re…" at bounding box center [744, 476] width 1050 height 953
click at [969, 138] on link "Next »" at bounding box center [961, 139] width 63 height 32
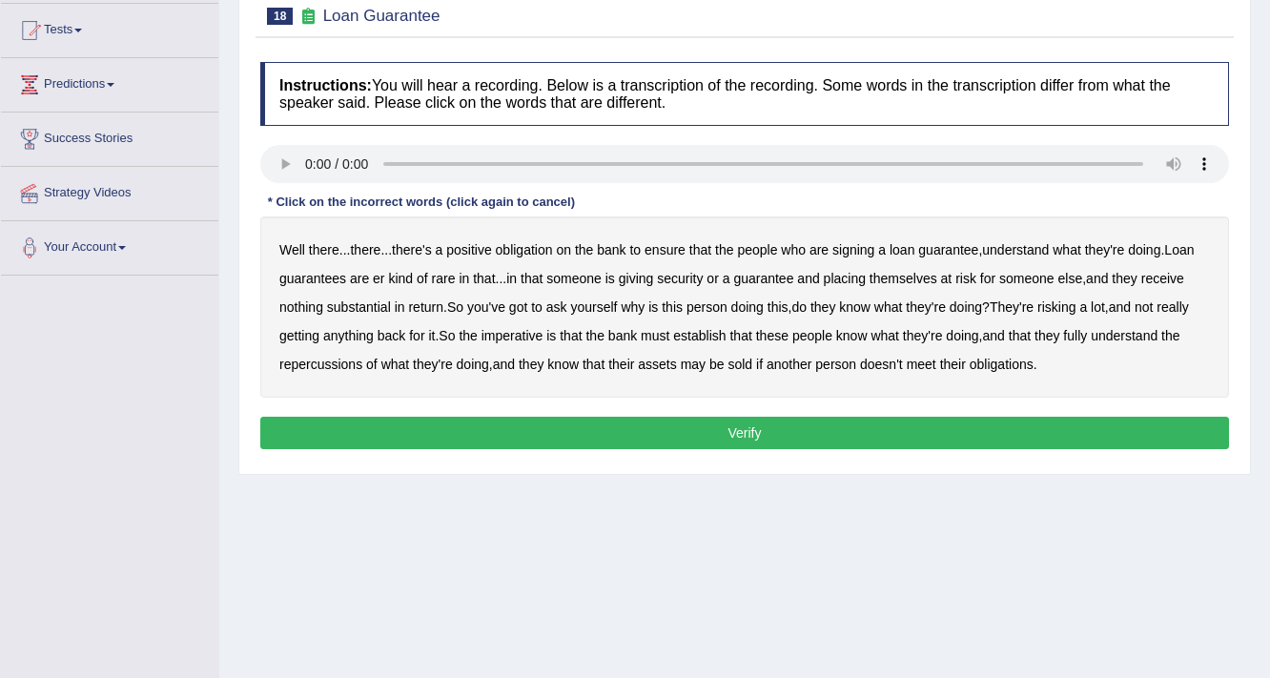
scroll to position [153, 0]
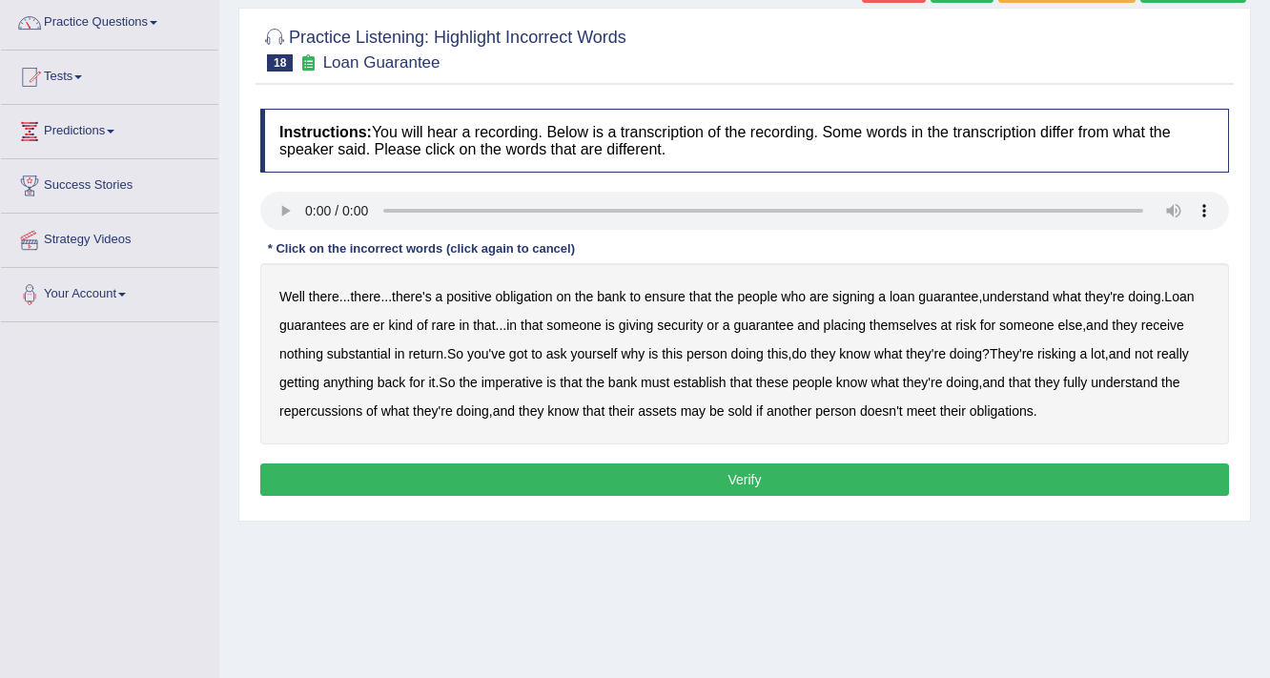
click at [1007, 292] on b "understand" at bounding box center [1015, 296] width 67 height 15
click at [437, 326] on b "rare" at bounding box center [444, 324] width 24 height 15
click at [380, 355] on b "substantial" at bounding box center [359, 353] width 64 height 15
click at [719, 379] on b "establish" at bounding box center [699, 382] width 52 height 15
click at [328, 397] on div "Well there ... there ... there's a positive obligation on the bank to ensure th…" at bounding box center [744, 353] width 968 height 181
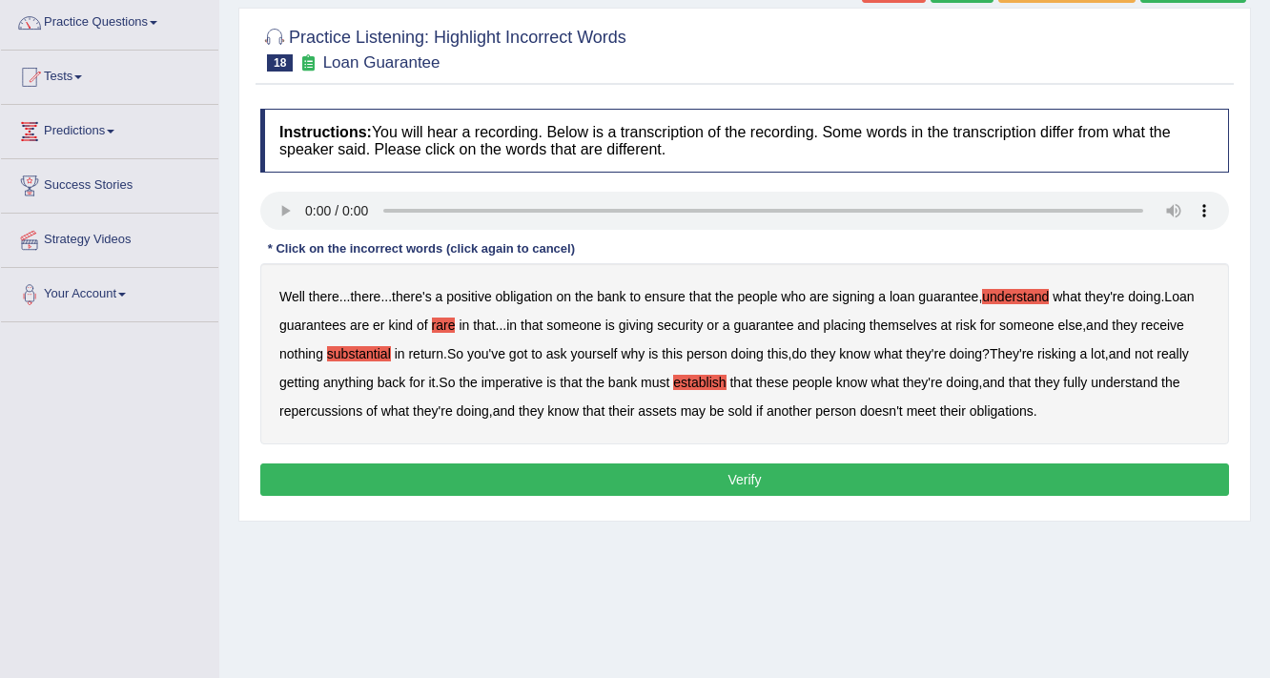
click at [328, 403] on b "repercussions" at bounding box center [320, 410] width 83 height 15
click at [669, 412] on b "assets" at bounding box center [657, 410] width 38 height 15
click at [744, 481] on button "Verify" at bounding box center [744, 479] width 968 height 32
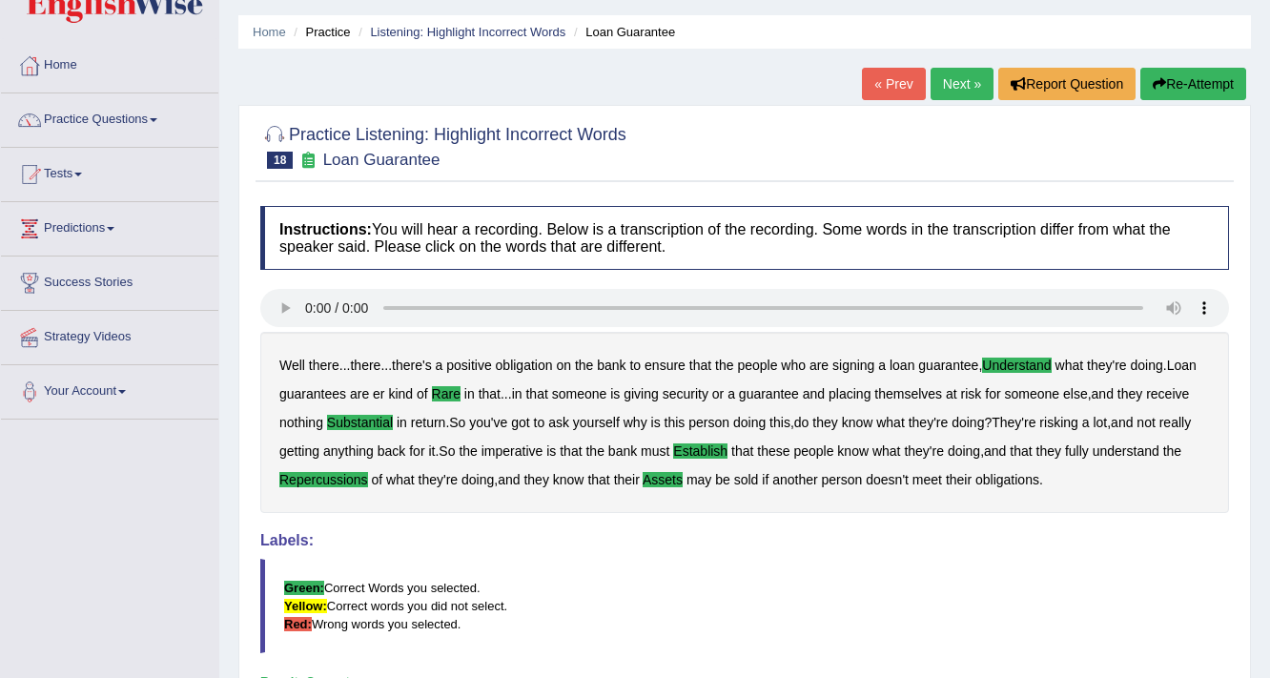
scroll to position [0, 0]
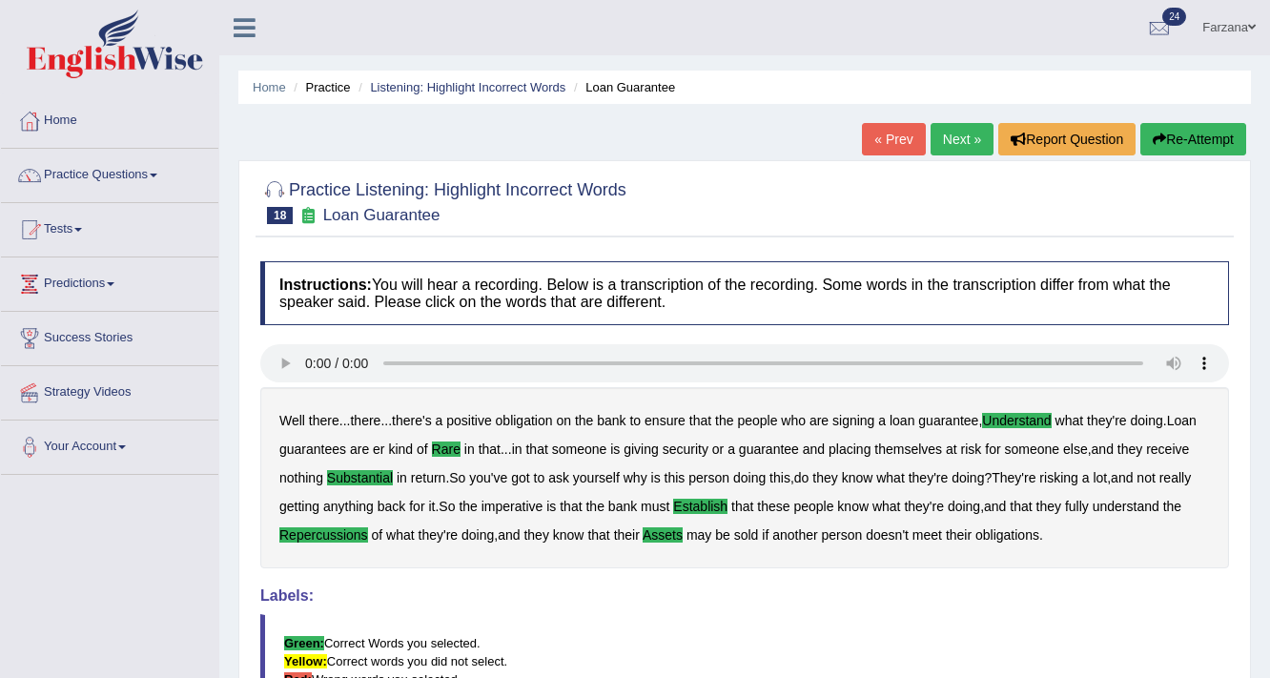
click at [946, 134] on link "Next »" at bounding box center [961, 139] width 63 height 32
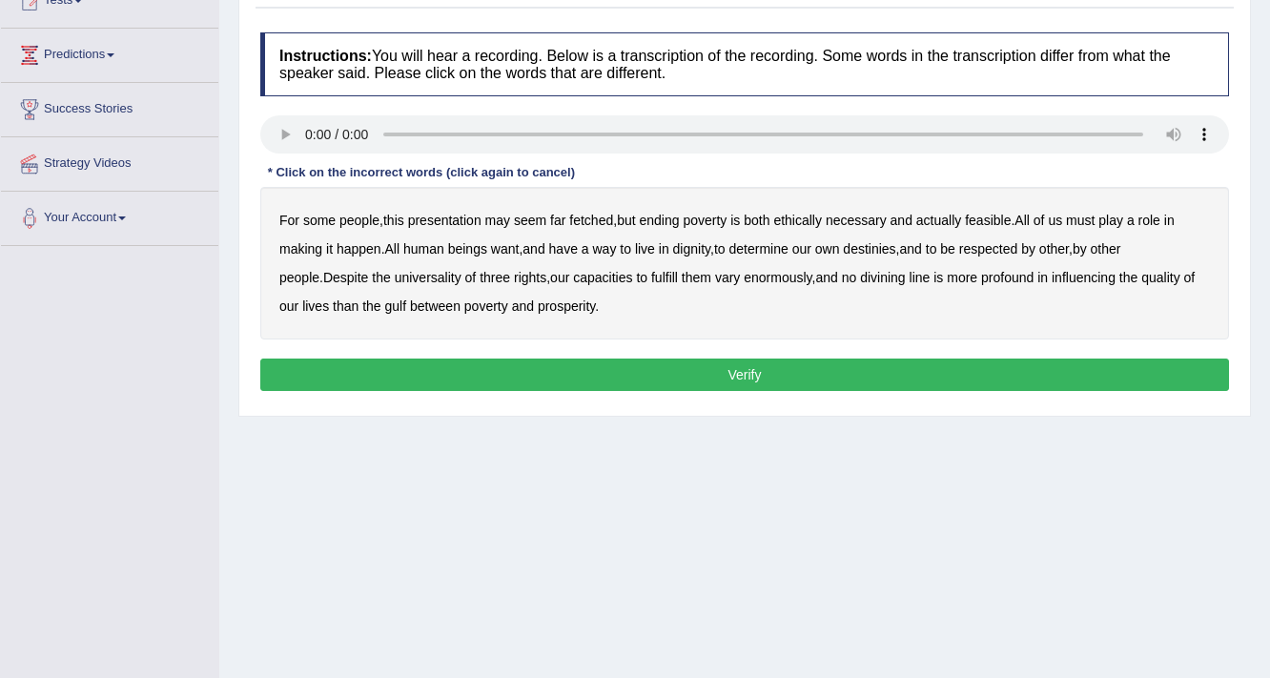
click at [471, 223] on b "presentation" at bounding box center [444, 220] width 73 height 15
click at [804, 220] on b "ethically" at bounding box center [797, 220] width 49 height 15
click at [479, 278] on b "three" at bounding box center [494, 277] width 31 height 15
click at [473, 369] on button "Verify" at bounding box center [744, 374] width 968 height 32
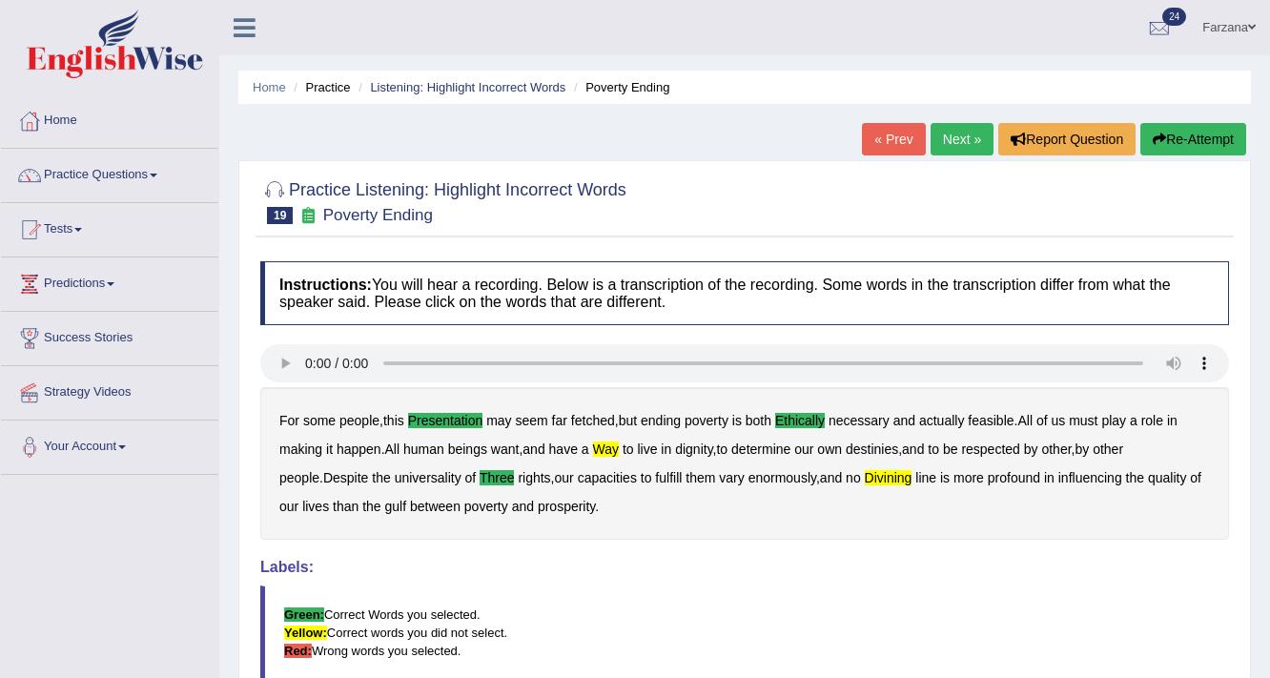
click at [626, 450] on div "For some people , this presentation may seem far fetched , but ending poverty i…" at bounding box center [744, 463] width 968 height 153
click at [616, 448] on b "way" at bounding box center [606, 448] width 26 height 15
click at [815, 419] on b "ethically" at bounding box center [800, 420] width 50 height 15
click at [865, 475] on b "divining" at bounding box center [889, 477] width 48 height 15
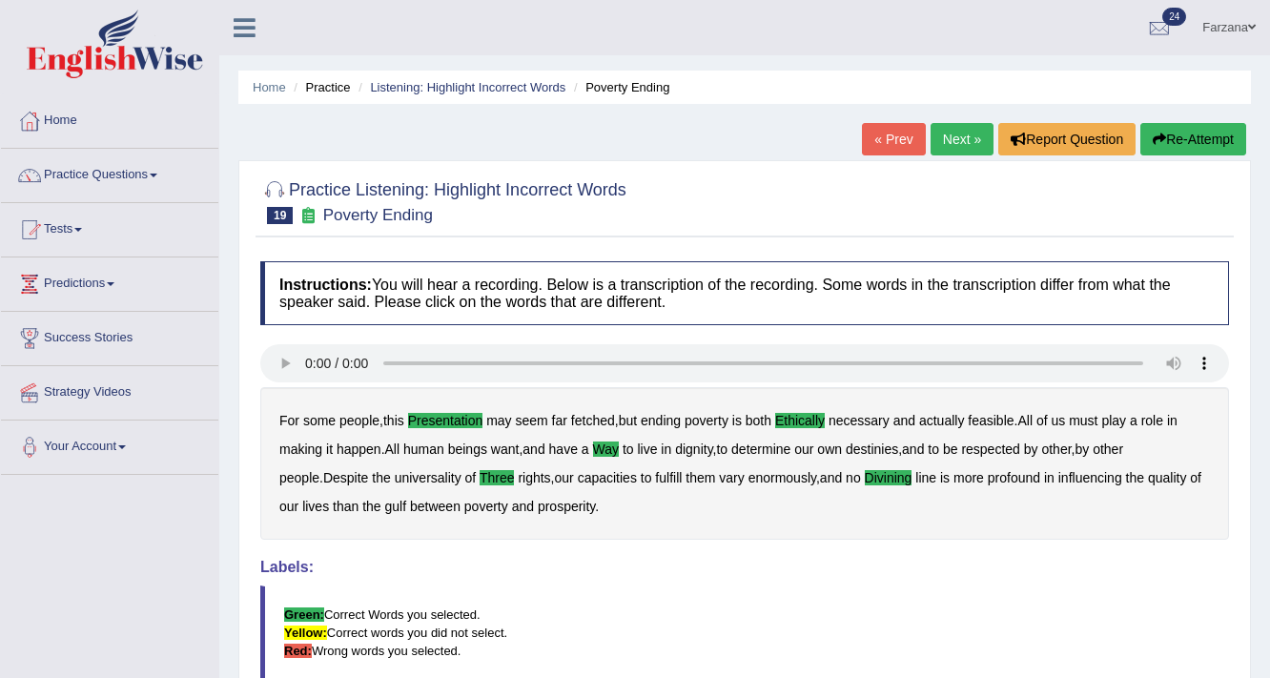
click at [954, 149] on link "Next »" at bounding box center [961, 139] width 63 height 32
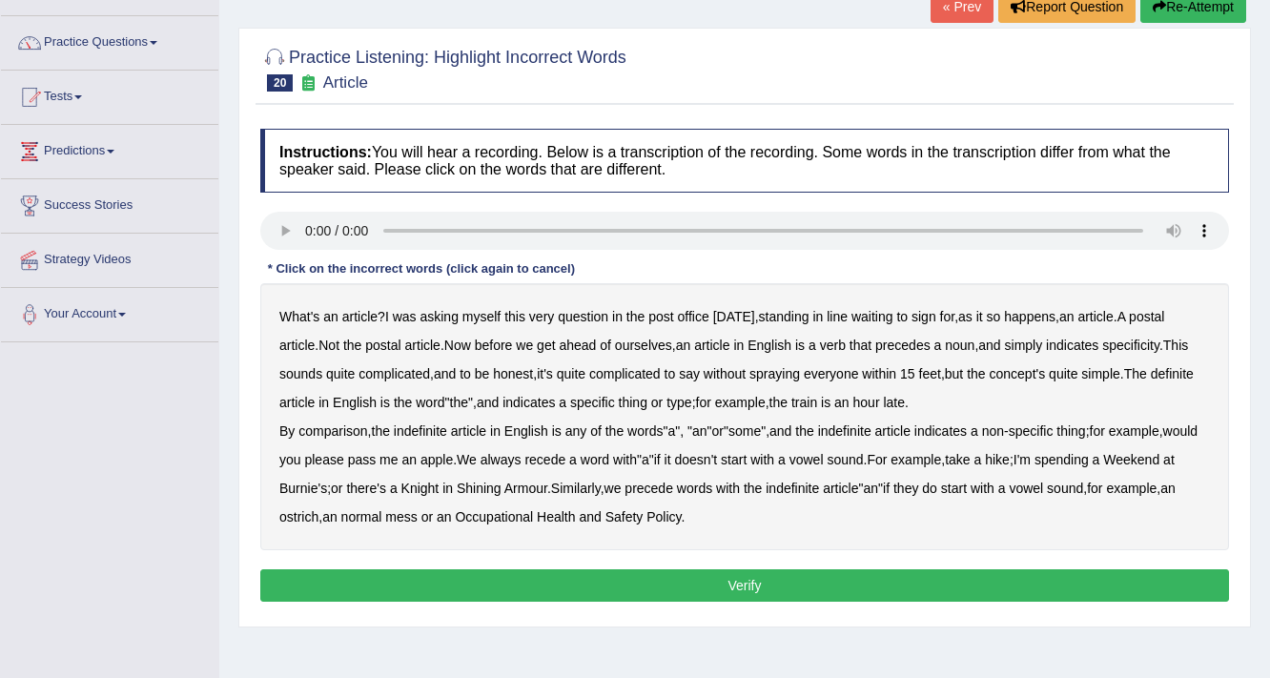
scroll to position [229, 0]
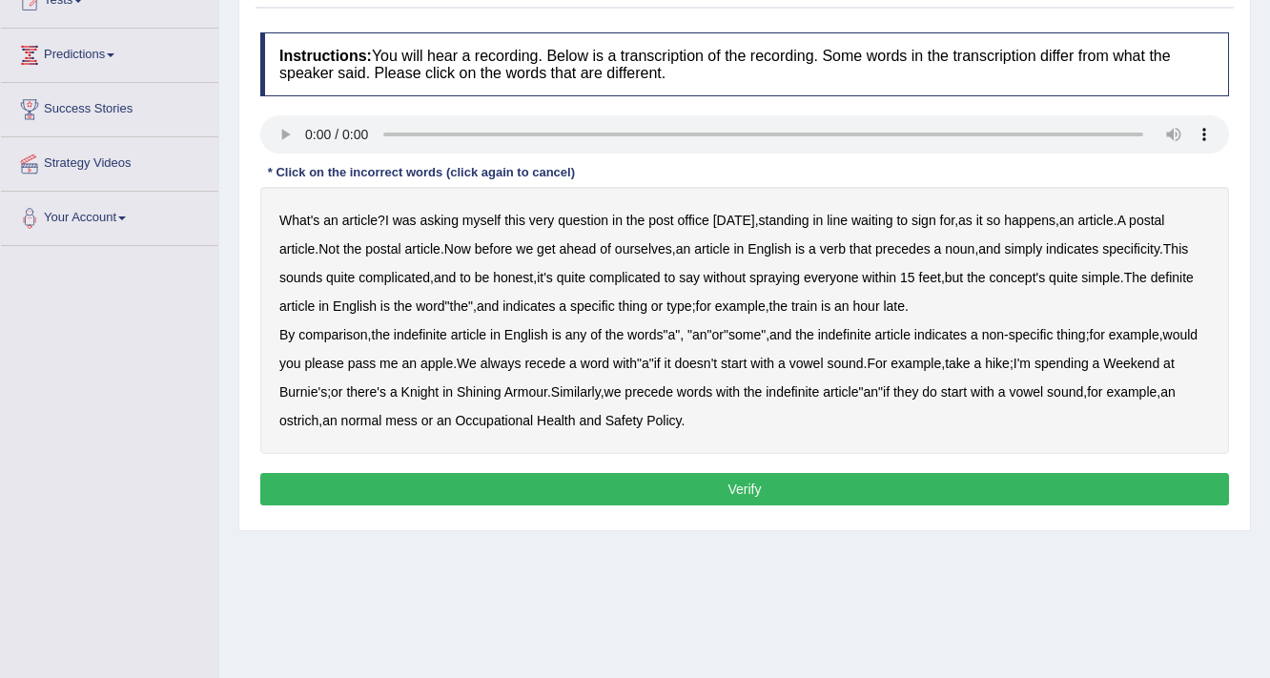
click at [856, 247] on div "What's an article ? I was asking myself this very question in the post office y…" at bounding box center [744, 320] width 968 height 267
click at [838, 244] on b "verb" at bounding box center [833, 248] width 26 height 15
click at [332, 331] on b "comparison" at bounding box center [332, 334] width 69 height 15
click at [565, 363] on b "recede" at bounding box center [544, 363] width 41 height 15
click at [716, 479] on button "Verify" at bounding box center [744, 489] width 968 height 32
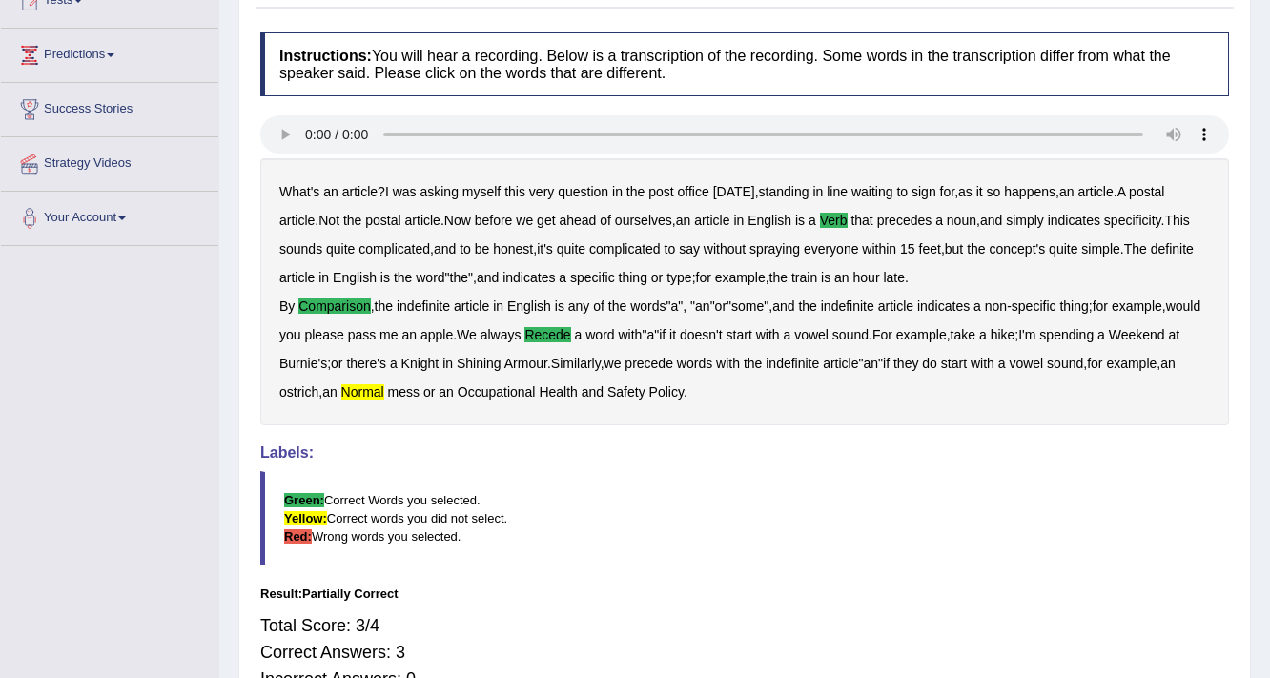
click at [384, 393] on b "normal" at bounding box center [362, 391] width 43 height 15
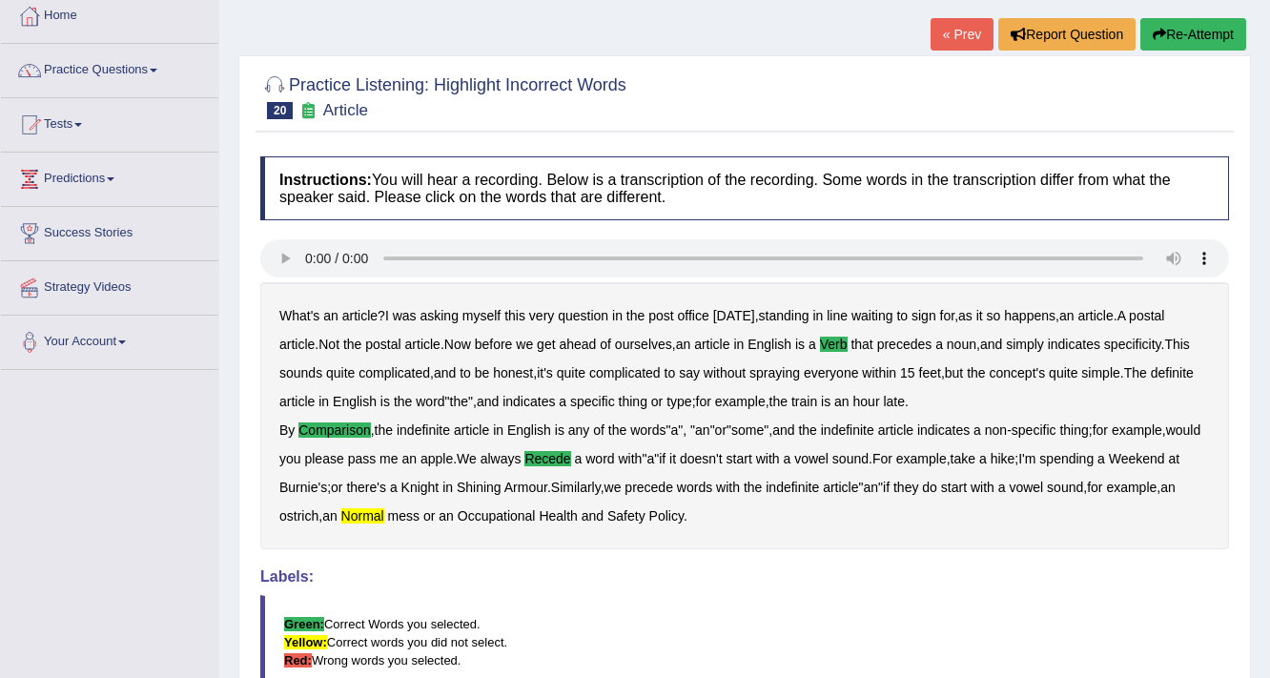
scroll to position [0, 0]
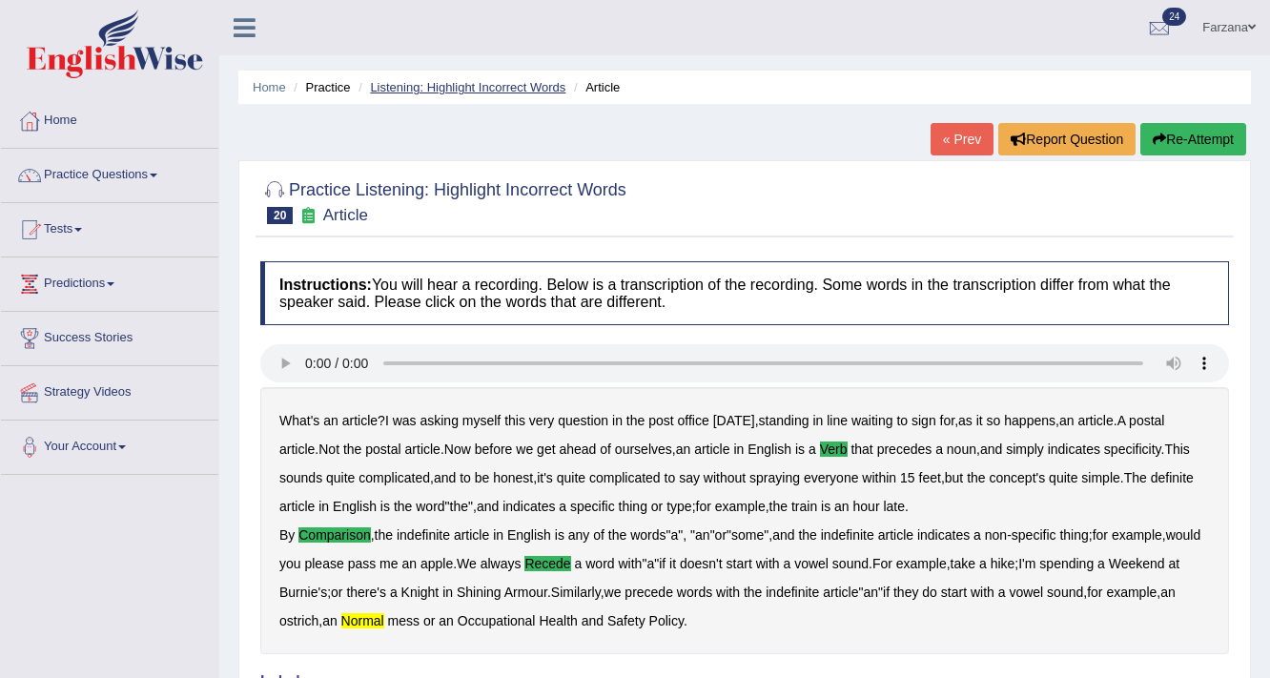
click at [418, 89] on link "Listening: Highlight Incorrect Words" at bounding box center [467, 87] width 195 height 14
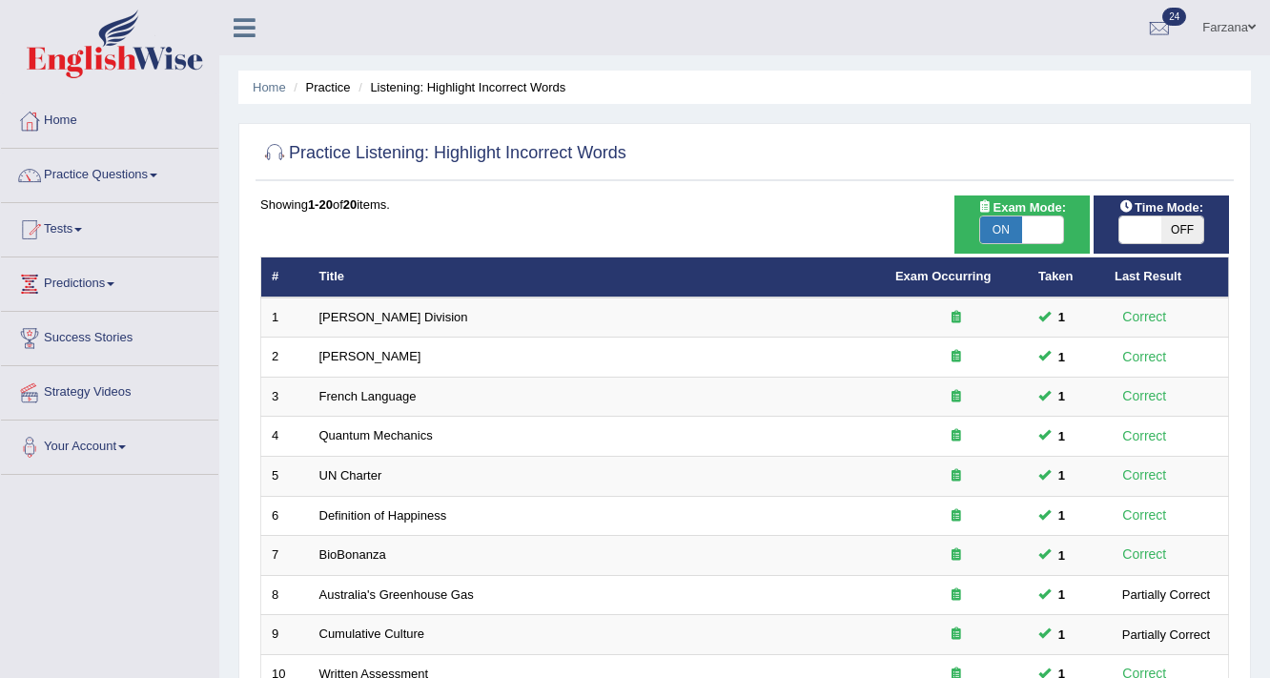
click at [418, 90] on li "Listening: Highlight Incorrect Words" at bounding box center [460, 87] width 212 height 18
click at [404, 92] on li "Listening: Highlight Incorrect Words" at bounding box center [460, 87] width 212 height 18
click at [1152, 221] on span at bounding box center [1140, 229] width 42 height 27
checkbox input "true"
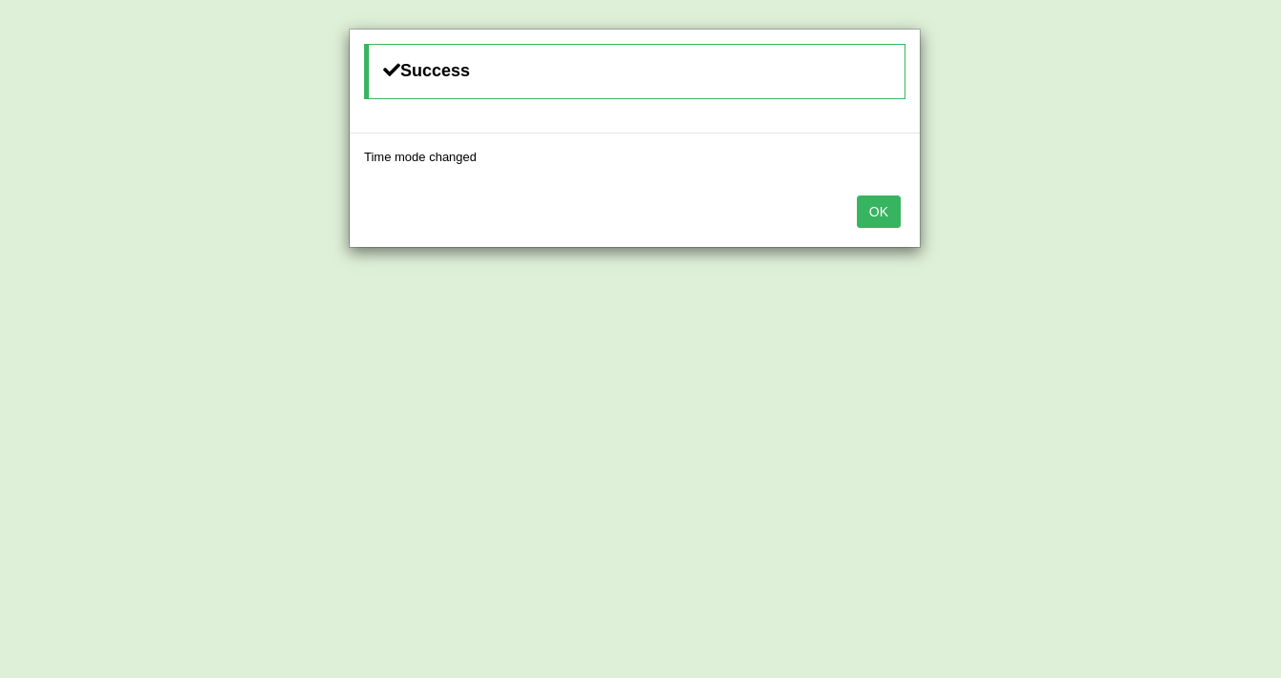
click at [884, 214] on button "OK" at bounding box center [879, 211] width 44 height 32
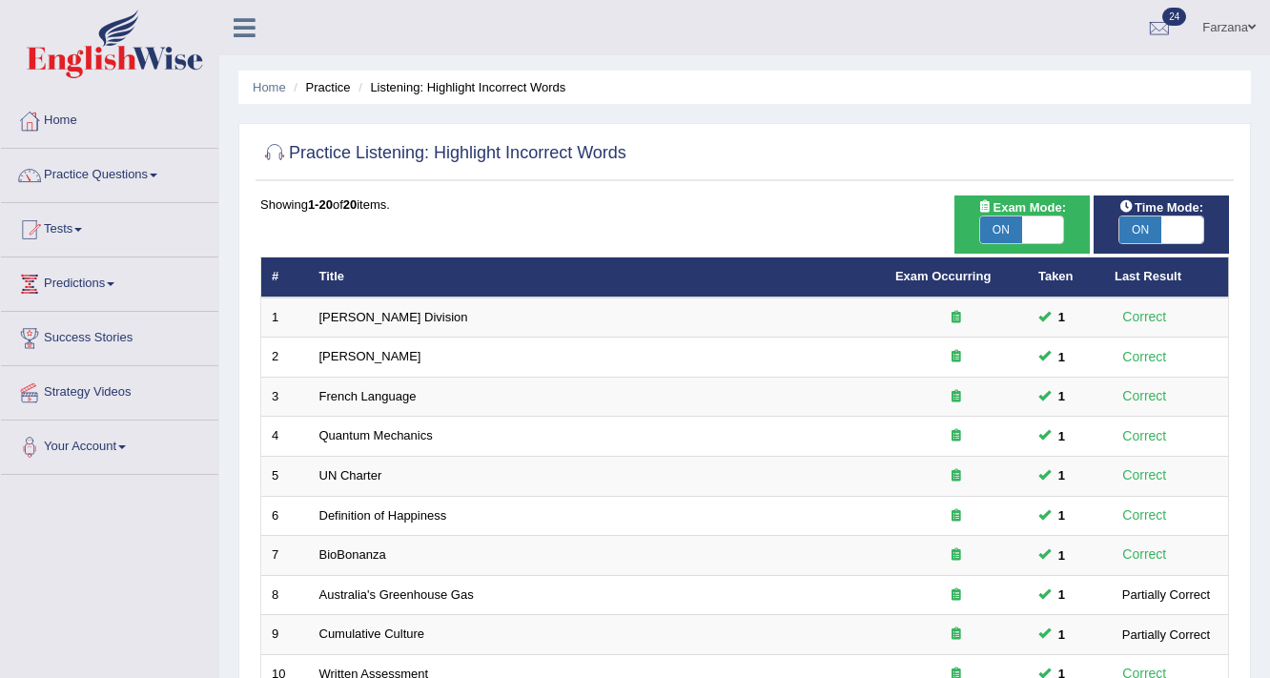
click at [1049, 214] on span "Exam Mode:" at bounding box center [1020, 207] width 103 height 20
click at [1028, 225] on span at bounding box center [1043, 229] width 42 height 27
checkbox input "false"
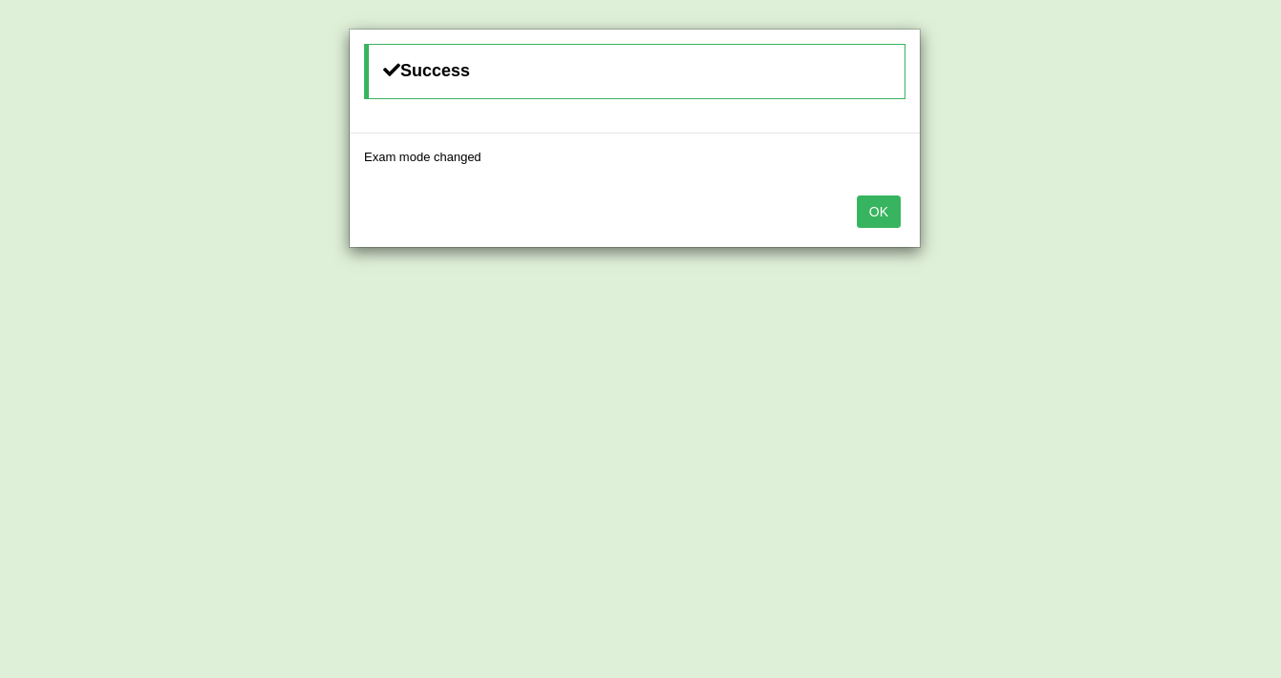
click at [892, 214] on button "OK" at bounding box center [879, 211] width 44 height 32
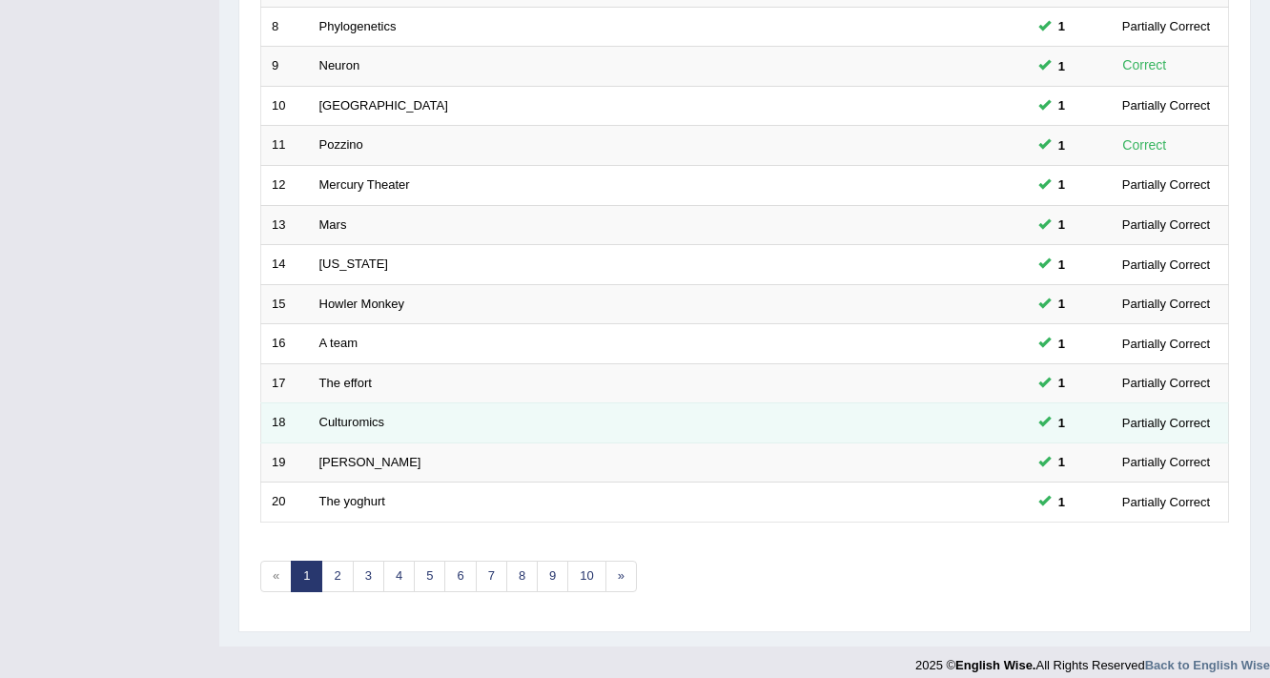
scroll to position [579, 0]
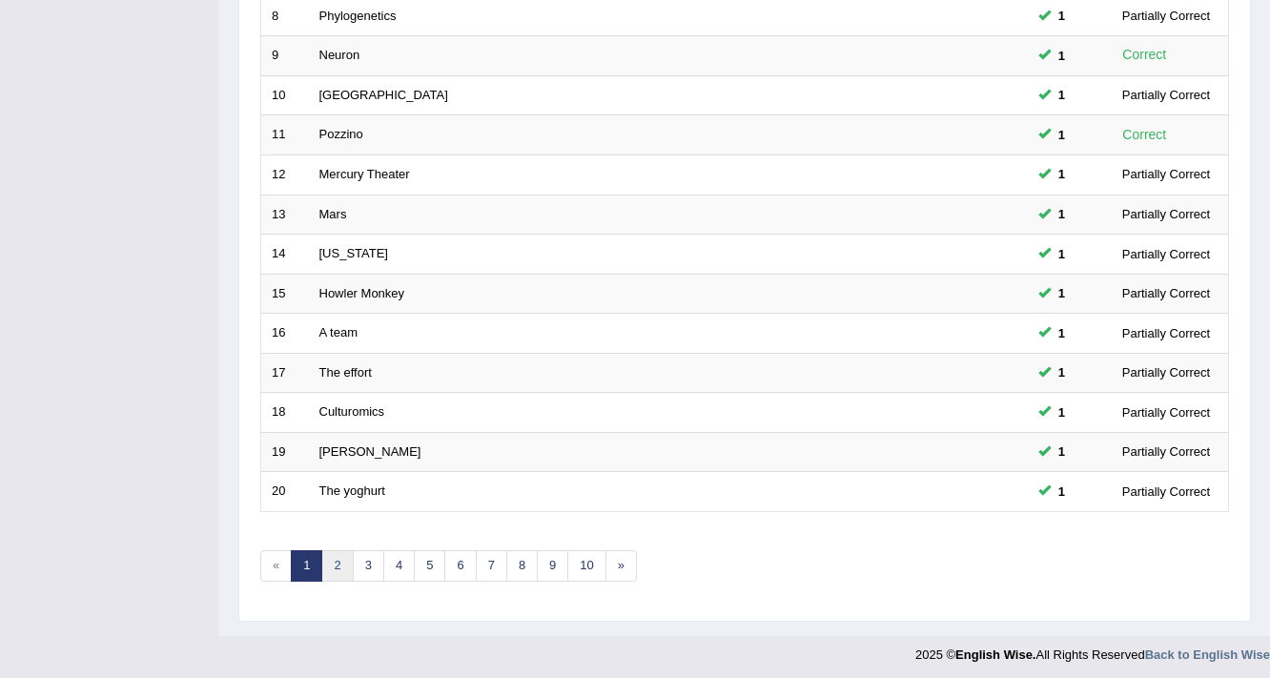
click at [331, 550] on link "2" at bounding box center [336, 565] width 31 height 31
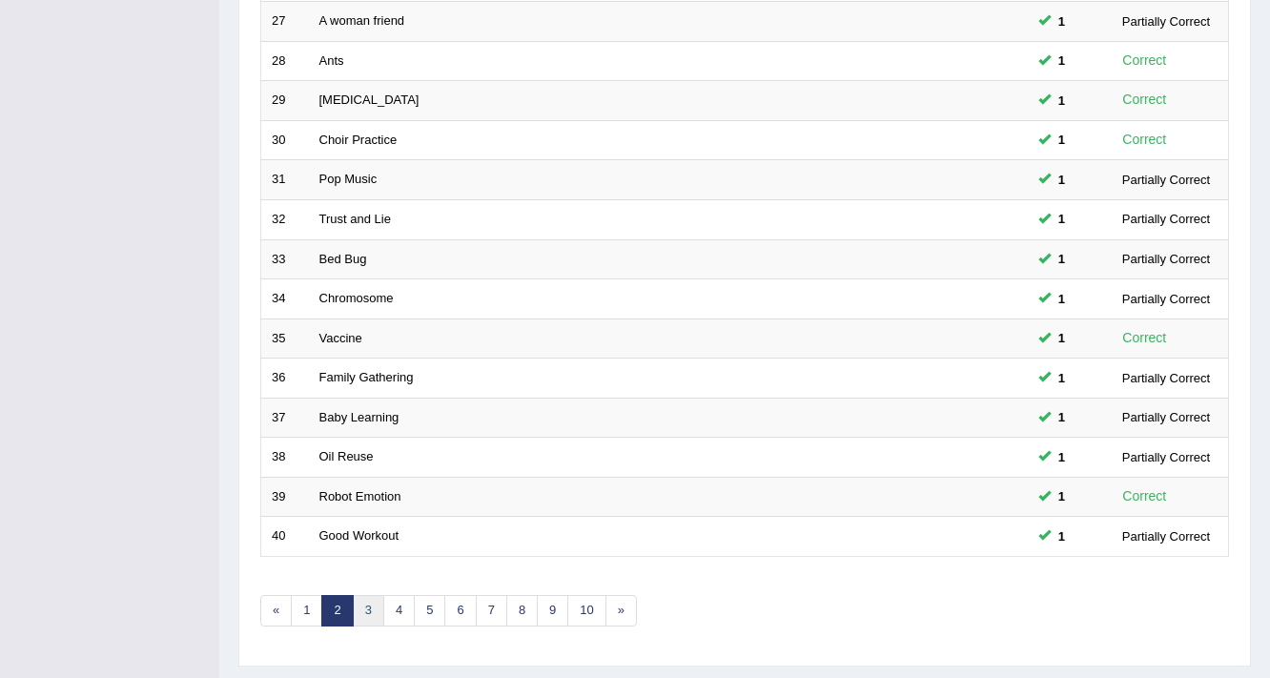
click at [373, 602] on link "3" at bounding box center [368, 610] width 31 height 31
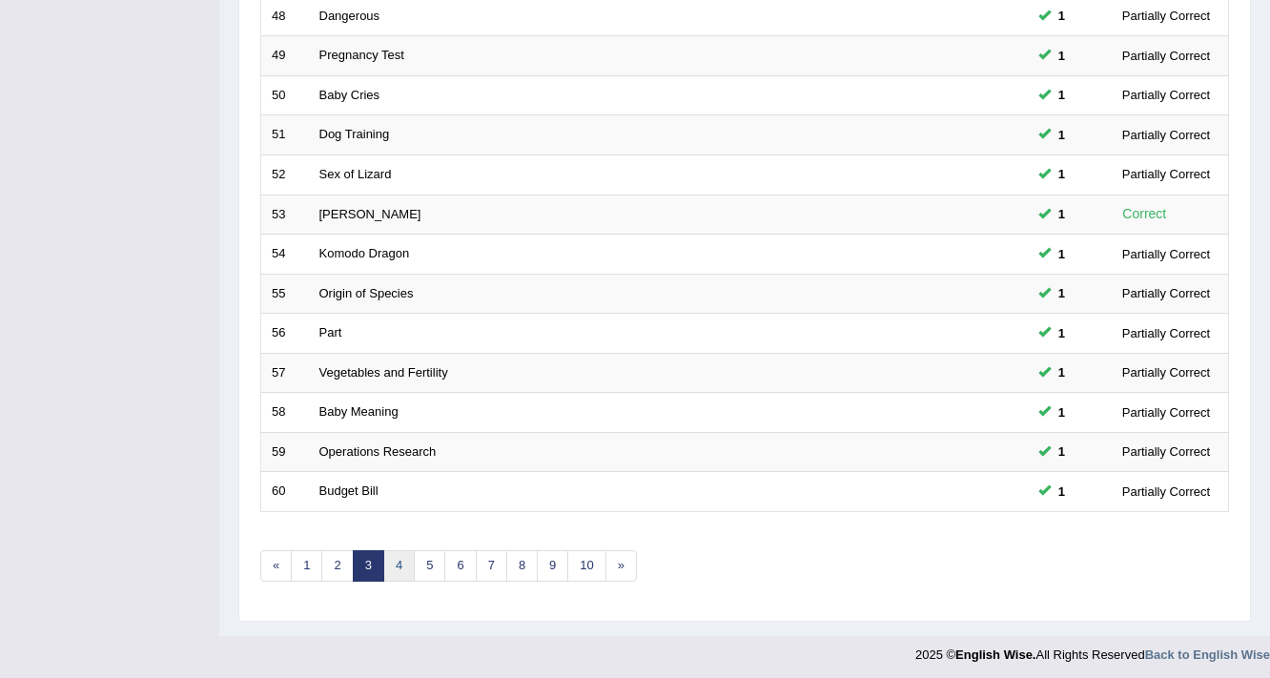
click at [406, 555] on link "4" at bounding box center [398, 565] width 31 height 31
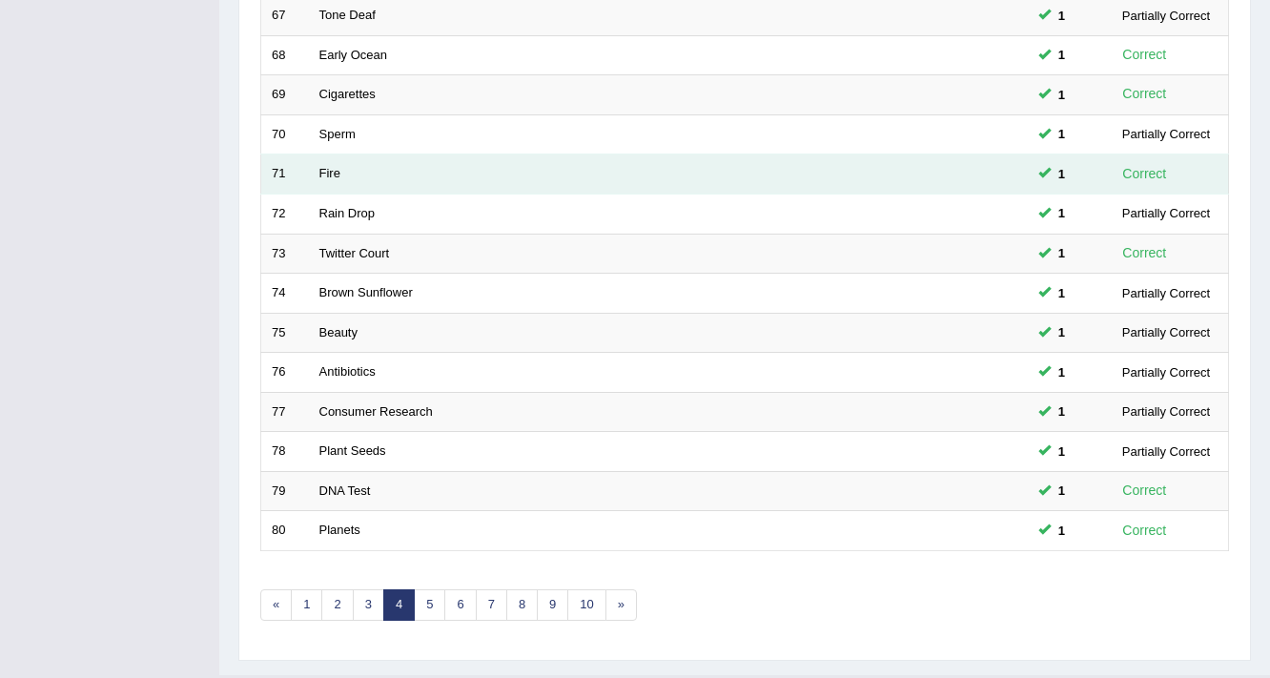
scroll to position [579, 0]
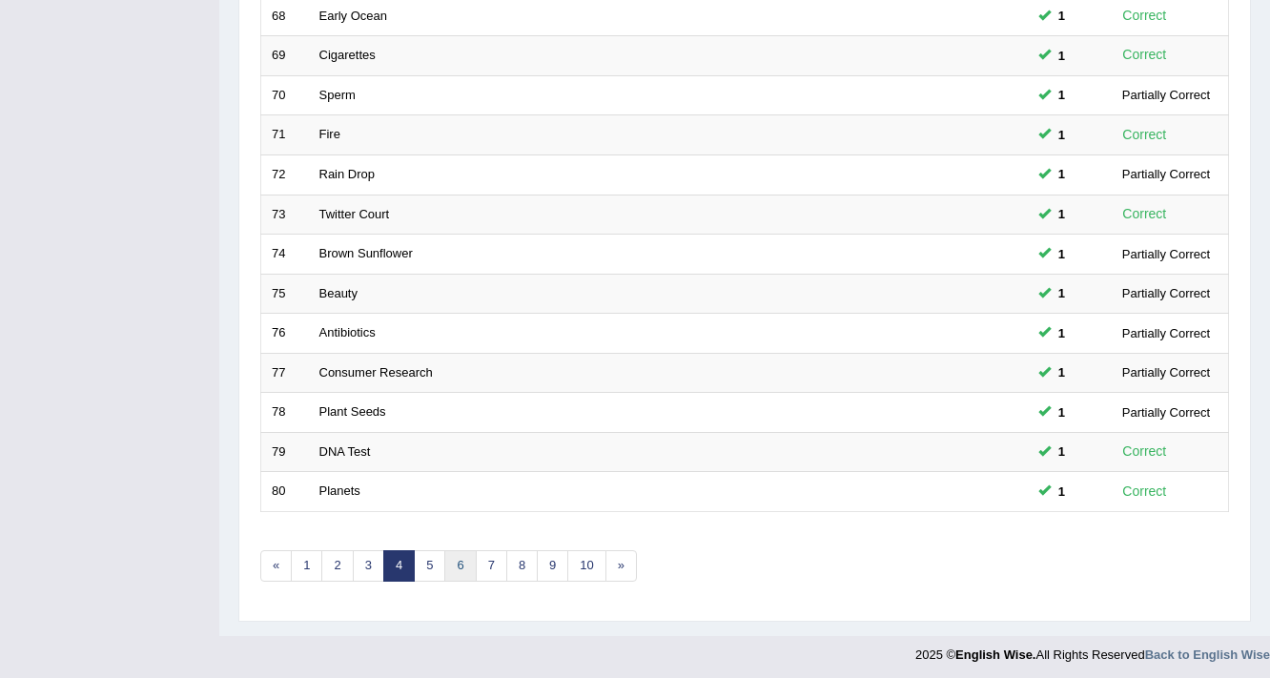
click at [448, 562] on link "6" at bounding box center [459, 565] width 31 height 31
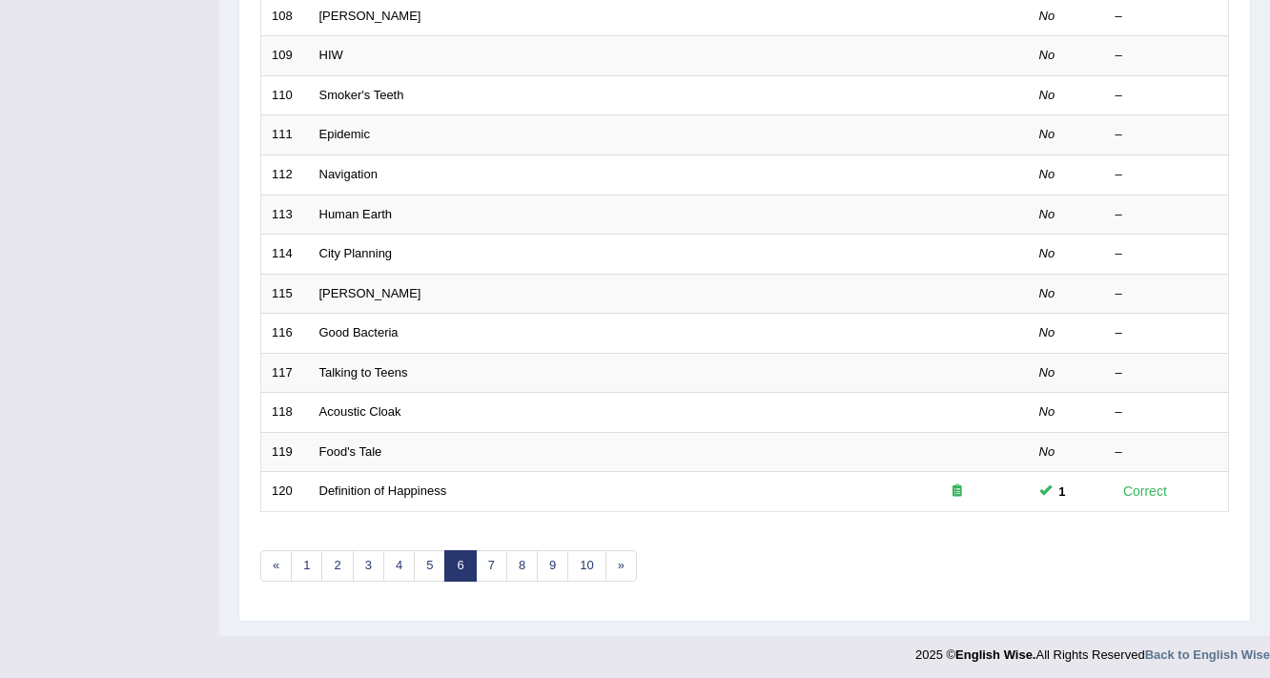
click at [444, 561] on link "6" at bounding box center [459, 565] width 31 height 31
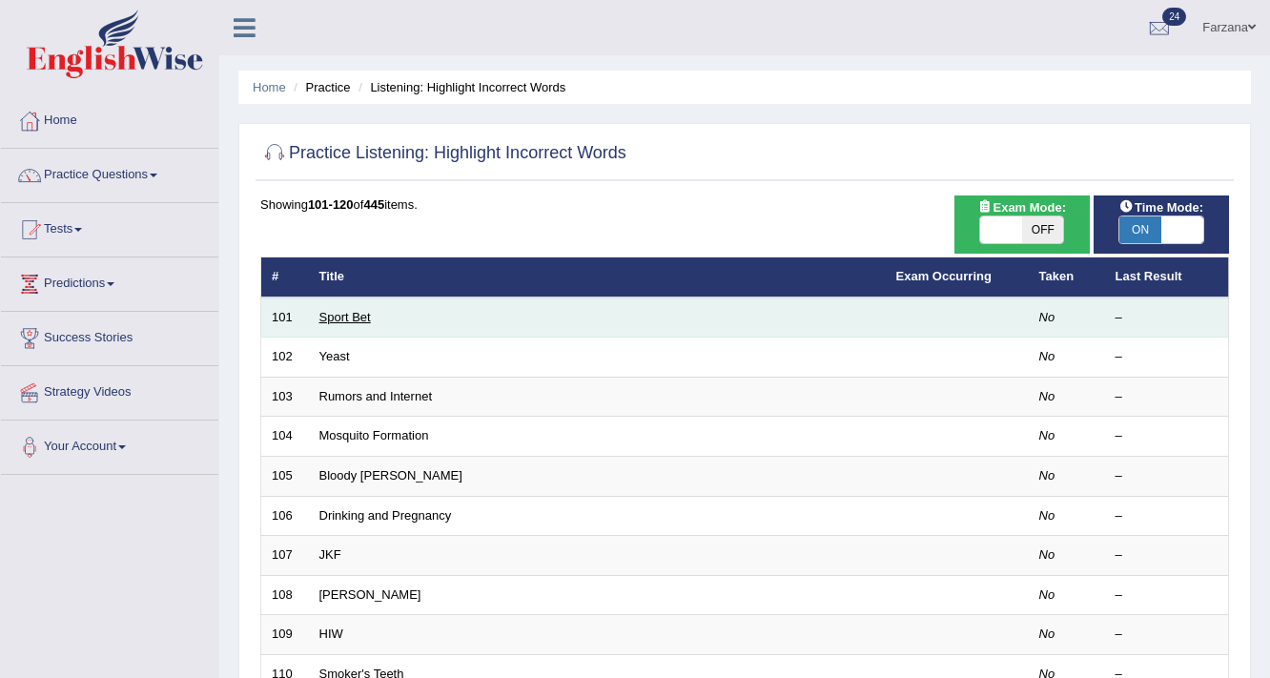
click at [341, 316] on link "Sport Bet" at bounding box center [344, 317] width 51 height 14
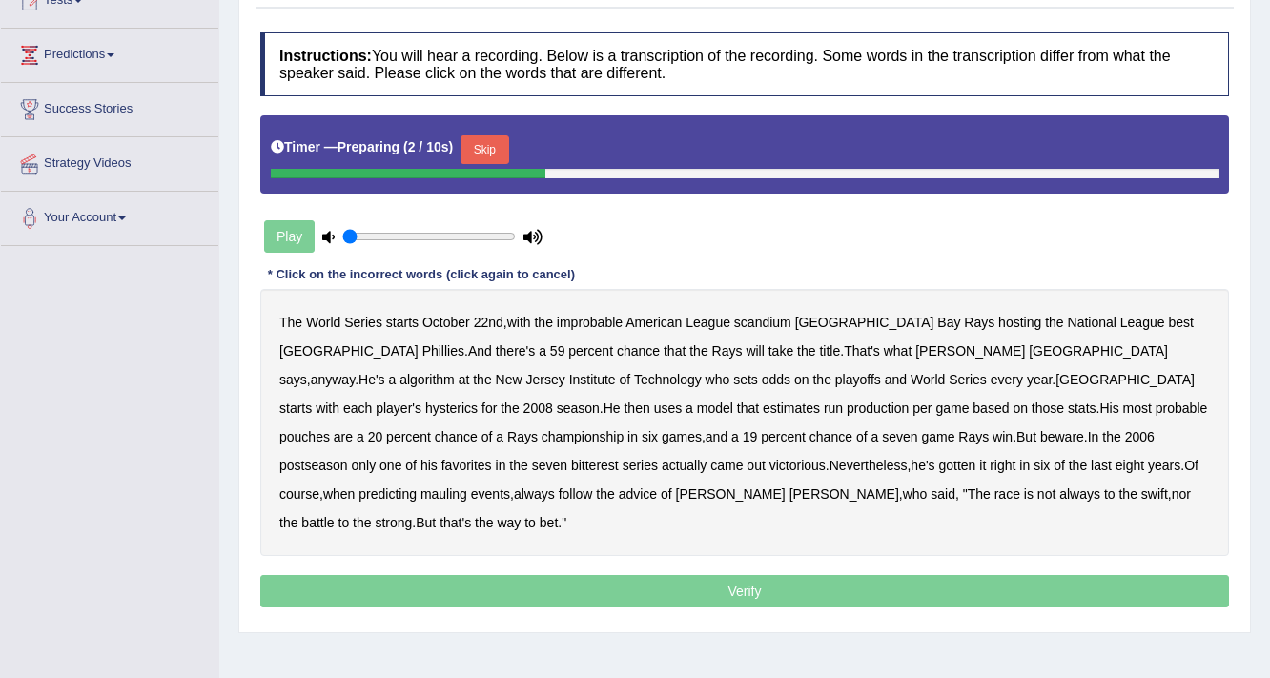
click at [469, 153] on button "Skip" at bounding box center [484, 149] width 48 height 29
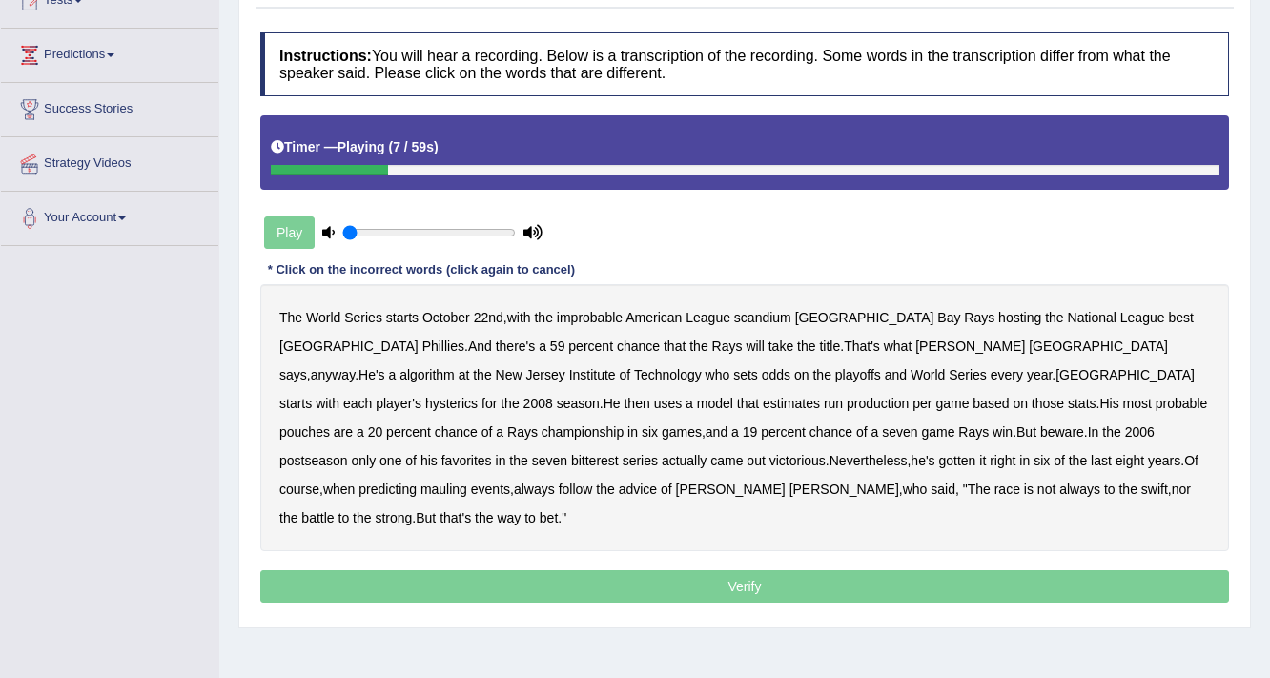
click at [759, 316] on b "scandium" at bounding box center [762, 317] width 57 height 15
click at [746, 320] on b "scandium" at bounding box center [762, 317] width 57 height 15
click at [455, 367] on b "algorithm" at bounding box center [426, 374] width 55 height 15
click at [478, 396] on b "hysterics" at bounding box center [451, 403] width 52 height 15
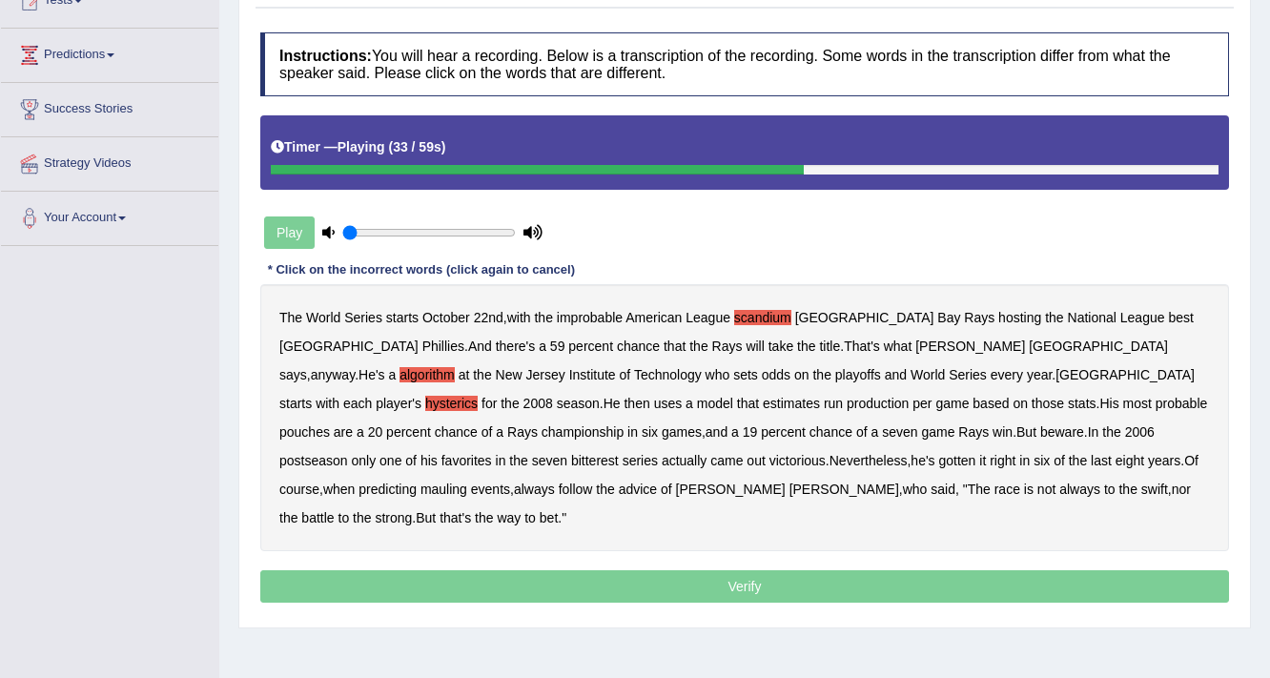
click at [330, 424] on b "pouches" at bounding box center [304, 431] width 51 height 15
click at [619, 453] on b "bitterest" at bounding box center [595, 460] width 48 height 15
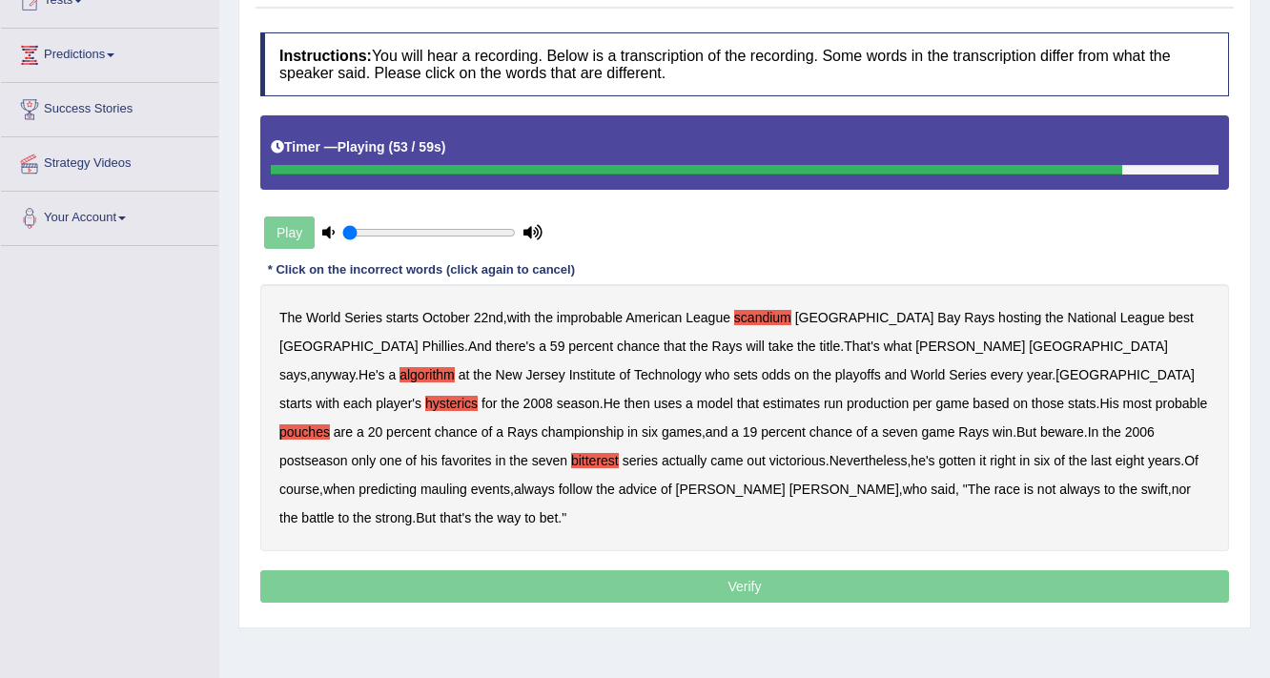
click at [1000, 449] on div "The World Series starts October 22nd , with the improbable American League scan…" at bounding box center [744, 417] width 968 height 267
click at [467, 481] on b "mauling" at bounding box center [443, 488] width 47 height 15
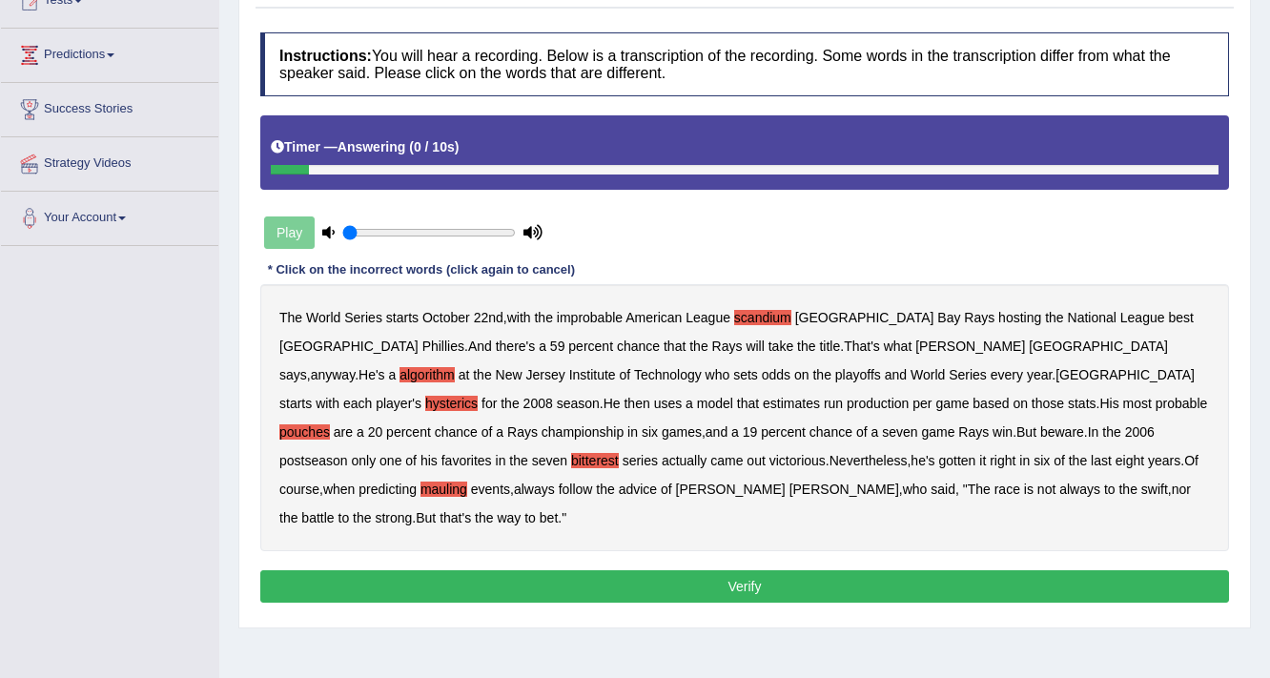
click at [689, 570] on button "Verify" at bounding box center [744, 586] width 968 height 32
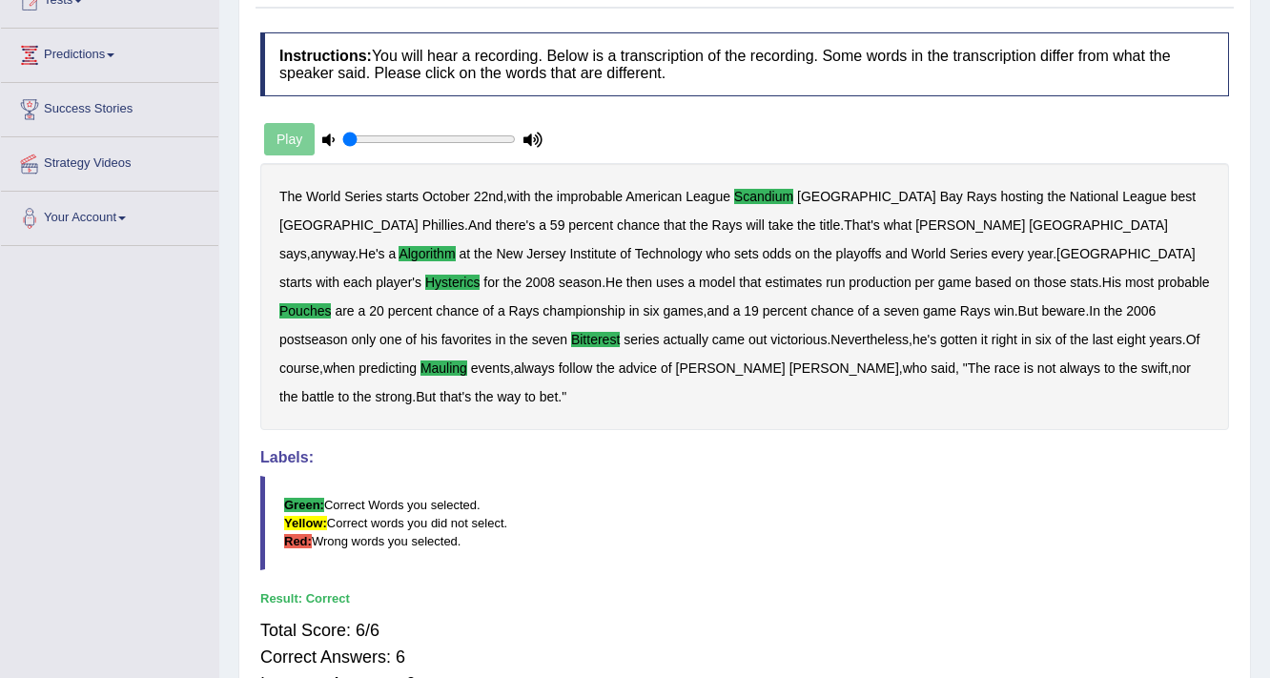
scroll to position [76, 0]
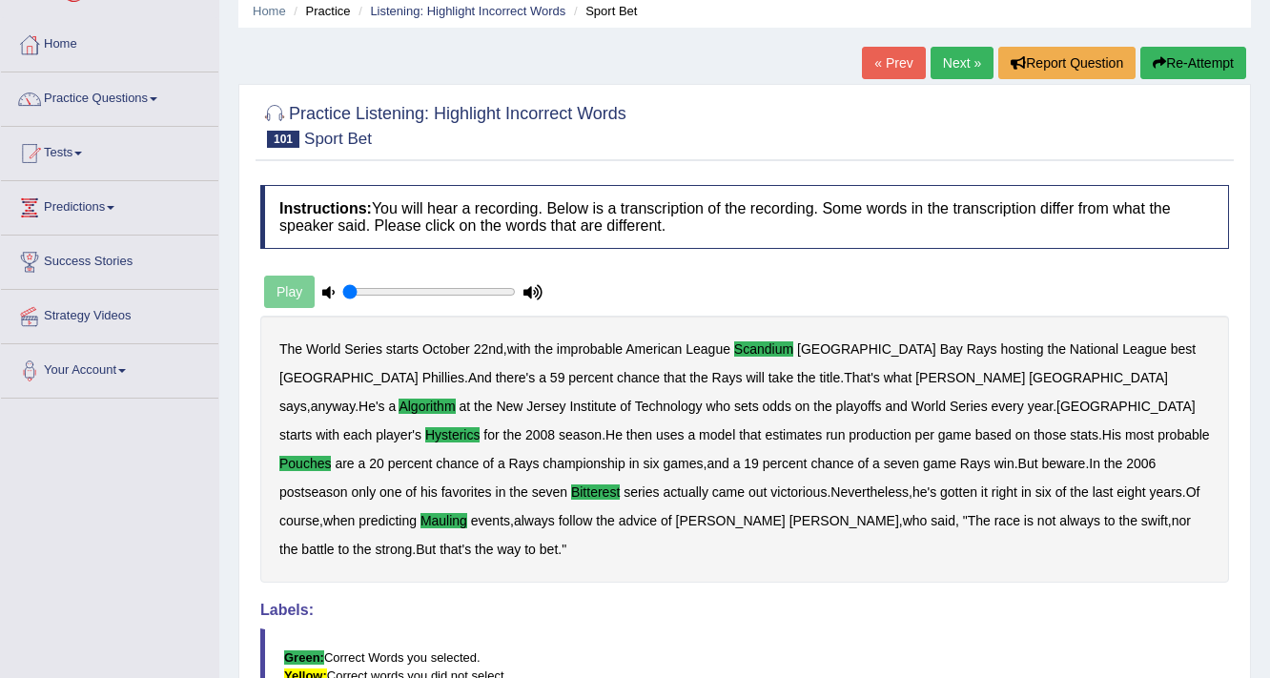
click at [933, 69] on link "Next »" at bounding box center [961, 63] width 63 height 32
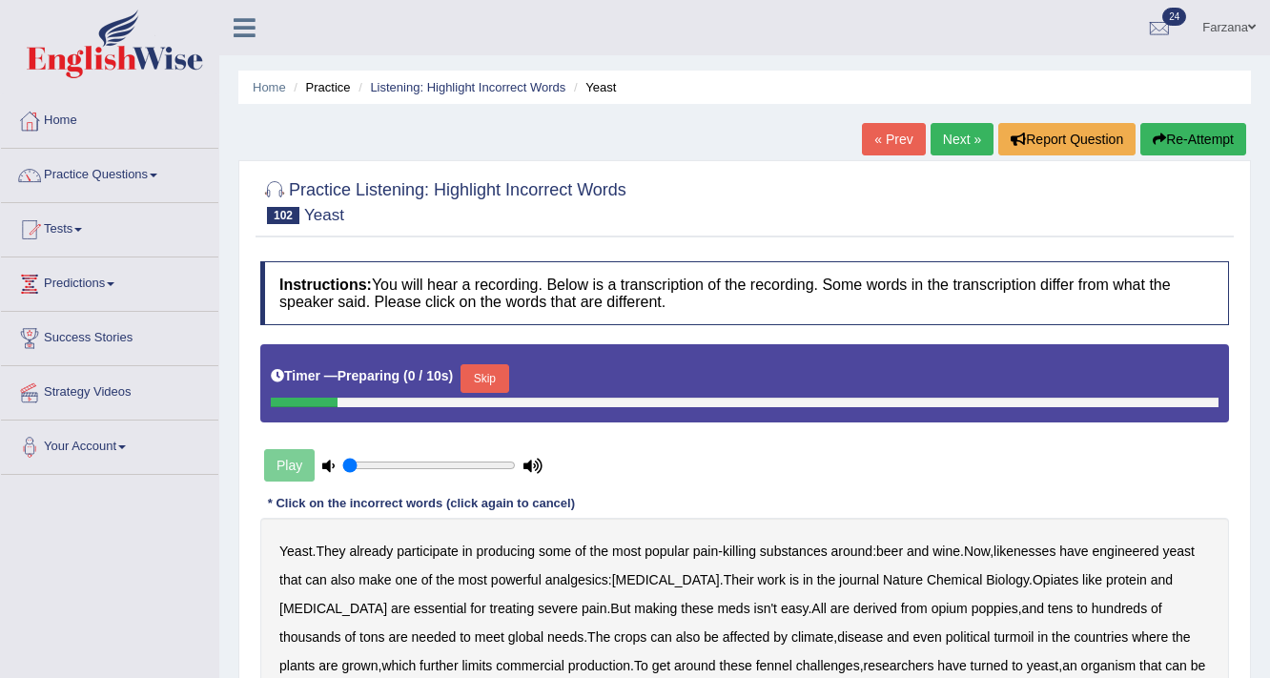
click at [490, 381] on button "Skip" at bounding box center [484, 378] width 48 height 29
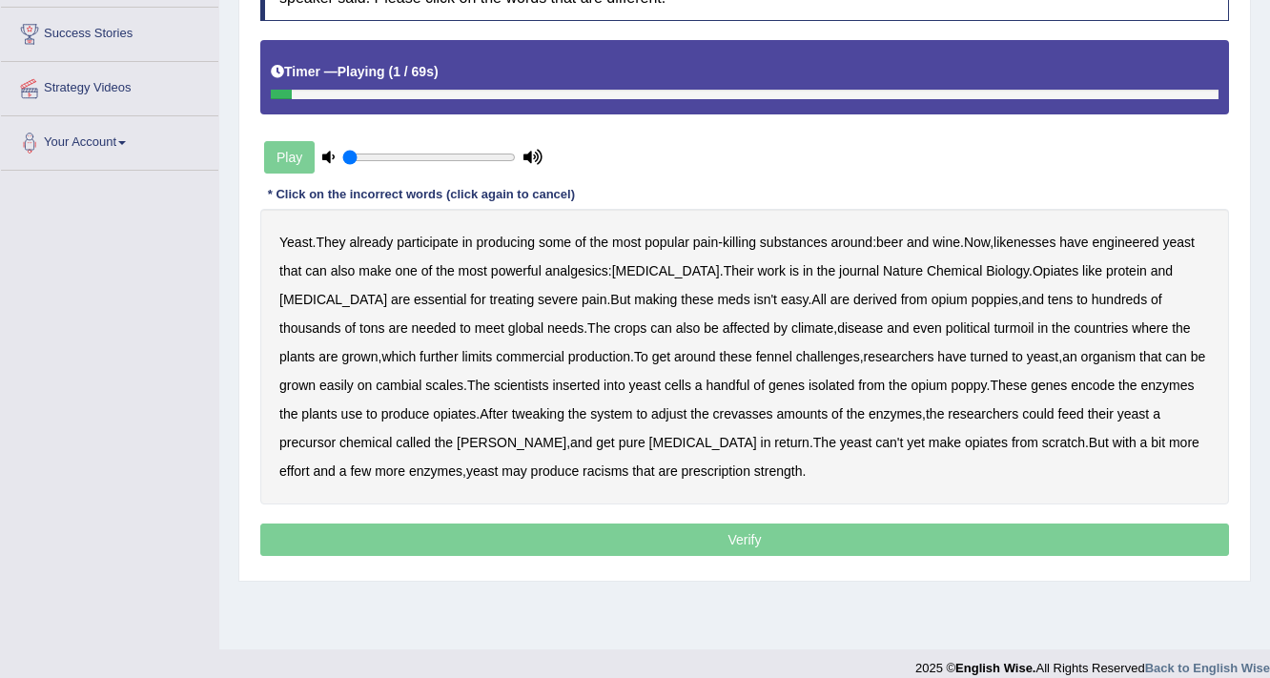
scroll to position [305, 0]
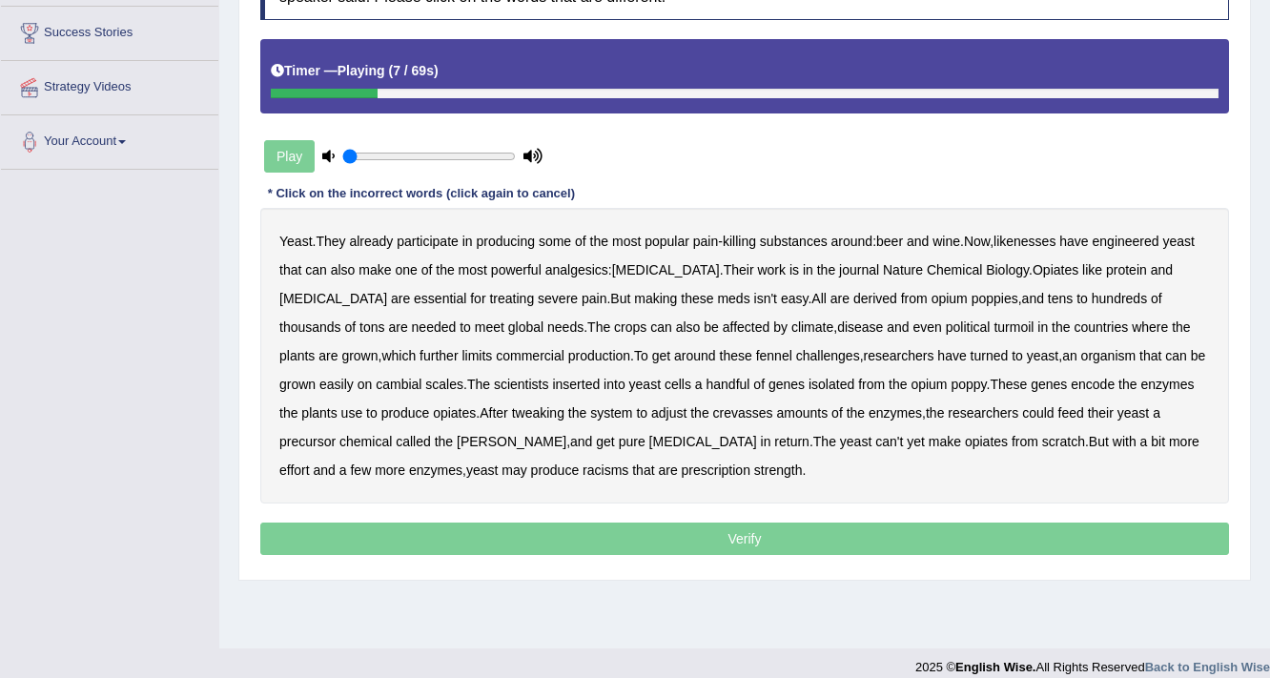
click at [1052, 235] on b "likenesses" at bounding box center [1024, 241] width 62 height 15
click at [658, 265] on b "[MEDICAL_DATA]" at bounding box center [666, 269] width 108 height 15
click at [1106, 267] on b "protein" at bounding box center [1126, 269] width 41 height 15
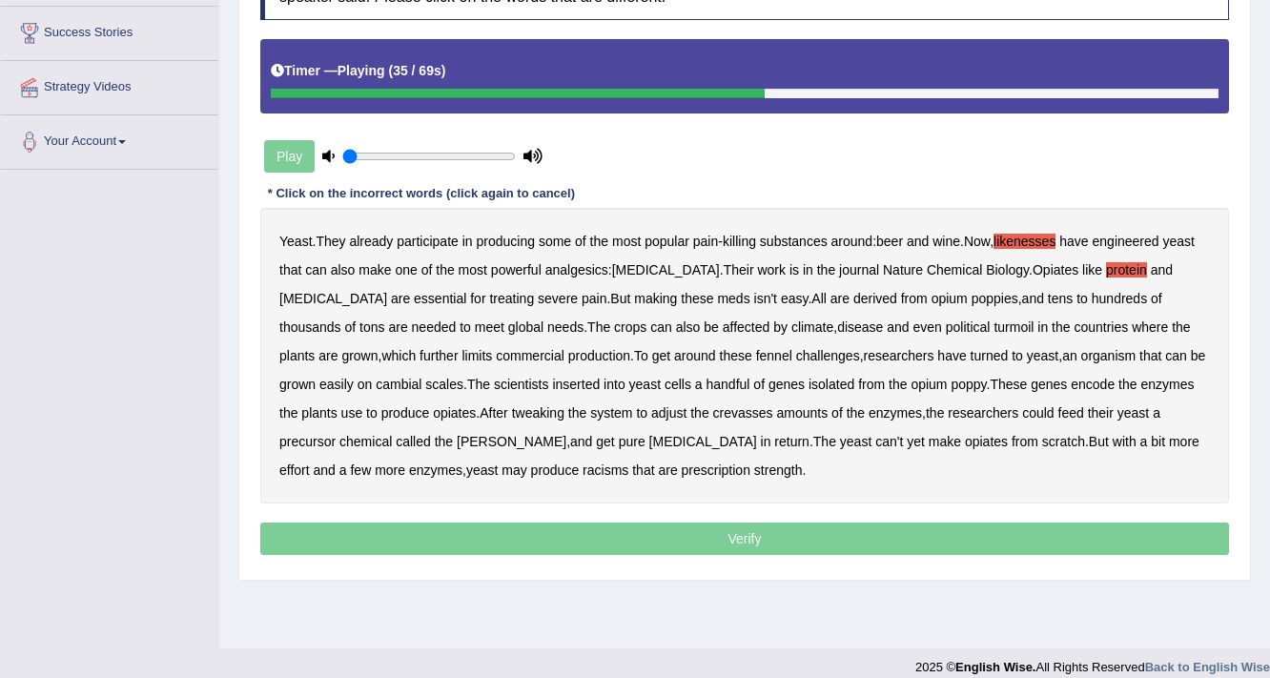
click at [756, 354] on b "fennel" at bounding box center [774, 355] width 36 height 15
click at [376, 382] on b "cambial" at bounding box center [399, 384] width 46 height 15
click at [713, 407] on b "crevasses" at bounding box center [743, 412] width 60 height 15
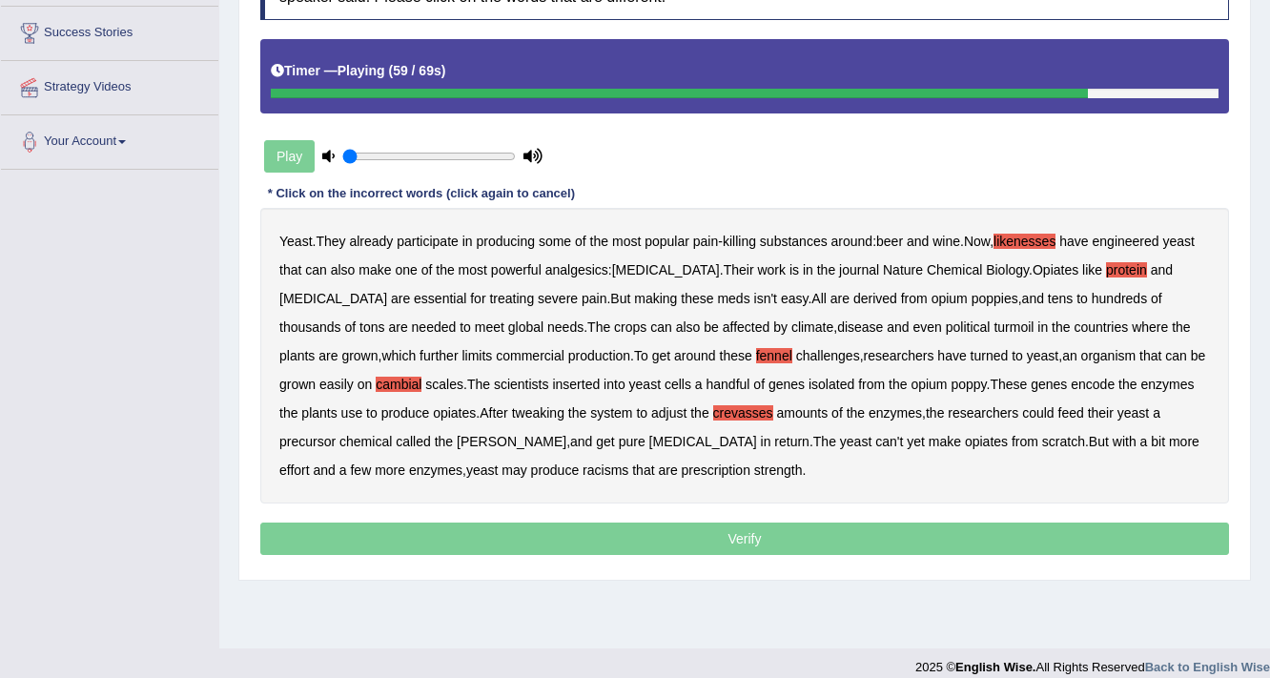
click at [457, 438] on b "baine" at bounding box center [512, 441] width 110 height 15
click at [582, 465] on b "racisms" at bounding box center [605, 469] width 46 height 15
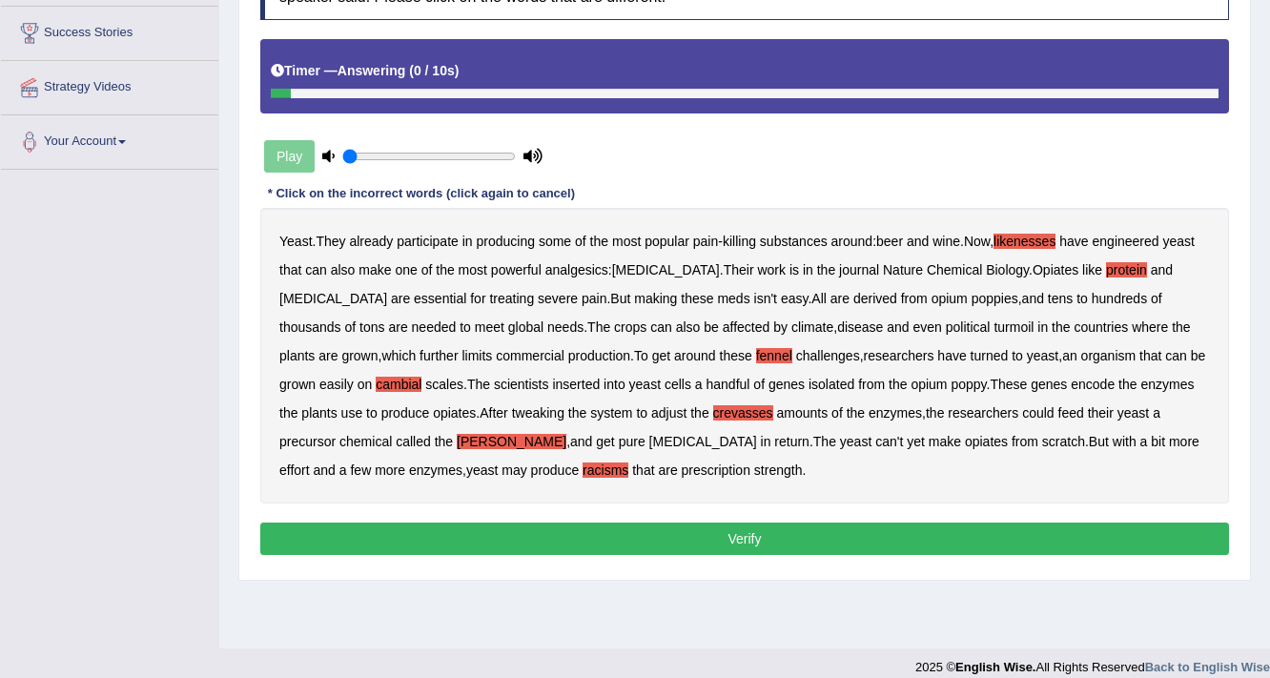
click at [434, 541] on button "Verify" at bounding box center [744, 538] width 968 height 32
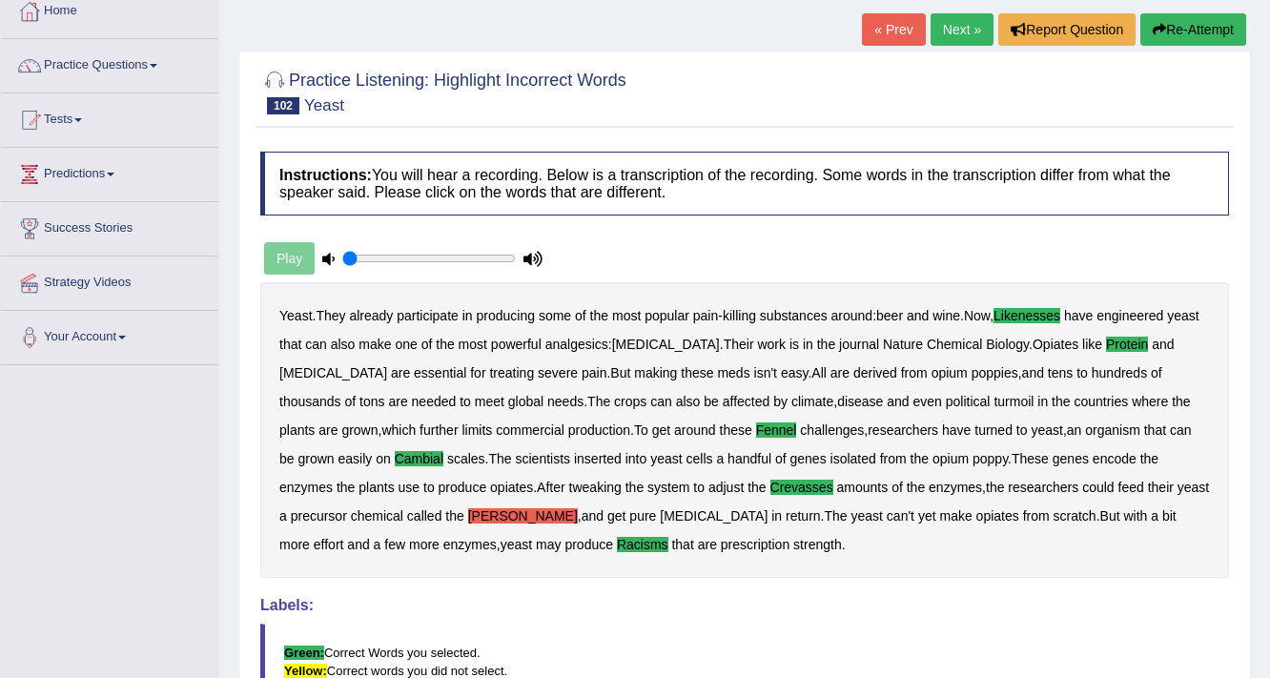
scroll to position [0, 0]
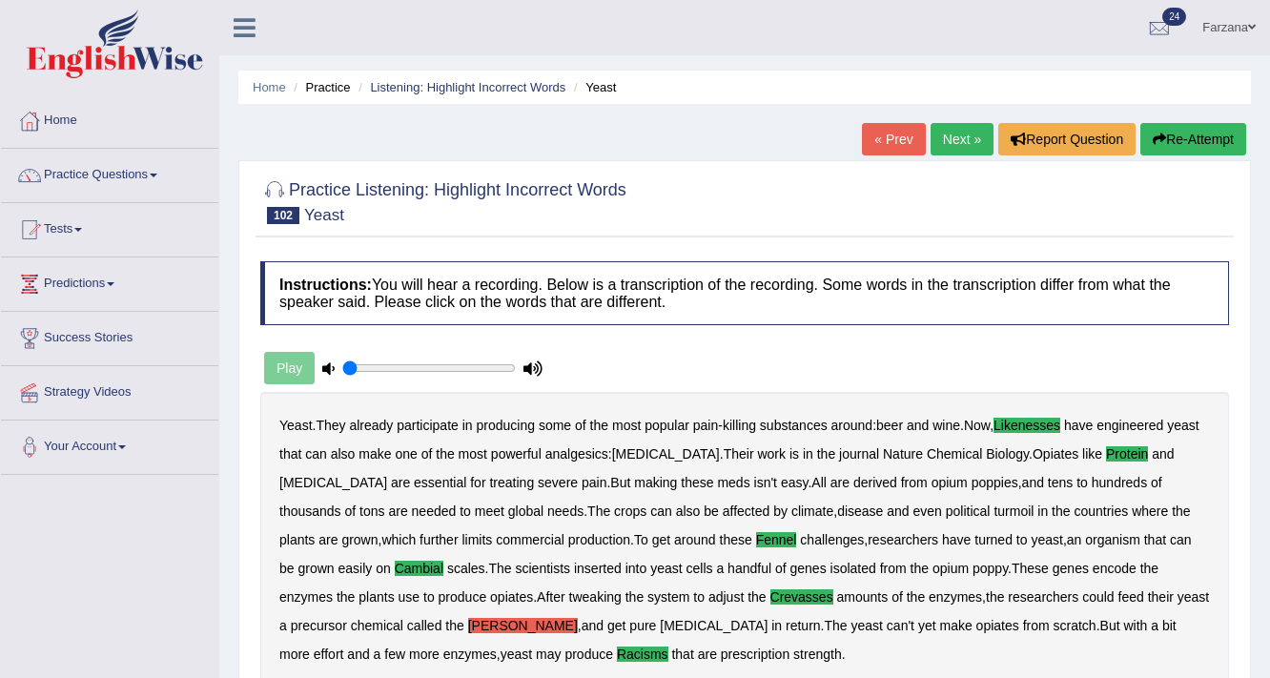
click at [954, 139] on link "Next »" at bounding box center [961, 139] width 63 height 32
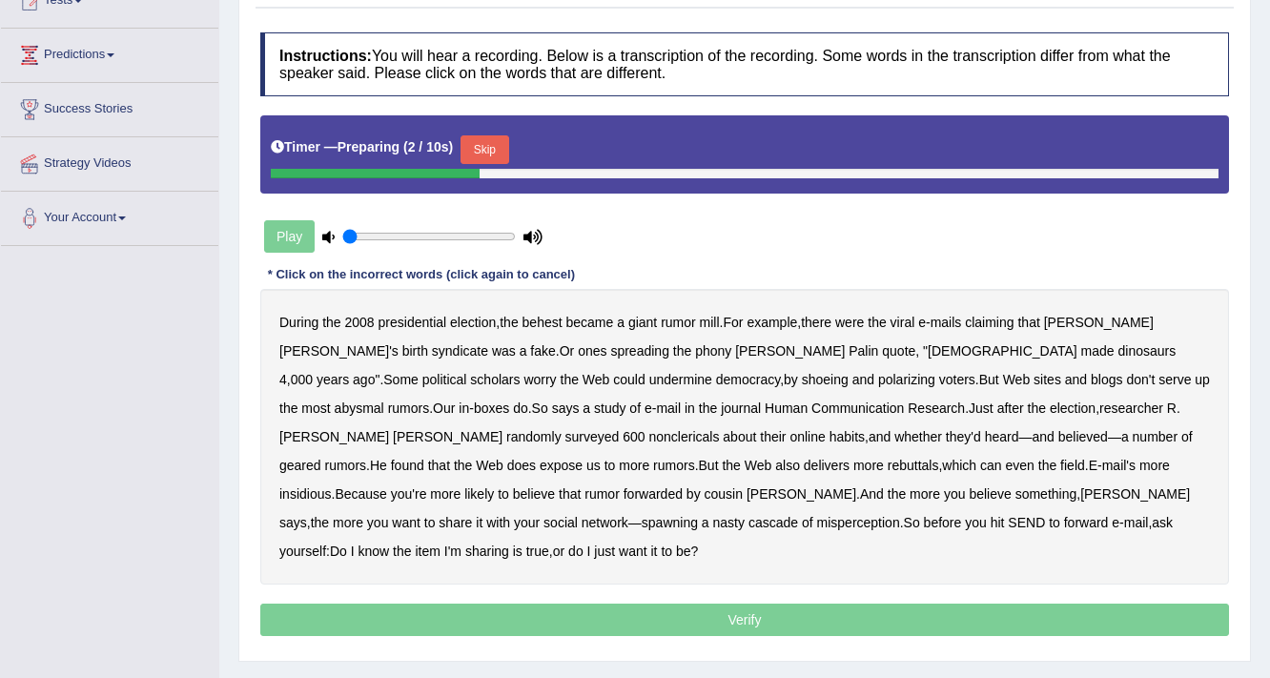
click at [480, 149] on button "Skip" at bounding box center [484, 149] width 48 height 29
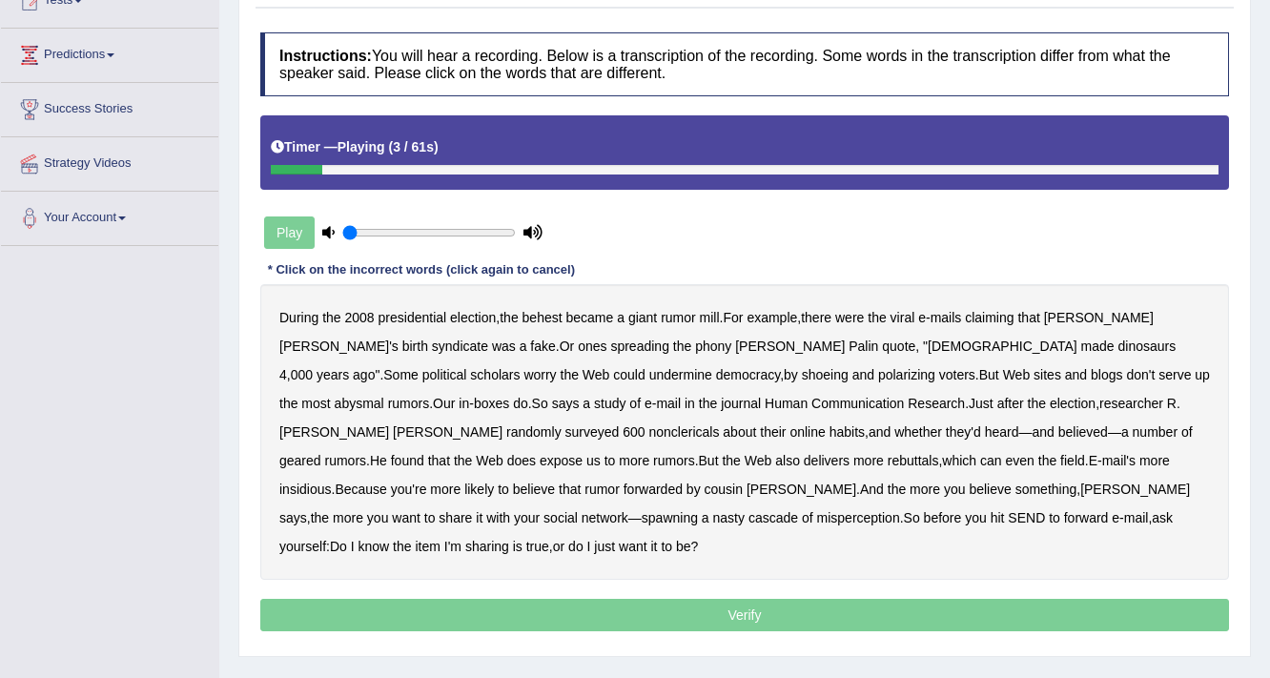
click at [543, 313] on b "behest" at bounding box center [542, 317] width 40 height 15
click at [432, 343] on b "syndicate" at bounding box center [460, 345] width 56 height 15
click at [802, 375] on b "shoeing" at bounding box center [825, 374] width 47 height 15
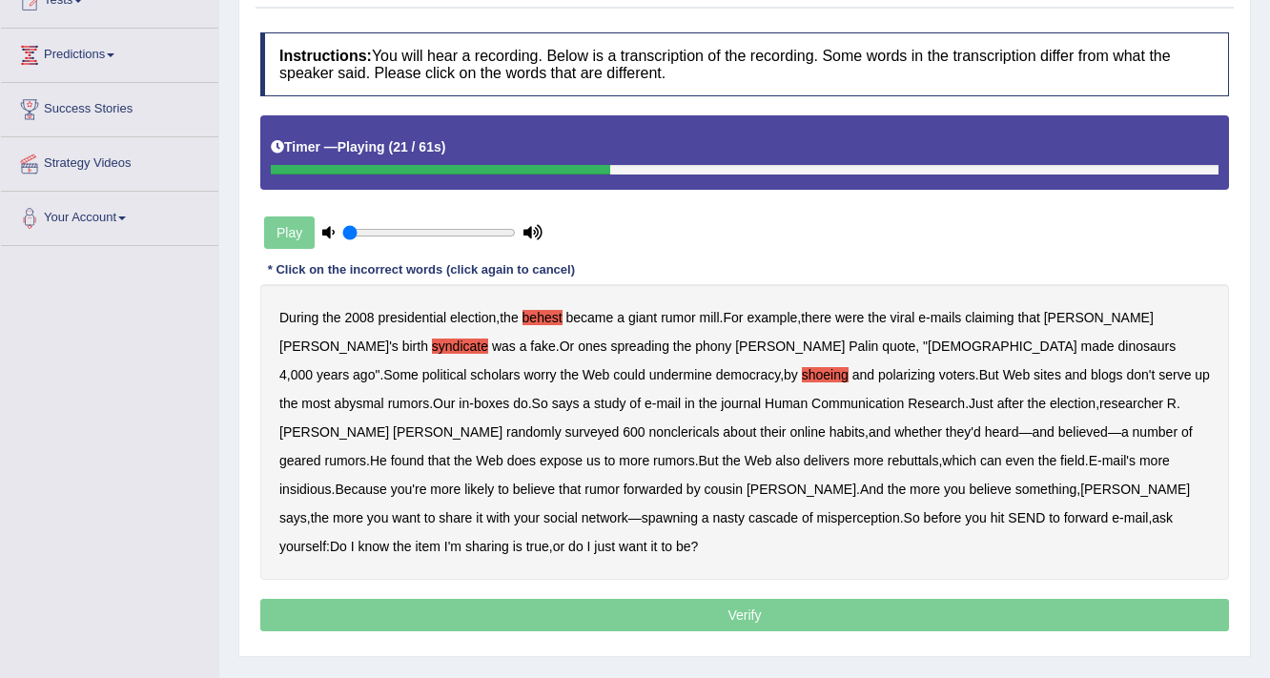
click at [384, 396] on b "abysmal" at bounding box center [360, 403] width 50 height 15
click at [720, 424] on b "nonclericals" at bounding box center [684, 431] width 71 height 15
click at [321, 453] on b "geared" at bounding box center [300, 460] width 42 height 15
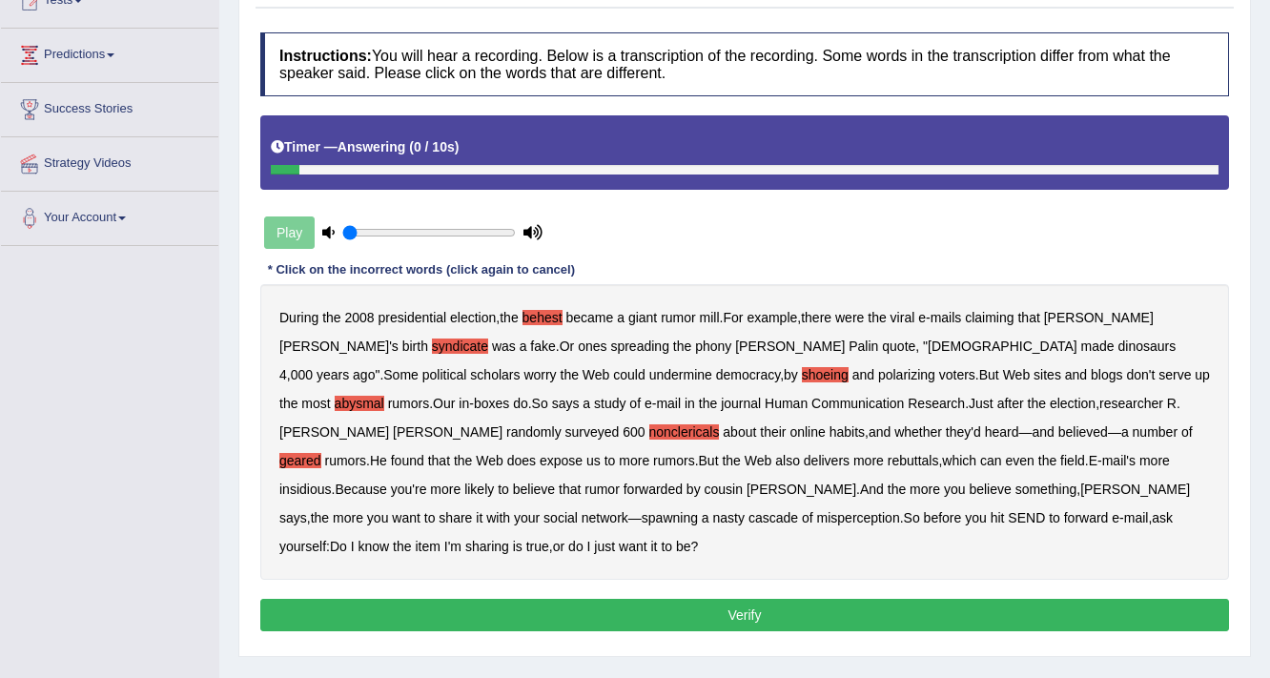
click at [793, 599] on button "Verify" at bounding box center [744, 615] width 968 height 32
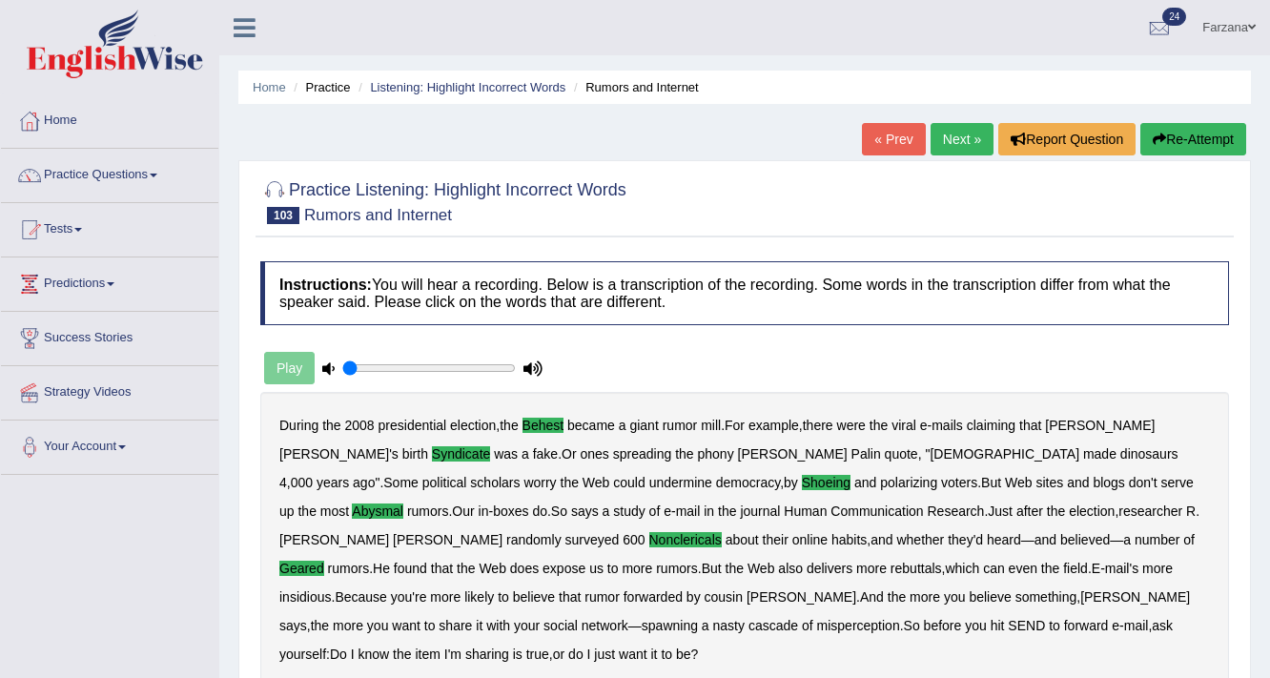
click at [949, 133] on link "Next »" at bounding box center [961, 139] width 63 height 32
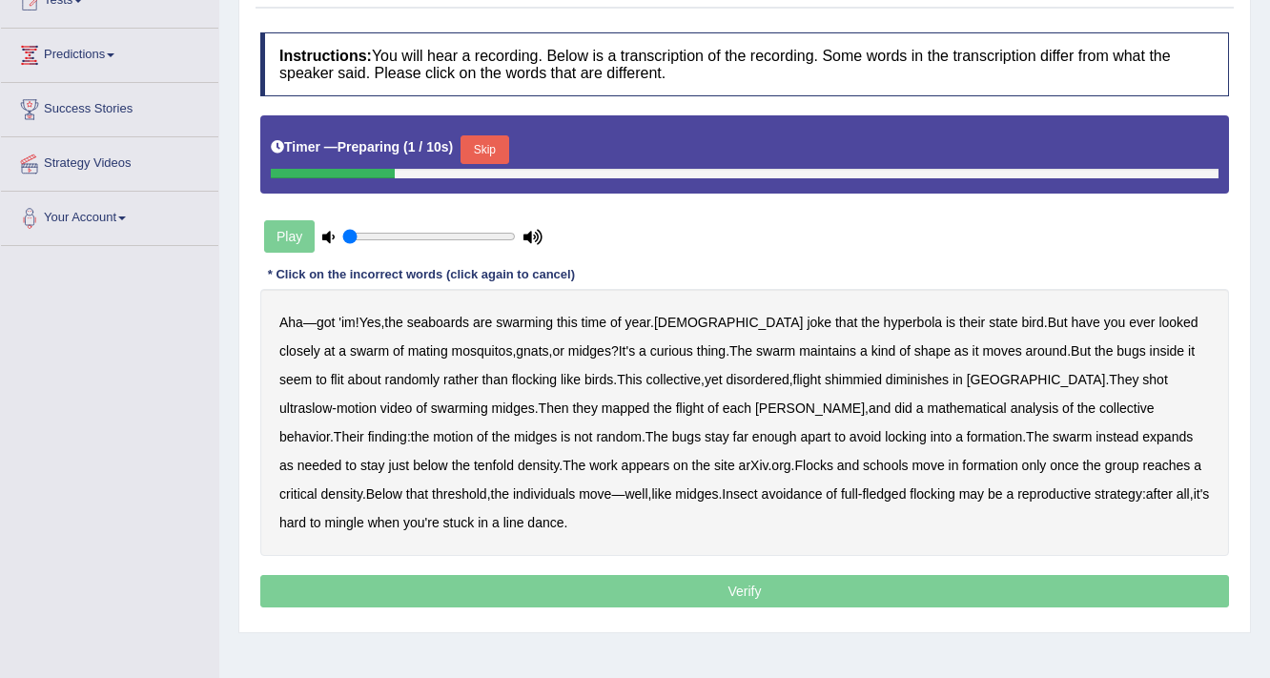
click at [499, 160] on button "Skip" at bounding box center [484, 149] width 48 height 29
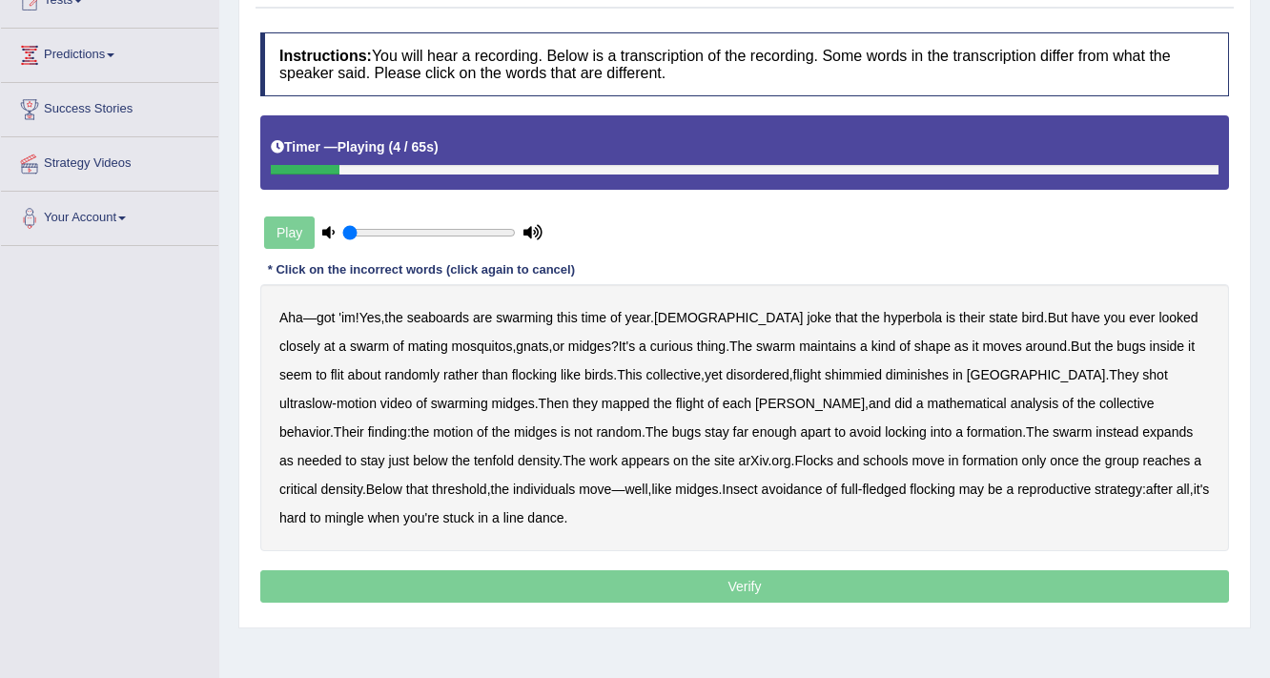
click at [467, 313] on b "seaboards" at bounding box center [438, 317] width 62 height 15
click at [884, 313] on b "hyperbola" at bounding box center [913, 317] width 59 height 15
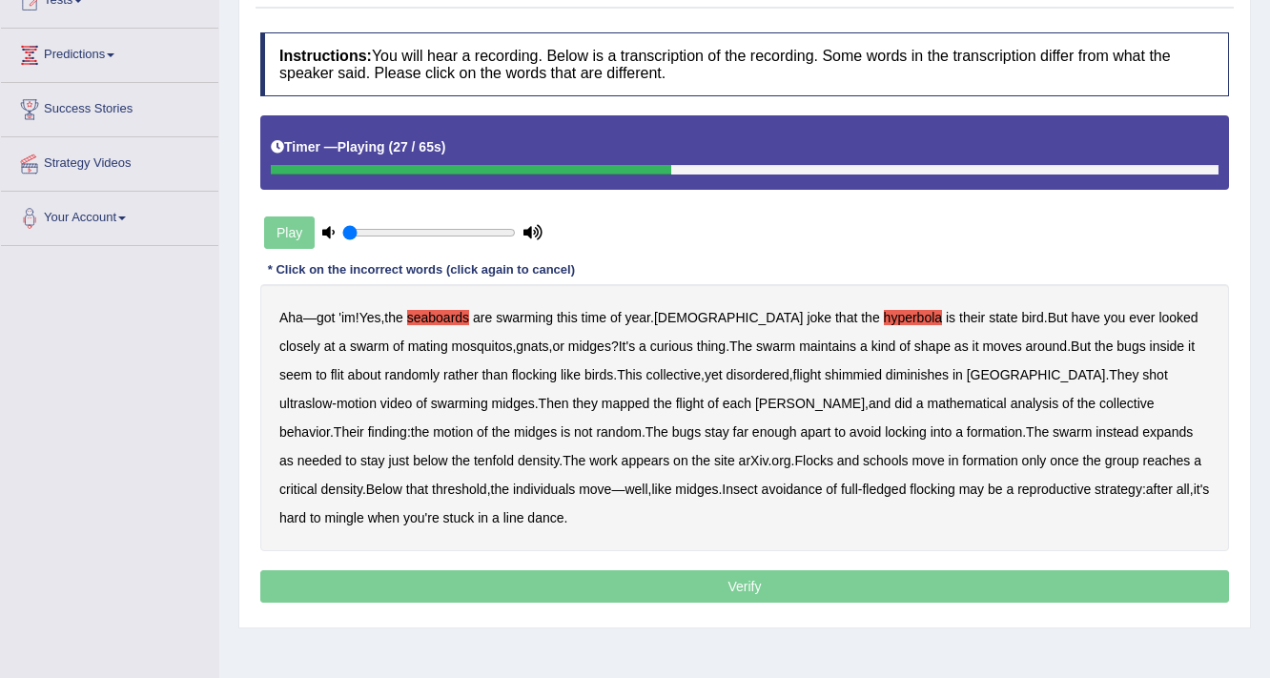
click at [825, 374] on b "shimmied" at bounding box center [853, 374] width 57 height 15
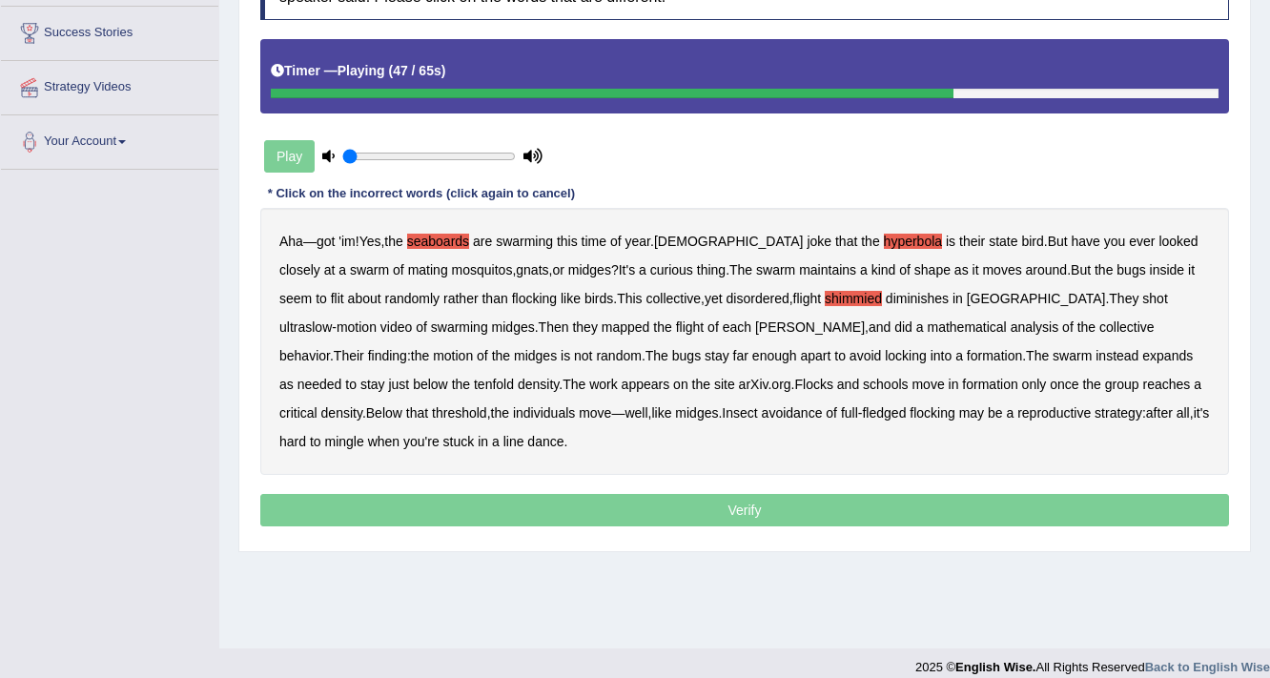
click at [514, 377] on b "tenfold" at bounding box center [494, 384] width 40 height 15
click at [762, 406] on b "avoidance" at bounding box center [792, 412] width 61 height 15
click at [335, 515] on p "Verify" at bounding box center [744, 510] width 968 height 32
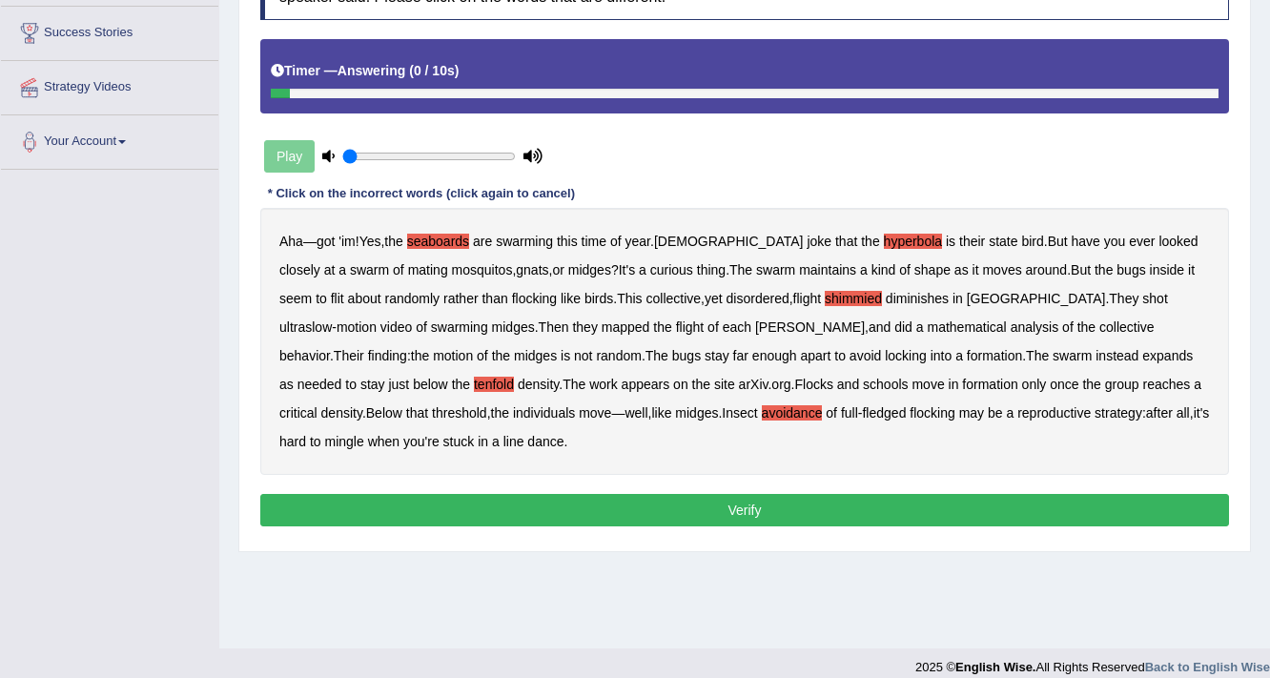
click at [335, 515] on button "Verify" at bounding box center [744, 510] width 968 height 32
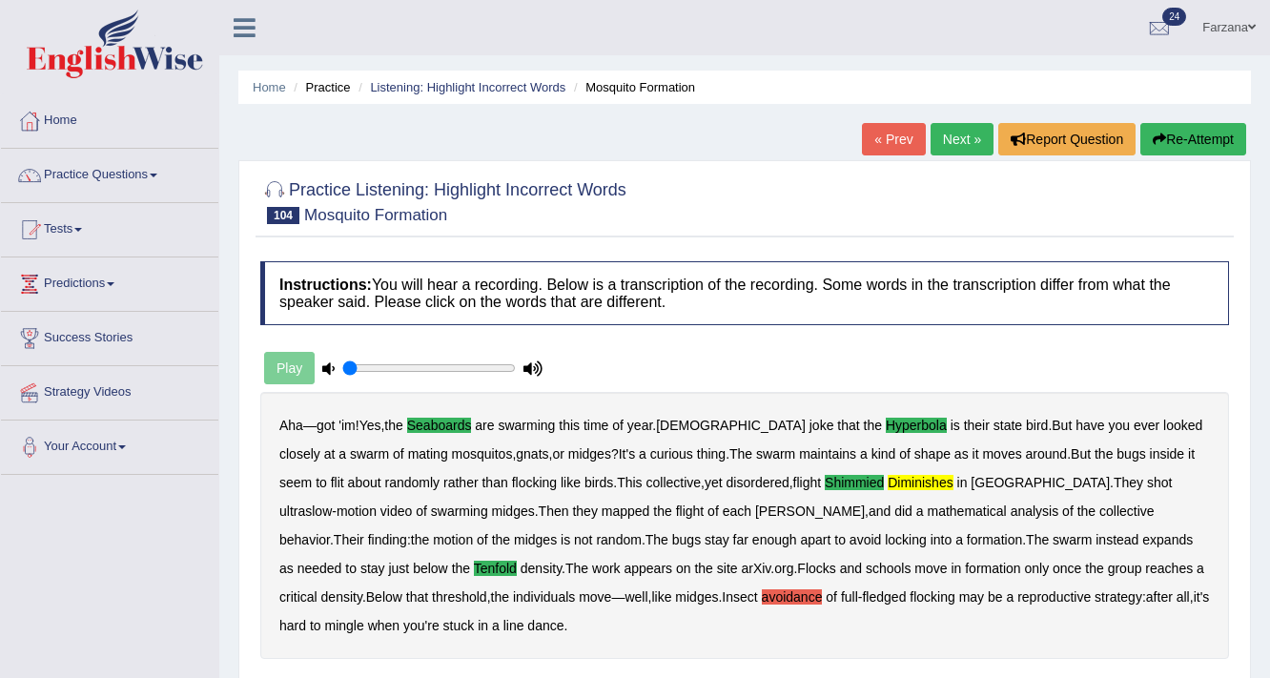
scroll to position [0, 0]
click at [930, 142] on link "Next »" at bounding box center [961, 139] width 63 height 32
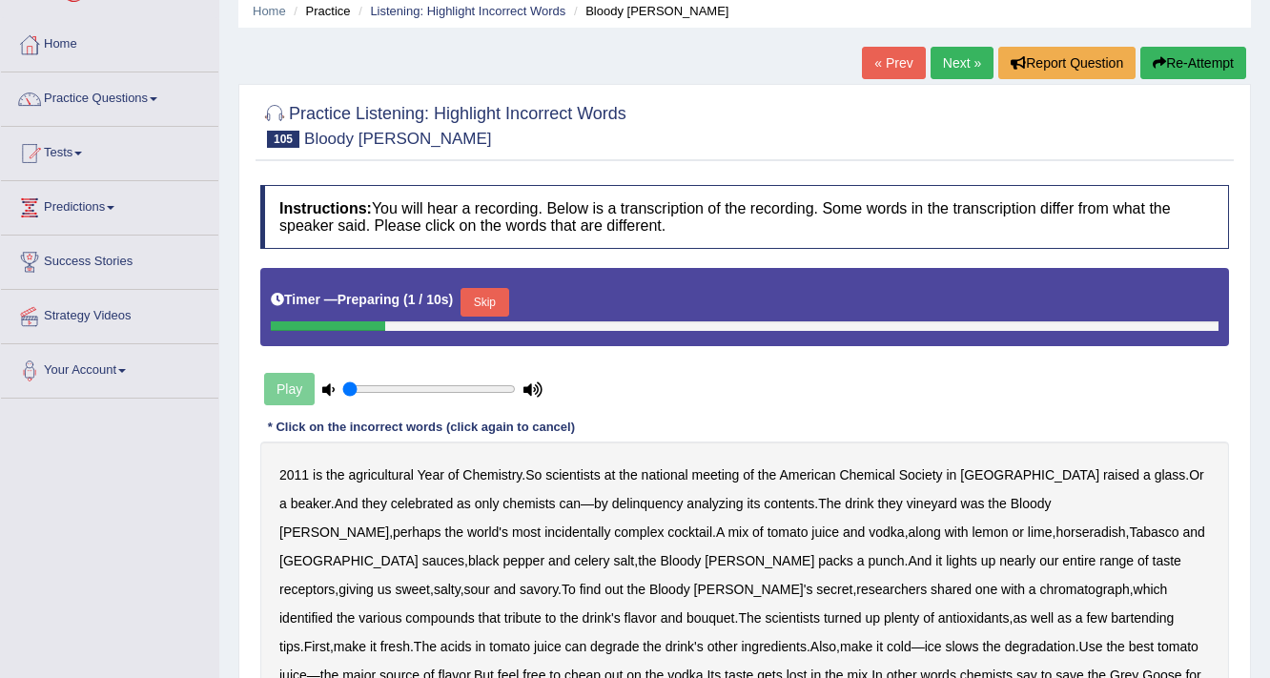
drag, startPoint x: 481, startPoint y: 299, endPoint x: 499, endPoint y: 250, distance: 52.8
click at [481, 294] on button "Skip" at bounding box center [484, 302] width 48 height 29
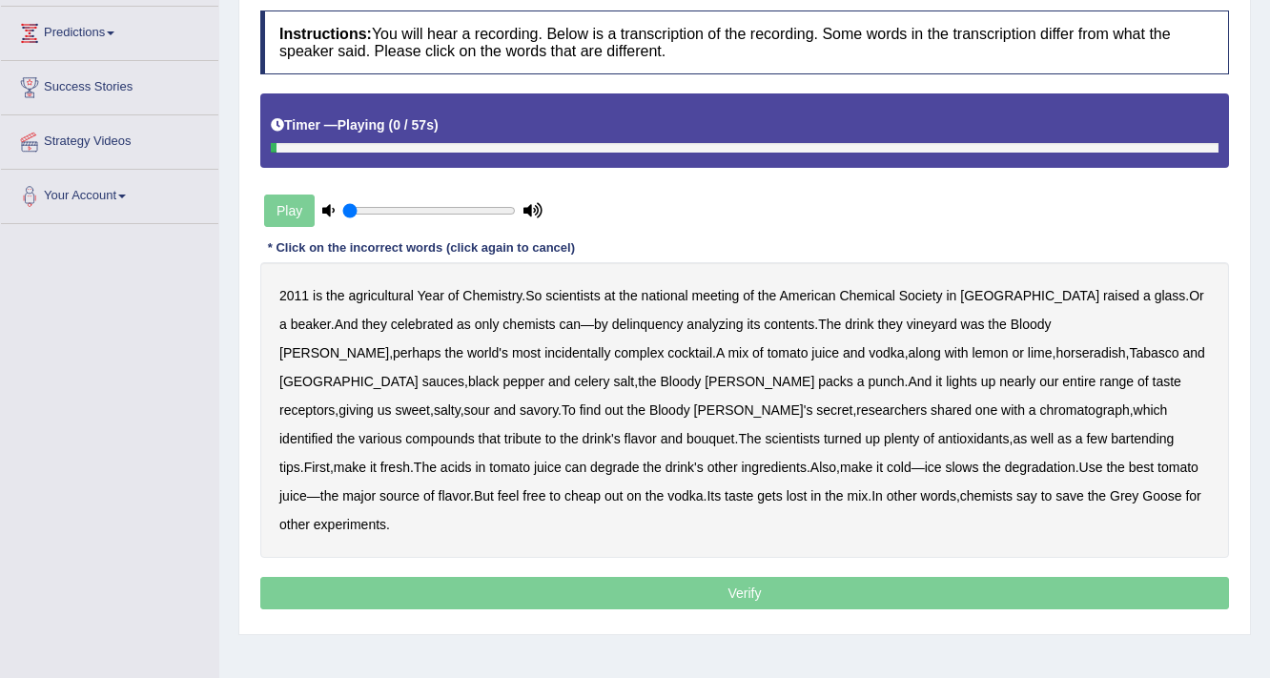
scroll to position [305, 0]
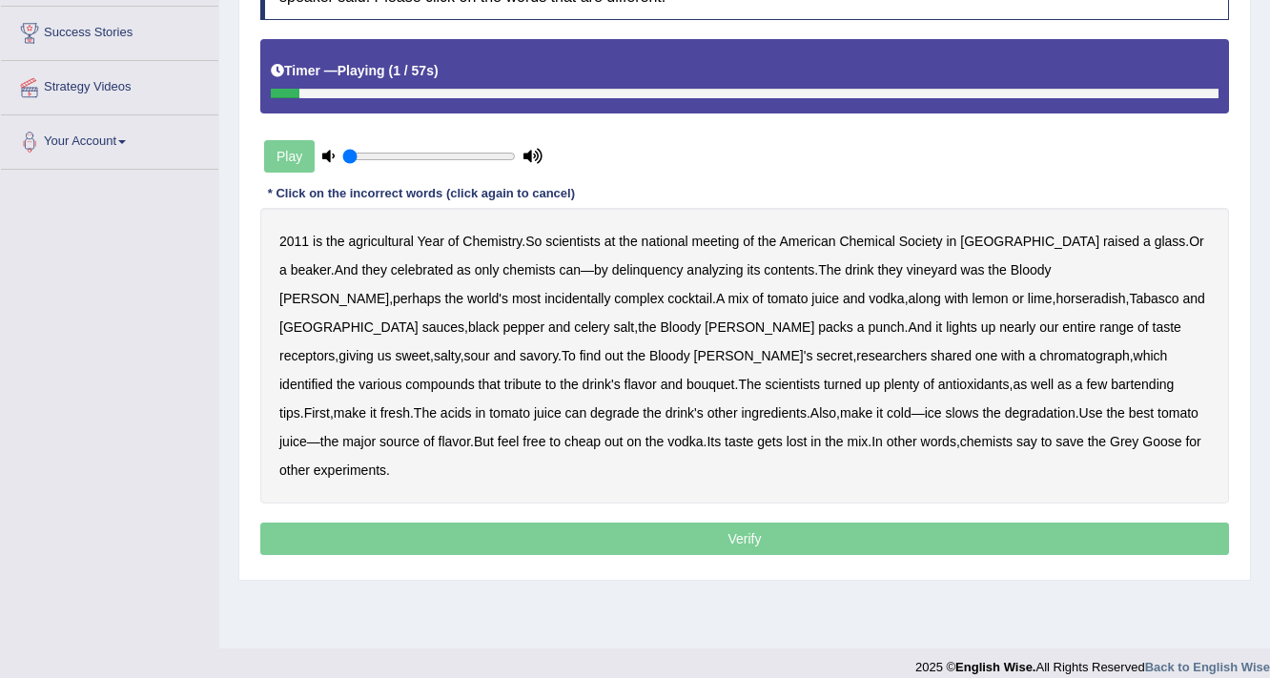
click at [376, 236] on b "agricultural" at bounding box center [380, 241] width 65 height 15
click at [612, 267] on b "delinquency" at bounding box center [647, 269] width 71 height 15
click at [907, 272] on b "vineyard" at bounding box center [932, 269] width 51 height 15
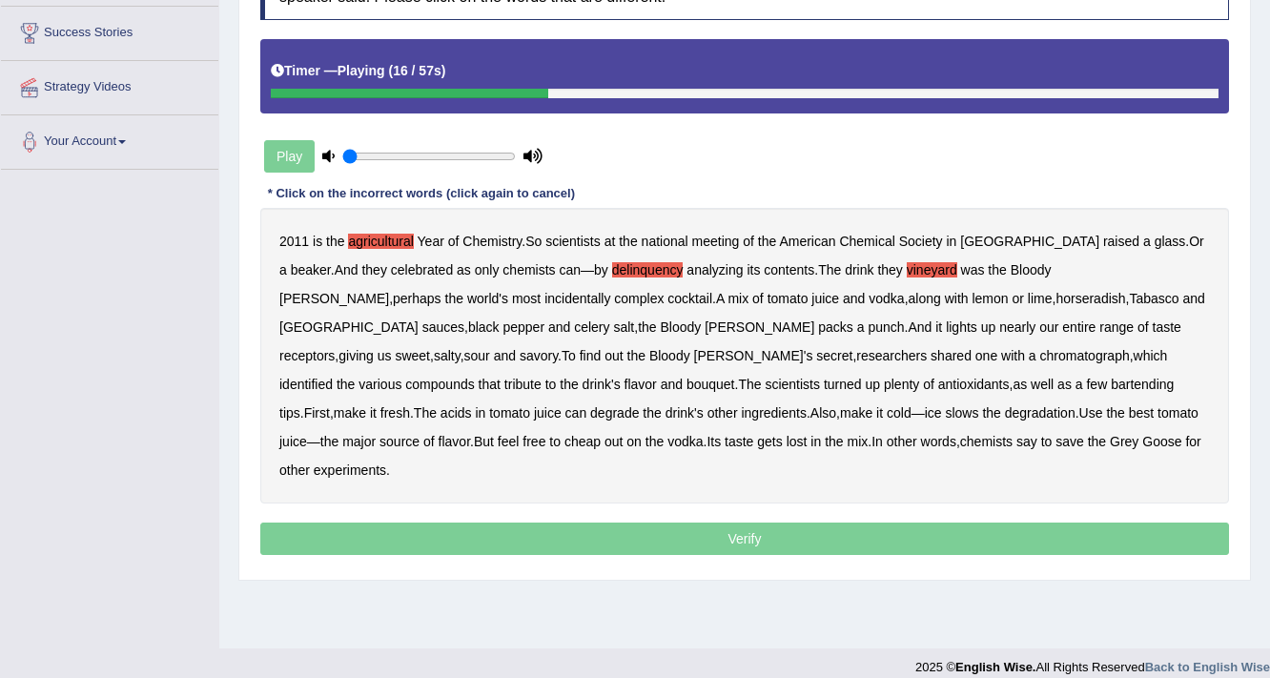
click at [544, 293] on b "incidentally" at bounding box center [577, 298] width 66 height 15
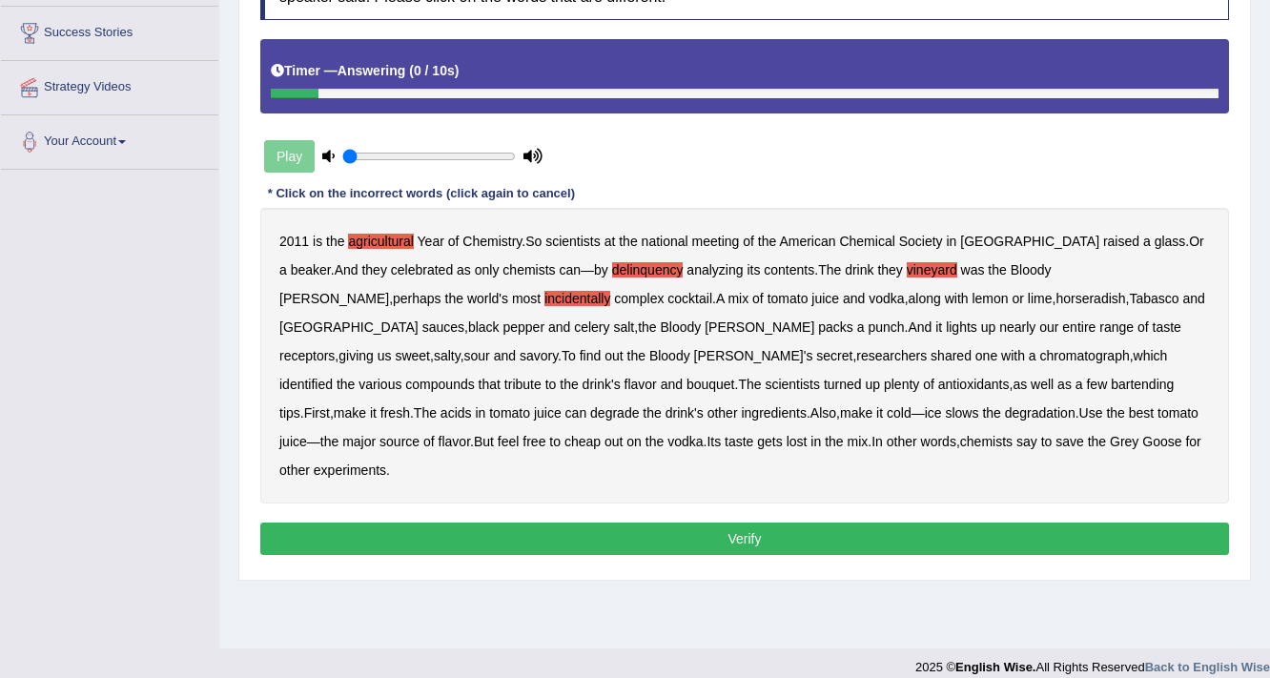
click at [581, 530] on div "Instructions: You will hear a recording. Below is a transcription of the record…" at bounding box center [744, 258] width 978 height 623
click at [587, 530] on div "Instructions: You will hear a recording. Below is a transcription of the record…" at bounding box center [744, 258] width 978 height 623
click at [582, 526] on div "Instructions: You will hear a recording. Below is a transcription of the record…" at bounding box center [744, 258] width 978 height 623
click at [565, 522] on button "Verify" at bounding box center [744, 538] width 968 height 32
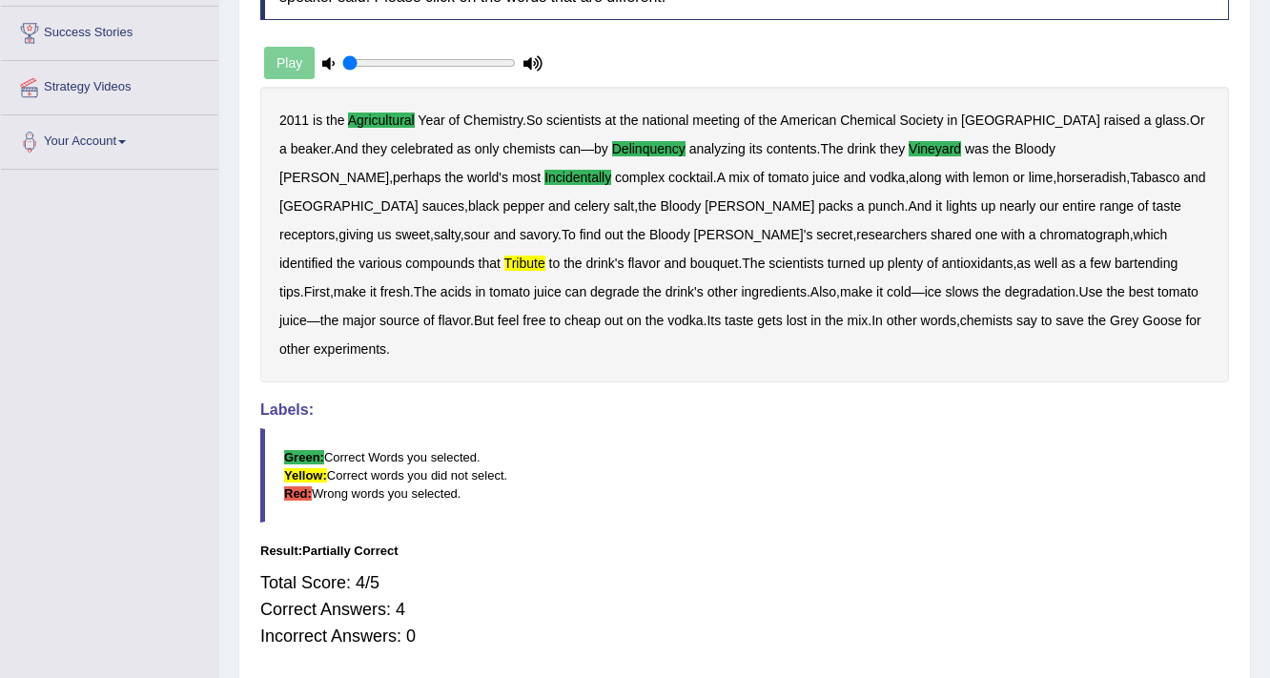
scroll to position [0, 0]
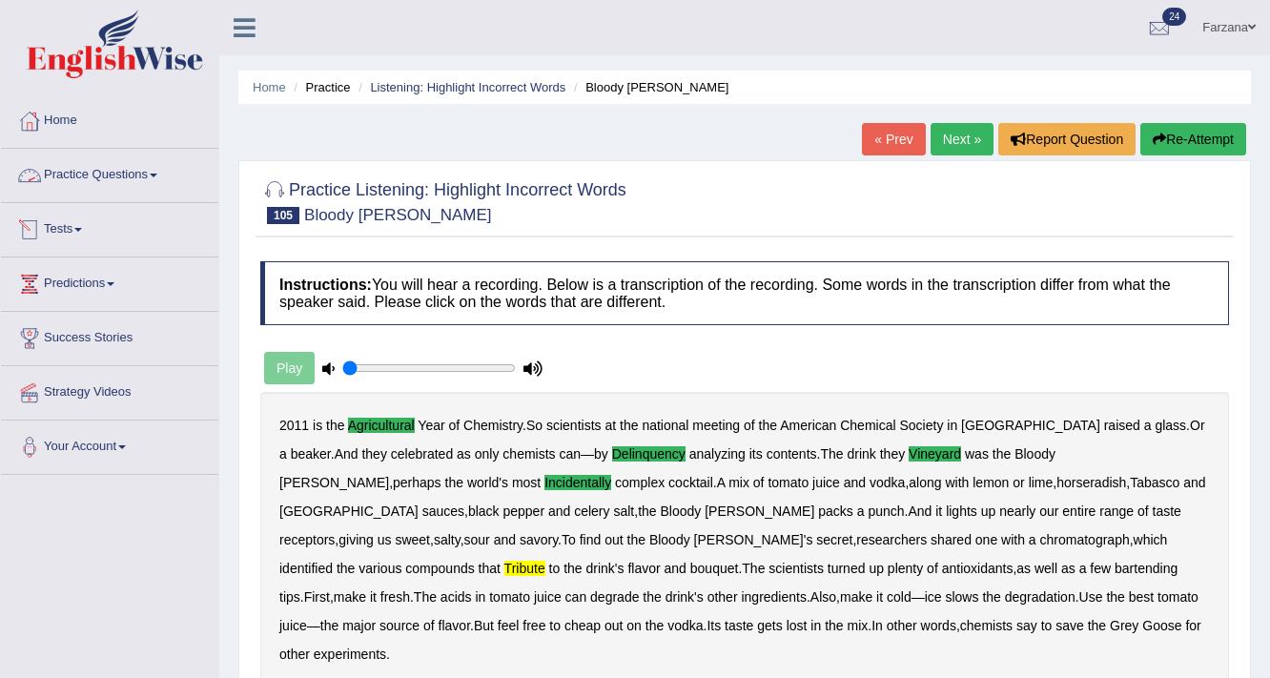
click at [145, 161] on link "Practice Questions" at bounding box center [109, 173] width 217 height 48
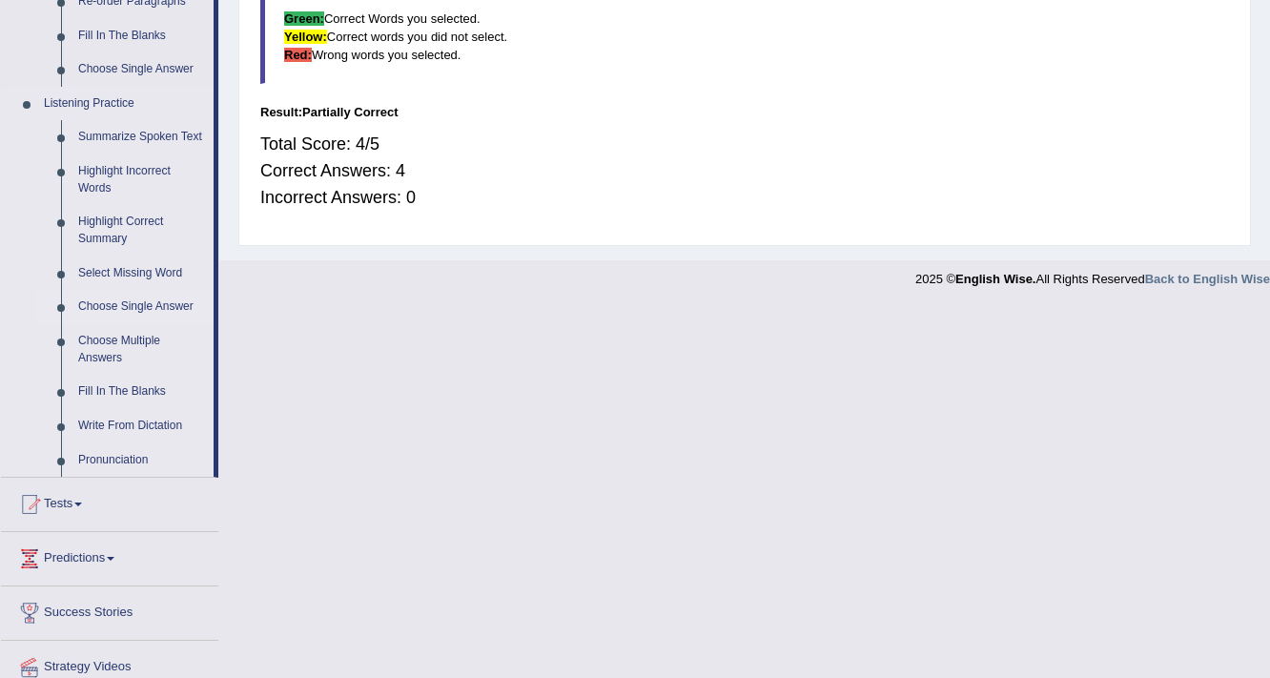
scroll to position [814, 0]
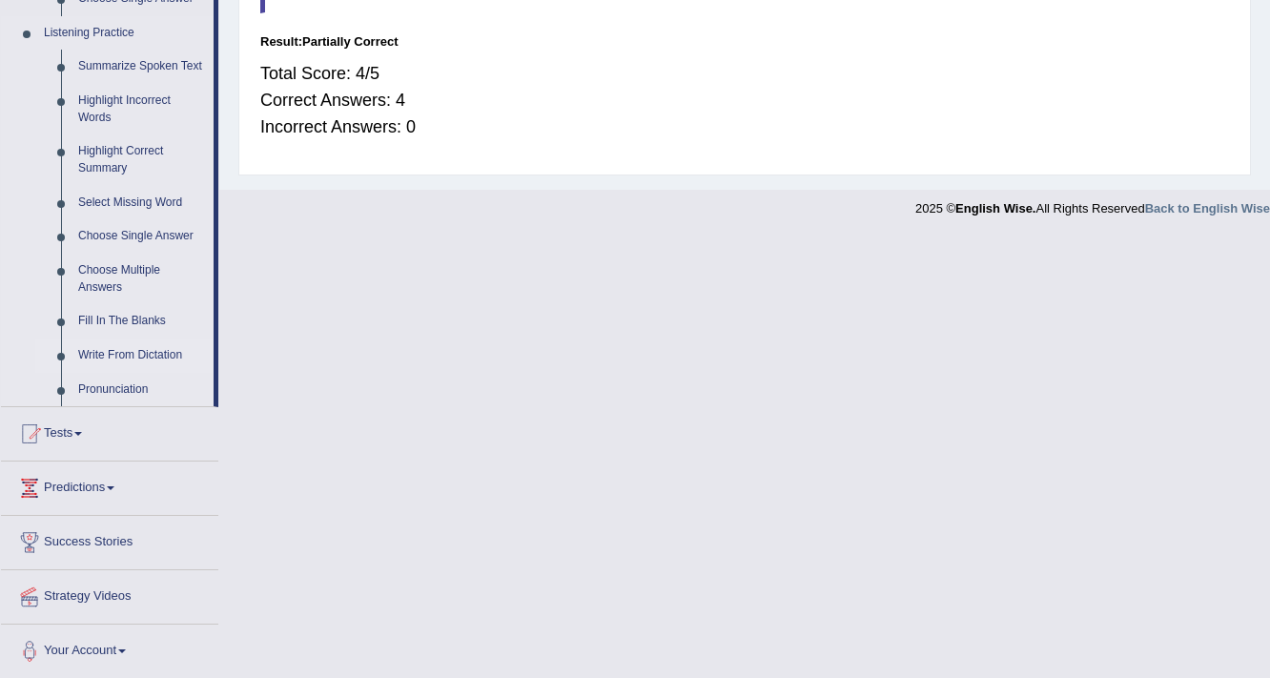
click at [124, 351] on link "Write From Dictation" at bounding box center [142, 355] width 144 height 34
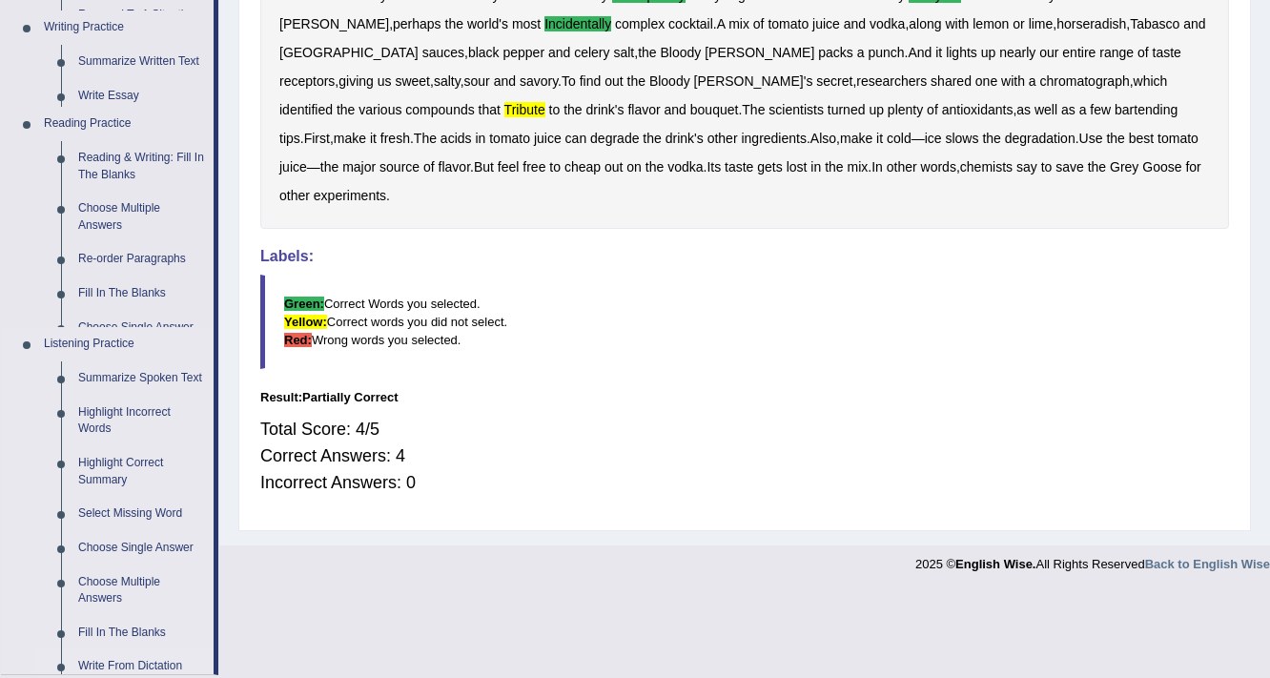
scroll to position [343, 0]
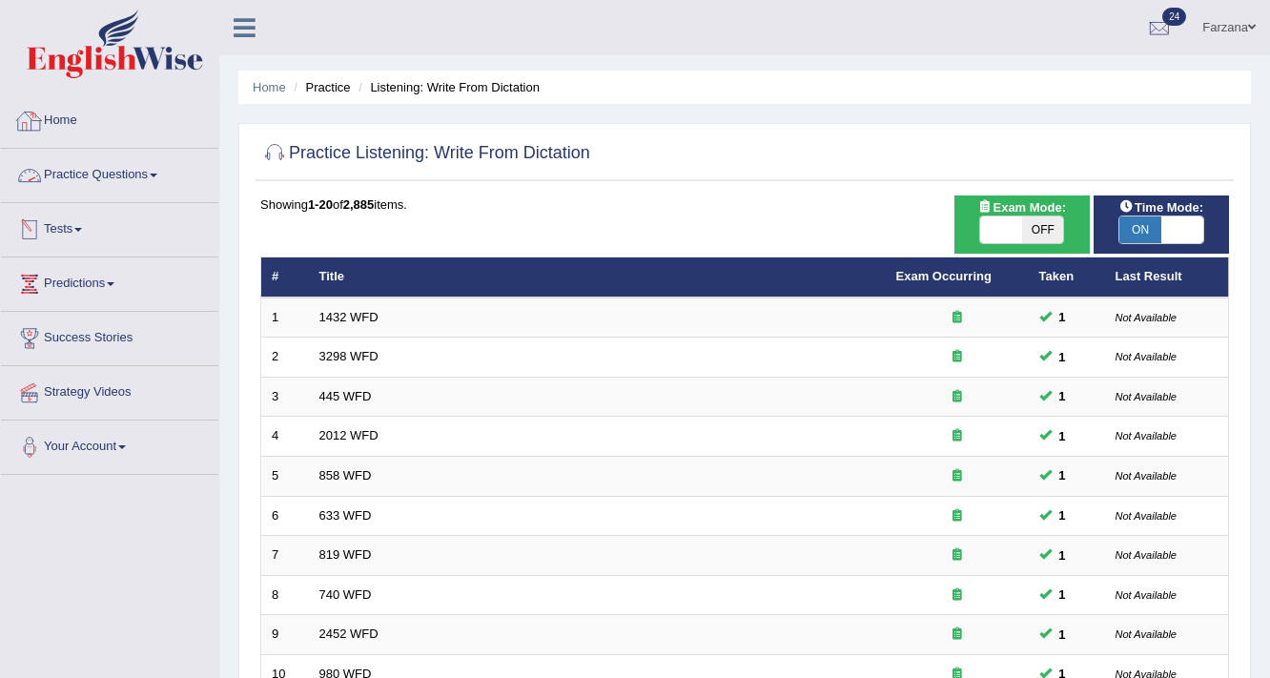
click at [65, 173] on link "Practice Questions" at bounding box center [109, 173] width 217 height 48
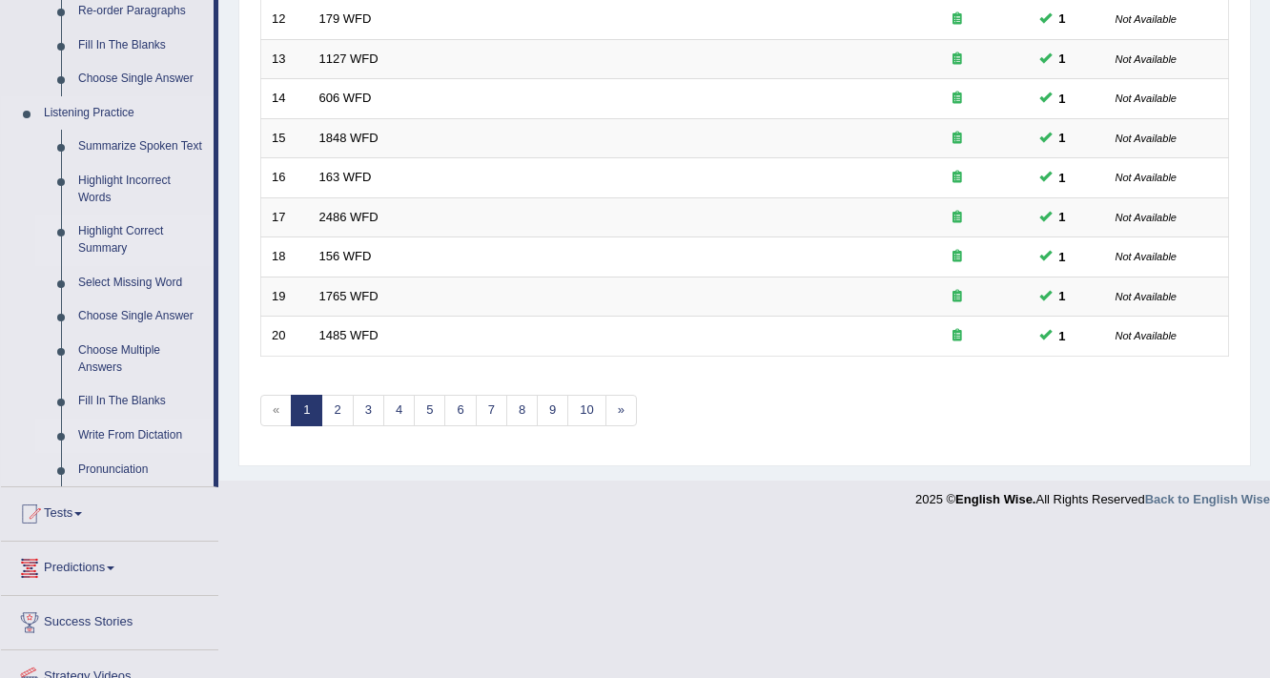
scroll to position [814, 0]
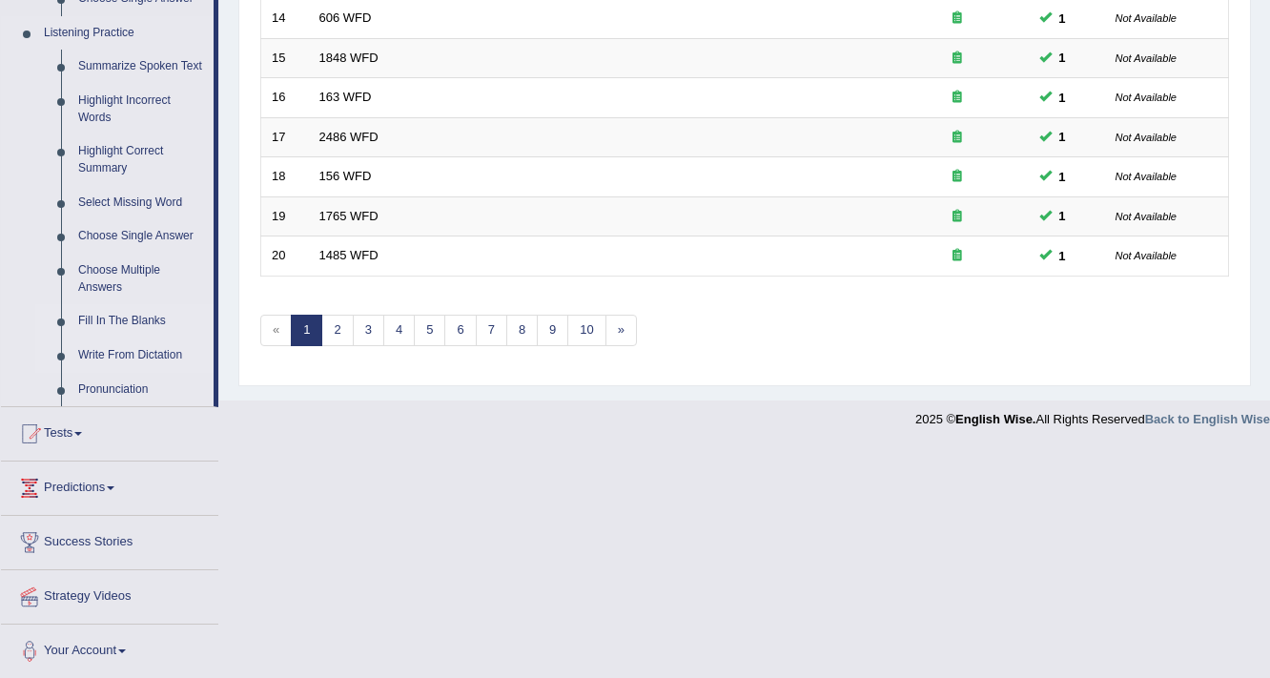
click at [101, 307] on link "Fill In The Blanks" at bounding box center [142, 321] width 144 height 34
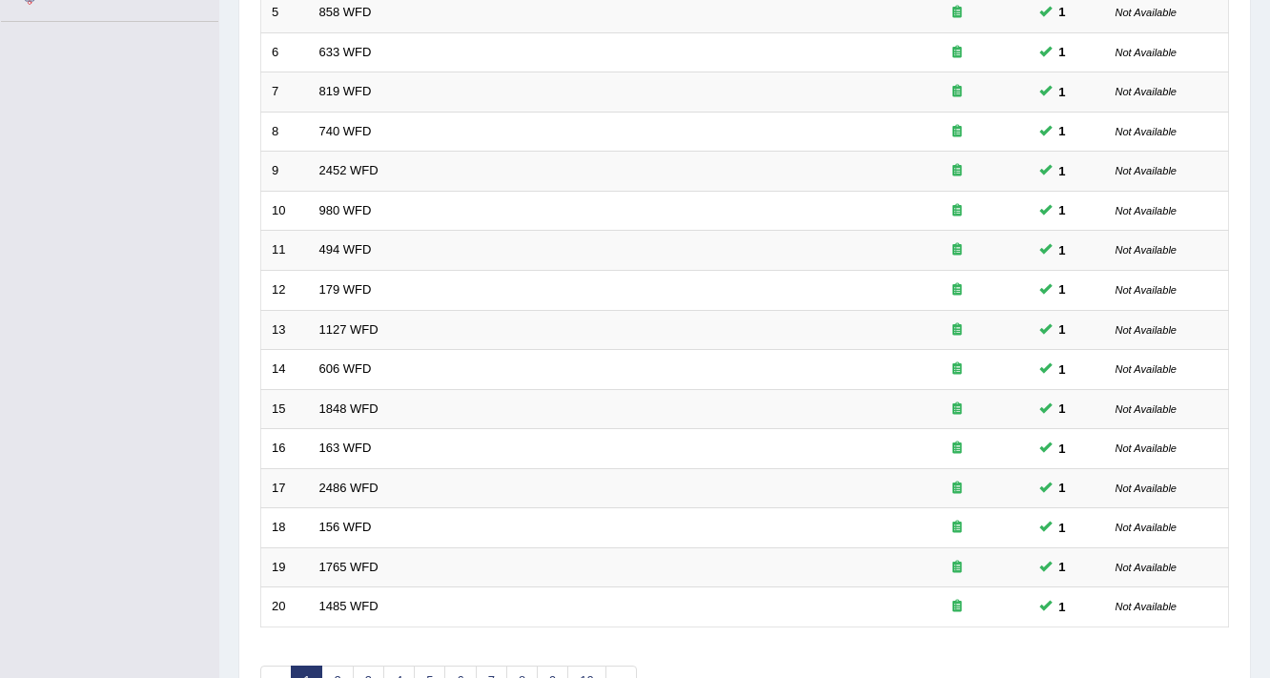
scroll to position [334, 0]
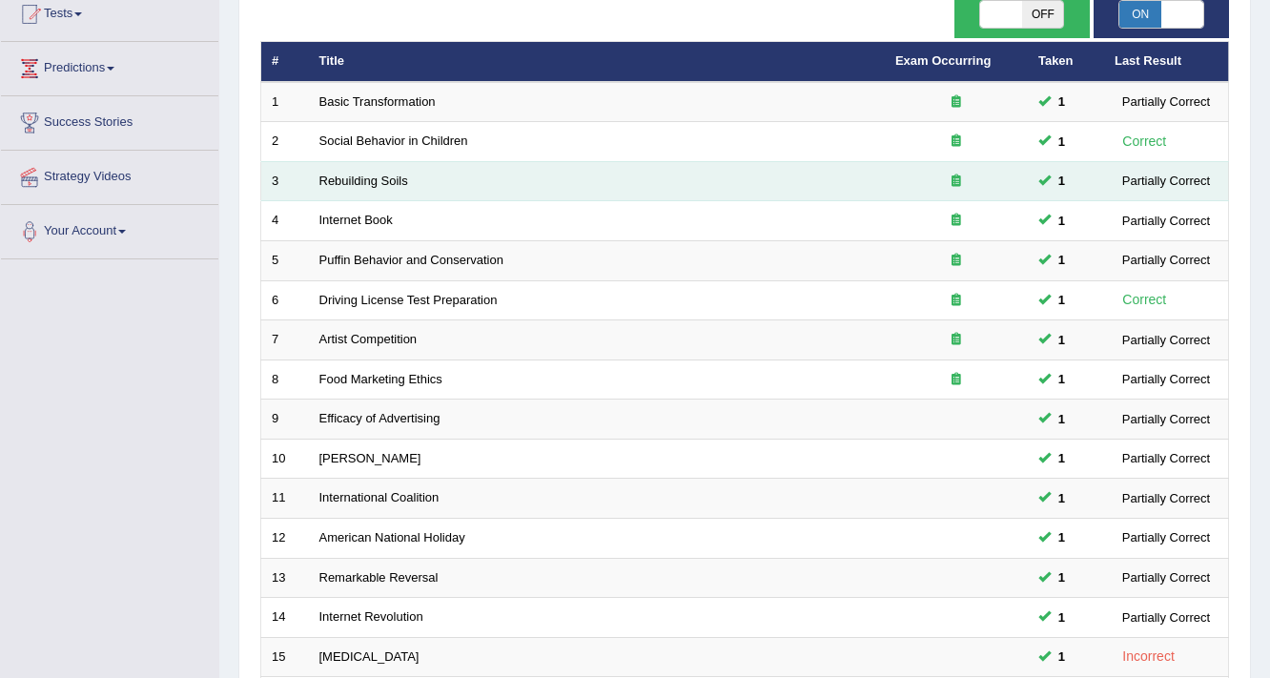
scroll to position [153, 0]
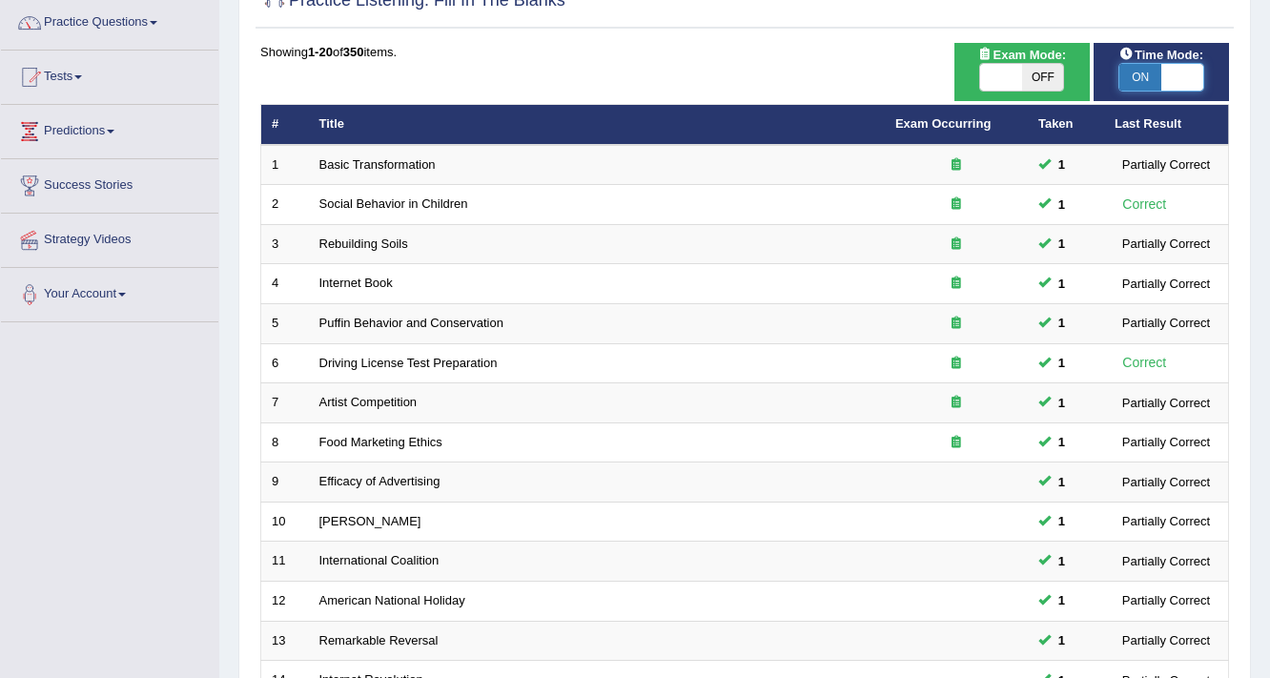
click at [1163, 72] on span at bounding box center [1182, 77] width 42 height 27
checkbox input "false"
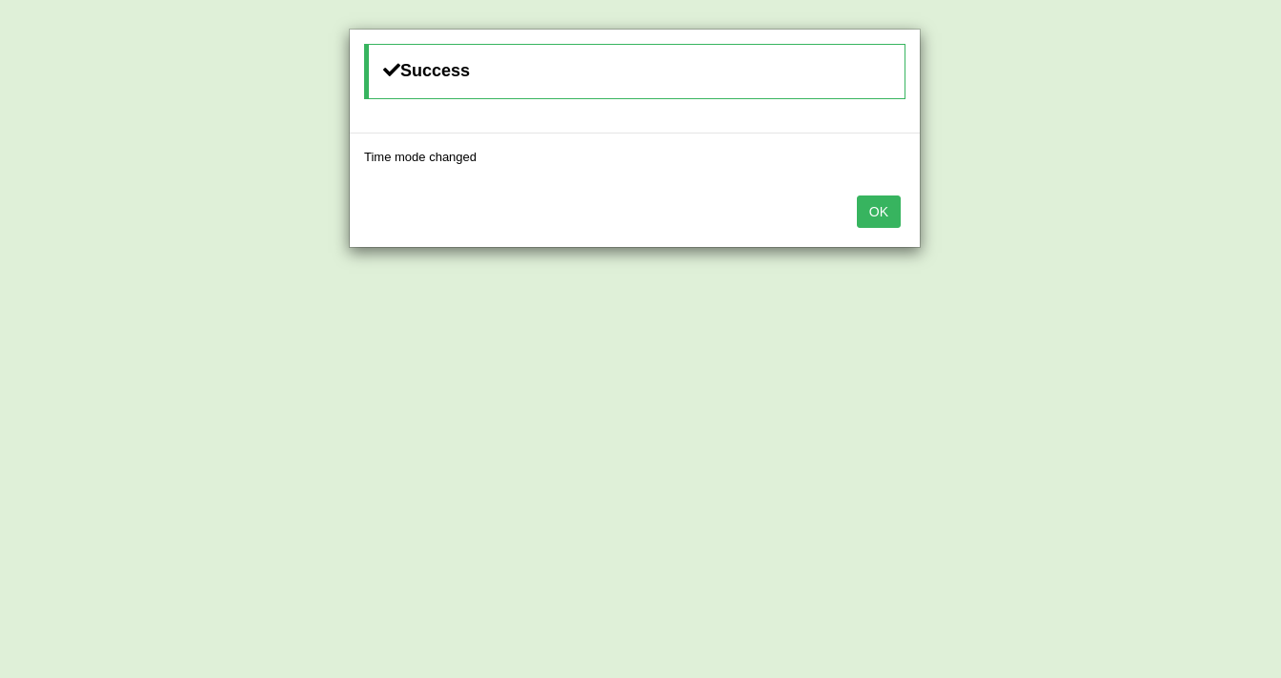
click at [876, 225] on button "OK" at bounding box center [879, 211] width 44 height 32
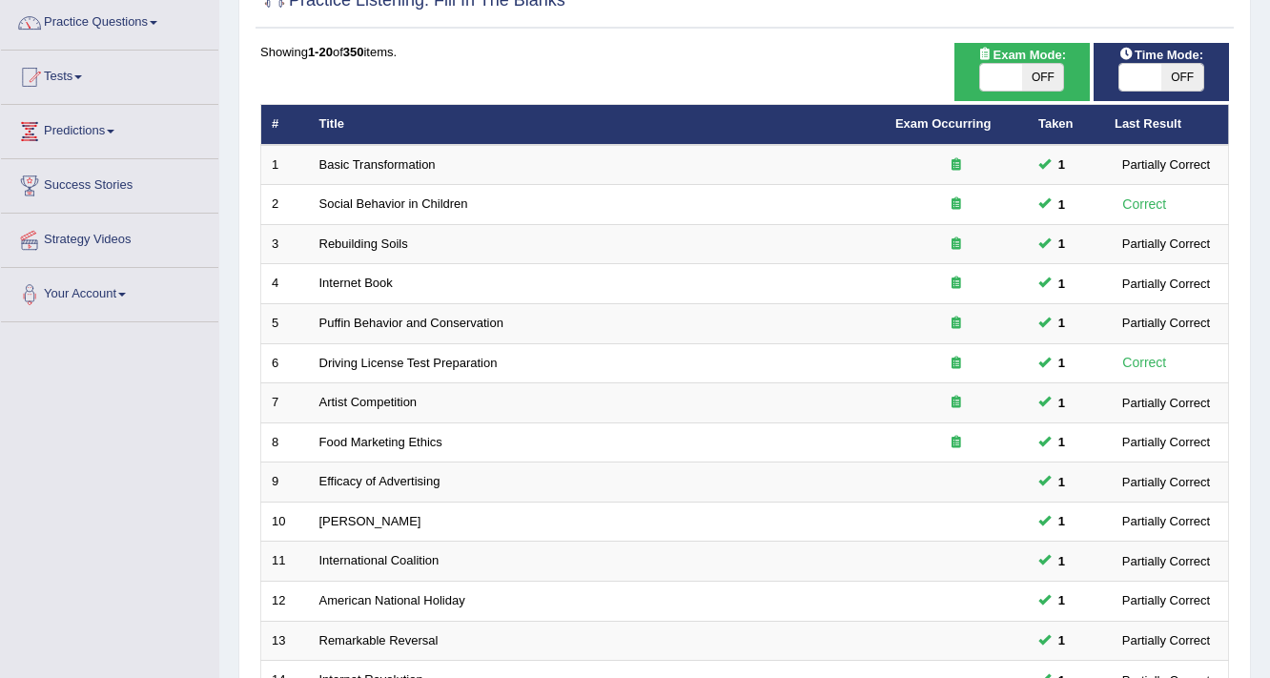
click at [1030, 76] on span "OFF" at bounding box center [1043, 77] width 42 height 27
checkbox input "true"
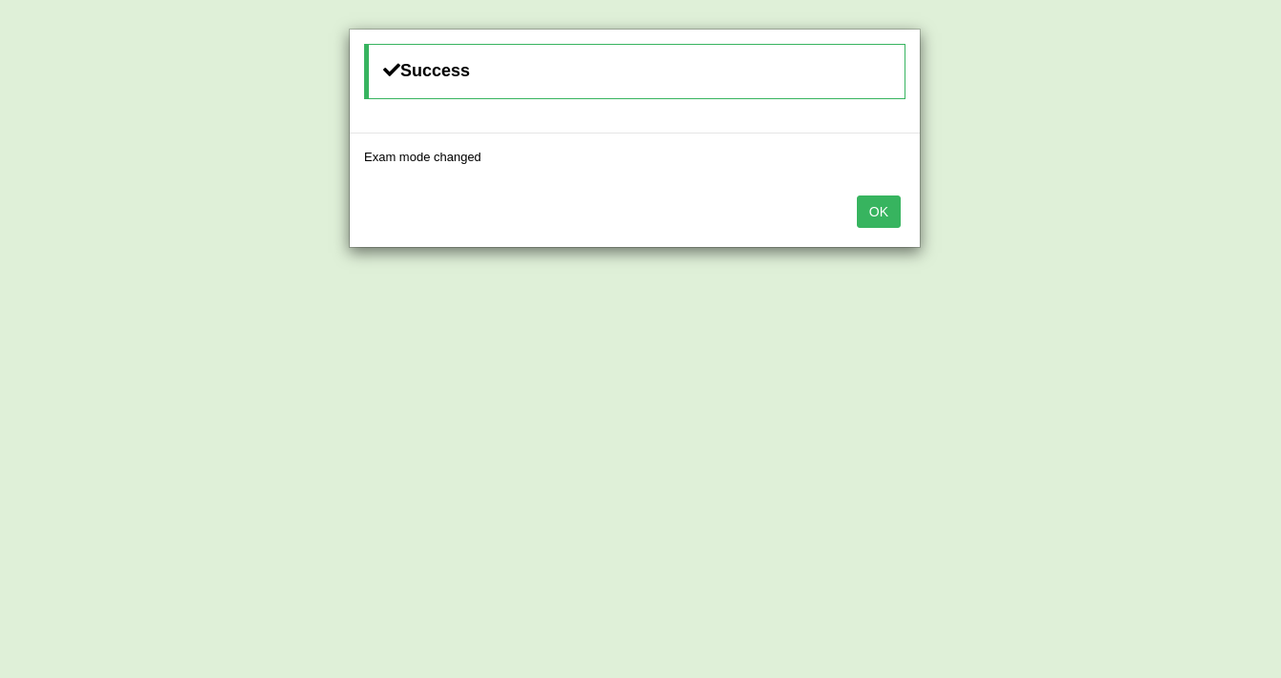
click at [881, 203] on button "OK" at bounding box center [879, 211] width 44 height 32
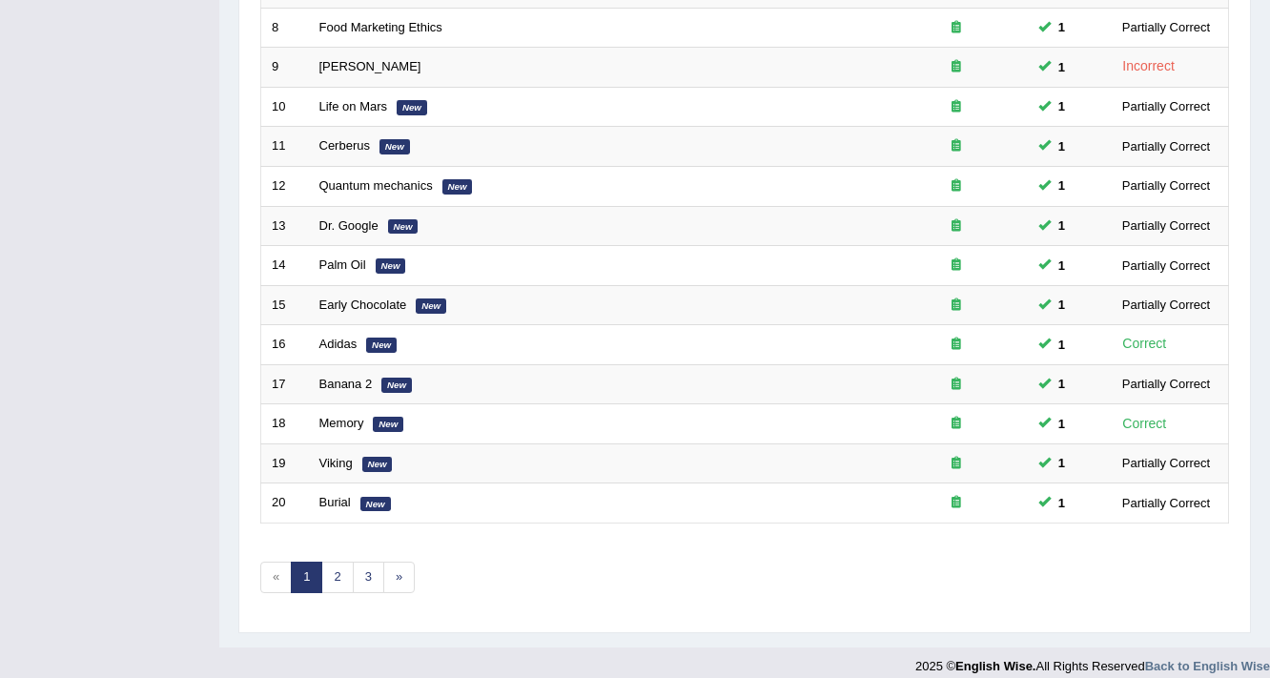
scroll to position [579, 0]
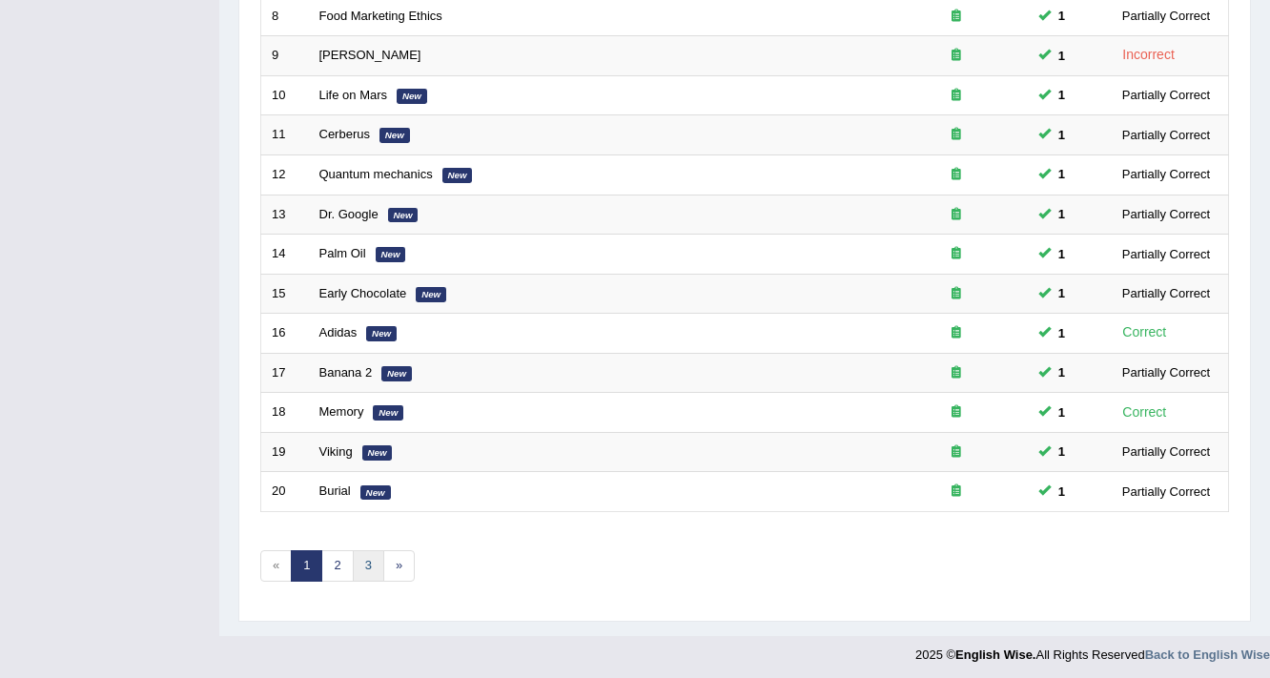
click at [373, 550] on link "3" at bounding box center [368, 565] width 31 height 31
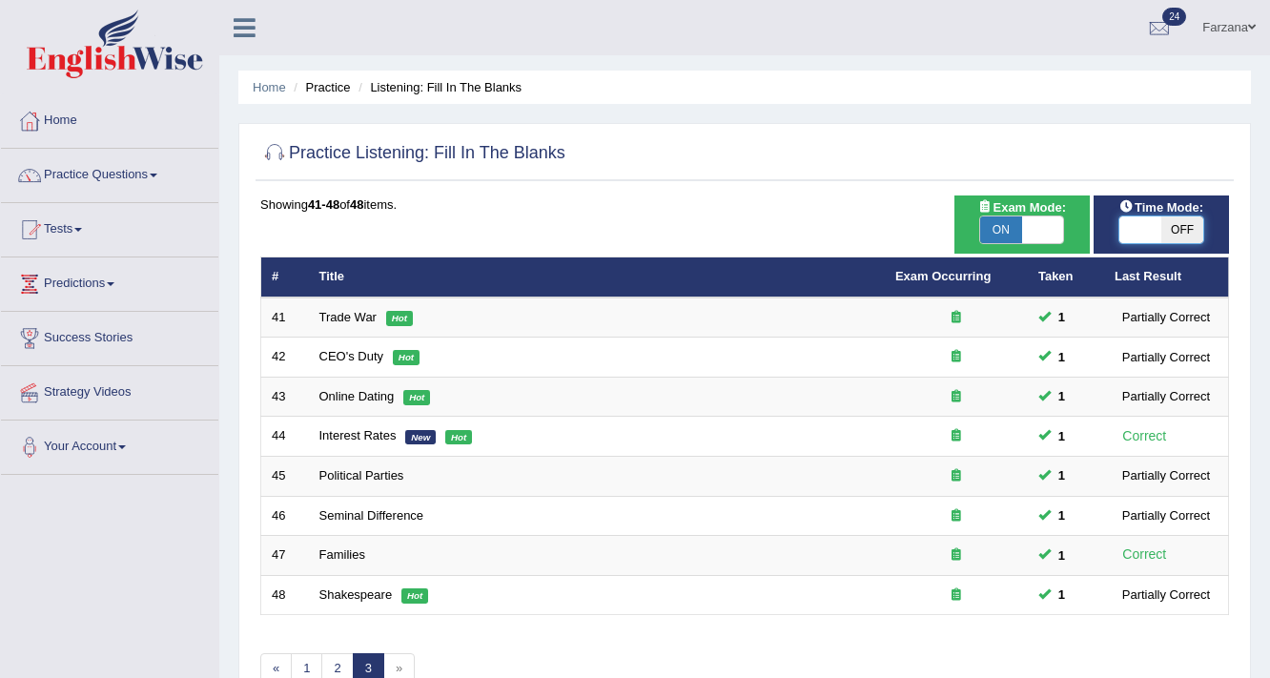
click at [1121, 229] on span at bounding box center [1140, 229] width 42 height 27
checkbox input "true"
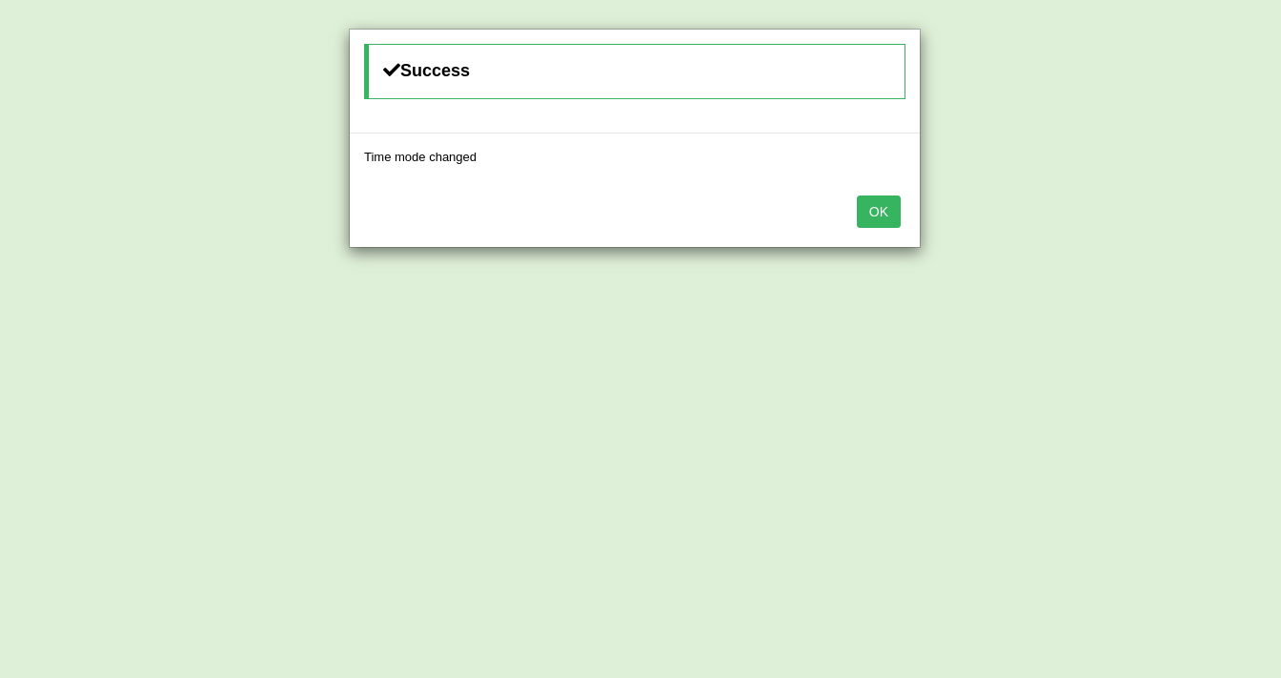
click at [905, 222] on div "OK" at bounding box center [635, 213] width 570 height 67
click at [891, 215] on button "OK" at bounding box center [879, 211] width 44 height 32
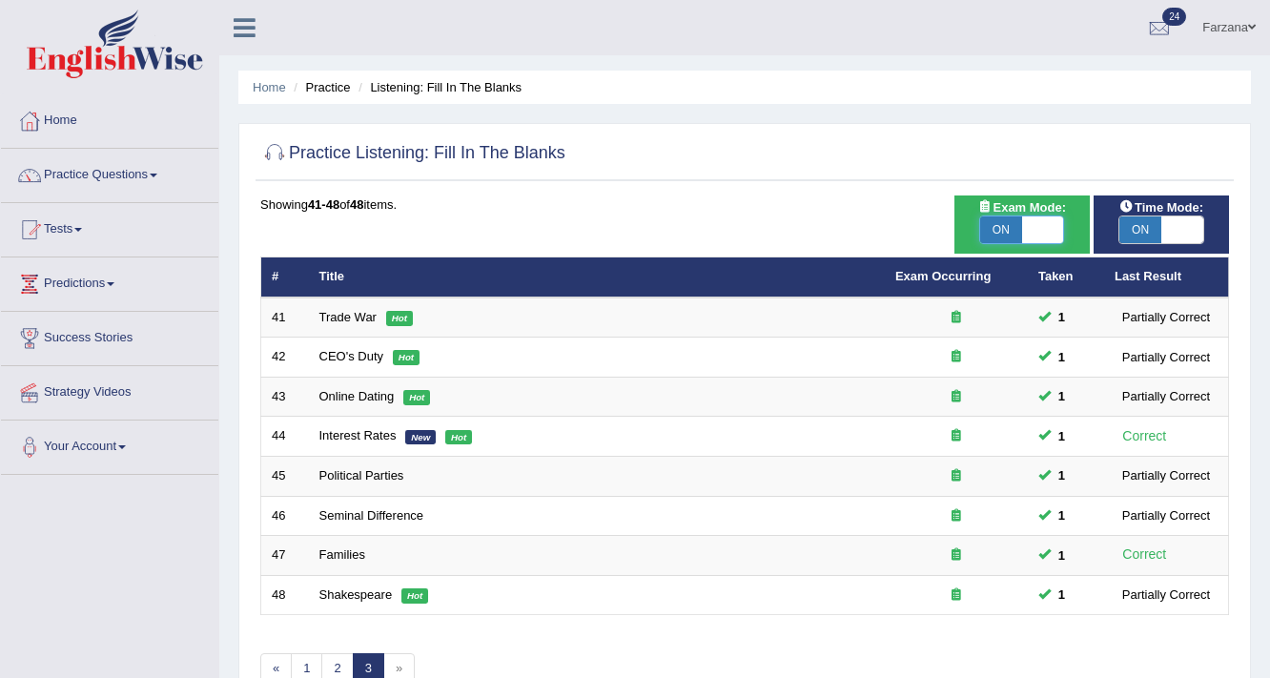
click at [1023, 240] on span at bounding box center [1043, 229] width 42 height 27
checkbox input "false"
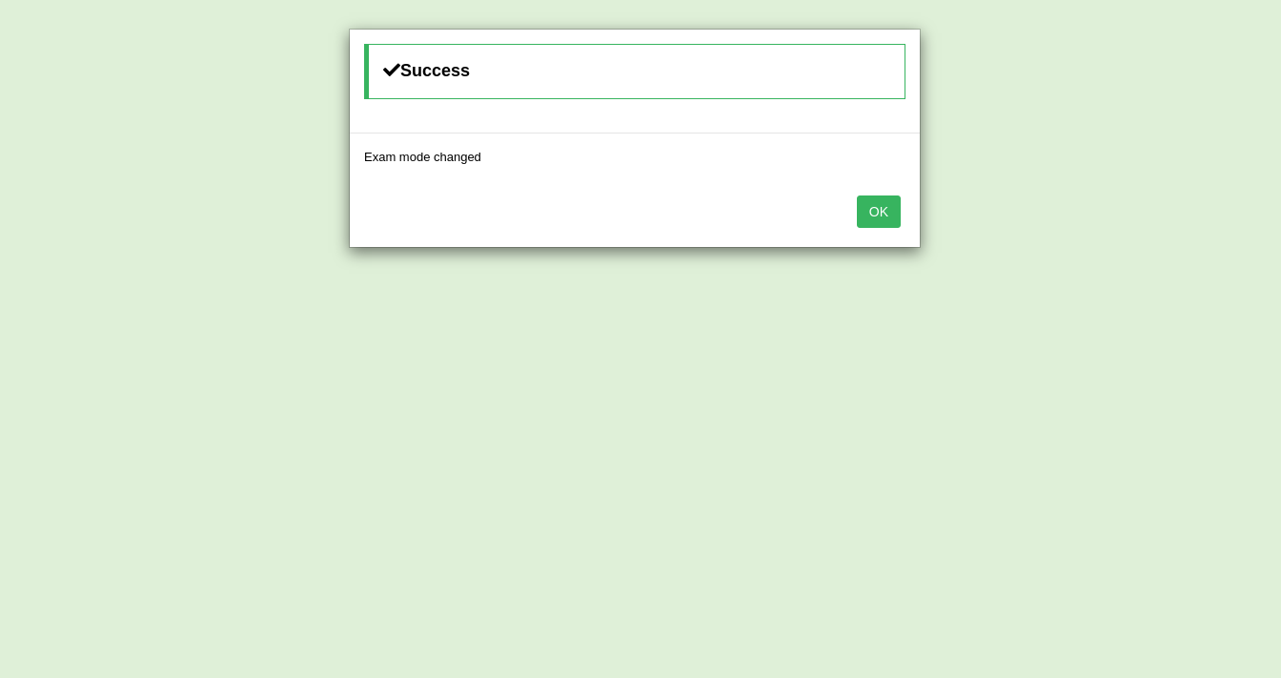
click at [885, 214] on button "OK" at bounding box center [879, 211] width 44 height 32
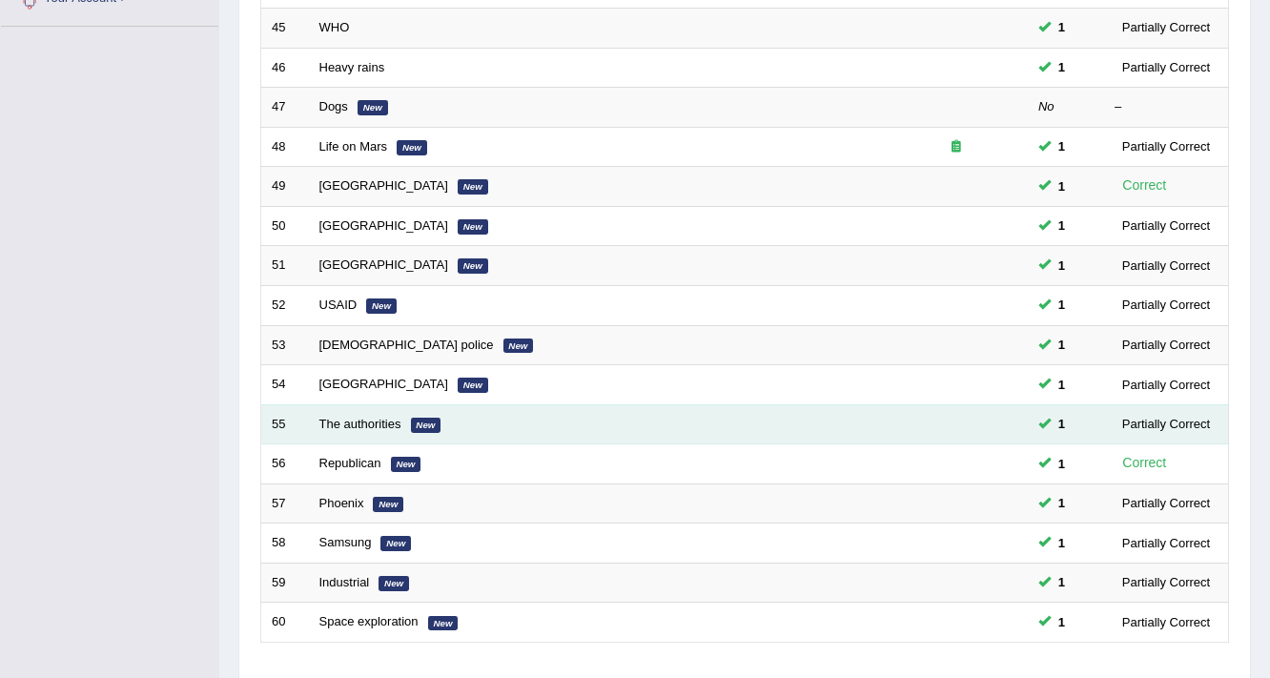
scroll to position [579, 0]
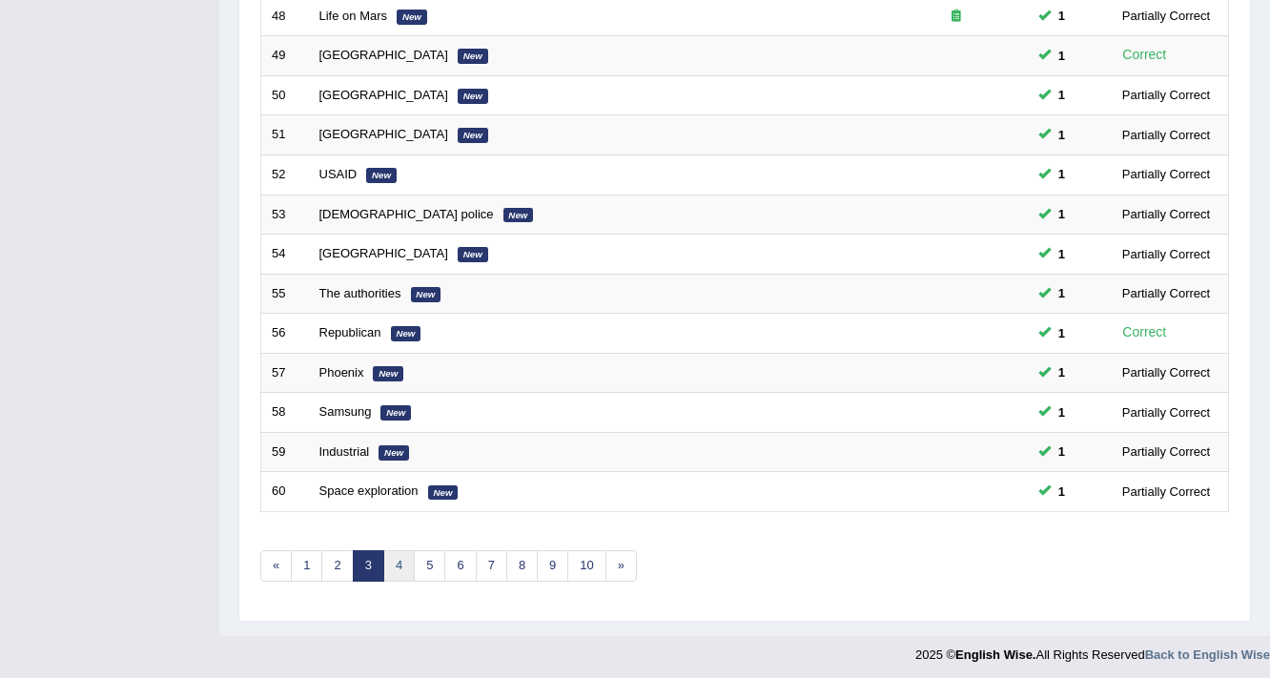
click at [407, 550] on link "4" at bounding box center [398, 565] width 31 height 31
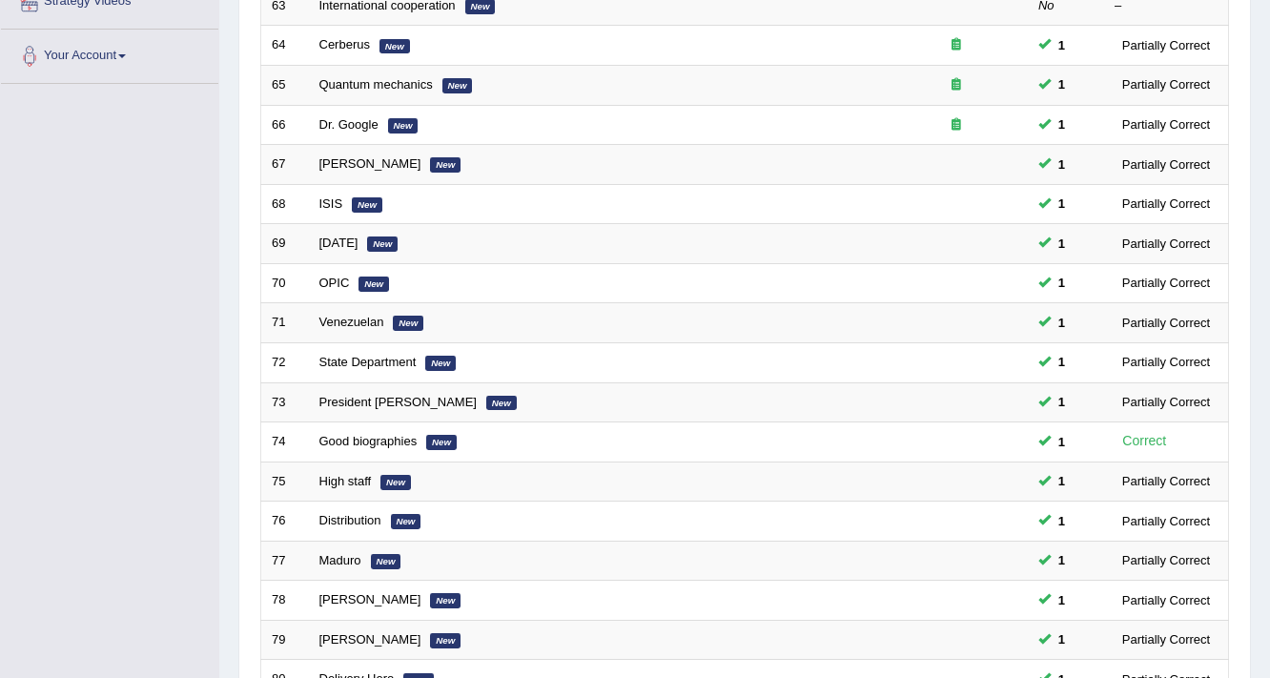
scroll to position [534, 0]
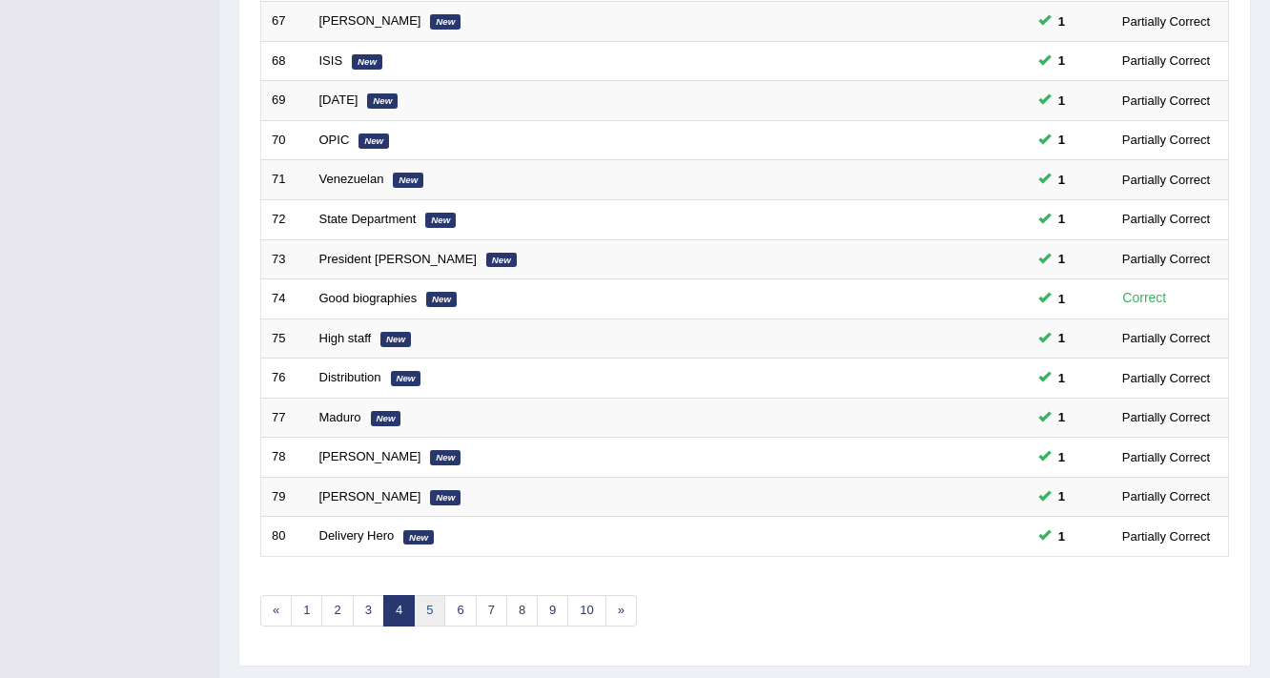
click at [430, 599] on link "5" at bounding box center [429, 610] width 31 height 31
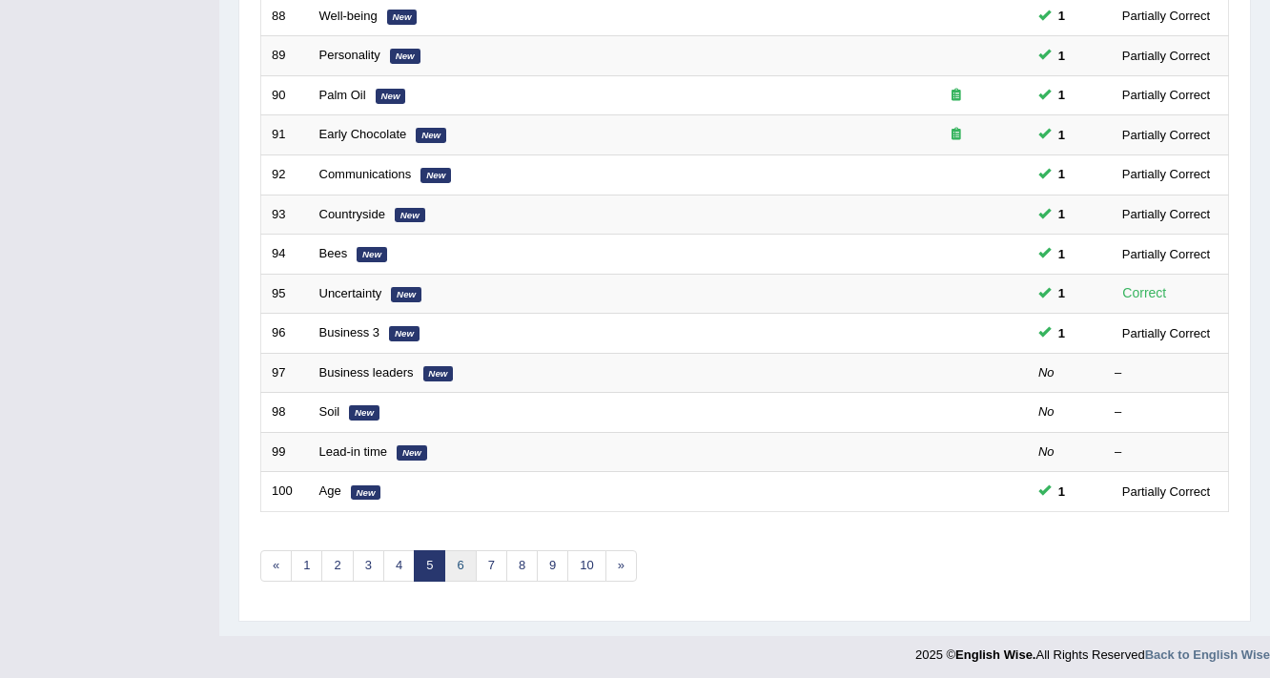
click at [459, 553] on link "6" at bounding box center [459, 565] width 31 height 31
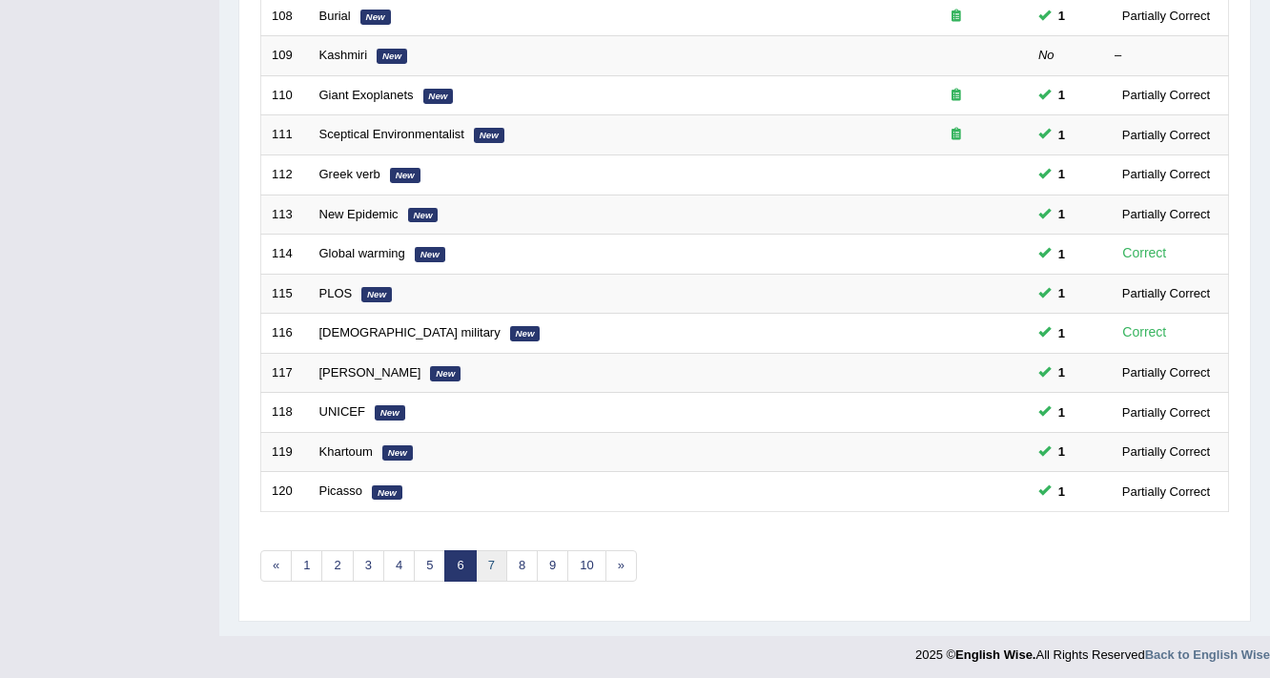
click at [494, 571] on link "7" at bounding box center [491, 565] width 31 height 31
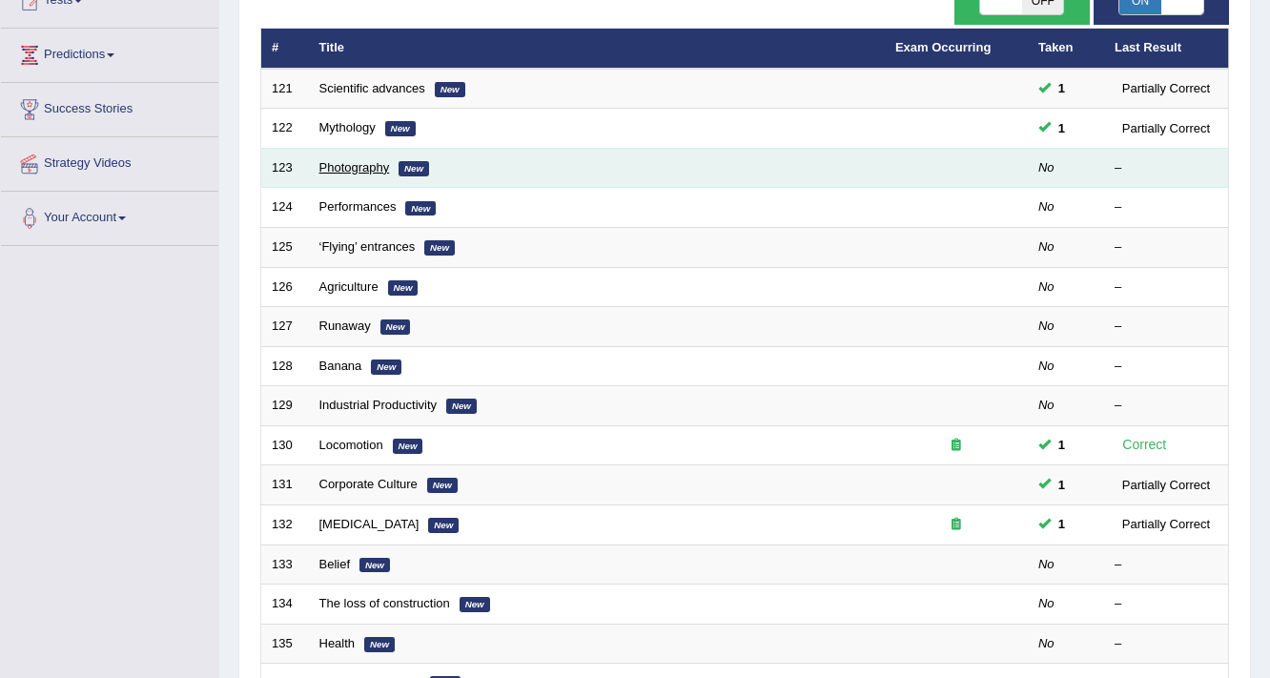
click at [385, 171] on link "Photography" at bounding box center [354, 167] width 71 height 14
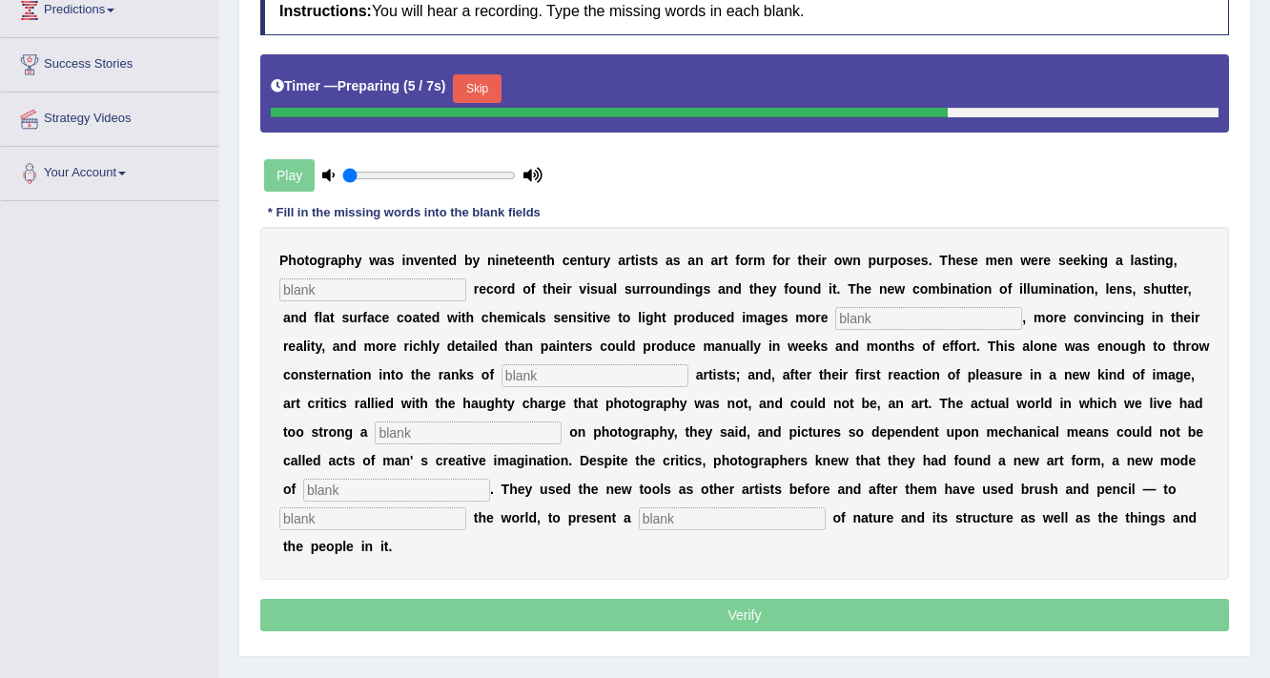
scroll to position [323, 0]
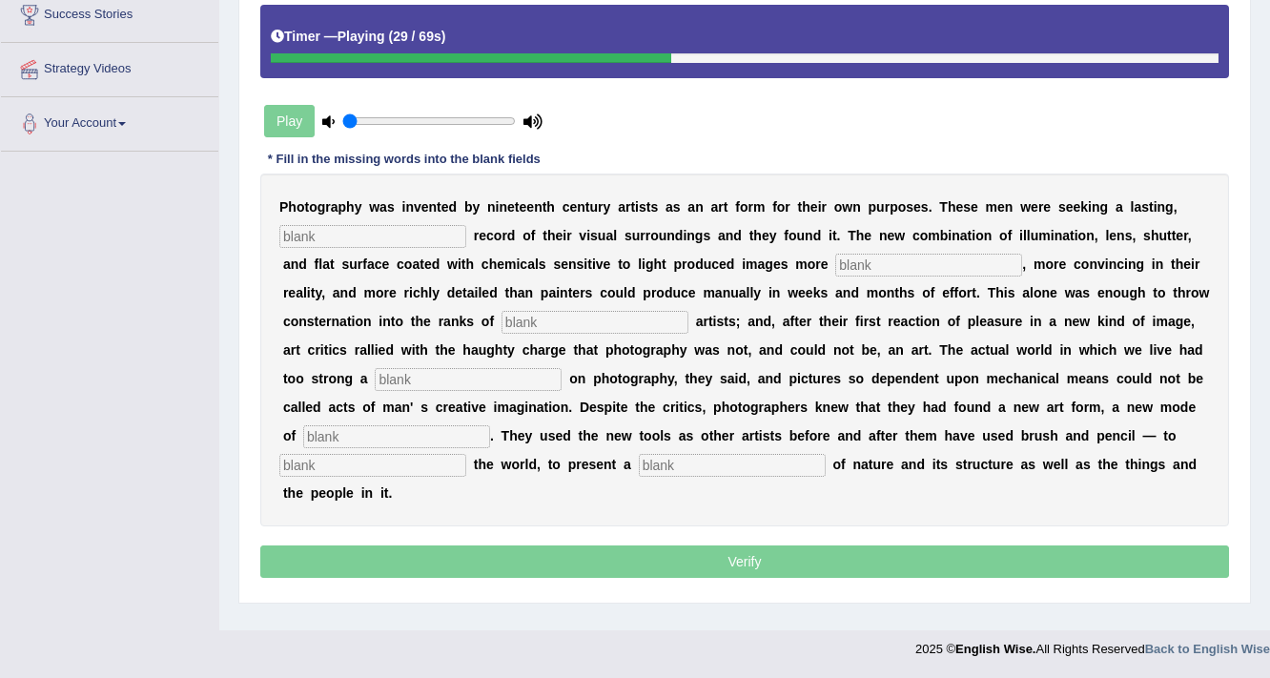
click at [614, 326] on input "text" at bounding box center [594, 322] width 187 height 23
click at [529, 383] on input "text" at bounding box center [468, 379] width 187 height 23
type input "grape"
click at [437, 419] on div "P h o t o g r a p h y w a s i n v e n t e d b y n i n e t e e n t h c e n t u r…" at bounding box center [744, 349] width 968 height 353
click at [436, 420] on div "P h o t o g r a p h y w a s i n v e n t e d b y n i n e t e e n t h c e n t u r…" at bounding box center [744, 349] width 968 height 353
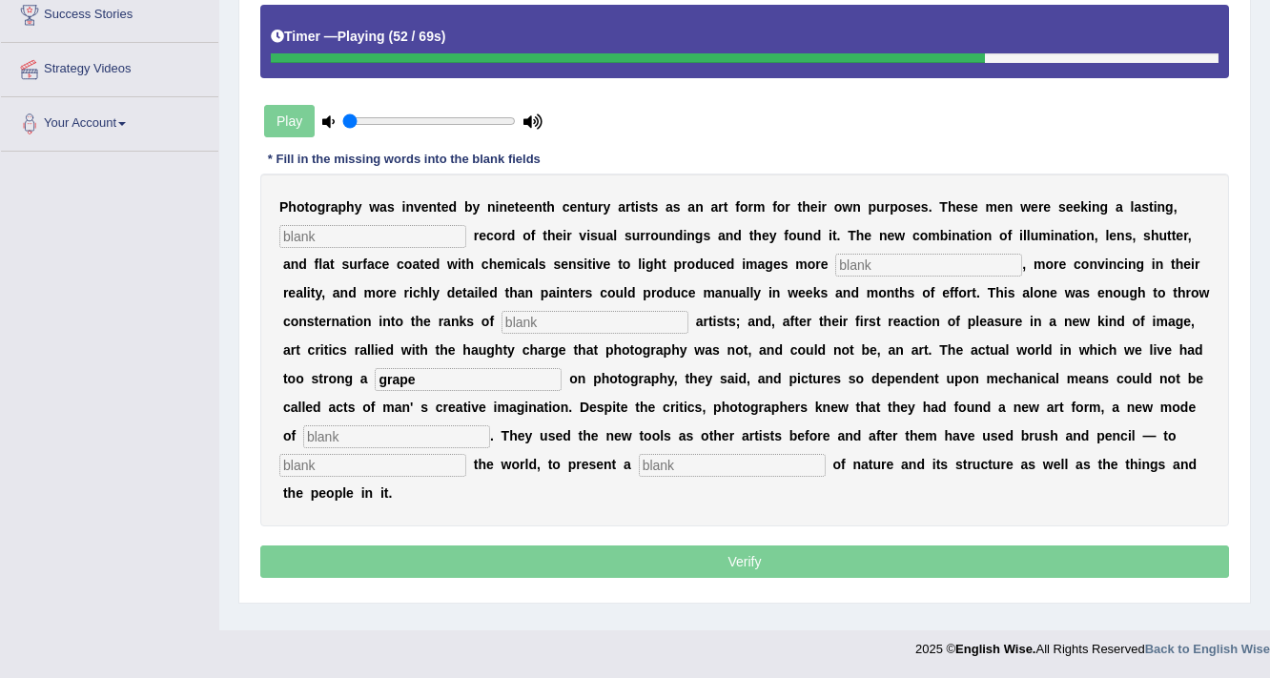
click at [436, 430] on input "text" at bounding box center [396, 436] width 187 height 23
type input "expression"
click at [362, 458] on input "text" at bounding box center [372, 465] width 187 height 23
type input "entrepet"
click at [679, 457] on input "text" at bounding box center [732, 465] width 187 height 23
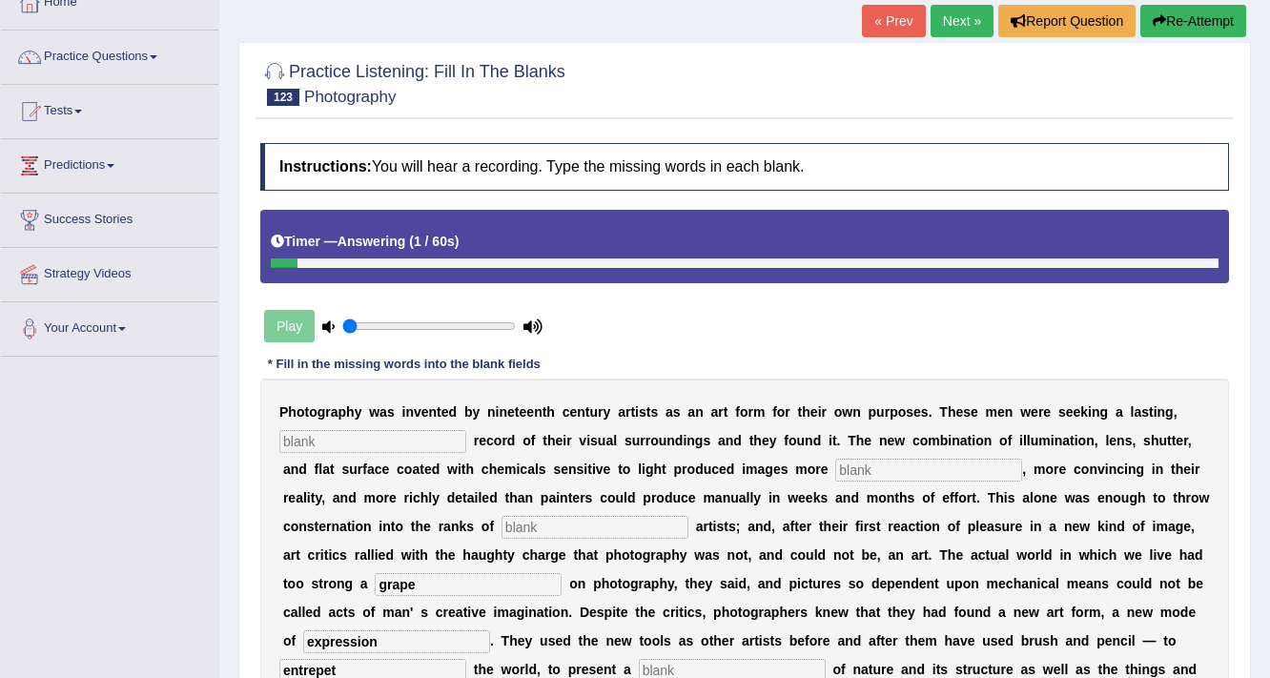
scroll to position [305, 0]
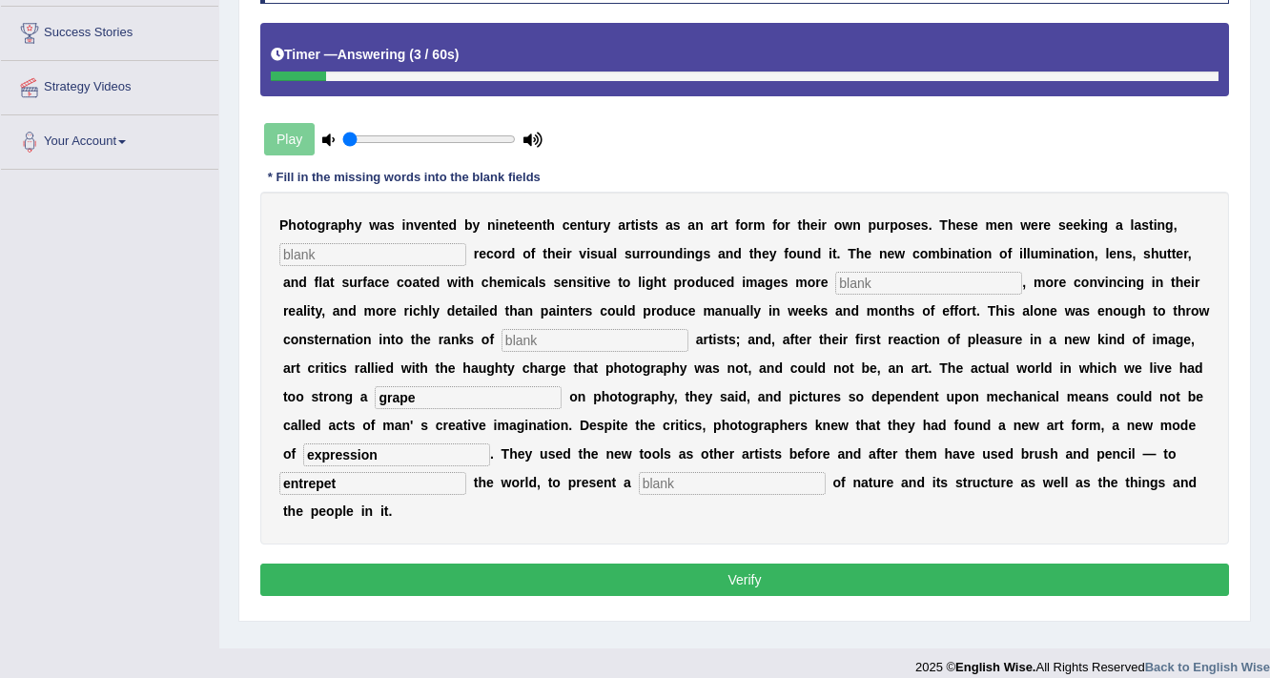
click at [439, 255] on input "text" at bounding box center [372, 254] width 187 height 23
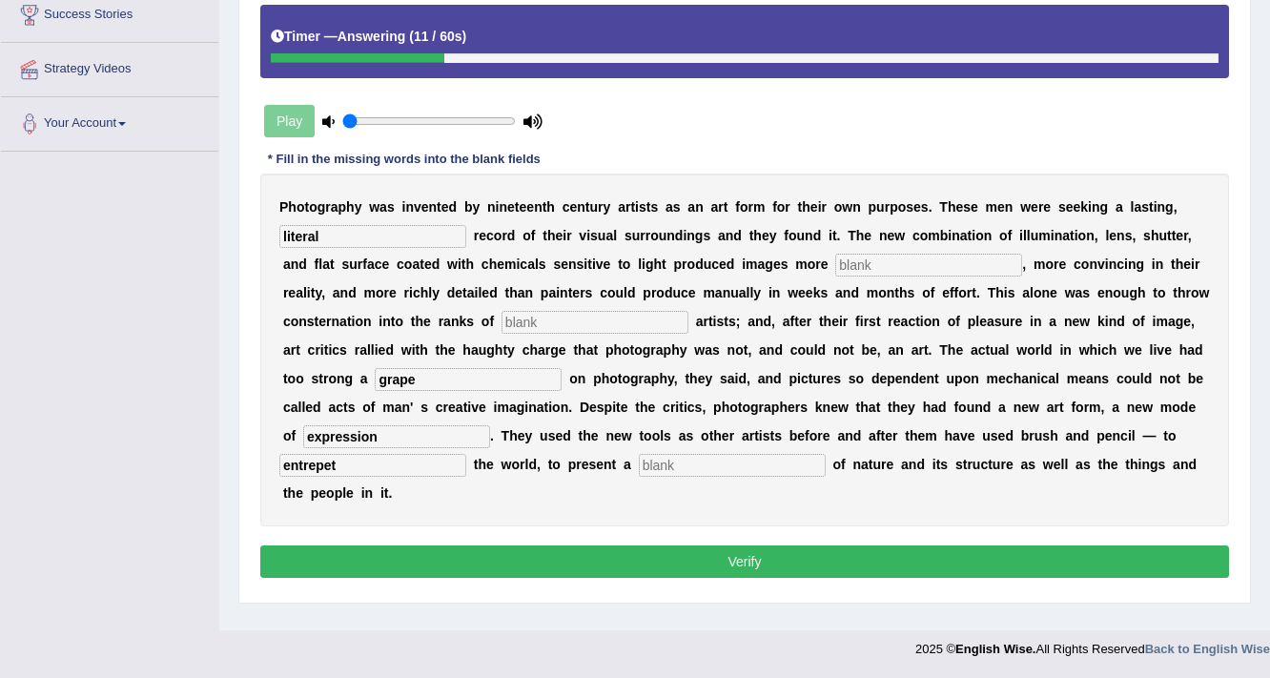
type input "literal"
click at [934, 270] on input "text" at bounding box center [928, 265] width 187 height 23
type input "lasting"
click at [642, 316] on input "text" at bounding box center [594, 322] width 187 height 23
type input "filo"
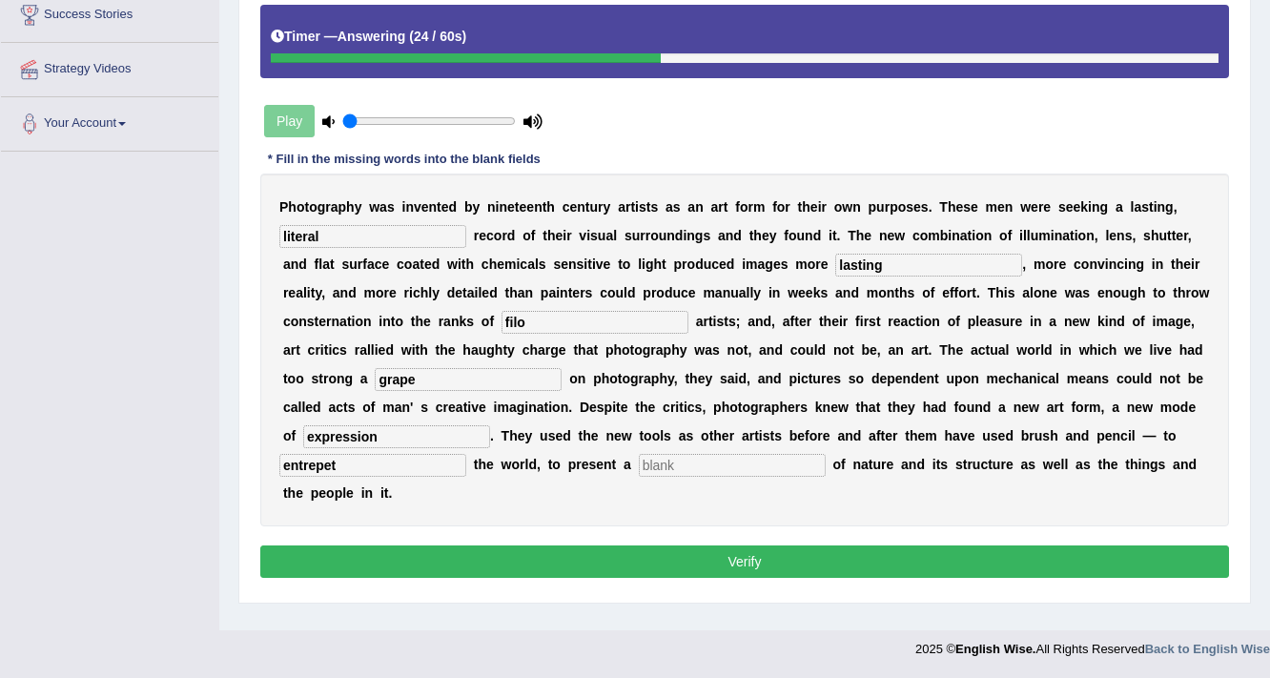
click at [679, 460] on input "text" at bounding box center [732, 465] width 187 height 23
type input "clear"
click at [741, 583] on div "Instructions: You will hear a recording. Type the missing words in each blank. …" at bounding box center [744, 260] width 978 height 663
click at [744, 553] on div "Instructions: You will hear a recording. Type the missing words in each blank. …" at bounding box center [744, 260] width 978 height 663
click at [744, 557] on button "Verify" at bounding box center [744, 561] width 968 height 32
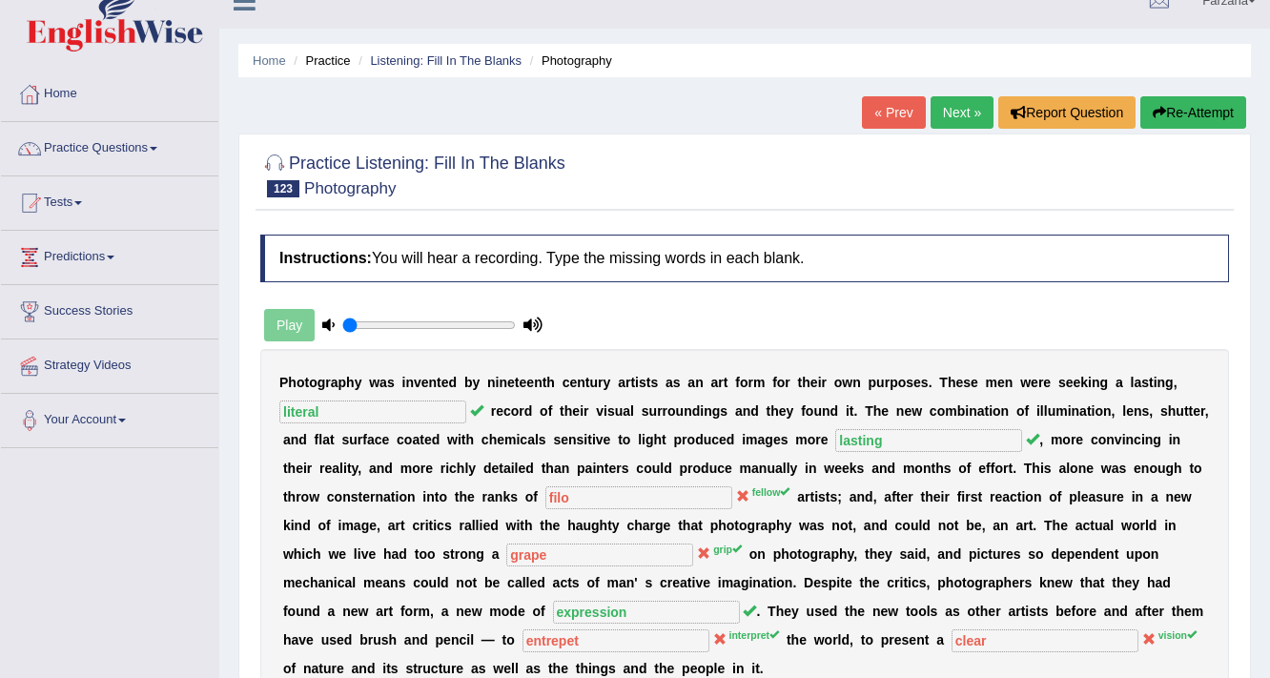
scroll to position [0, 0]
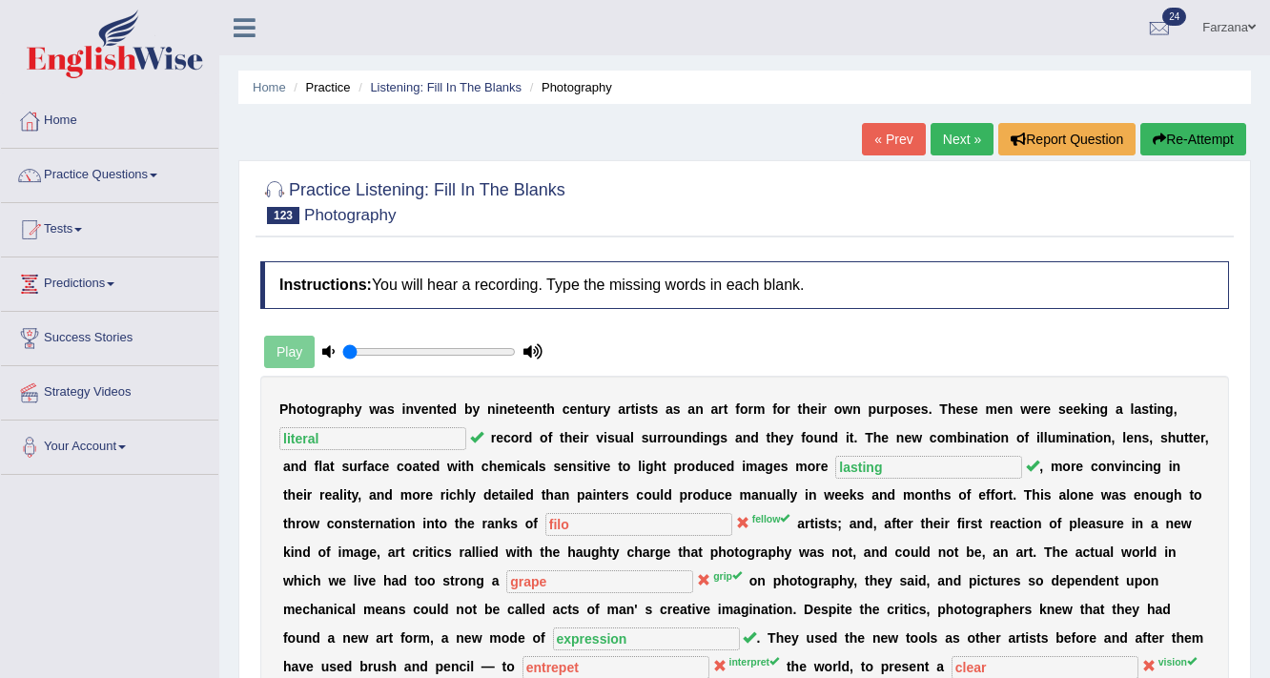
click at [951, 137] on link "Next »" at bounding box center [961, 139] width 63 height 32
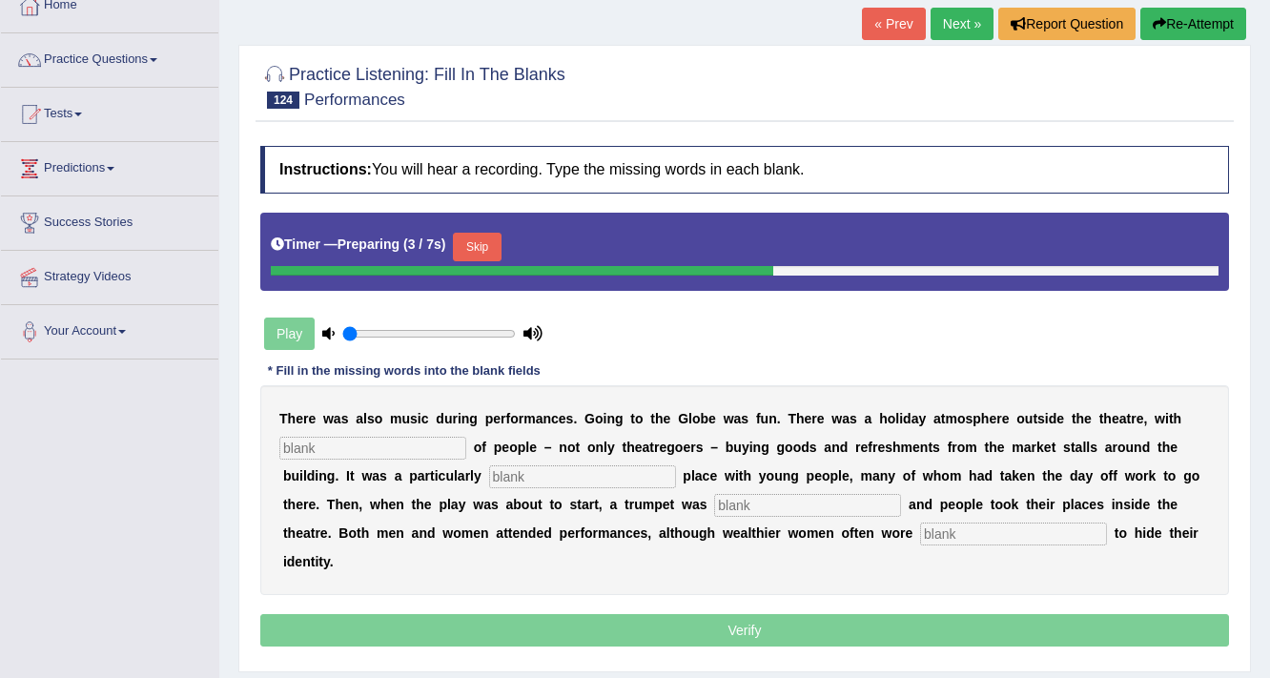
scroll to position [323, 0]
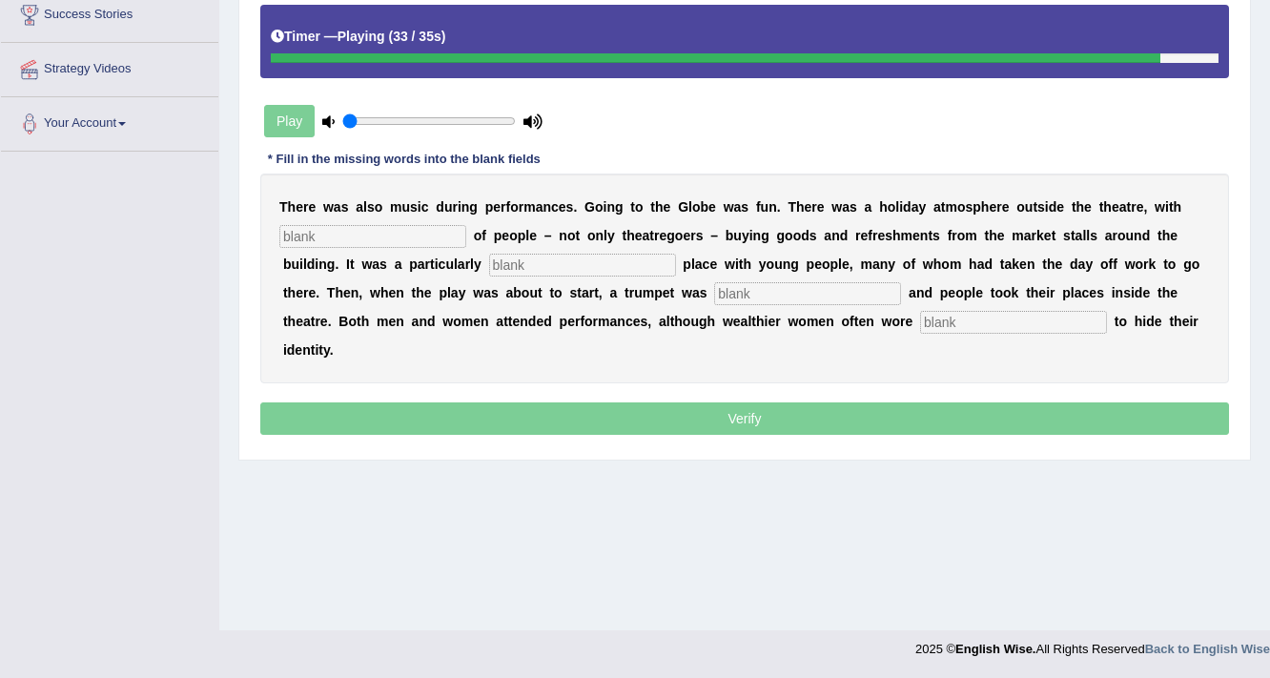
click at [1007, 306] on div "T h e r e w a s a l s o m u s i c d u r i n g p e r f o r m a n c e s . G o i n…" at bounding box center [744, 278] width 968 height 210
click at [1009, 327] on input "text" at bounding box center [1013, 322] width 187 height 23
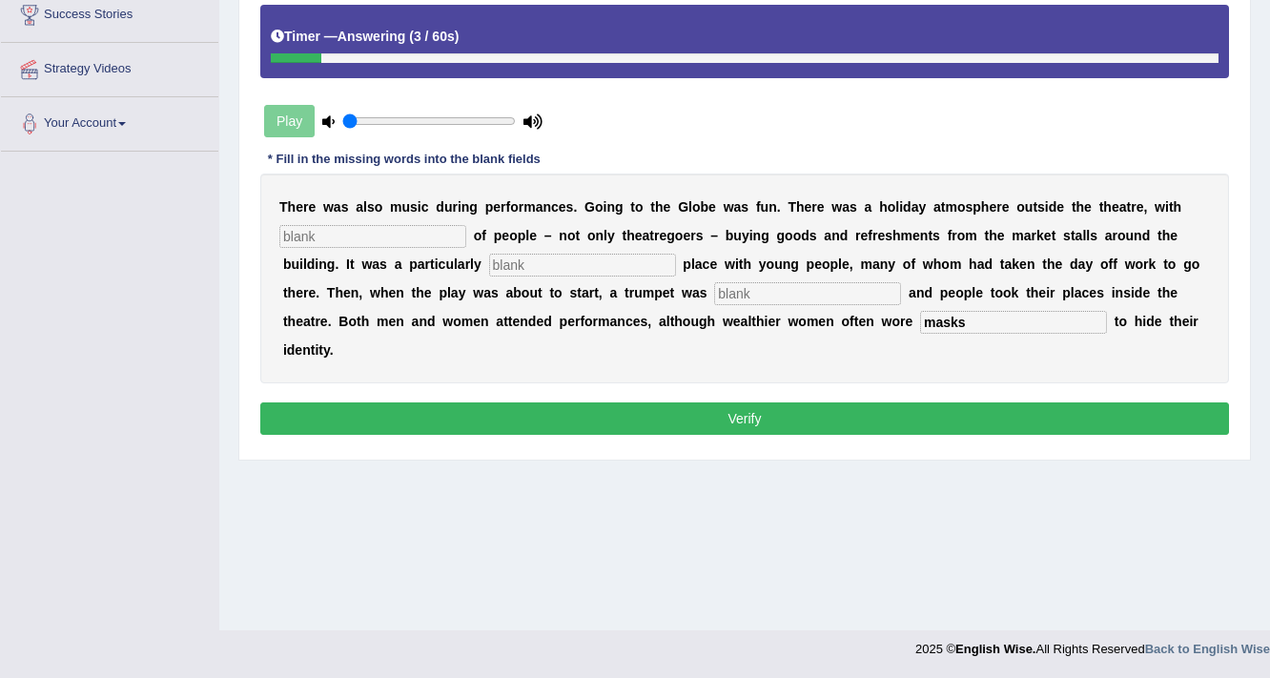
type input "masks"
click at [870, 282] on input "text" at bounding box center [807, 293] width 187 height 23
type input "blown"
click at [597, 259] on input "text" at bounding box center [582, 265] width 187 height 23
type input "popular"
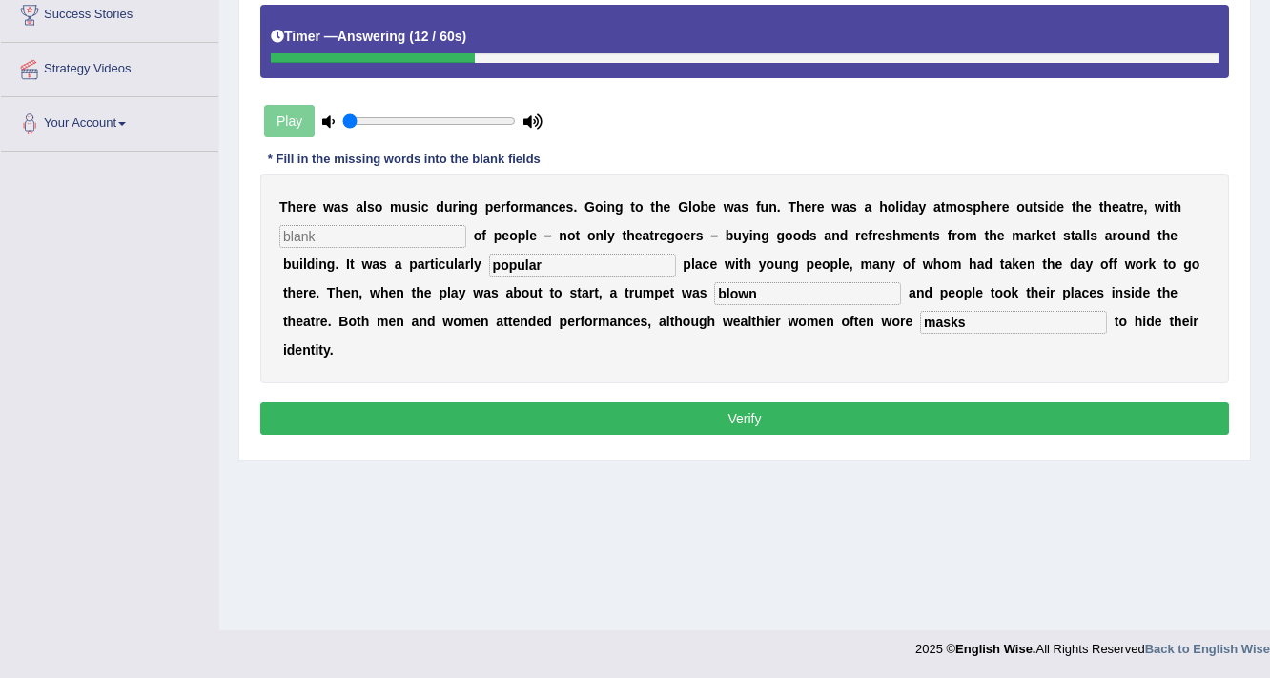
click at [400, 226] on input "text" at bounding box center [372, 236] width 187 height 23
type input "crowds"
click at [540, 421] on button "Verify" at bounding box center [744, 418] width 968 height 32
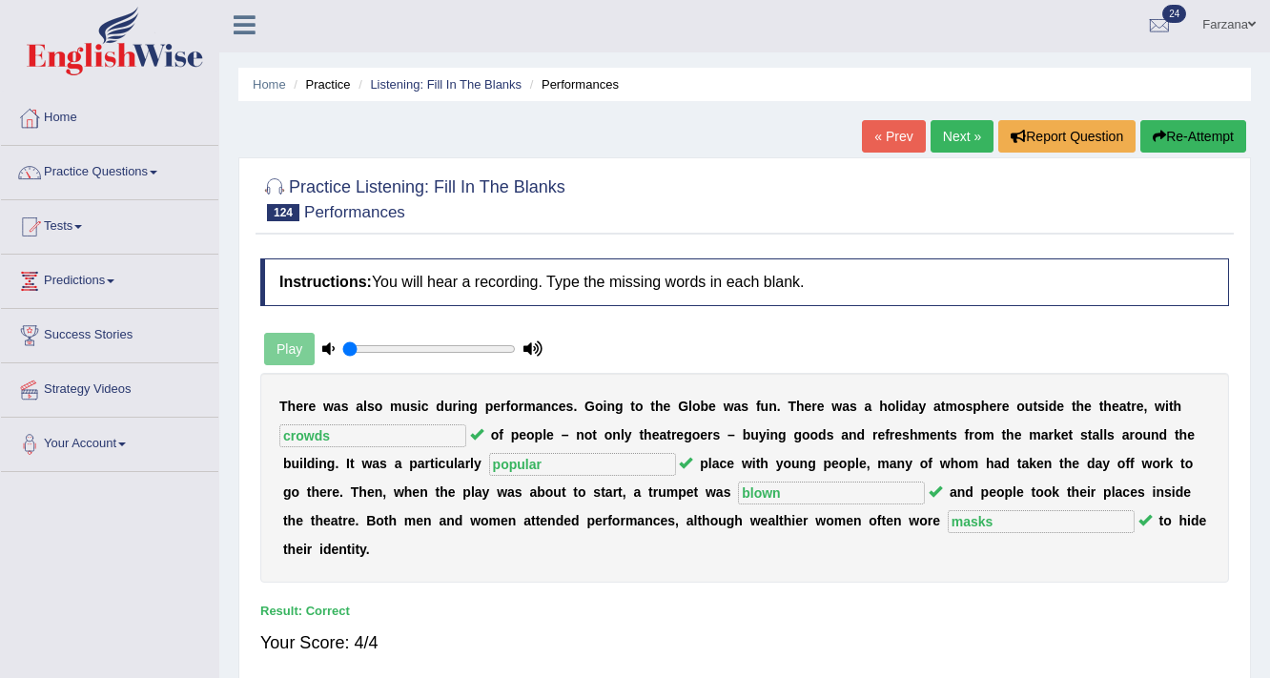
scroll to position [0, 0]
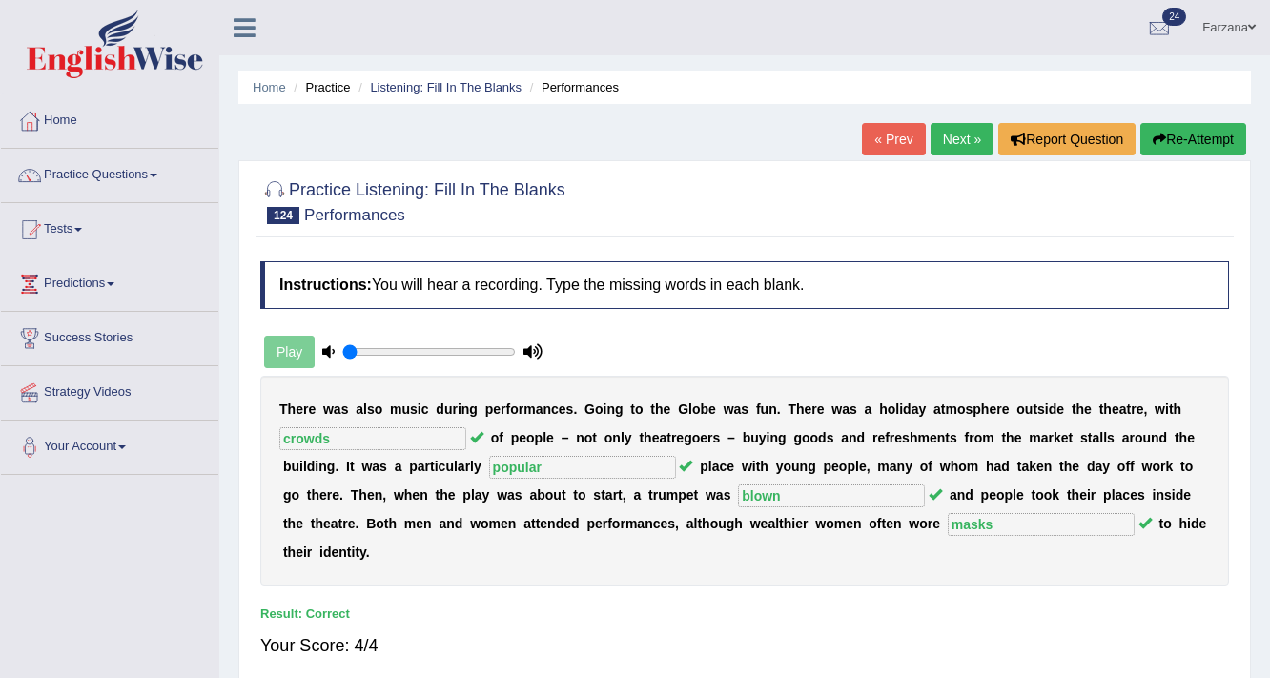
click at [942, 125] on link "Next »" at bounding box center [961, 139] width 63 height 32
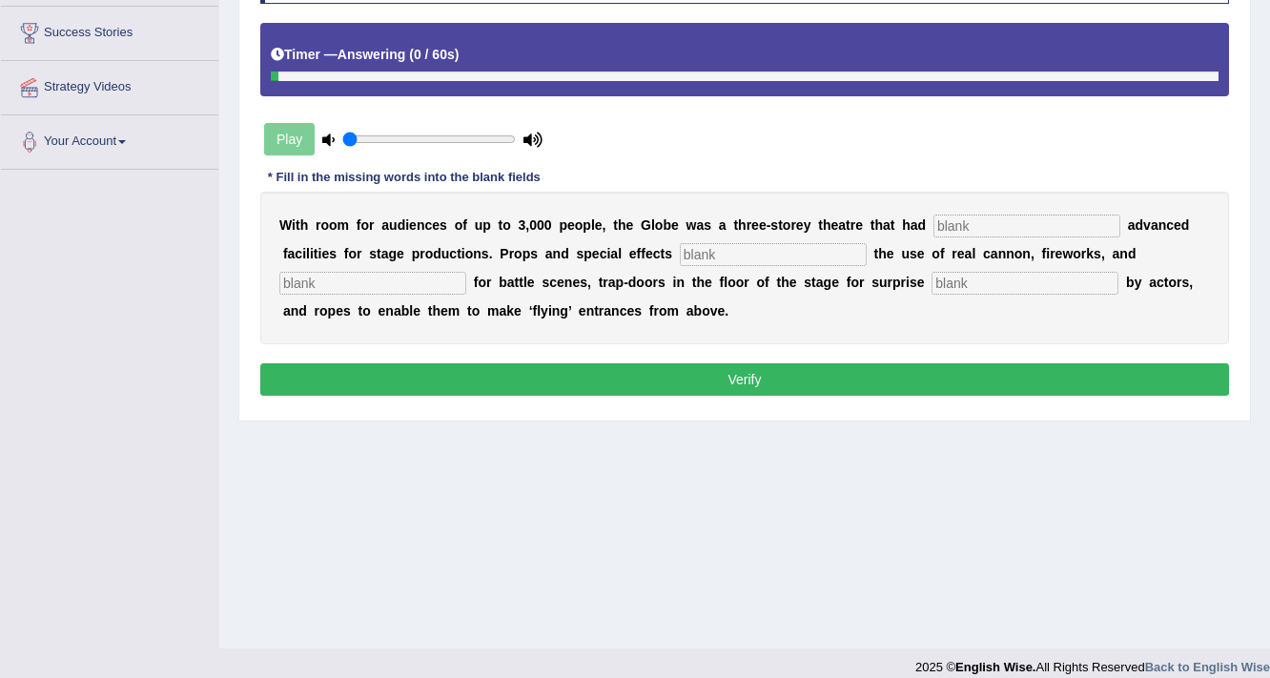
click at [961, 282] on input "text" at bounding box center [1024, 283] width 187 height 23
type input "entrances"
click at [1026, 222] on input "text" at bounding box center [1026, 225] width 187 height 23
type input "quite"
click at [340, 275] on input "text" at bounding box center [372, 283] width 187 height 23
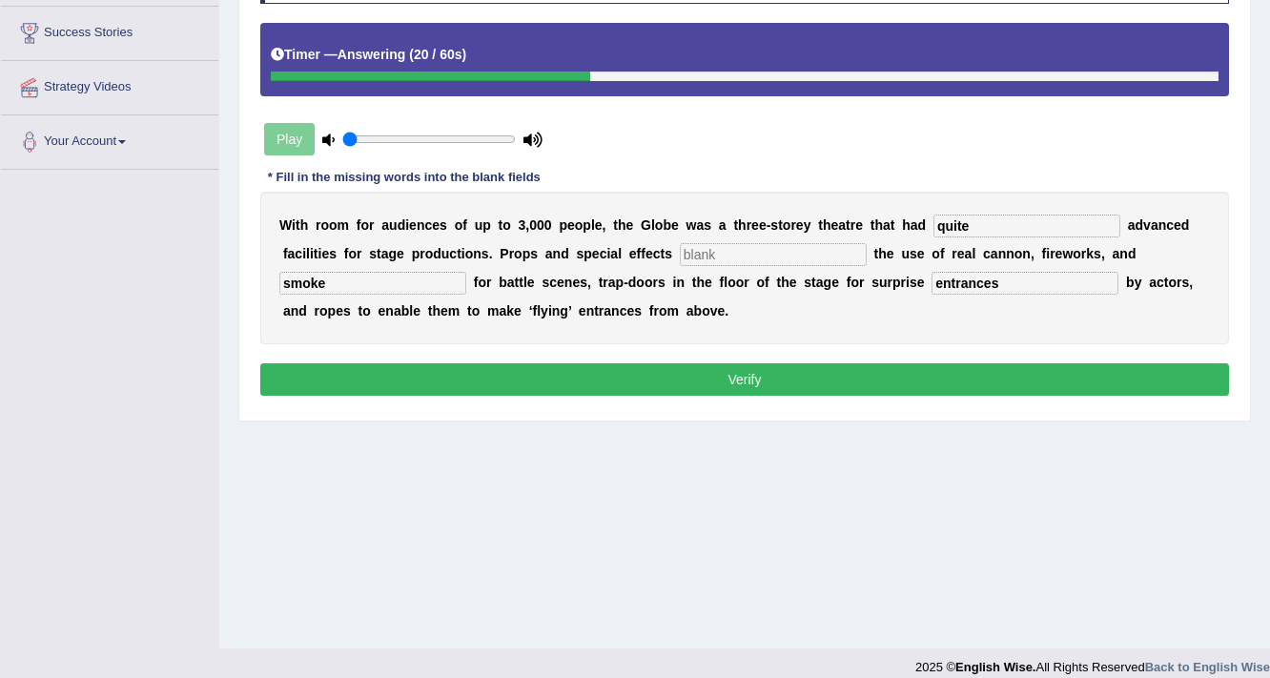
type input "smoke"
click at [773, 246] on input "text" at bounding box center [773, 254] width 187 height 23
type input "of"
click at [797, 370] on button "Verify" at bounding box center [744, 379] width 968 height 32
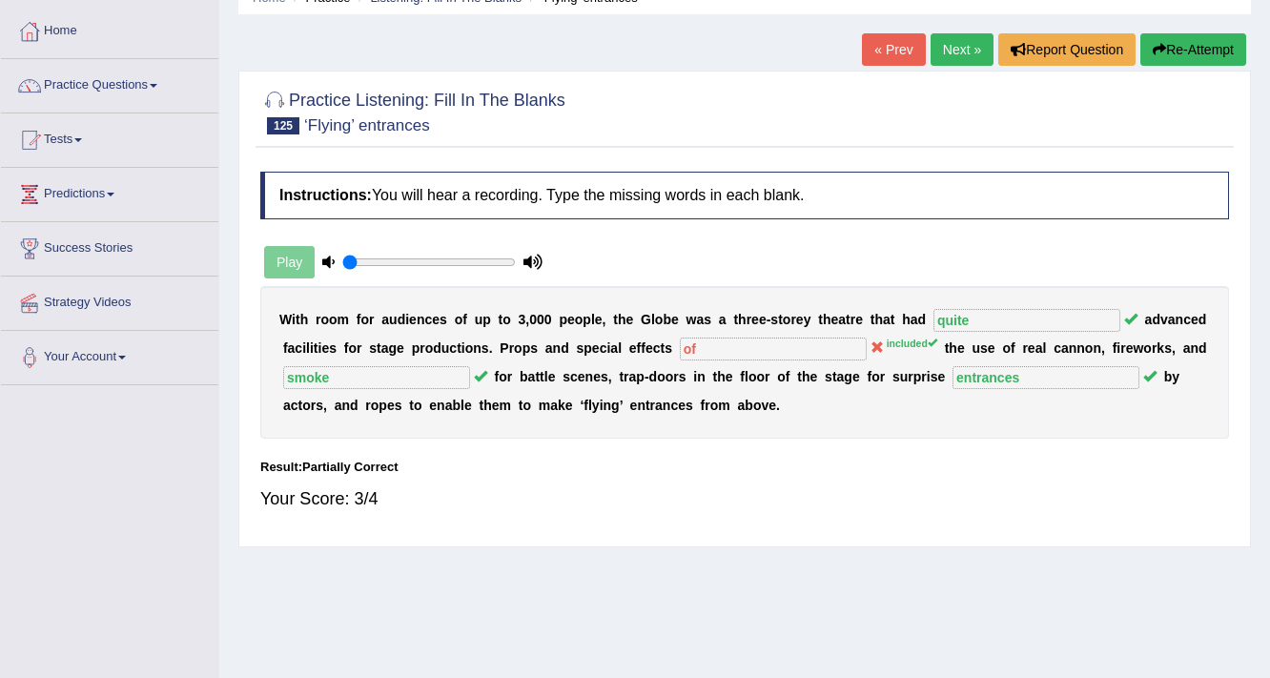
scroll to position [94, 0]
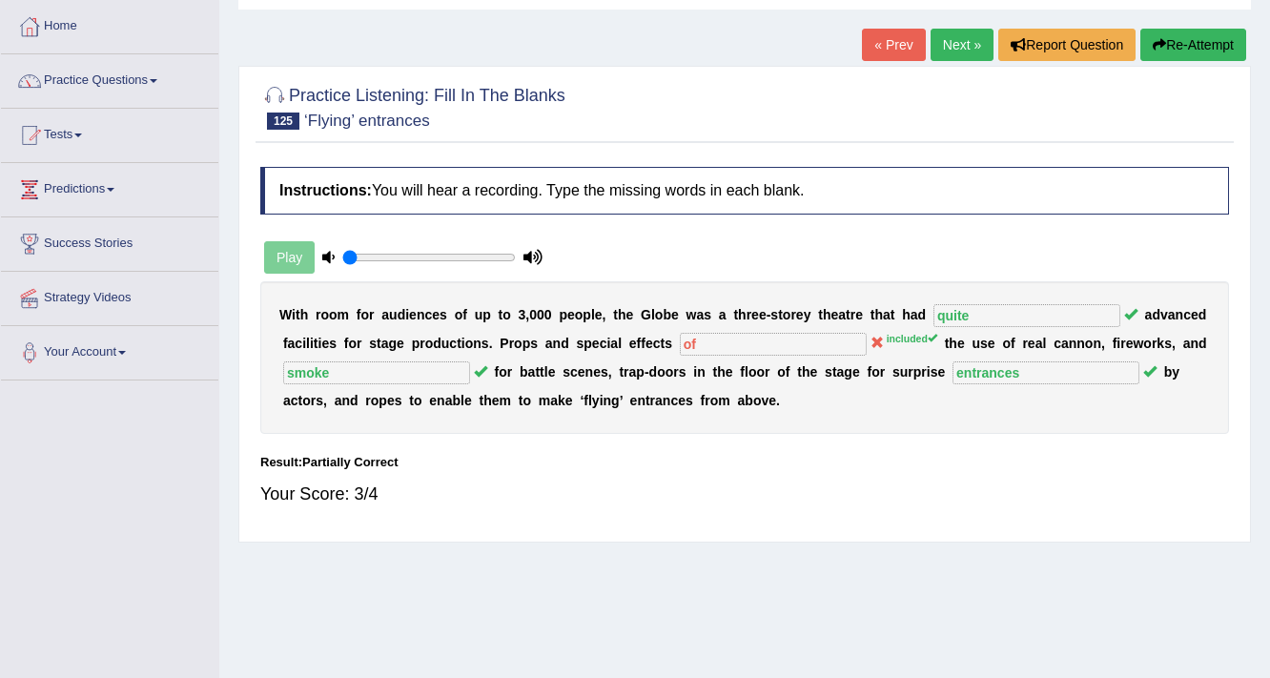
click at [958, 38] on link "Next »" at bounding box center [961, 45] width 63 height 32
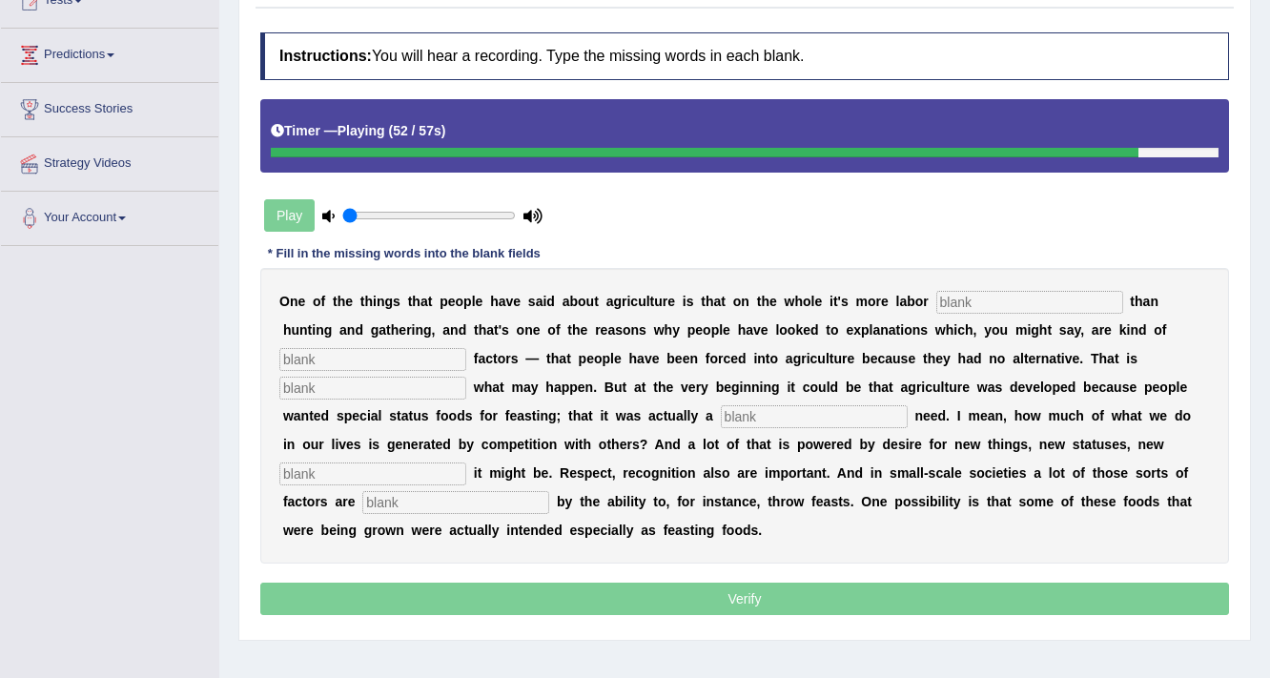
click at [1070, 295] on input "text" at bounding box center [1029, 302] width 187 height 23
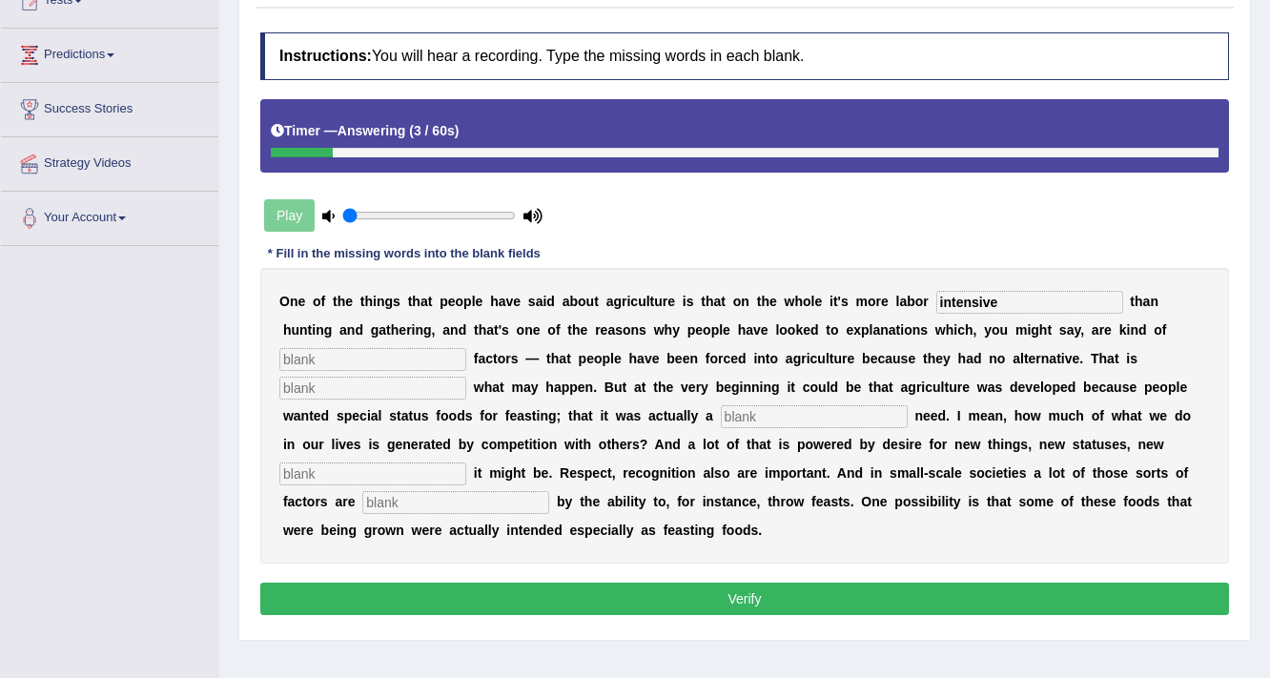
type input "intensive"
click at [355, 365] on input "text" at bounding box center [372, 359] width 187 height 23
type input "cruisive"
click at [344, 377] on input "text" at bounding box center [372, 388] width 187 height 23
type input "altimately"
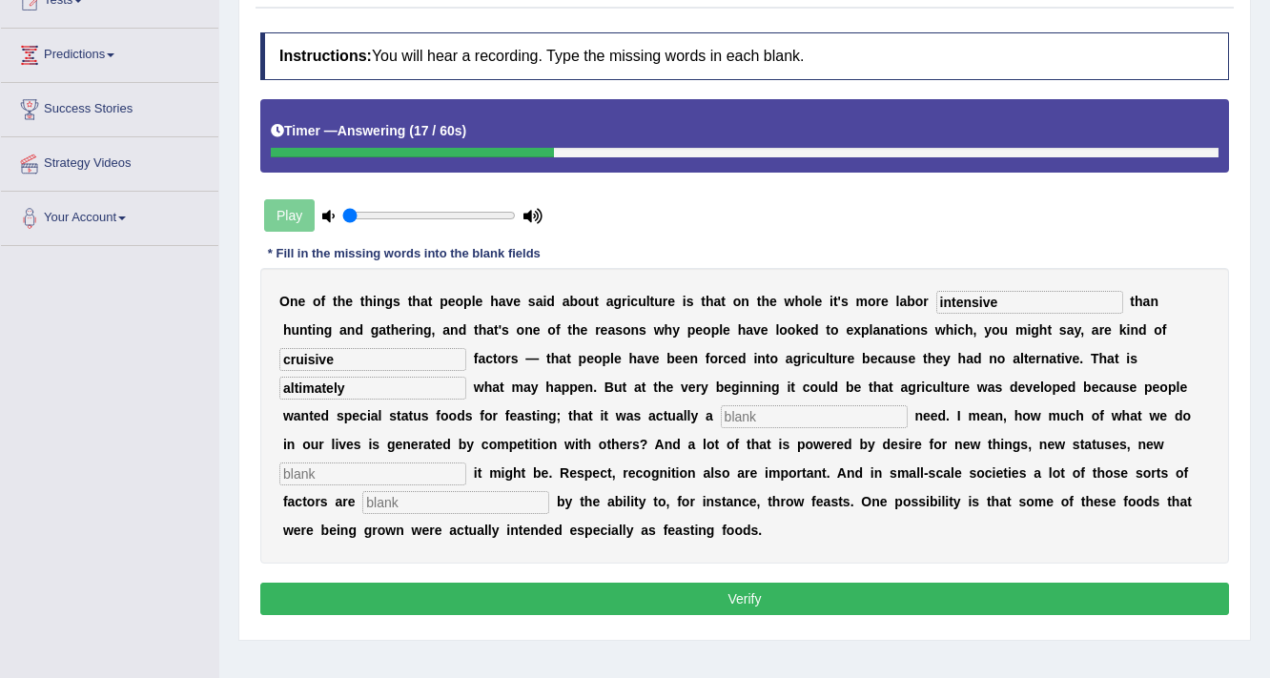
click at [761, 407] on input "text" at bounding box center [814, 416] width 187 height 23
type input "d"
type input "social"
click at [396, 469] on input "text" at bounding box center [372, 473] width 187 height 23
type input "whatever"
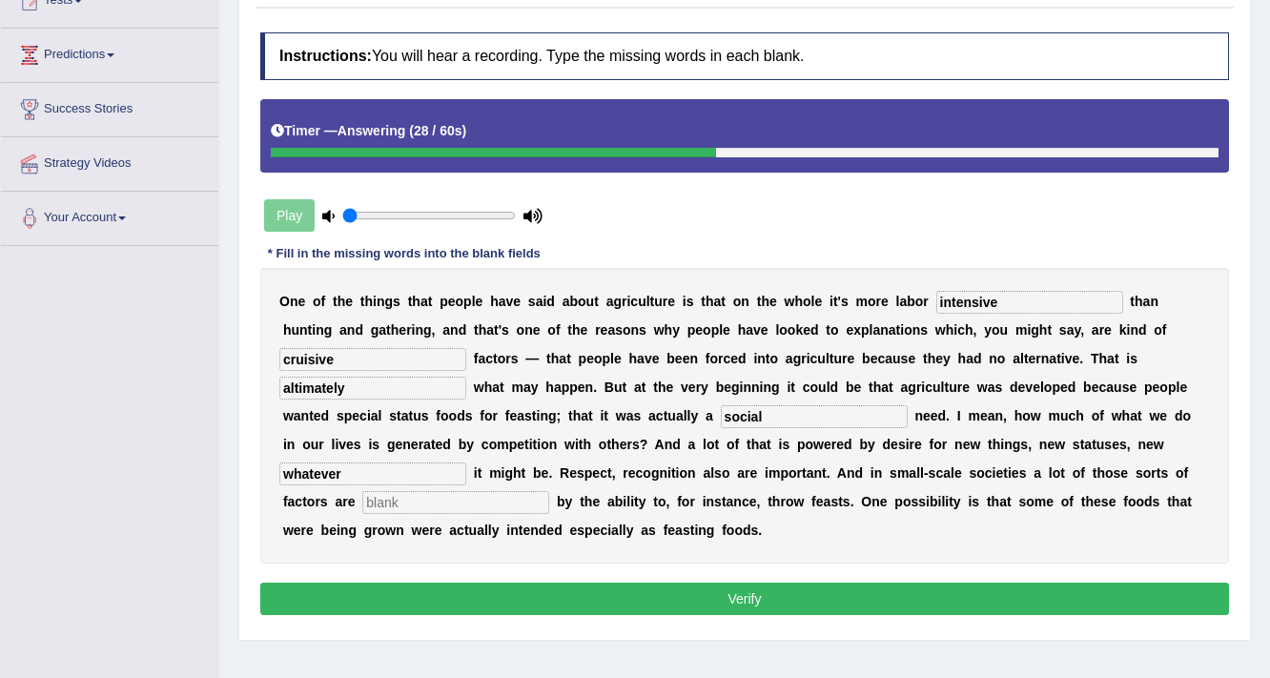
click at [393, 499] on input "text" at bounding box center [455, 502] width 187 height 23
type input "generated"
click at [455, 594] on button "Verify" at bounding box center [744, 598] width 968 height 32
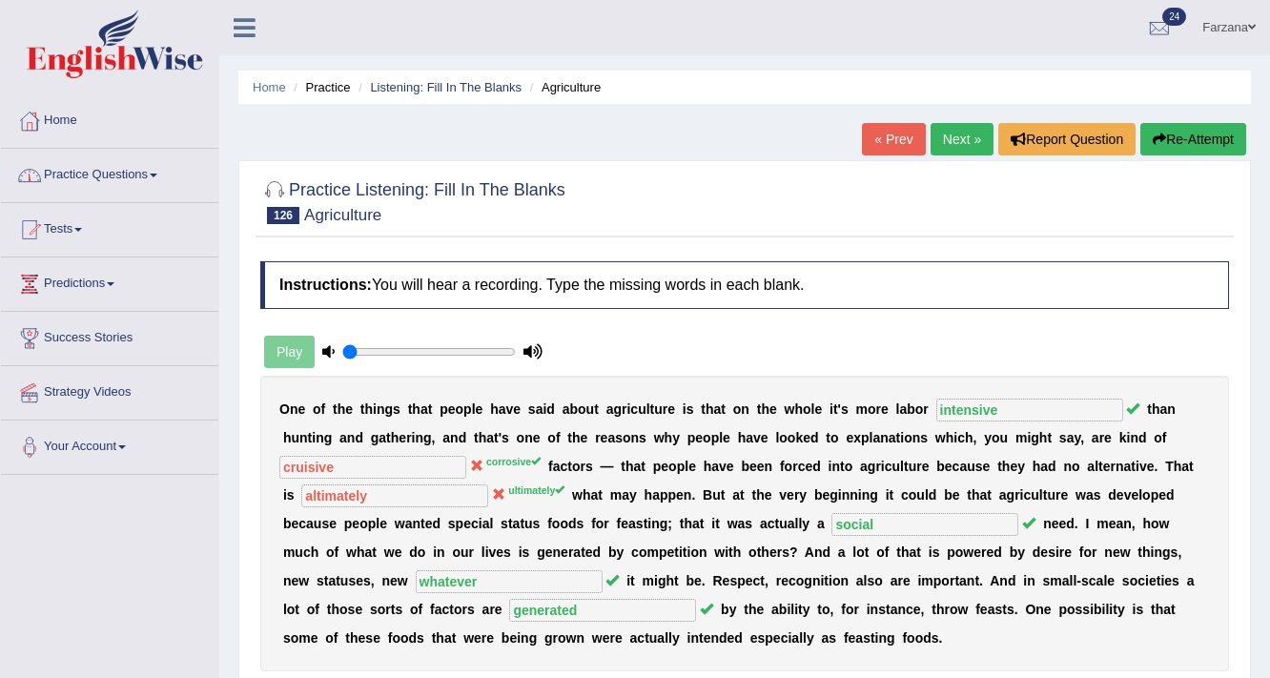
click at [133, 175] on link "Practice Questions" at bounding box center [109, 173] width 217 height 48
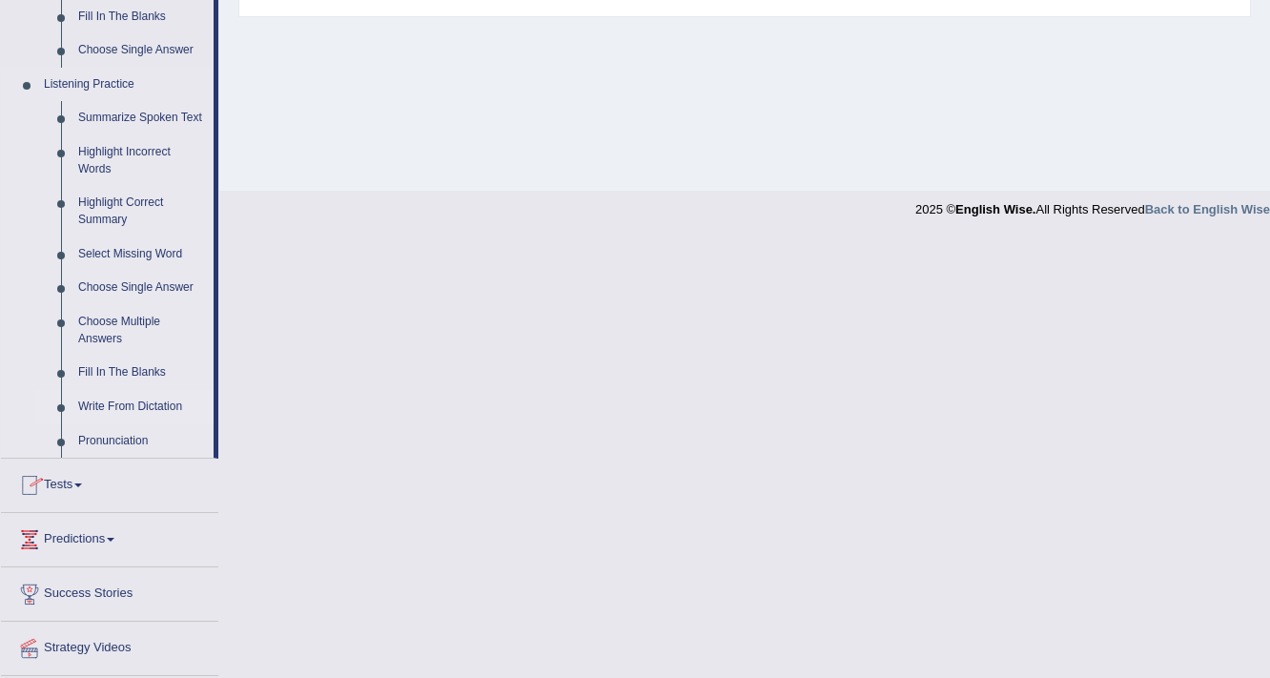
click at [124, 398] on link "Write From Dictation" at bounding box center [142, 407] width 144 height 34
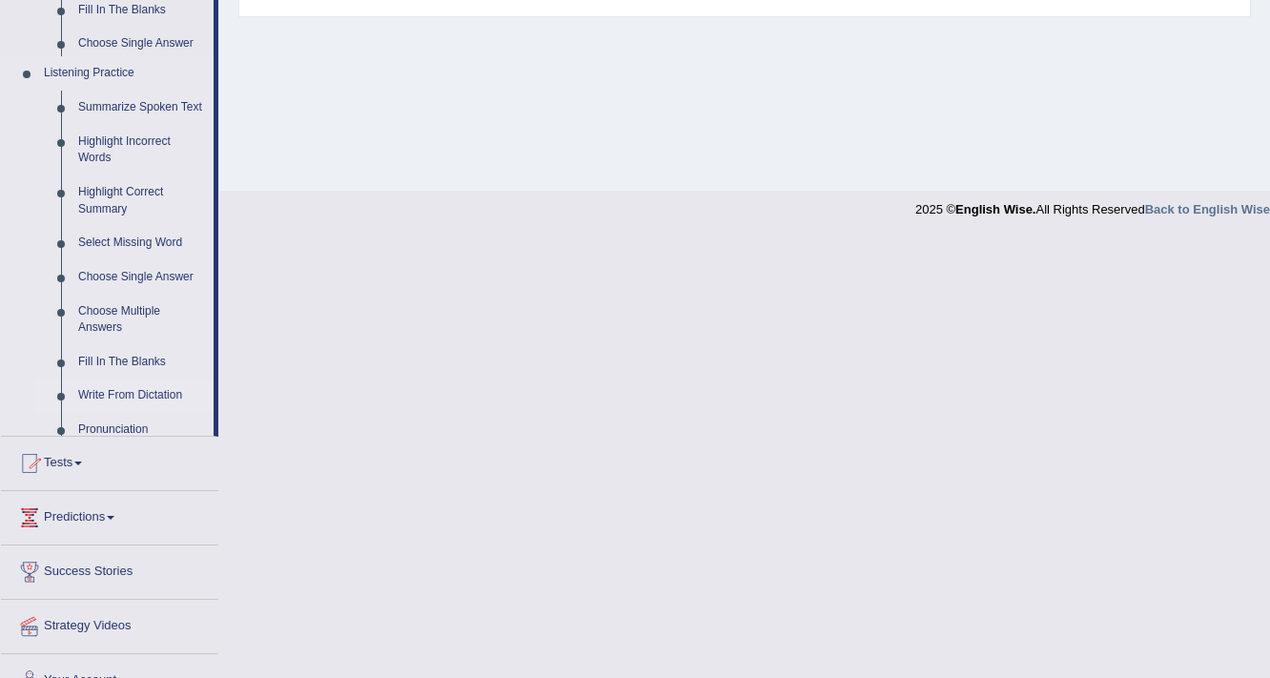
scroll to position [323, 0]
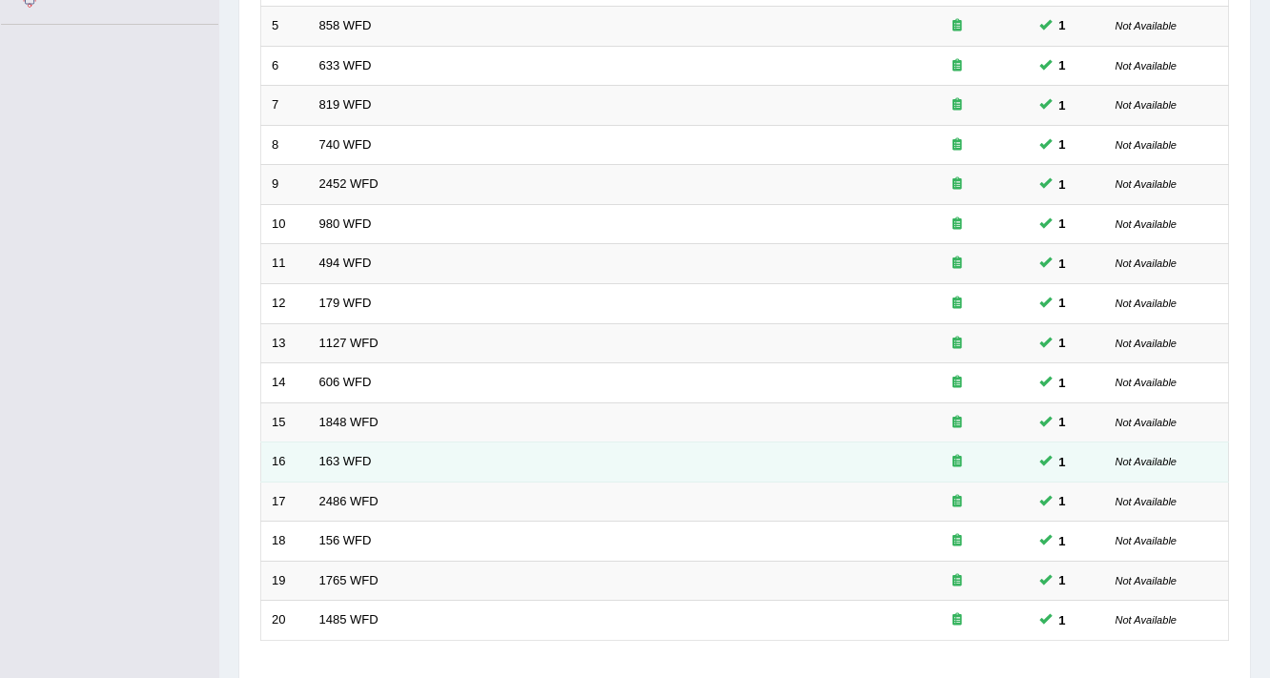
scroll to position [579, 0]
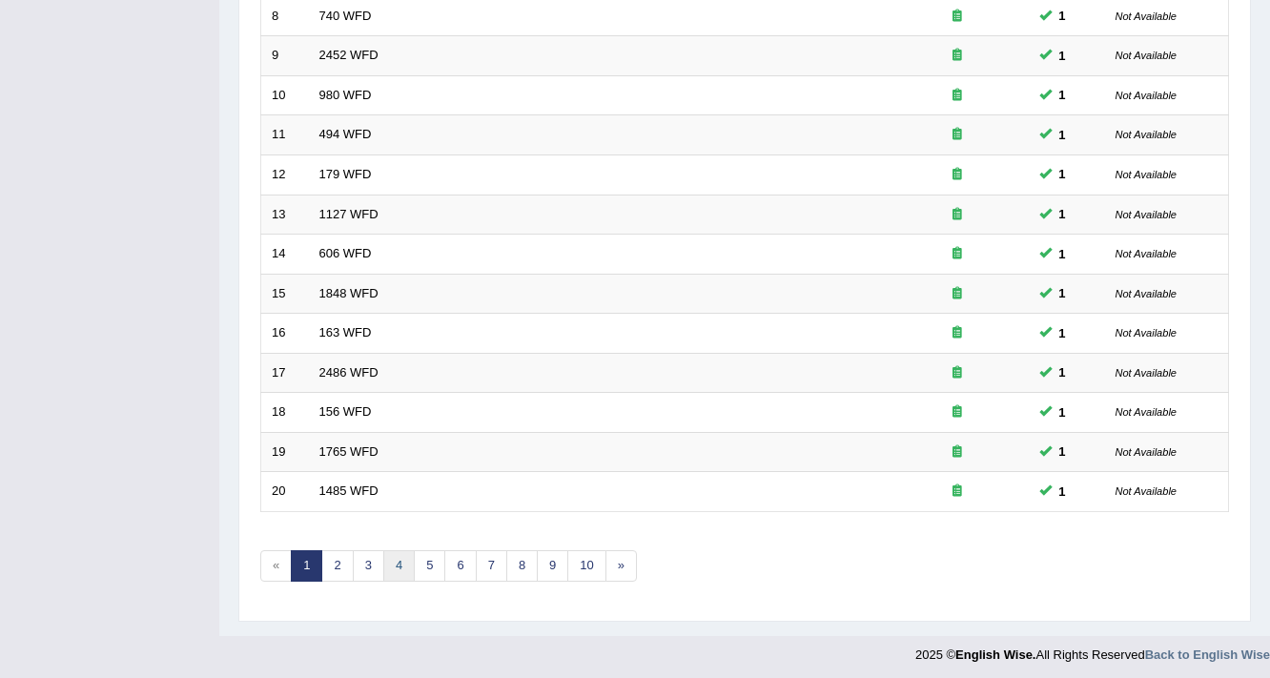
click at [389, 554] on link "4" at bounding box center [398, 565] width 31 height 31
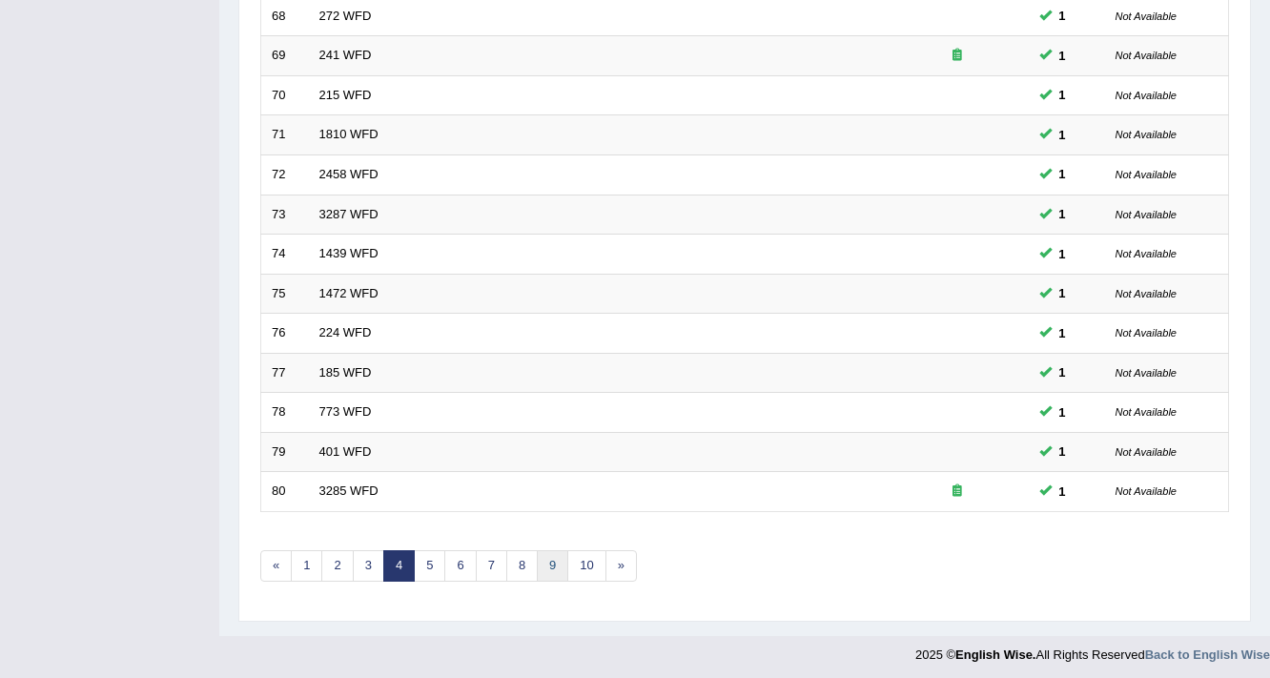
click at [549, 566] on link "9" at bounding box center [552, 565] width 31 height 31
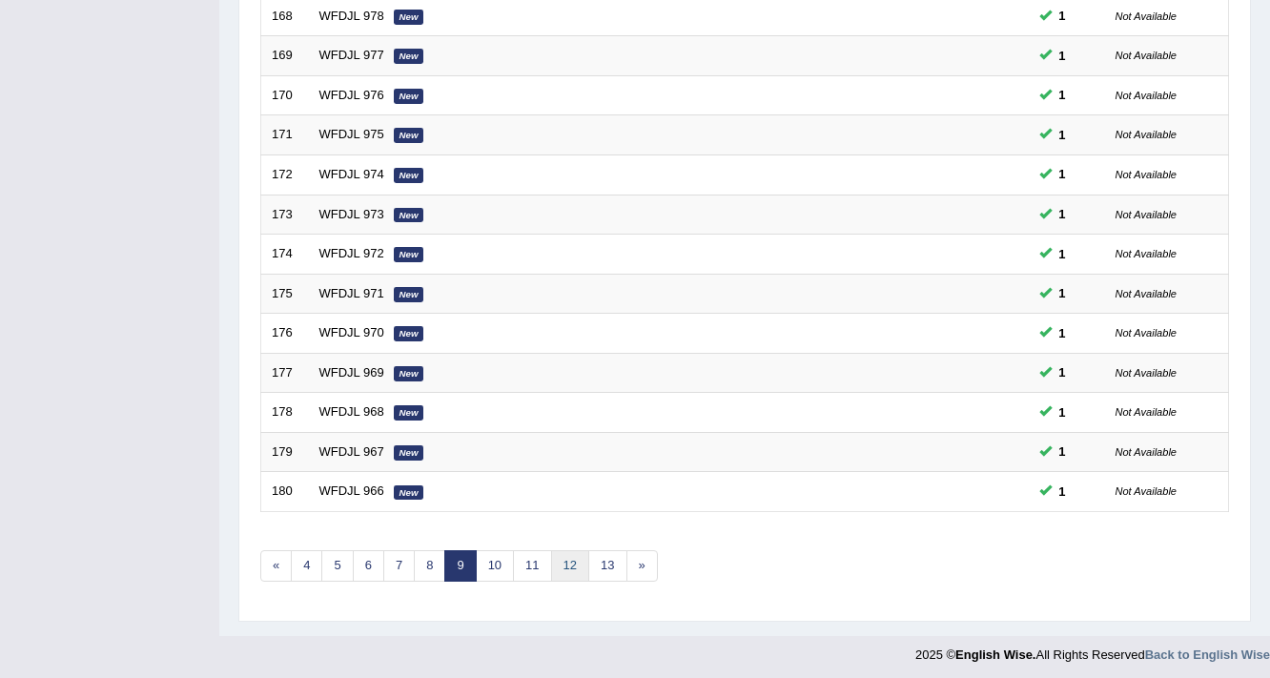
scroll to position [579, 0]
click at [553, 560] on link "12" at bounding box center [570, 565] width 38 height 31
click at [552, 557] on link "14" at bounding box center [553, 565] width 38 height 31
click at [590, 550] on link "17" at bounding box center [604, 565] width 38 height 31
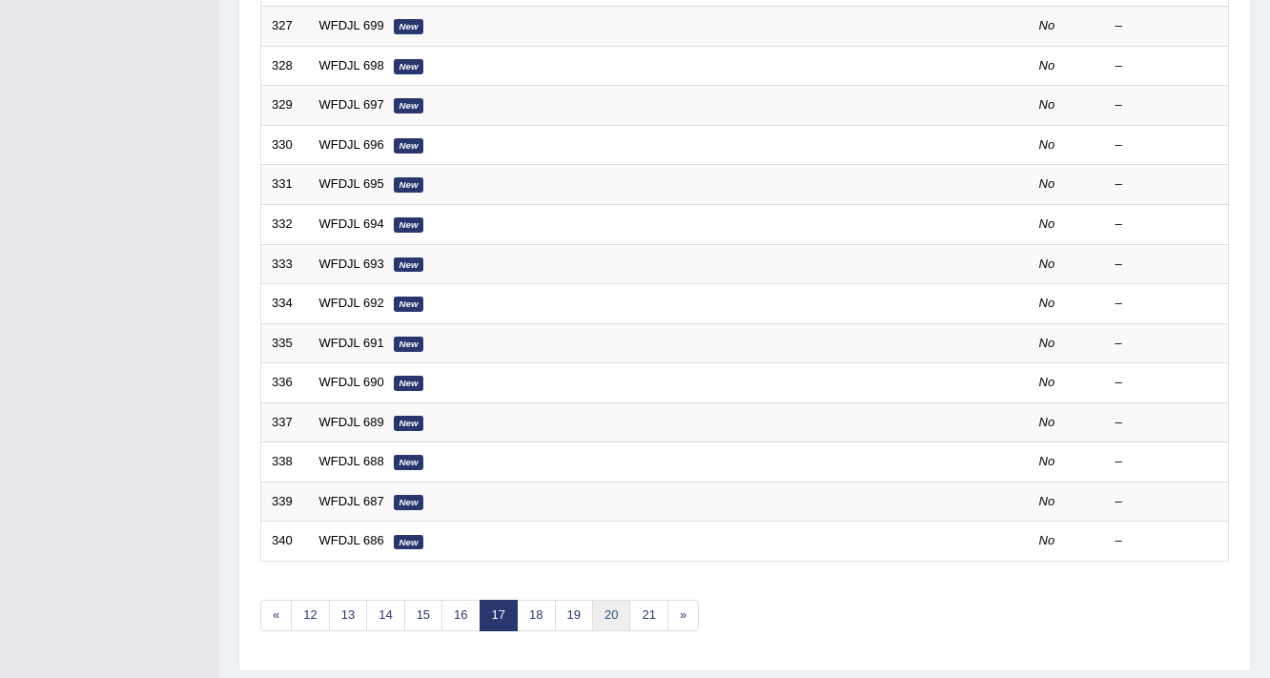
scroll to position [579, 0]
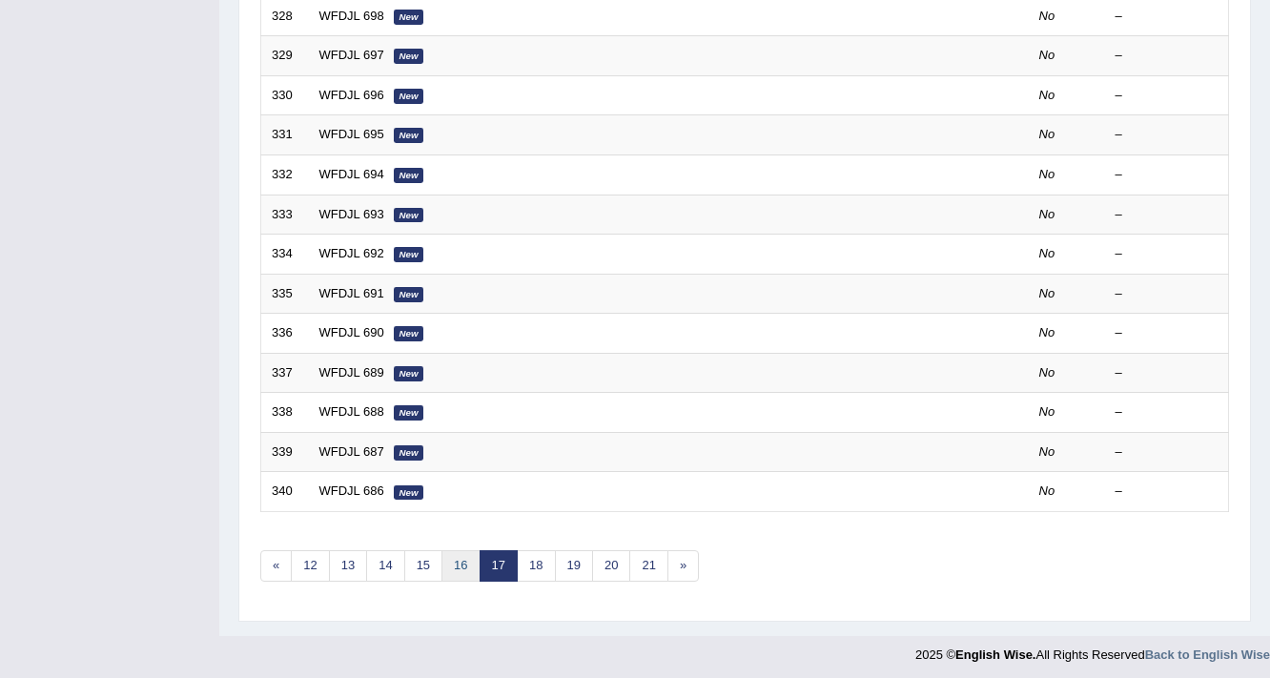
click at [458, 553] on link "16" at bounding box center [460, 565] width 38 height 31
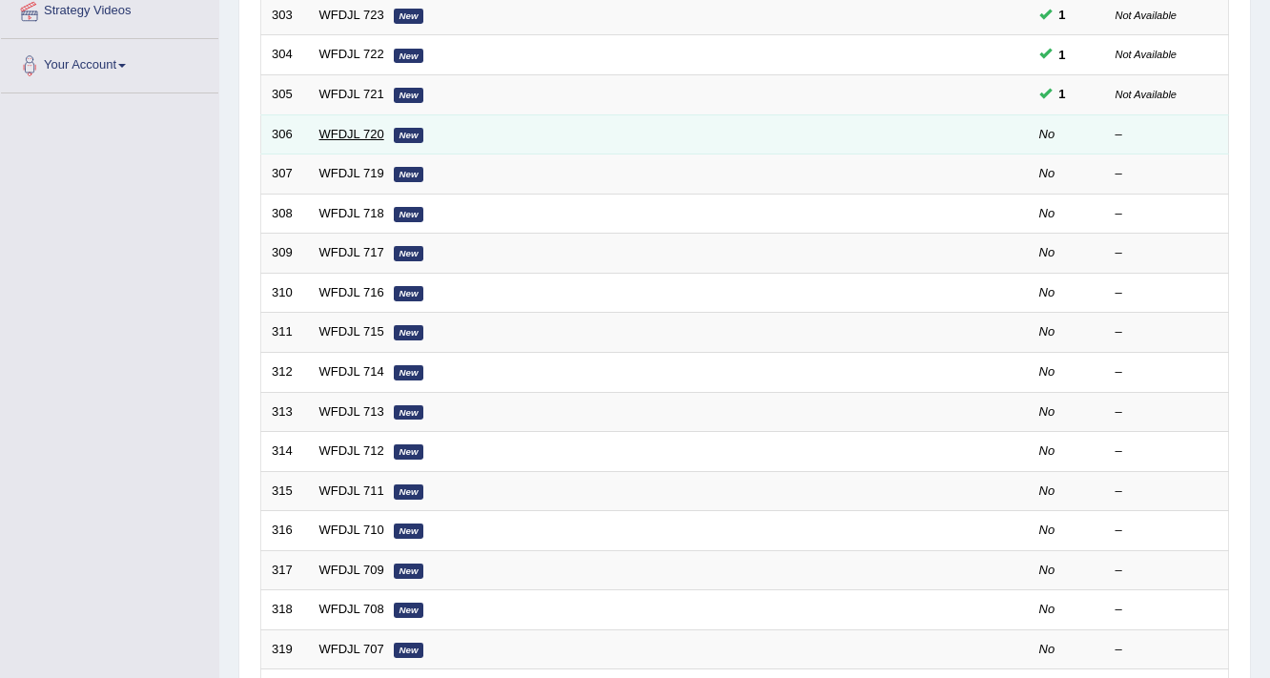
click at [340, 135] on link "WFDJL 720" at bounding box center [351, 134] width 65 height 14
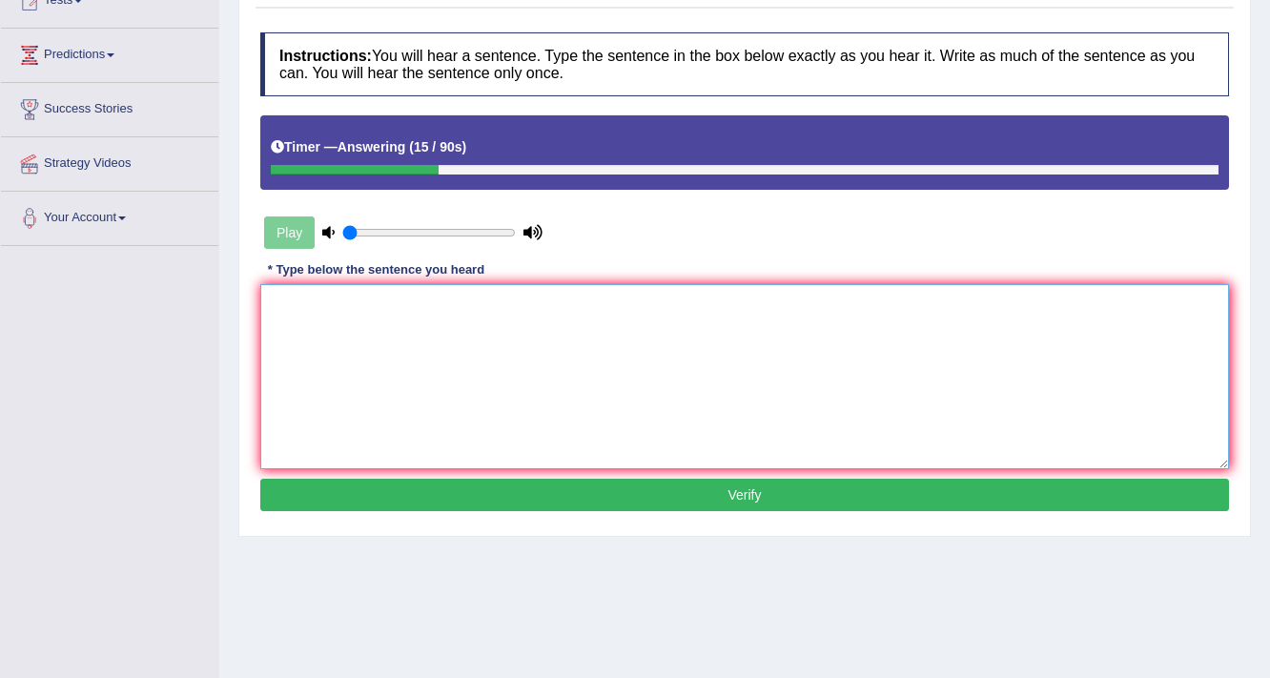
click at [382, 388] on textarea at bounding box center [744, 376] width 968 height 185
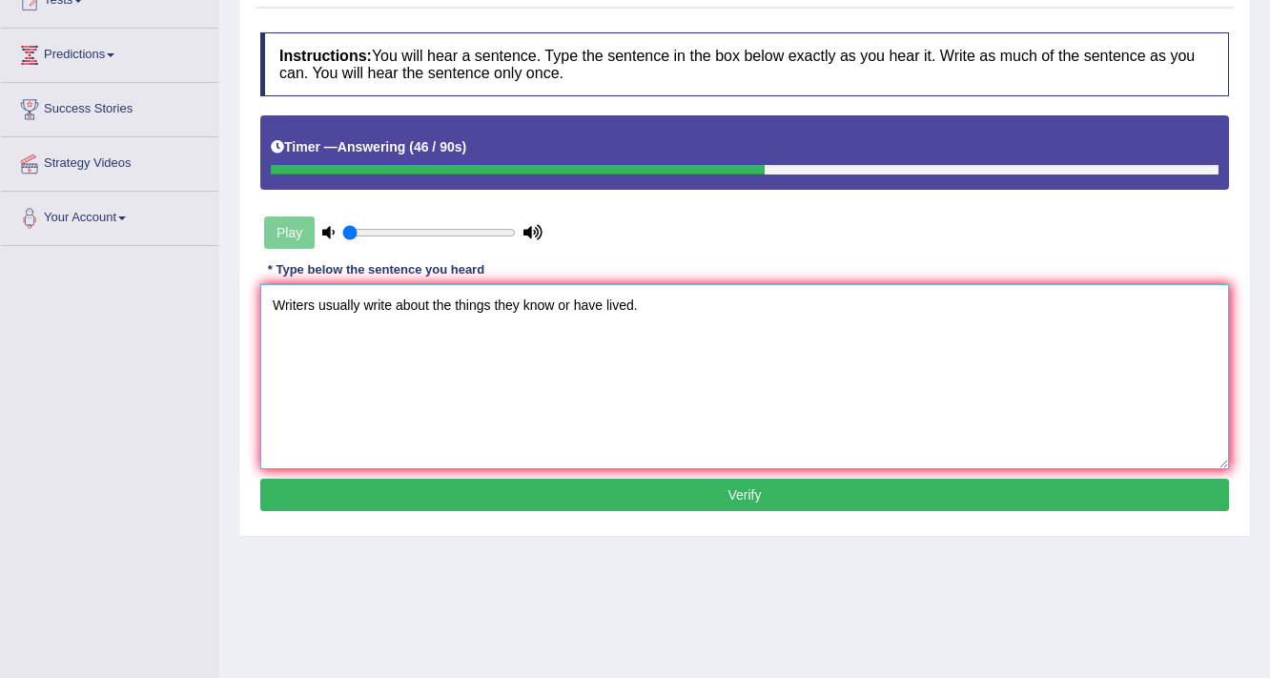
click at [493, 310] on textarea "Writers usually write about the things they know or have lived." at bounding box center [744, 376] width 968 height 185
type textarea "Writers usually write about the things thing they know or have lived."
click at [391, 485] on button "Verify" at bounding box center [744, 495] width 968 height 32
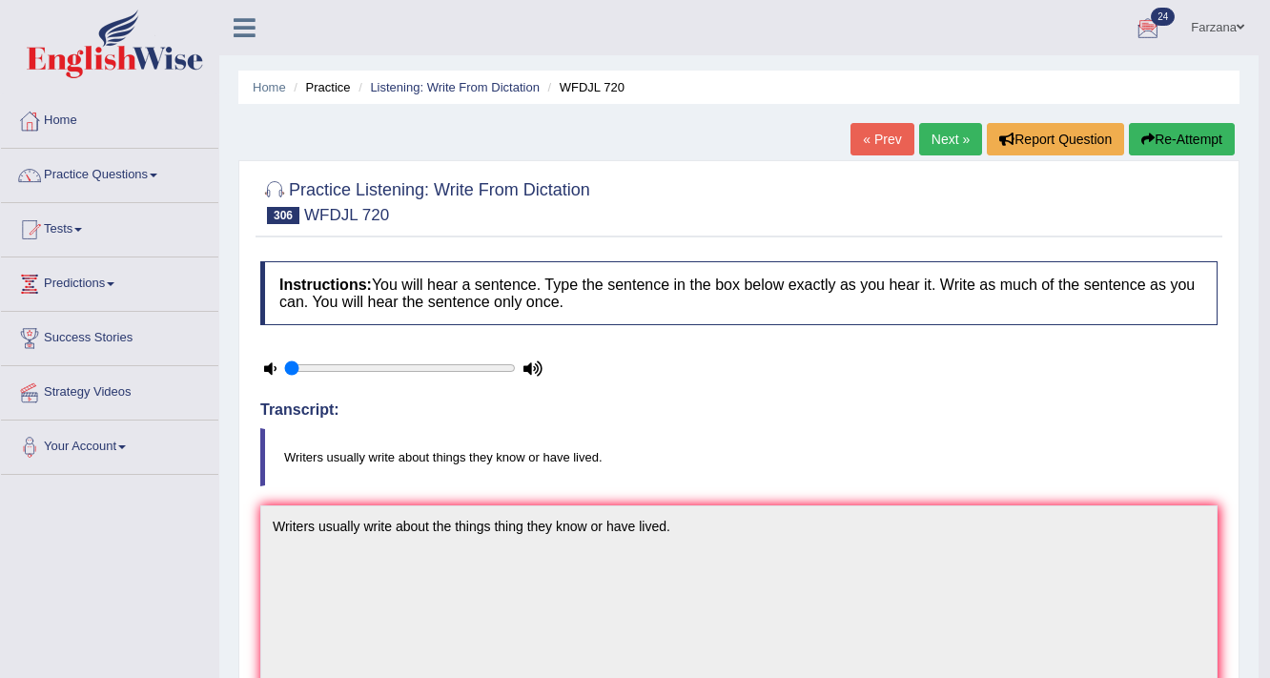
click at [956, 139] on link "Next »" at bounding box center [950, 139] width 63 height 32
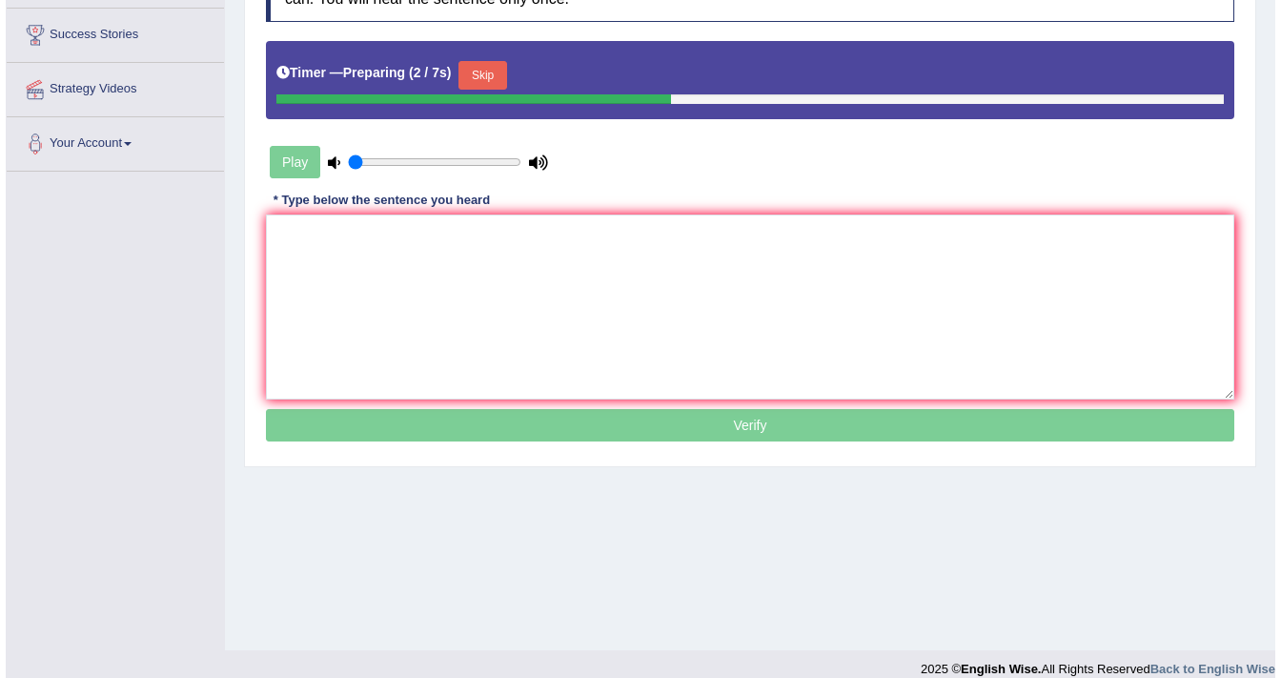
scroll to position [305, 0]
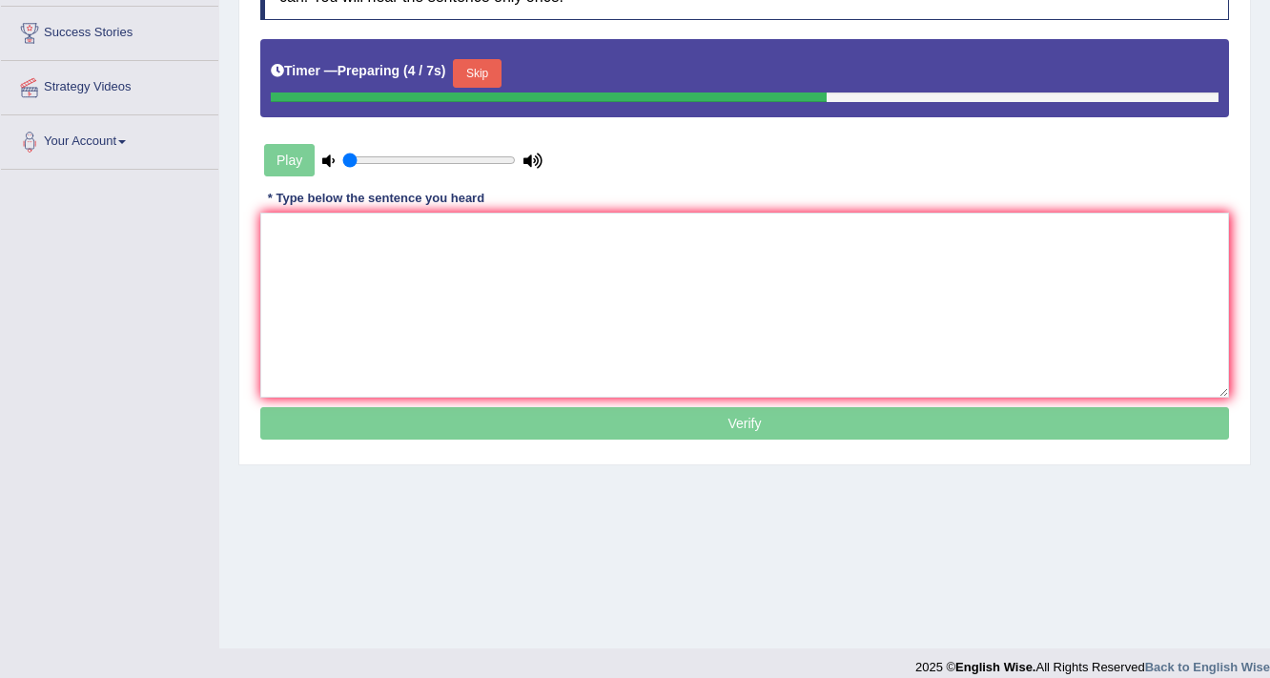
click at [488, 60] on button "Skip" at bounding box center [477, 73] width 48 height 29
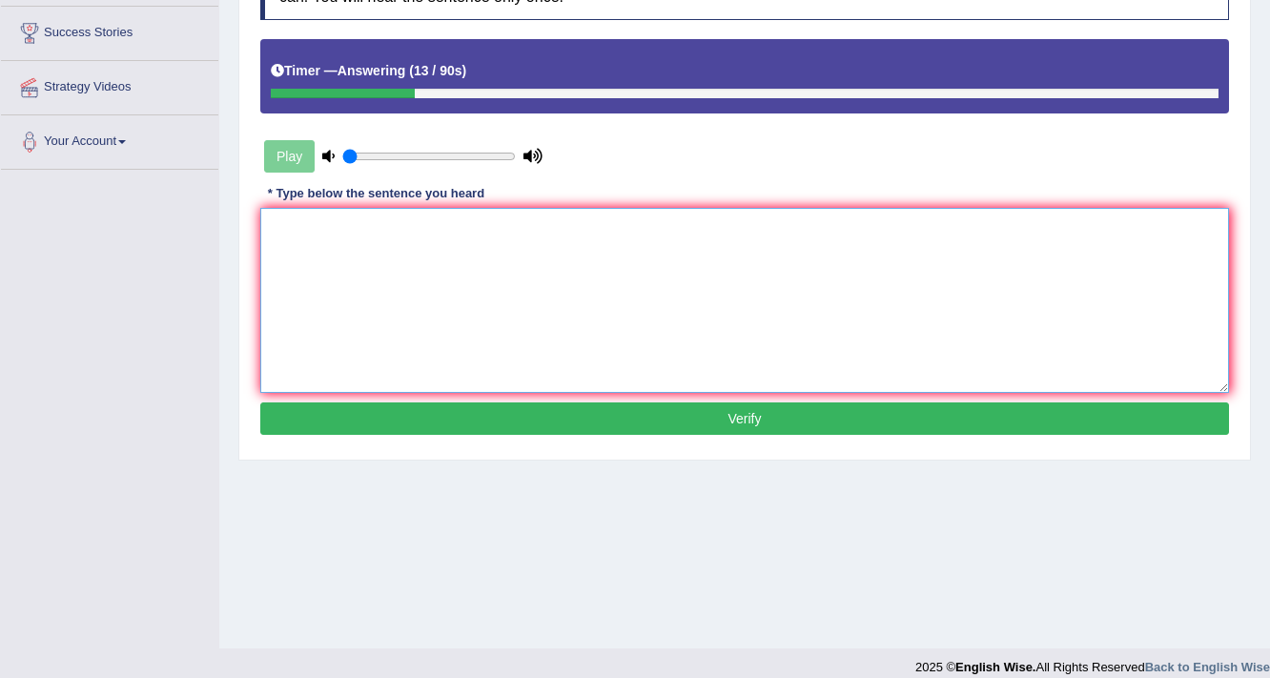
click at [511, 275] on textarea at bounding box center [744, 300] width 968 height 185
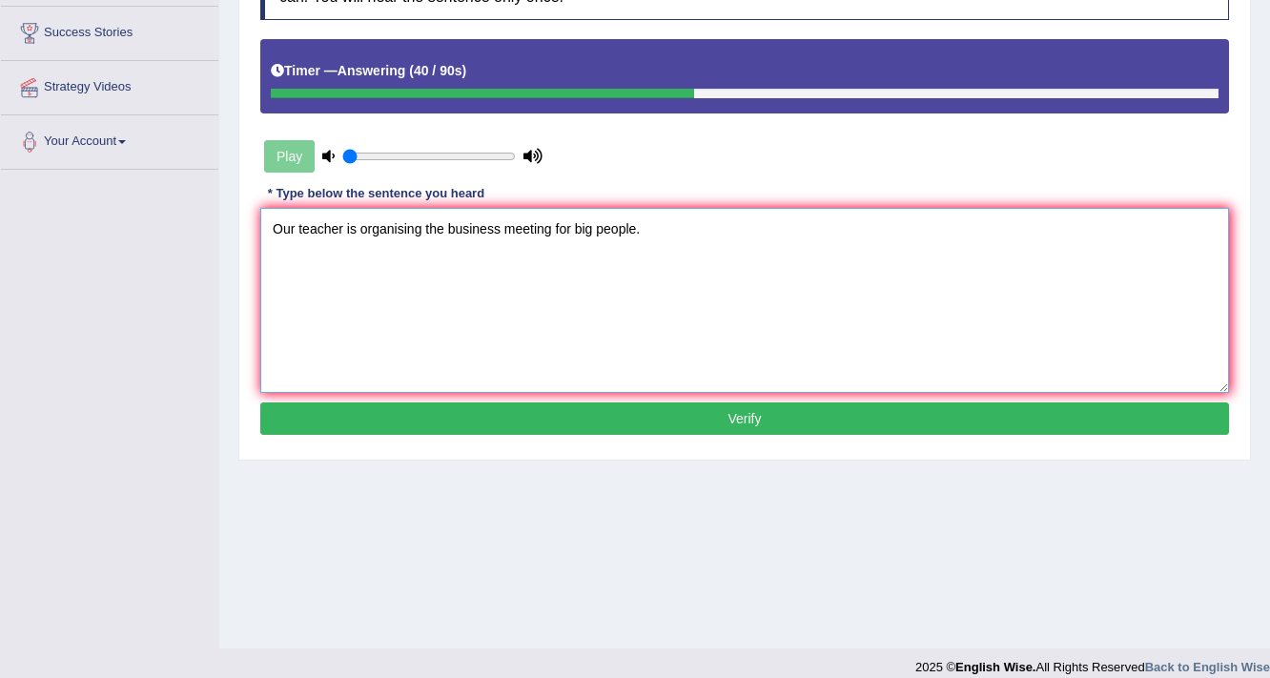
type textarea "Our teacher is organising the business meeting for big people."
click at [388, 427] on button "Verify" at bounding box center [744, 418] width 968 height 32
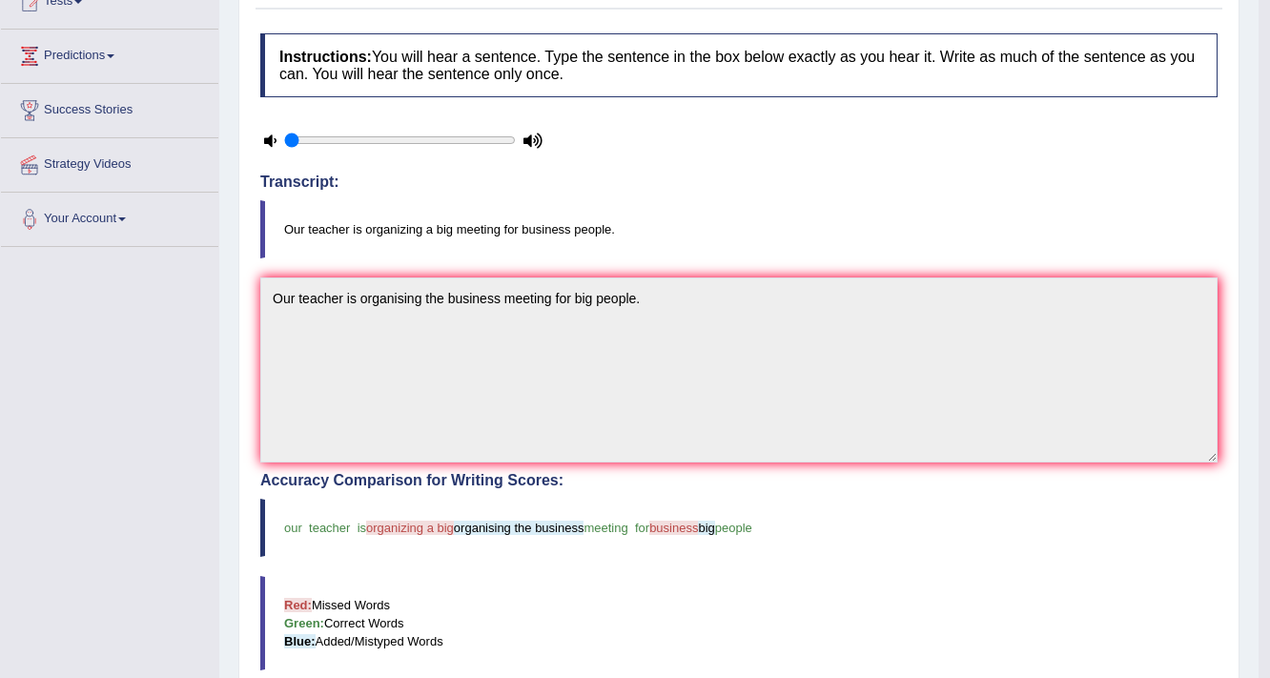
scroll to position [0, 0]
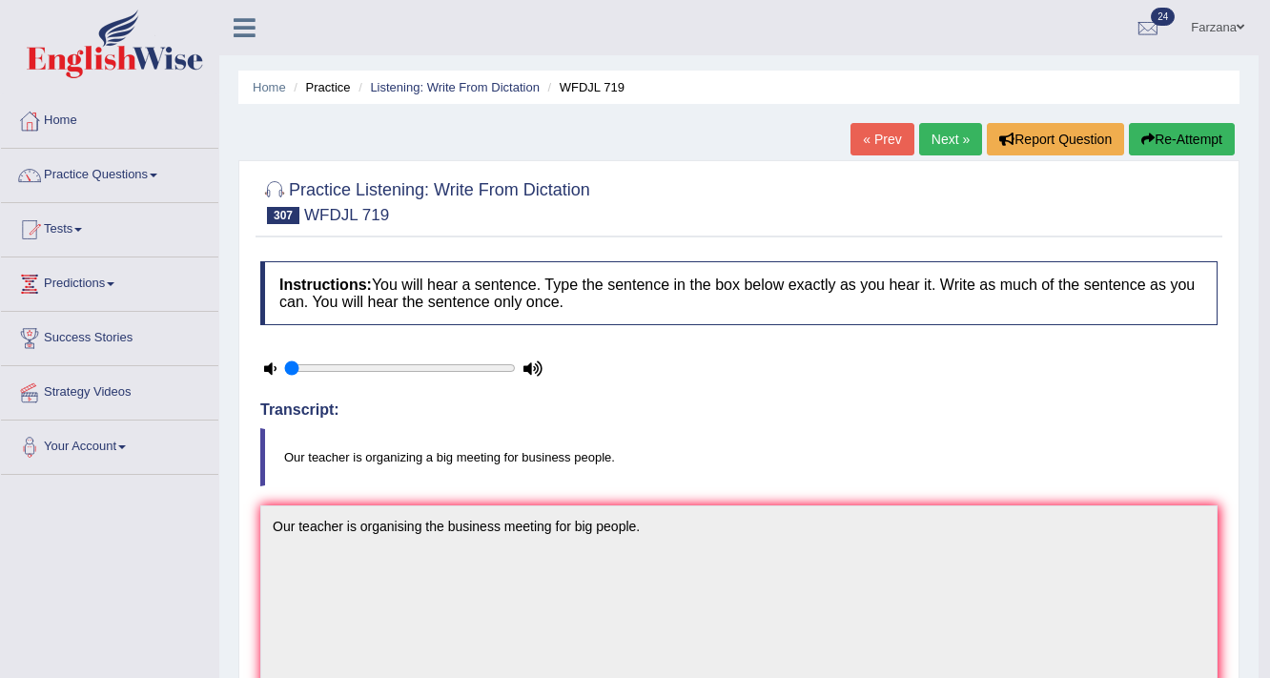
click at [953, 145] on link "Next »" at bounding box center [950, 139] width 63 height 32
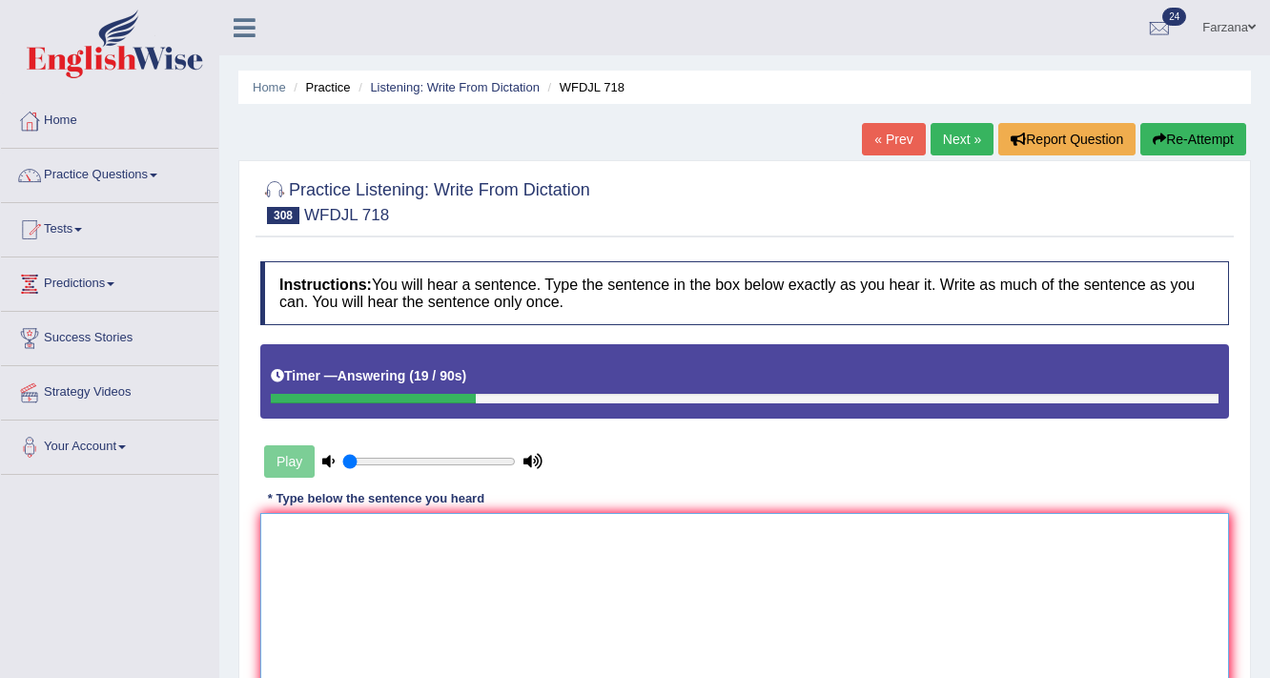
drag, startPoint x: 745, startPoint y: 575, endPoint x: 774, endPoint y: 601, distance: 38.5
click at [766, 598] on textarea at bounding box center [744, 605] width 968 height 185
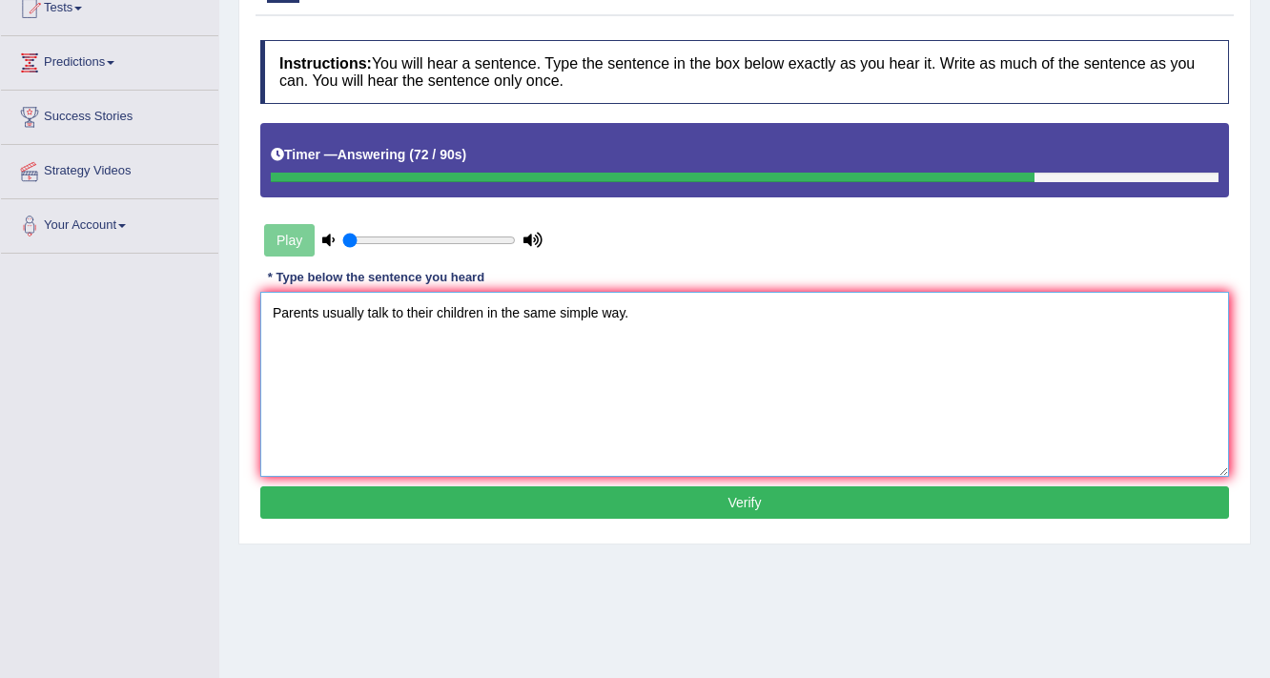
scroll to position [229, 0]
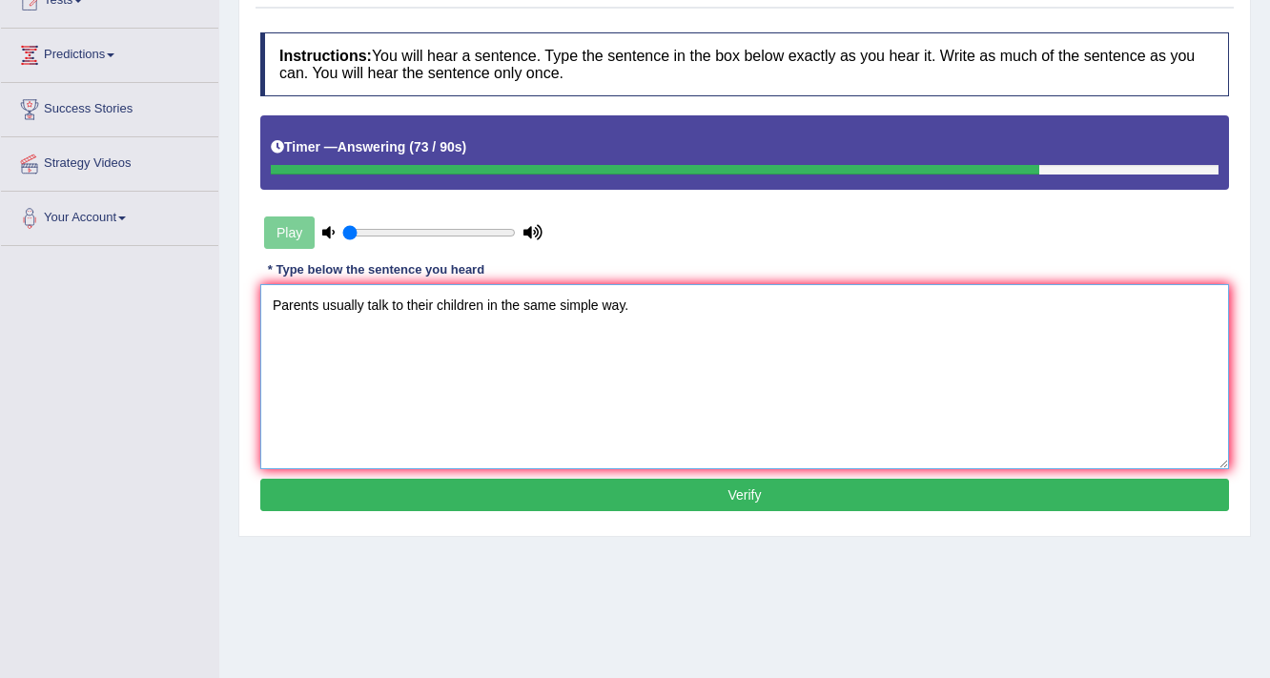
type textarea "Parents usually talk to their children in the same simple way."
click at [535, 479] on button "Verify" at bounding box center [744, 495] width 968 height 32
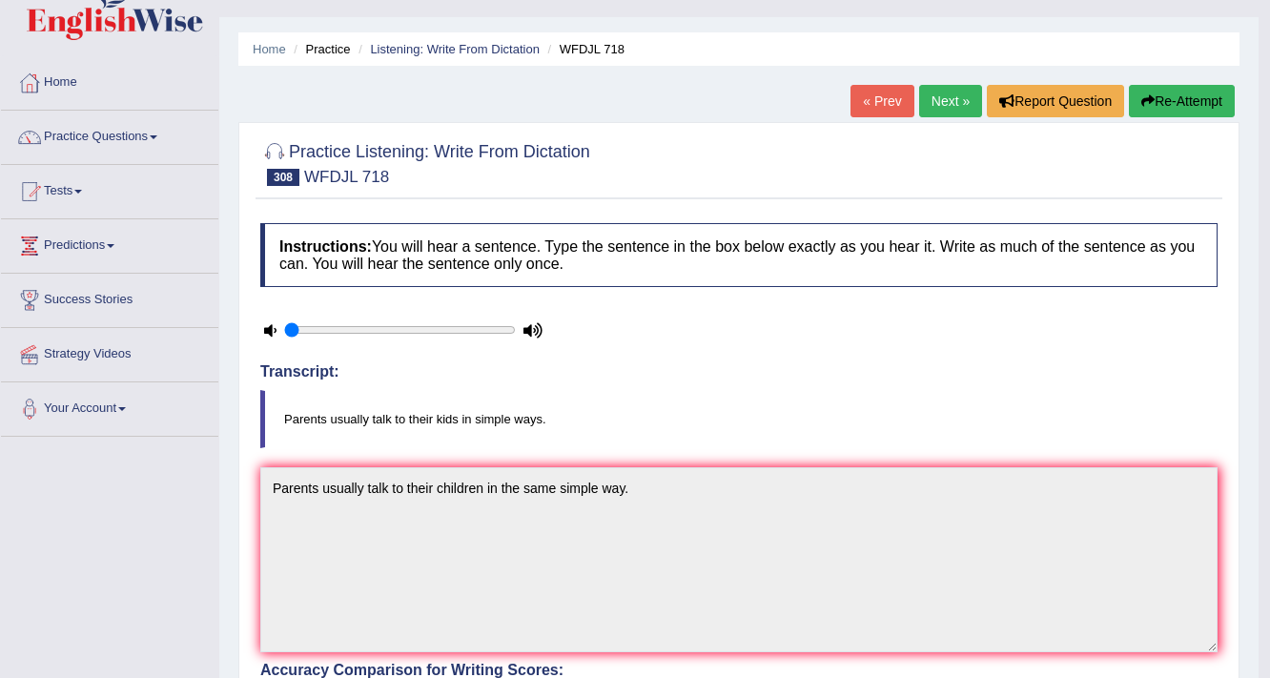
scroll to position [0, 0]
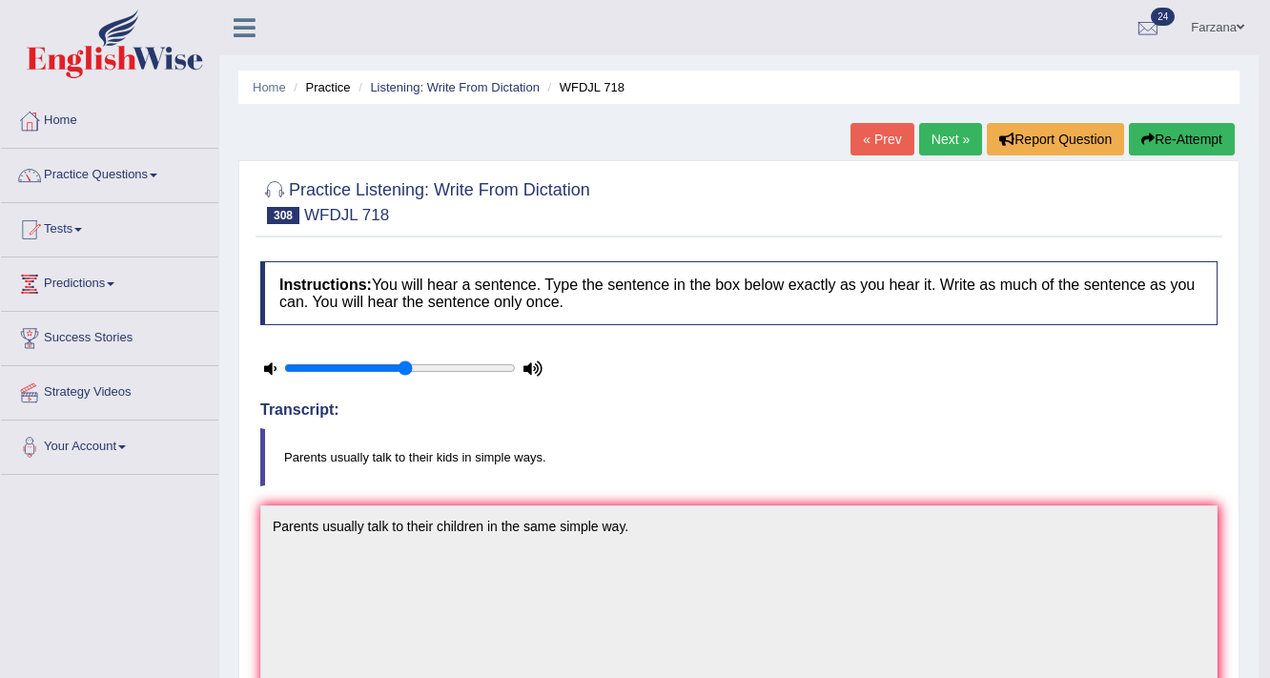
type input "0.55"
click at [400, 365] on input "range" at bounding box center [400, 367] width 232 height 15
click at [936, 151] on link "Next »" at bounding box center [950, 139] width 63 height 32
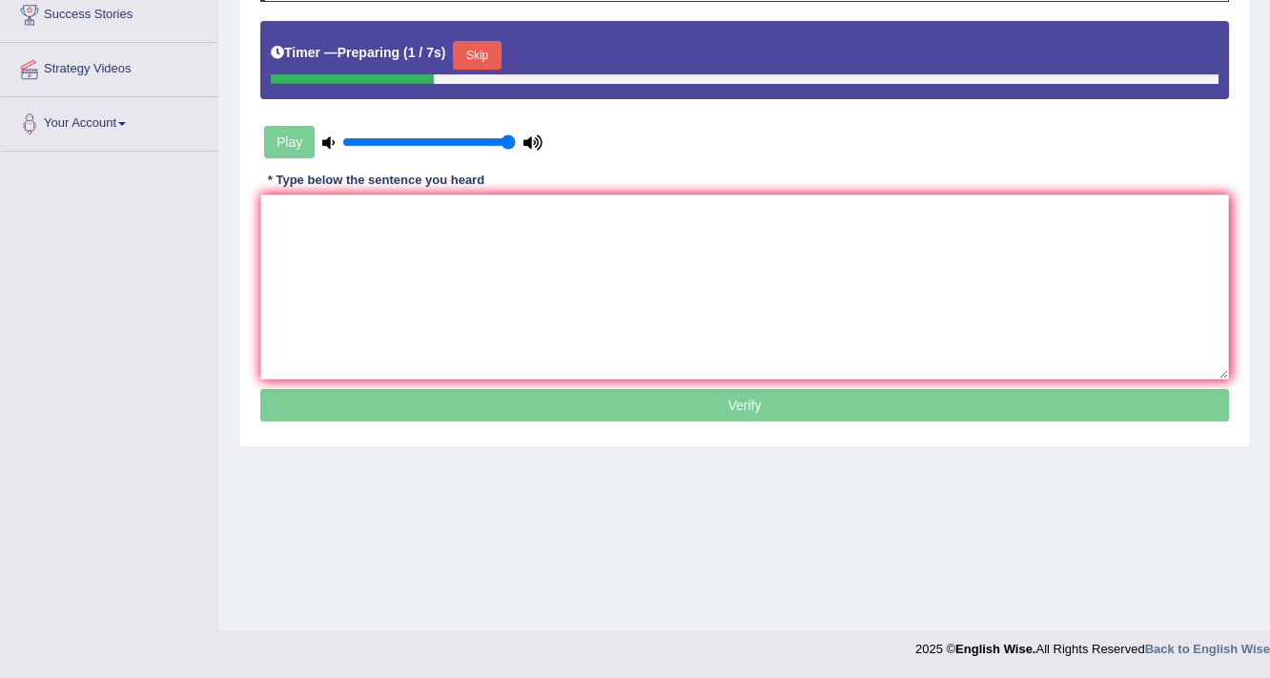
type input "1"
click at [507, 138] on input "range" at bounding box center [428, 141] width 173 height 15
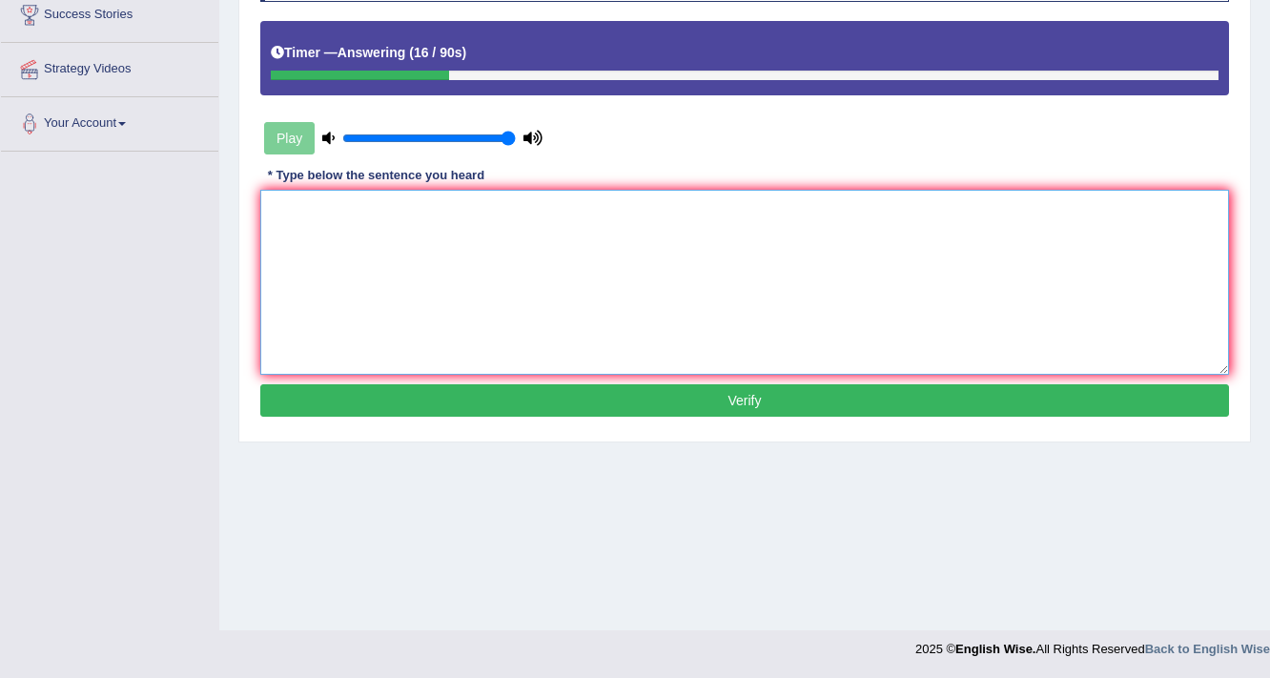
click at [610, 286] on textarea at bounding box center [744, 282] width 968 height 185
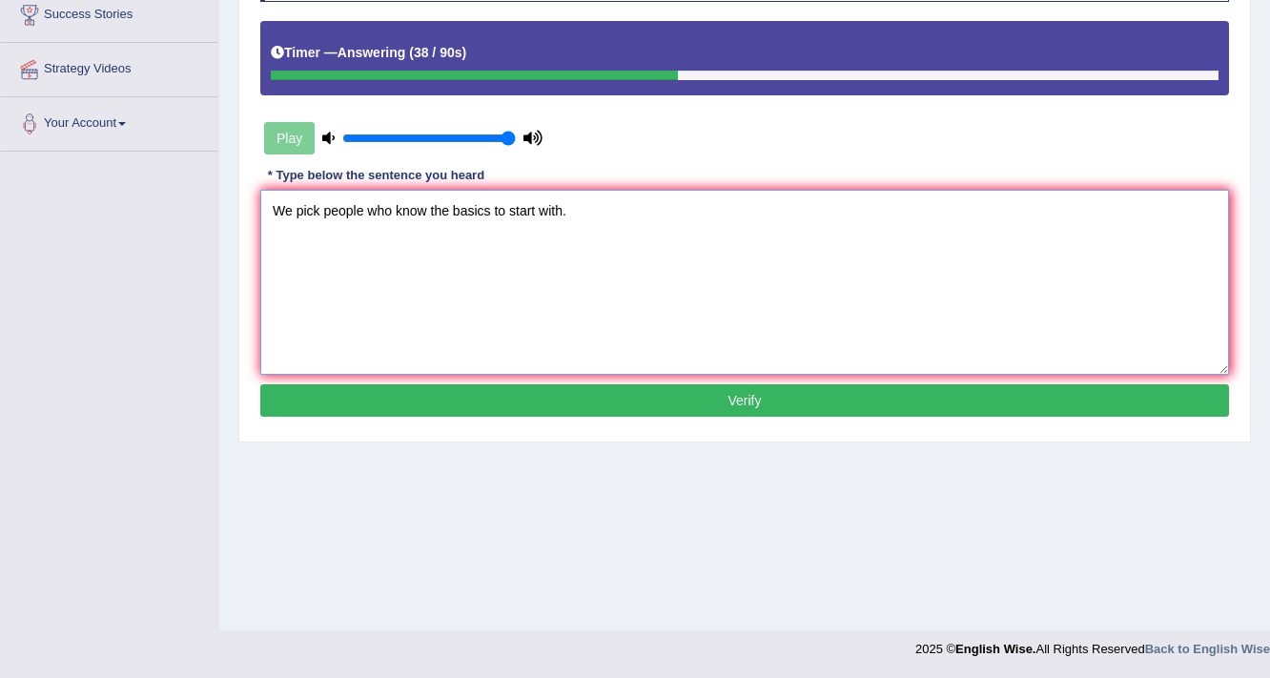
type textarea "We pick people who know the basics to start with."
click at [343, 400] on button "Verify" at bounding box center [744, 400] width 968 height 32
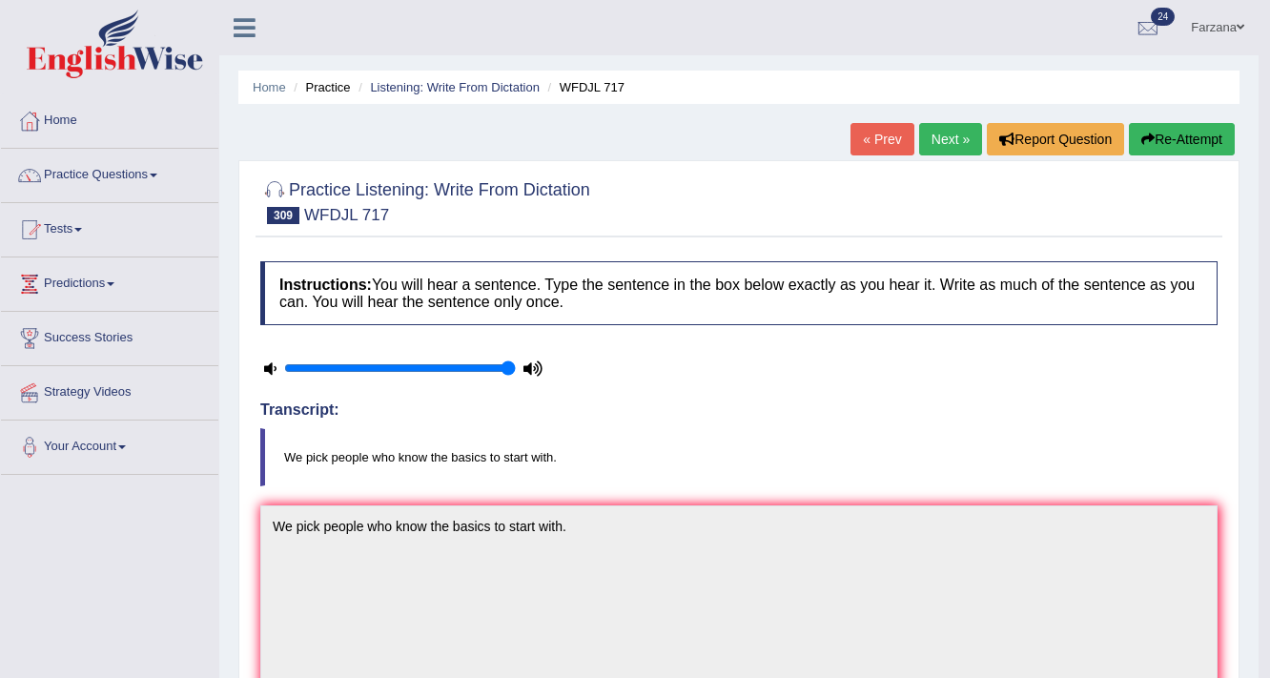
click at [943, 143] on link "Next »" at bounding box center [950, 139] width 63 height 32
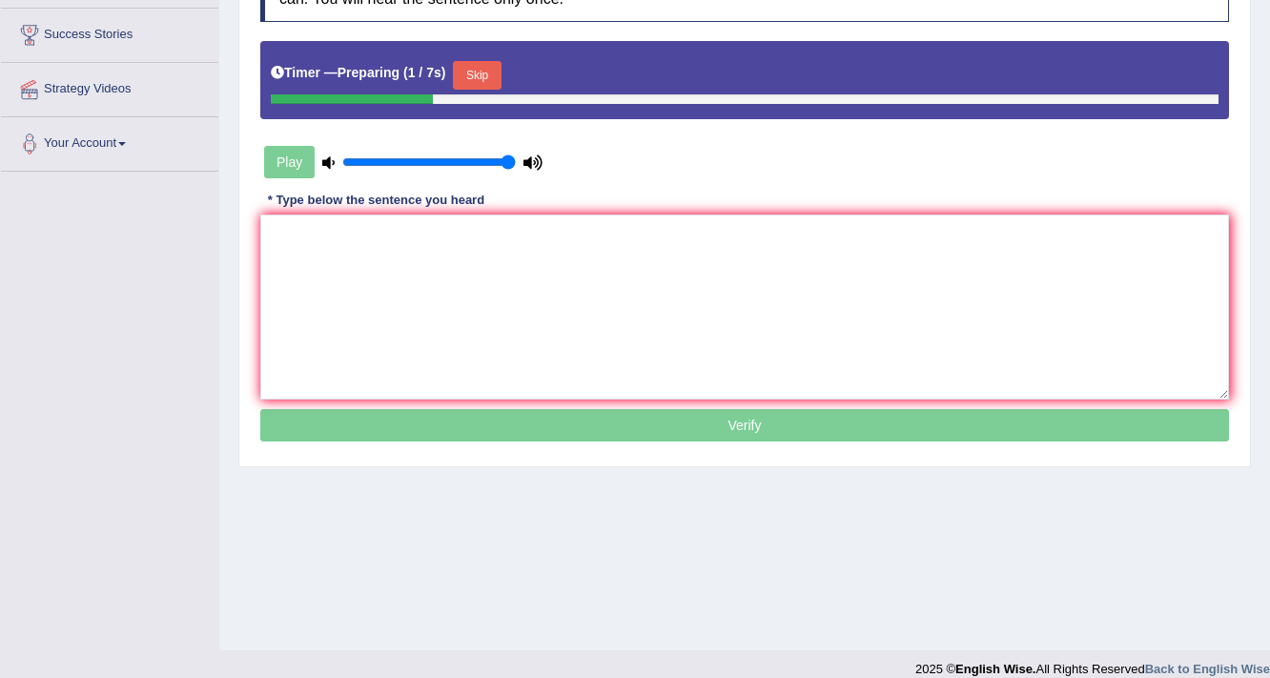
scroll to position [305, 0]
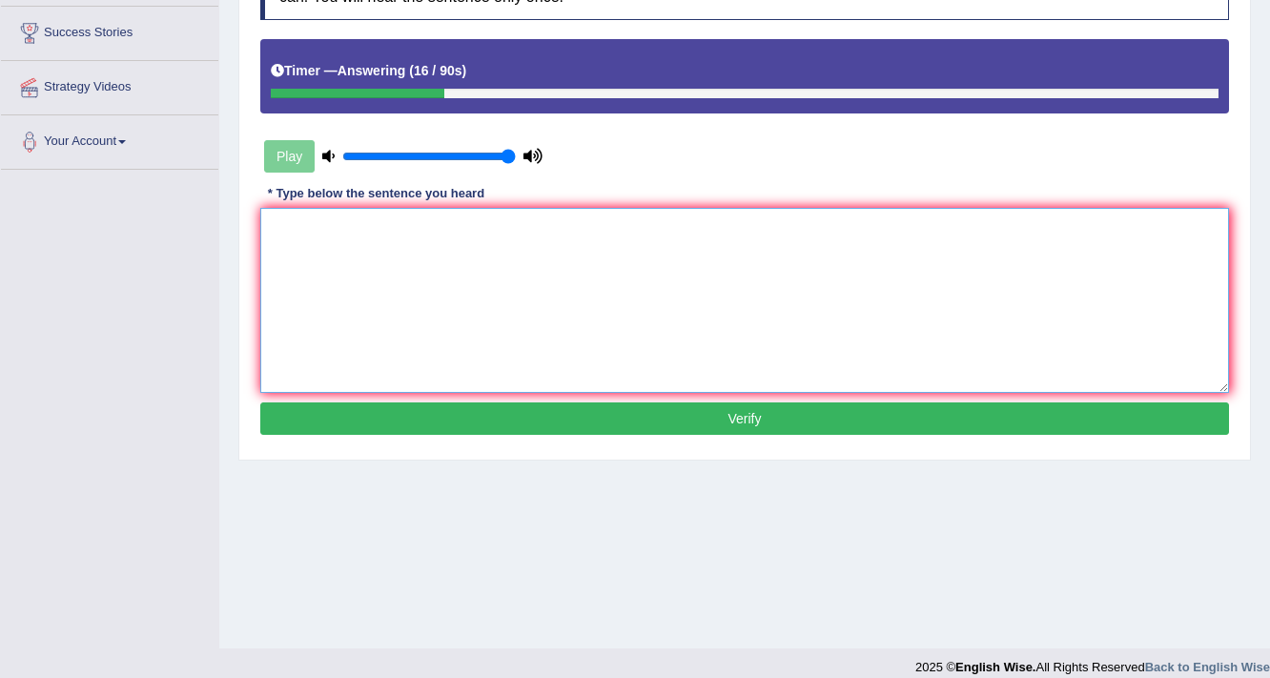
click at [770, 295] on textarea at bounding box center [744, 300] width 968 height 185
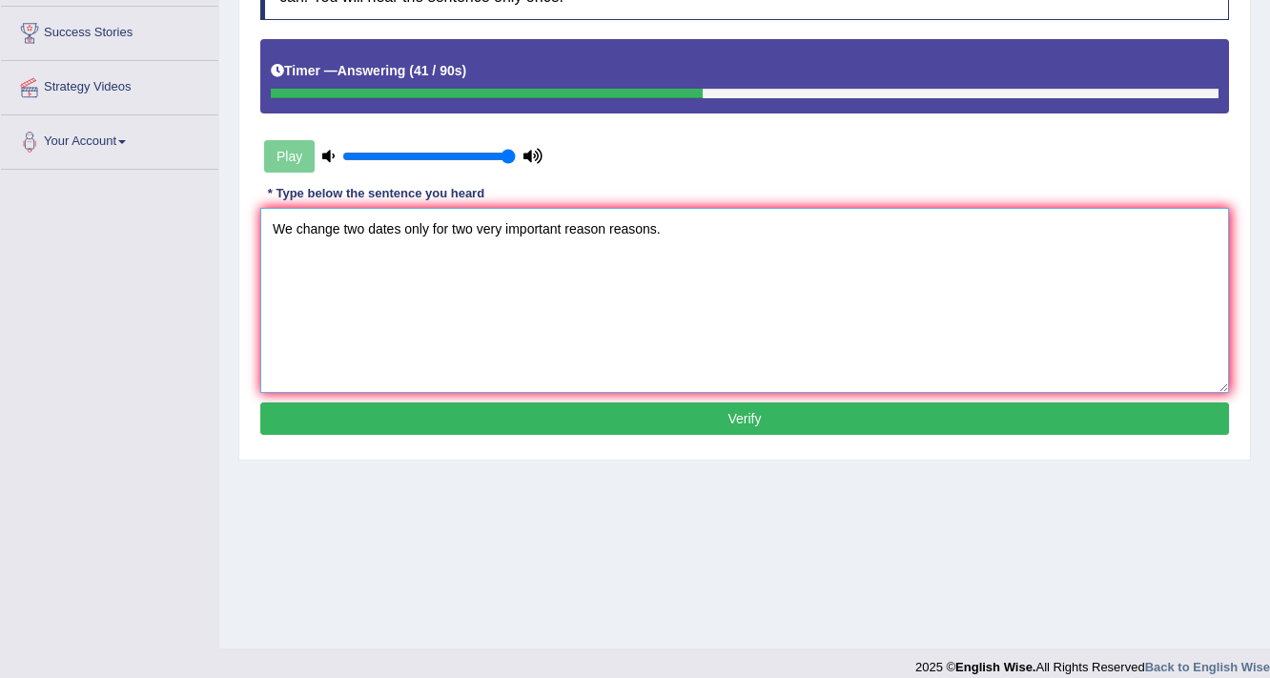
type textarea "We change two dates only for two very important reason reasons."
click at [637, 402] on button "Verify" at bounding box center [744, 418] width 968 height 32
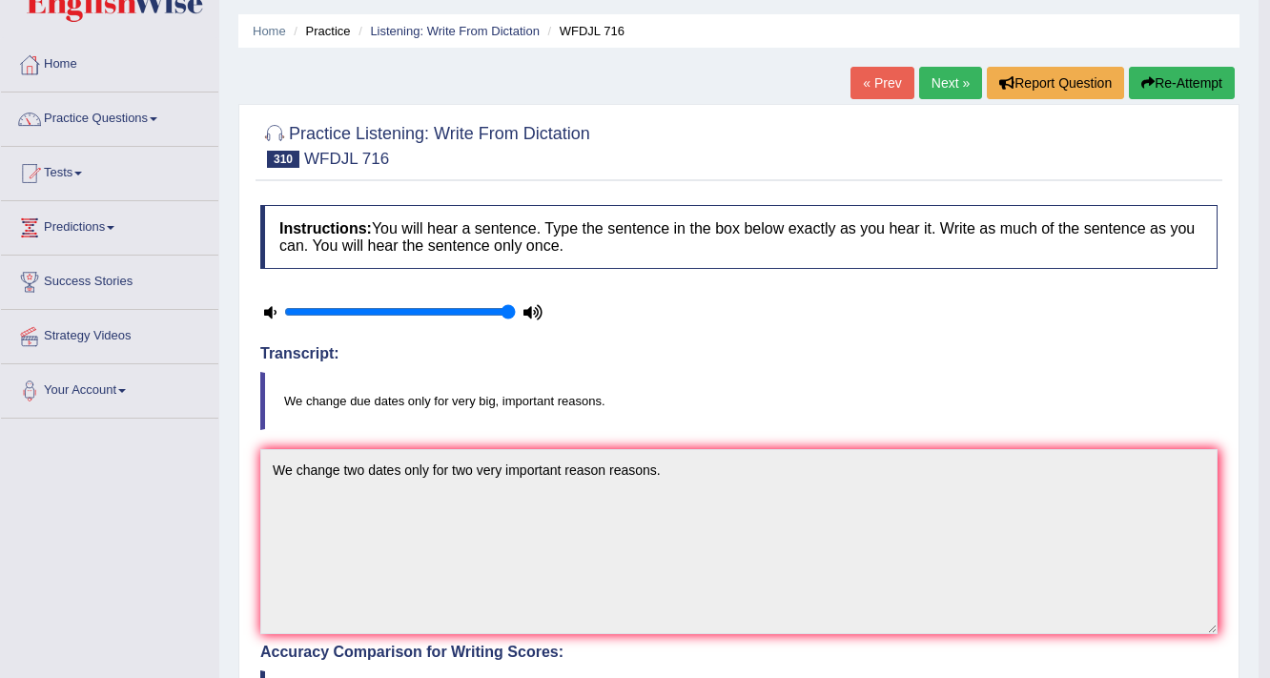
scroll to position [0, 0]
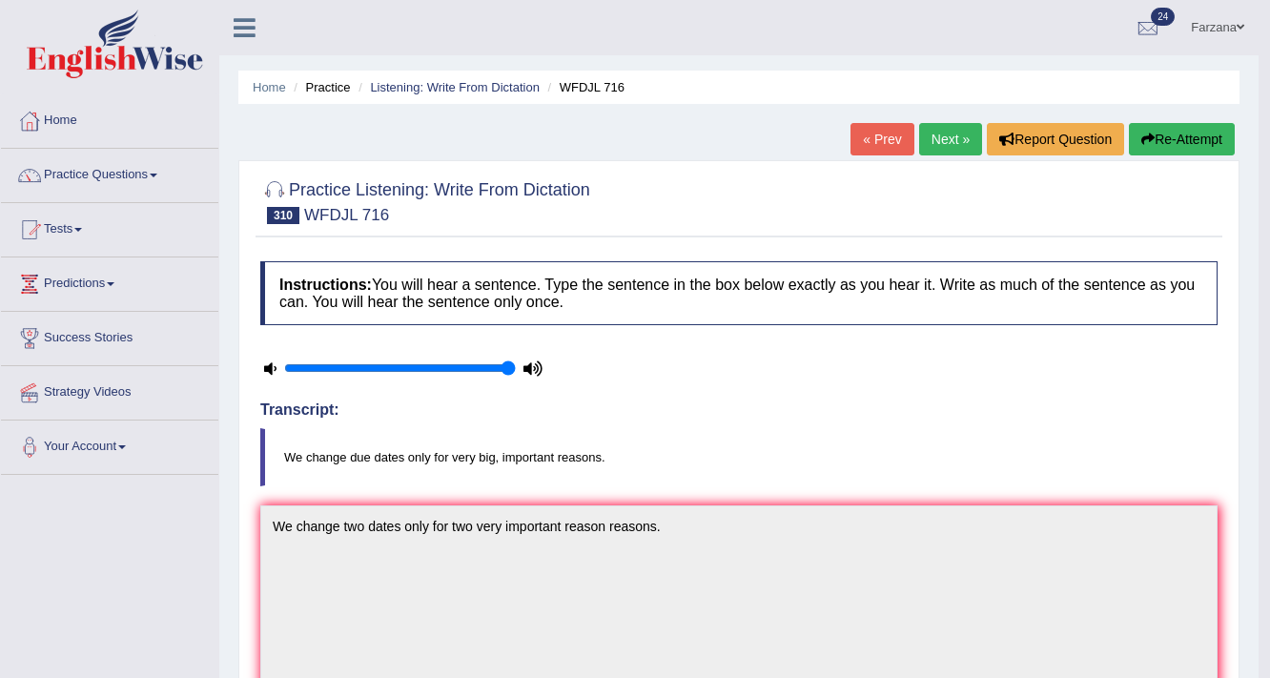
click at [938, 138] on link "Next »" at bounding box center [950, 139] width 63 height 32
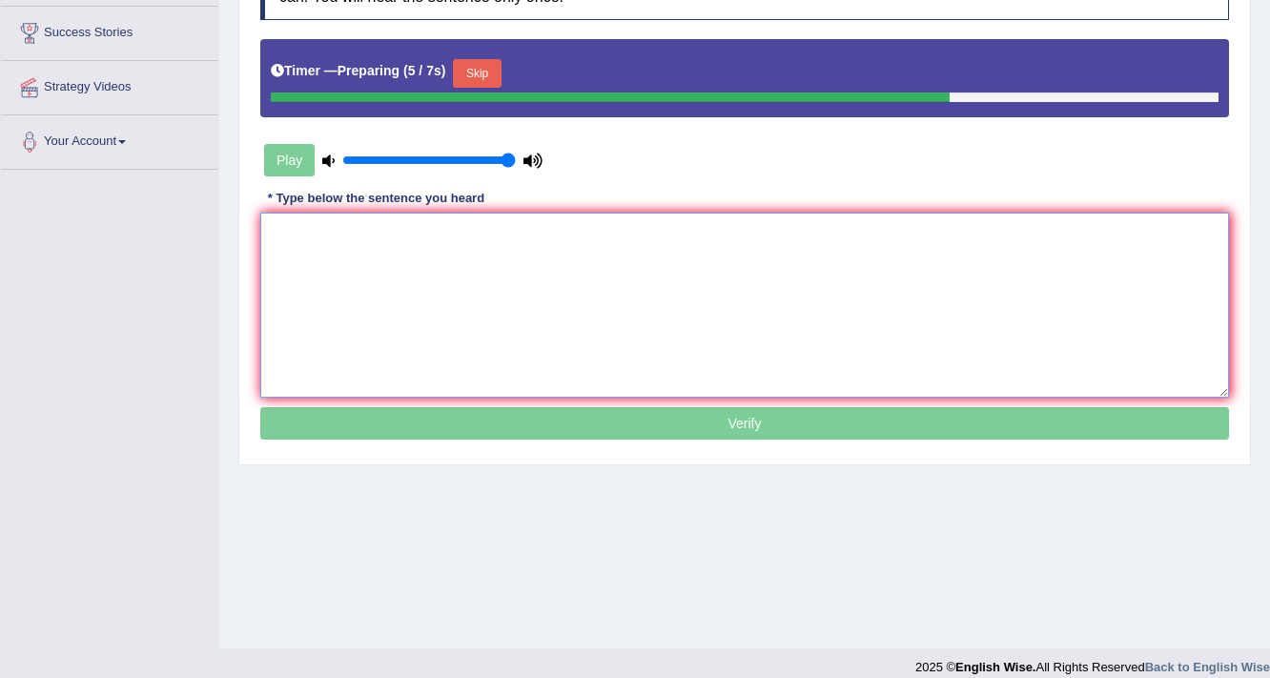
scroll to position [229, 0]
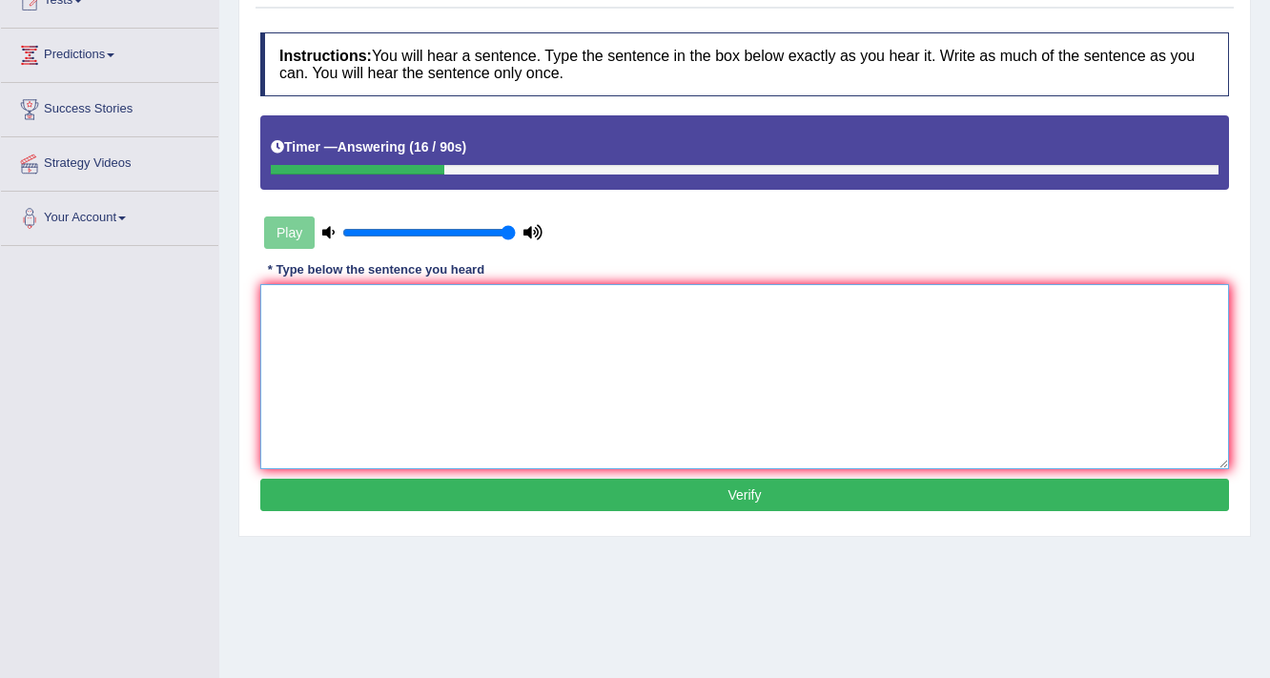
click at [866, 320] on textarea at bounding box center [744, 376] width 968 height 185
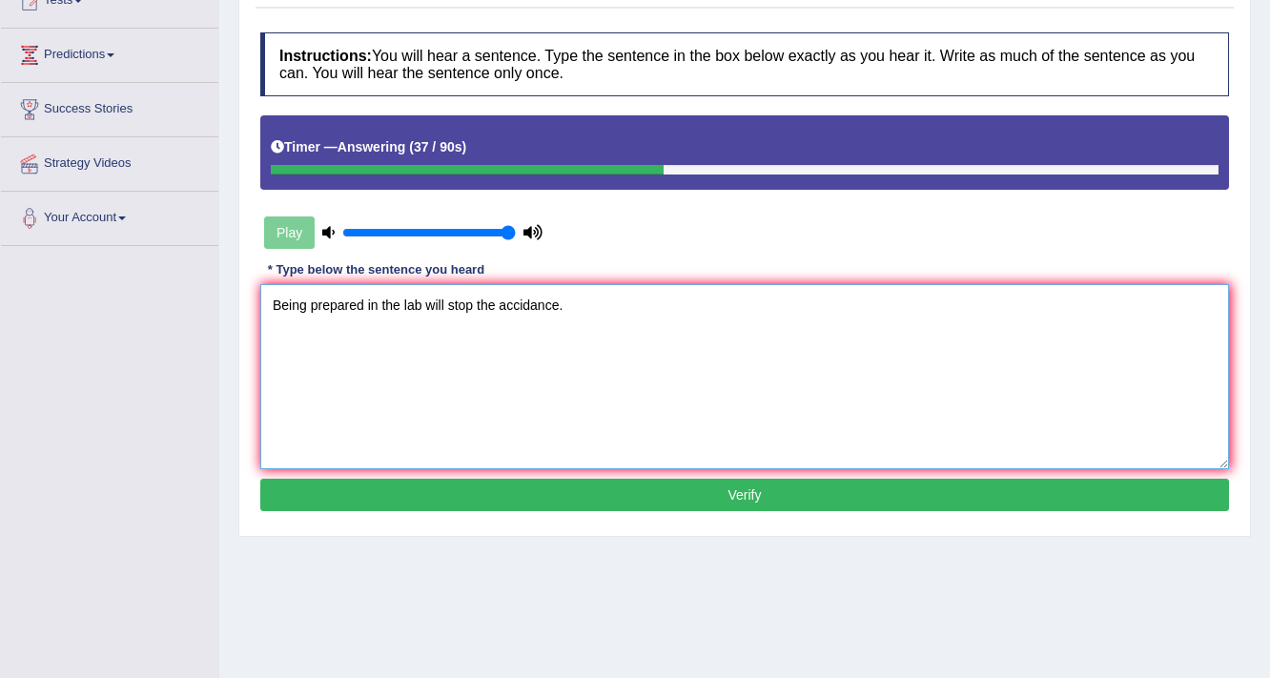
type textarea "Being prepared in the lab will stop the accidance."
click at [541, 511] on div "Instructions: You will hear a sentence. Type the sentence in the box below exac…" at bounding box center [744, 274] width 978 height 503
click at [541, 490] on button "Verify" at bounding box center [744, 495] width 968 height 32
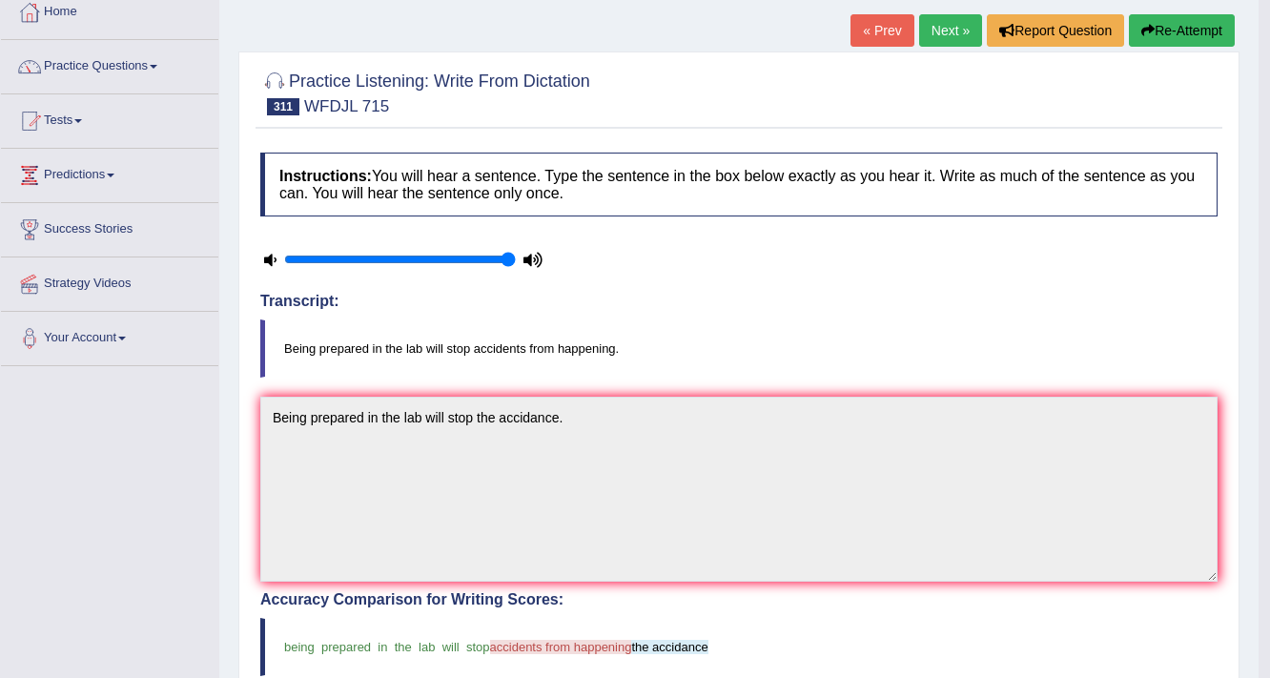
scroll to position [0, 0]
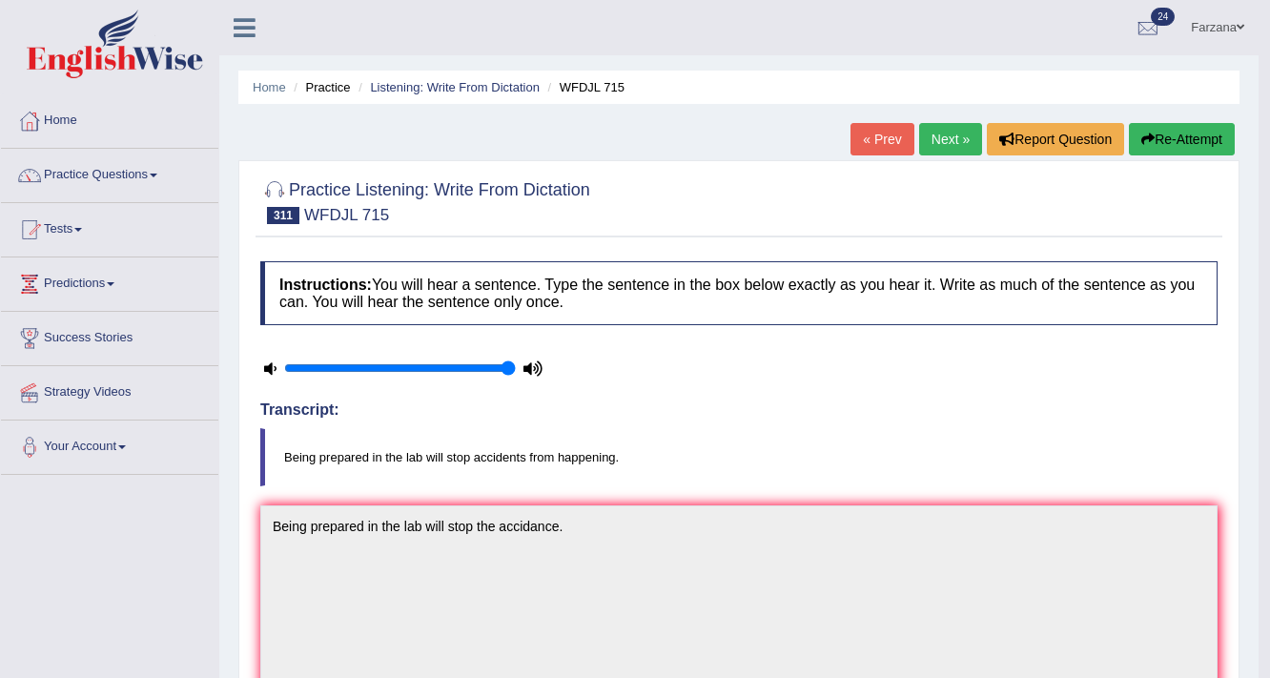
click at [950, 148] on link "Next »" at bounding box center [950, 139] width 63 height 32
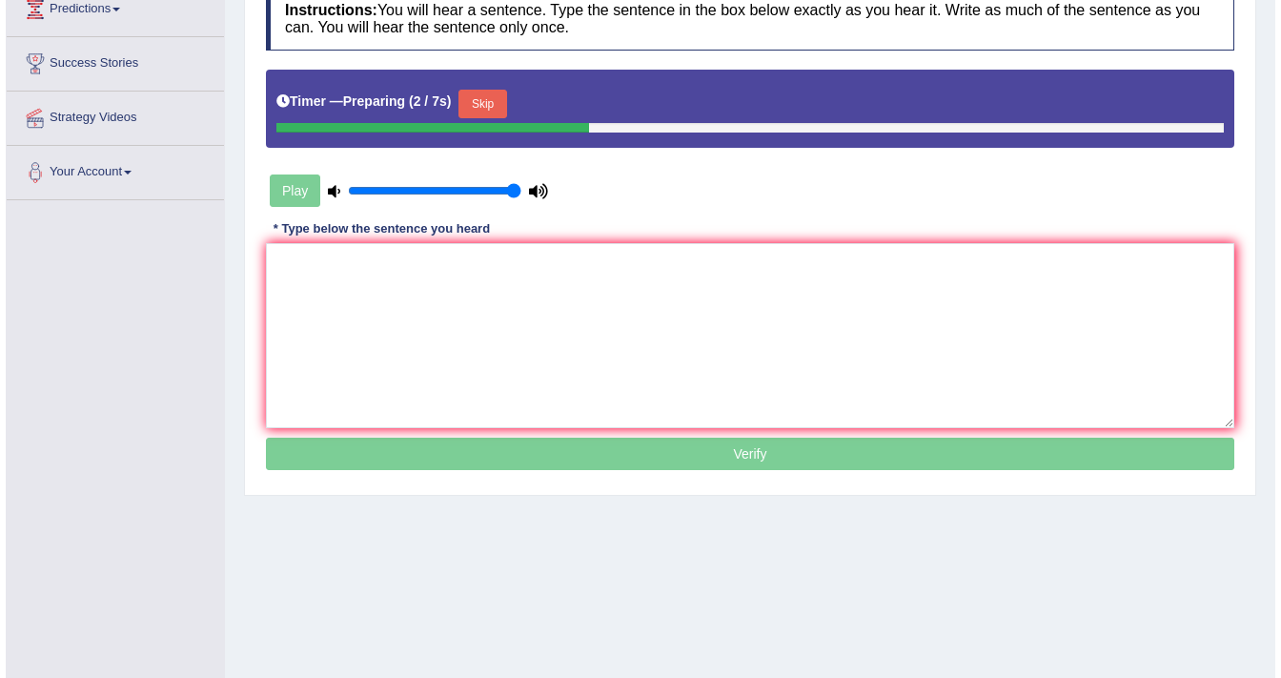
scroll to position [305, 0]
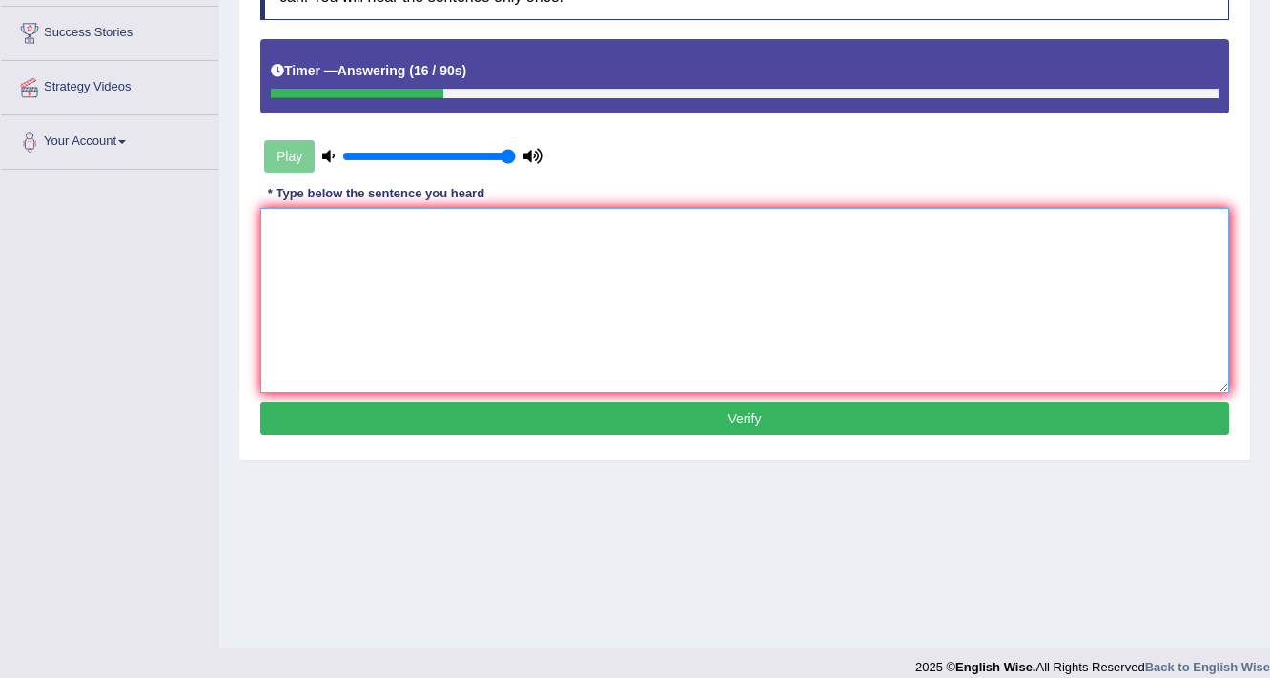
drag, startPoint x: 395, startPoint y: 281, endPoint x: 415, endPoint y: 286, distance: 20.6
click at [396, 281] on textarea at bounding box center [744, 300] width 968 height 185
type textarea "p"
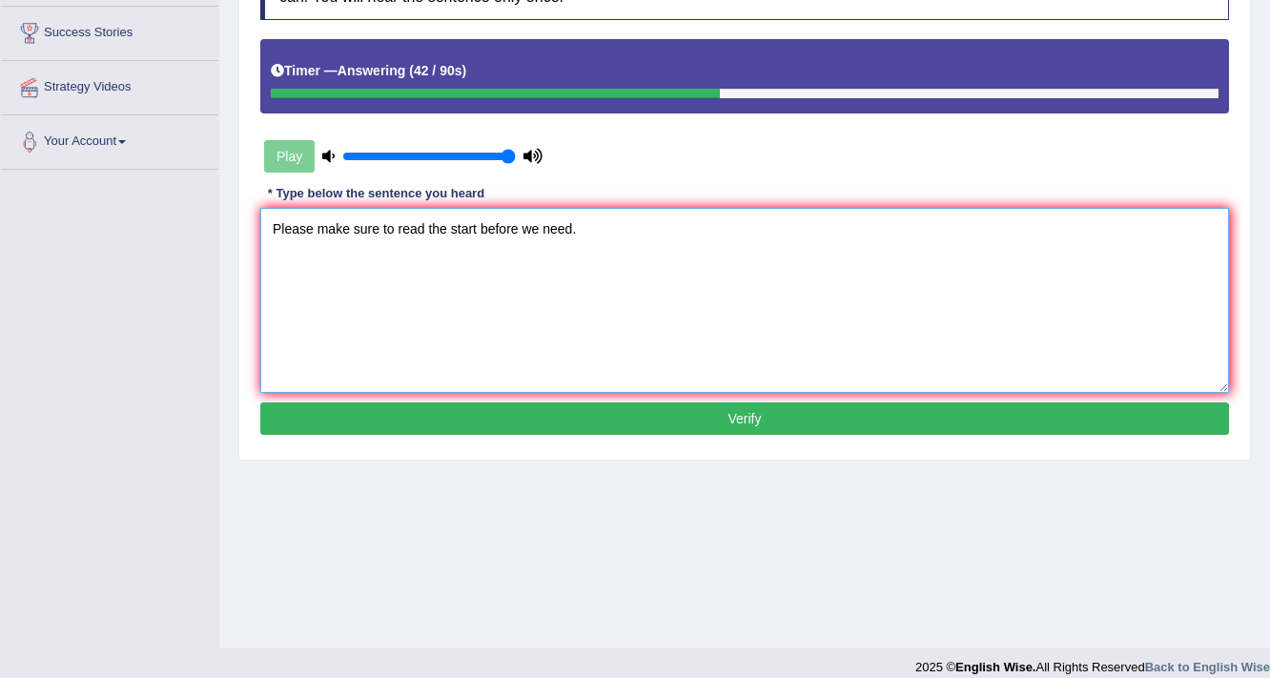
type textarea "Please make sure to read the start before we need."
click at [424, 431] on button "Verify" at bounding box center [744, 418] width 968 height 32
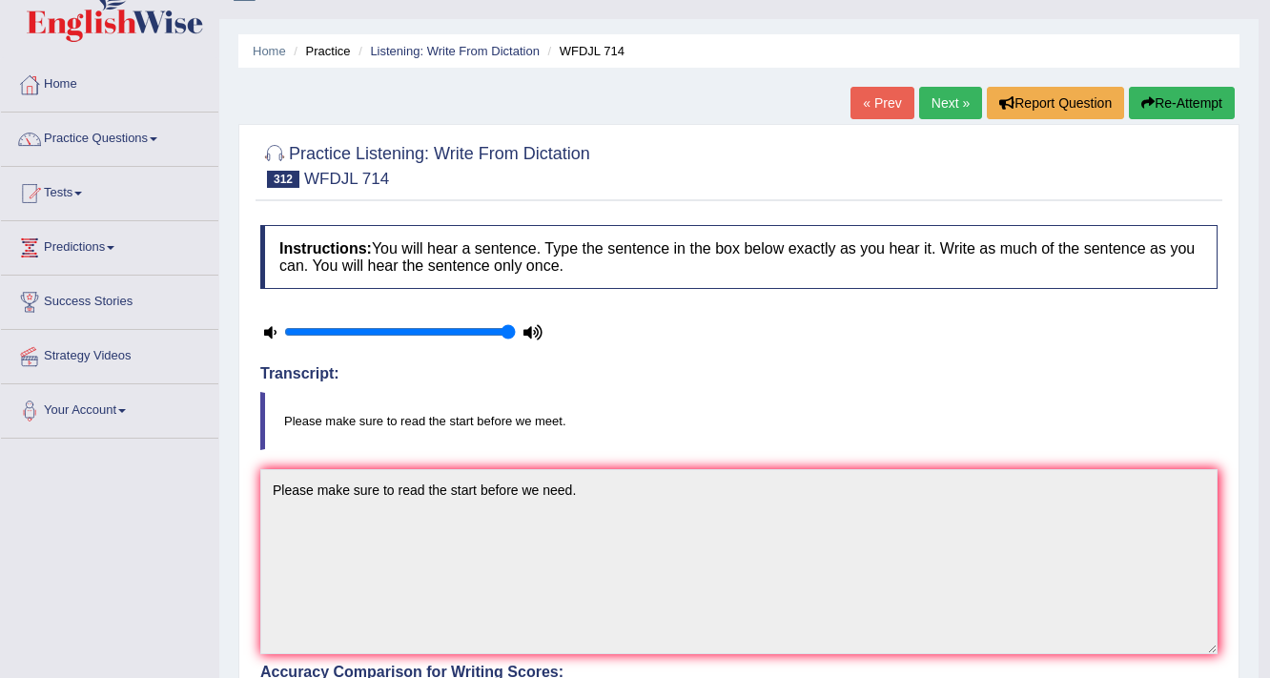
scroll to position [0, 0]
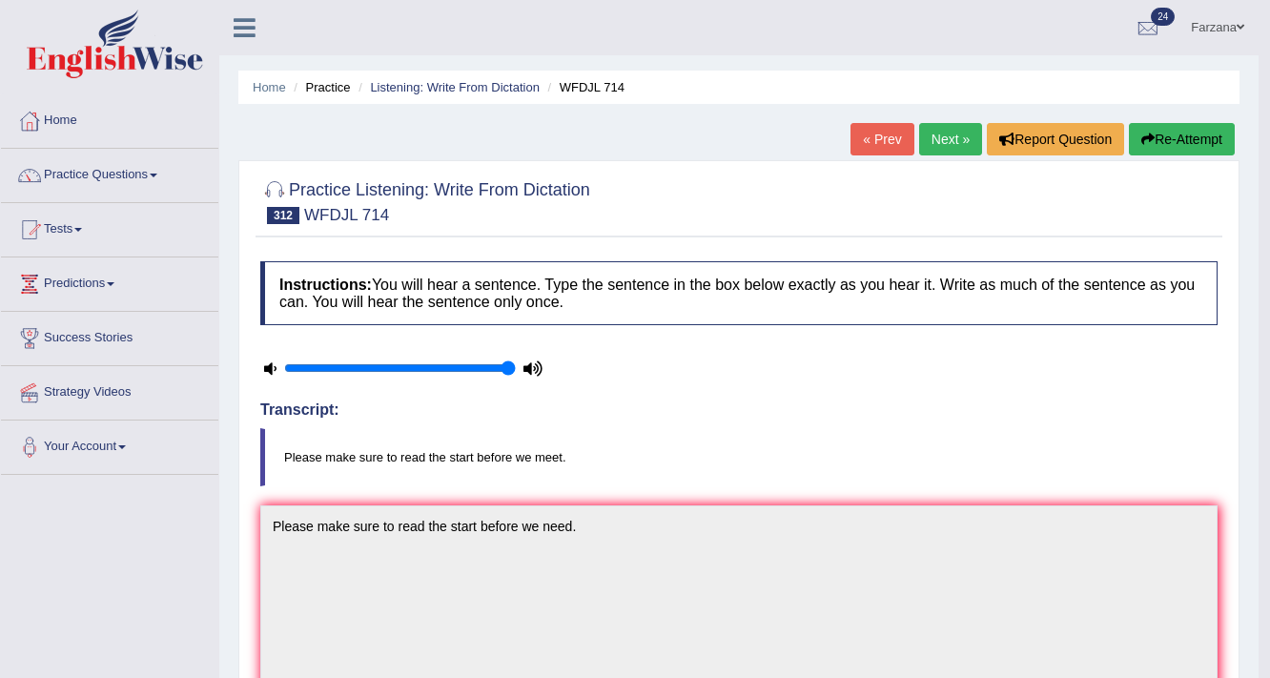
click at [938, 131] on link "Next »" at bounding box center [950, 139] width 63 height 32
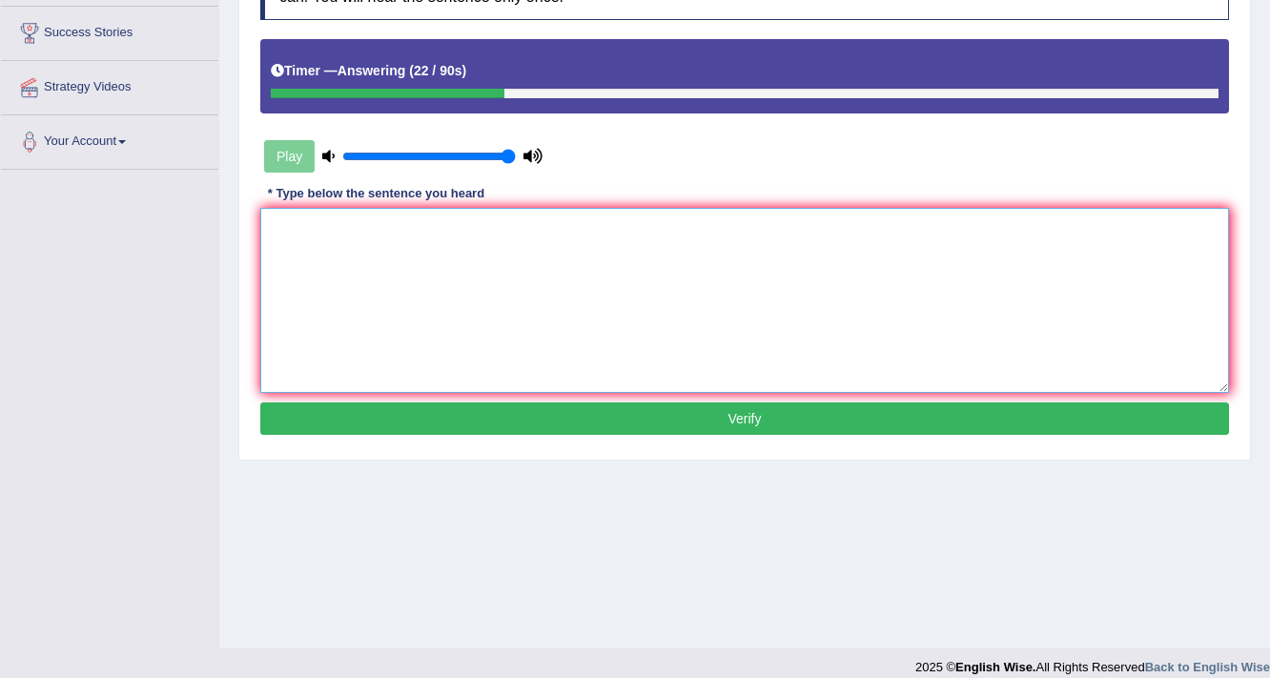
click at [476, 304] on textarea at bounding box center [744, 300] width 968 height 185
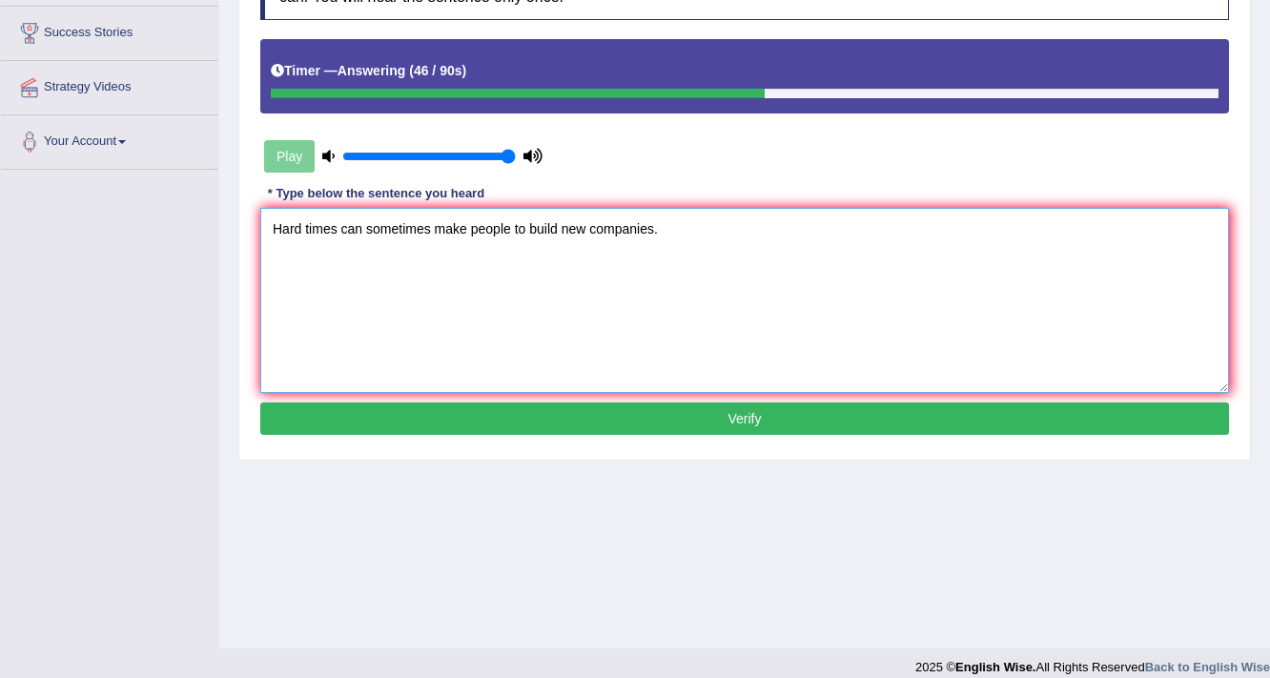
type textarea "Hard times can sometimes make people to build new companies."
click at [383, 418] on button "Verify" at bounding box center [744, 418] width 968 height 32
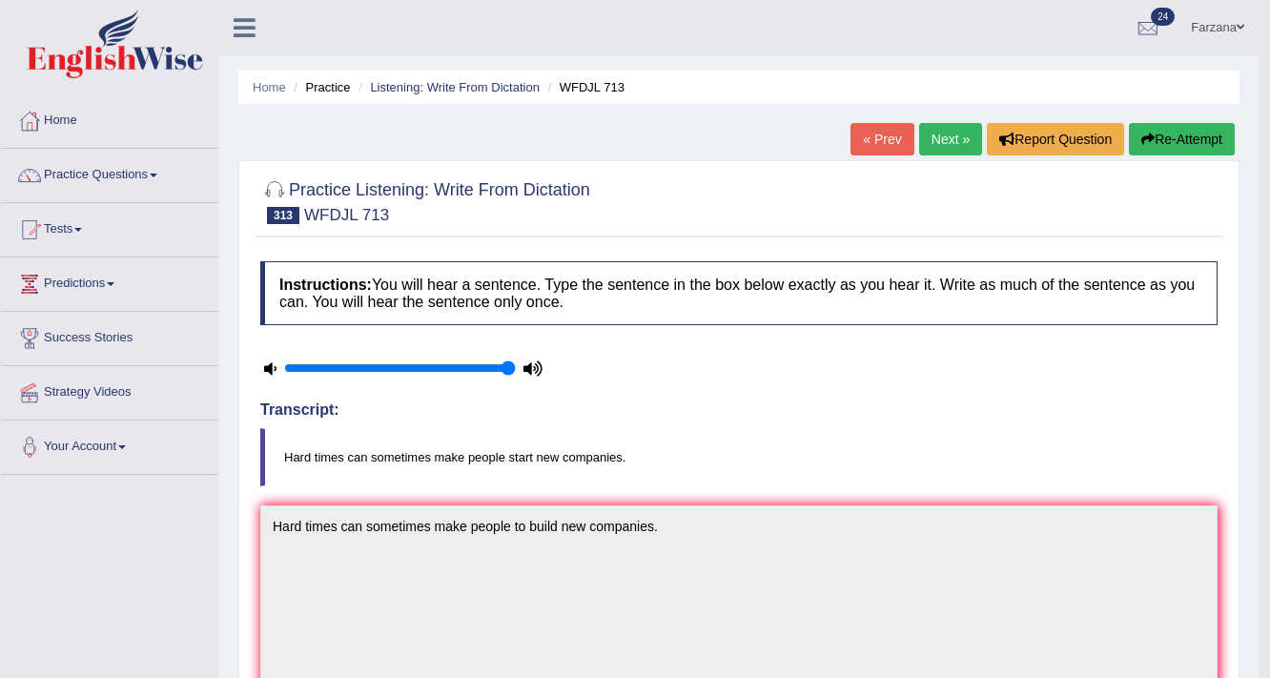
click at [935, 144] on link "Next »" at bounding box center [950, 139] width 63 height 32
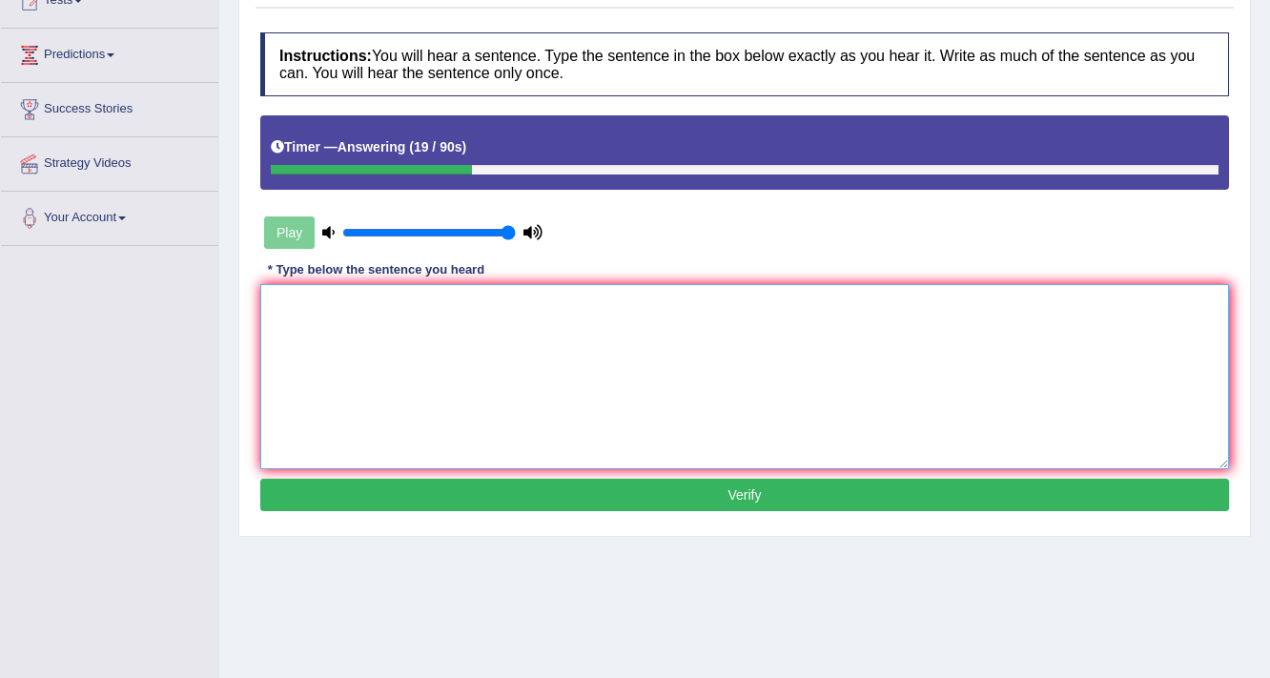
click at [804, 332] on textarea at bounding box center [744, 376] width 968 height 185
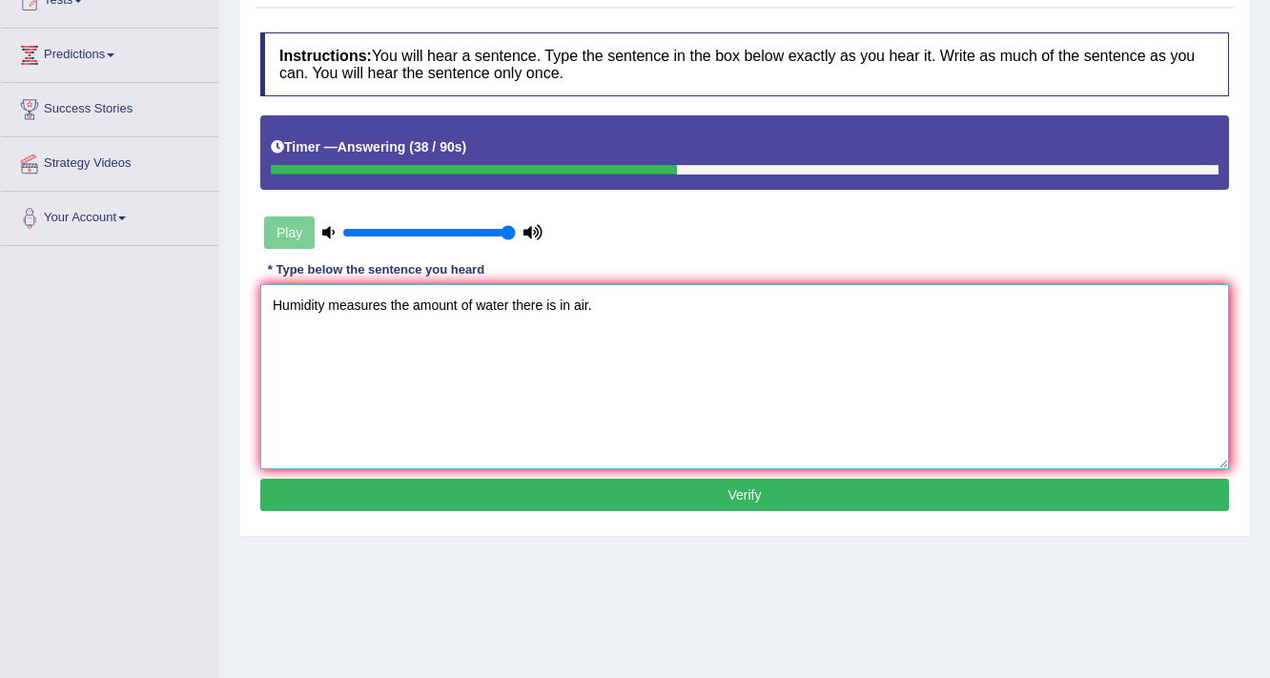
type textarea "Humidity measures the amount of water there is in air."
click at [667, 485] on button "Verify" at bounding box center [744, 495] width 968 height 32
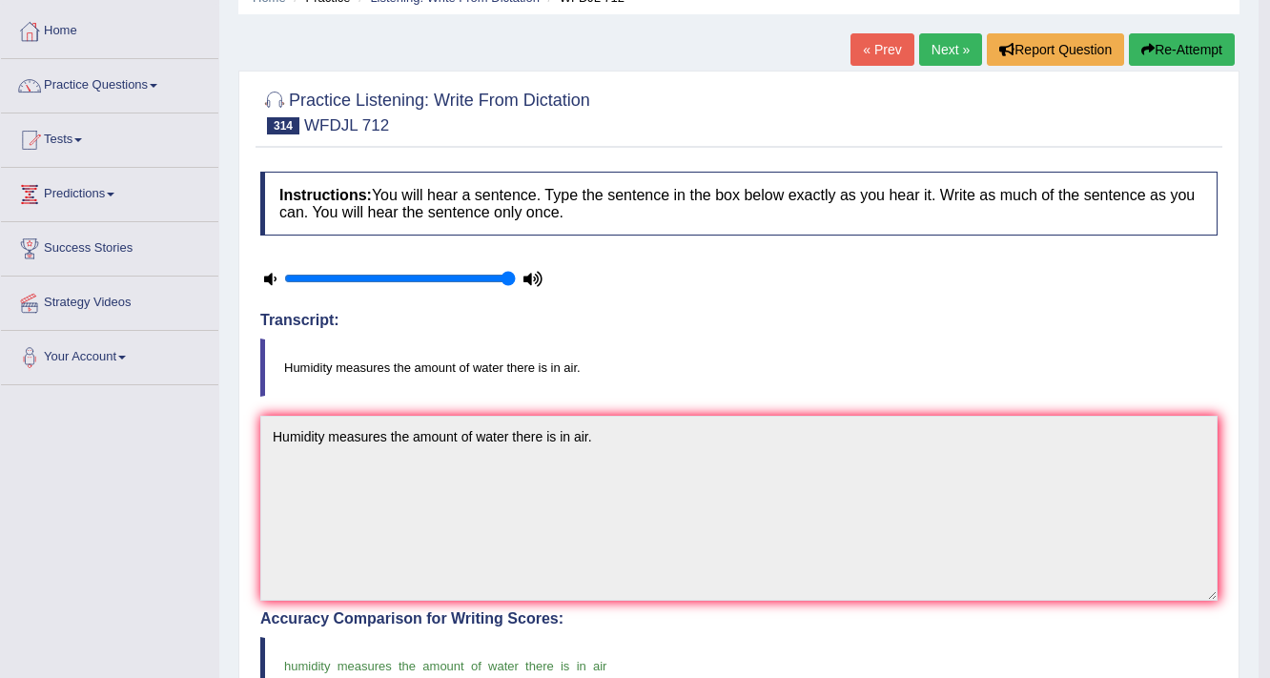
scroll to position [76, 0]
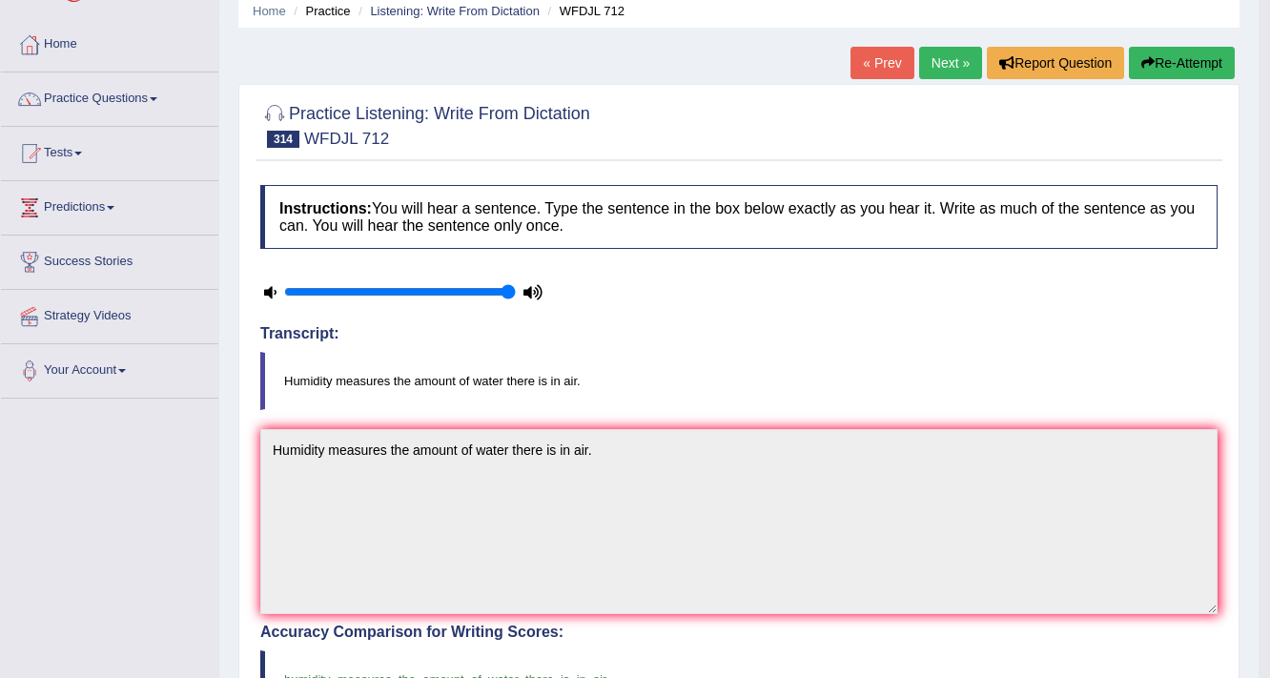
click at [946, 64] on link "Next »" at bounding box center [950, 63] width 63 height 32
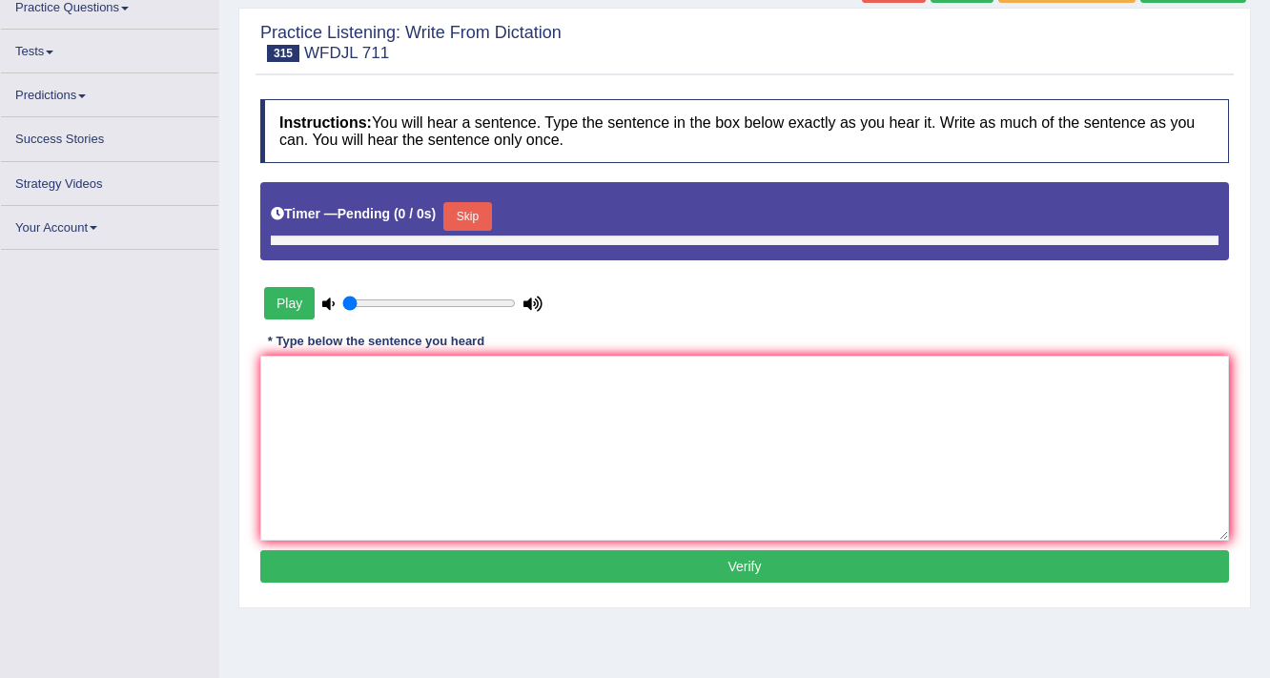
type input "1"
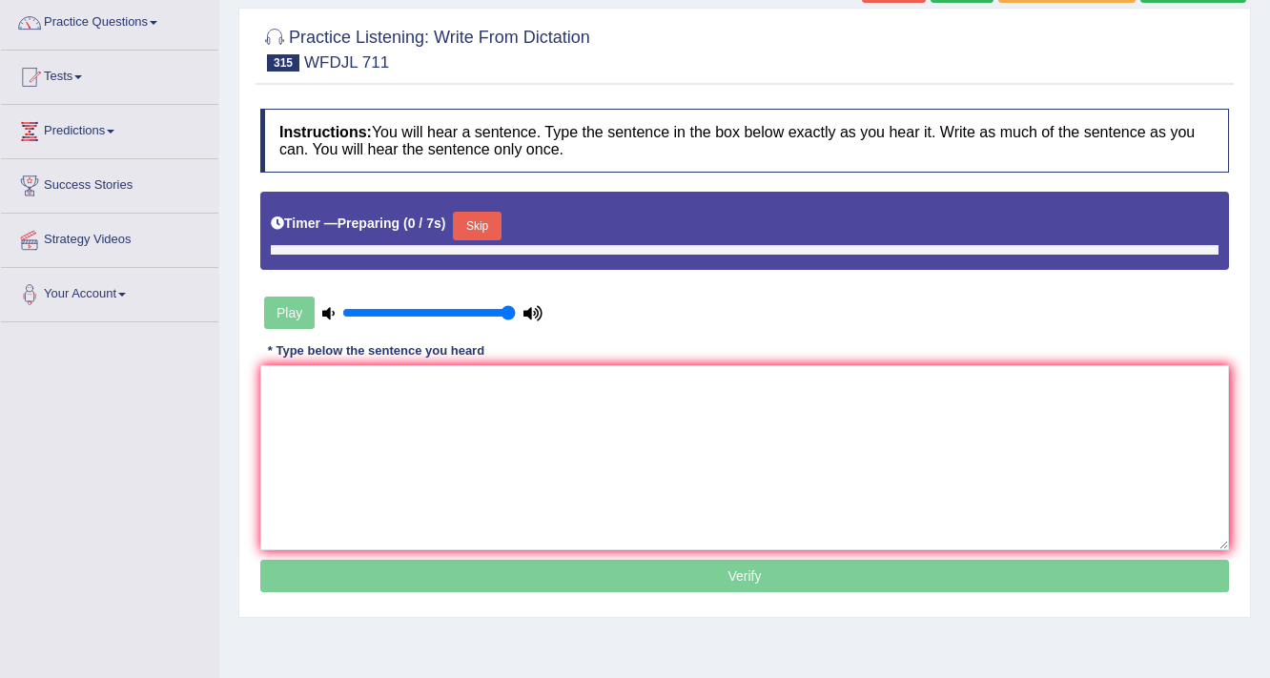
scroll to position [168, 0]
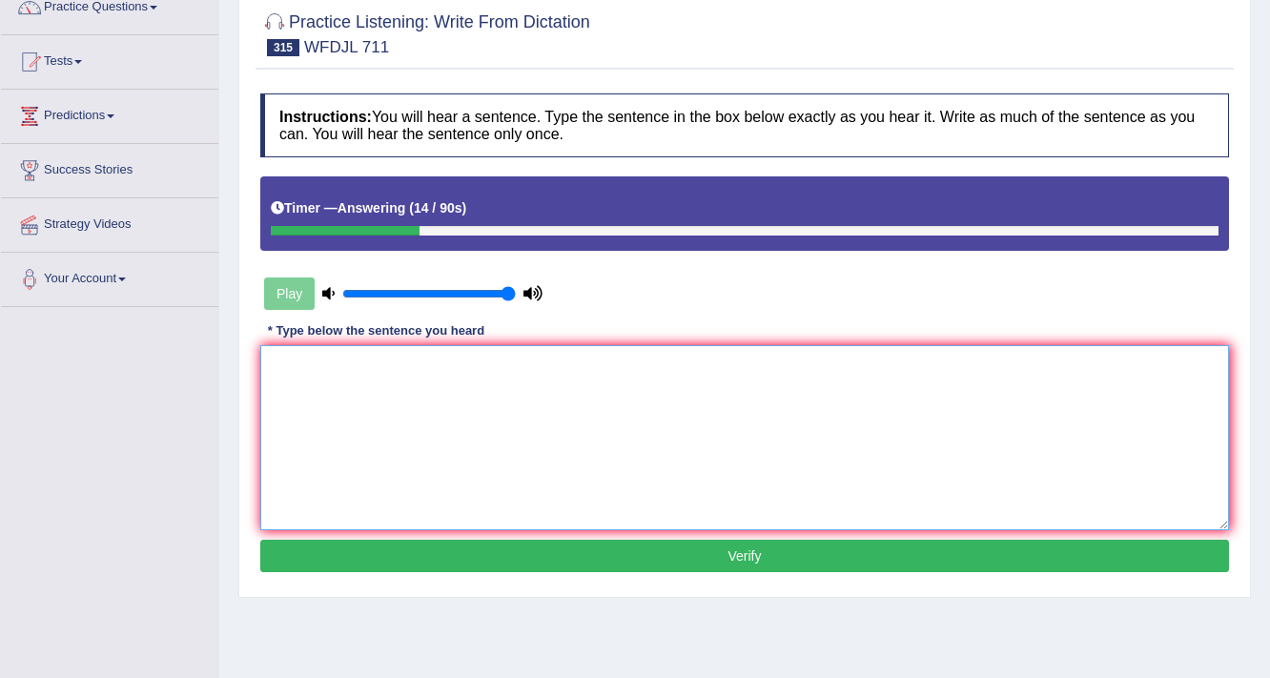
click at [552, 423] on textarea at bounding box center [744, 437] width 968 height 185
type textarea "Some wonder that expenses money if it is good."
click at [530, 549] on button "Verify" at bounding box center [744, 556] width 968 height 32
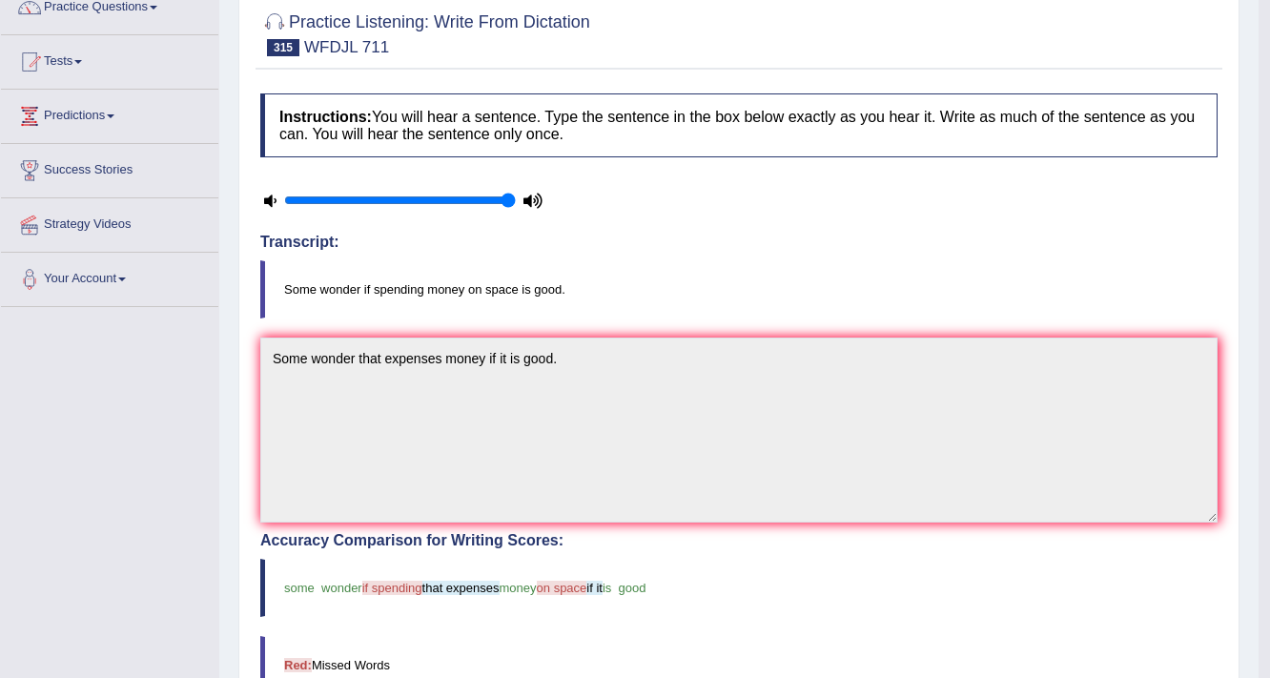
scroll to position [0, 0]
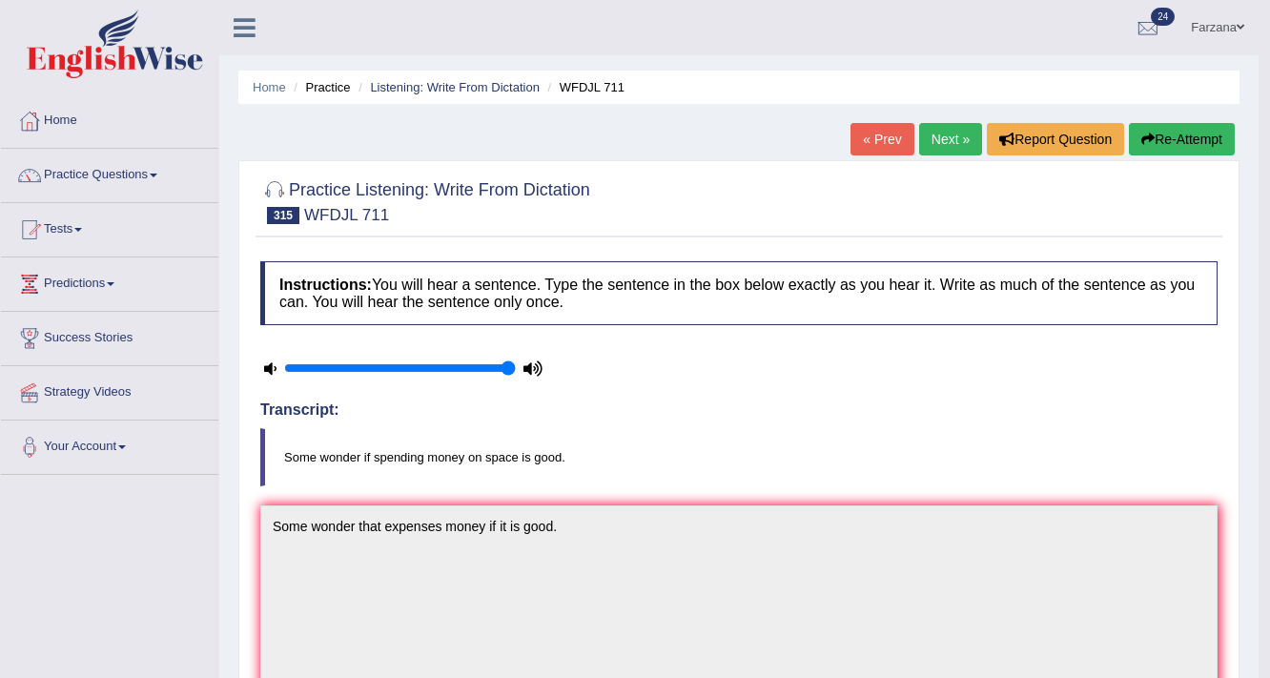
drag, startPoint x: 0, startPoint y: 58, endPoint x: 760, endPoint y: 407, distance: 836.0
click at [760, 407] on h4 "Transcript:" at bounding box center [738, 409] width 957 height 17
click at [671, 174] on div at bounding box center [738, 201] width 957 height 58
drag, startPoint x: 671, startPoint y: 175, endPoint x: 662, endPoint y: 202, distance: 28.0
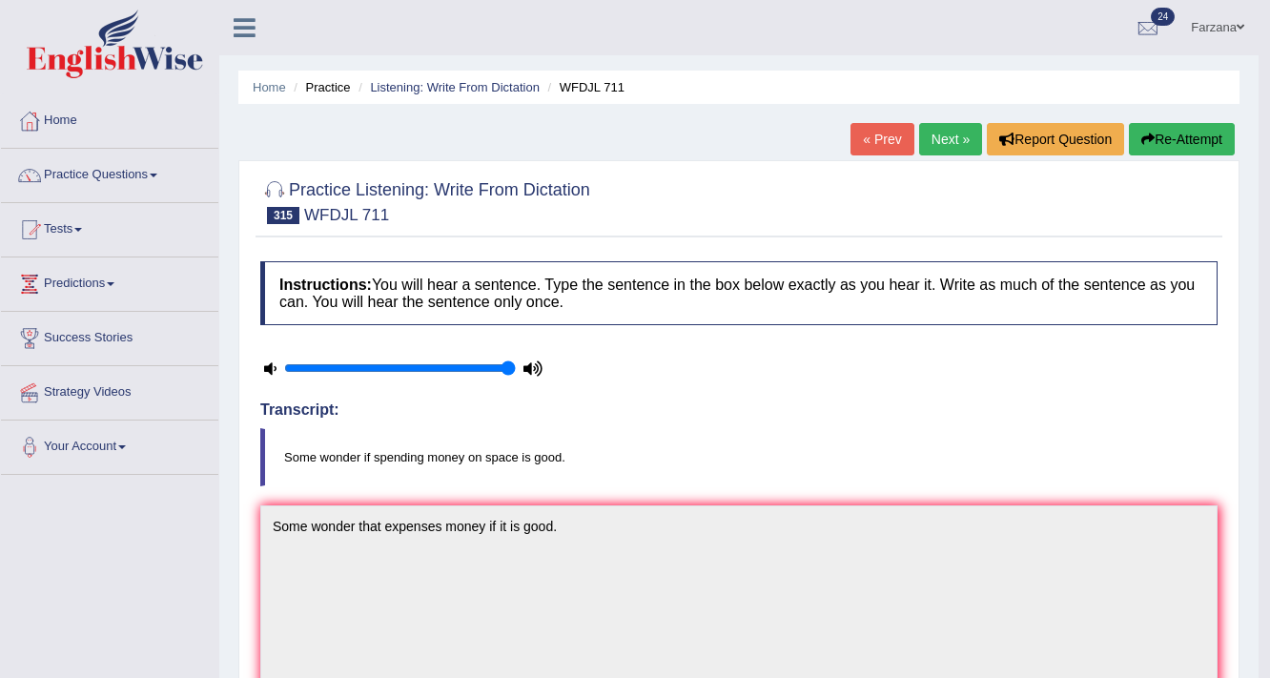
drag, startPoint x: 662, startPoint y: 202, endPoint x: 648, endPoint y: 209, distance: 15.8
click at [92, 183] on link "Practice Questions" at bounding box center [109, 173] width 217 height 48
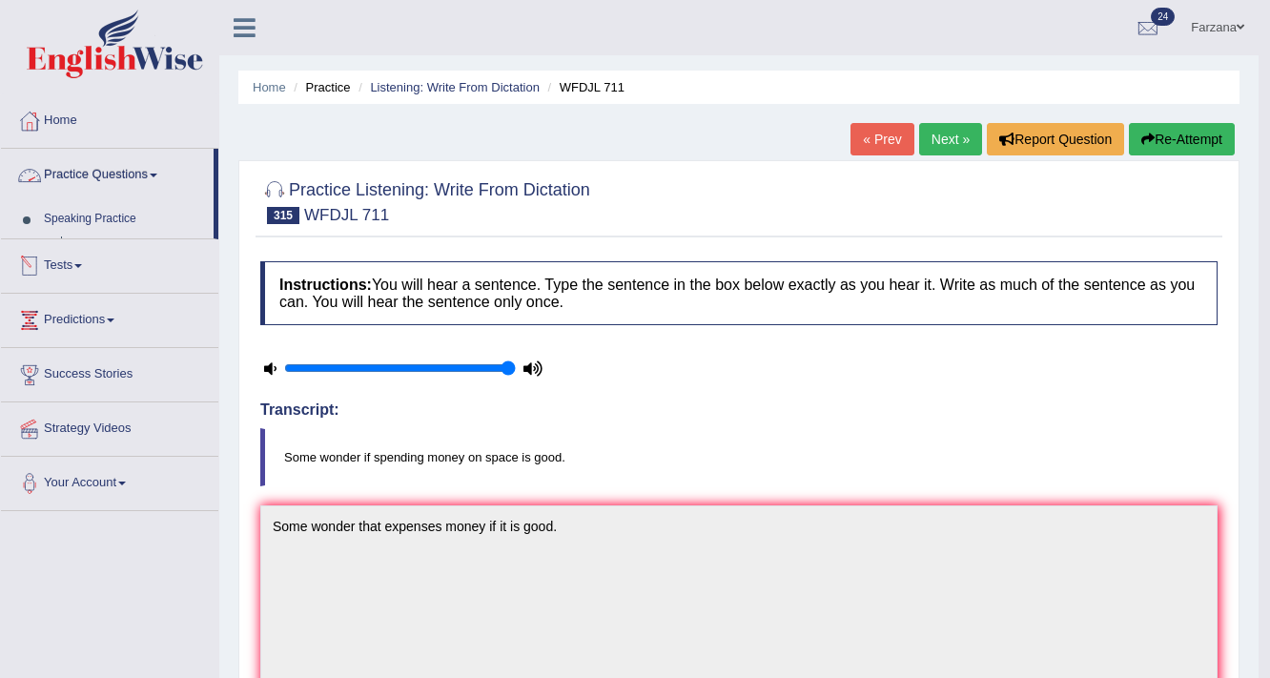
click at [92, 183] on link "Practice Questions" at bounding box center [107, 173] width 213 height 48
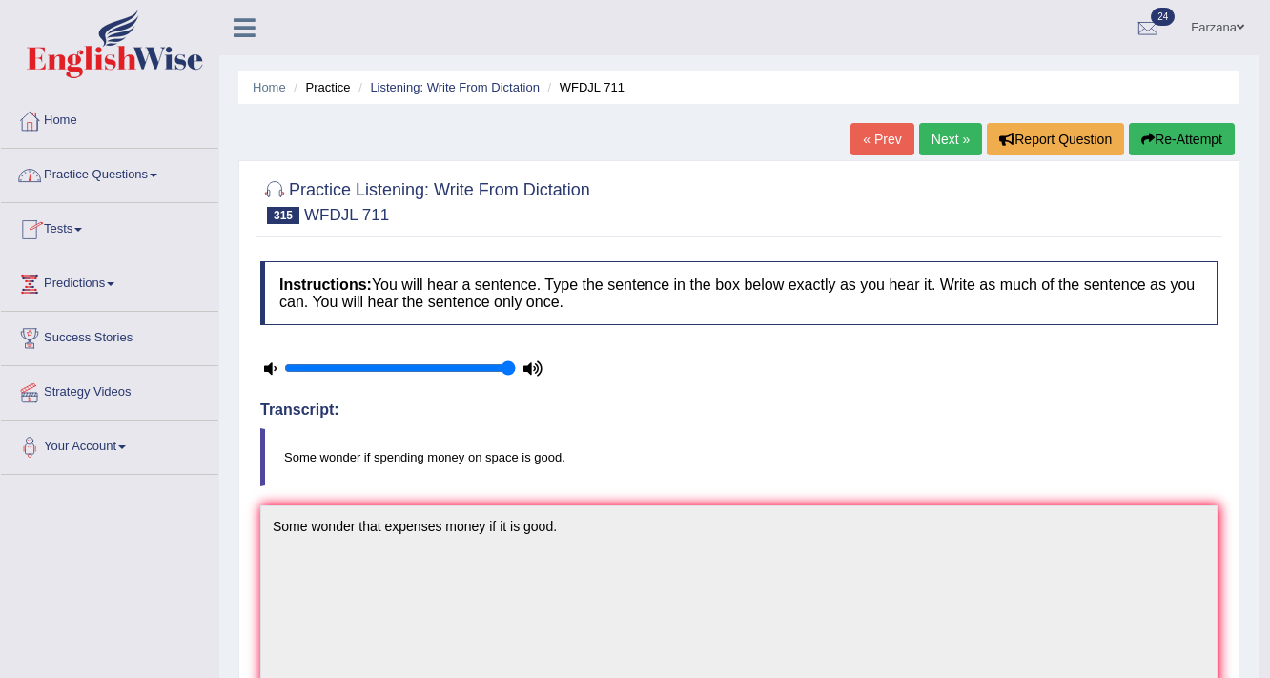
click at [92, 183] on link "Practice Questions" at bounding box center [109, 173] width 217 height 48
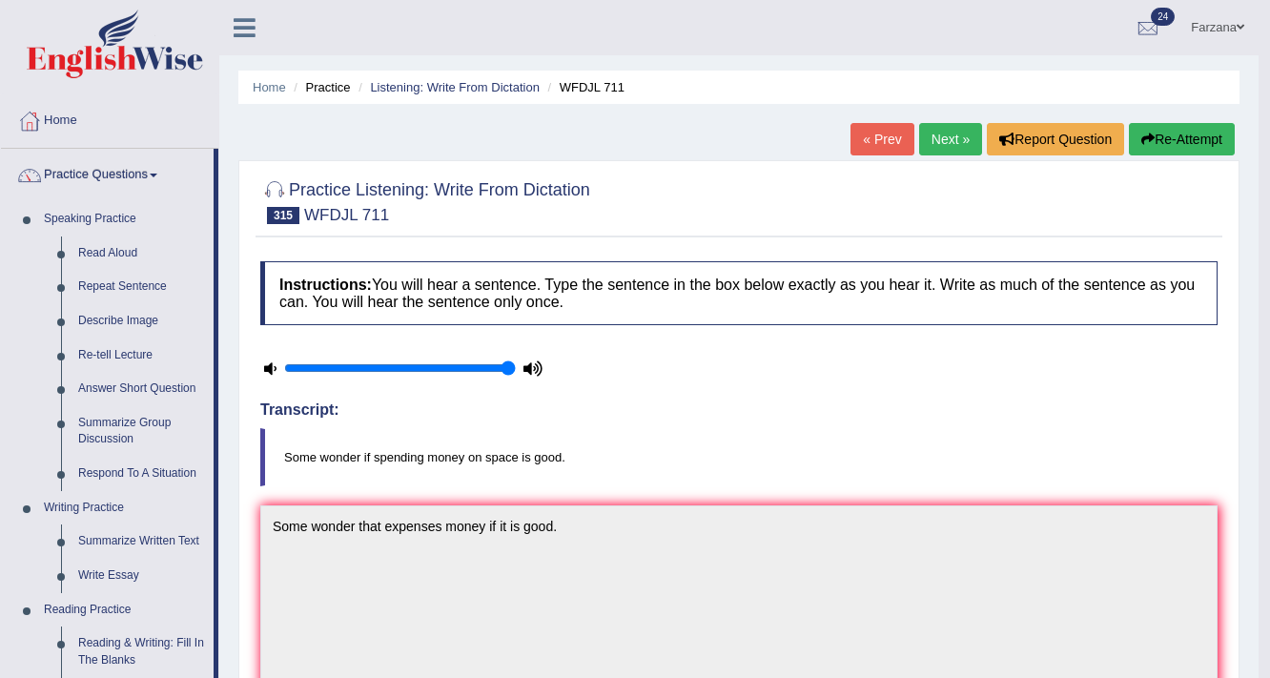
click at [92, 183] on link "Practice Questions" at bounding box center [107, 173] width 213 height 48
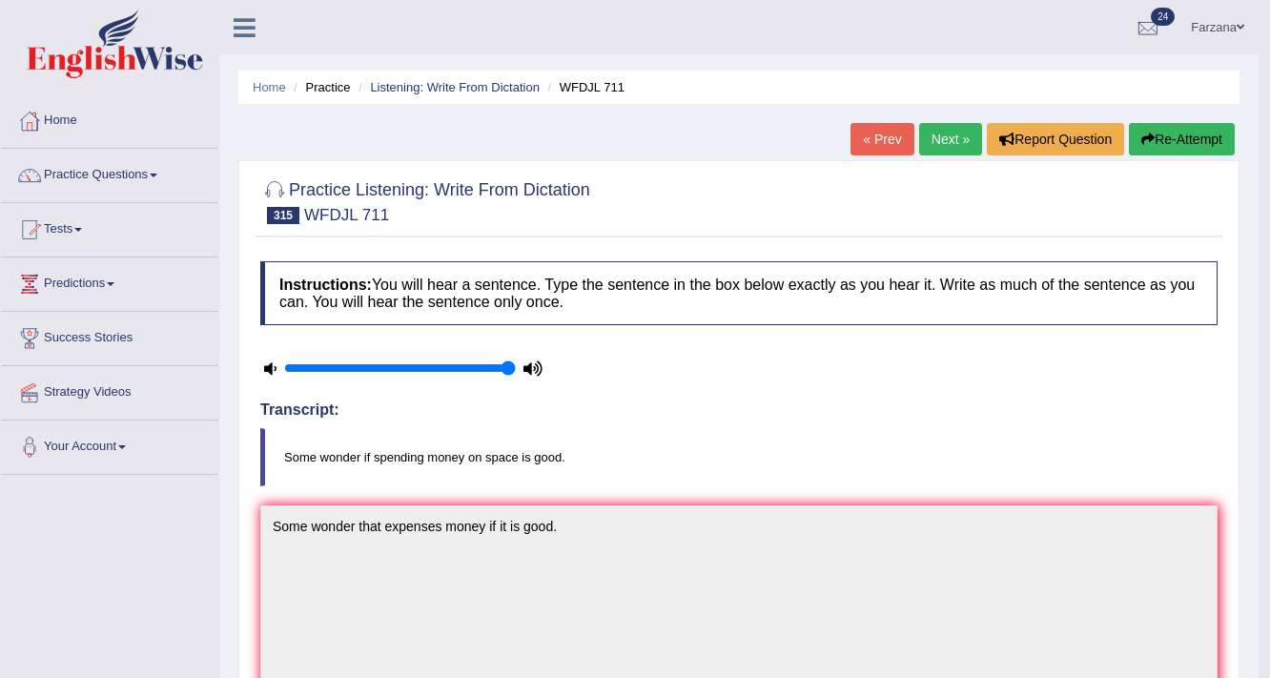
click at [746, 461] on blockquote "Some wonder if spending money on space is good." at bounding box center [738, 457] width 957 height 58
click at [587, 435] on blockquote "Some wonder if spending money on space is good." at bounding box center [738, 457] width 957 height 58
click at [1211, 16] on link "Farzana" at bounding box center [1217, 25] width 82 height 50
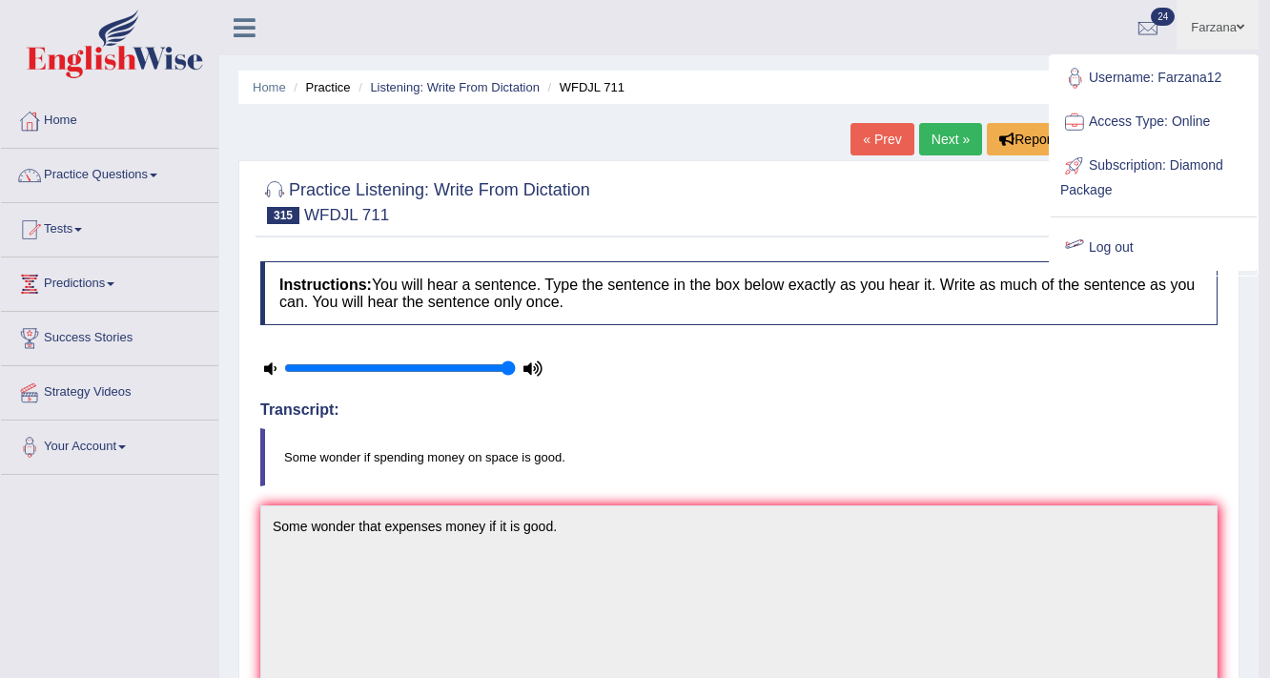
click at [1129, 252] on link "Log out" at bounding box center [1153, 248] width 206 height 44
